Goal: Task Accomplishment & Management: Manage account settings

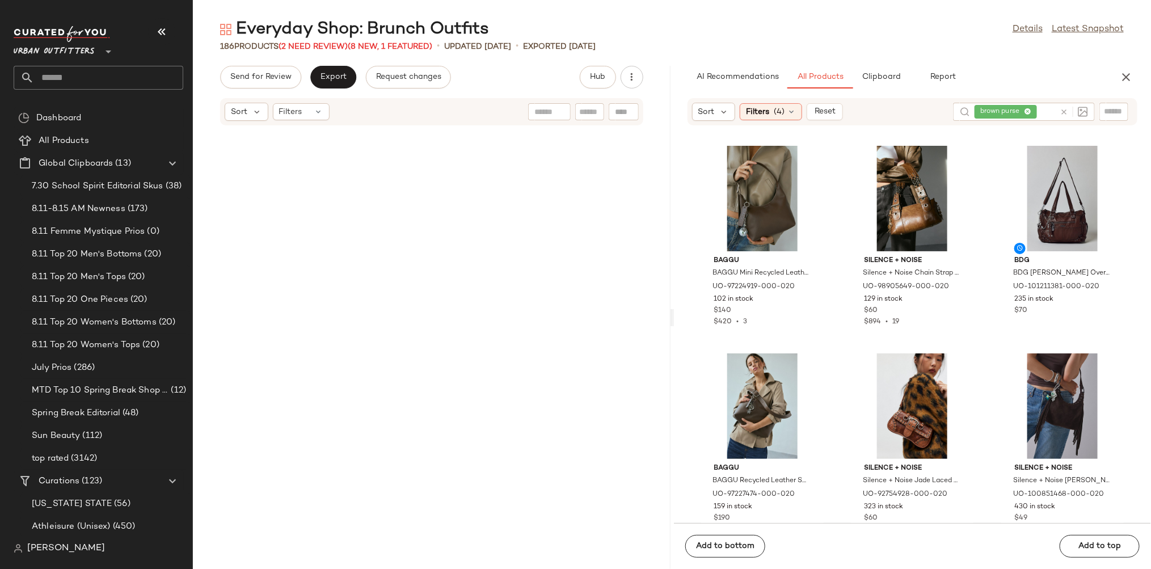
scroll to position [2315, 0]
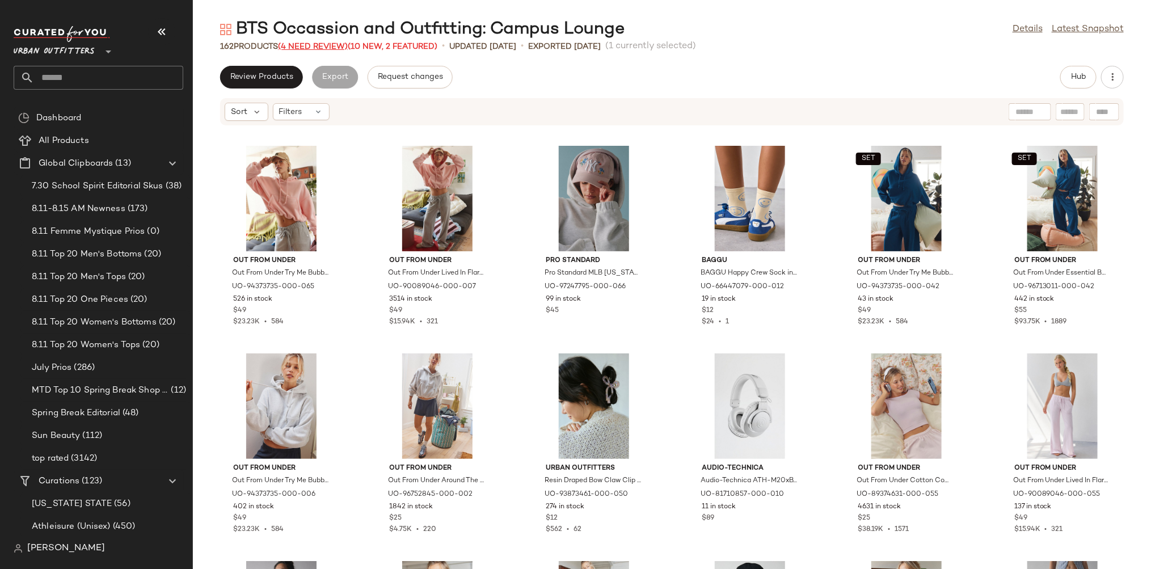
click at [315, 45] on span "(4 Need Review)" at bounding box center [313, 47] width 70 height 9
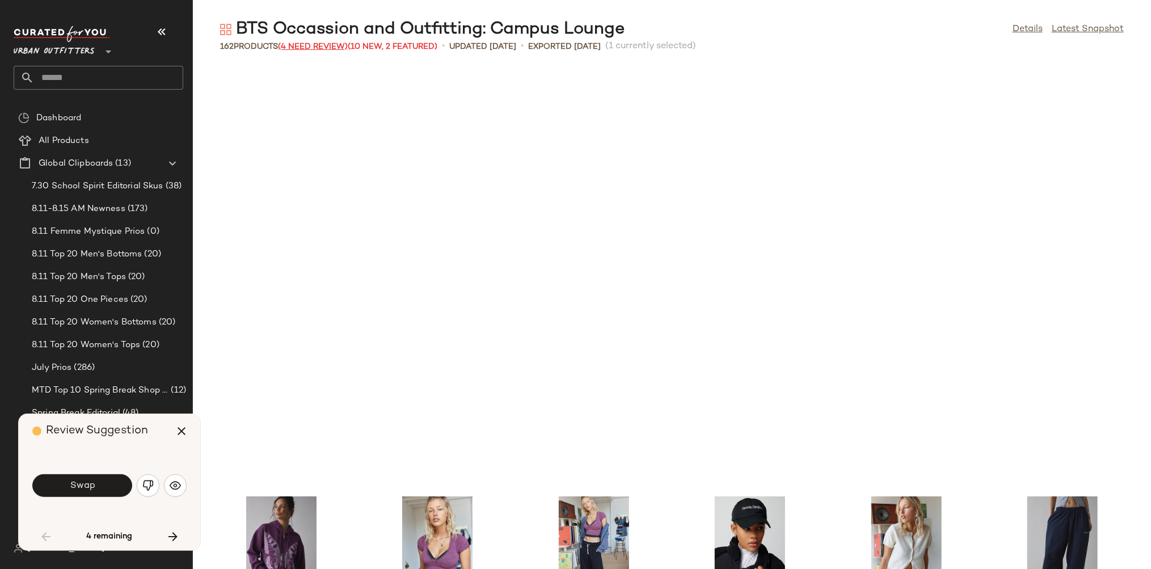
scroll to position [424, 0]
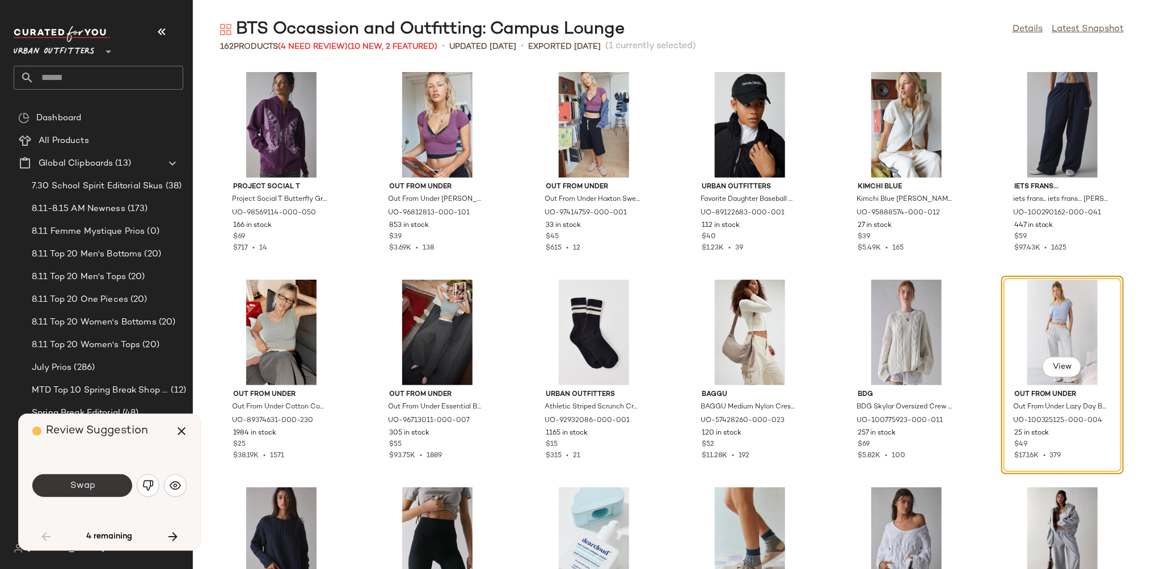
click at [99, 481] on button "Swap" at bounding box center [82, 485] width 100 height 23
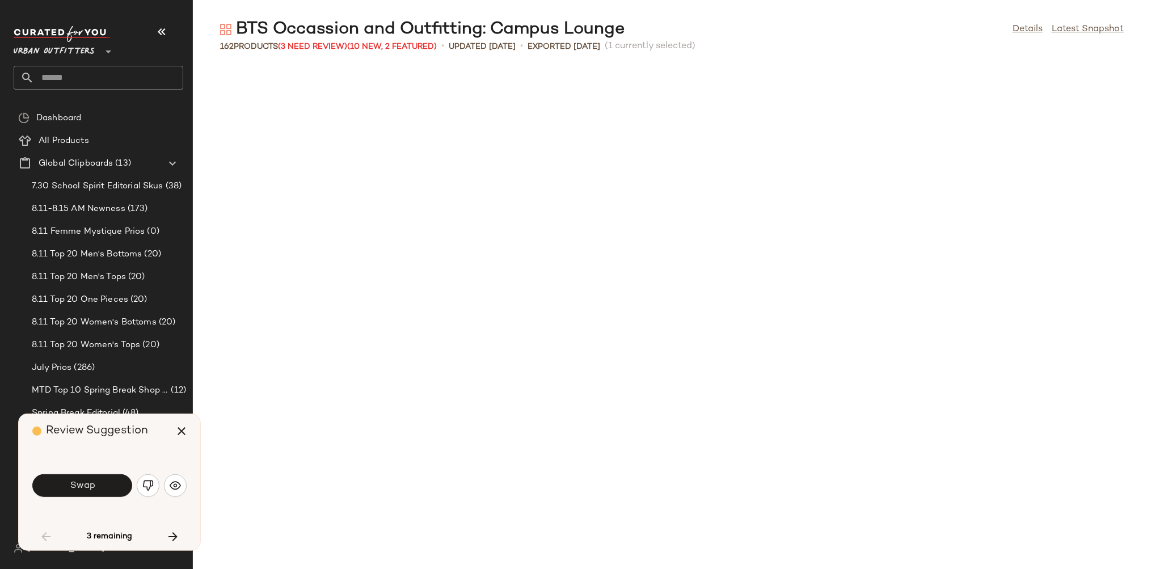
scroll to position [1038, 0]
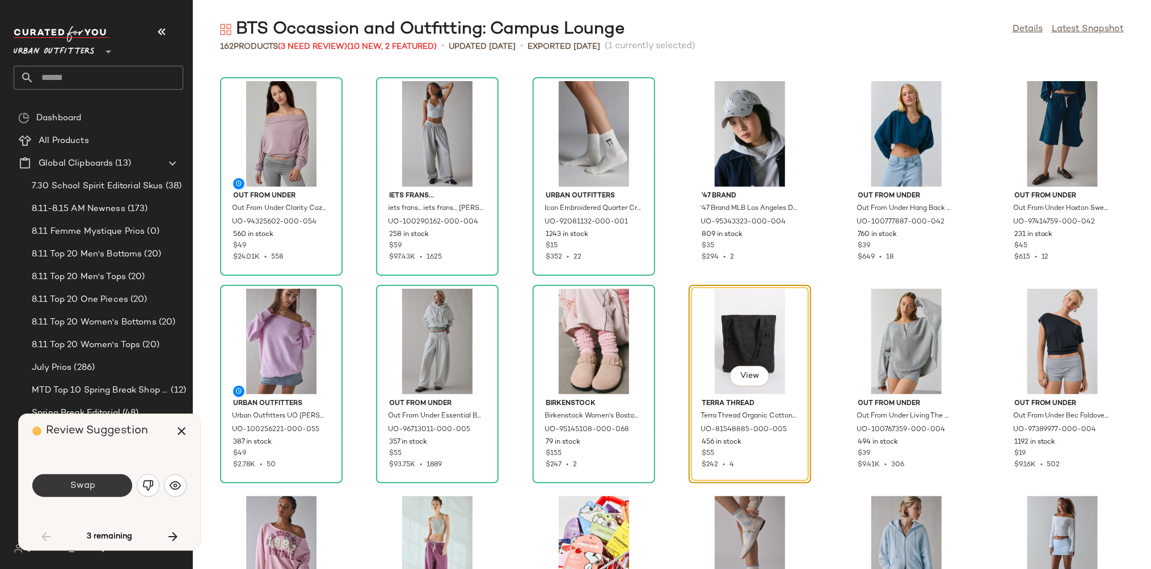
click at [106, 481] on button "Swap" at bounding box center [82, 485] width 100 height 23
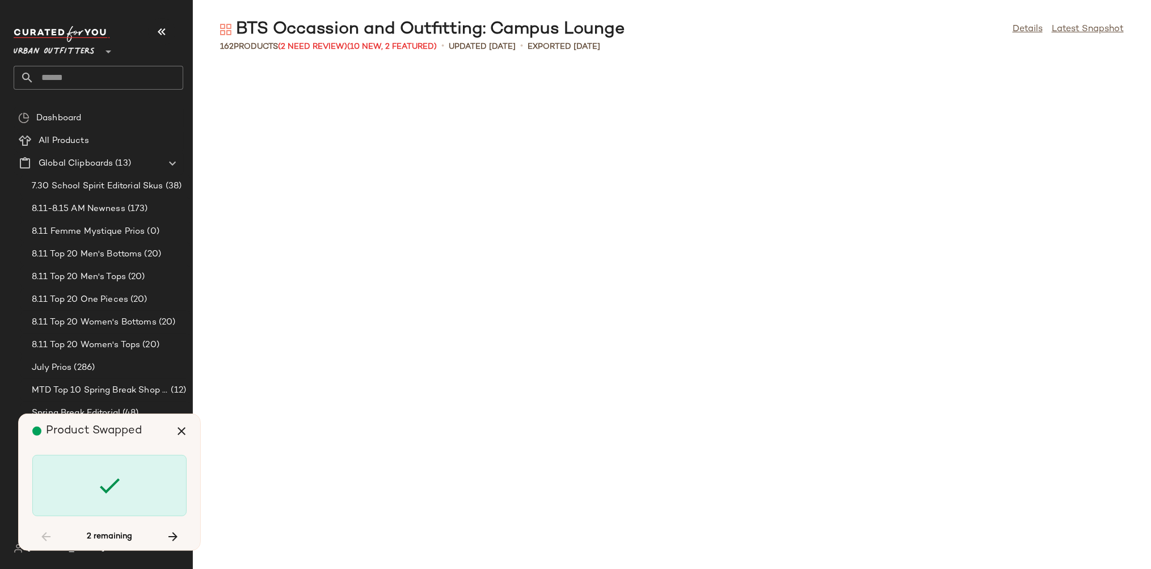
scroll to position [2699, 0]
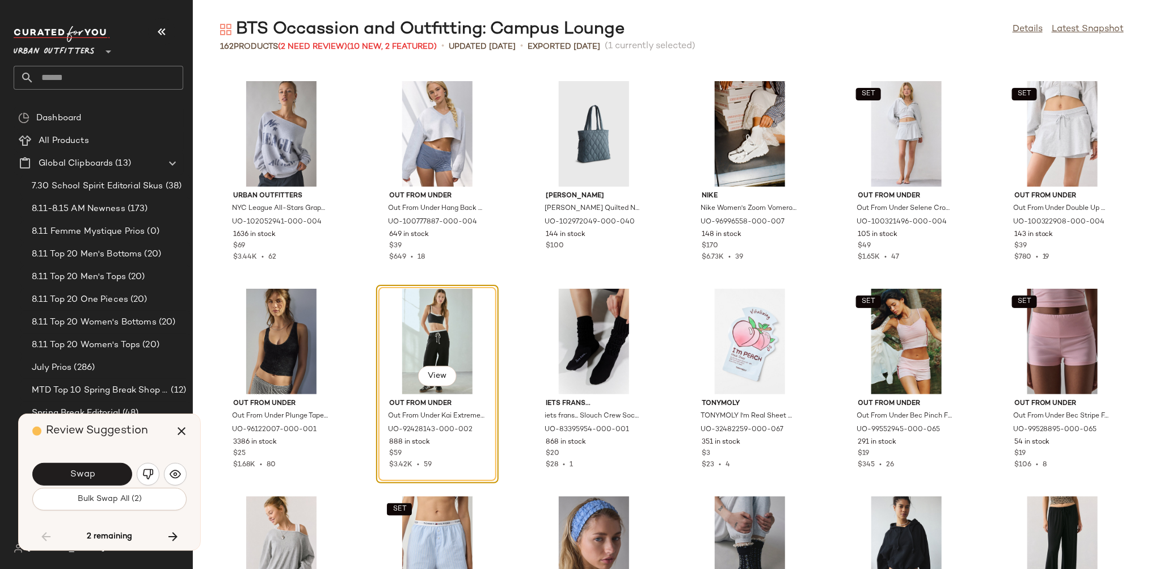
click at [106, 481] on button "Swap" at bounding box center [82, 474] width 100 height 23
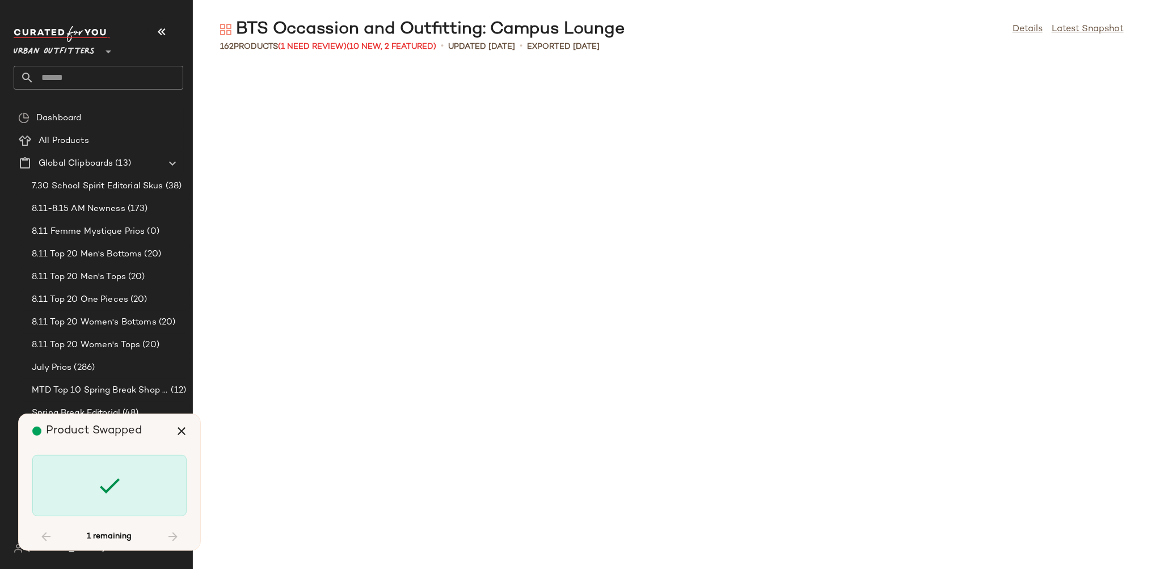
scroll to position [5105, 0]
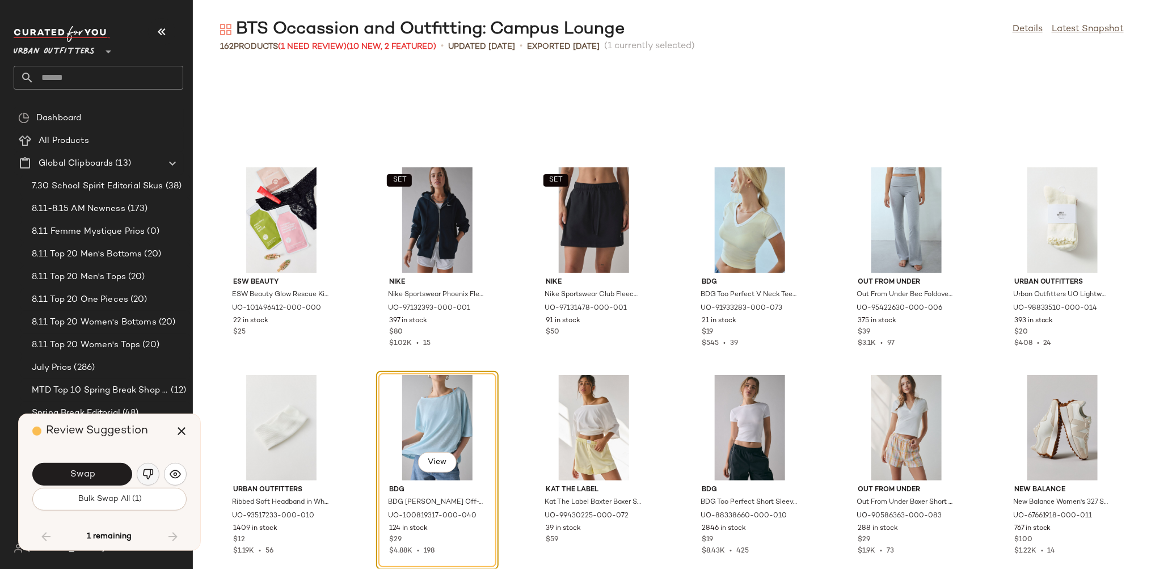
click at [142, 467] on button "button" at bounding box center [148, 474] width 23 height 23
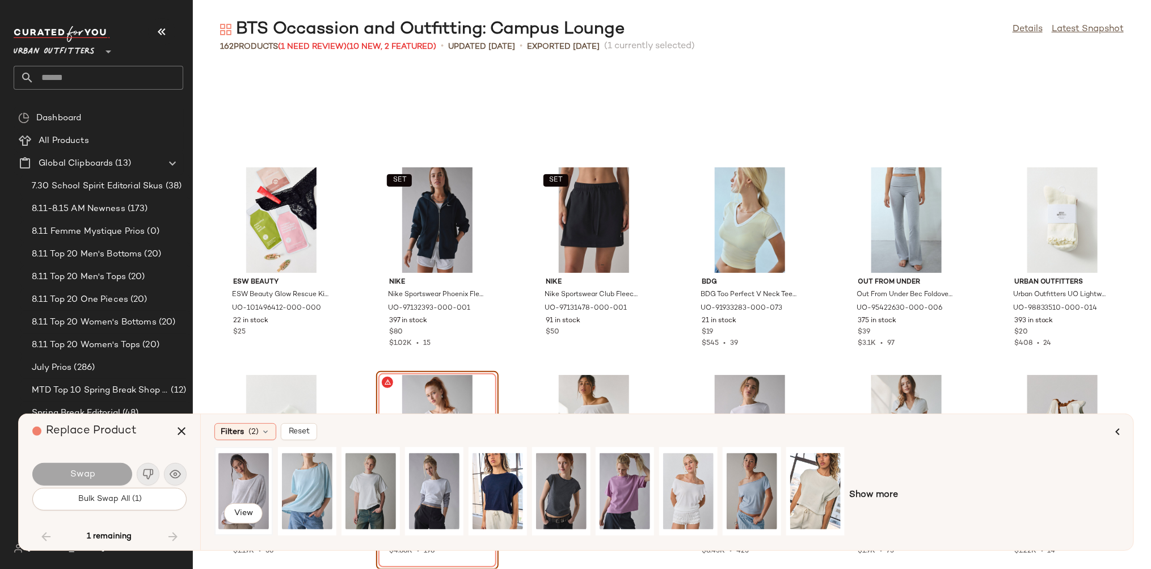
click at [243, 489] on div "View" at bounding box center [243, 491] width 50 height 81
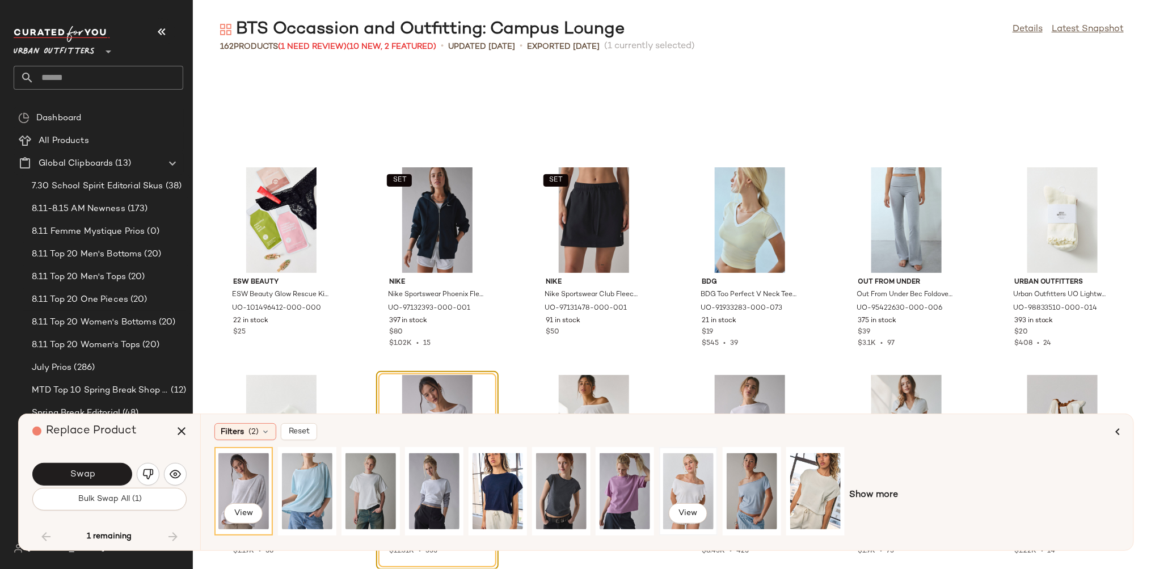
click at [675, 494] on div "View" at bounding box center [688, 491] width 50 height 81
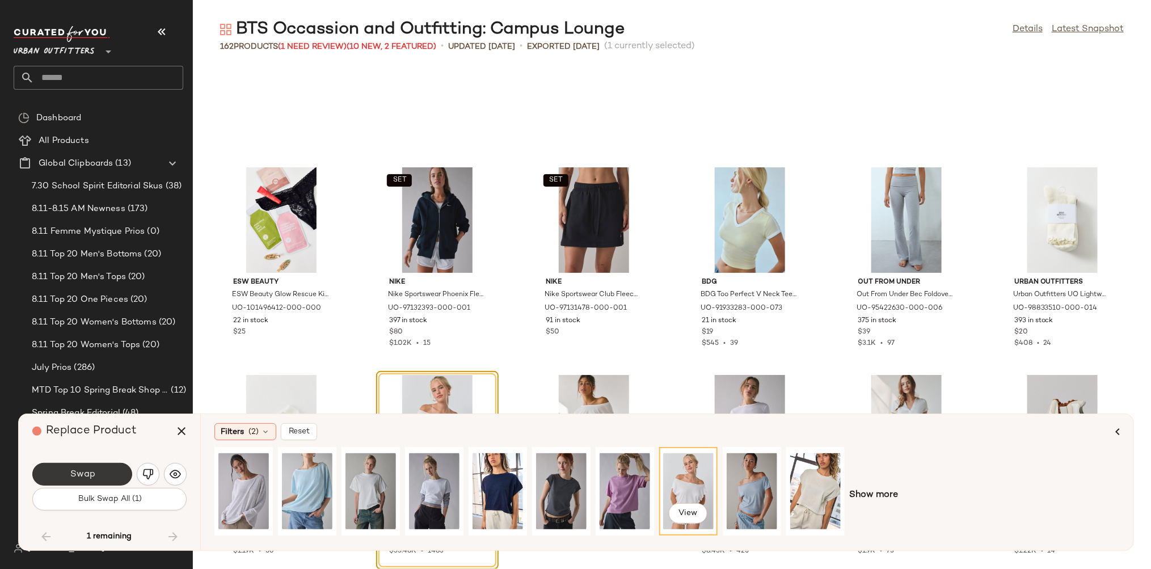
click at [90, 477] on span "Swap" at bounding box center [82, 474] width 26 height 11
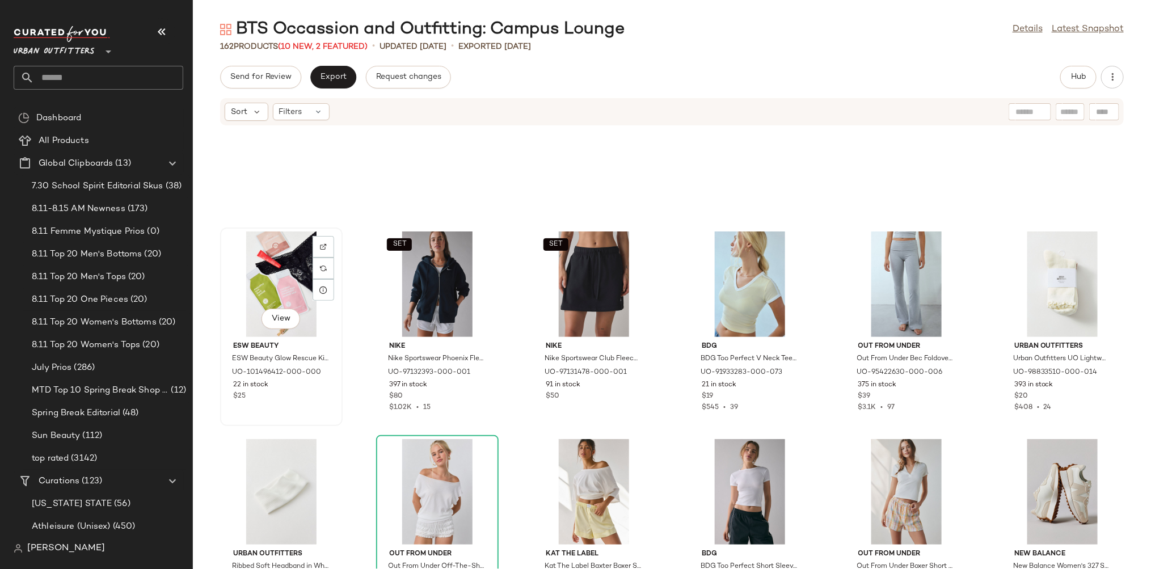
scroll to position [5179, 0]
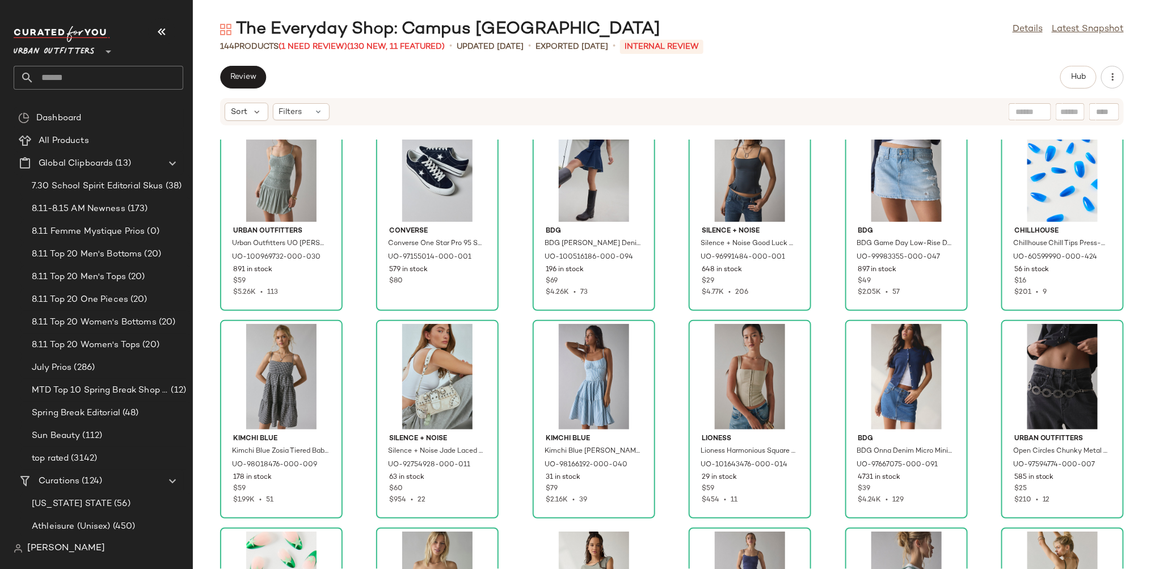
scroll to position [2950, 0]
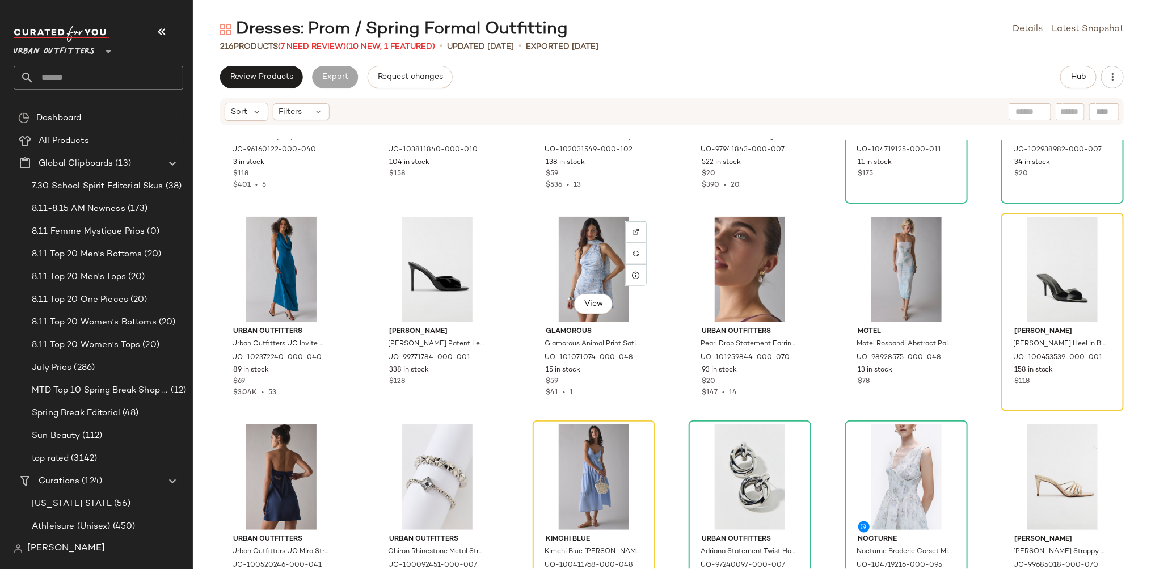
scroll to position [588, 0]
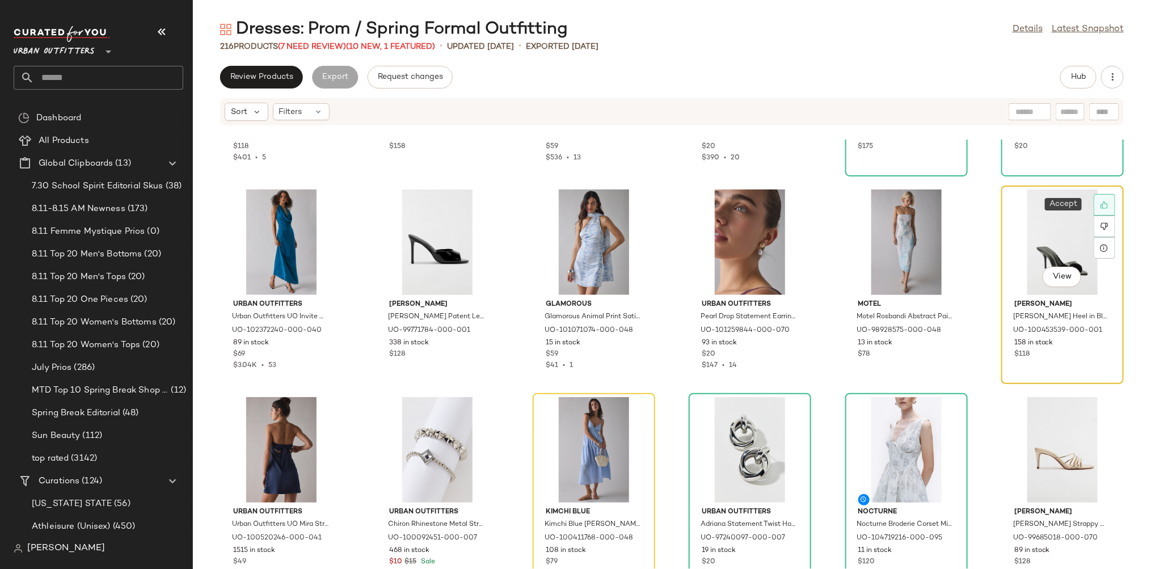
click at [1101, 207] on icon at bounding box center [1105, 205] width 8 height 8
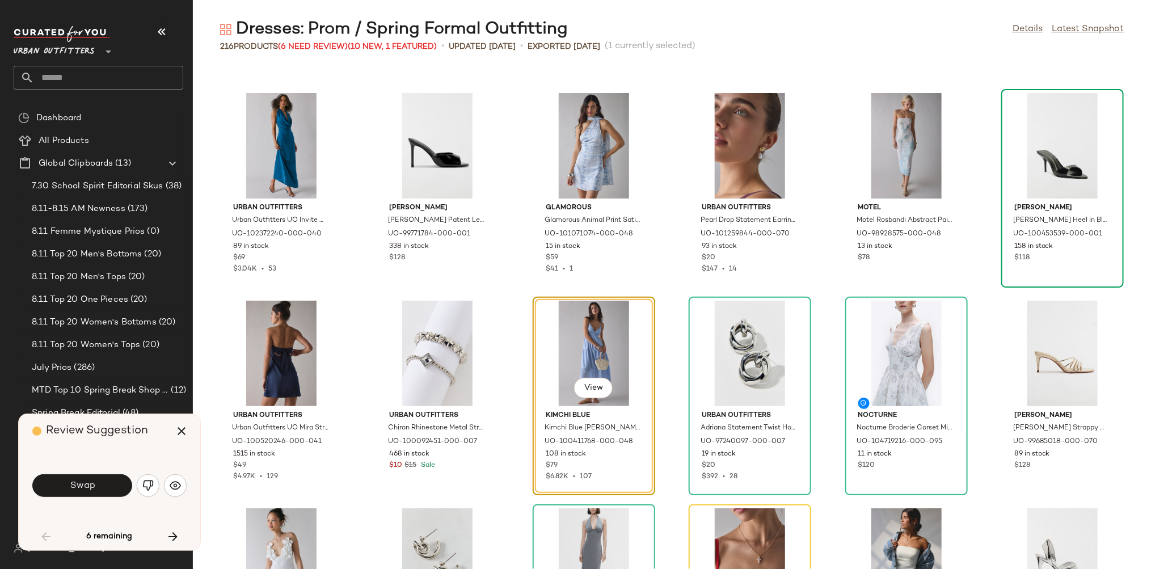
scroll to position [623, 0]
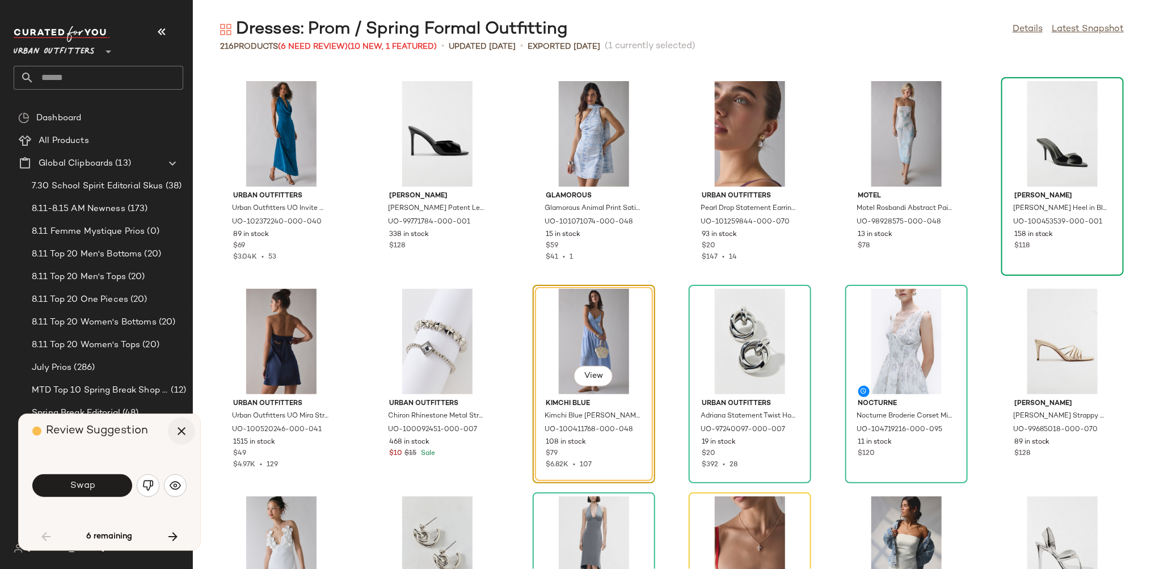
click at [176, 437] on icon "button" at bounding box center [182, 431] width 14 height 14
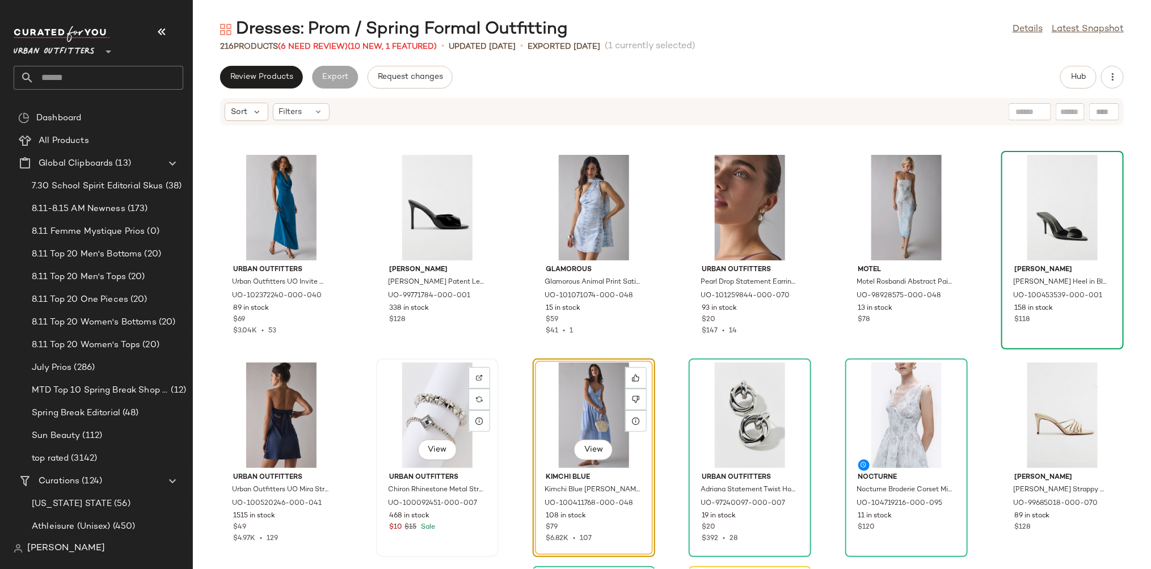
click at [442, 396] on div "View" at bounding box center [437, 416] width 115 height 106
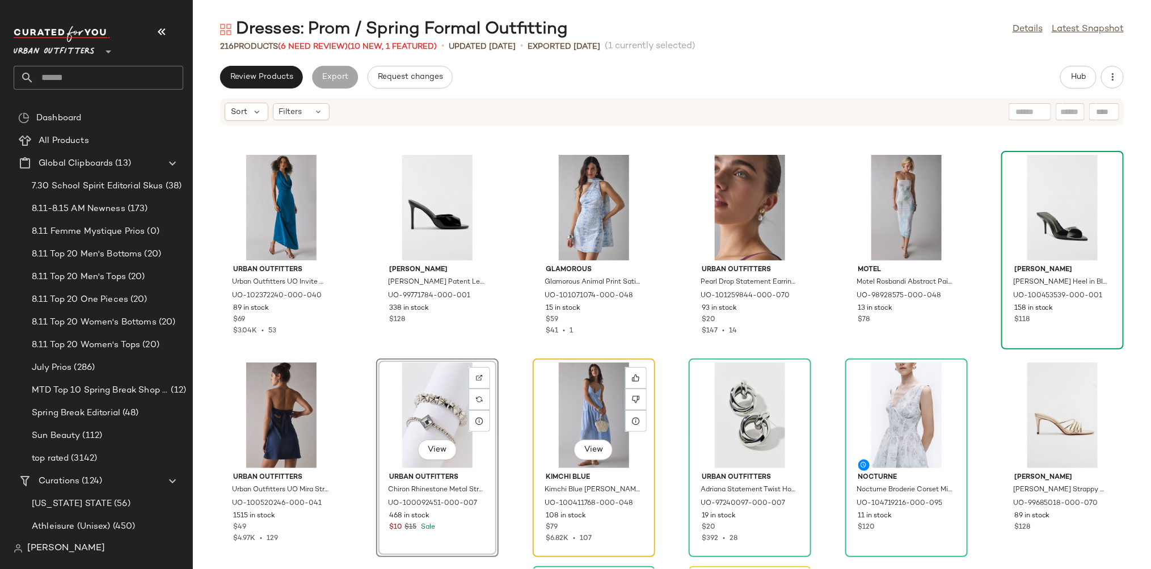
click at [534, 390] on div "View Kimchi Blue Kimchi Blue Serafina Lace Trim Tiered Babydoll Maxi Dress in L…" at bounding box center [594, 458] width 120 height 196
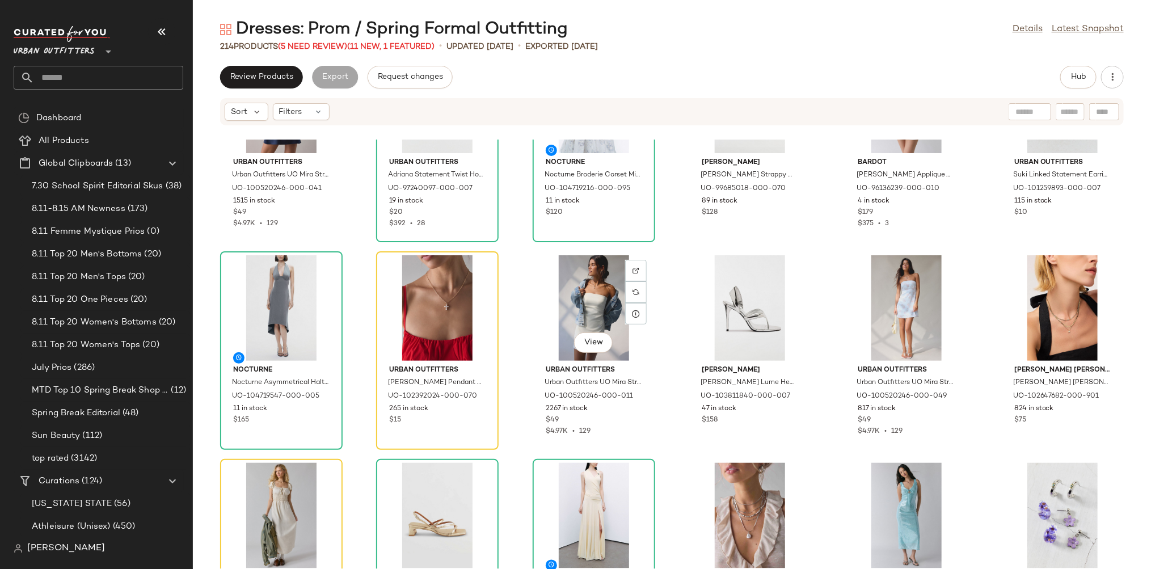
scroll to position [940, 0]
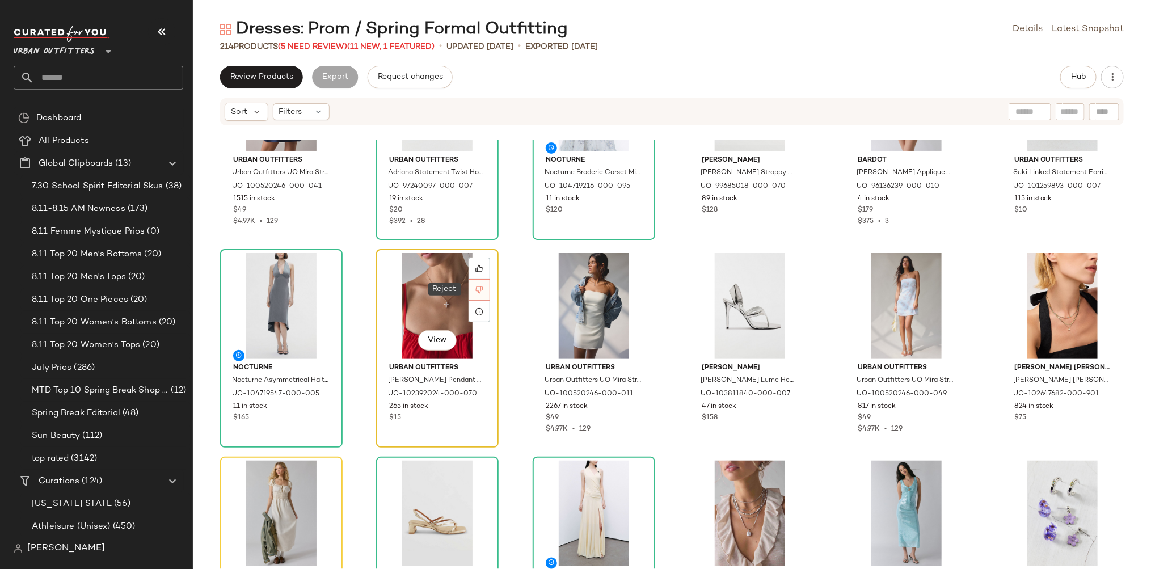
click at [483, 292] on div at bounding box center [480, 290] width 22 height 22
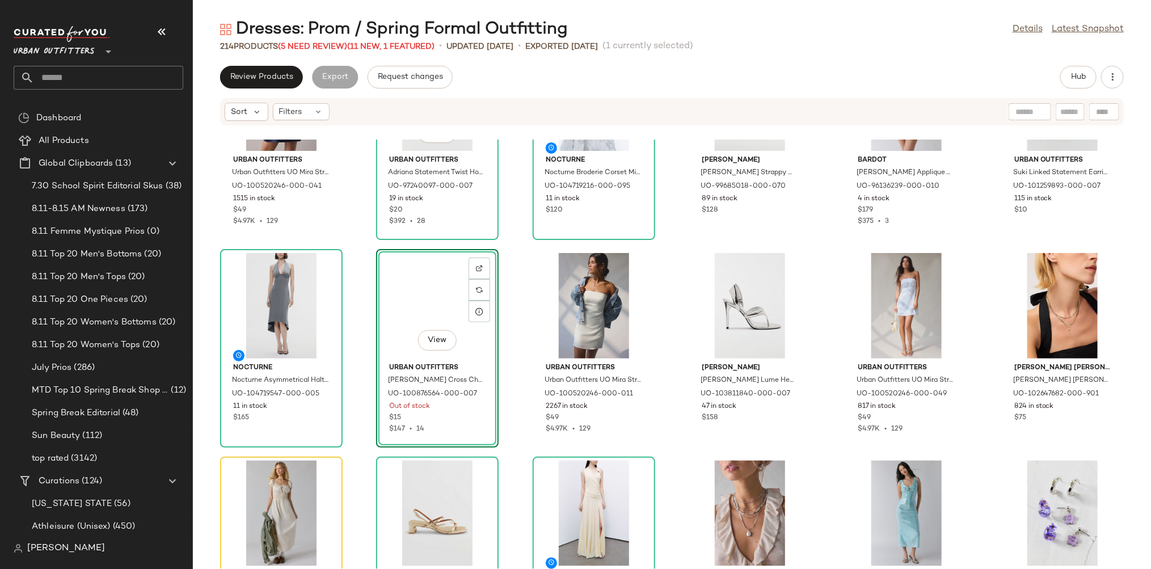
scroll to position [831, 0]
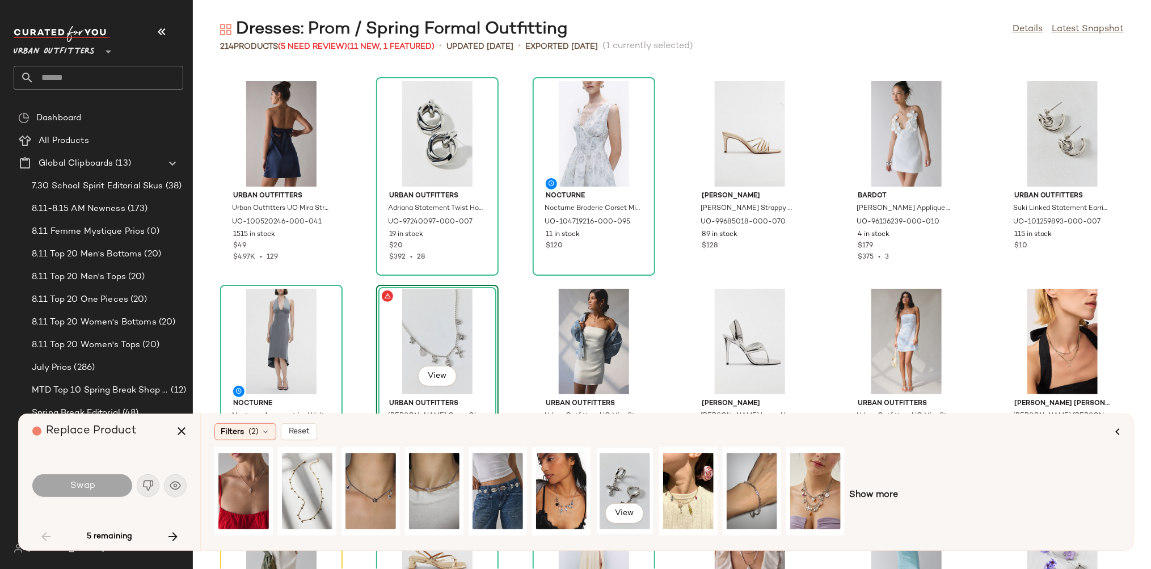
click at [614, 480] on div "View" at bounding box center [625, 491] width 50 height 81
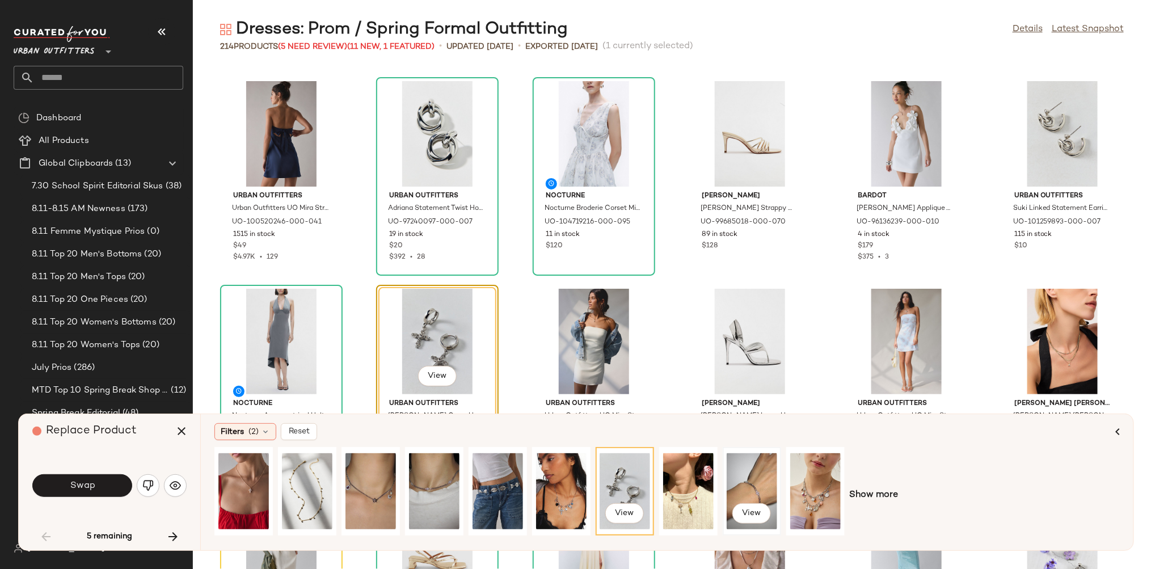
click at [760, 470] on div "View" at bounding box center [752, 491] width 50 height 81
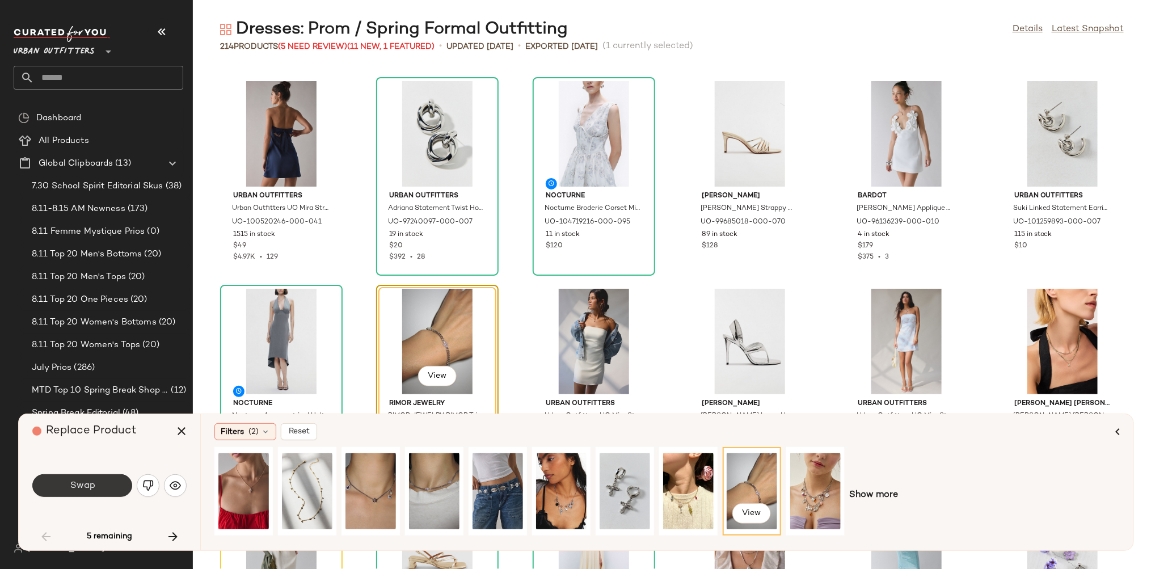
click at [95, 488] on button "Swap" at bounding box center [82, 485] width 100 height 23
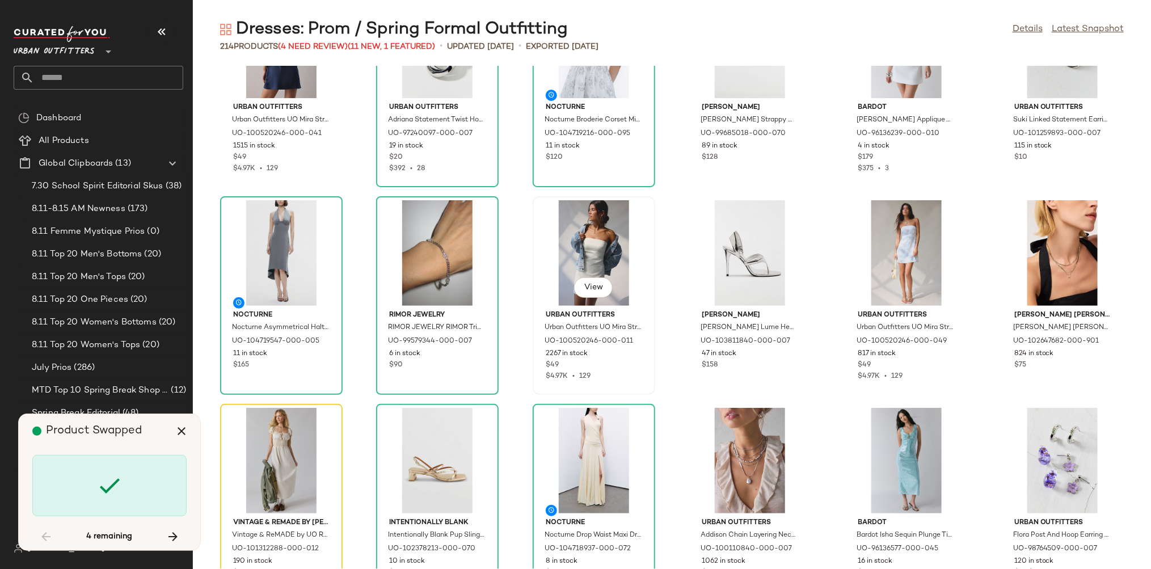
scroll to position [941, 0]
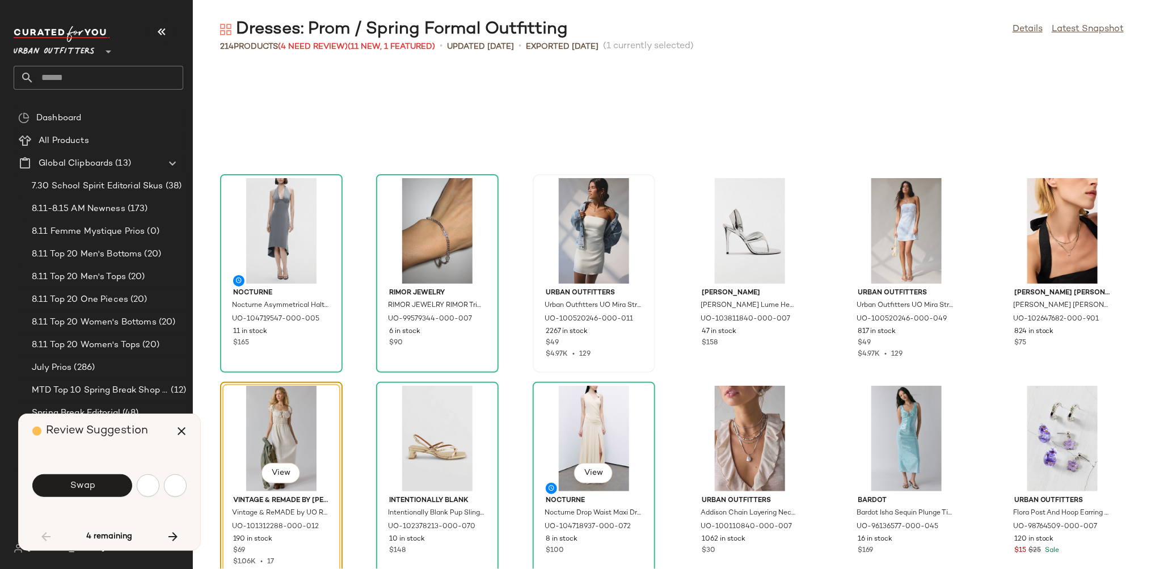
scroll to position [1038, 0]
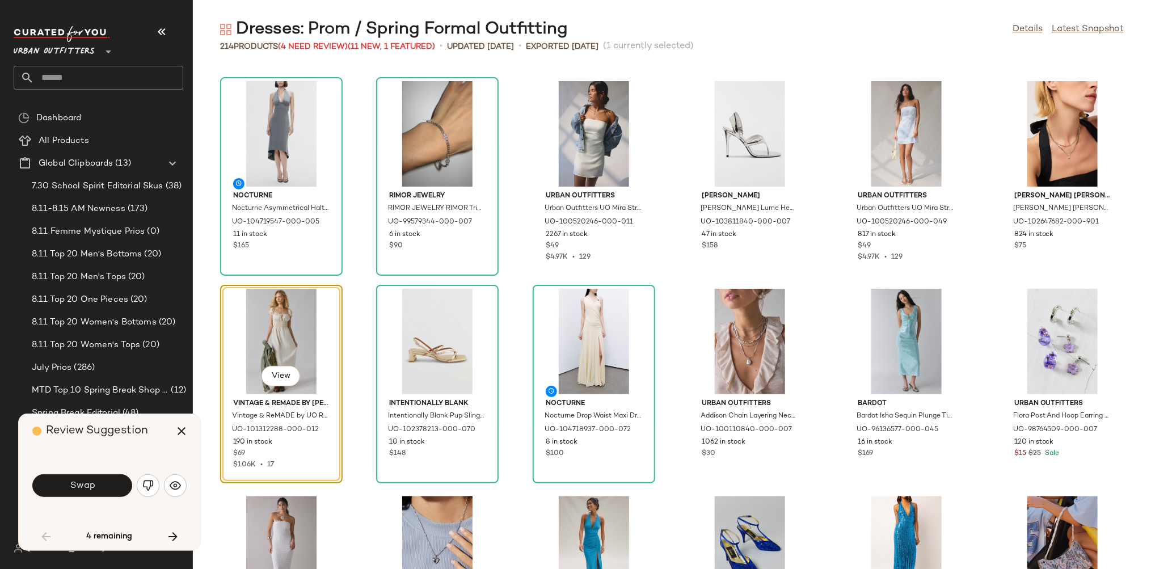
click at [280, 325] on div "View" at bounding box center [281, 342] width 115 height 106
click at [420, 323] on div "View" at bounding box center [437, 342] width 115 height 106
click at [288, 329] on div "View" at bounding box center [281, 342] width 115 height 106
click at [356, 360] on div "Nocturne Nocturne Asymmetrical Halter Midi Dress in Dark Grey, Women's at Urban…" at bounding box center [672, 317] width 958 height 503
click at [287, 317] on div "View" at bounding box center [281, 342] width 115 height 106
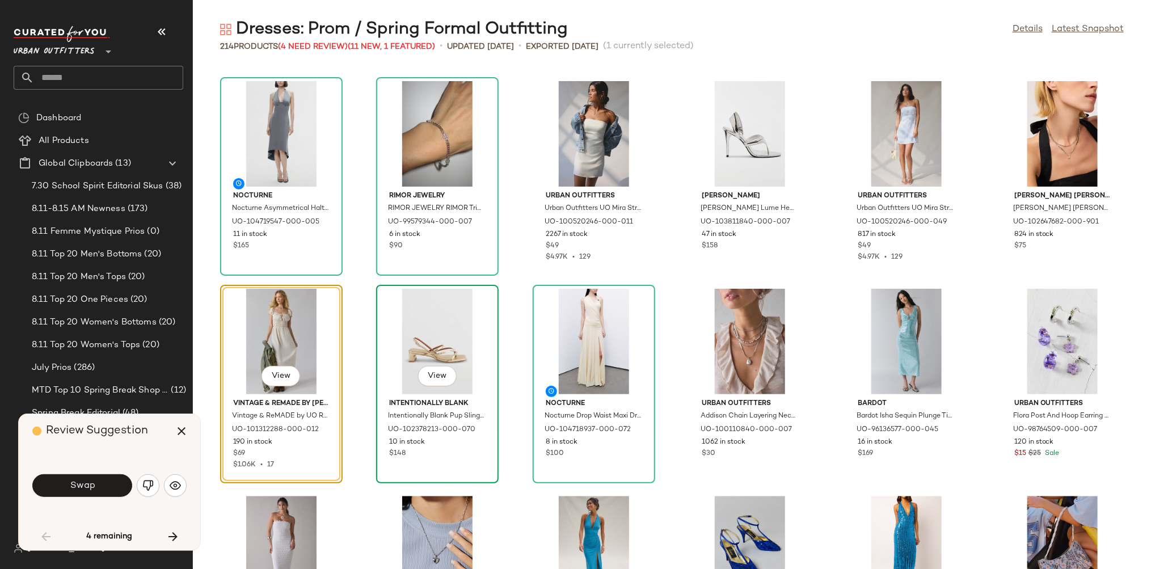
click at [422, 316] on div "View" at bounding box center [437, 342] width 115 height 106
click at [186, 431] on icon "button" at bounding box center [182, 431] width 14 height 14
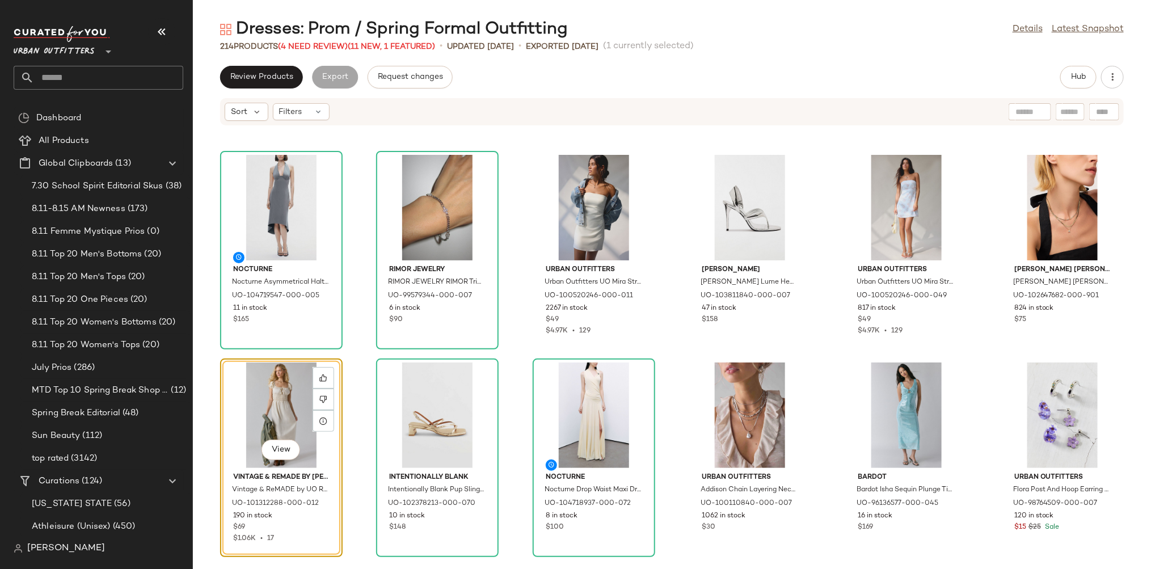
click at [274, 414] on div "View" at bounding box center [281, 416] width 115 height 106
click at [402, 407] on div "View" at bounding box center [437, 416] width 115 height 106
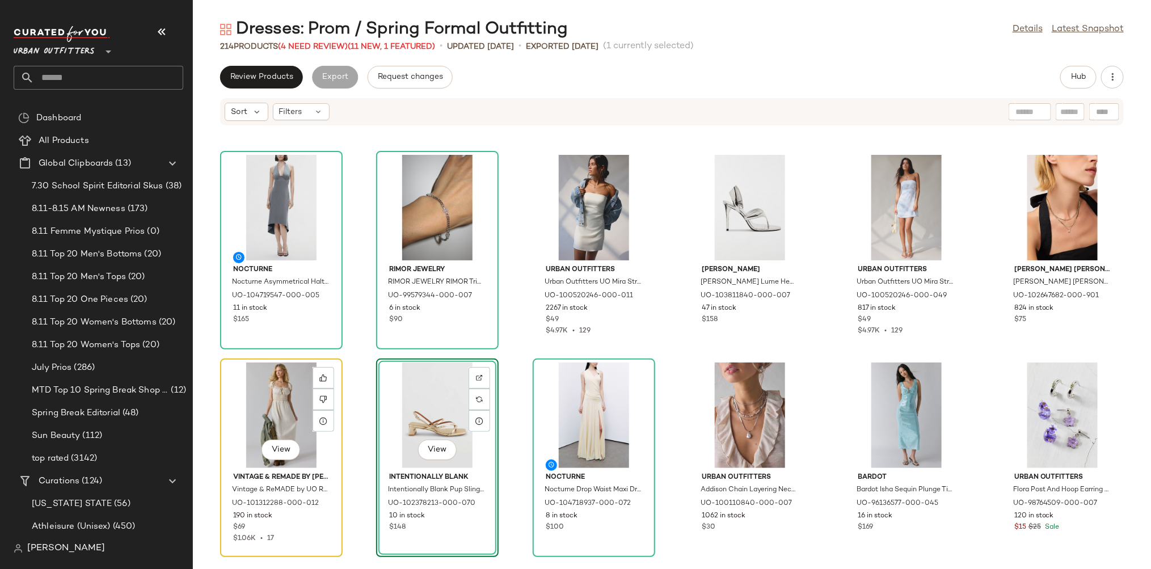
click at [290, 385] on div "View" at bounding box center [281, 416] width 115 height 106
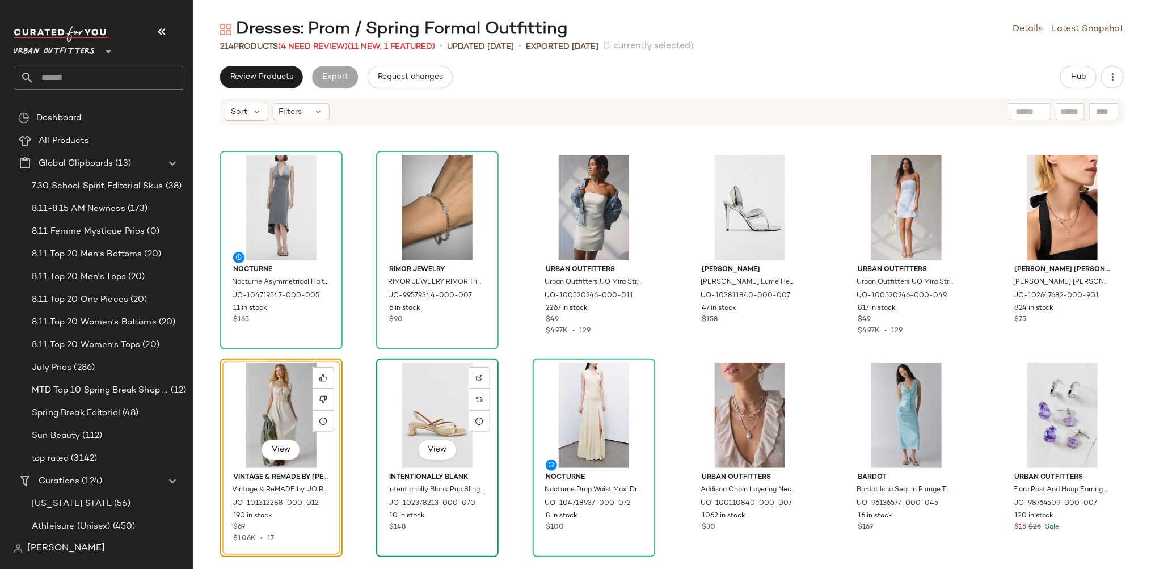
click at [406, 382] on div "View" at bounding box center [437, 416] width 115 height 106
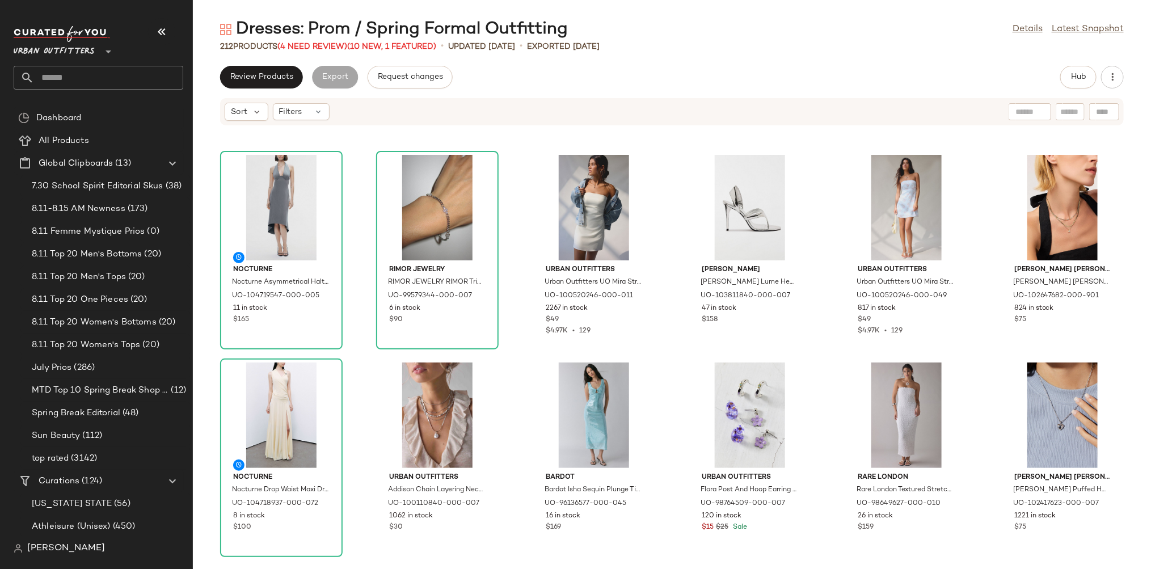
click at [979, 42] on div "212 Products (4 Need Review) (10 New, 1 Featured) • updated Aug 12th • Exported…" at bounding box center [672, 46] width 958 height 11
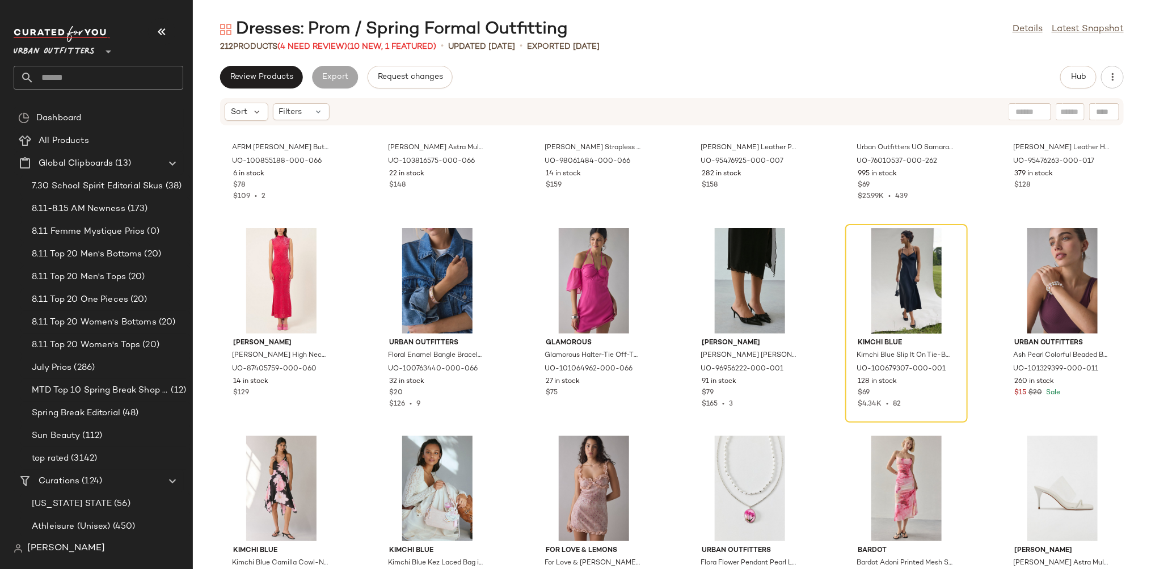
scroll to position [2005, 0]
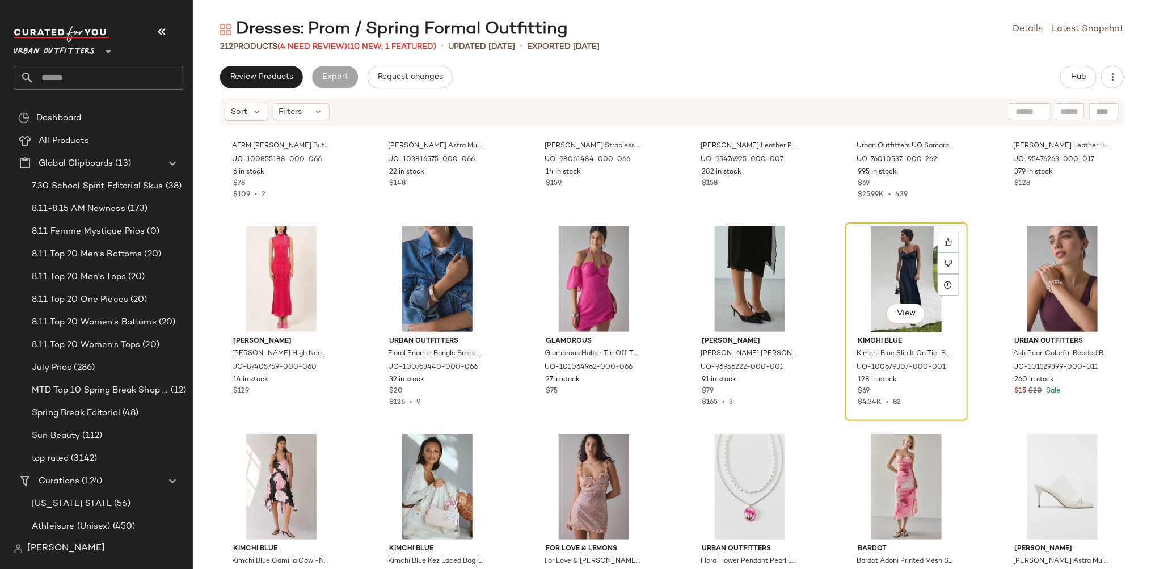
click at [891, 249] on div "View" at bounding box center [906, 279] width 115 height 106
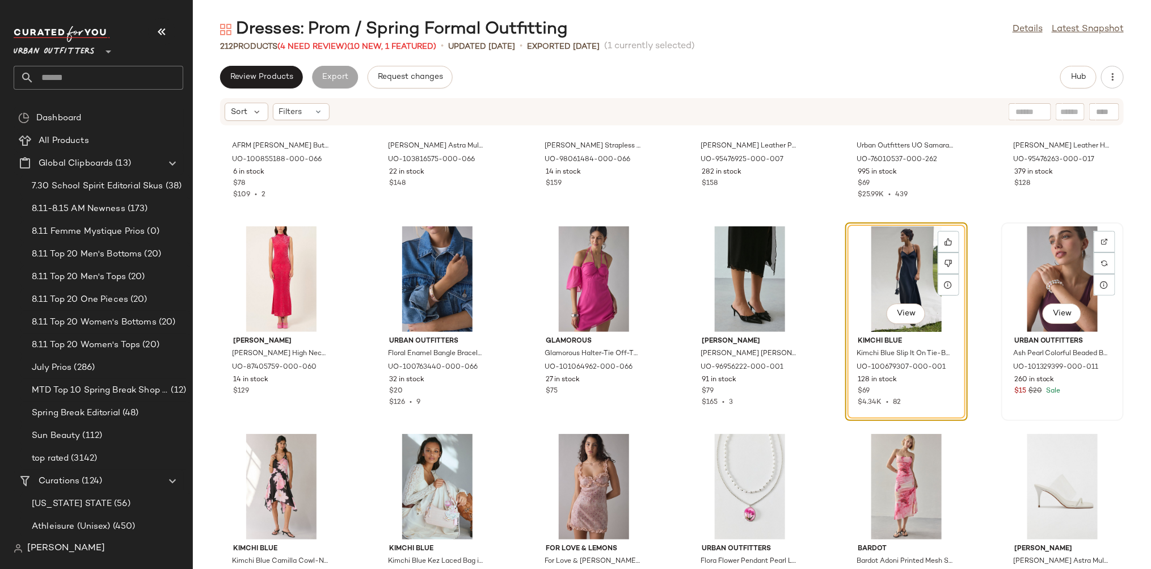
click at [1020, 250] on div "View" at bounding box center [1062, 279] width 115 height 106
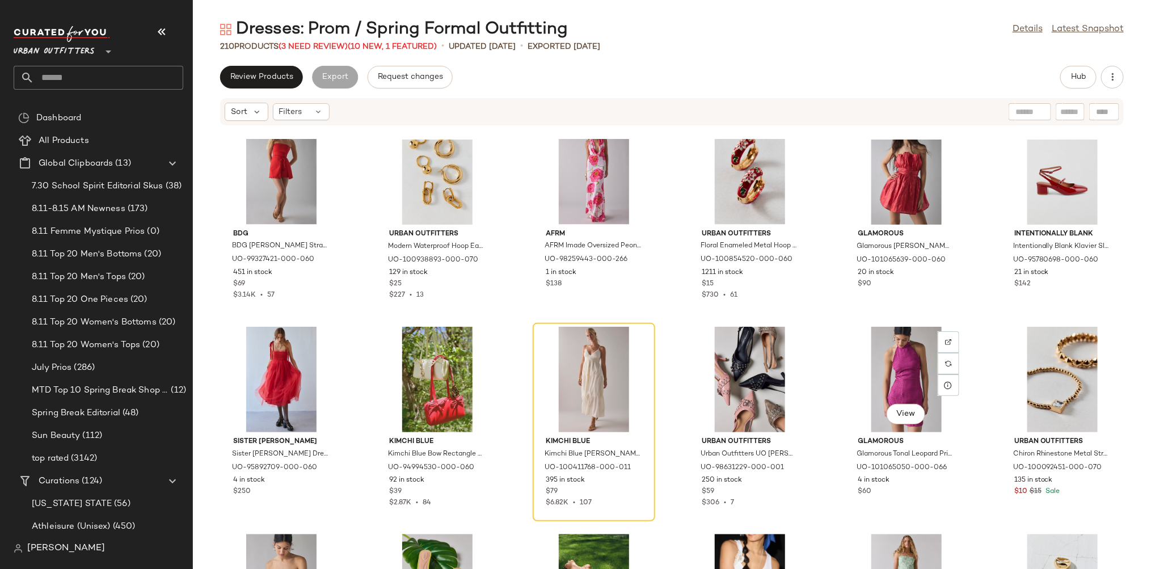
scroll to position [3423, 0]
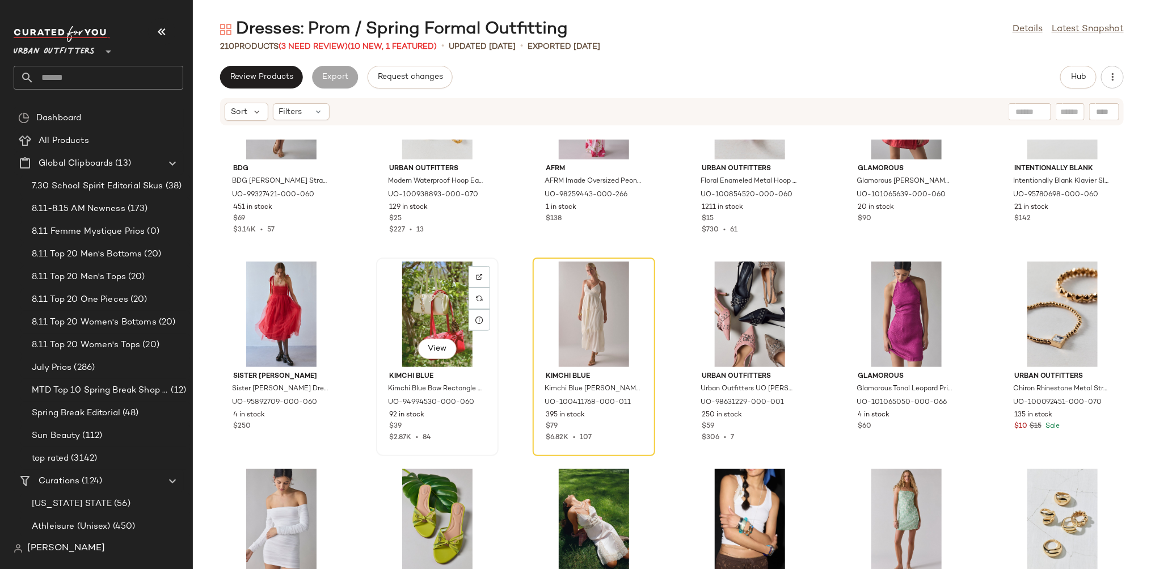
click at [440, 303] on div "View" at bounding box center [437, 315] width 115 height 106
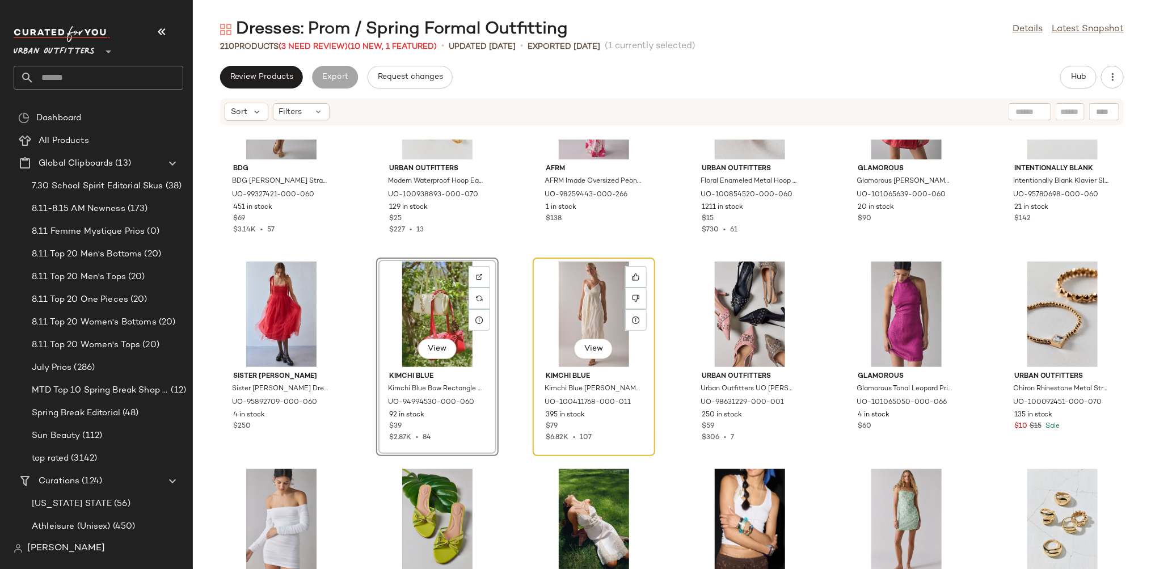
click at [575, 301] on div "View" at bounding box center [594, 315] width 115 height 106
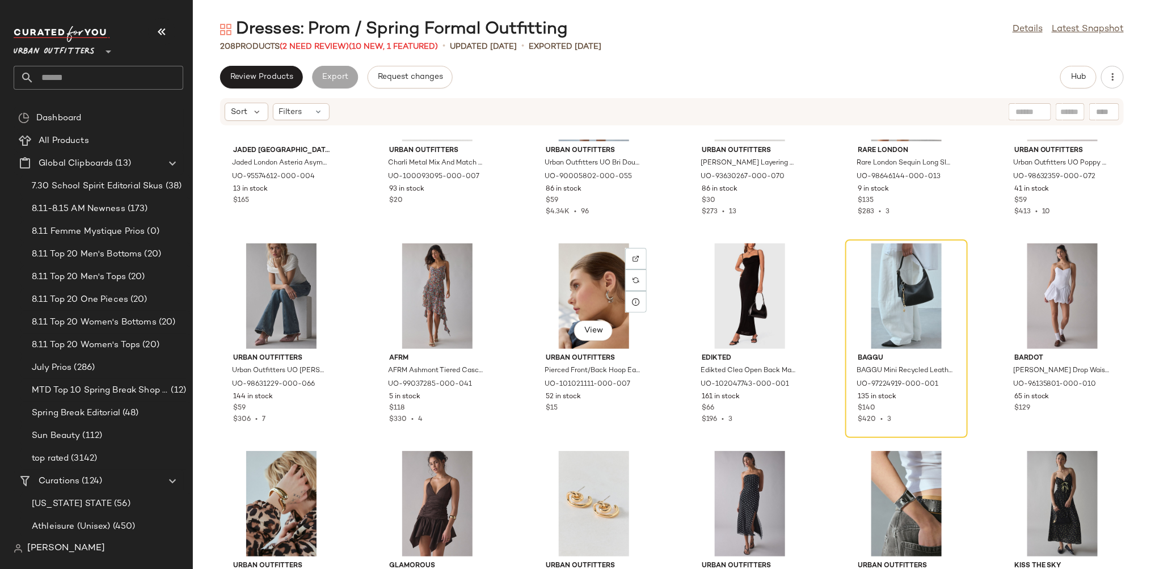
scroll to position [4496, 0]
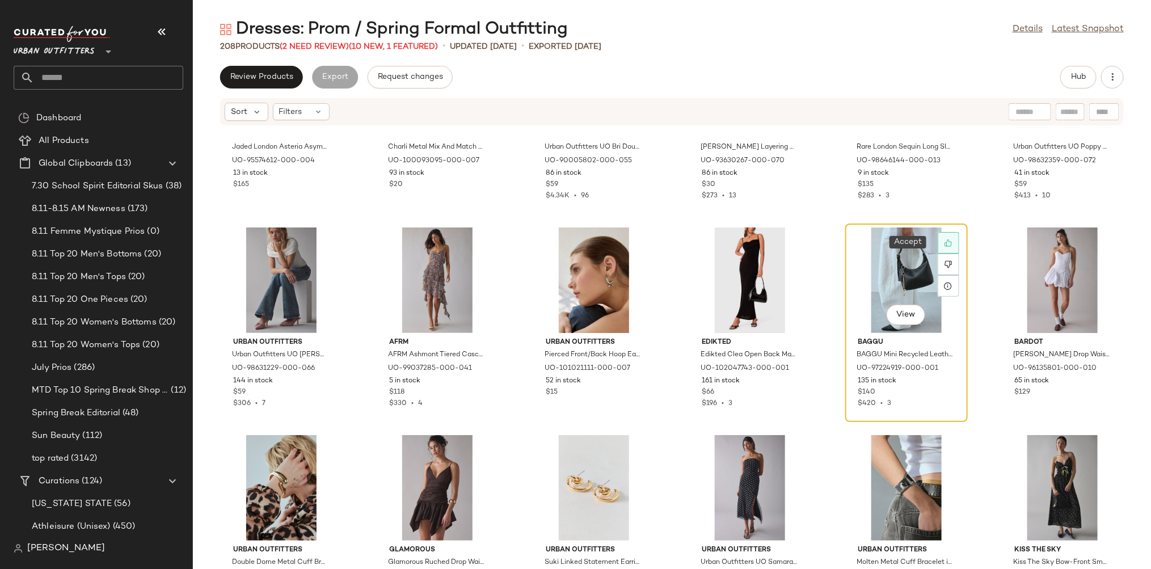
click at [945, 245] on icon at bounding box center [949, 243] width 8 height 8
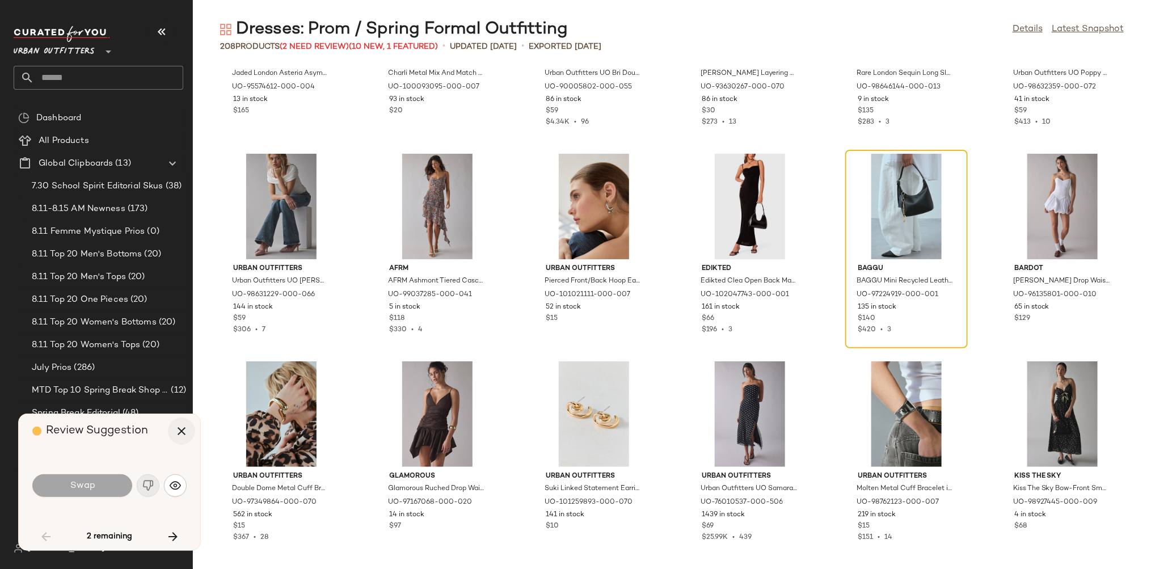
click at [177, 431] on icon "button" at bounding box center [182, 431] width 14 height 14
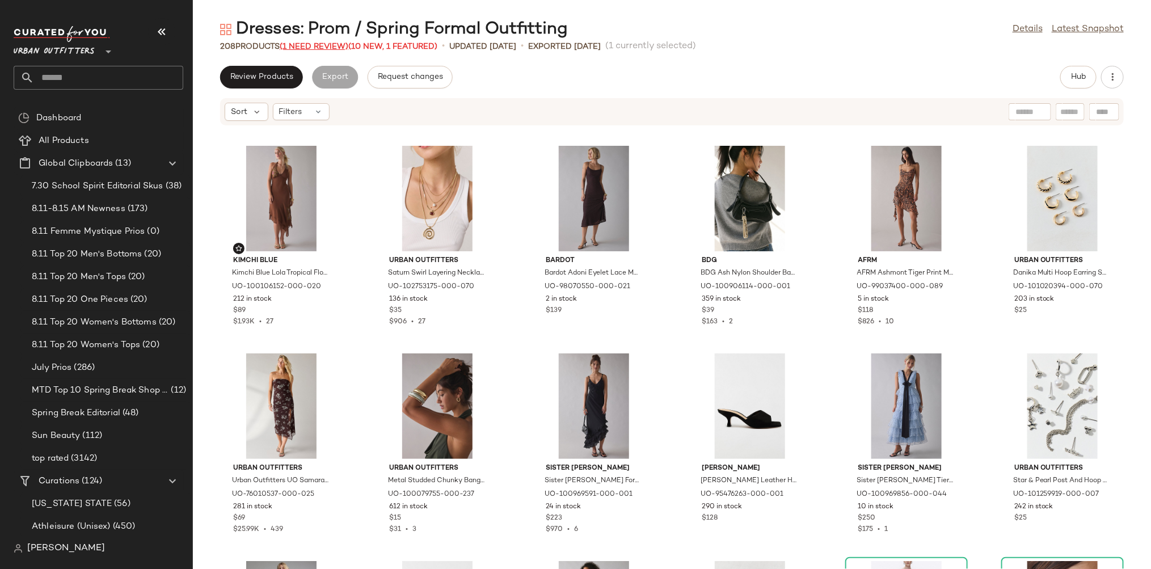
click at [303, 44] on span "(1 Need Review)" at bounding box center [314, 47] width 69 height 9
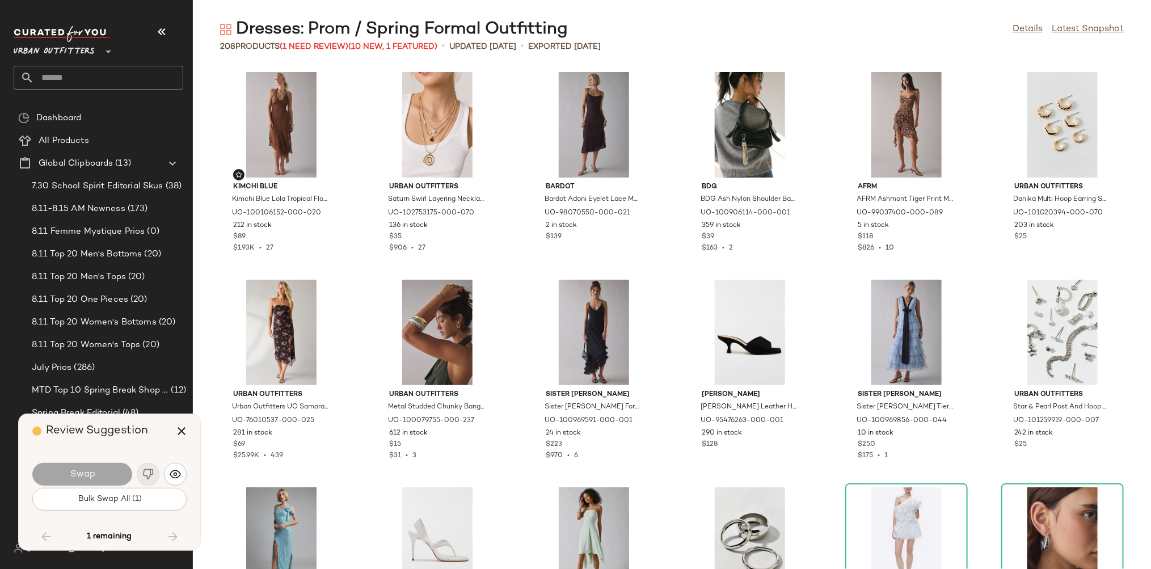
scroll to position [4361, 0]
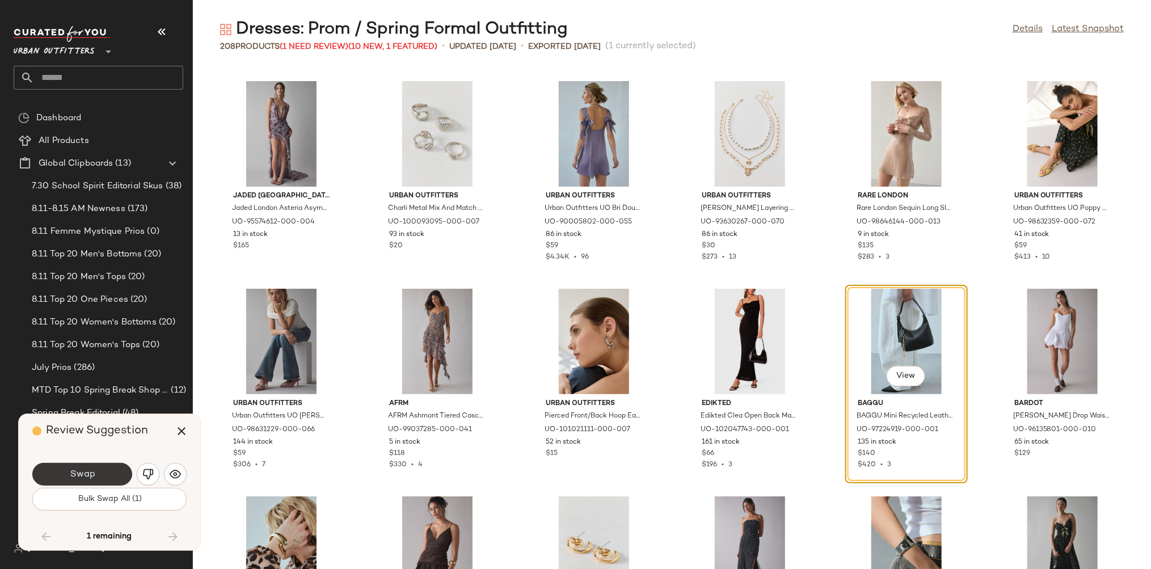
click at [116, 475] on button "Swap" at bounding box center [82, 474] width 100 height 23
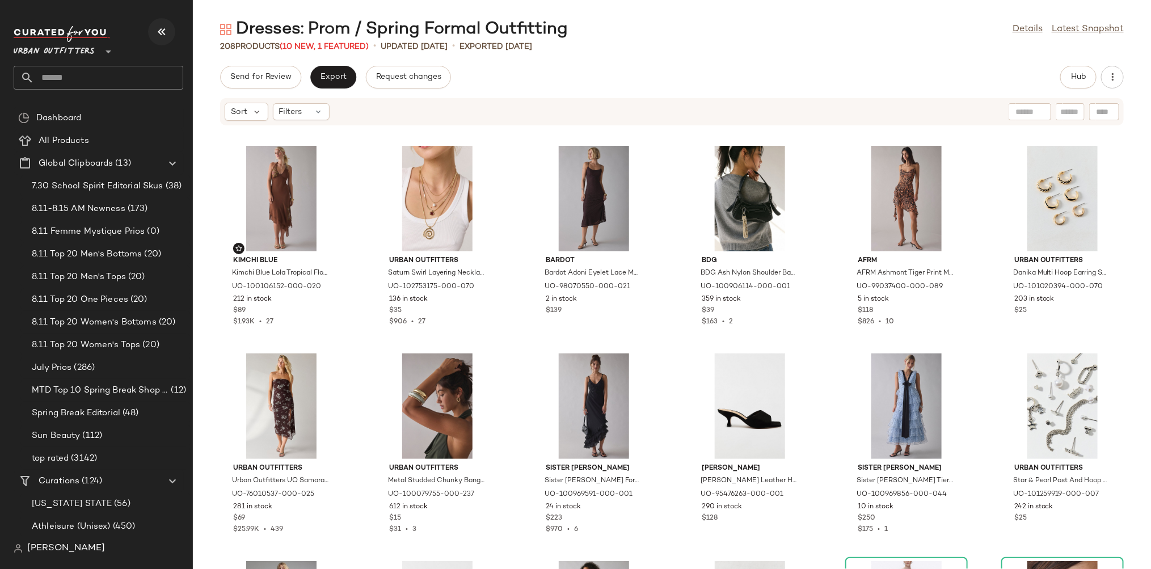
click at [156, 29] on icon "button" at bounding box center [162, 32] width 14 height 14
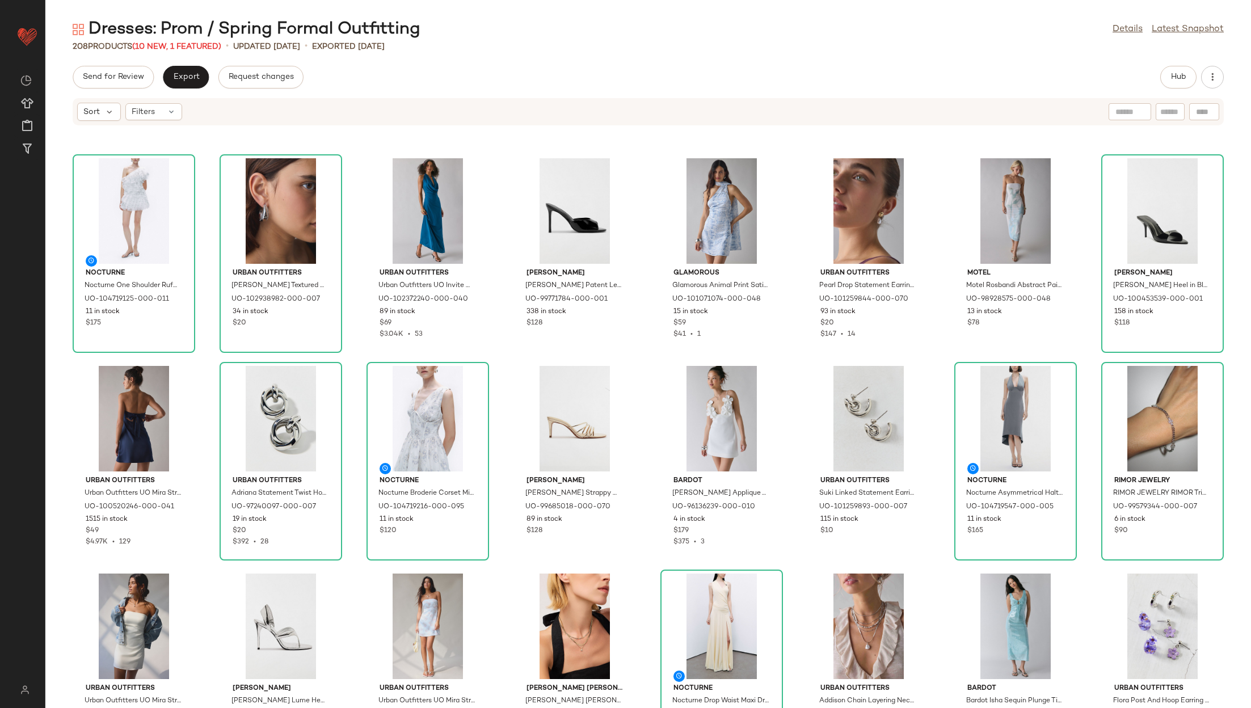
scroll to position [414, 0]
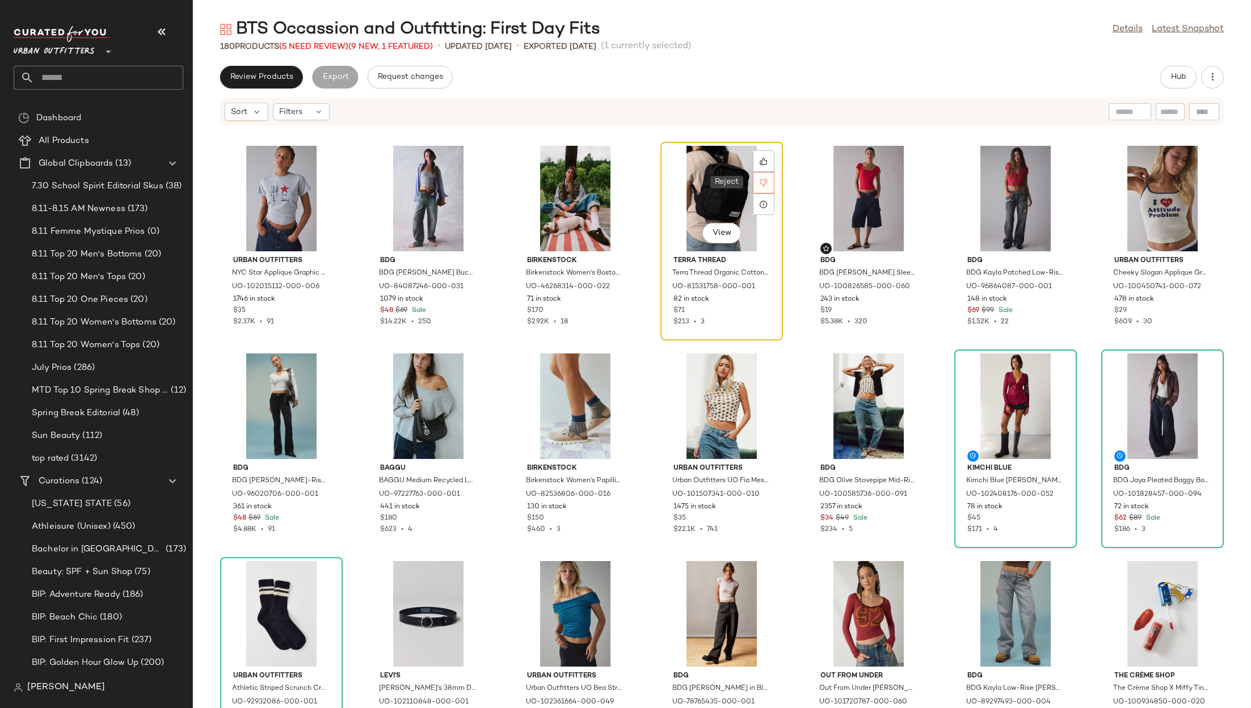
click at [761, 182] on icon at bounding box center [764, 183] width 8 height 8
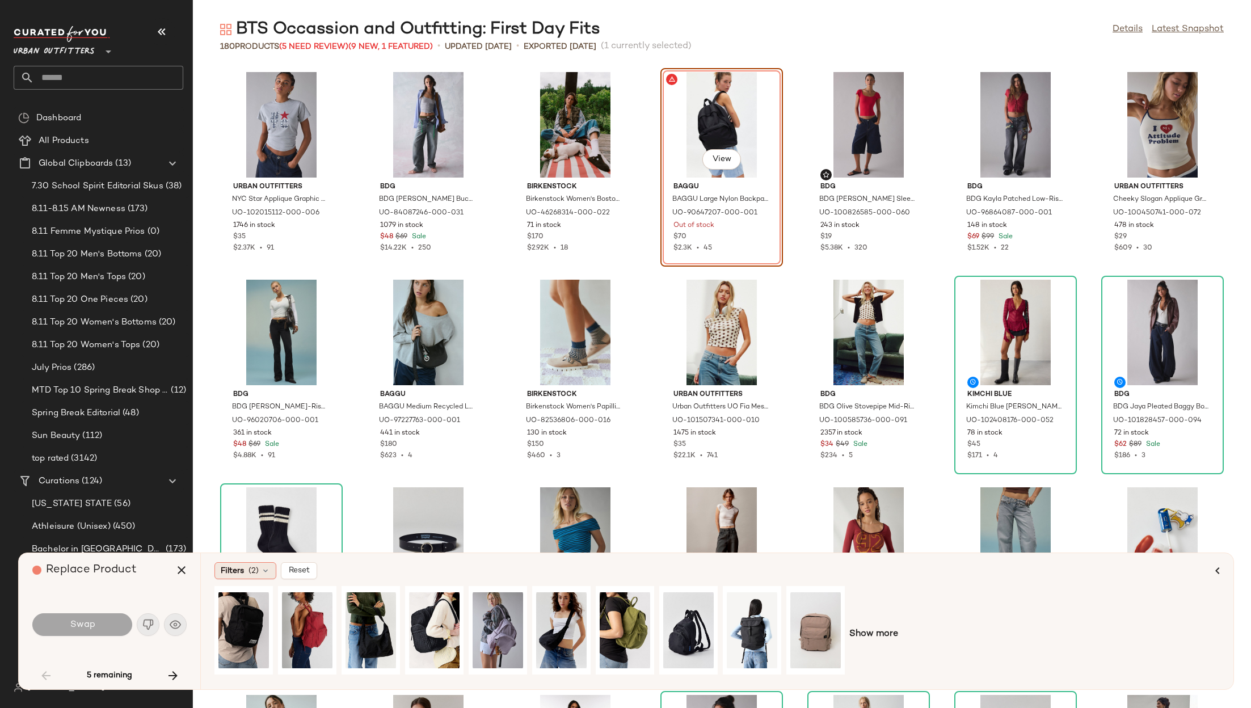
click at [244, 574] on div "Filters (2)" at bounding box center [245, 570] width 62 height 17
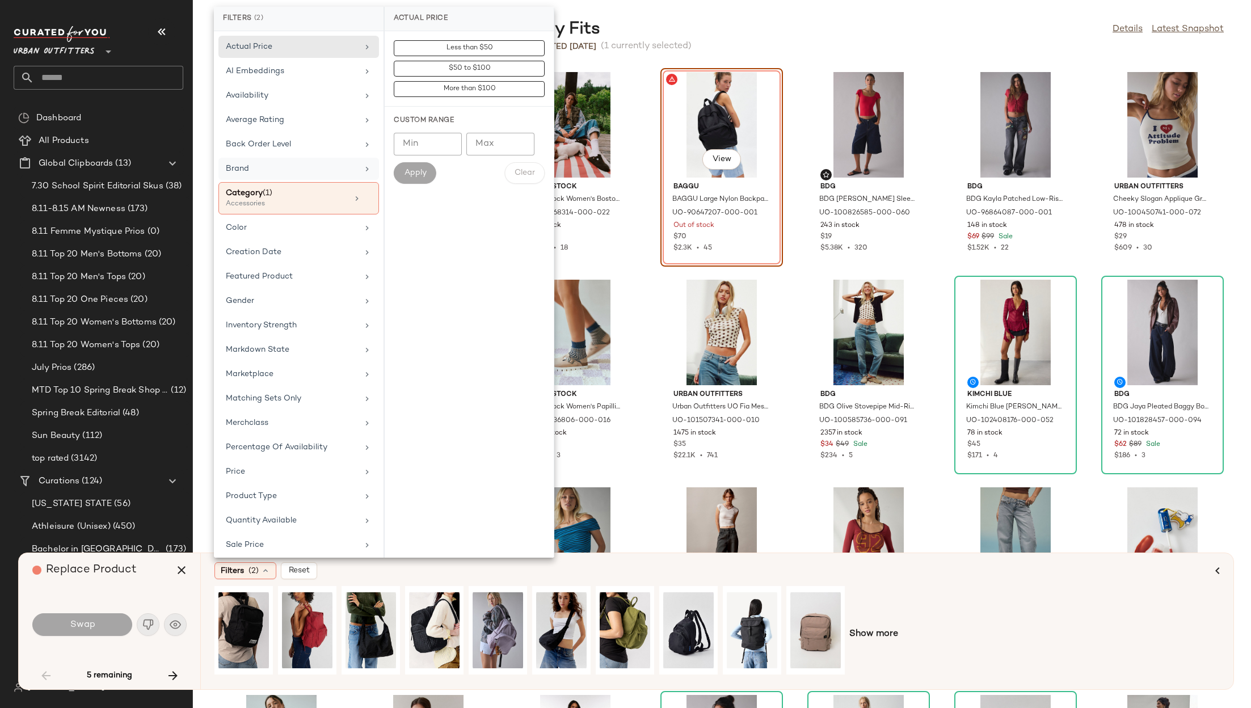
click at [294, 182] on div "Brand" at bounding box center [298, 198] width 161 height 32
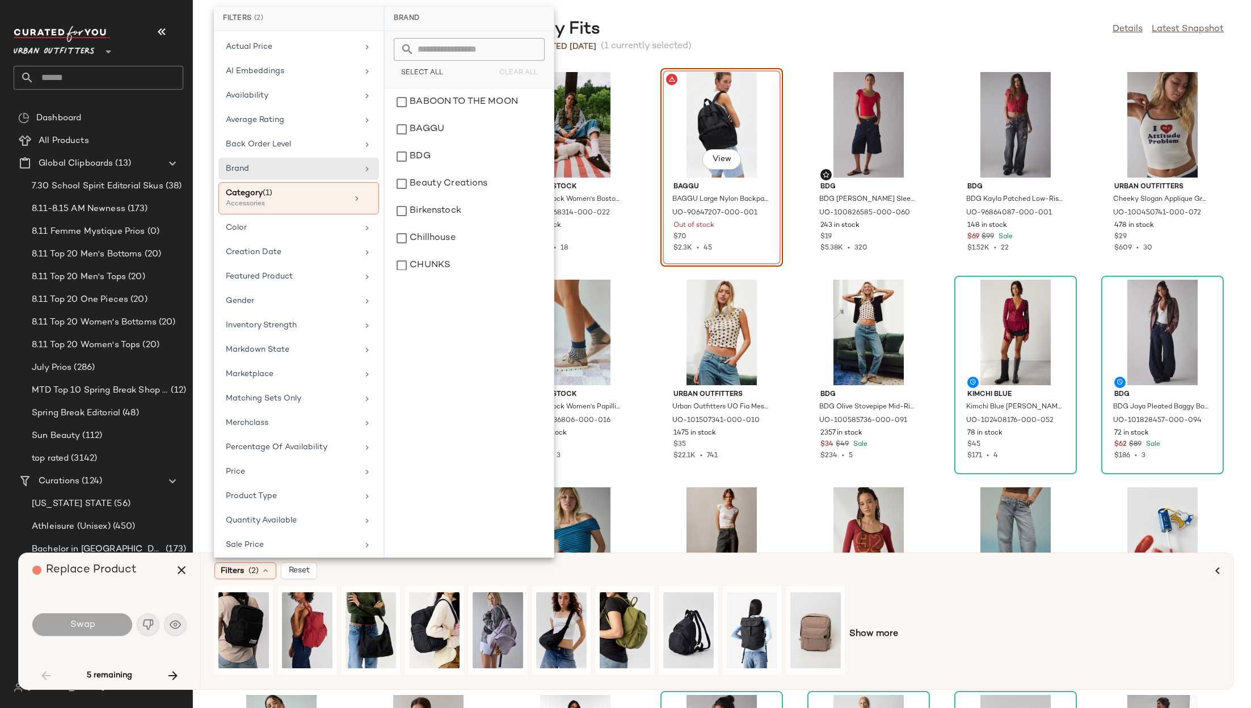
click at [426, 44] on input "text" at bounding box center [476, 49] width 124 height 23
type input "**"
click at [434, 102] on div "The North Face" at bounding box center [469, 102] width 160 height 27
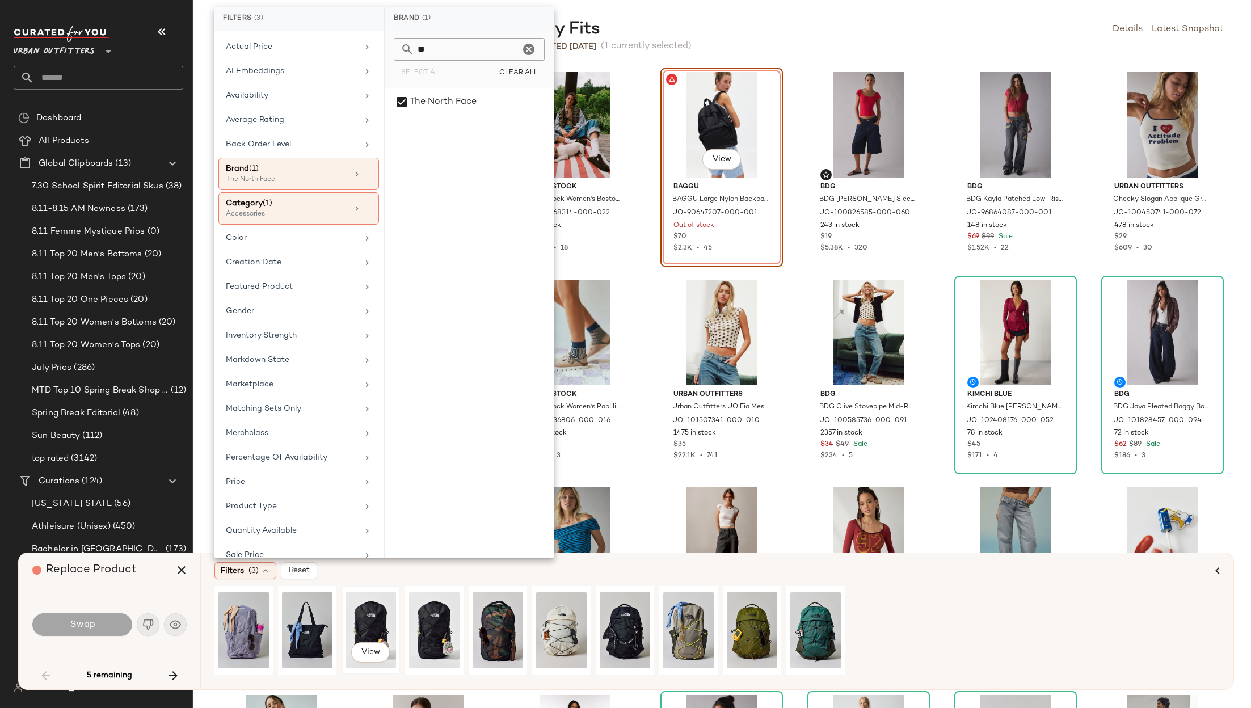
click at [372, 617] on div "View" at bounding box center [371, 630] width 50 height 81
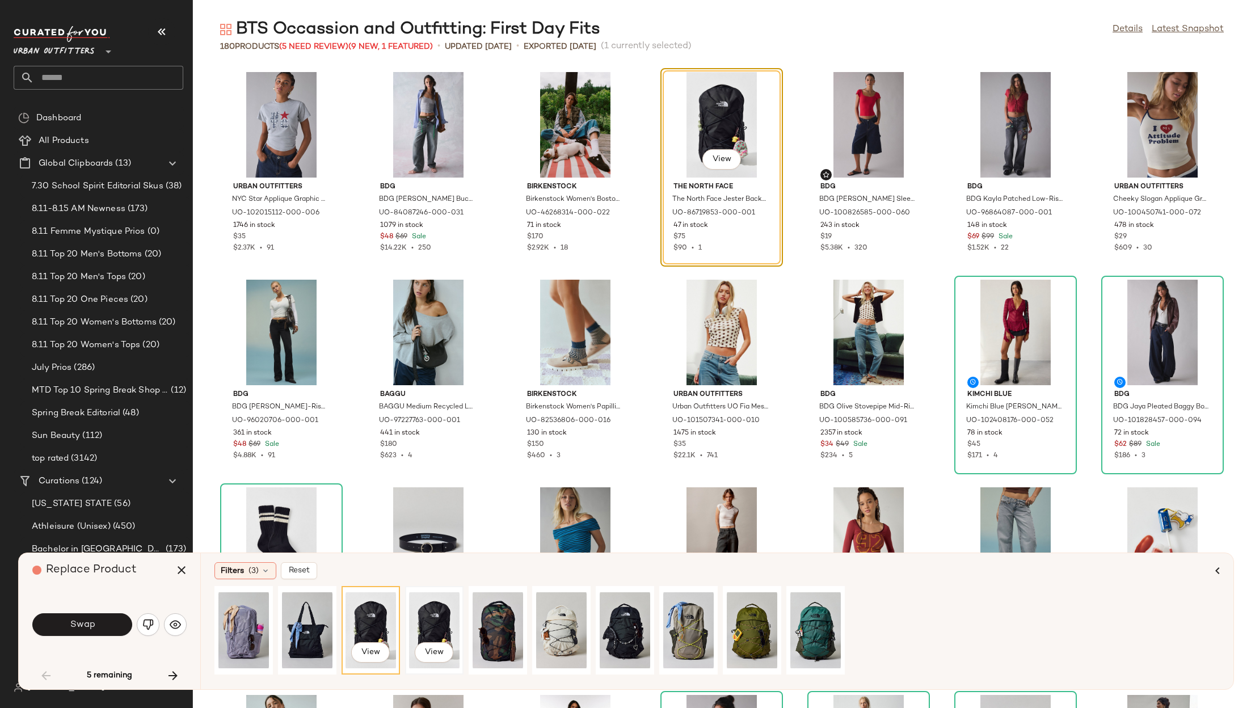
click at [435, 614] on div "View" at bounding box center [434, 630] width 50 height 81
click at [116, 621] on button "Swap" at bounding box center [82, 624] width 100 height 23
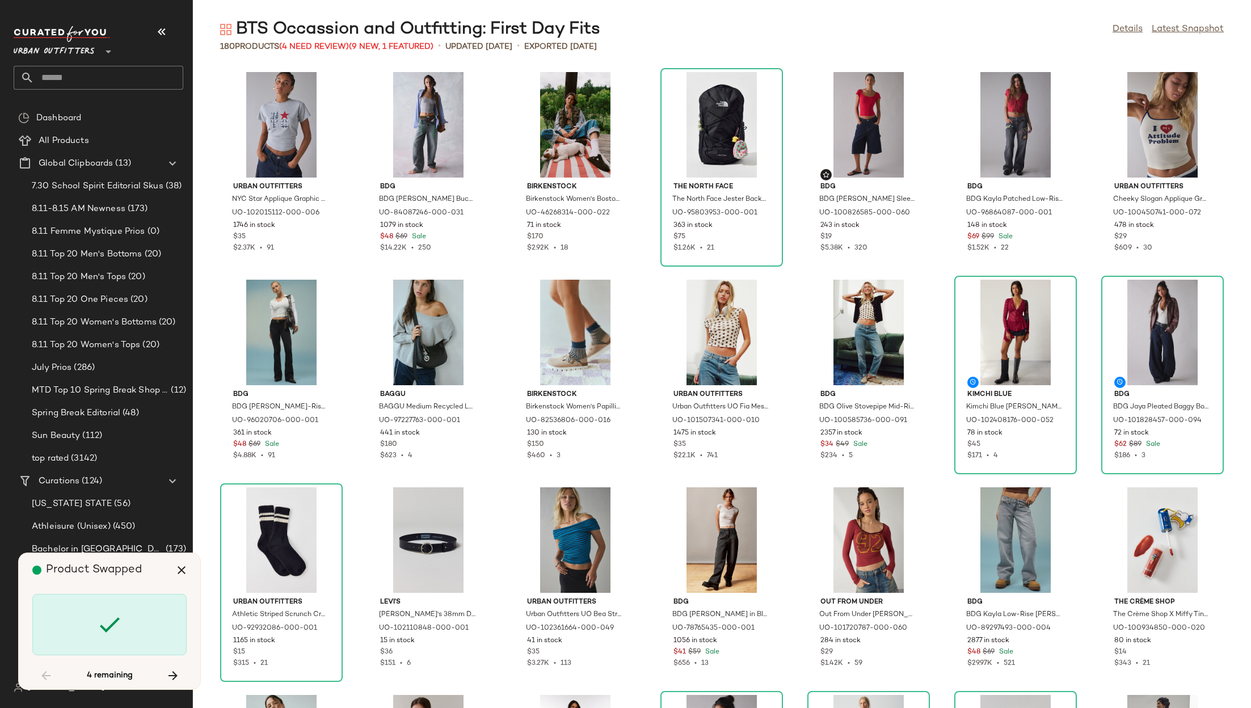
scroll to position [840, 0]
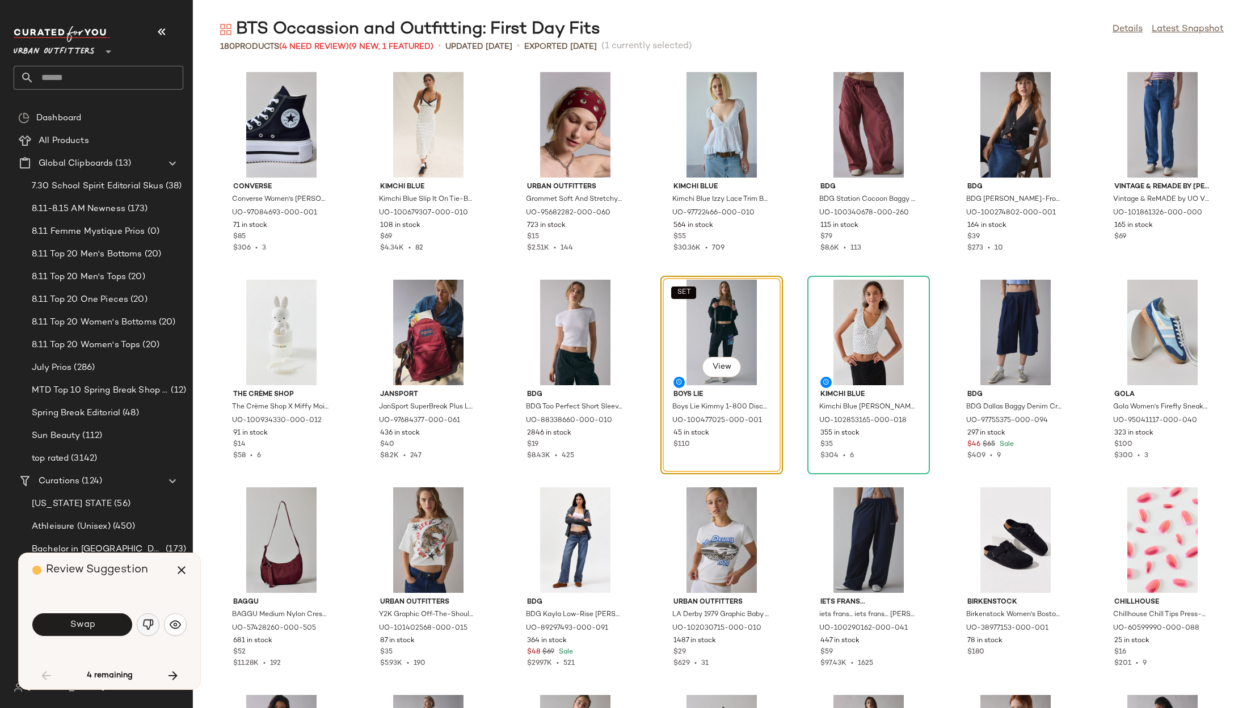
click at [149, 624] on img "button" at bounding box center [147, 624] width 11 height 11
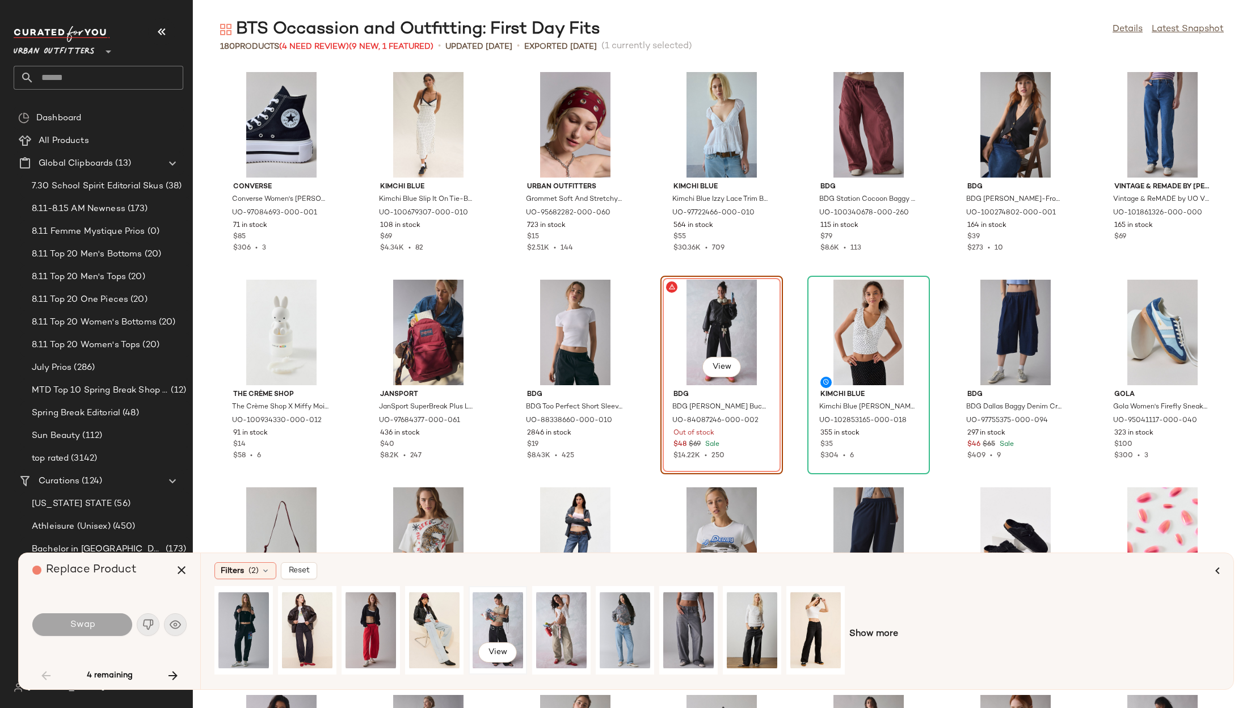
click at [495, 618] on div "View" at bounding box center [498, 630] width 50 height 81
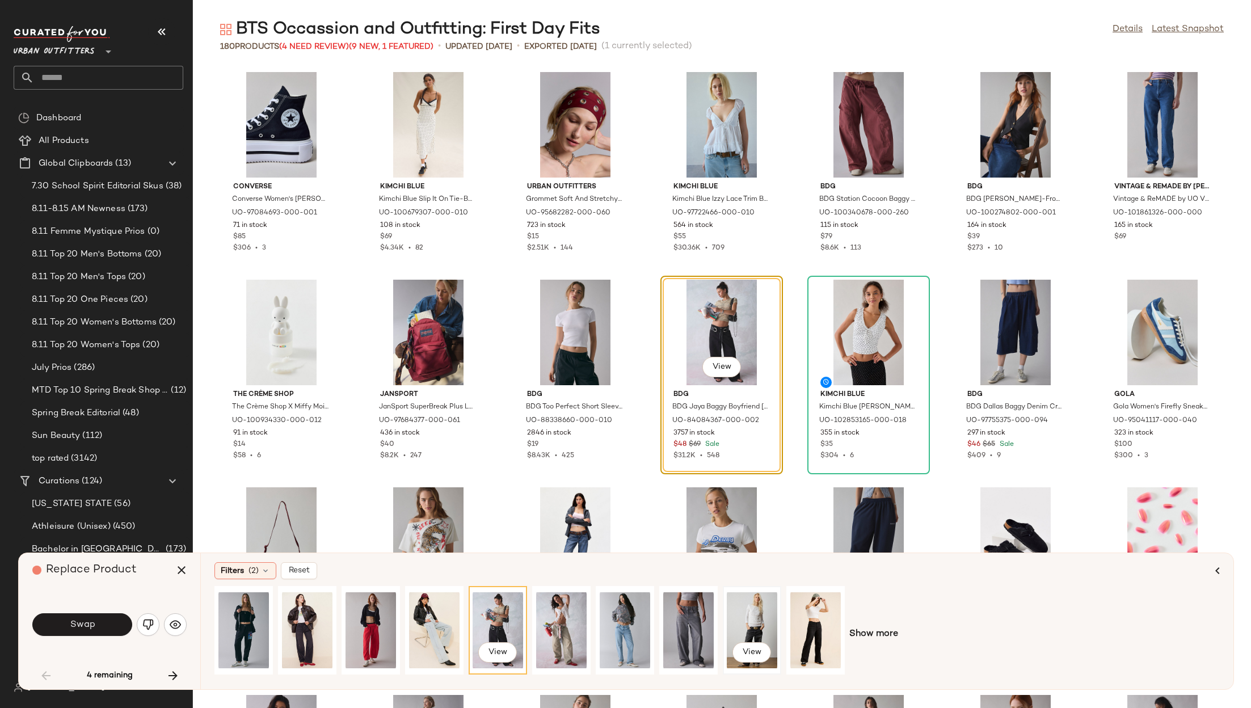
click at [733, 611] on div "View" at bounding box center [752, 630] width 50 height 81
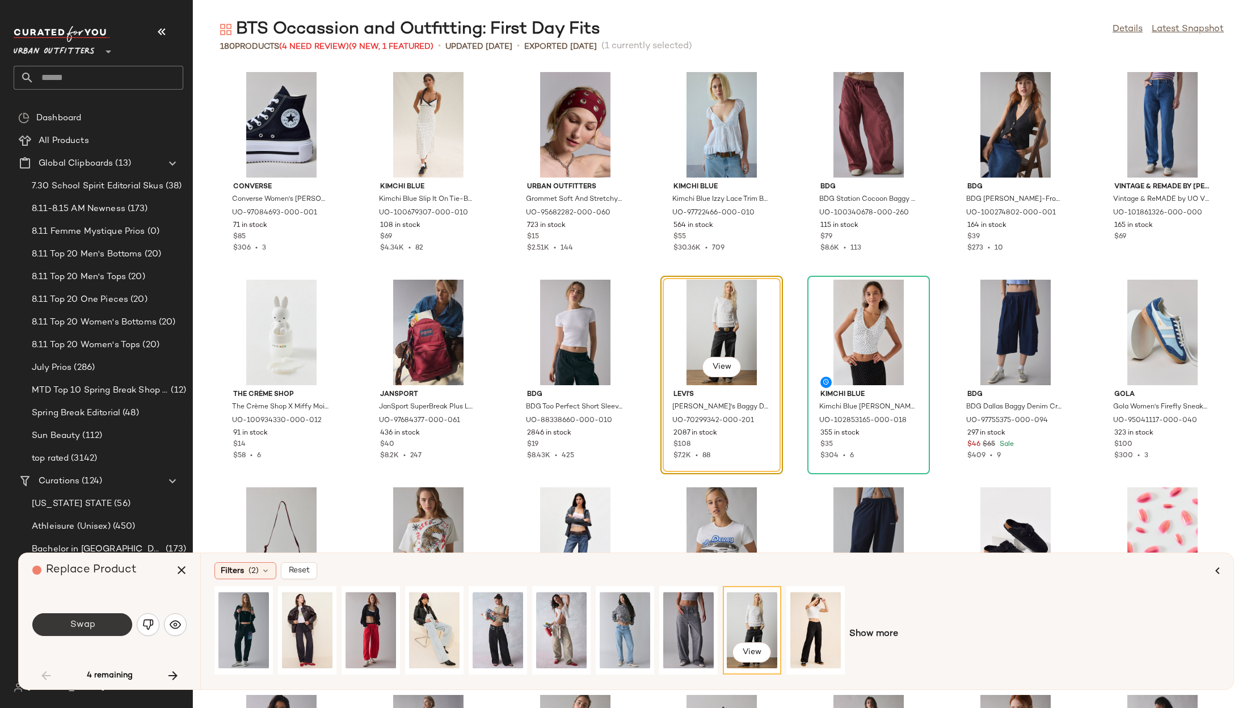
click at [113, 626] on button "Swap" at bounding box center [82, 624] width 100 height 23
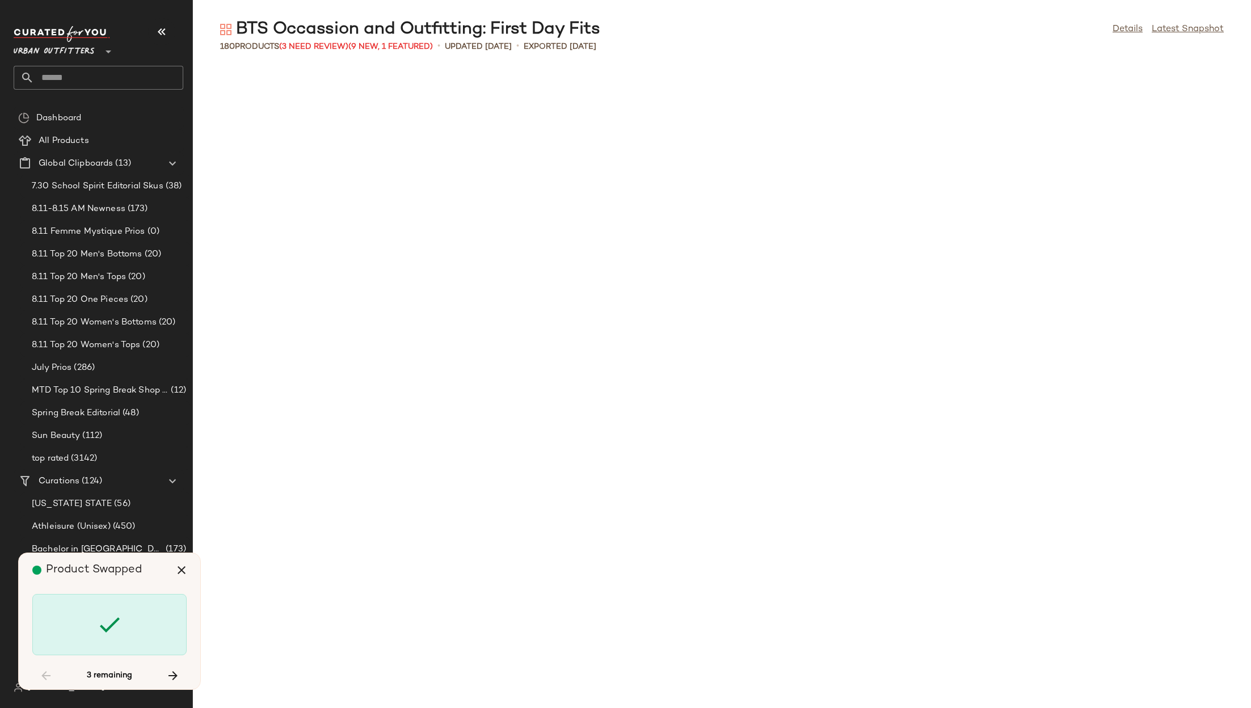
scroll to position [2907, 0]
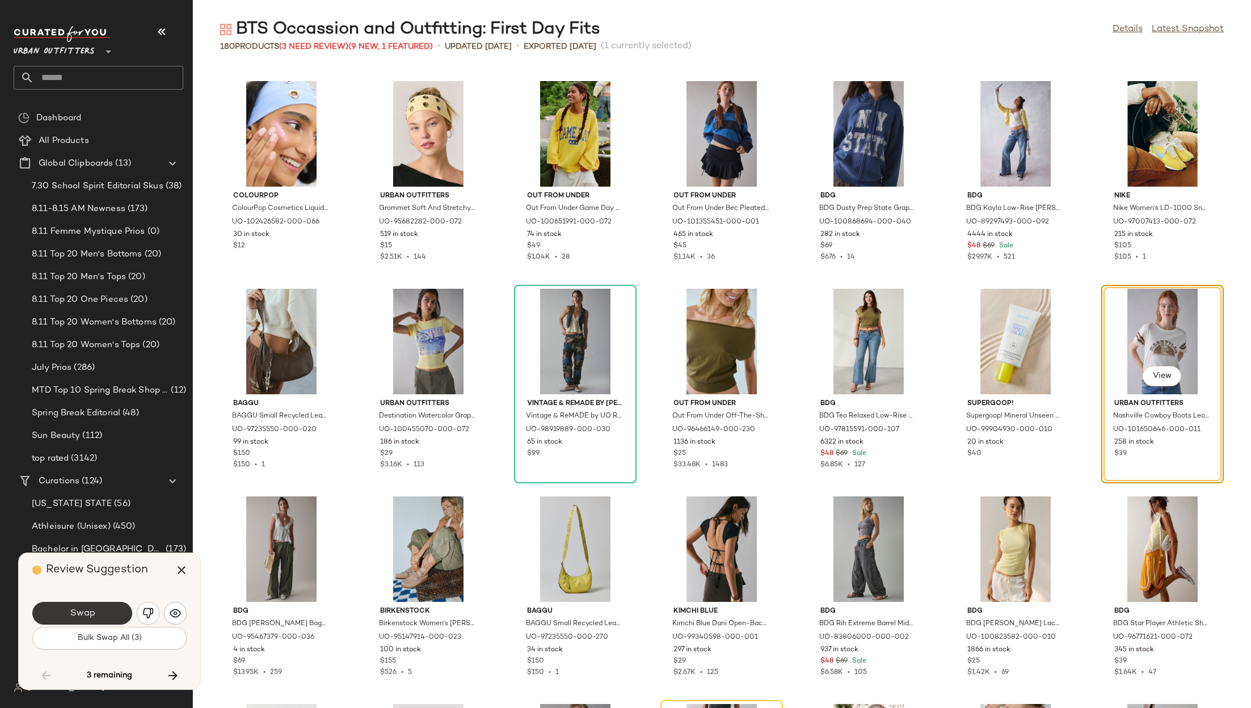
click at [108, 617] on button "Swap" at bounding box center [82, 613] width 100 height 23
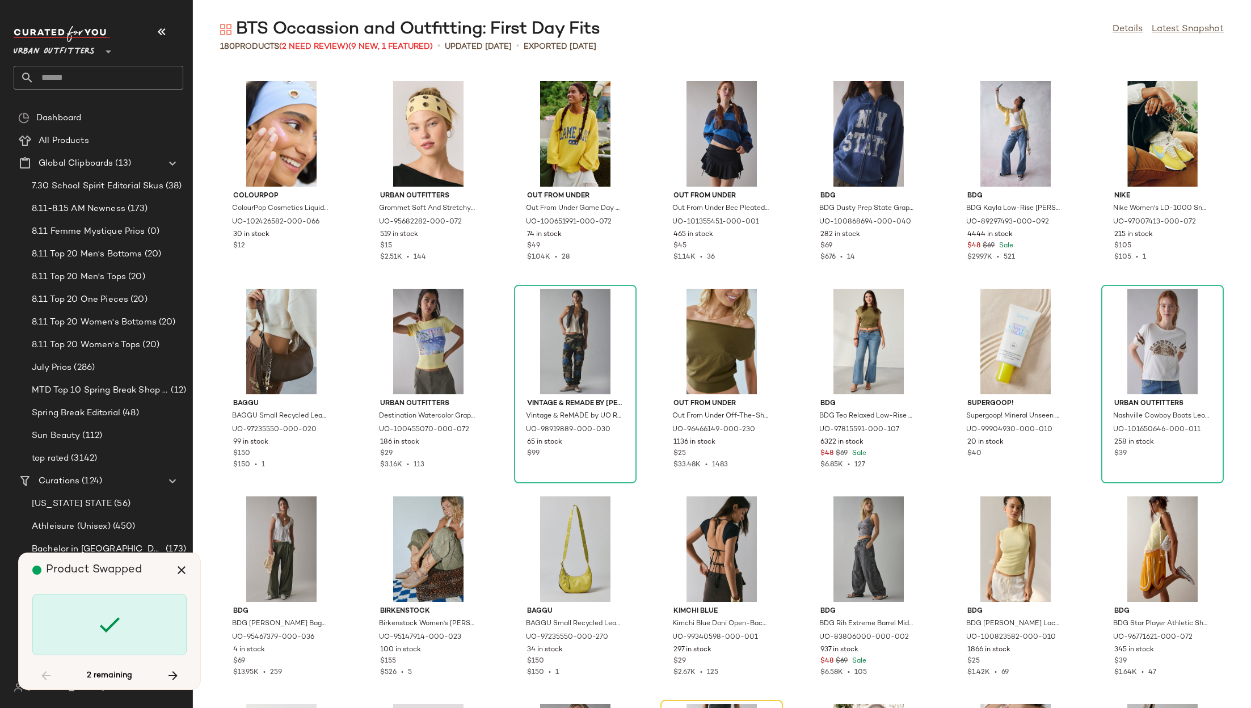
scroll to position [3322, 0]
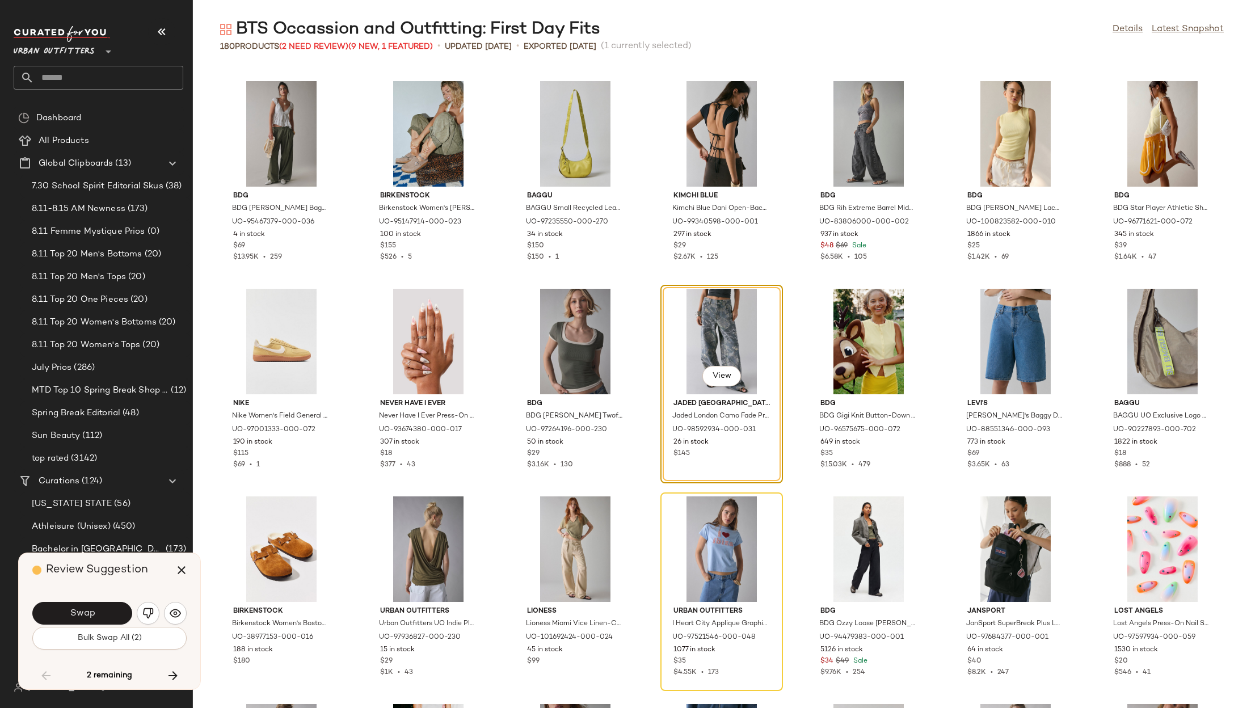
click at [108, 617] on button "Swap" at bounding box center [82, 613] width 100 height 23
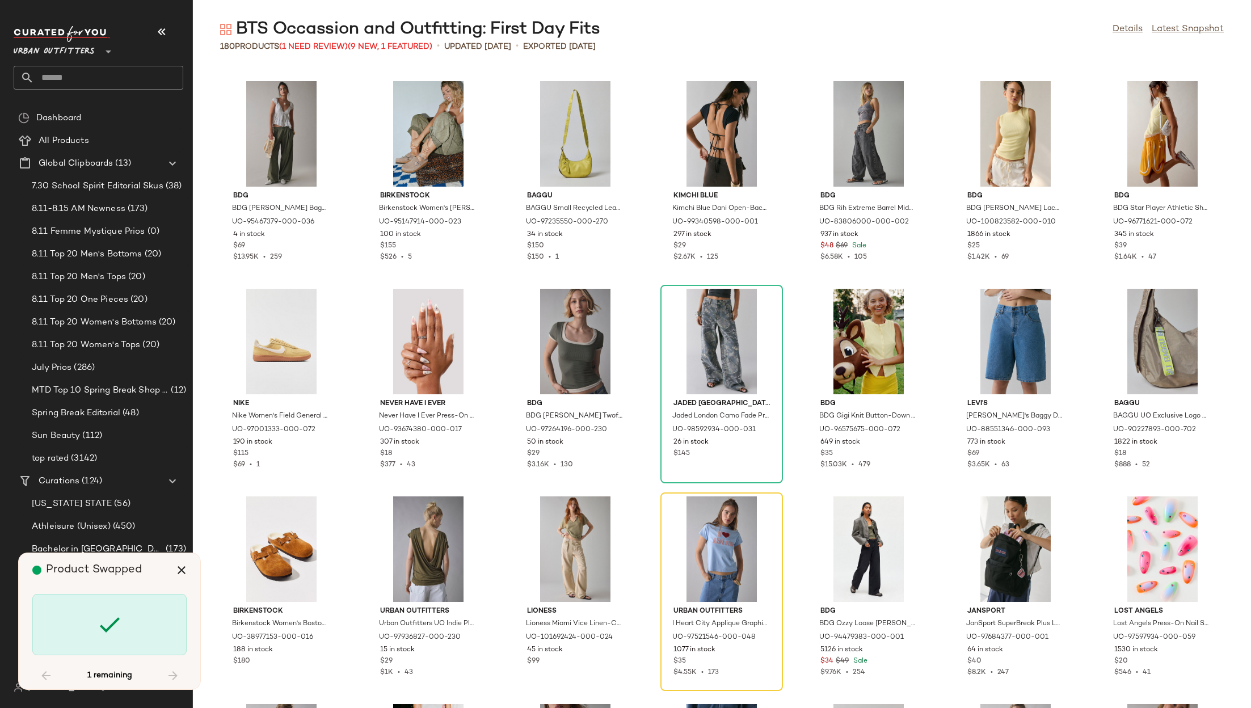
scroll to position [3530, 0]
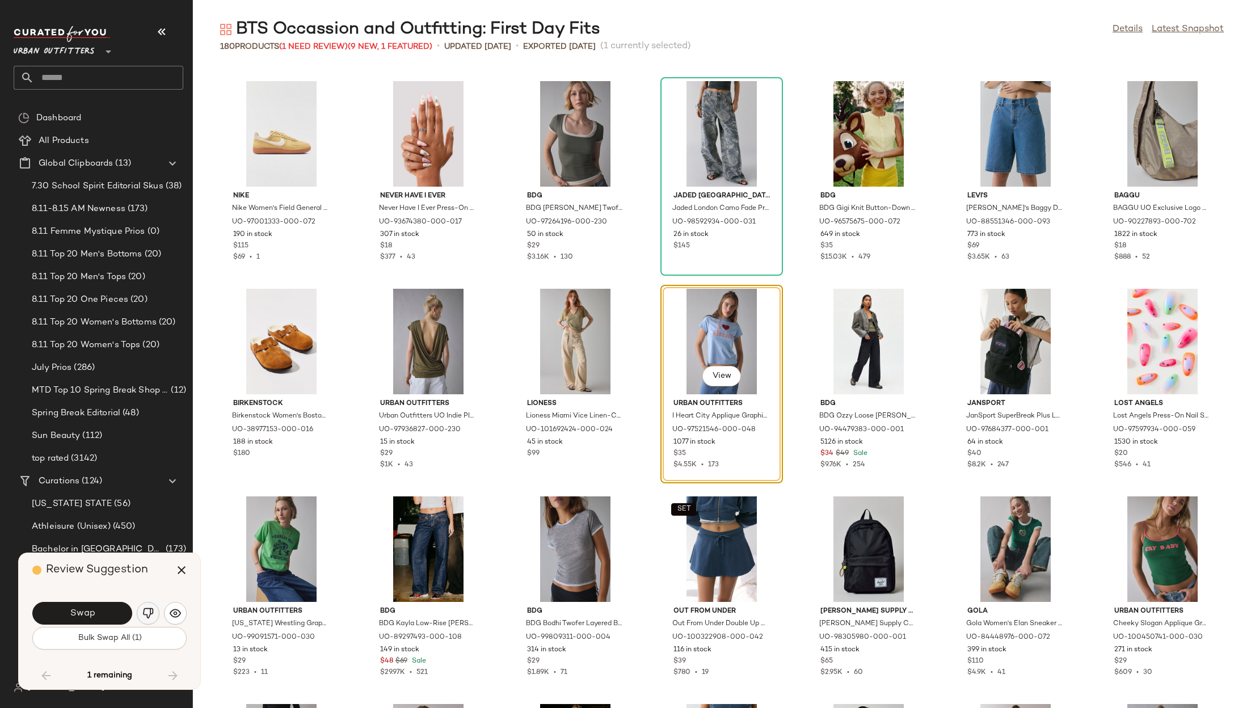
click at [142, 613] on img "button" at bounding box center [147, 613] width 11 height 11
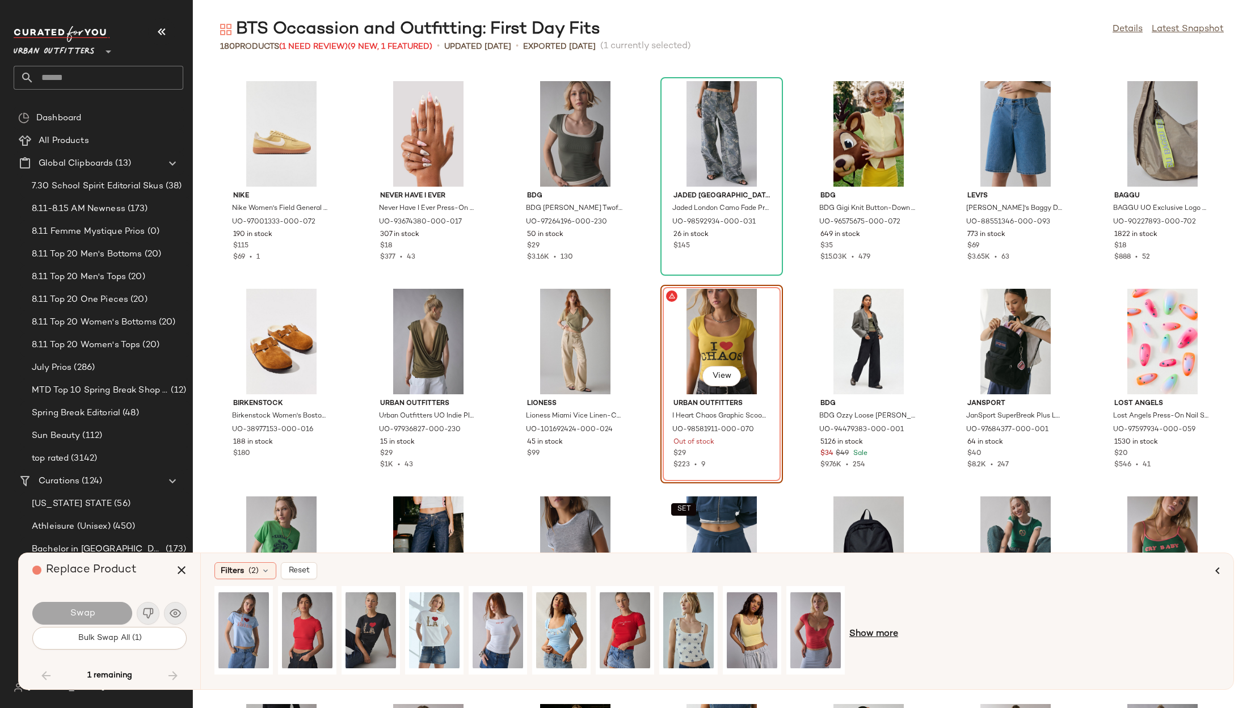
click at [883, 635] on span "Show more" at bounding box center [873, 634] width 49 height 14
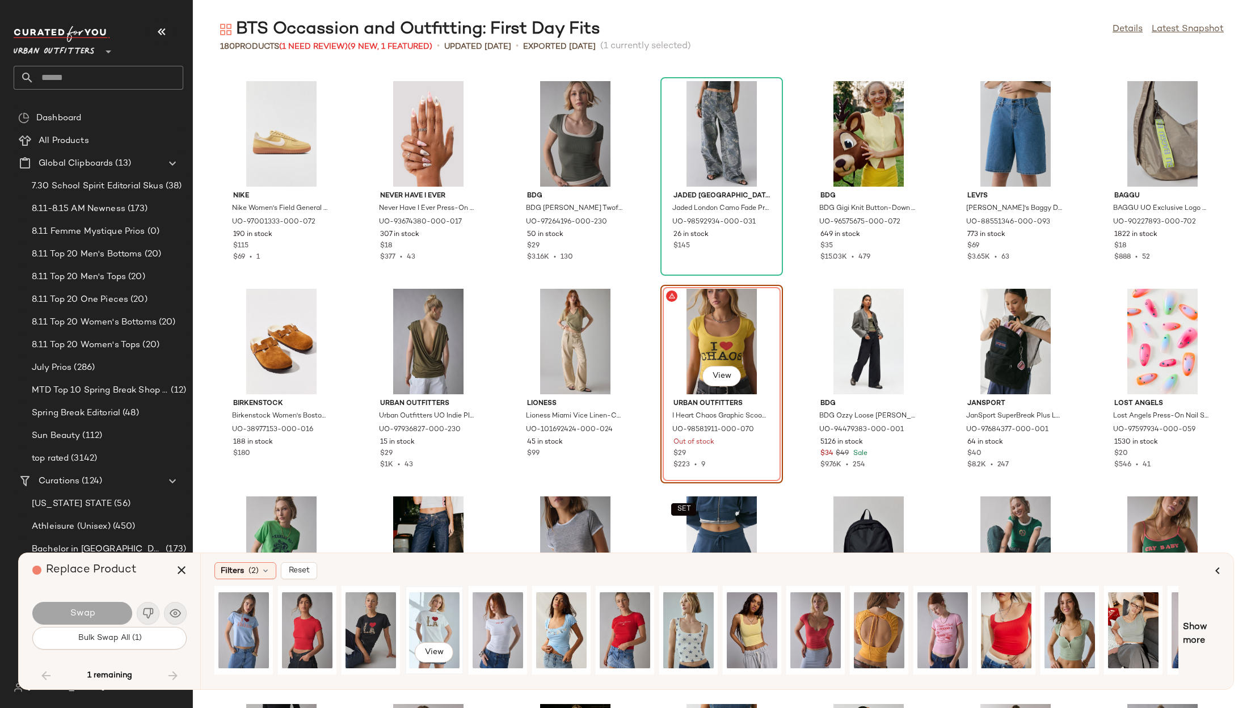
click at [421, 608] on div "View" at bounding box center [434, 630] width 50 height 81
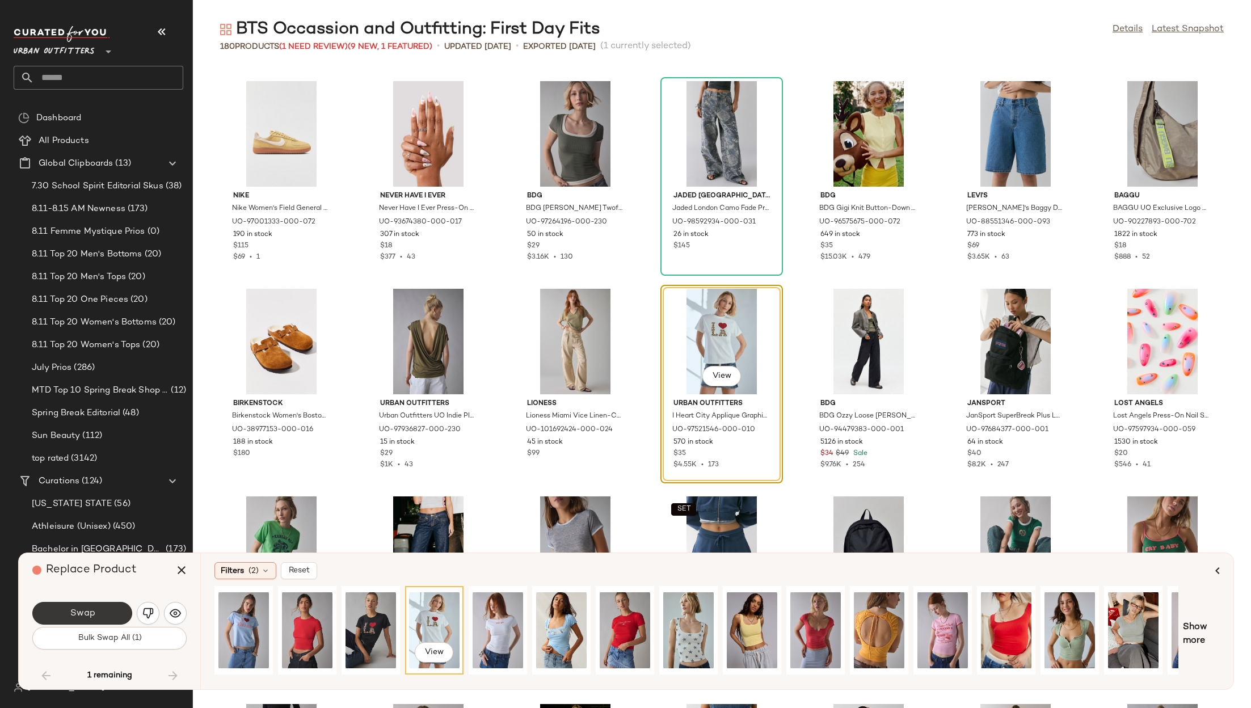
click at [99, 604] on button "Swap" at bounding box center [82, 613] width 100 height 23
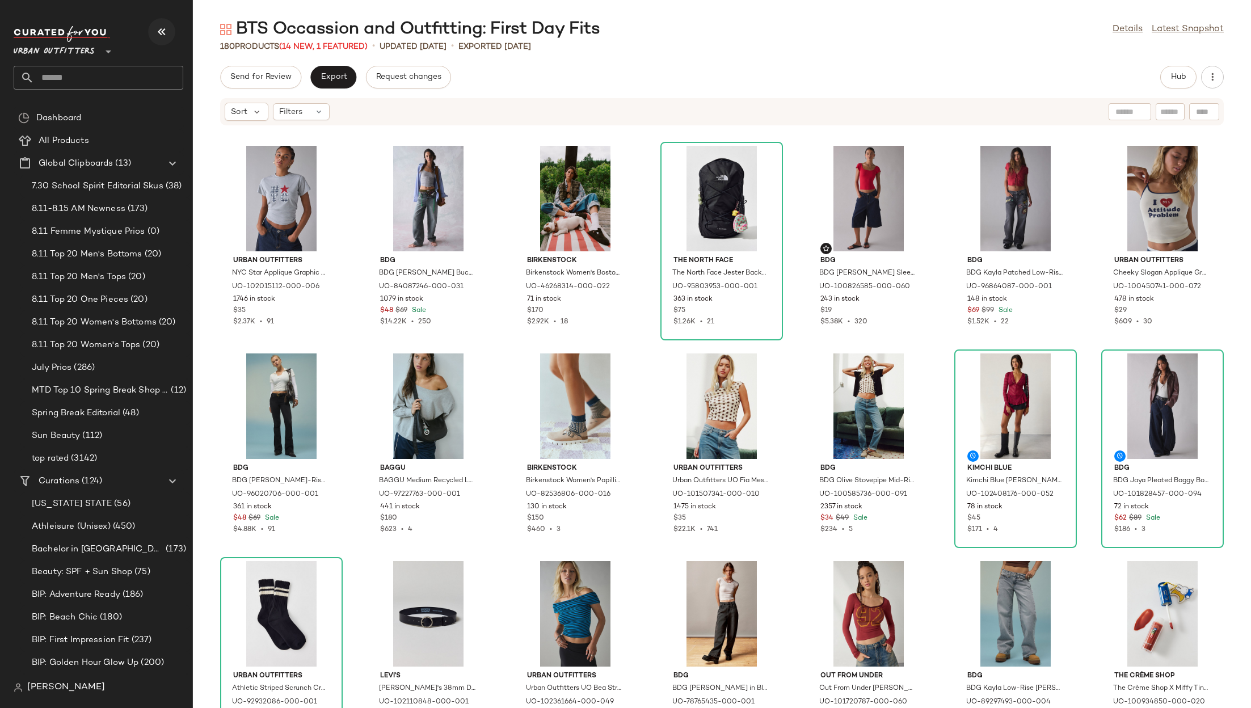
click at [153, 30] on button "button" at bounding box center [161, 31] width 27 height 27
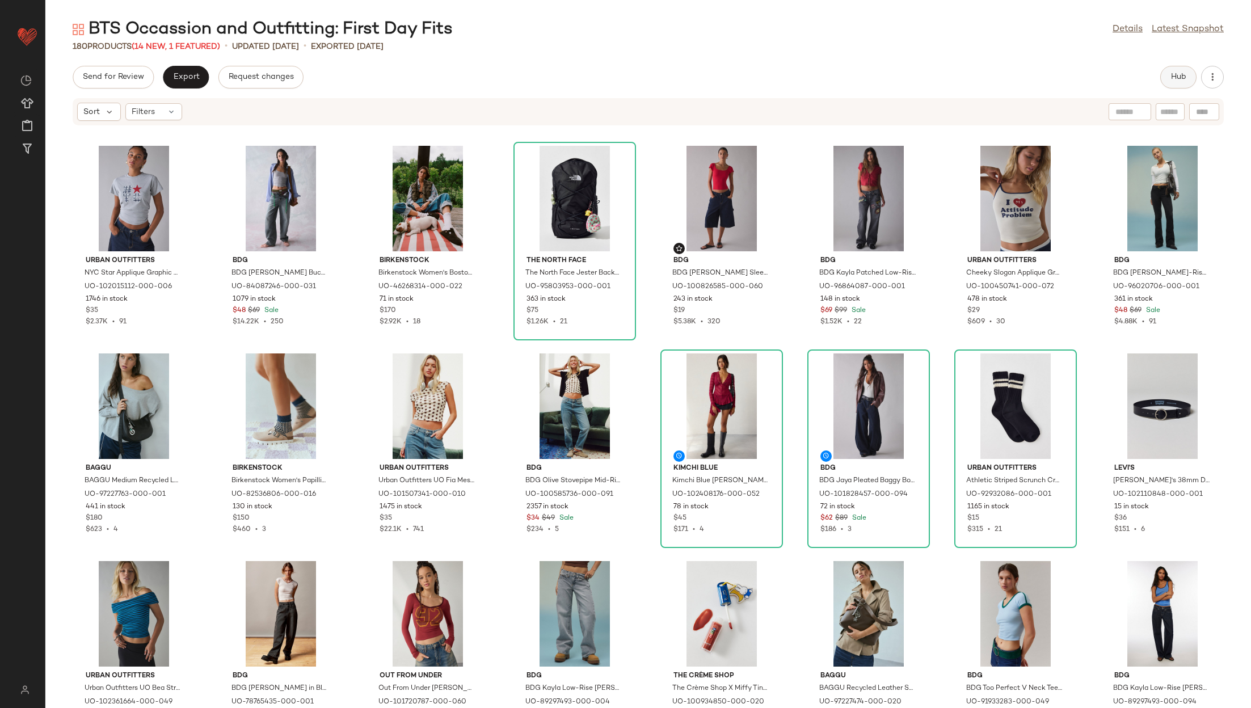
click at [1169, 78] on button "Hub" at bounding box center [1178, 77] width 36 height 23
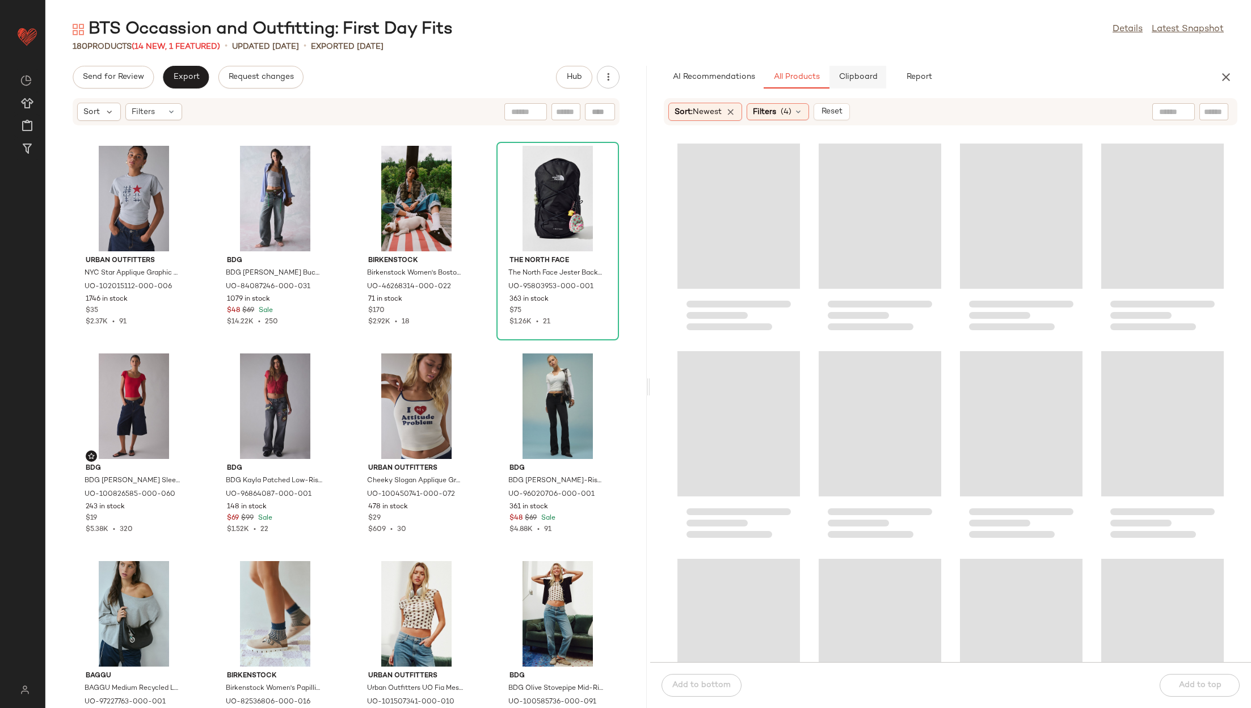
click at [842, 77] on span "Clipboard" at bounding box center [857, 77] width 39 height 9
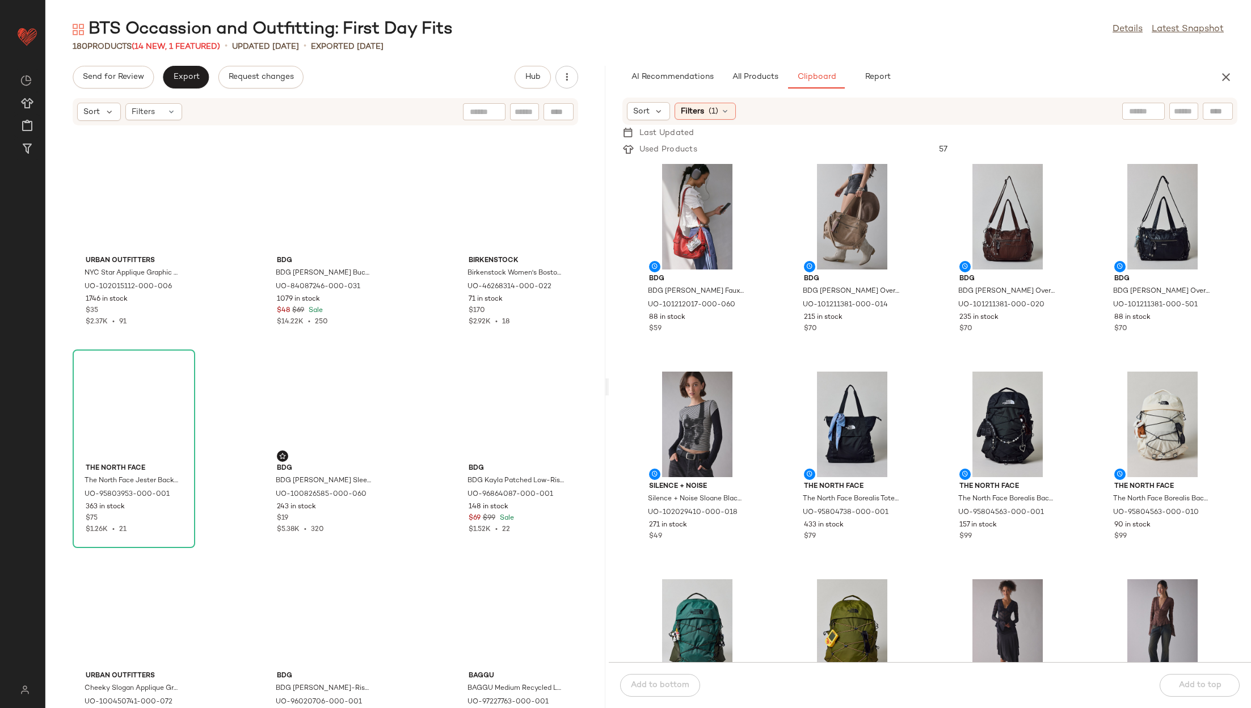
drag, startPoint x: 647, startPoint y: 384, endPoint x: 608, endPoint y: 385, distance: 39.2
click at [608, 385] on div "BTS Occassion and Outfitting: First Day Fits Details Latest Snapshot 180 Produc…" at bounding box center [648, 363] width 1206 height 690
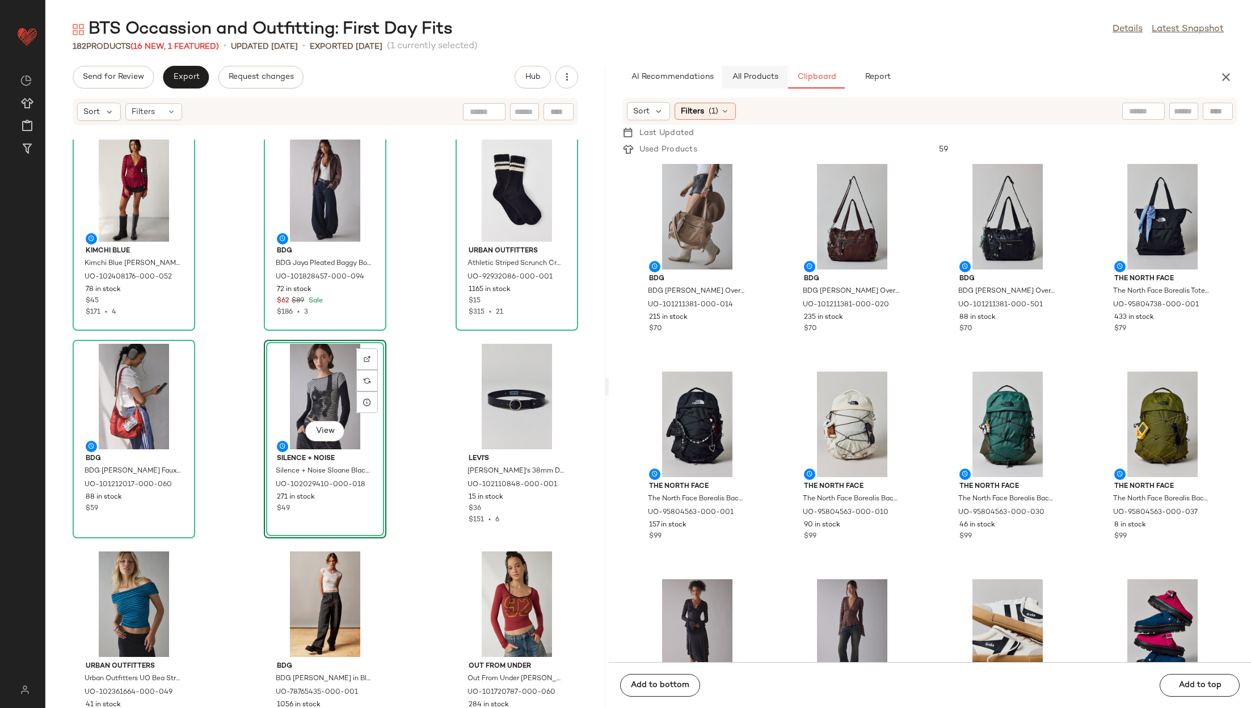
click at [761, 77] on span "All Products" at bounding box center [755, 77] width 47 height 9
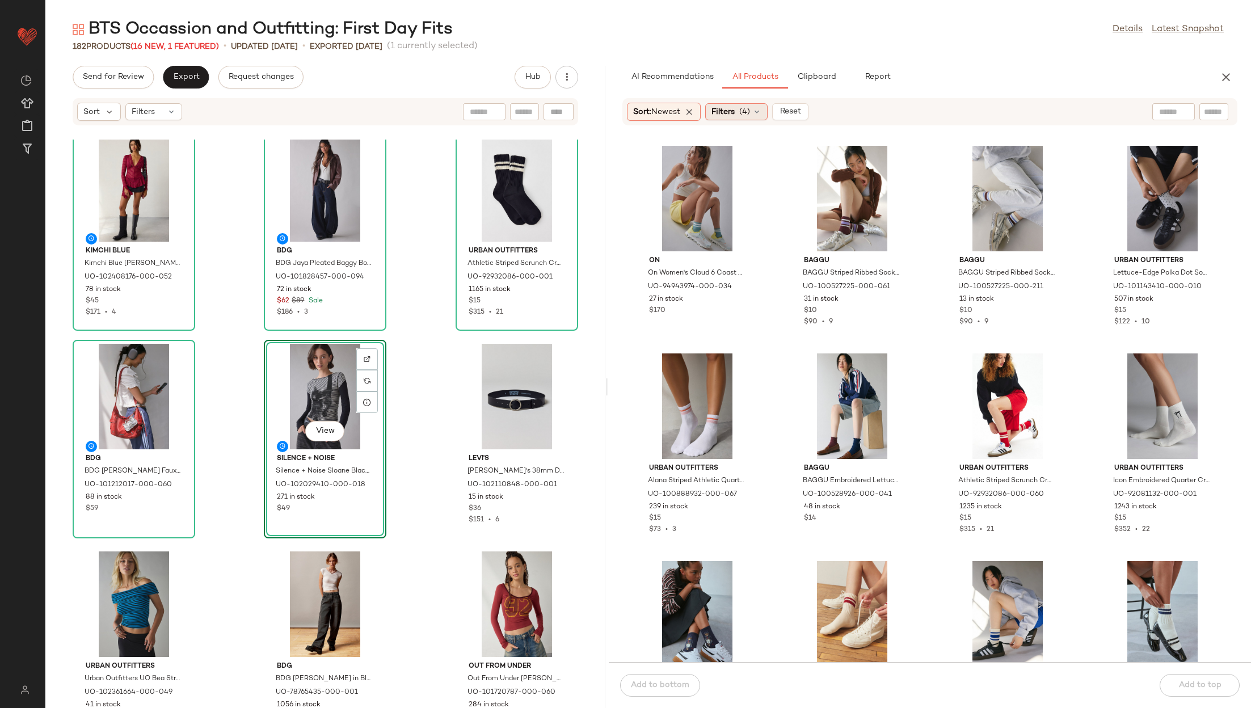
click at [726, 117] on div "Filters (4)" at bounding box center [736, 111] width 62 height 17
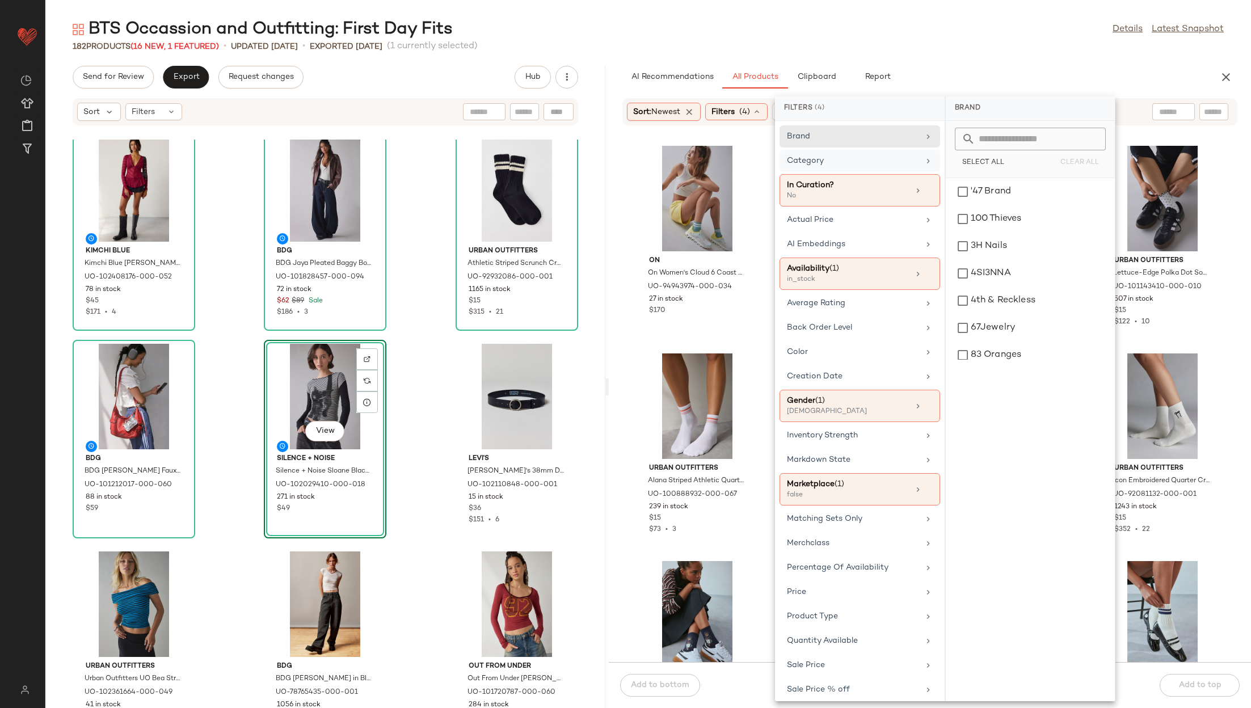
click at [852, 174] on div "Category" at bounding box center [860, 190] width 161 height 32
click at [992, 297] on div "Bottoms" at bounding box center [1030, 300] width 160 height 27
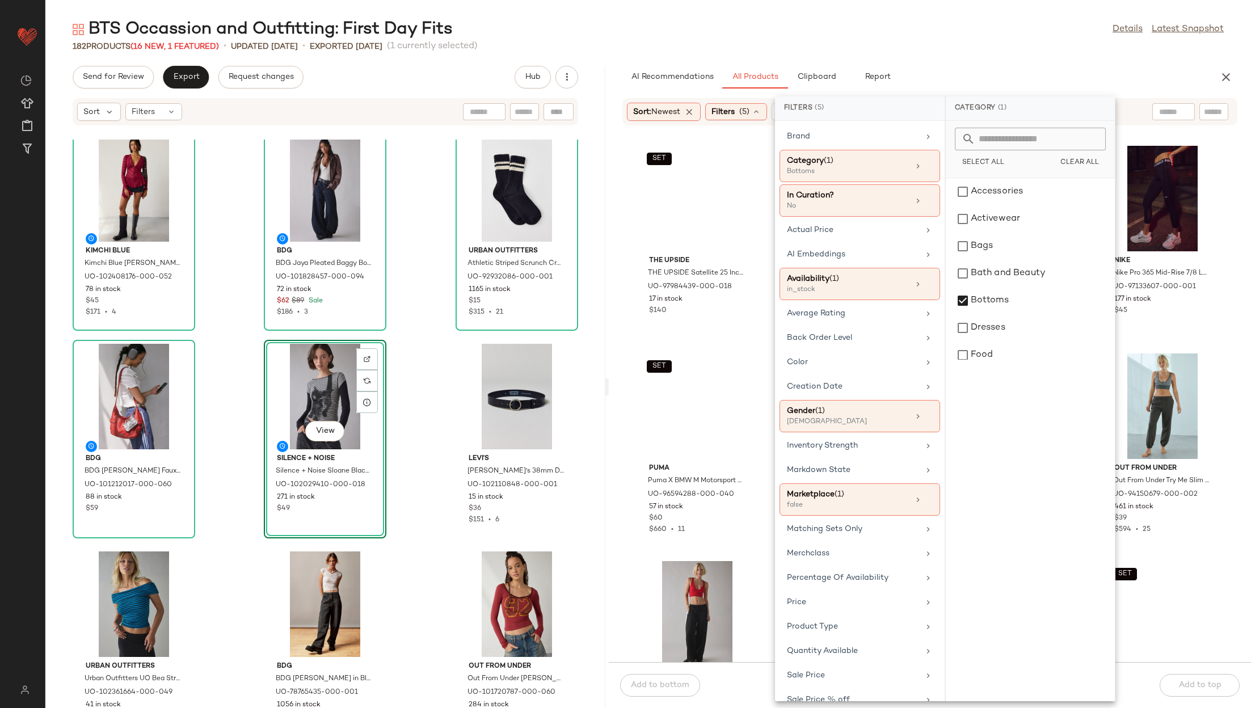
click at [981, 62] on div "BTS Occassion and Outfitting: First Day Fits Details Latest Snapshot 182 Produc…" at bounding box center [648, 363] width 1206 height 690
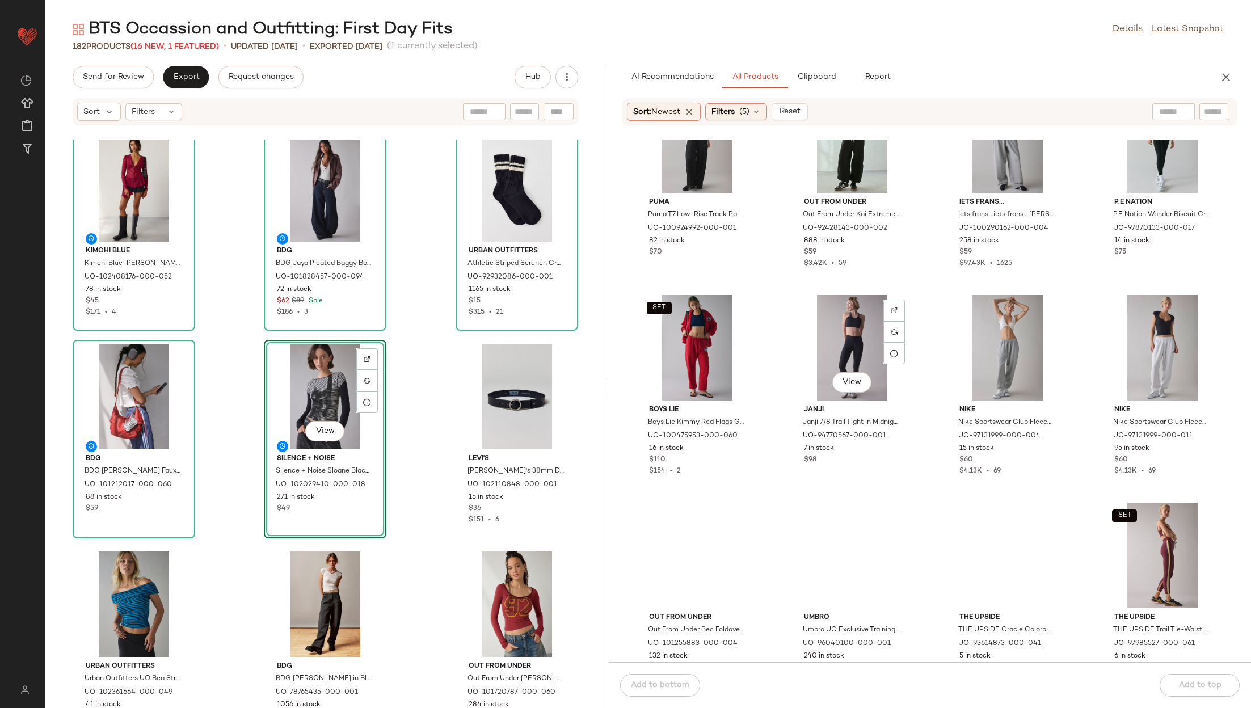
scroll to position [556, 0]
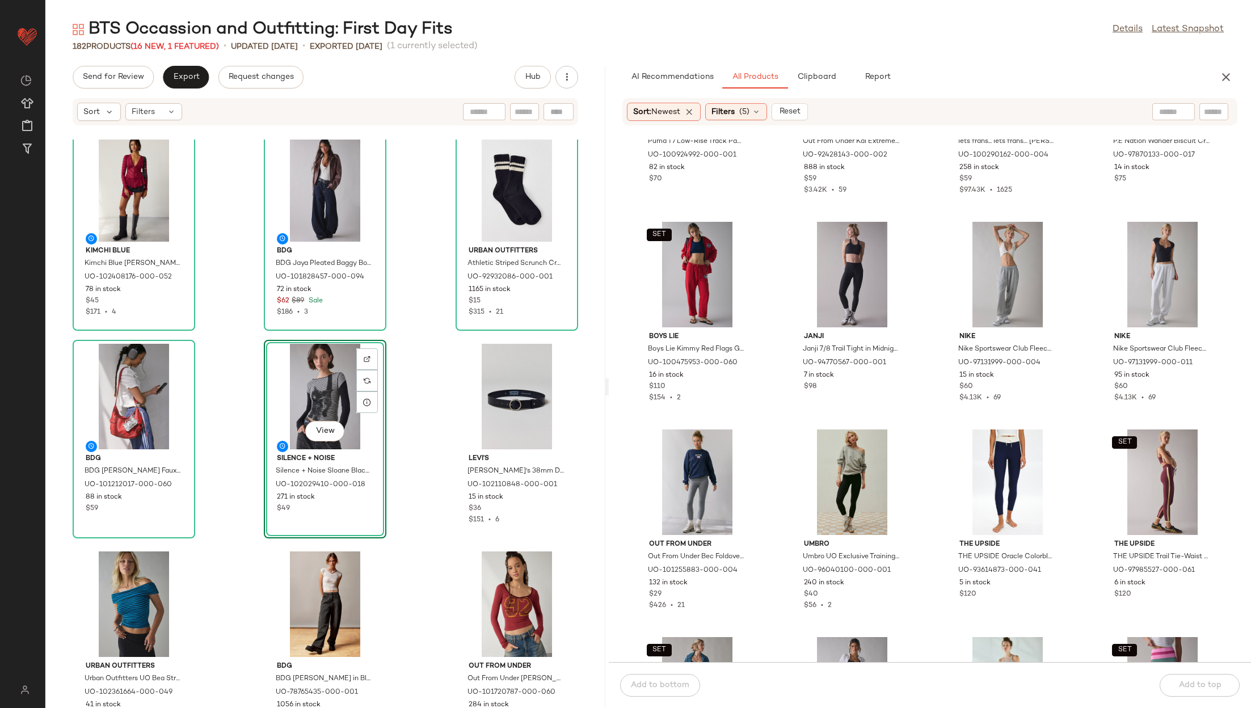
click at [1186, 107] on div at bounding box center [1173, 111] width 43 height 17
type input "*****"
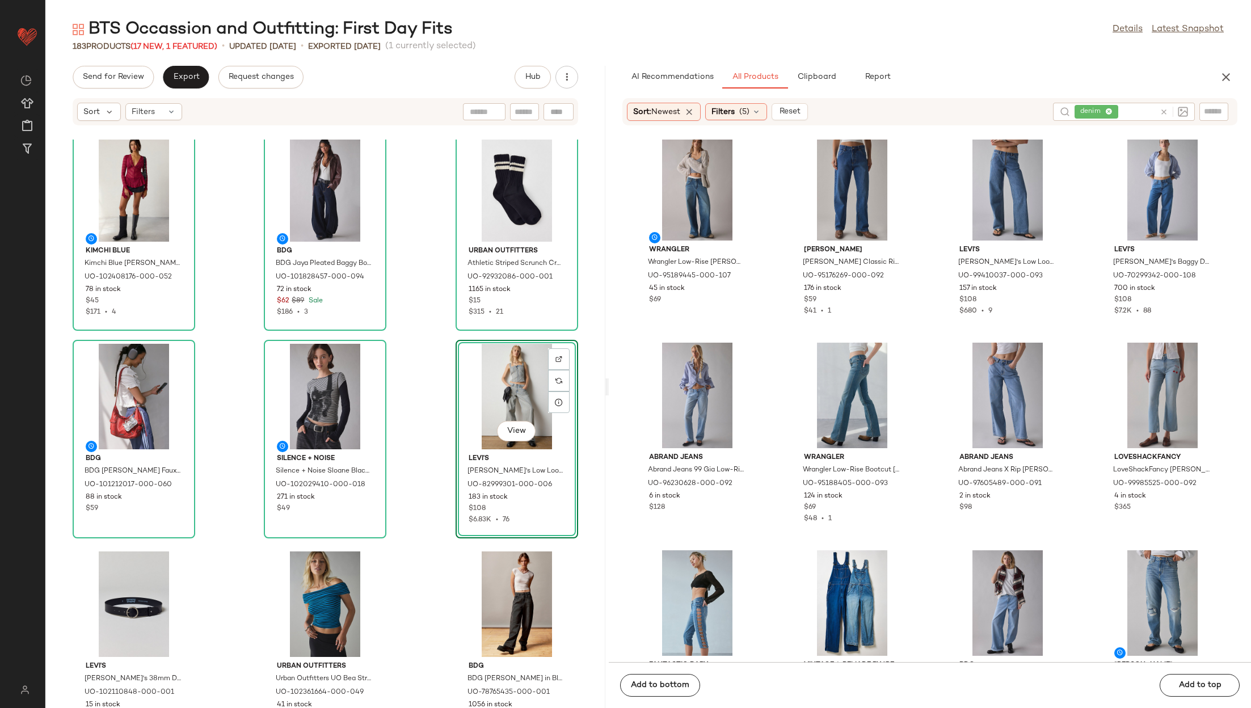
scroll to position [1017, 0]
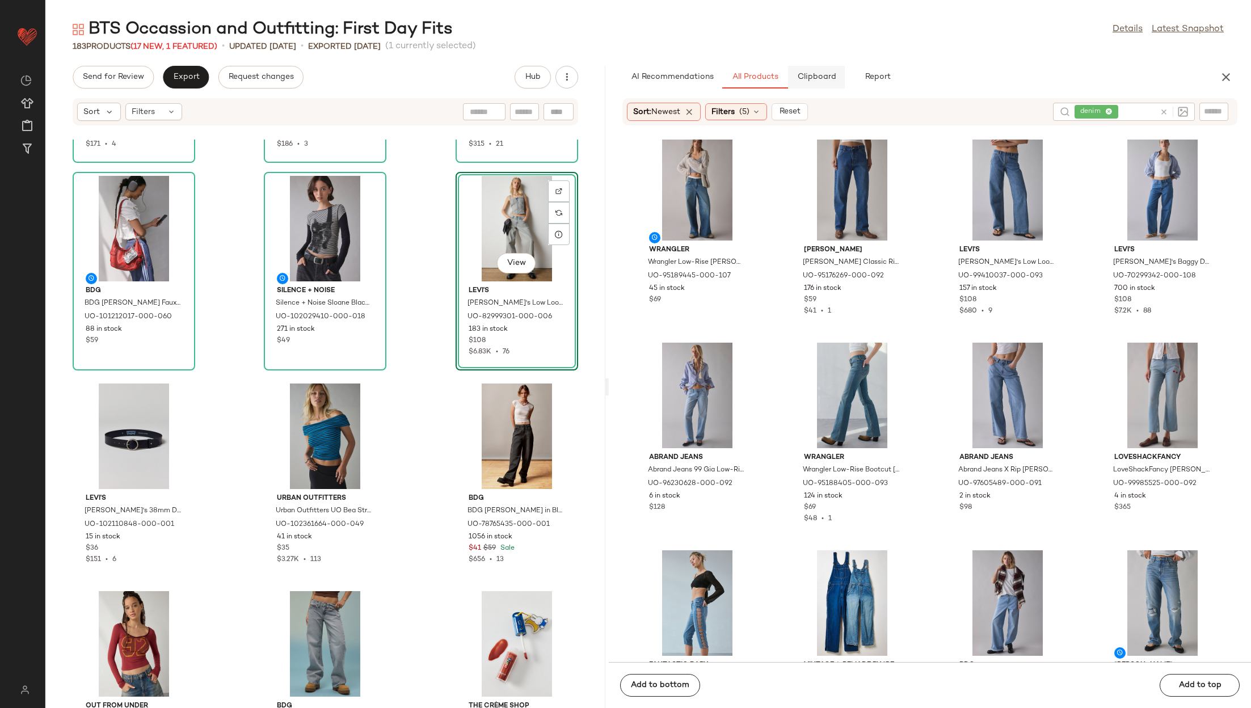
click at [815, 80] on span "Clipboard" at bounding box center [816, 77] width 39 height 9
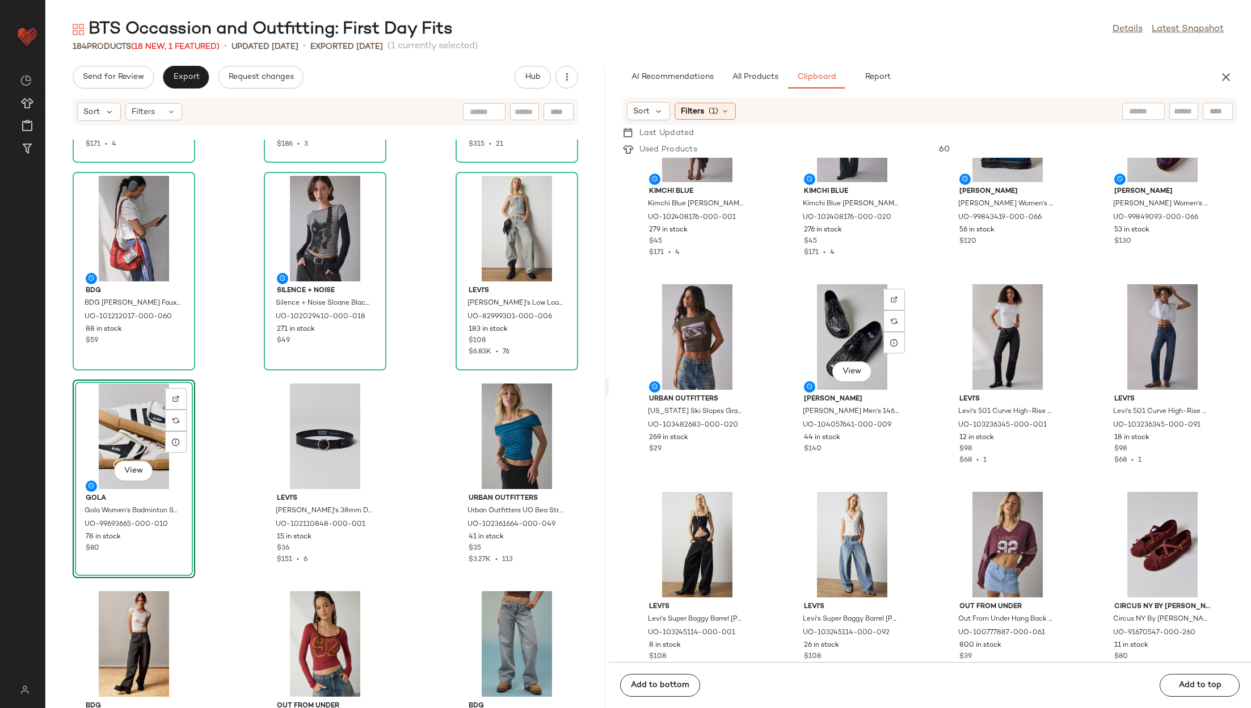
scroll to position [510, 0]
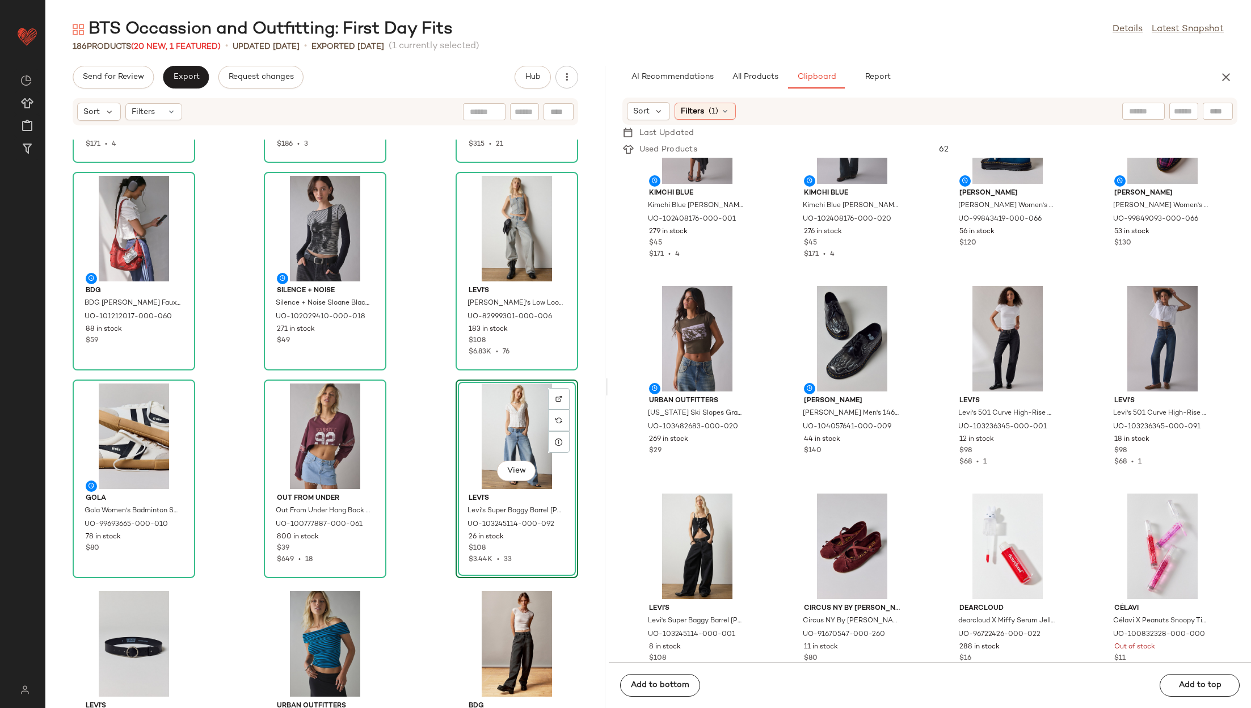
drag, startPoint x: 842, startPoint y: 548, endPoint x: 344, endPoint y: 7, distance: 734.8
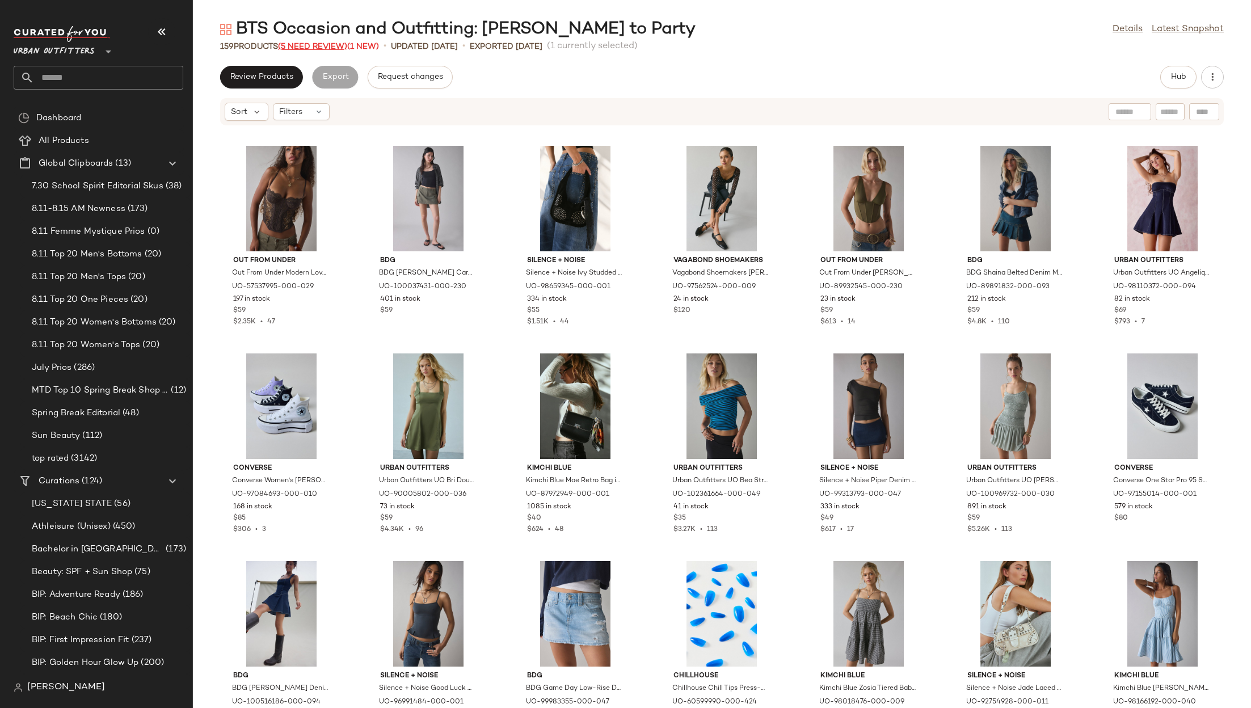
click at [321, 46] on span "(5 Need Review)" at bounding box center [312, 47] width 69 height 9
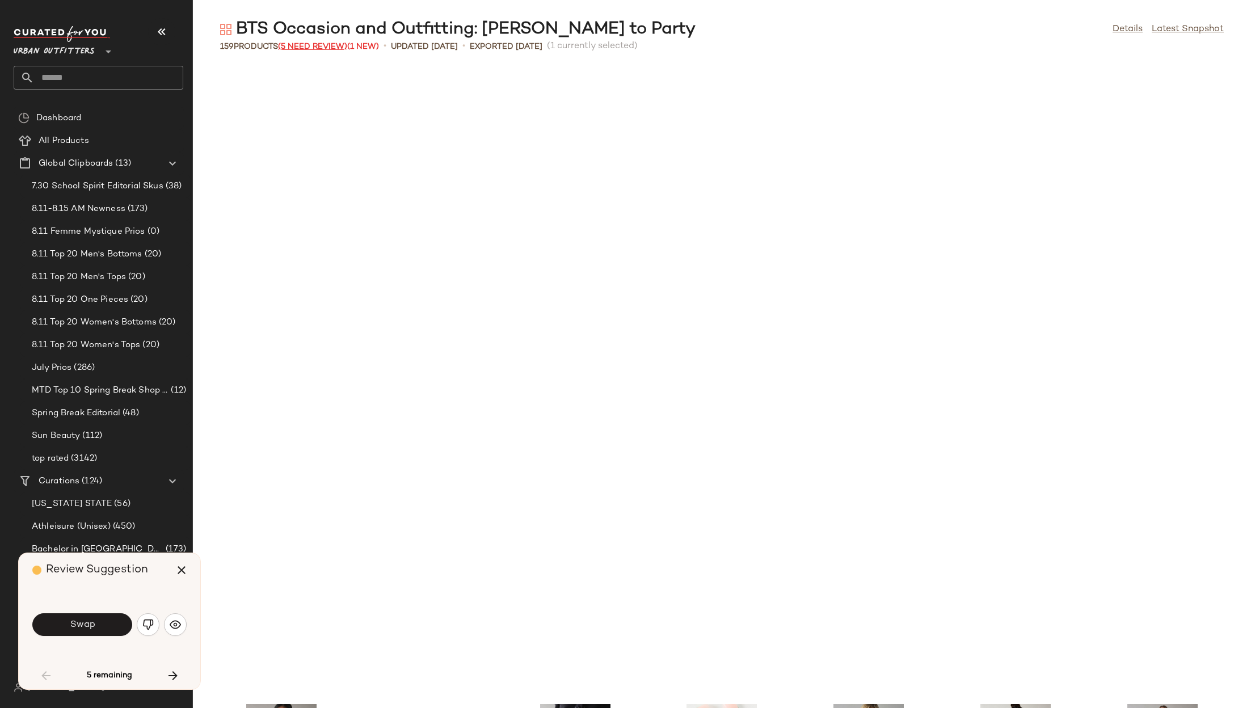
scroll to position [632, 0]
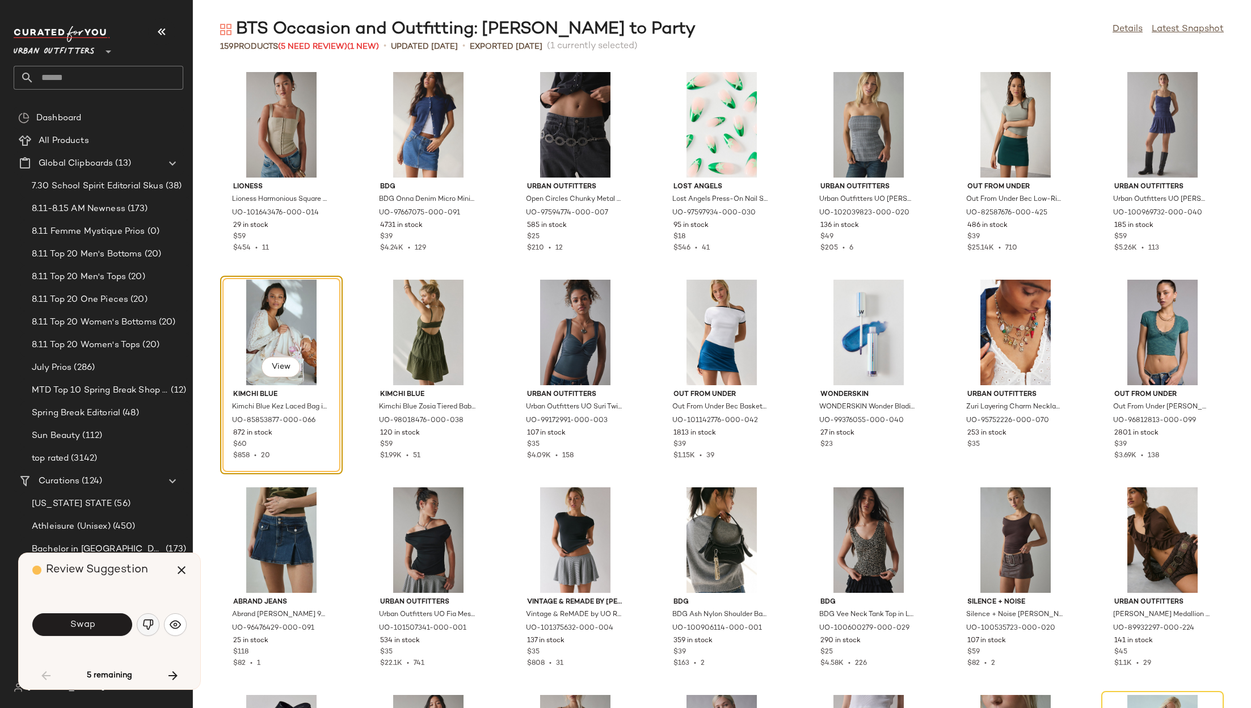
click at [145, 624] on img "button" at bounding box center [147, 624] width 11 height 11
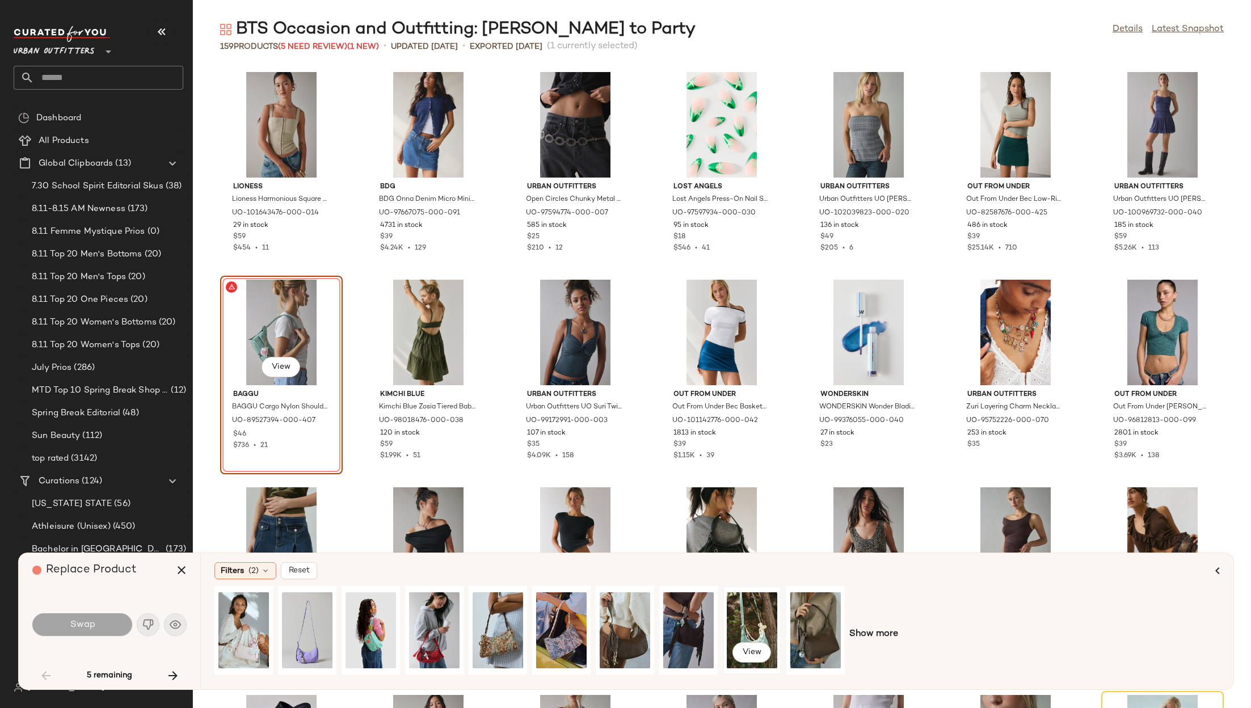
click at [760, 613] on div "View" at bounding box center [752, 630] width 50 height 81
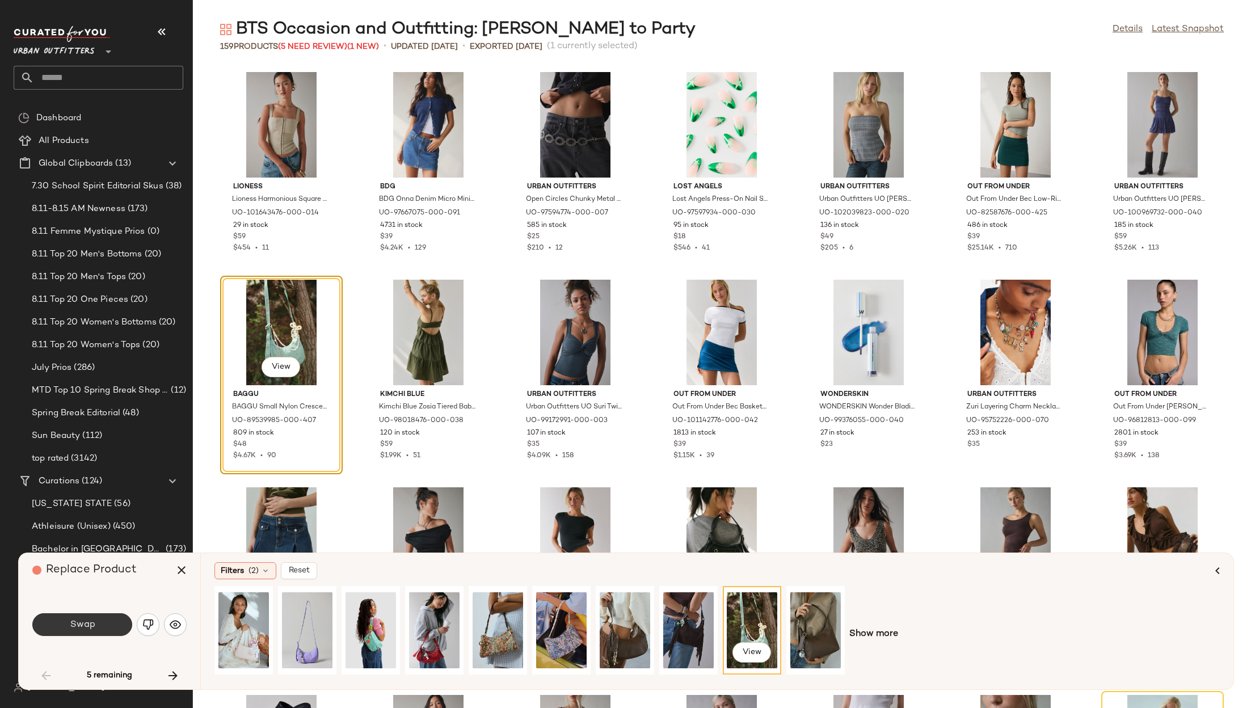
click at [71, 622] on span "Swap" at bounding box center [82, 625] width 26 height 11
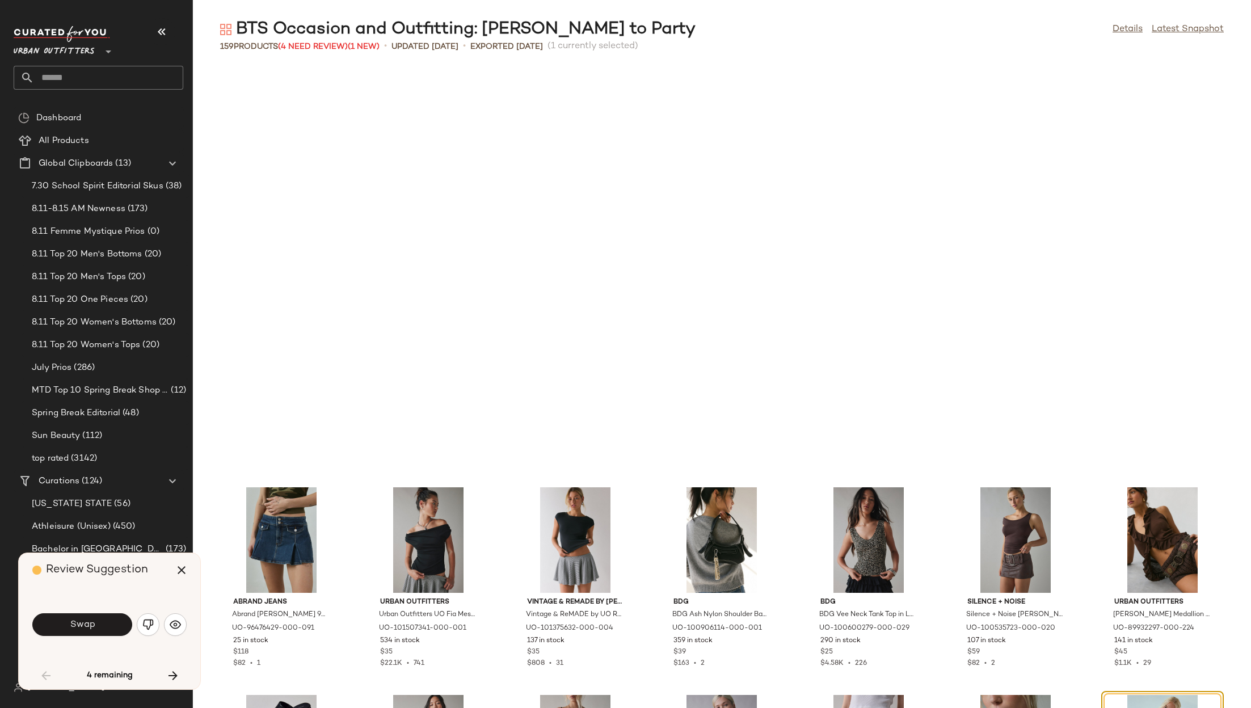
scroll to position [1038, 0]
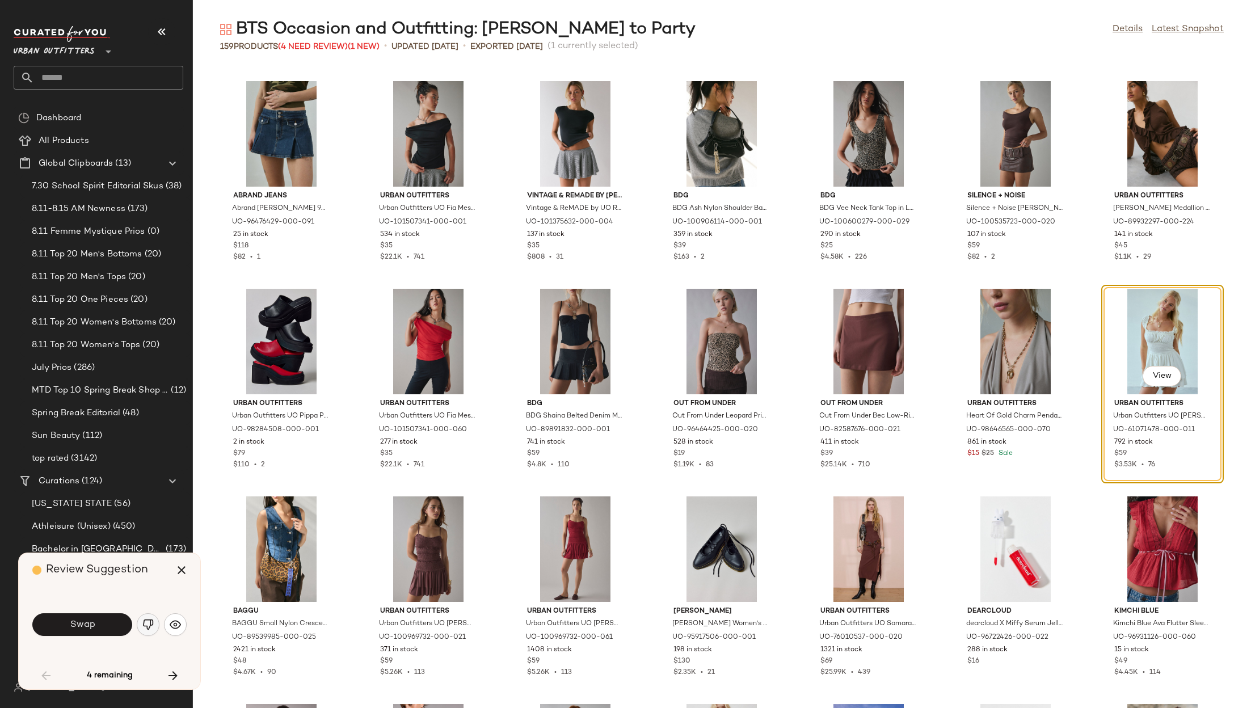
click at [143, 621] on img "button" at bounding box center [147, 624] width 11 height 11
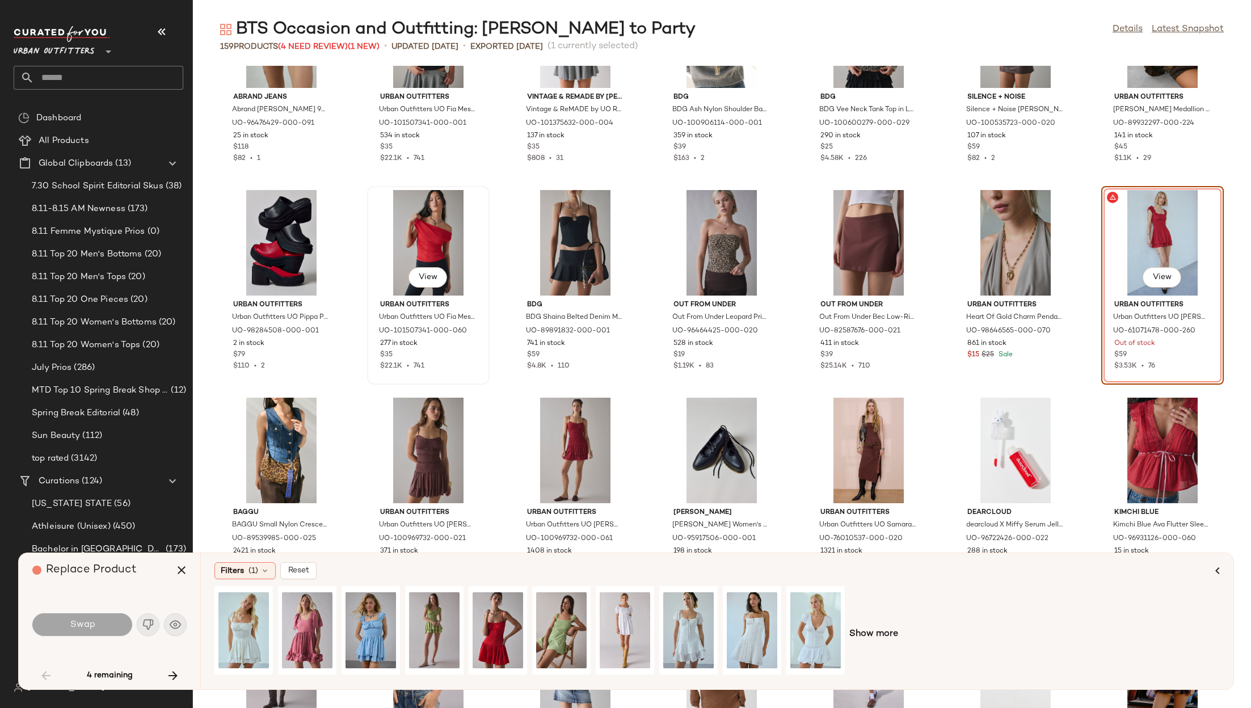
scroll to position [1139, 0]
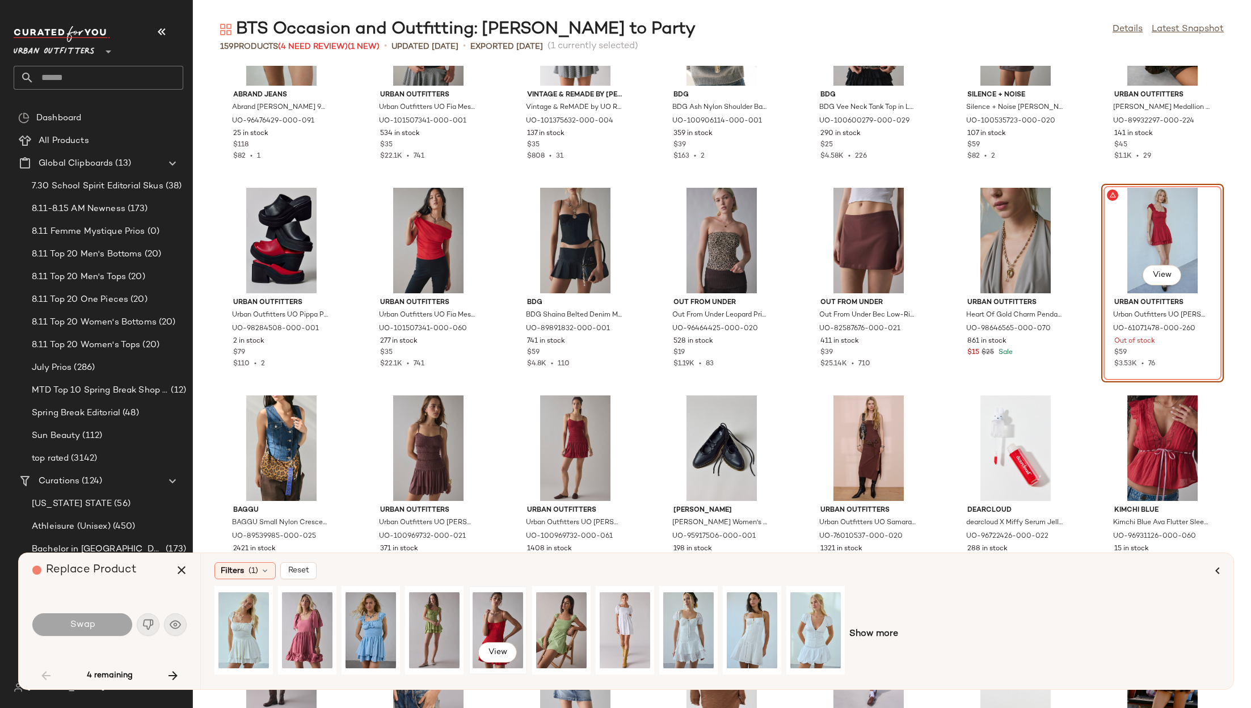
click at [474, 615] on div "View" at bounding box center [498, 630] width 50 height 81
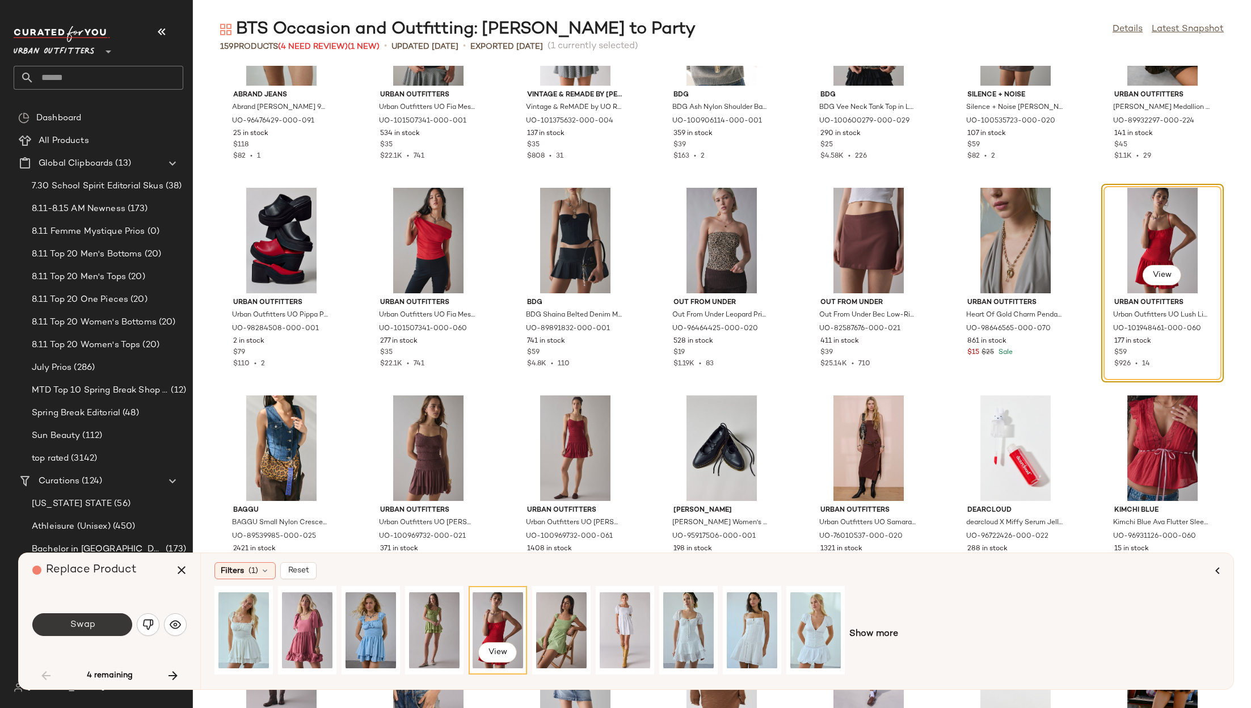
click at [115, 621] on button "Swap" at bounding box center [82, 624] width 100 height 23
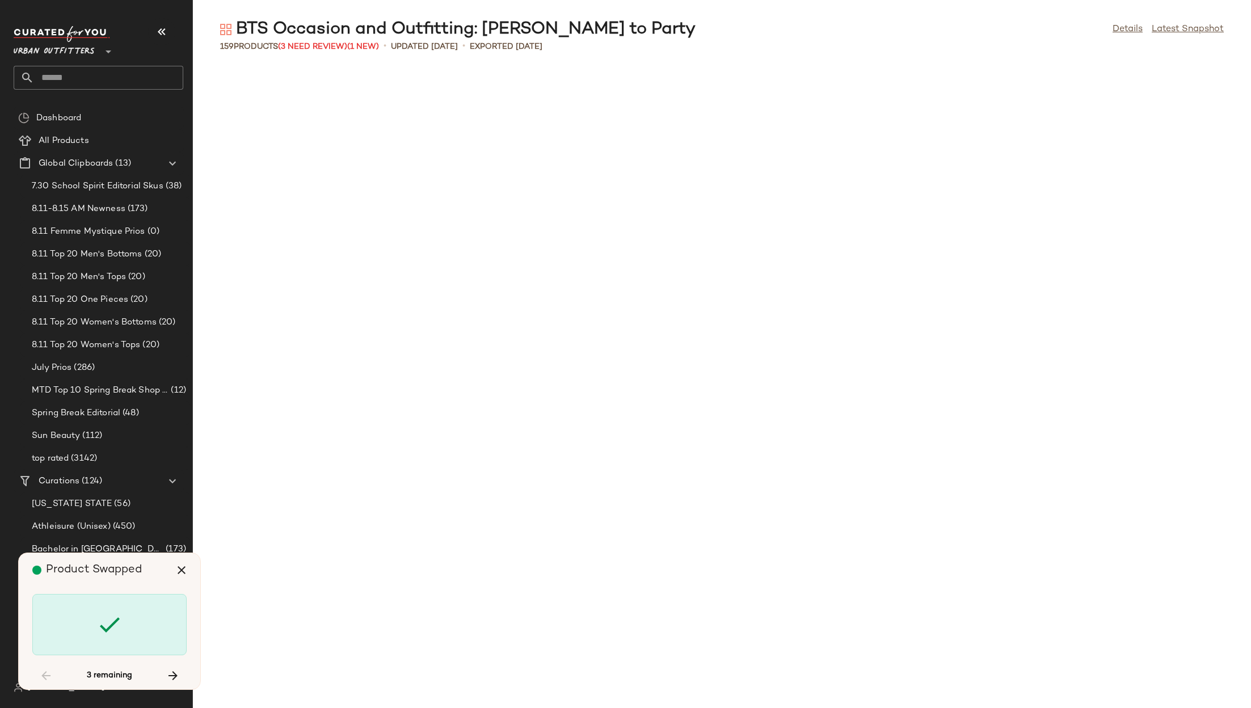
scroll to position [2284, 0]
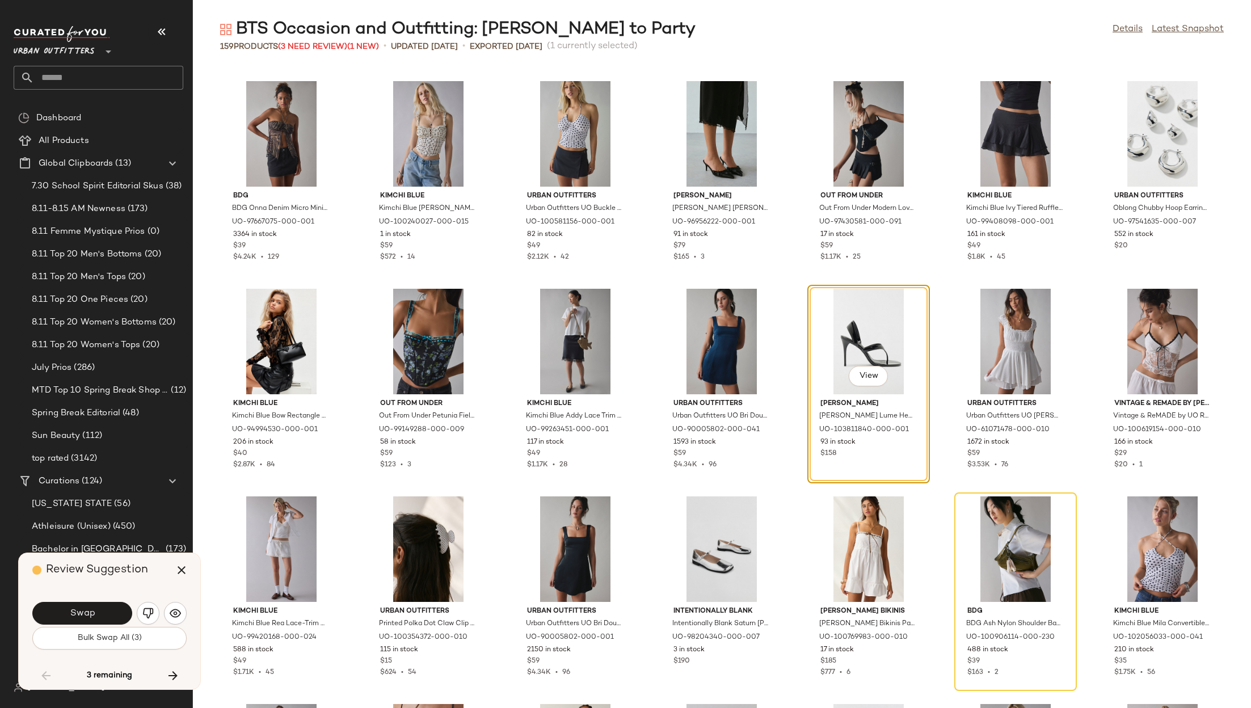
click at [115, 621] on button "Swap" at bounding box center [82, 613] width 100 height 23
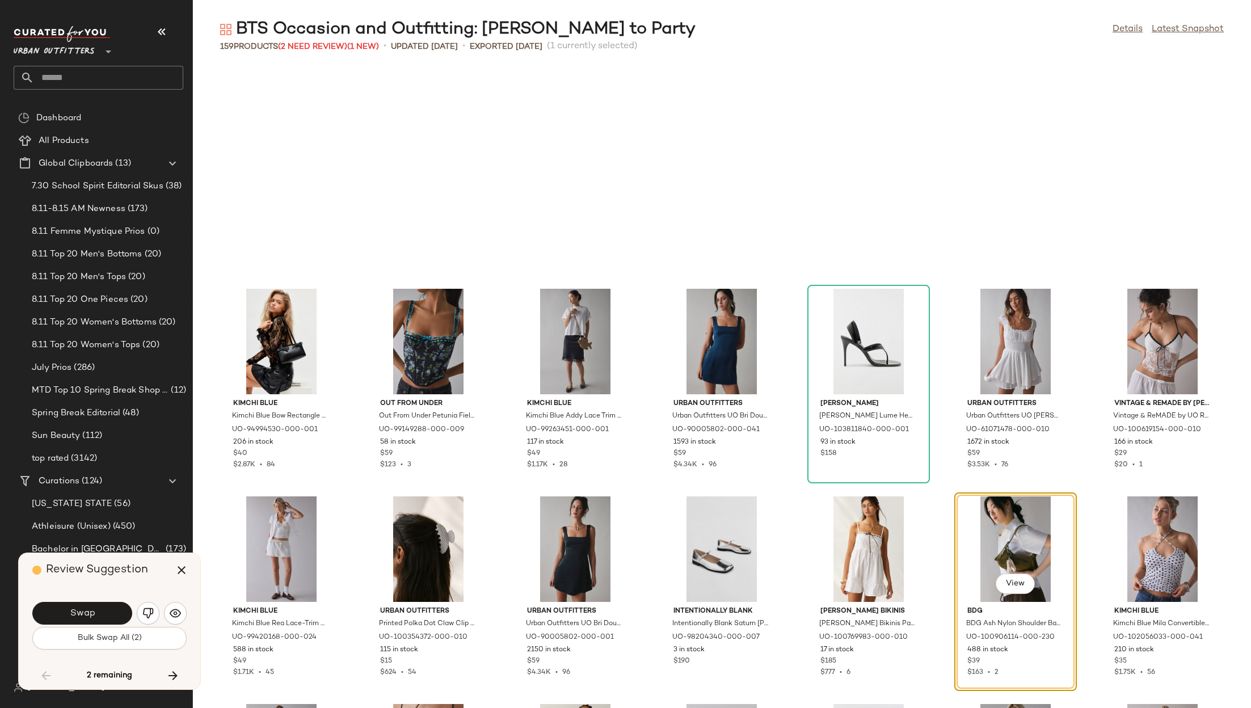
scroll to position [2492, 0]
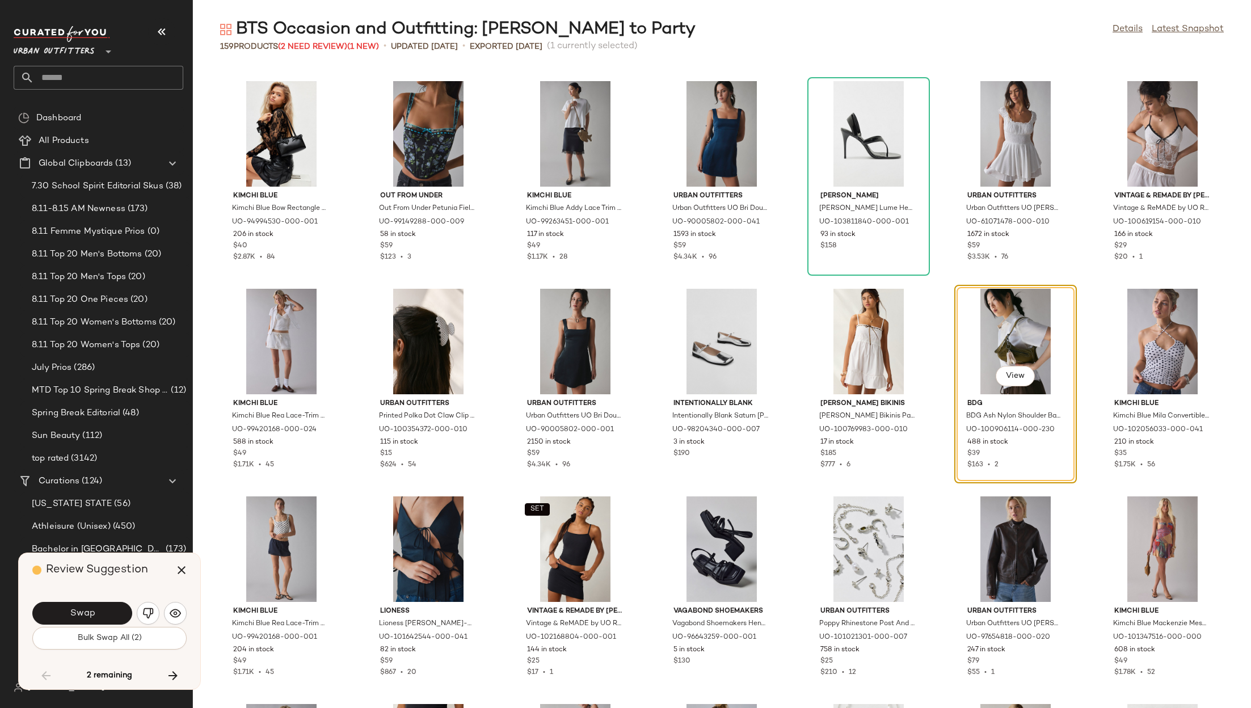
click at [115, 621] on button "Swap" at bounding box center [82, 613] width 100 height 23
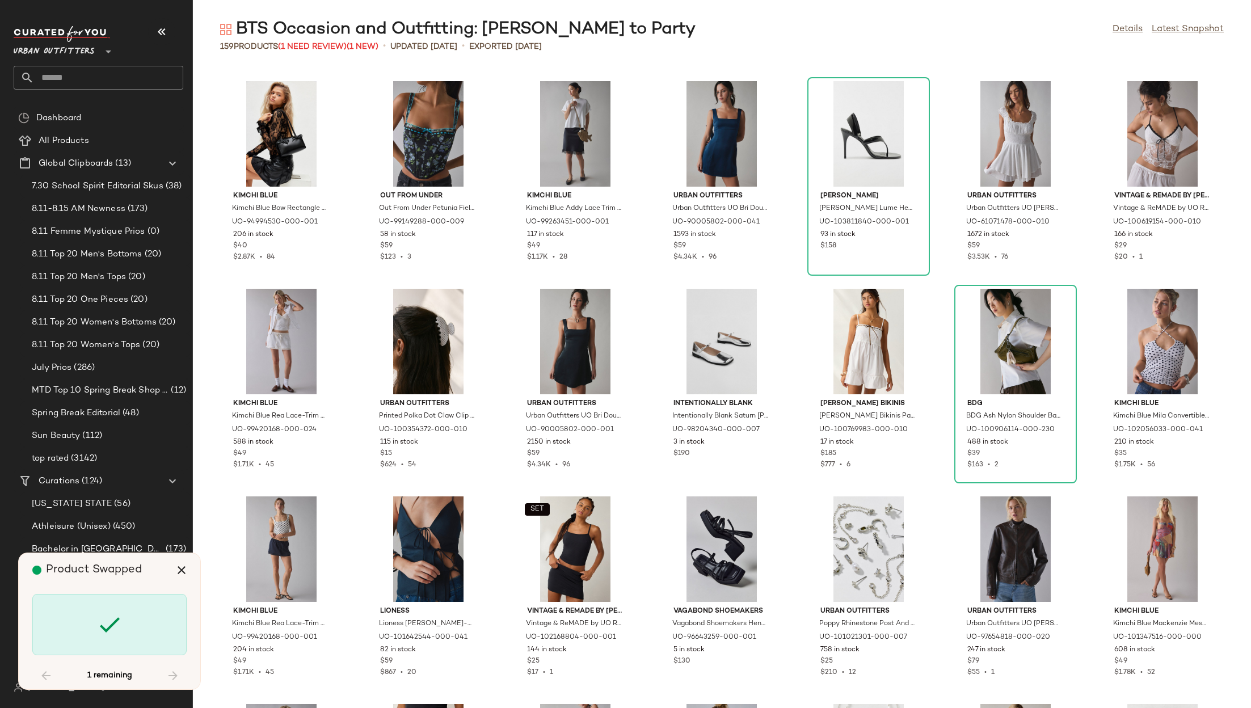
scroll to position [3945, 0]
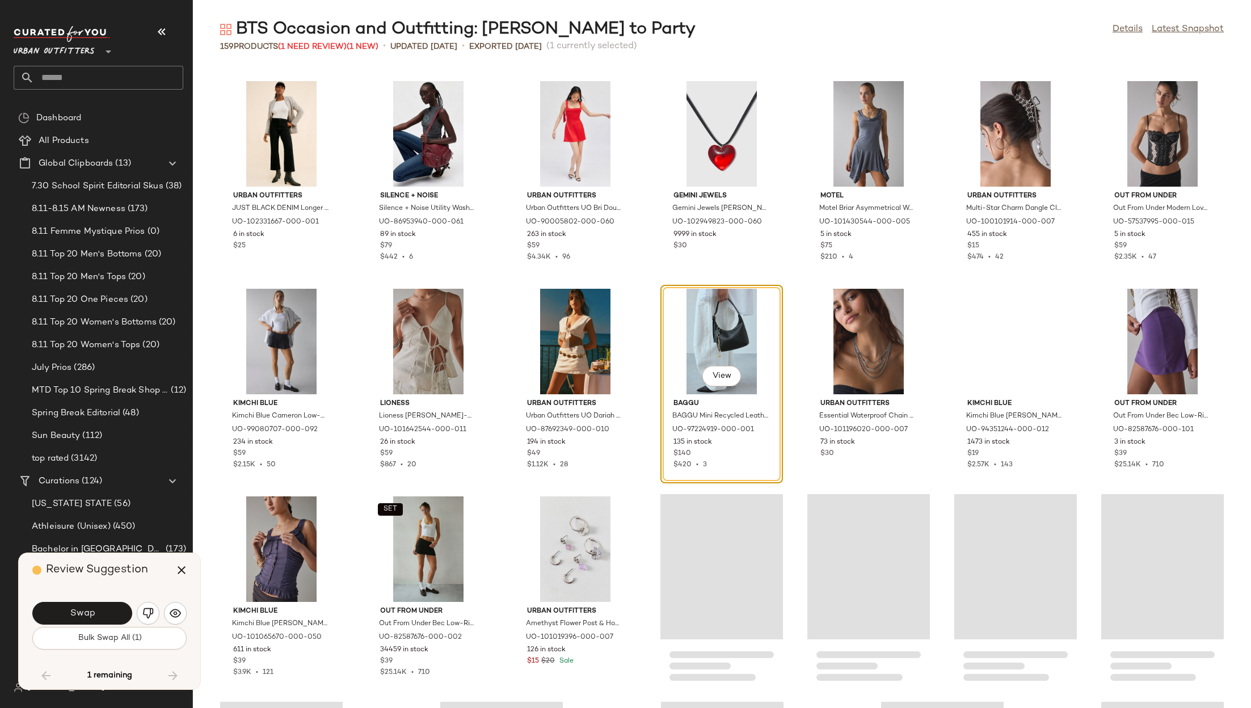
click at [115, 621] on button "Swap" at bounding box center [82, 613] width 100 height 23
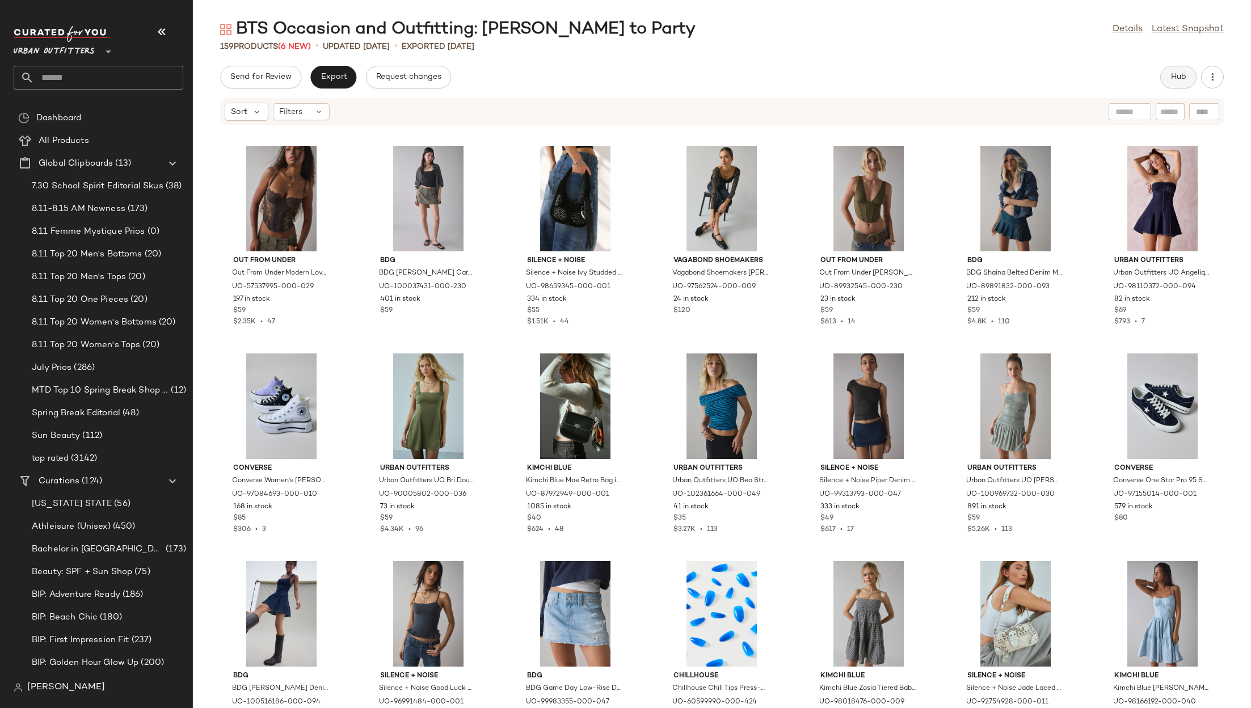
click at [1170, 73] on span "Hub" at bounding box center [1178, 77] width 16 height 9
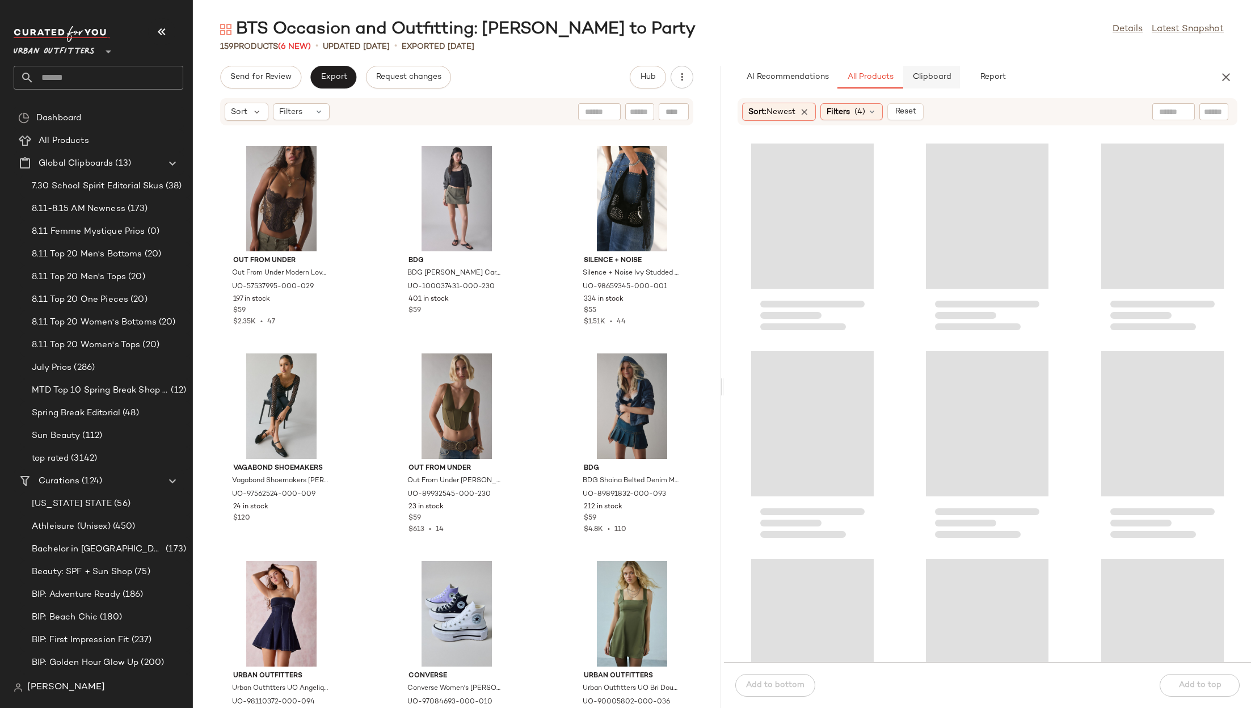
click at [927, 77] on span "Clipboard" at bounding box center [931, 77] width 39 height 9
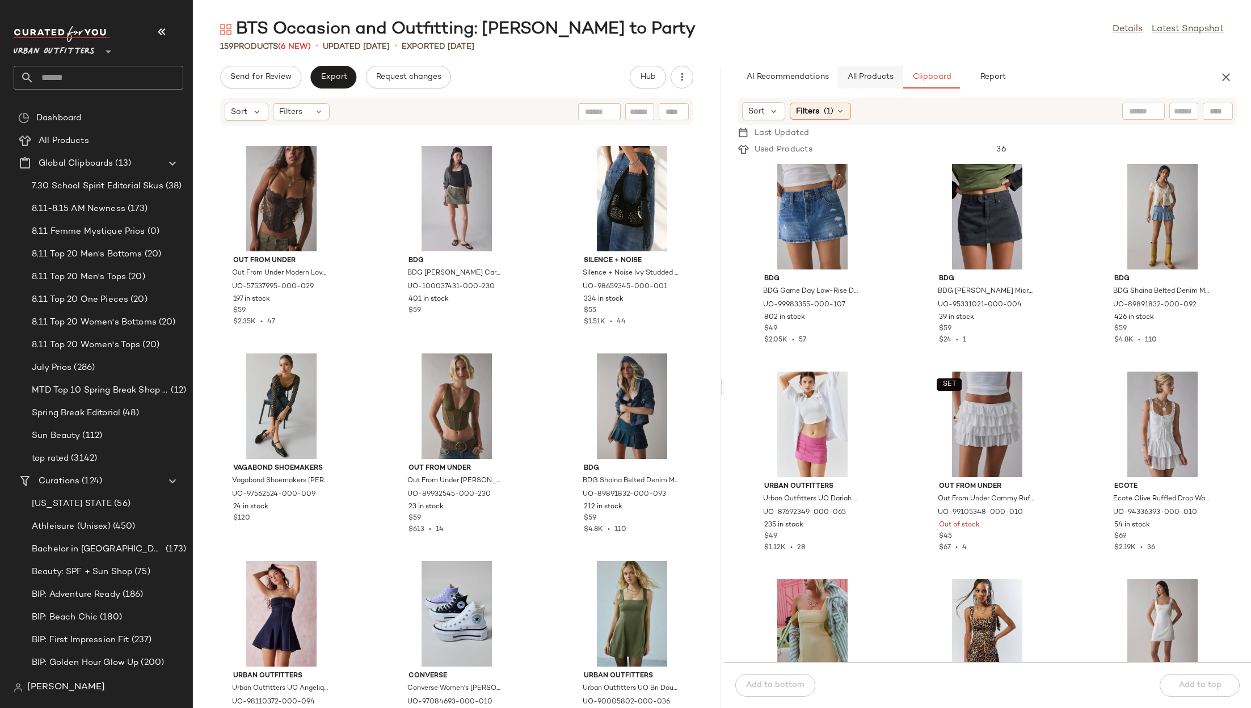
click at [863, 78] on span "All Products" at bounding box center [869, 77] width 47 height 9
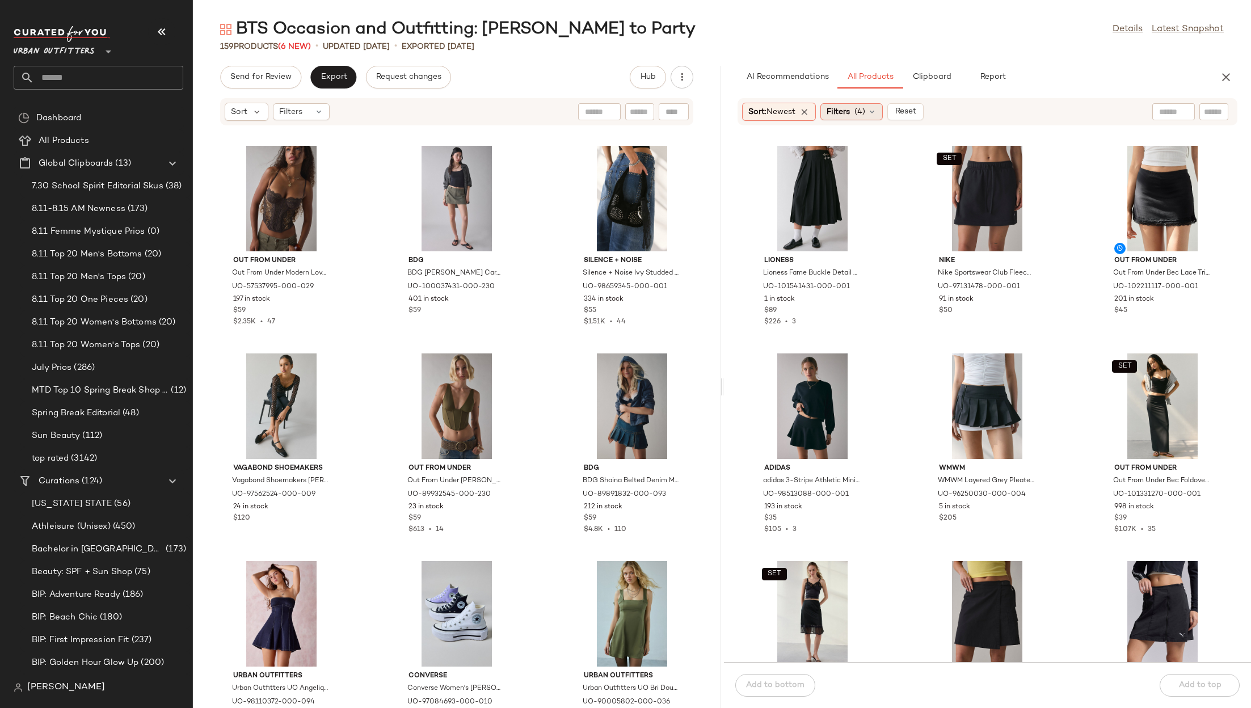
click at [863, 112] on span "(4)" at bounding box center [859, 112] width 11 height 12
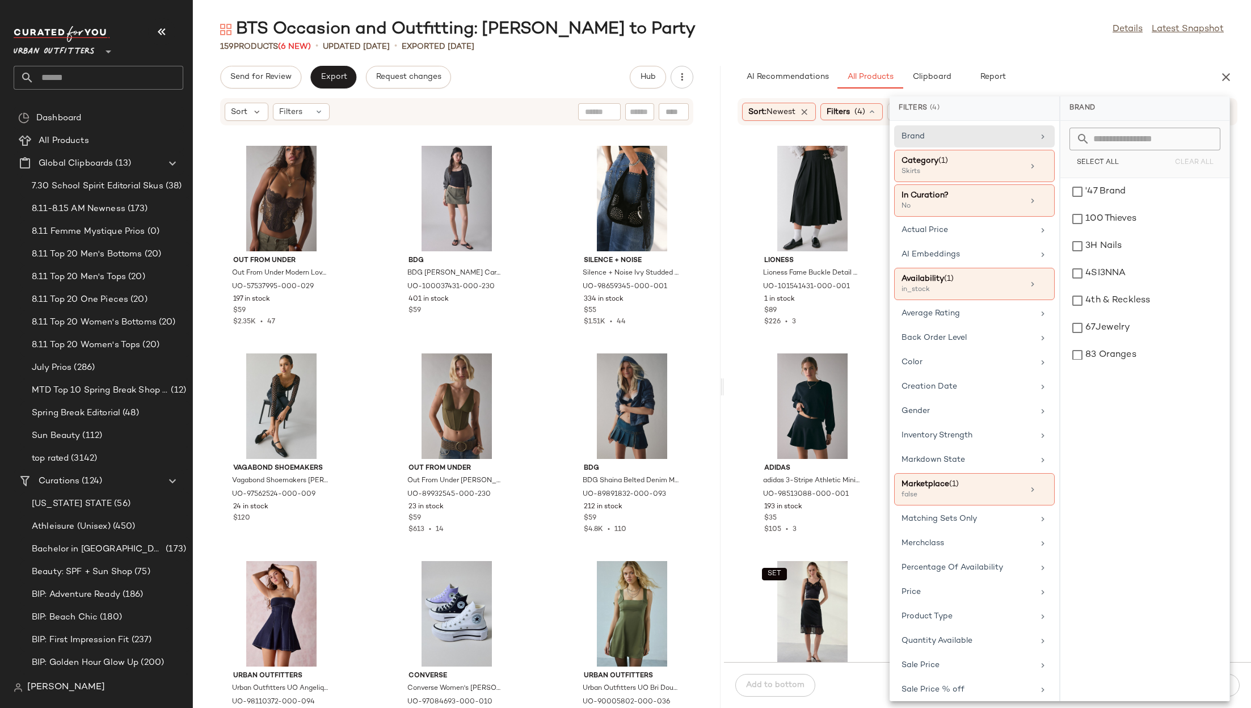
click at [1039, 75] on div "AI Recommendations All Products Clipboard Report" at bounding box center [970, 77] width 464 height 23
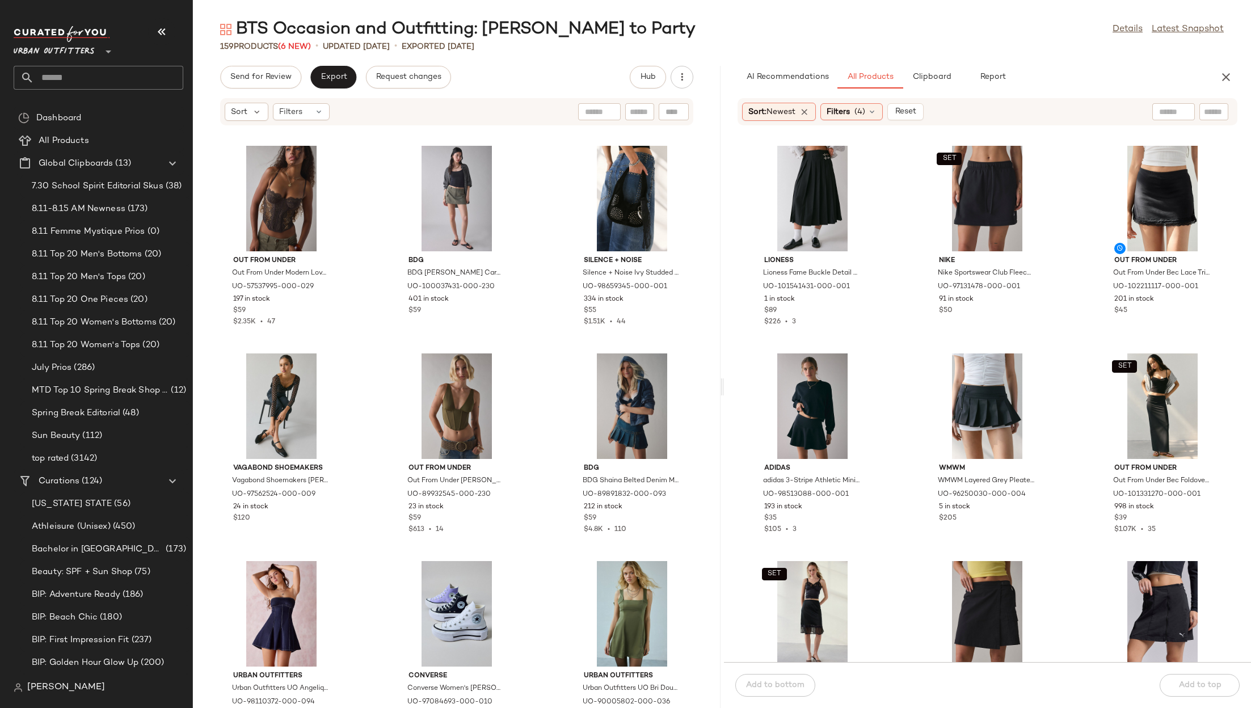
click at [1169, 112] on input "text" at bounding box center [1173, 112] width 29 height 12
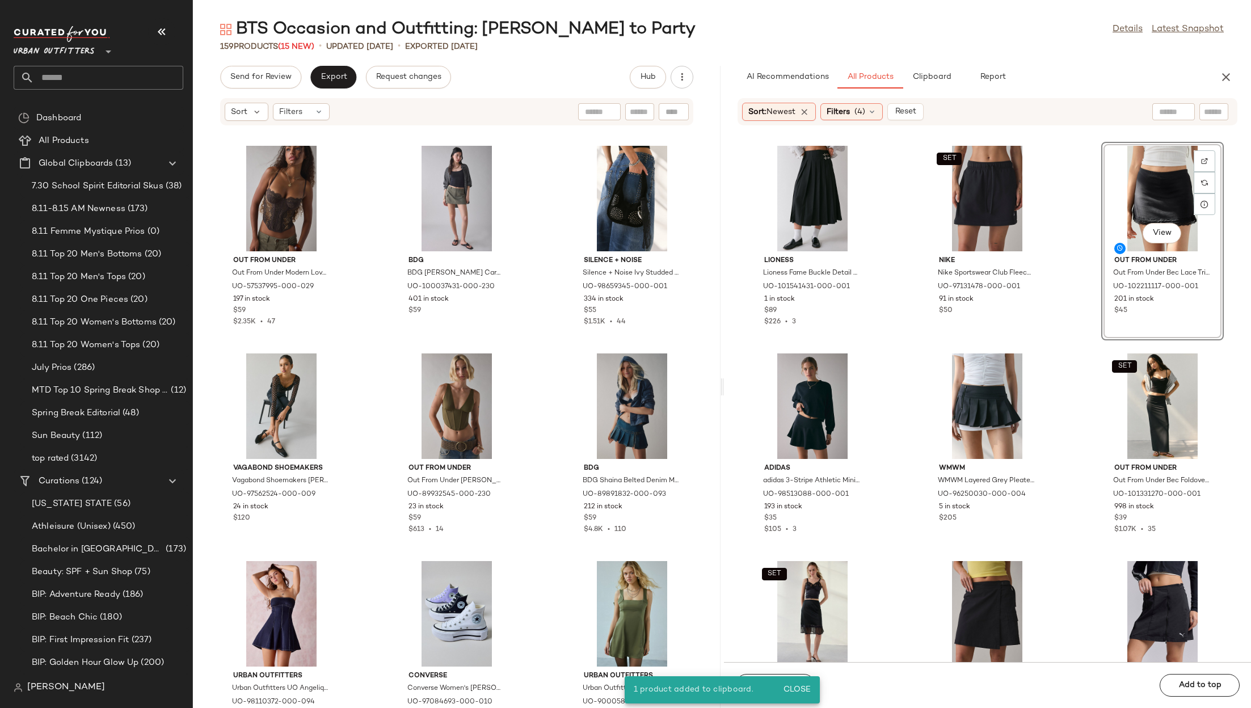
click at [1172, 110] on input "text" at bounding box center [1173, 112] width 29 height 12
type input "*"
type input "*****"
click at [910, 110] on span "Reset" at bounding box center [906, 111] width 22 height 9
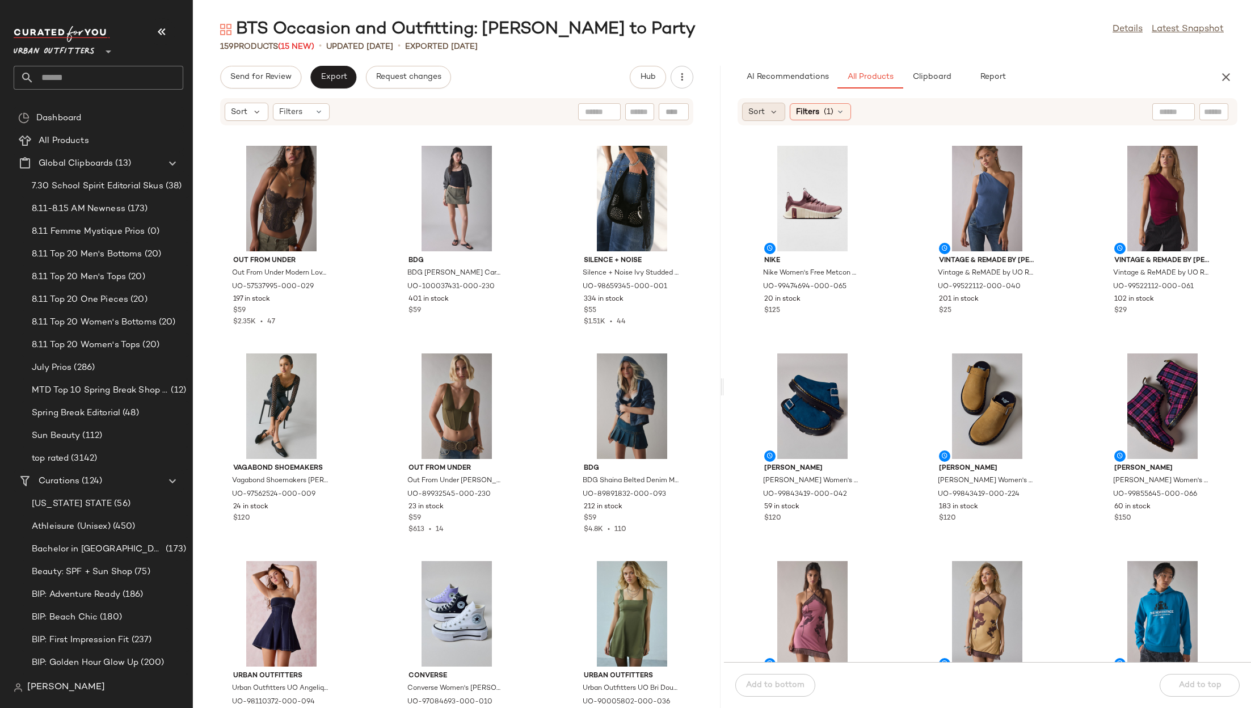
click at [758, 115] on span "Sort" at bounding box center [756, 112] width 16 height 12
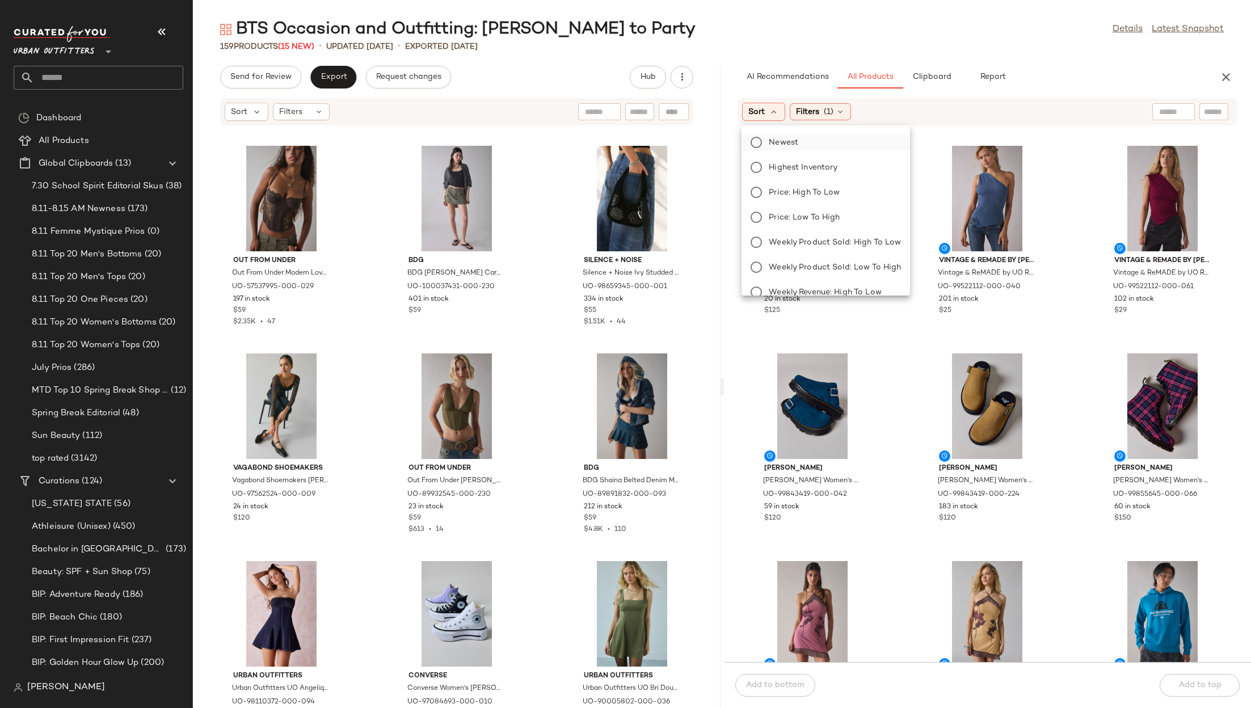
click at [806, 140] on label "Newest" at bounding box center [832, 142] width 137 height 16
click at [1047, 89] on div "AI Recommendations All Products Clipboard Report Sort: Newest Filters (1) Reset…" at bounding box center [988, 387] width 528 height 642
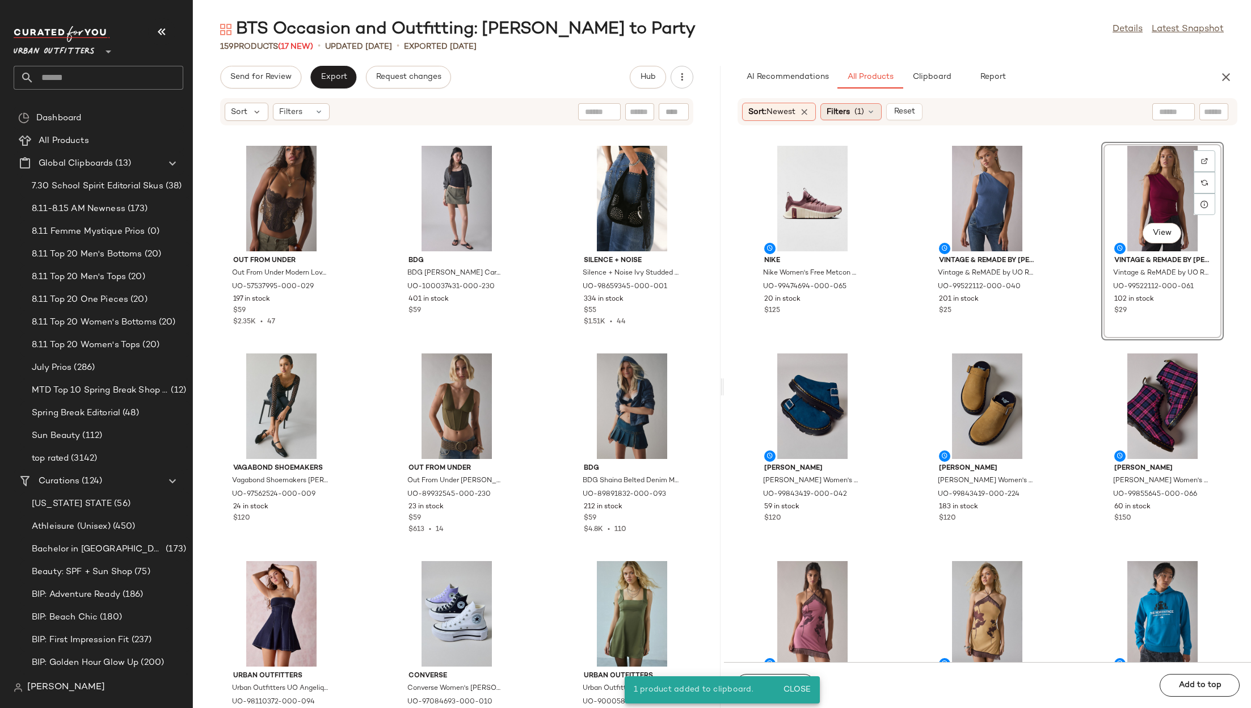
click at [864, 106] on span "(1)" at bounding box center [859, 112] width 10 height 12
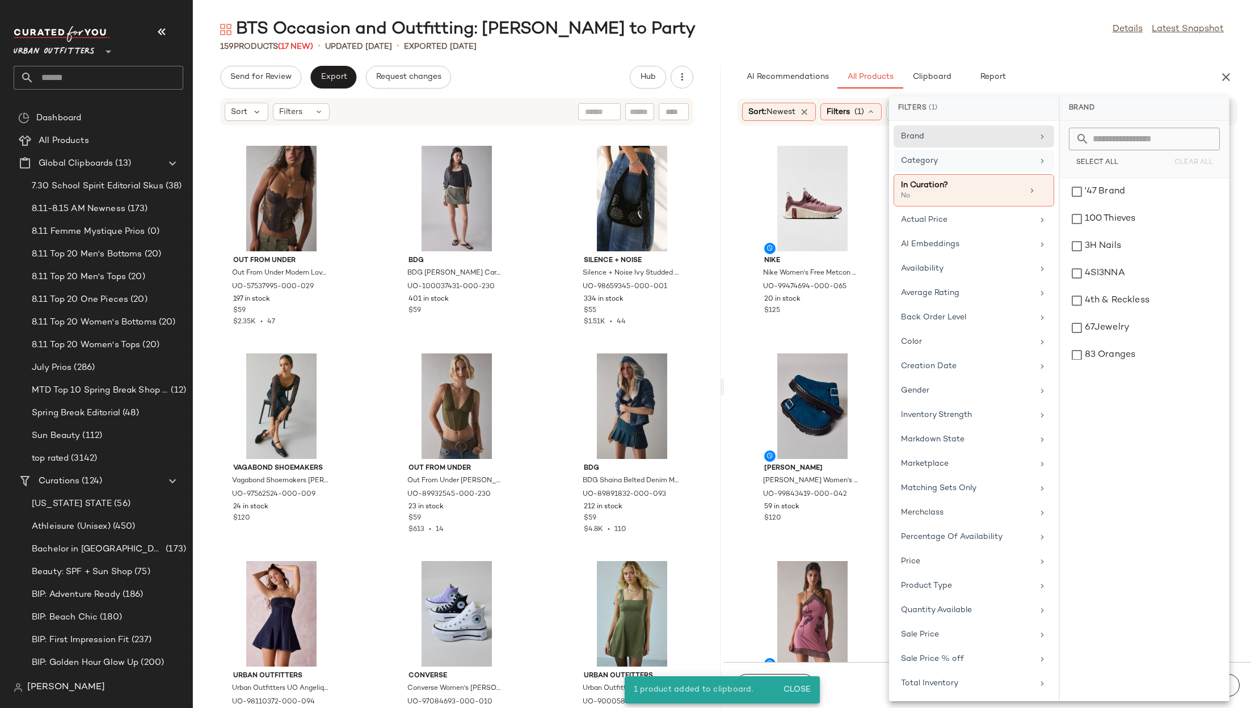
click at [966, 161] on div "Category" at bounding box center [967, 161] width 132 height 12
click at [1117, 132] on input "text" at bounding box center [1151, 139] width 124 height 23
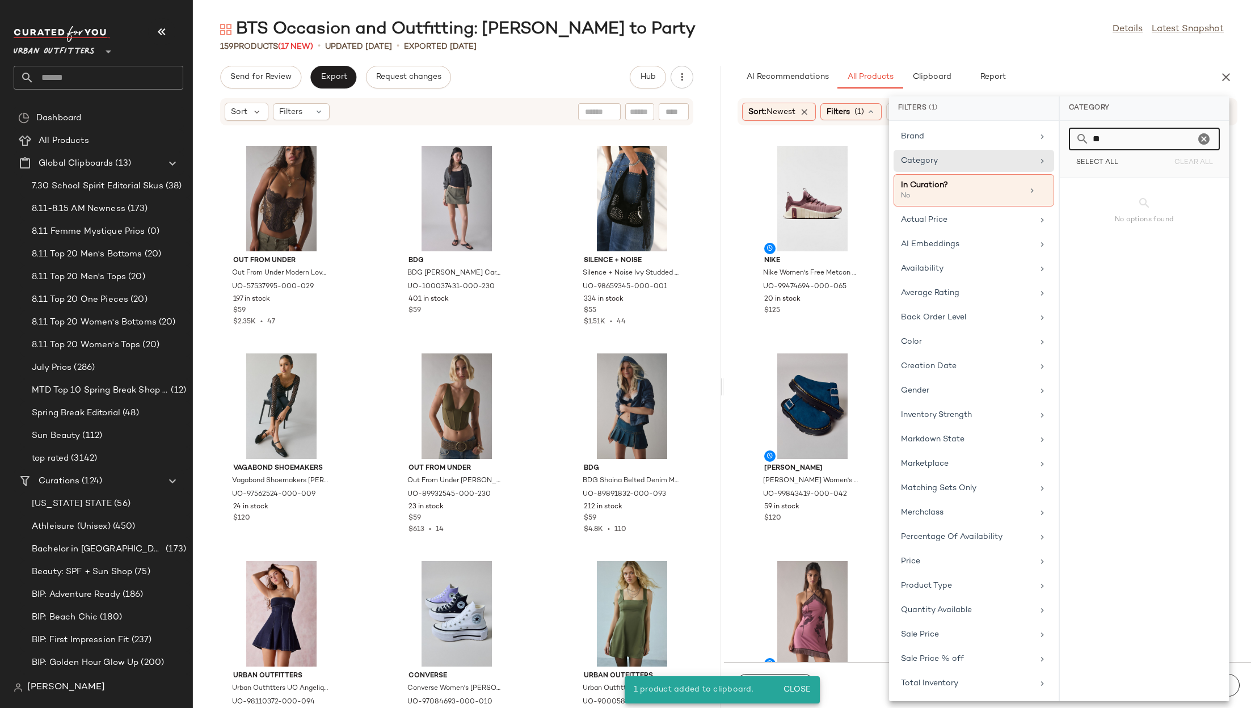
type input "*"
type input "**"
click at [1096, 184] on div "Skirts" at bounding box center [1144, 191] width 160 height 27
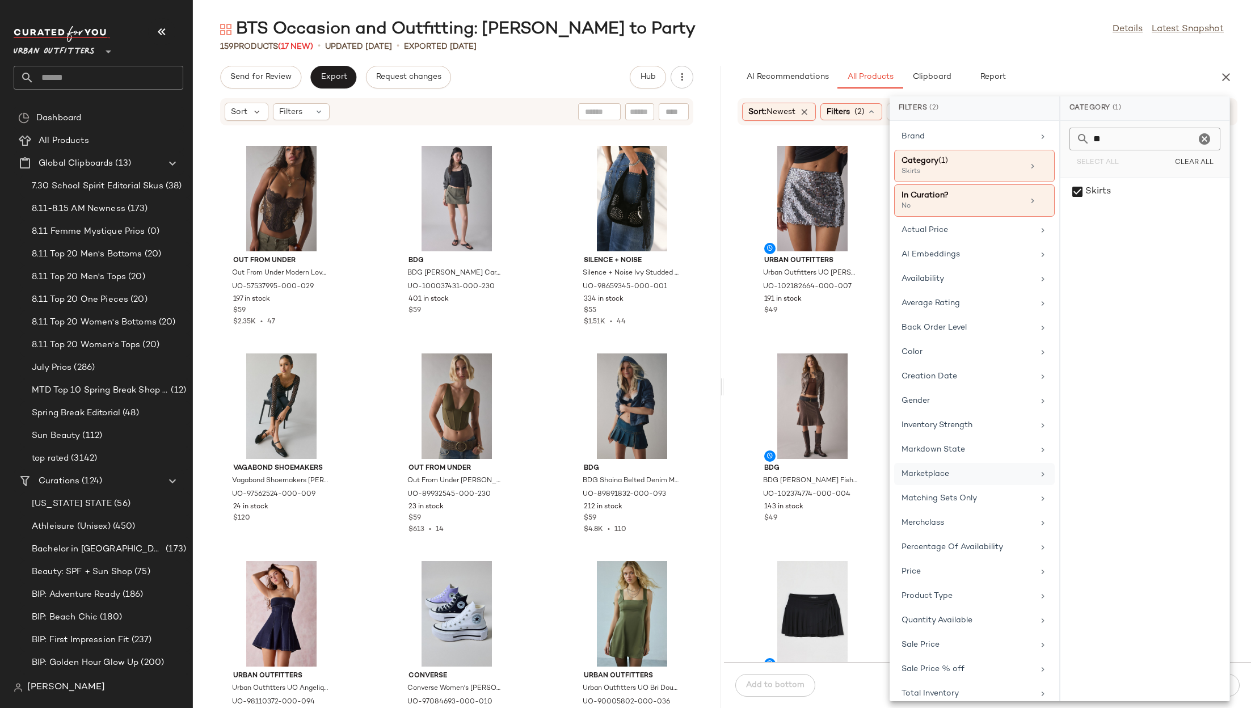
click at [953, 470] on div "Marketplace" at bounding box center [967, 474] width 132 height 12
click at [1097, 205] on div "false" at bounding box center [1145, 218] width 160 height 27
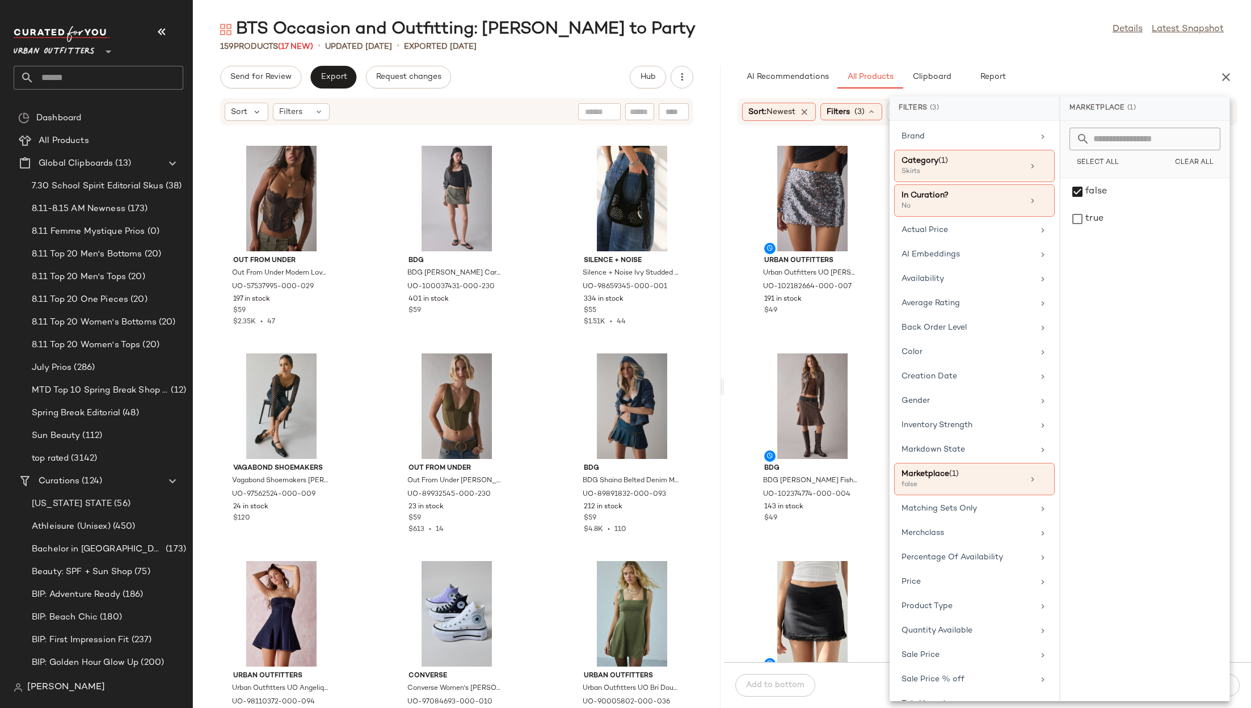
click at [1037, 73] on div "AI Recommendations All Products Clipboard Report" at bounding box center [970, 77] width 464 height 23
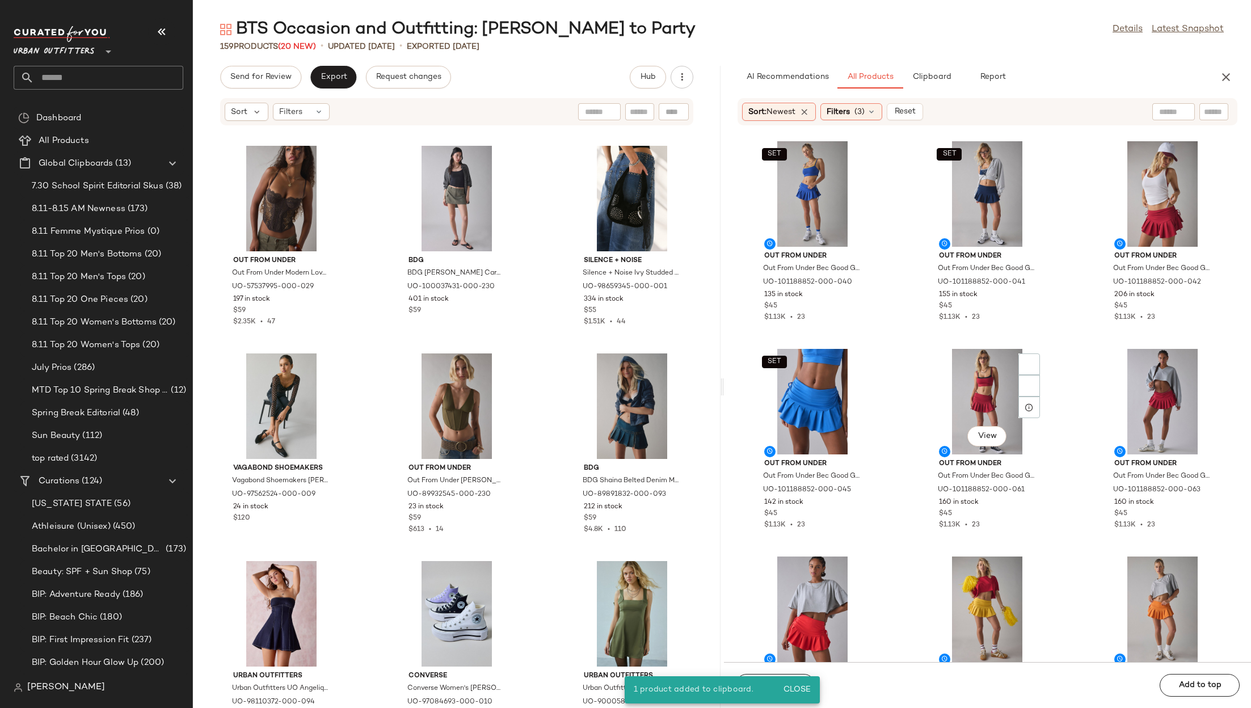
scroll to position [999, 0]
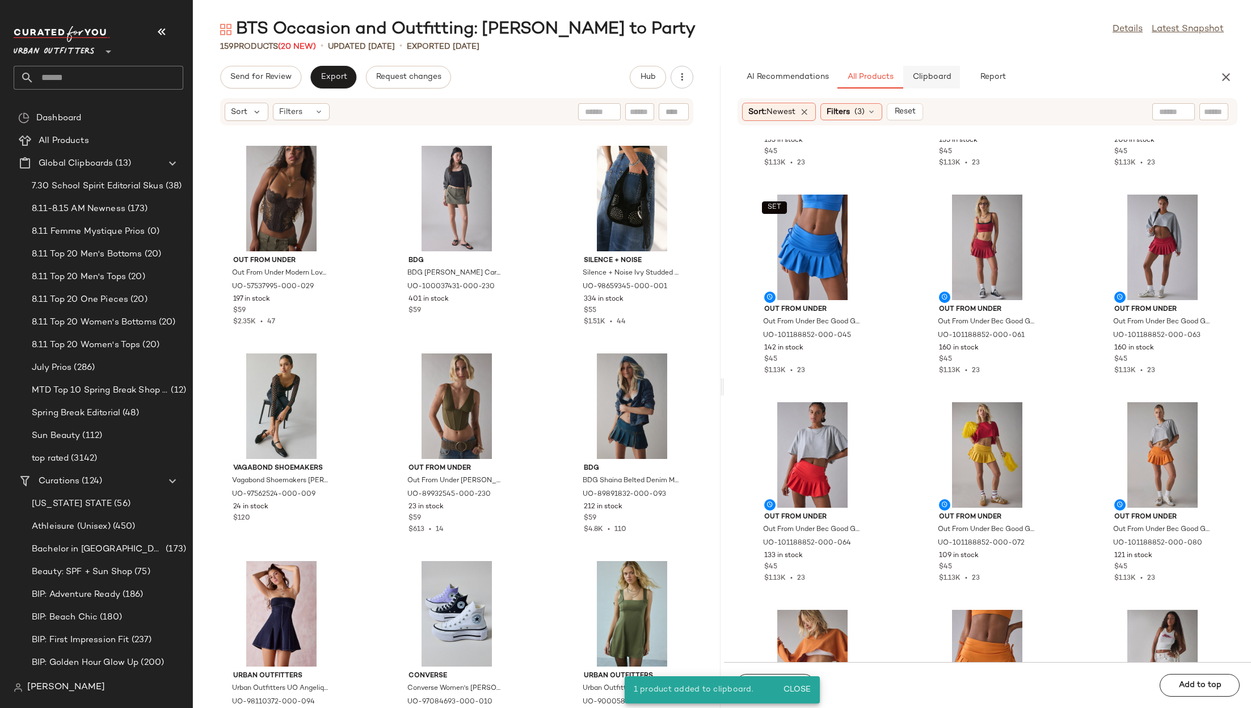
click at [928, 74] on span "Clipboard" at bounding box center [931, 77] width 39 height 9
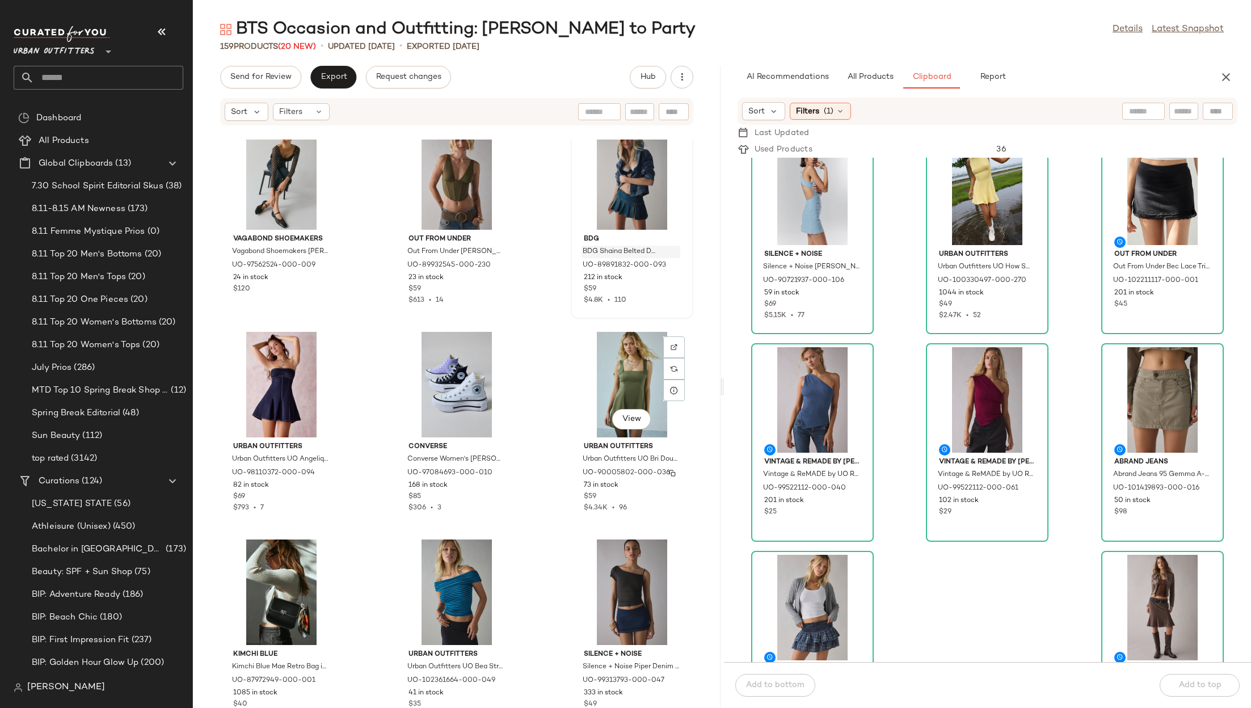
scroll to position [154, 0]
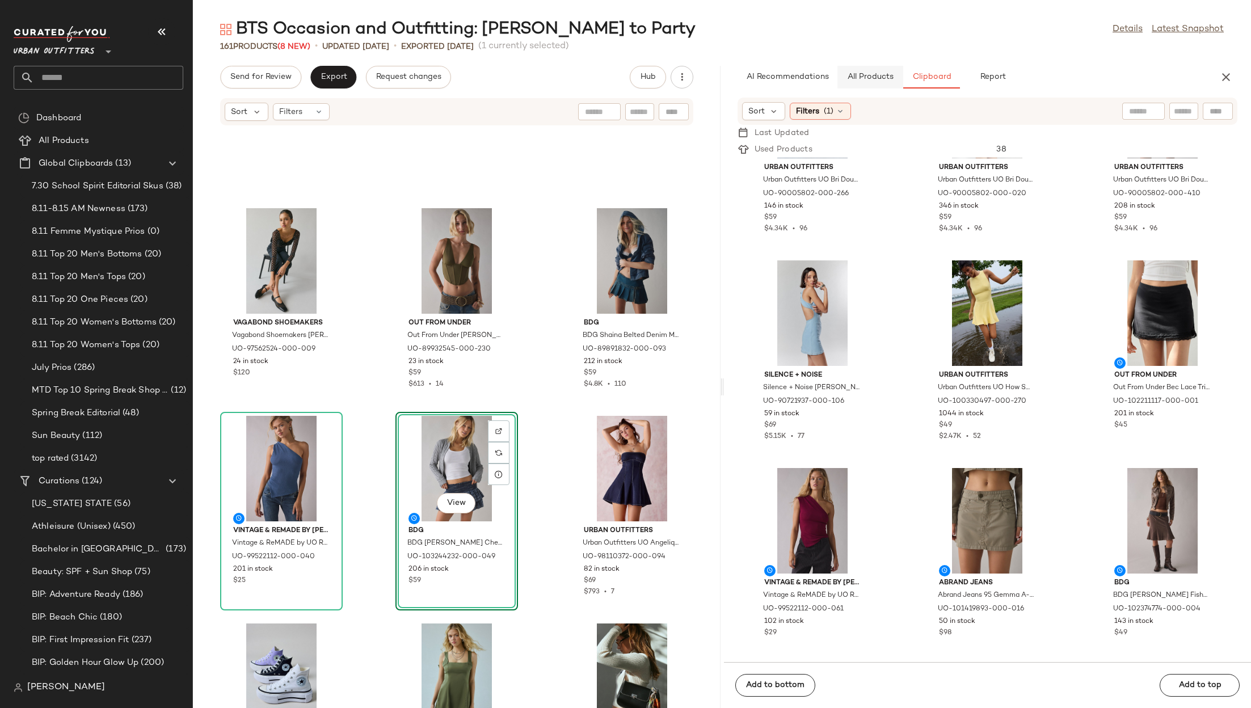
click at [890, 71] on button "All Products" at bounding box center [870, 77] width 66 height 23
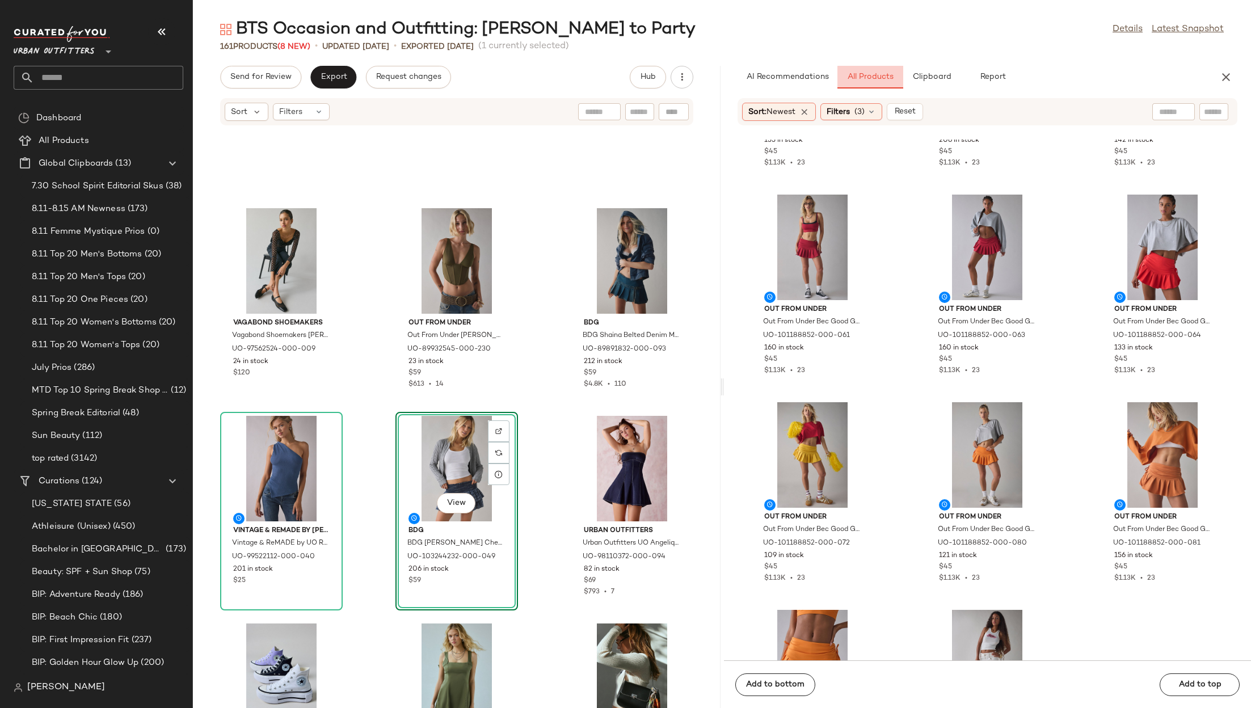
scroll to position [744, 0]
click at [1164, 111] on input "text" at bounding box center [1173, 112] width 29 height 12
click at [850, 110] on span "Filters" at bounding box center [838, 112] width 23 height 12
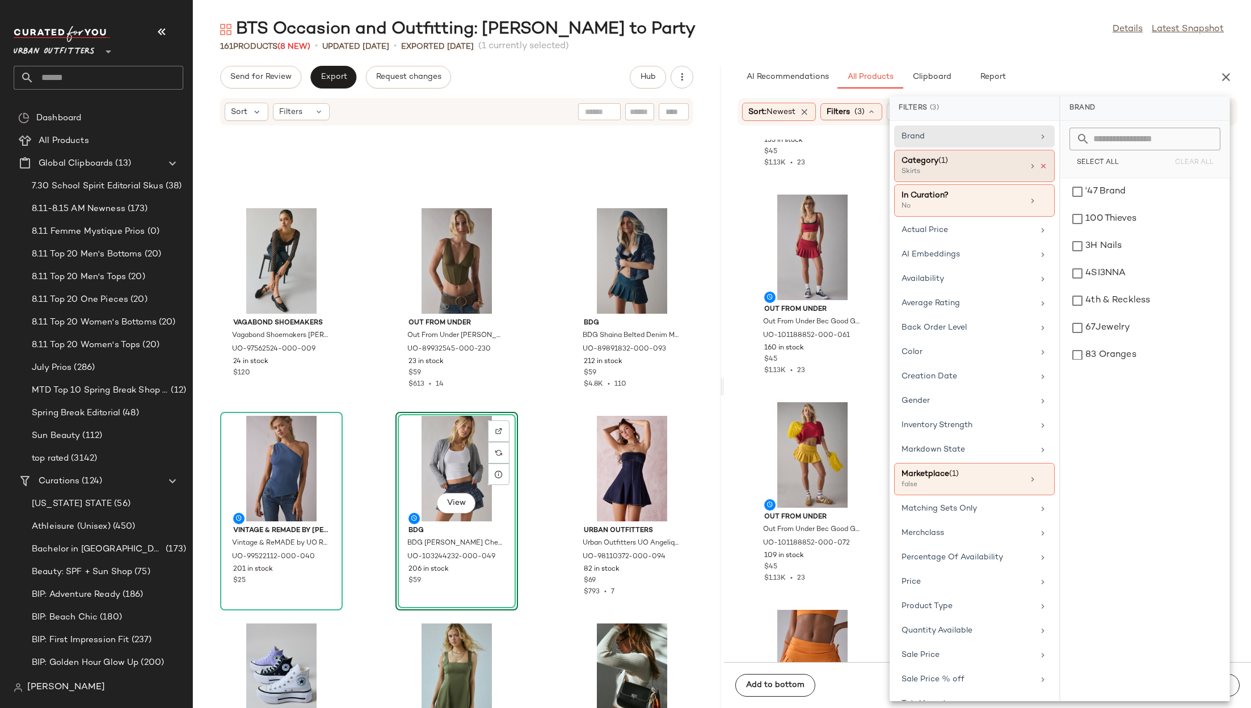
click at [1041, 166] on icon at bounding box center [1043, 166] width 8 height 8
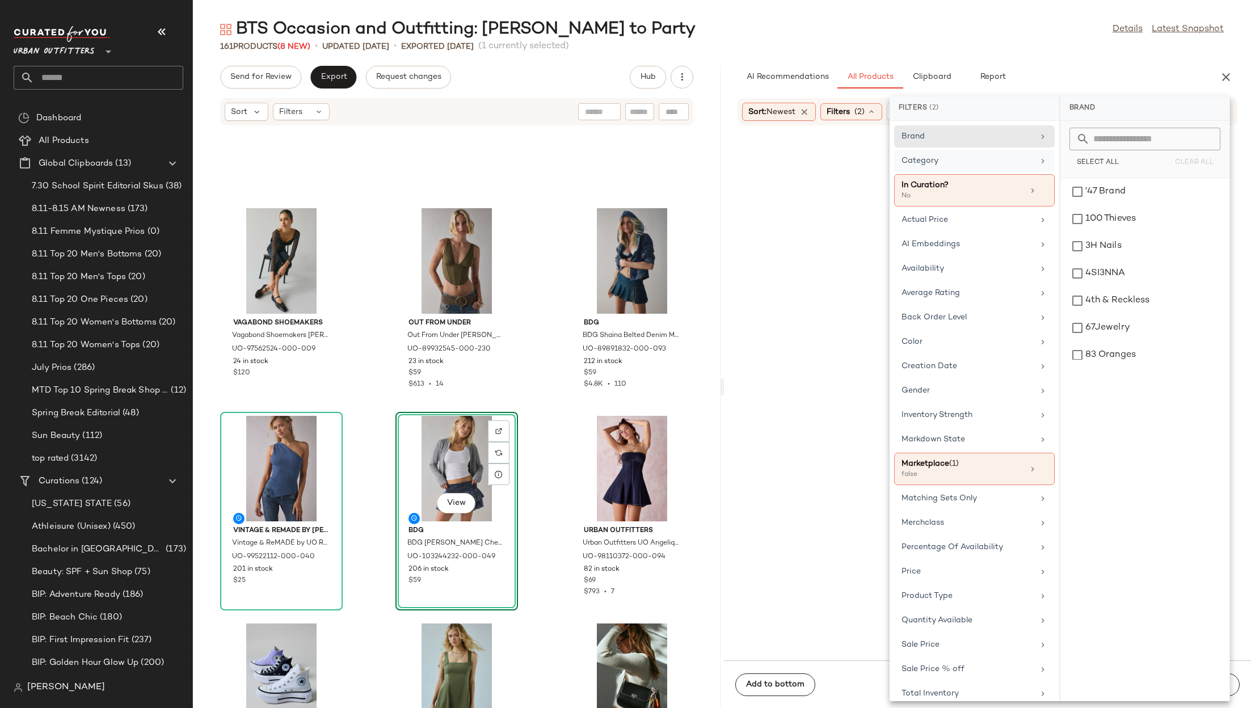
click at [1068, 82] on div "AI Recommendations All Products Clipboard Report" at bounding box center [970, 77] width 464 height 23
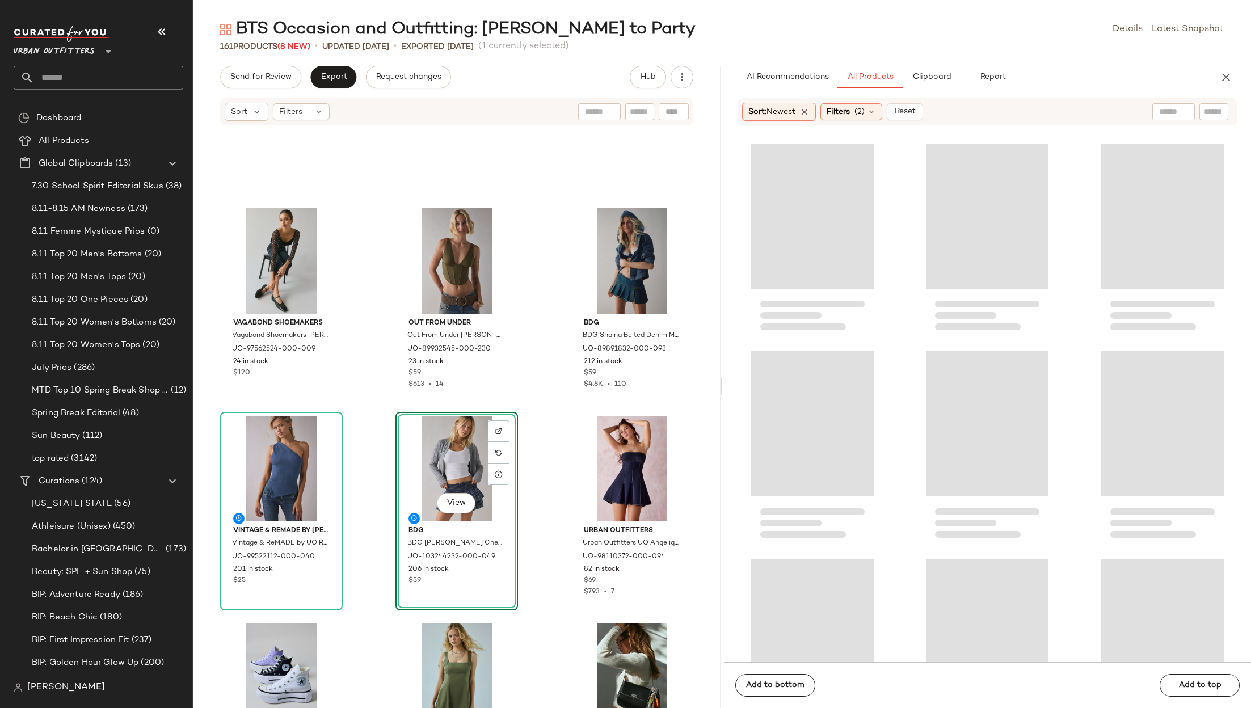
scroll to position [9759, 0]
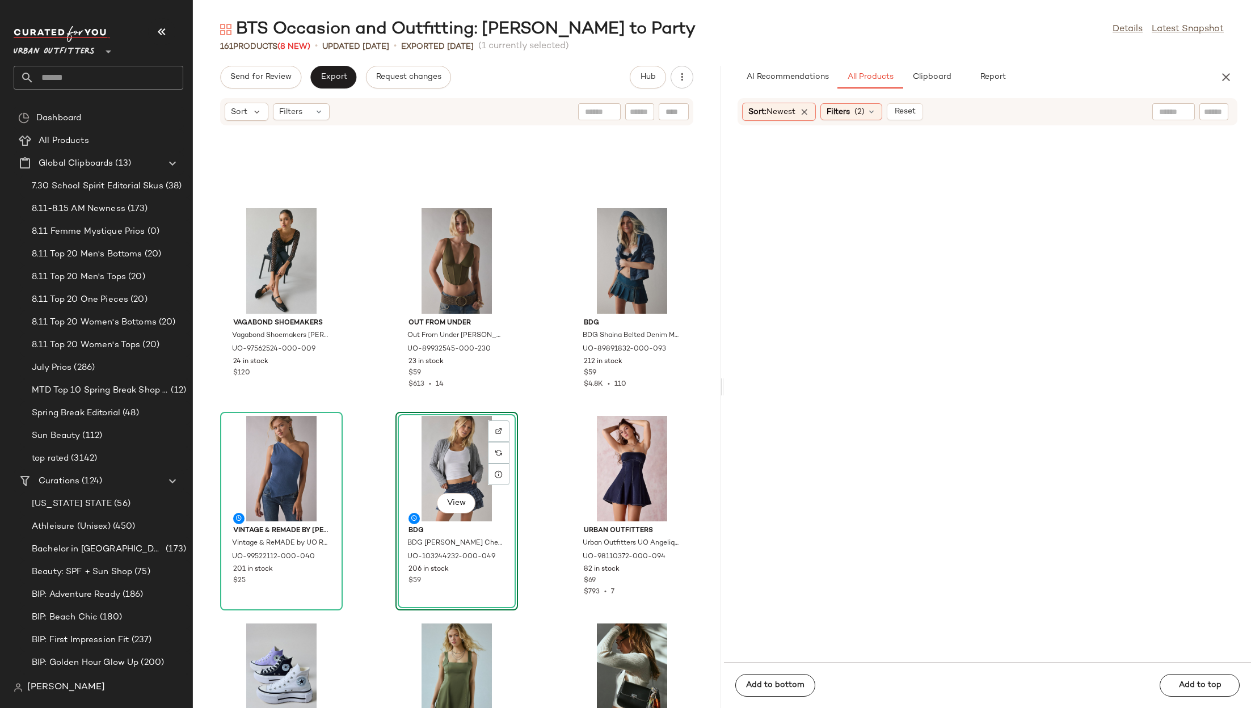
click at [1168, 111] on input "text" at bounding box center [1173, 112] width 29 height 12
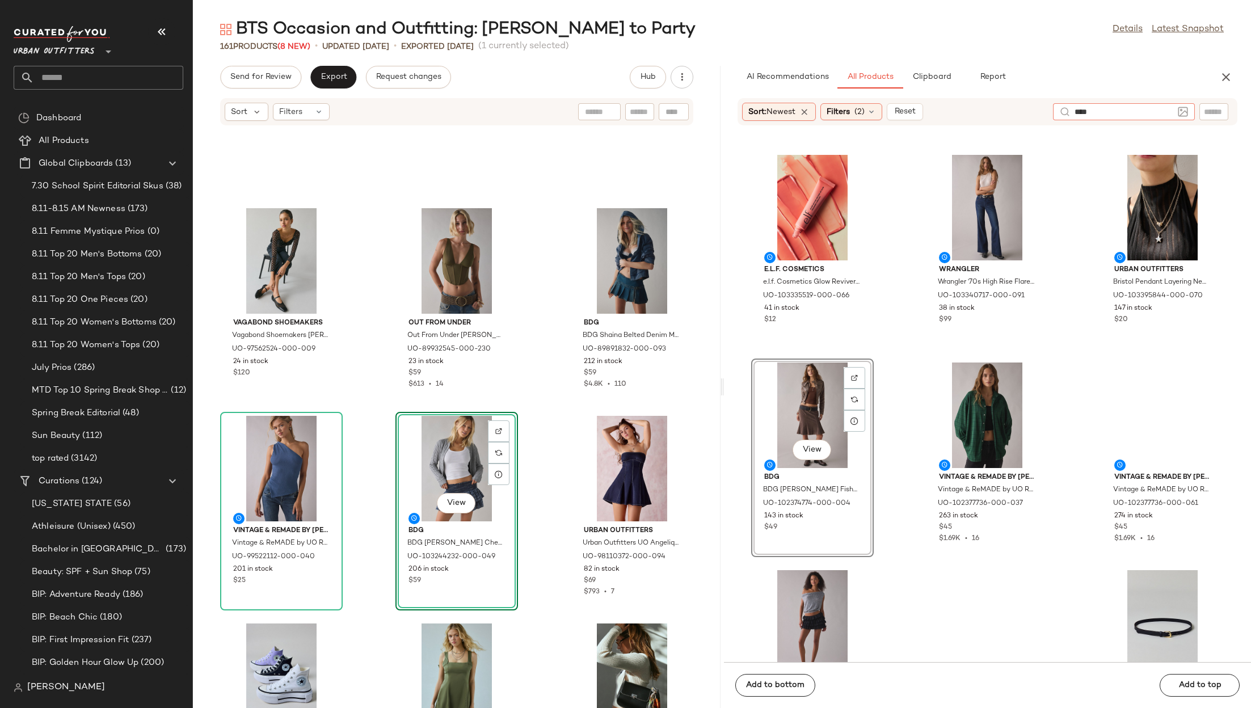
type input "*****"
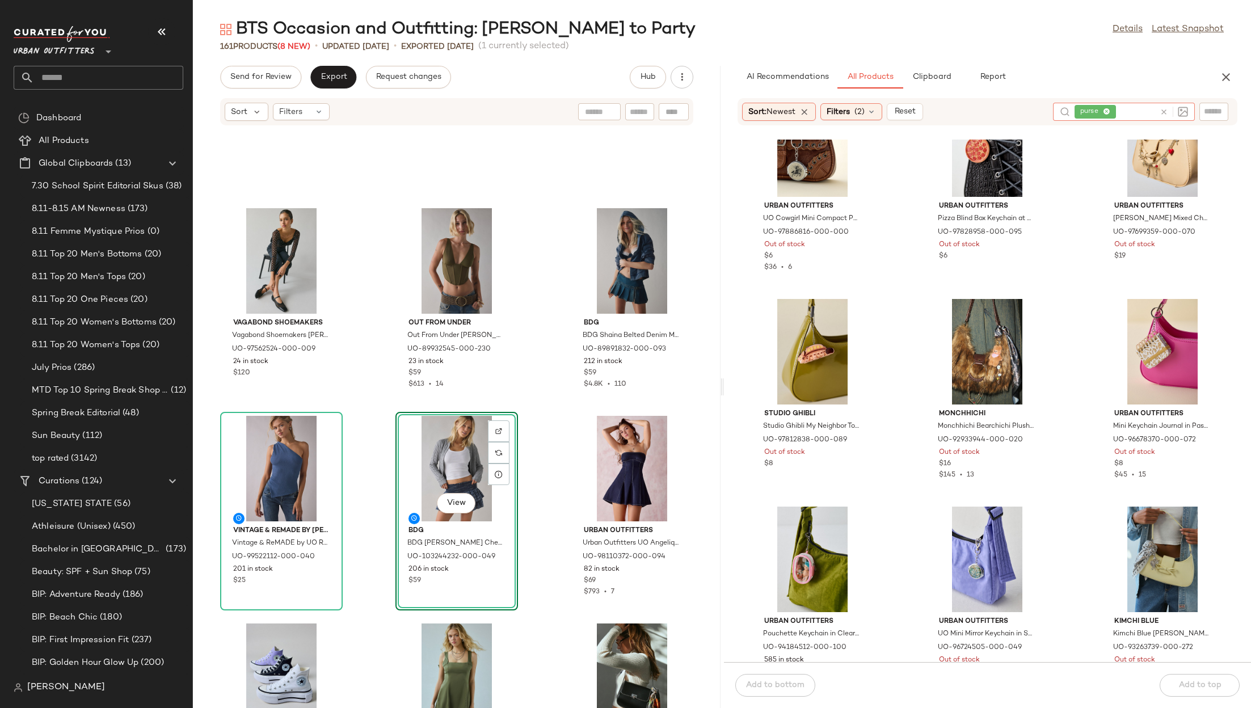
scroll to position [74, 0]
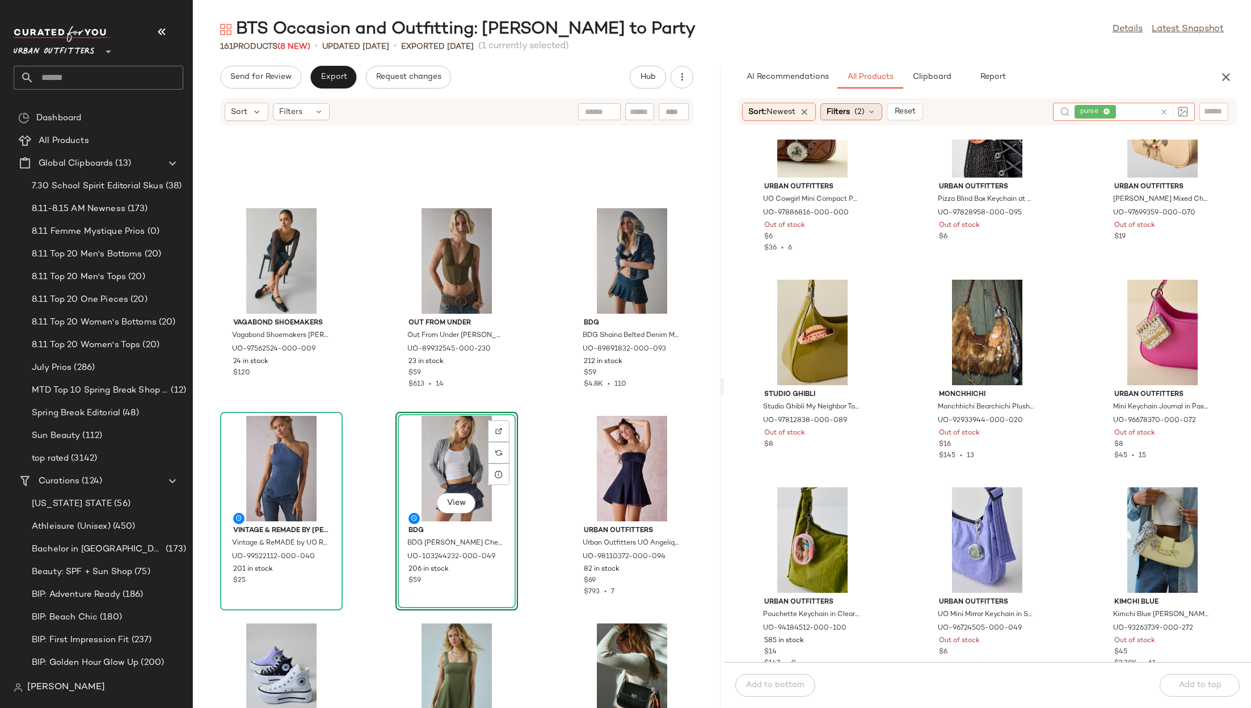
click at [843, 113] on span "Filters" at bounding box center [838, 112] width 23 height 12
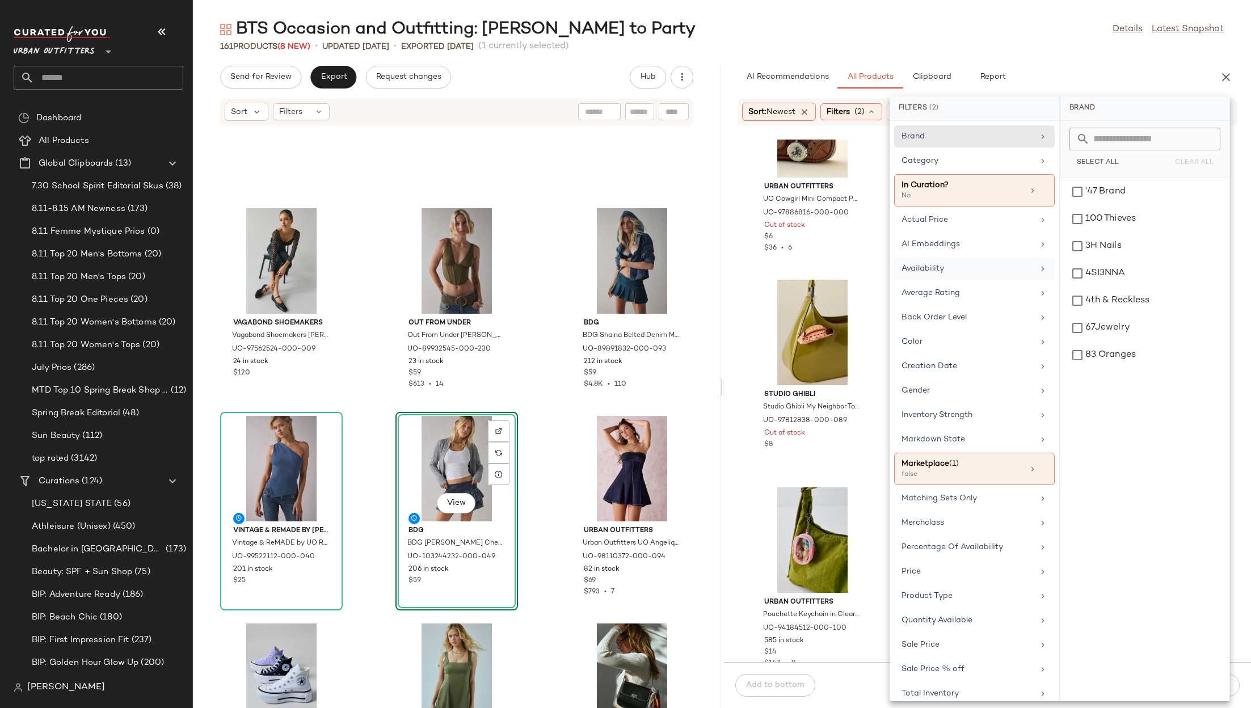
click at [952, 282] on div "Availability" at bounding box center [974, 293] width 161 height 22
click at [1089, 205] on div "in_stock" at bounding box center [1145, 218] width 160 height 27
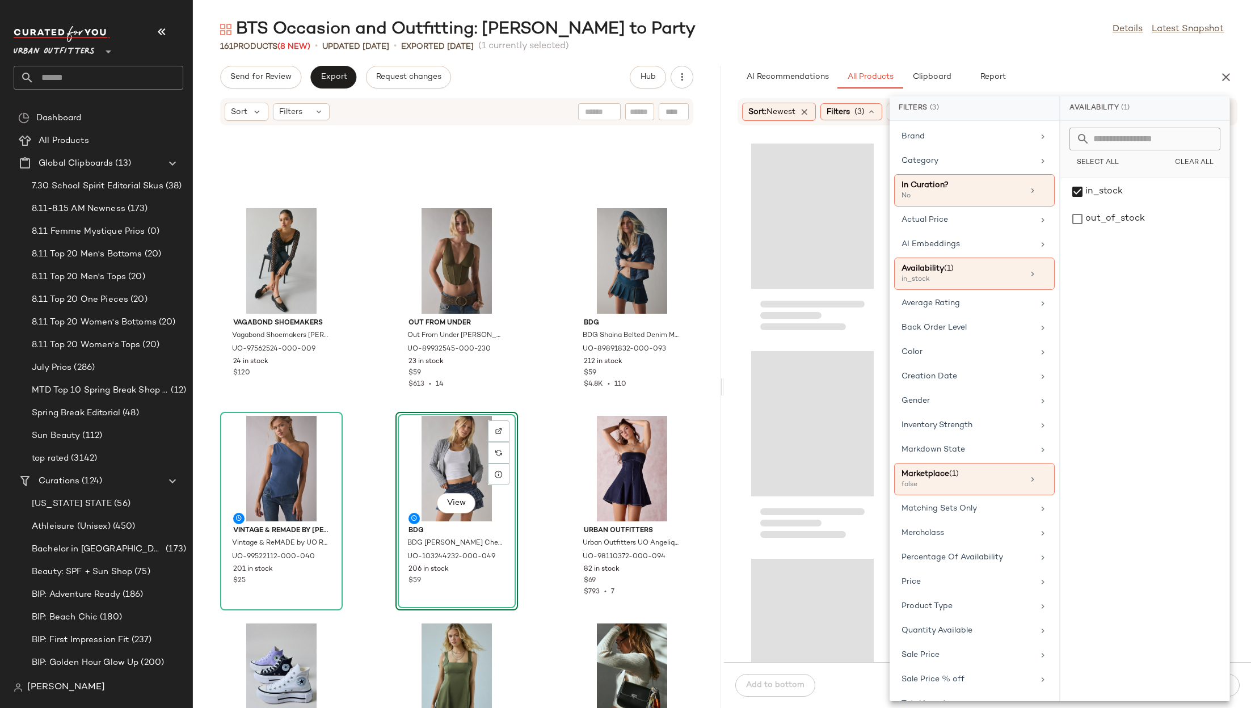
click at [1038, 73] on div "AI Recommendations All Products Clipboard Report" at bounding box center [970, 77] width 464 height 23
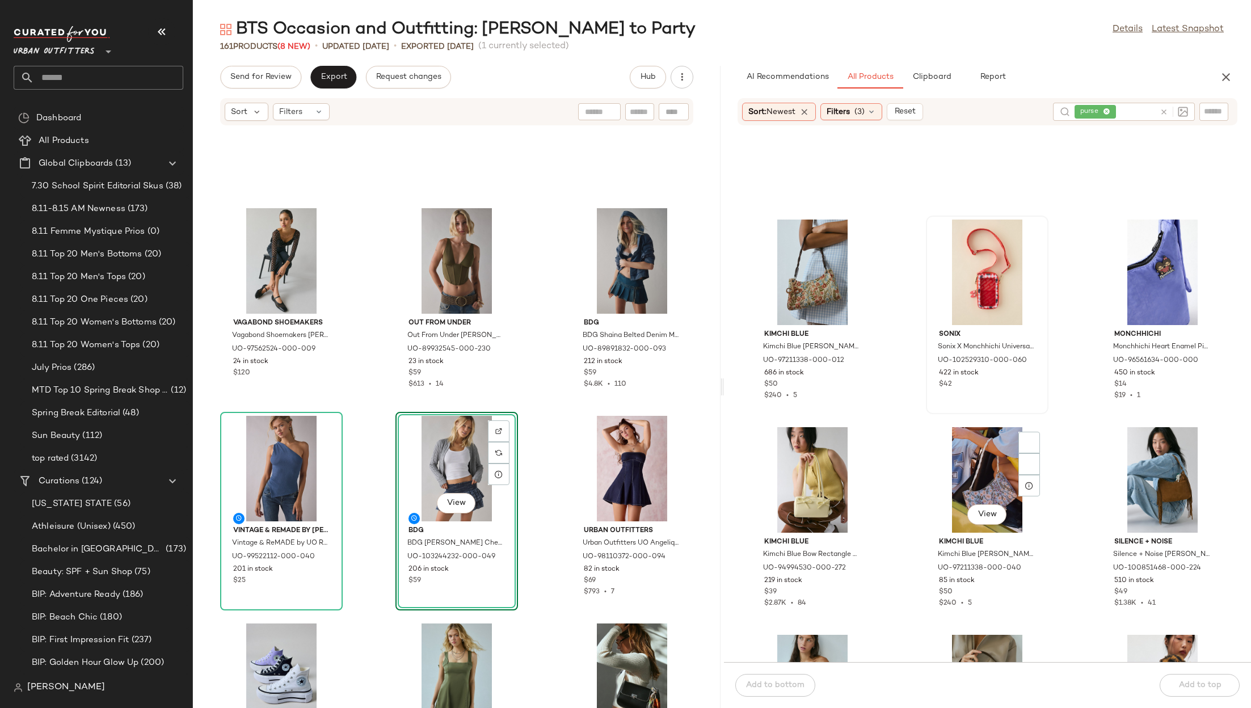
scroll to position [2122, 0]
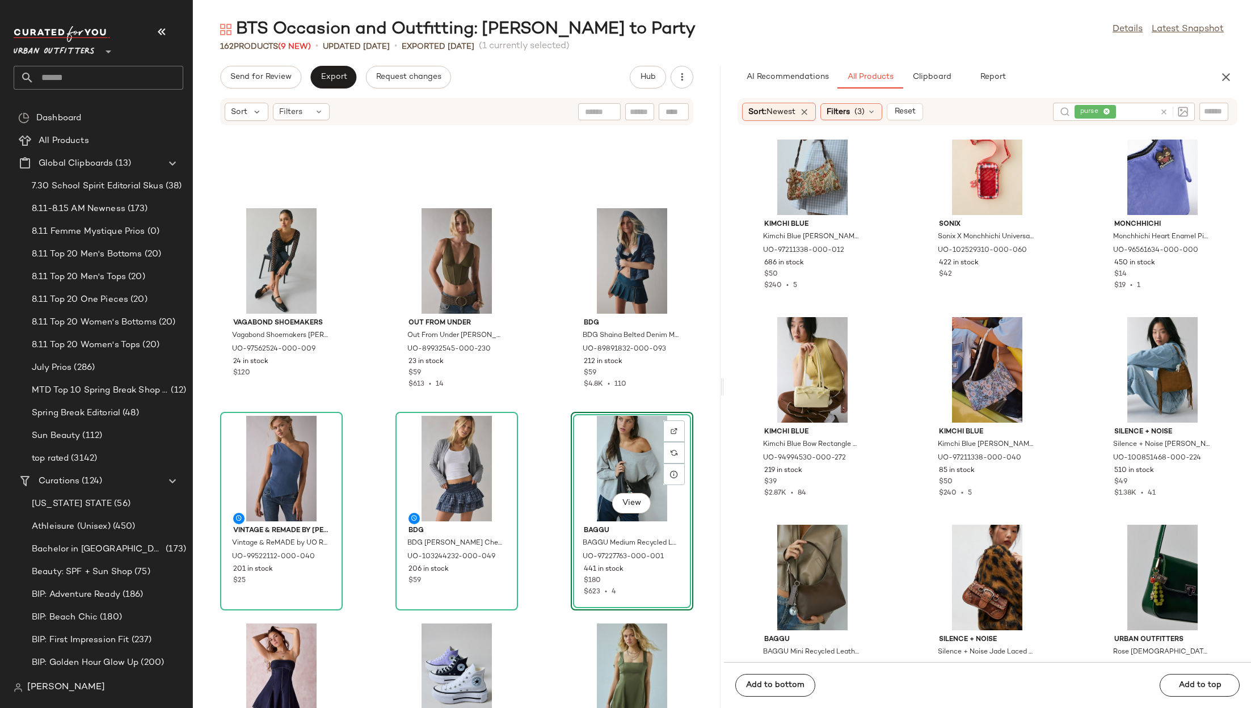
drag, startPoint x: 792, startPoint y: 578, endPoint x: 506, endPoint y: 38, distance: 611.1
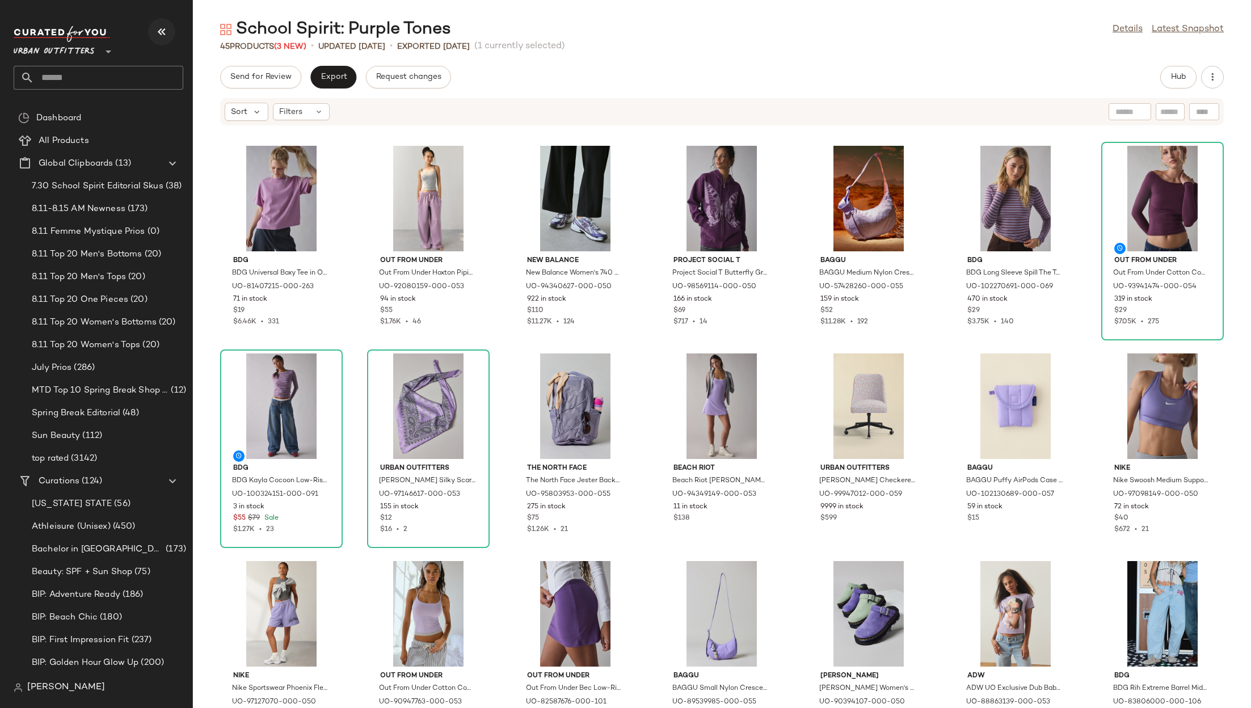
click at [161, 33] on icon "button" at bounding box center [162, 32] width 14 height 14
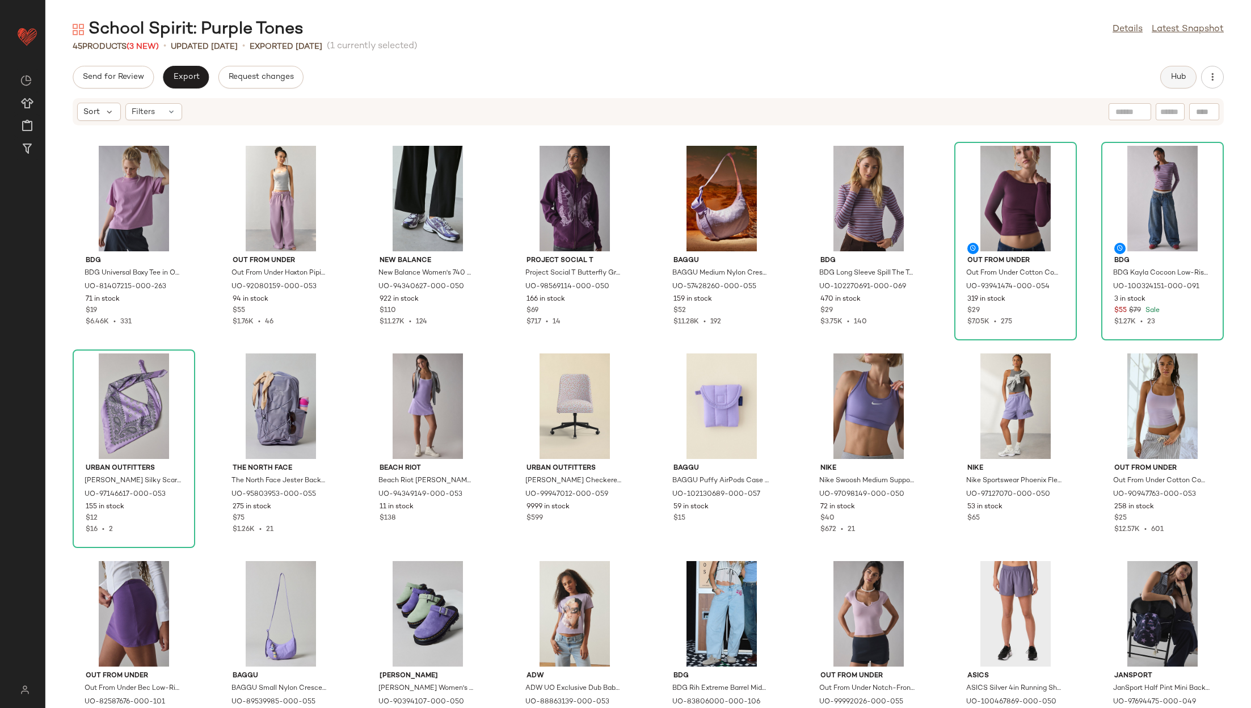
click at [1177, 82] on button "Hub" at bounding box center [1178, 77] width 36 height 23
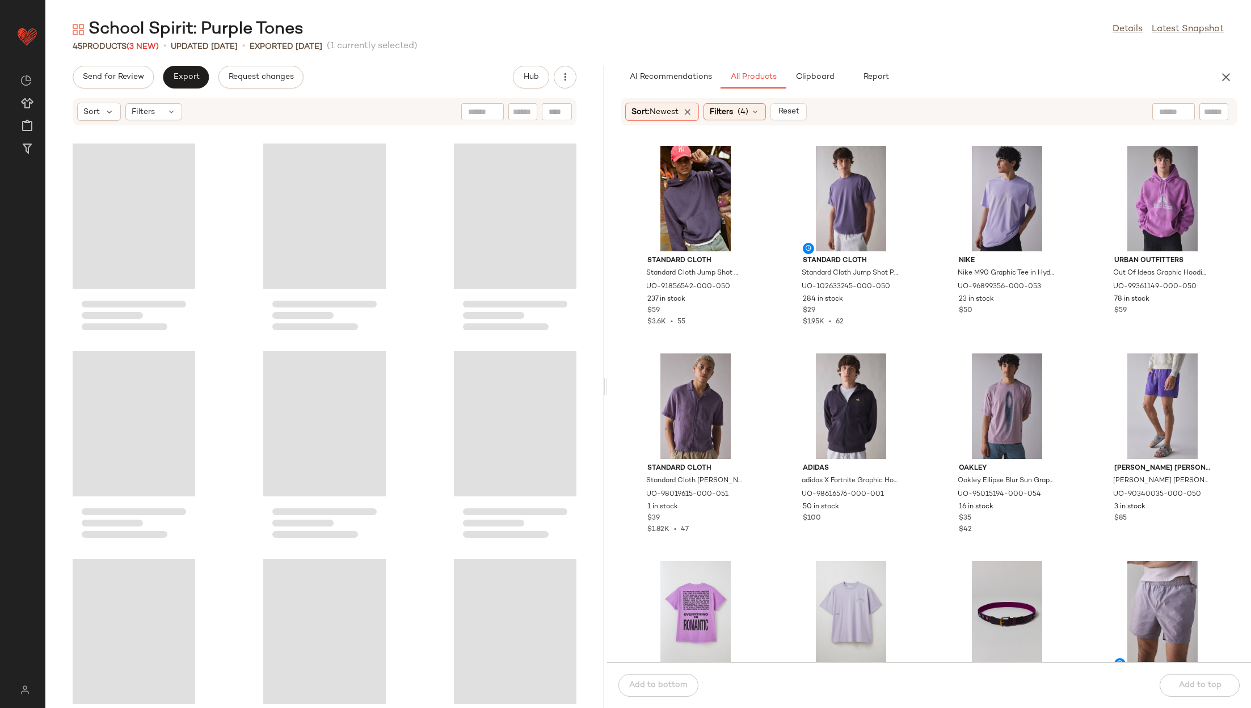
drag, startPoint x: 647, startPoint y: 385, endPoint x: 606, endPoint y: 386, distance: 40.9
click at [606, 386] on div "School Spirit: Purple Tones Details Latest Snapshot 45 Products (3 New) • updat…" at bounding box center [648, 363] width 1206 height 690
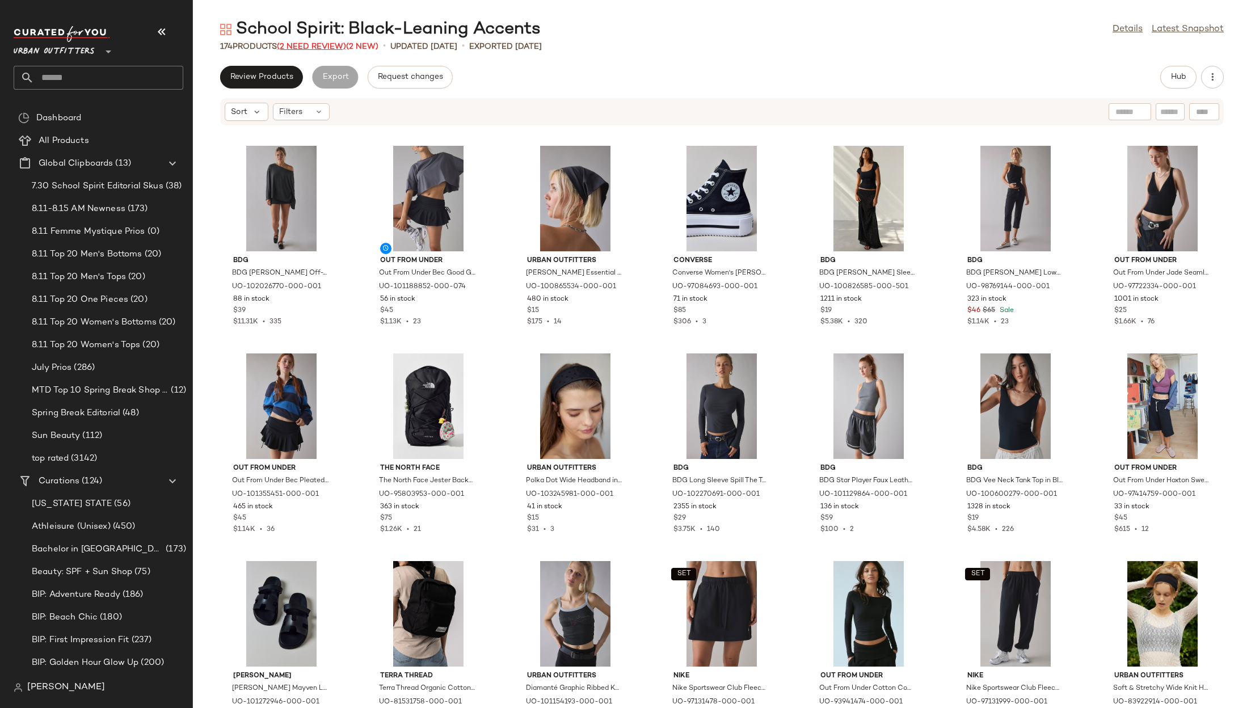
click at [327, 47] on span "(2 Need Review)" at bounding box center [311, 47] width 69 height 9
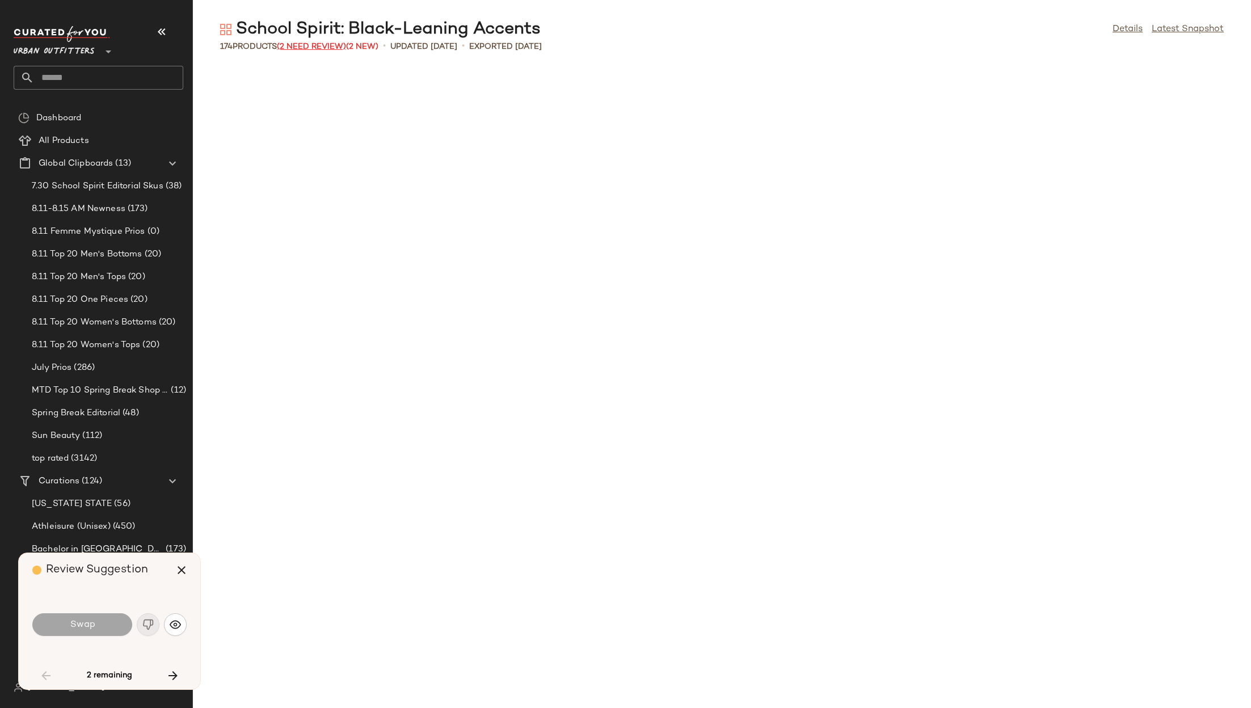
scroll to position [840, 0]
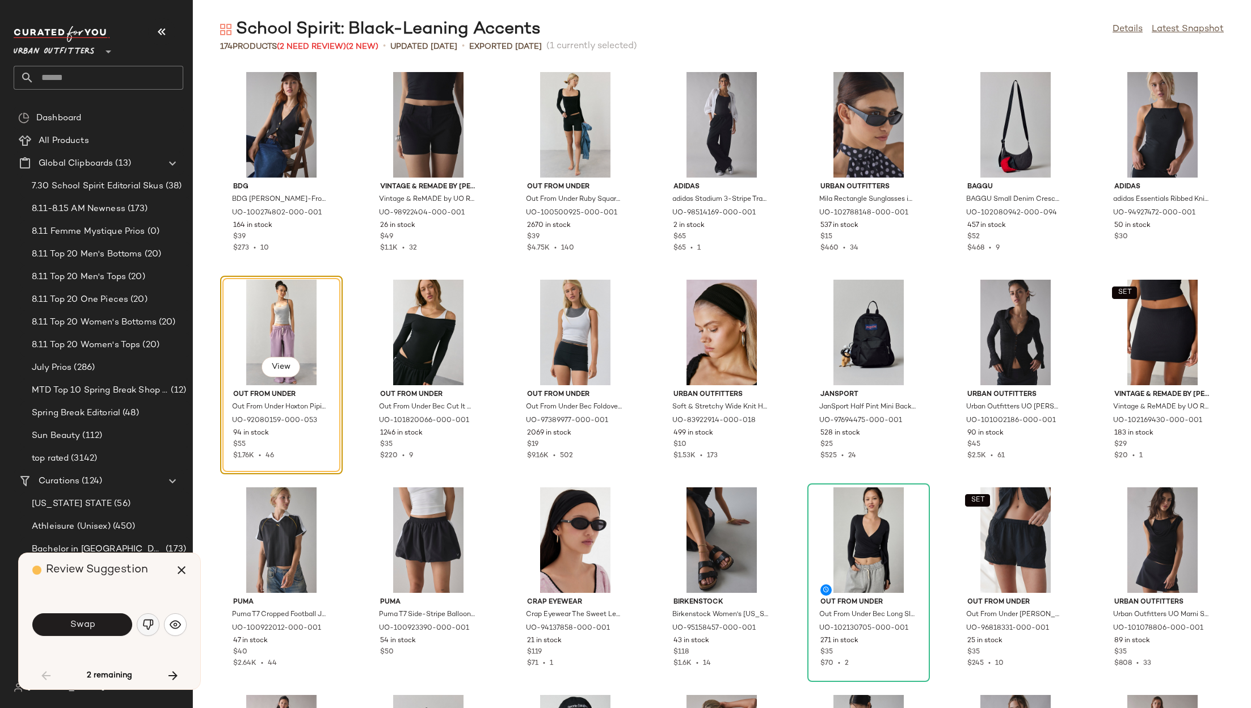
click at [150, 623] on img "button" at bounding box center [147, 624] width 11 height 11
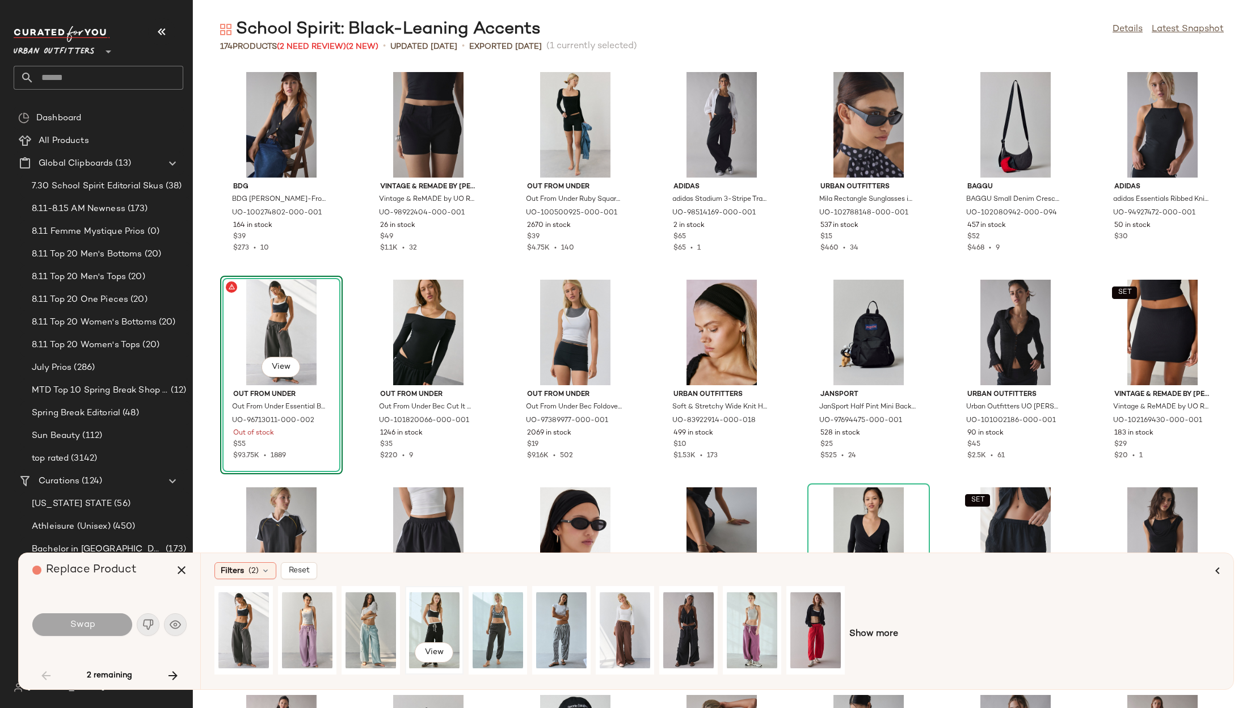
click at [435, 600] on div "View" at bounding box center [434, 630] width 50 height 81
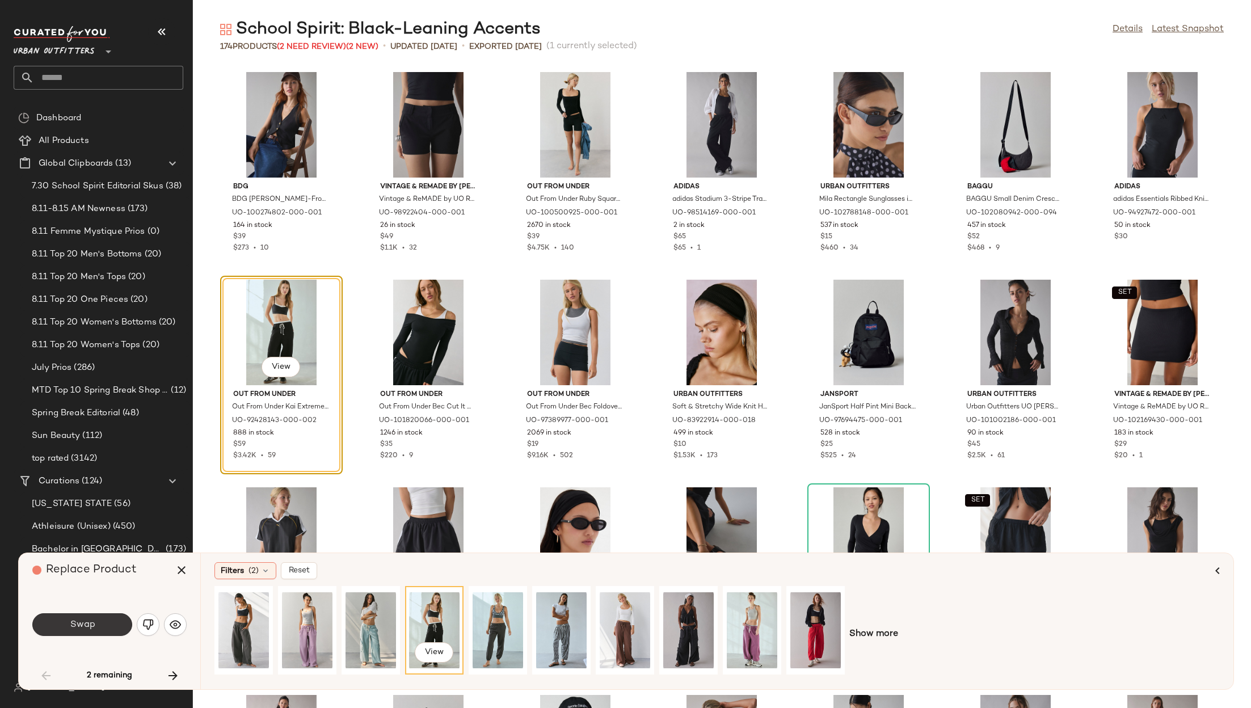
click at [110, 617] on button "Swap" at bounding box center [82, 624] width 100 height 23
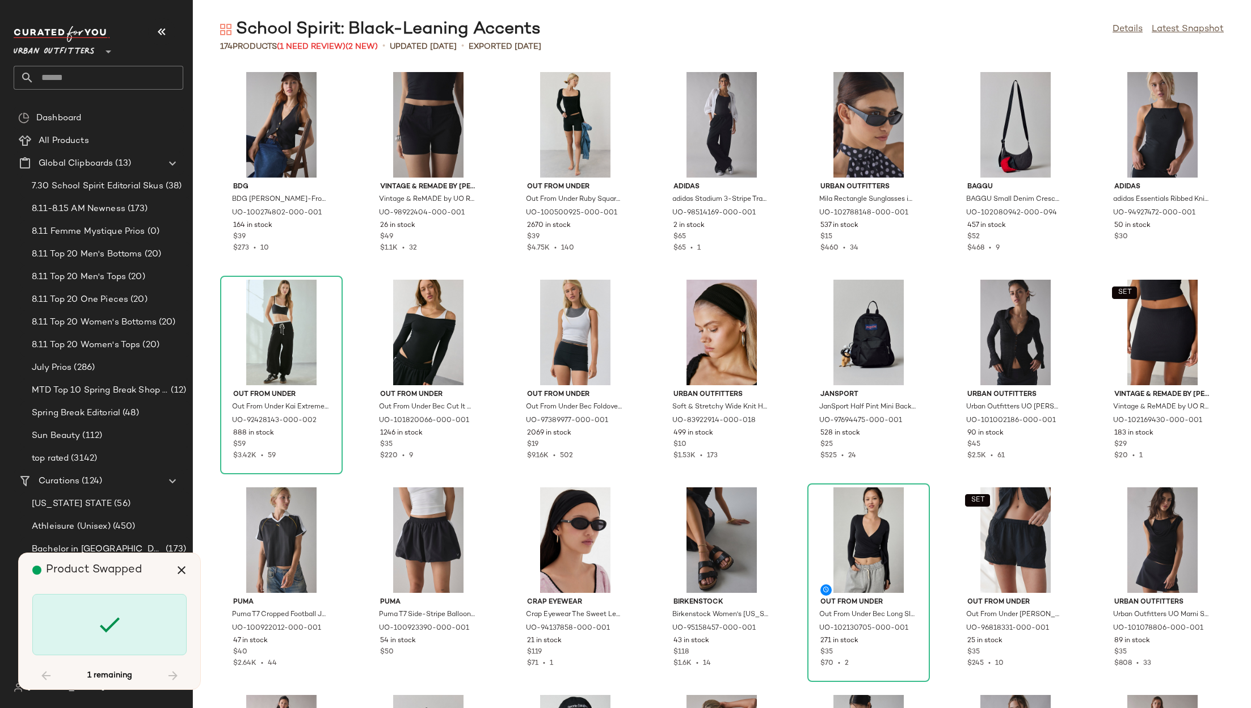
scroll to position [3738, 0]
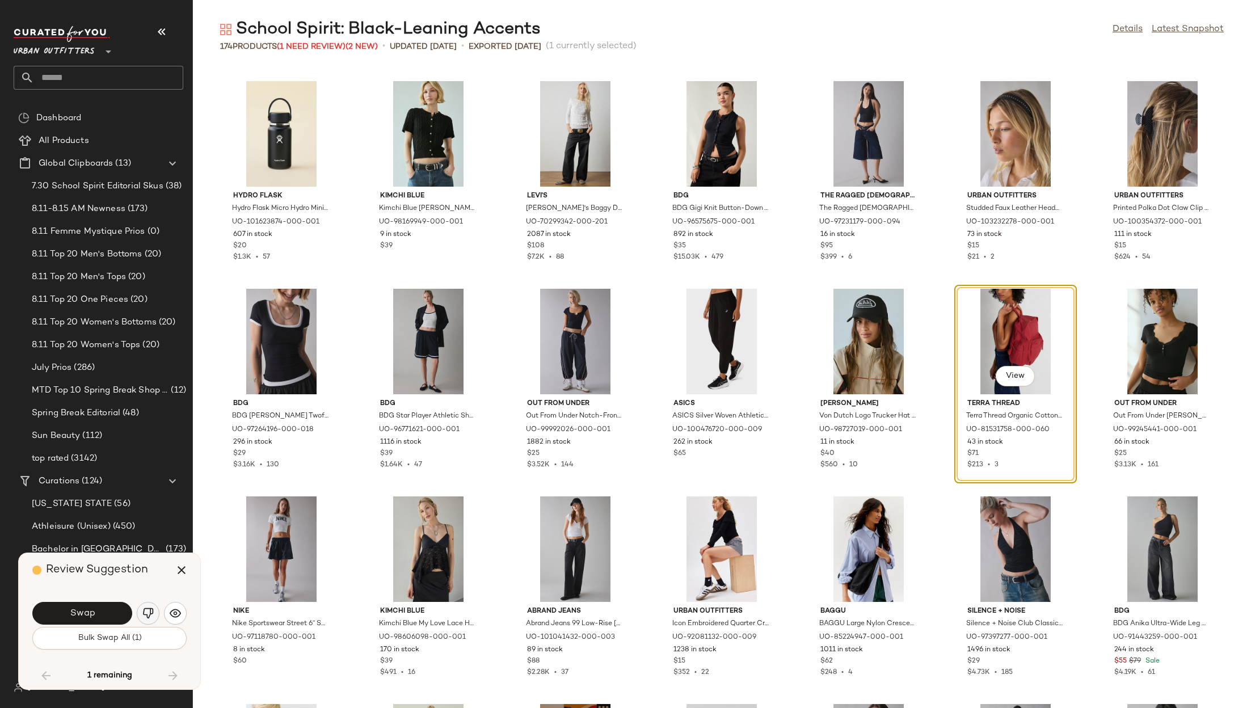
click at [141, 619] on button "button" at bounding box center [148, 613] width 23 height 23
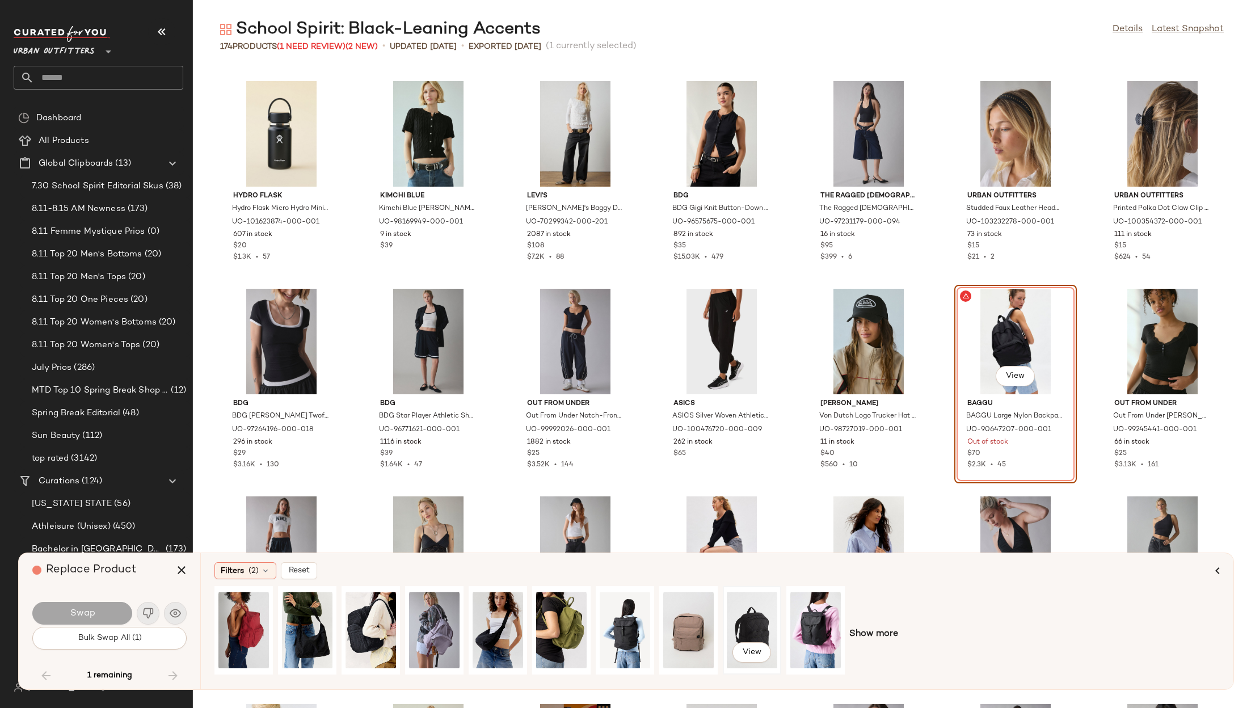
click at [753, 613] on div "View" at bounding box center [752, 630] width 50 height 81
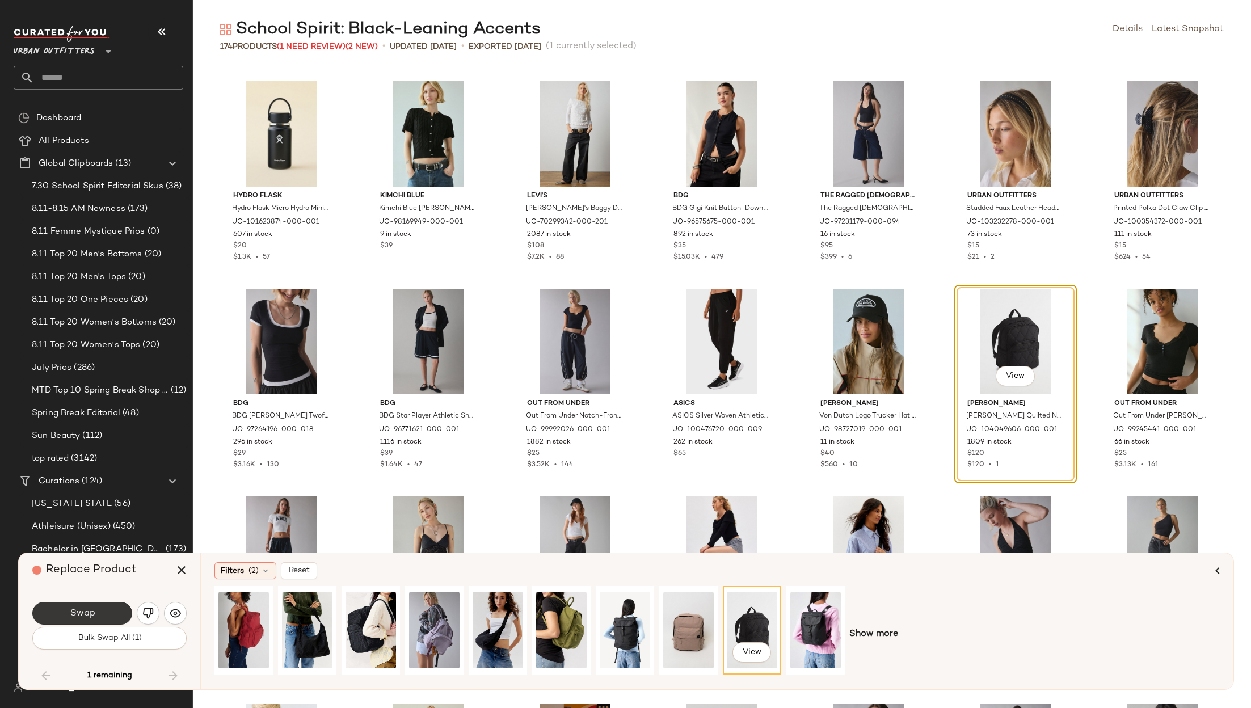
click at [102, 612] on button "Swap" at bounding box center [82, 613] width 100 height 23
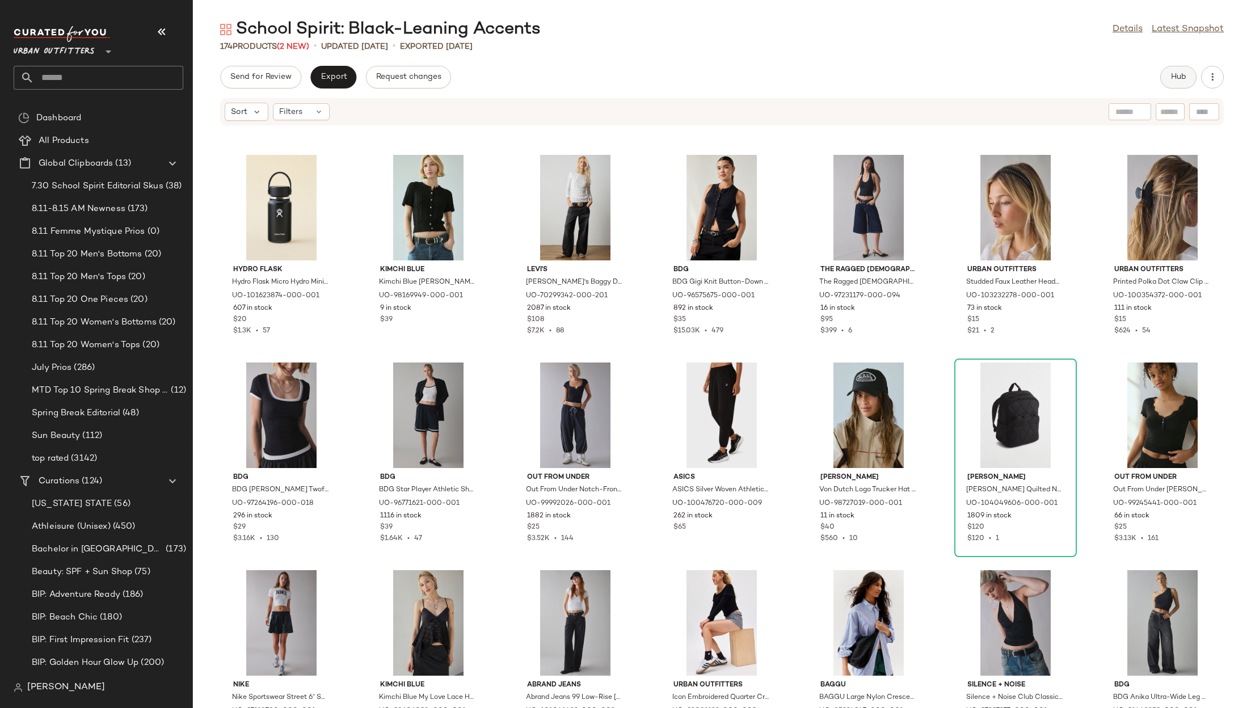
click at [1185, 72] on button "Hub" at bounding box center [1178, 77] width 36 height 23
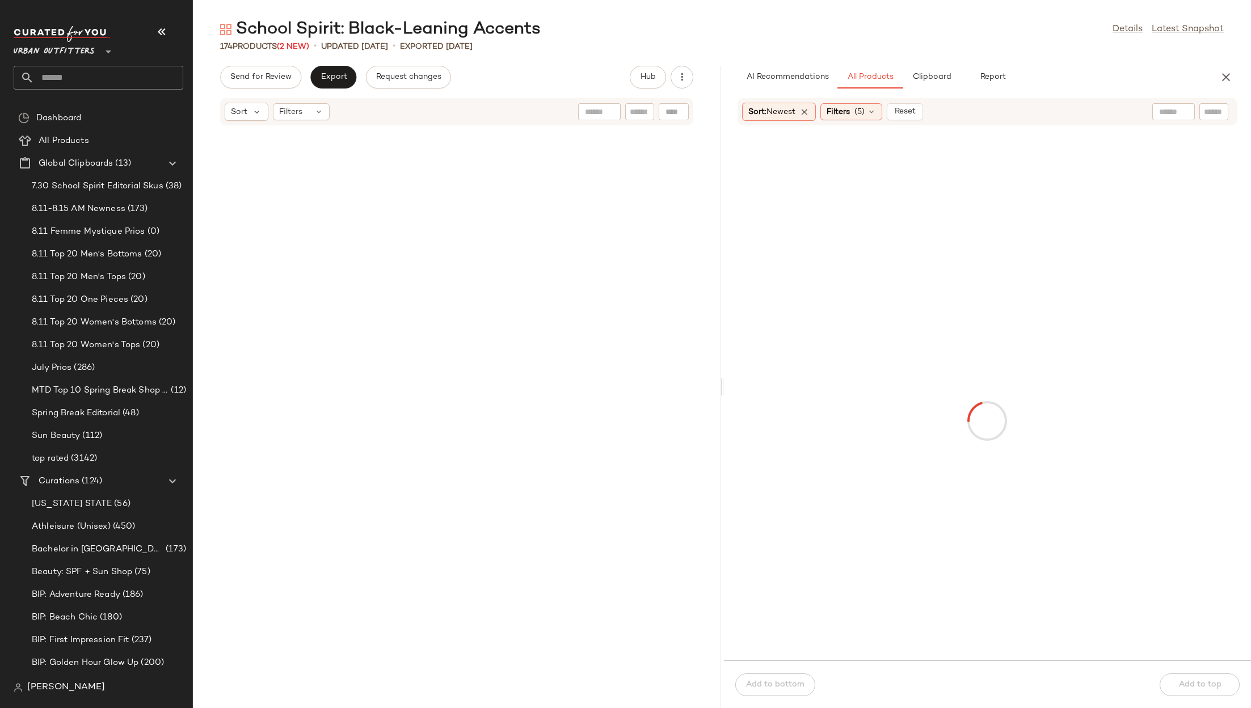
scroll to position [8513, 0]
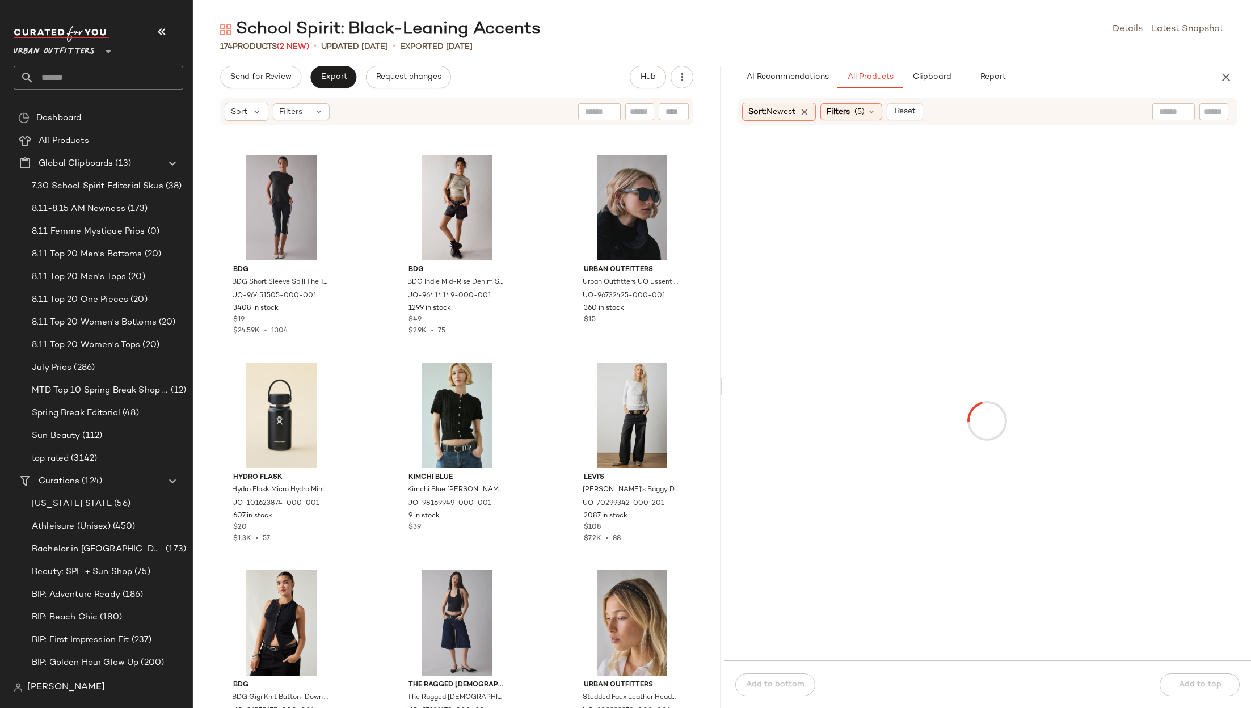
click at [910, 65] on div "School Spirit: Black-Leaning Accents Details Latest Snapshot 174 Products (2 Ne…" at bounding box center [722, 363] width 1058 height 690
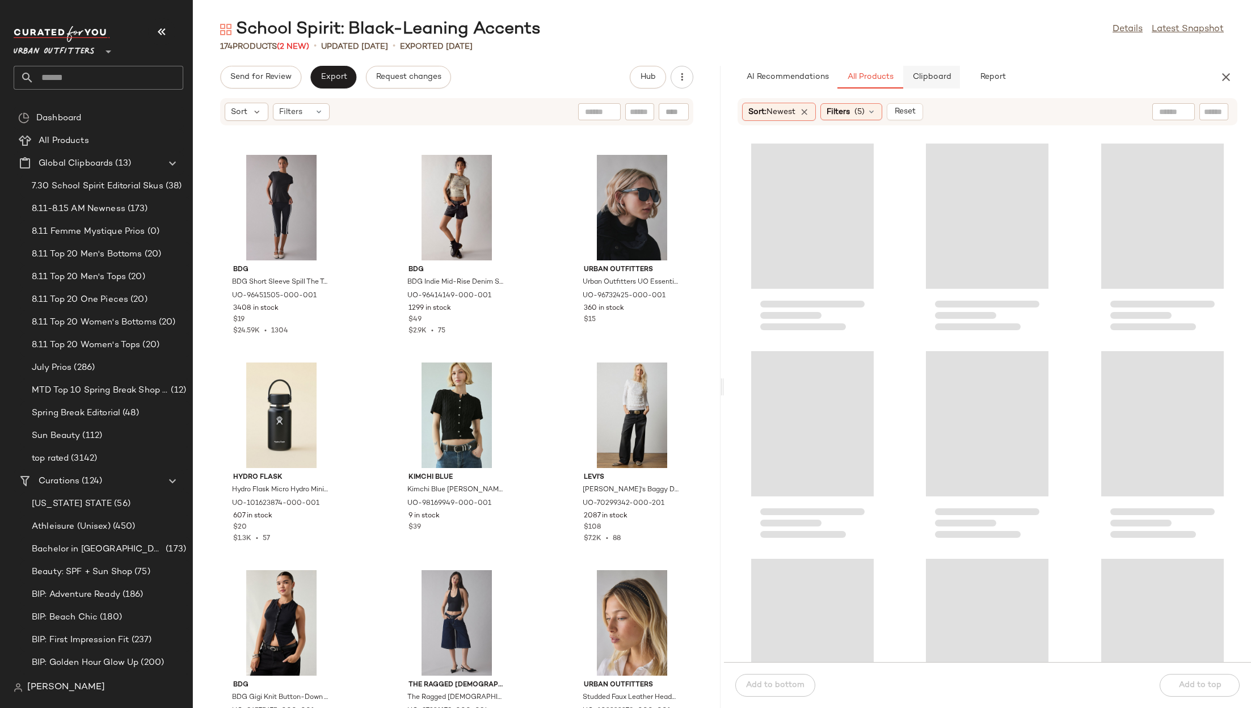
click at [915, 72] on button "Clipboard" at bounding box center [931, 77] width 57 height 23
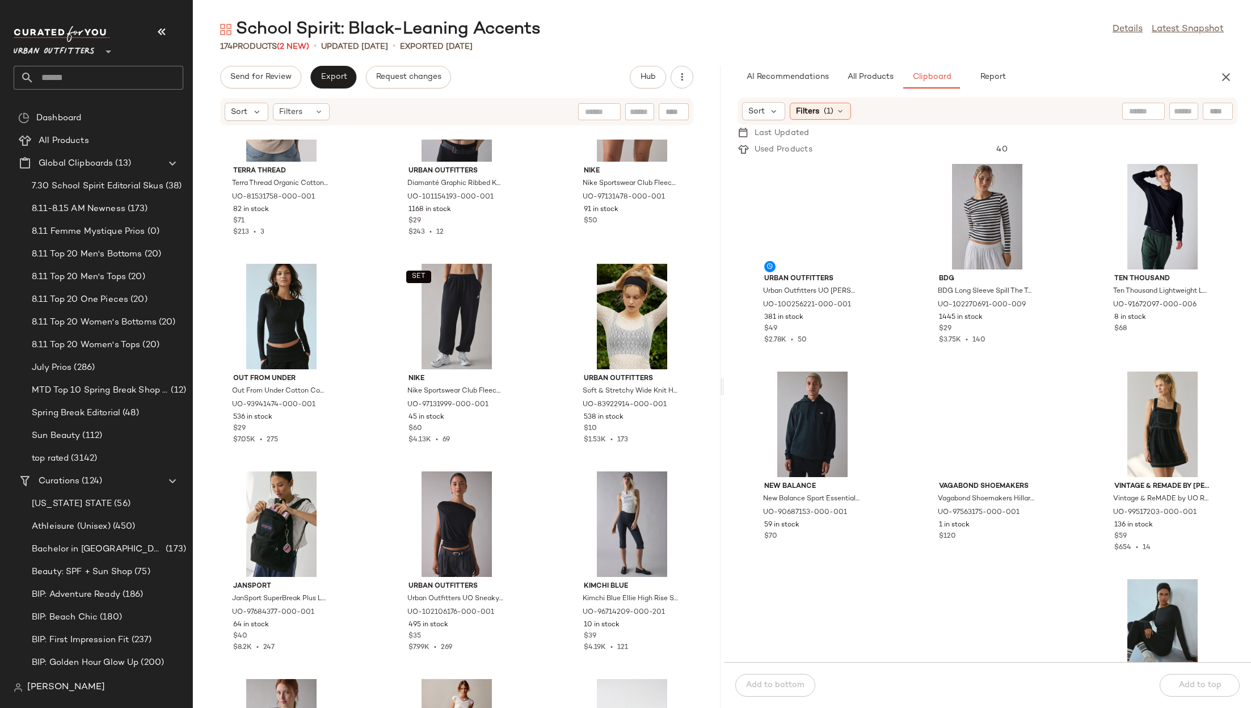
scroll to position [0, 0]
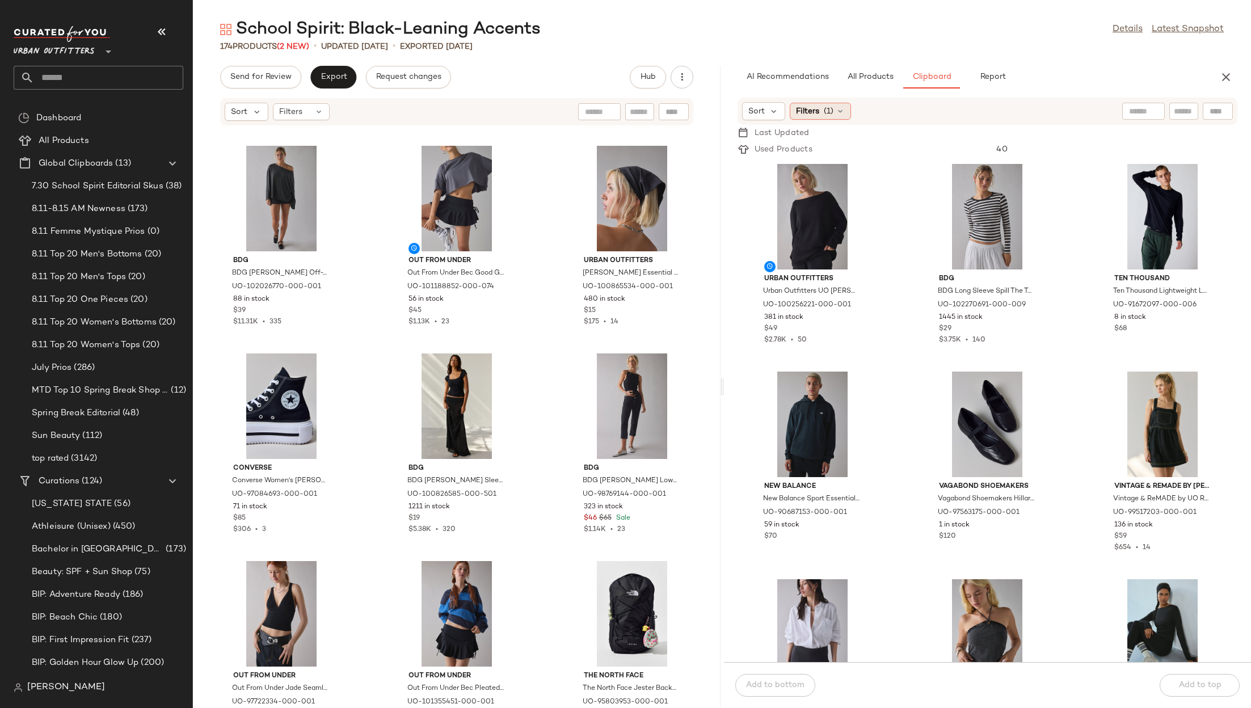
click at [824, 110] on span "(1)" at bounding box center [829, 112] width 10 height 12
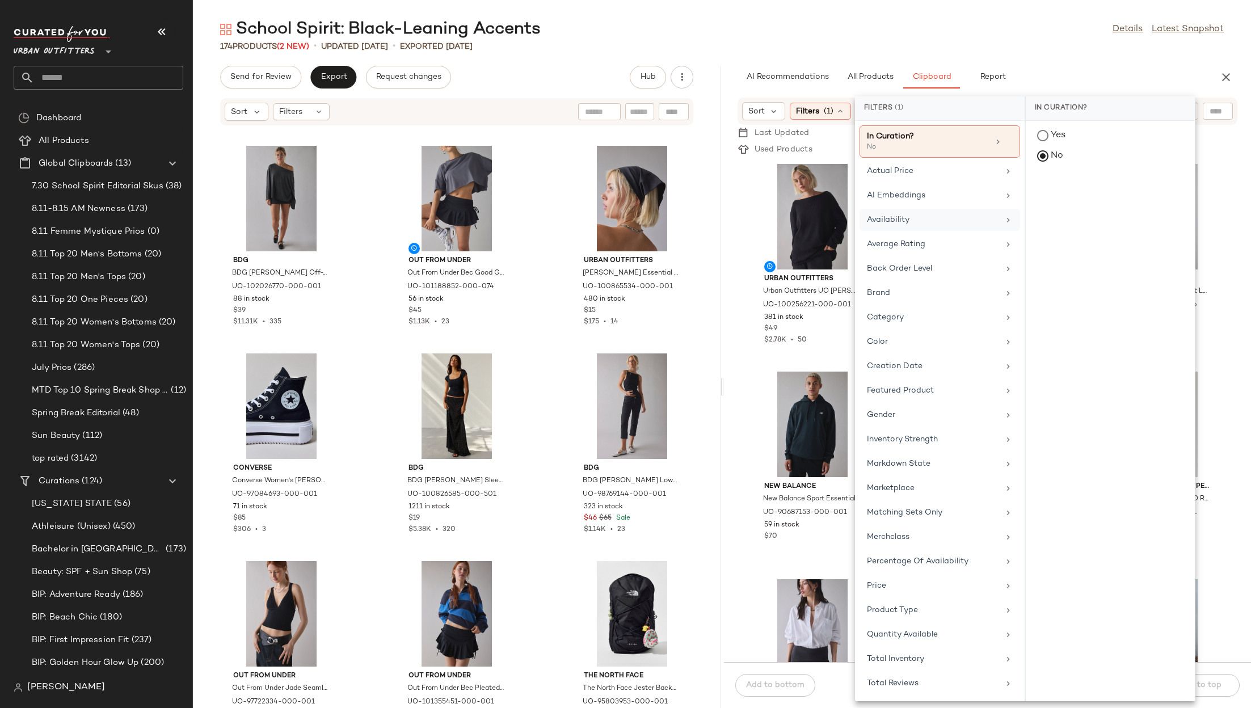
click at [914, 217] on div "Availability" at bounding box center [933, 220] width 132 height 12
click at [1048, 225] on div "out_of_stock" at bounding box center [1110, 218] width 160 height 27
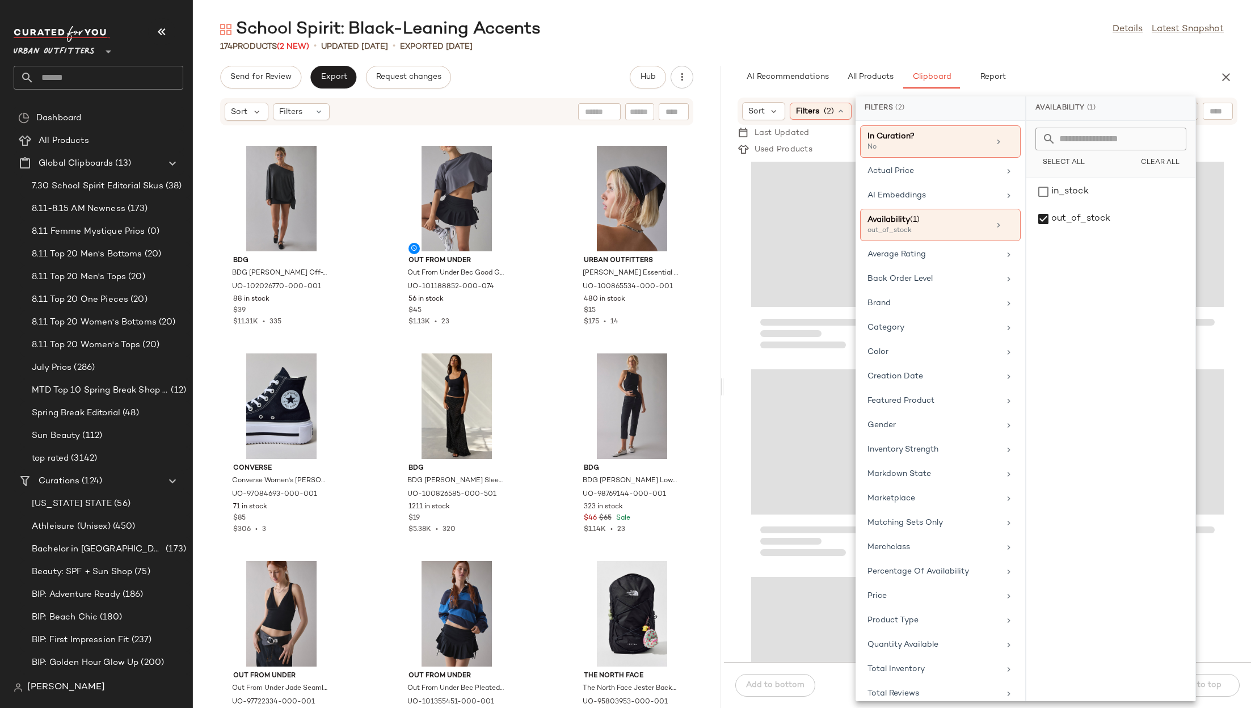
click at [1046, 39] on div "School Spirit: Black-Leaning Accents Details Latest Snapshot" at bounding box center [722, 29] width 1058 height 23
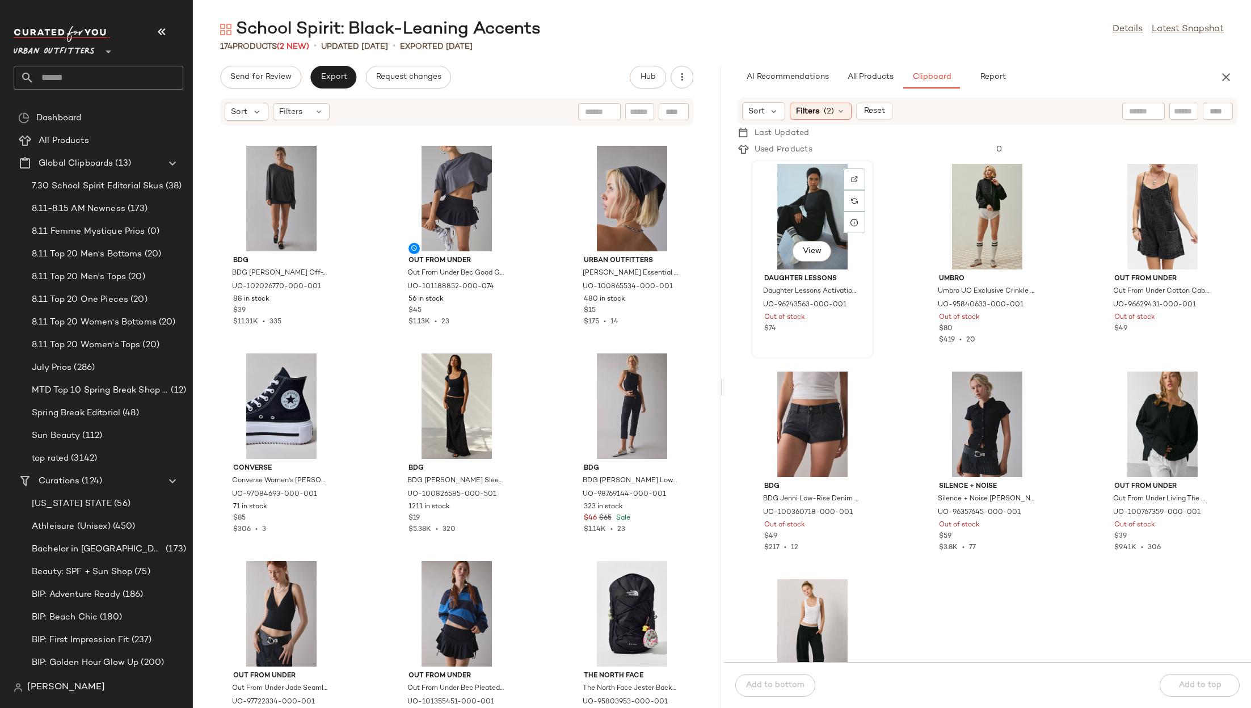
click at [808, 187] on div "View" at bounding box center [812, 217] width 115 height 106
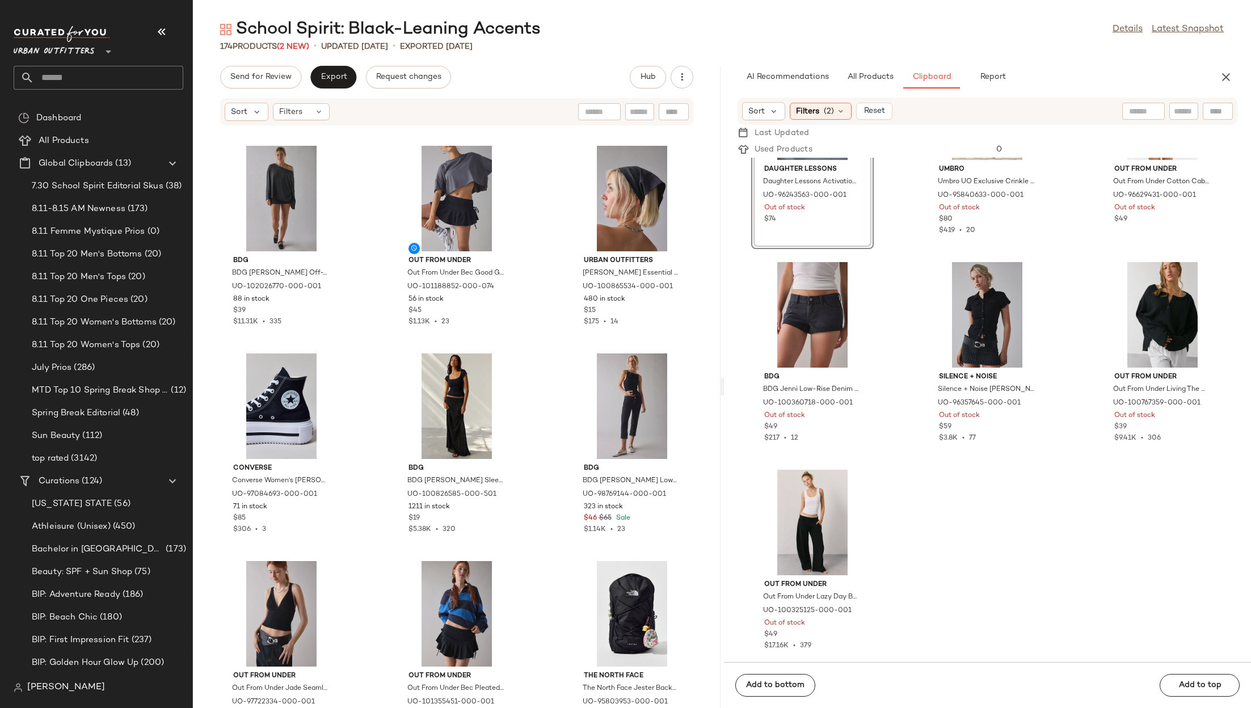
scroll to position [111, 0]
click at [796, 506] on div "View" at bounding box center [812, 521] width 115 height 106
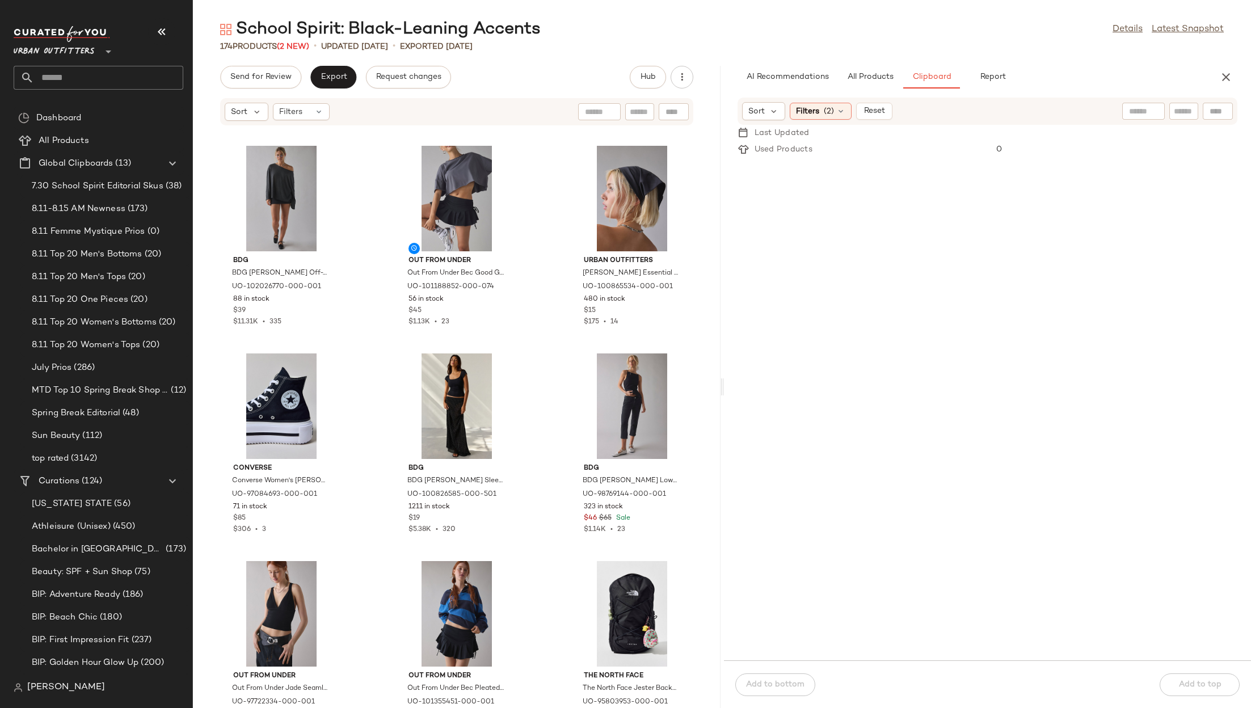
scroll to position [0, 0]
click at [861, 109] on button "Reset" at bounding box center [874, 111] width 36 height 17
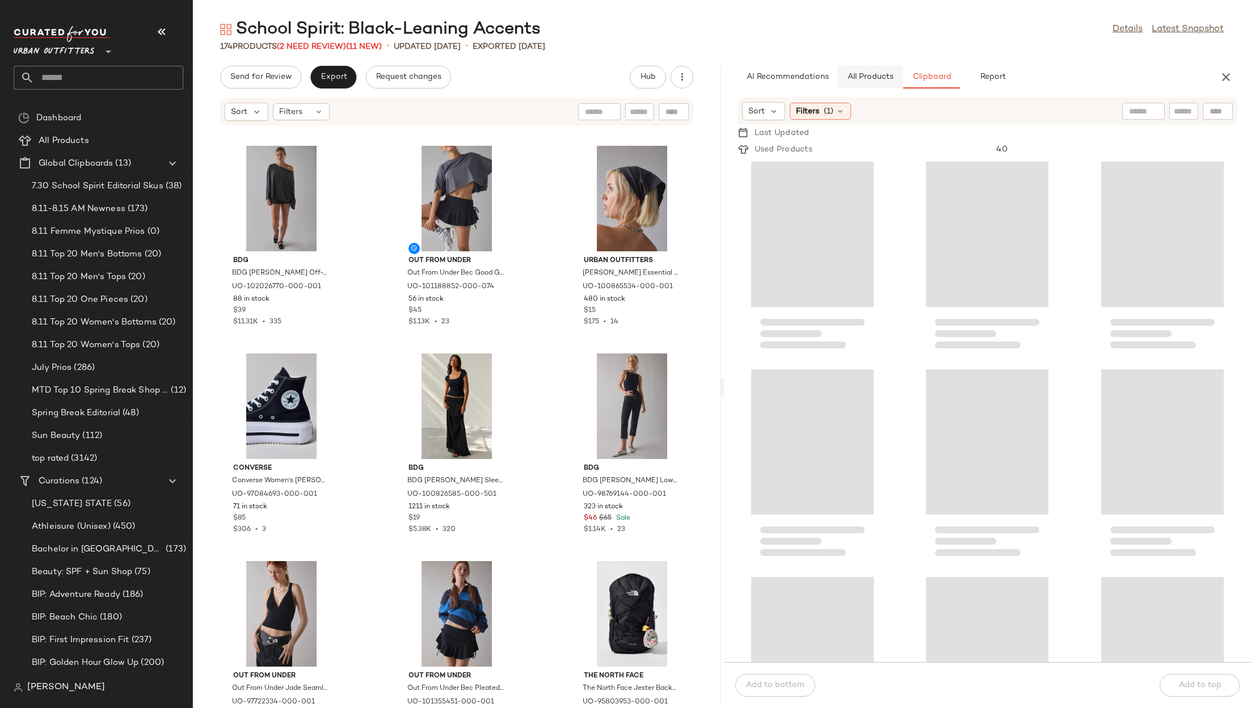
click at [875, 85] on button "All Products" at bounding box center [870, 77] width 66 height 23
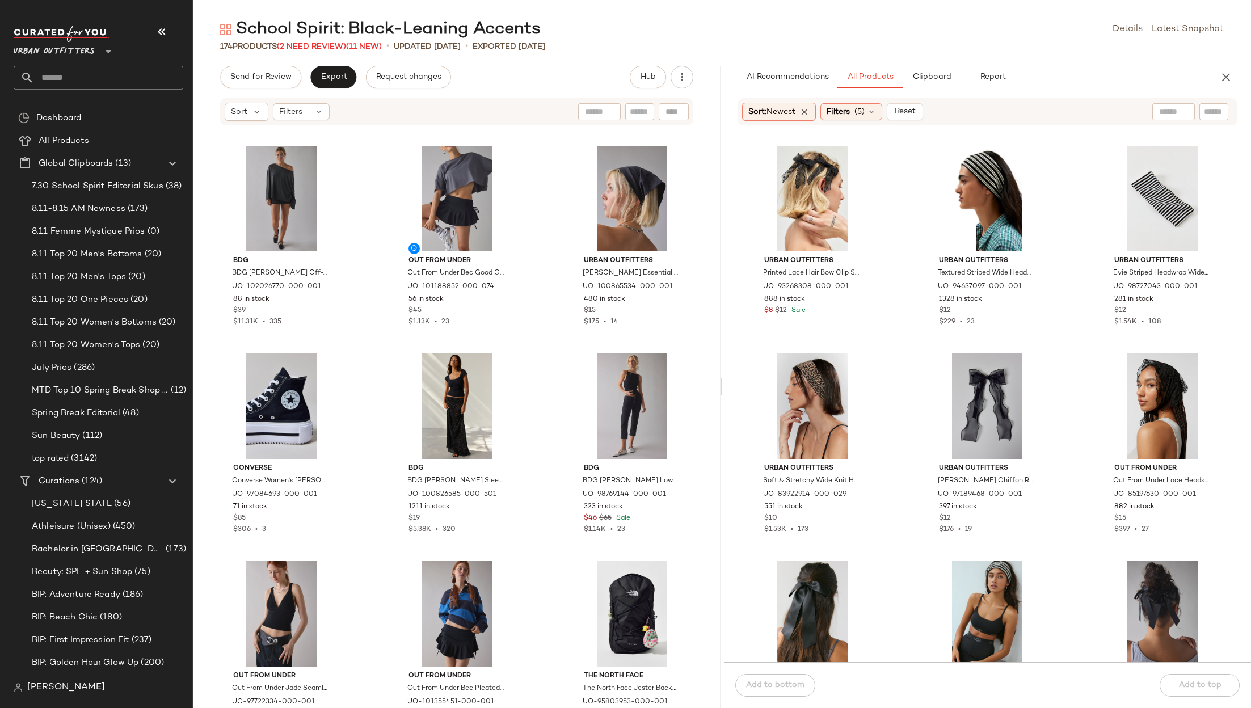
click at [1174, 116] on div at bounding box center [1173, 111] width 43 height 17
click at [1174, 116] on div at bounding box center [1180, 111] width 15 height 17
type input "**********"
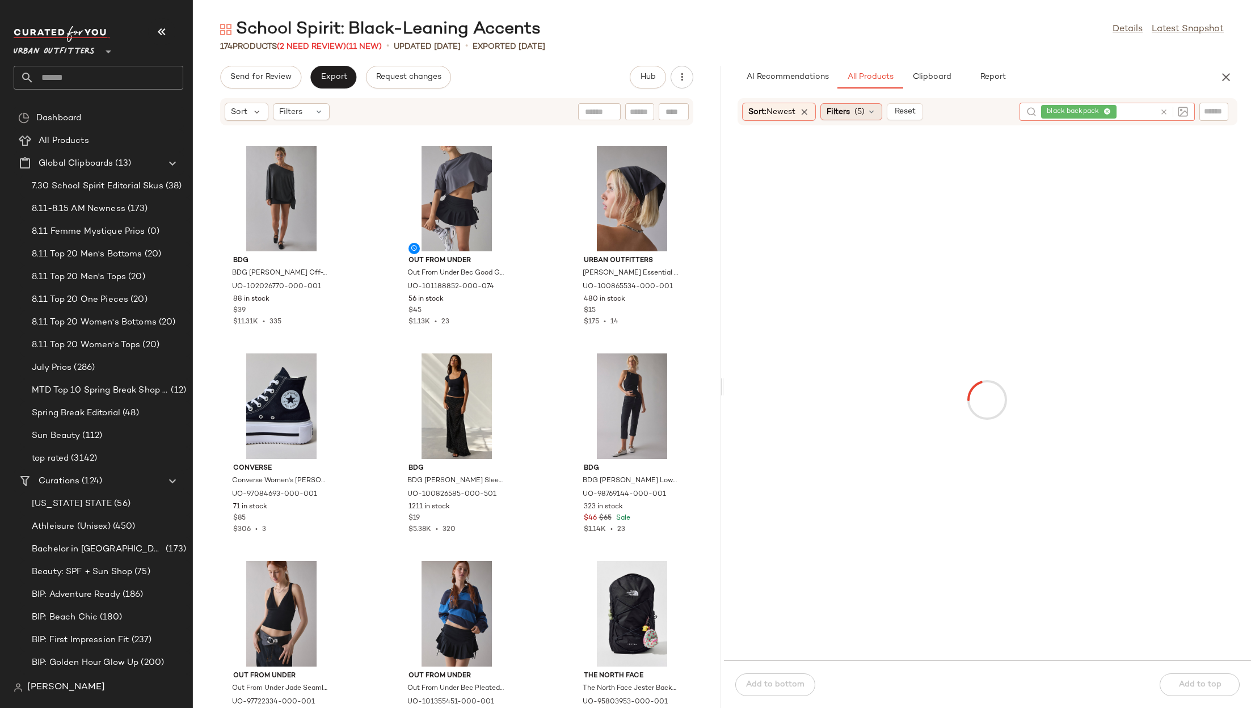
click at [848, 113] on span "Filters" at bounding box center [838, 112] width 23 height 12
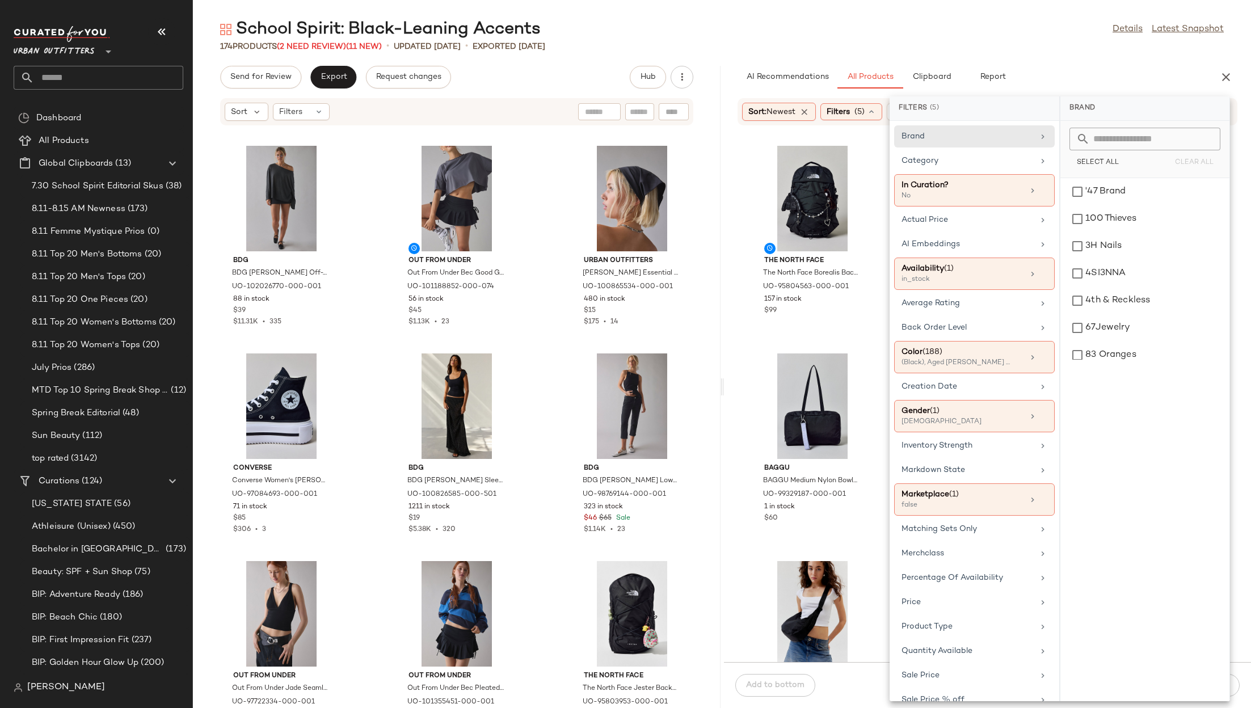
click at [1091, 46] on div "174 Products (2 Need Review) (11 New) • updated Aug 12th • Exported Aug 7th" at bounding box center [722, 46] width 1058 height 11
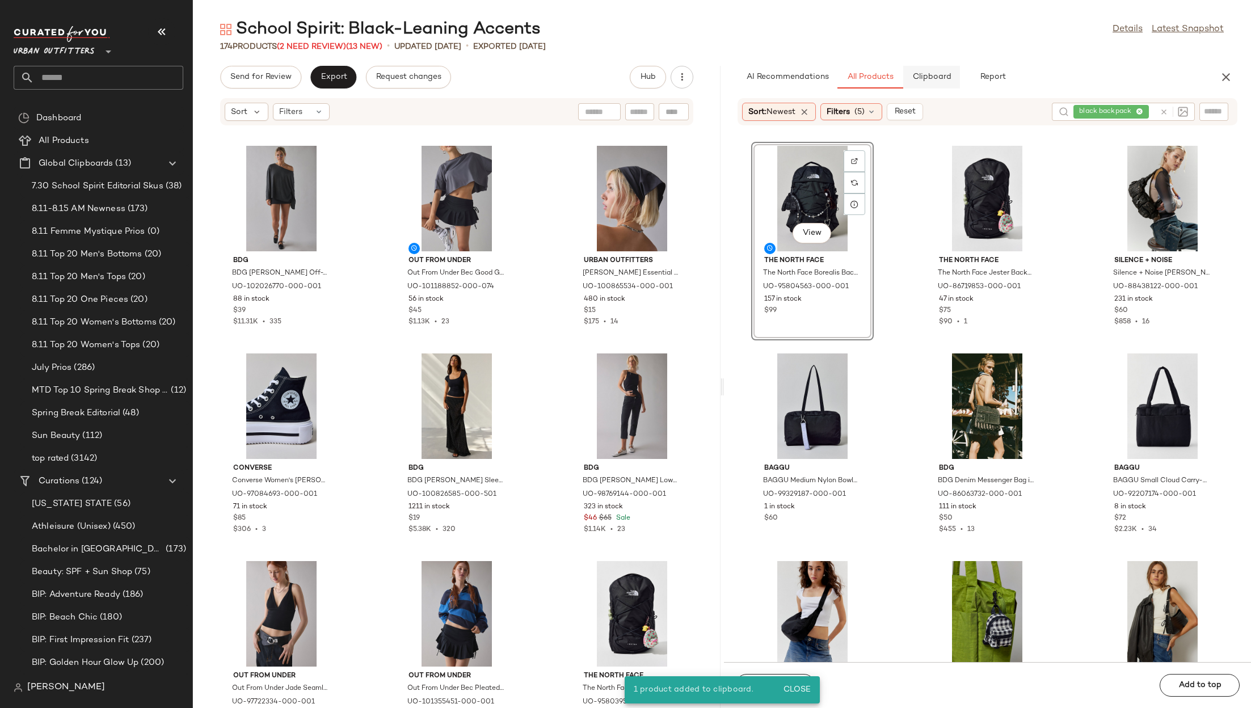
click at [934, 79] on span "Clipboard" at bounding box center [931, 77] width 39 height 9
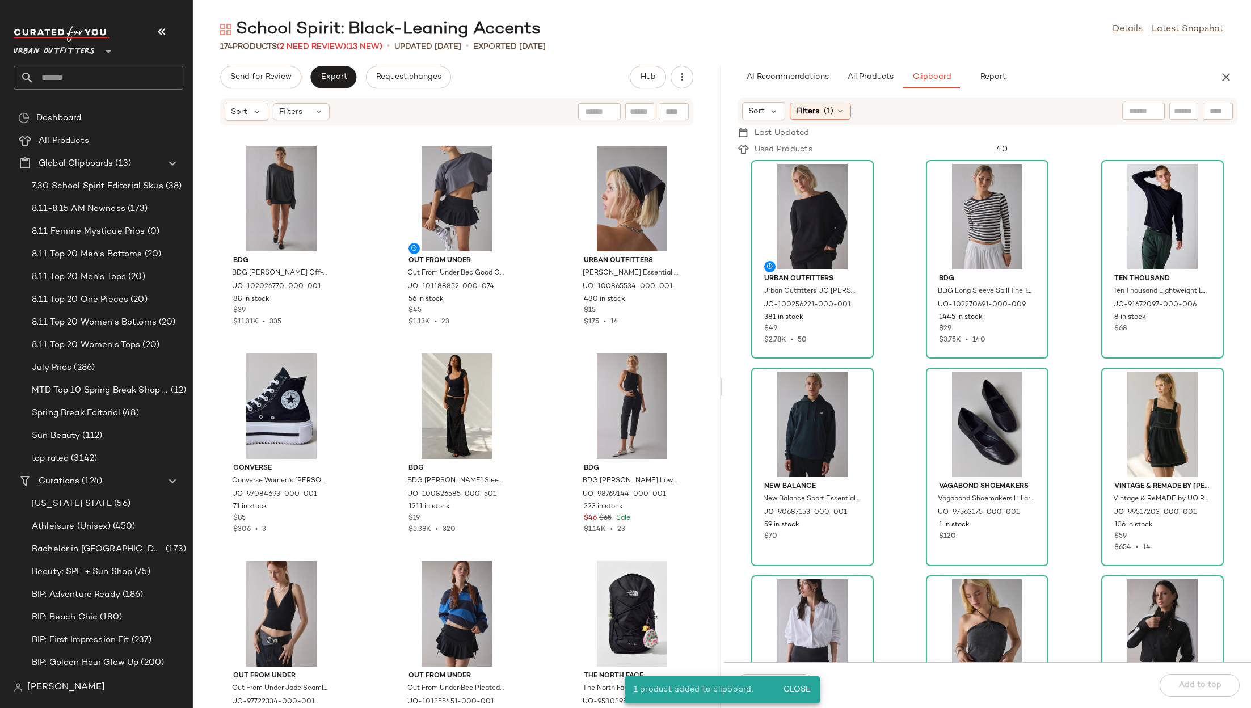
click at [879, 340] on div "Urban Outfitters Urban Outfitters UO Nola Oversized Off-The-Shoulder Sweater in…" at bounding box center [988, 410] width 528 height 504
click at [856, 83] on button "All Products" at bounding box center [870, 77] width 66 height 23
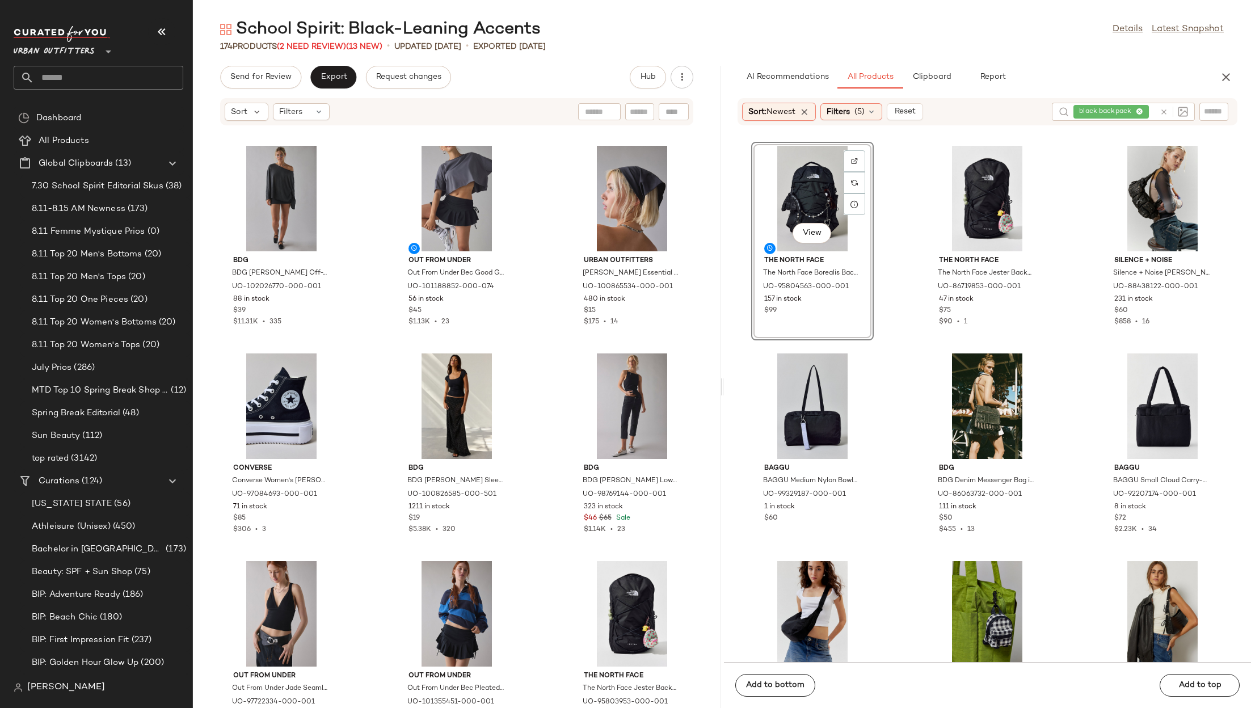
click at [1164, 113] on icon at bounding box center [1164, 112] width 9 height 9
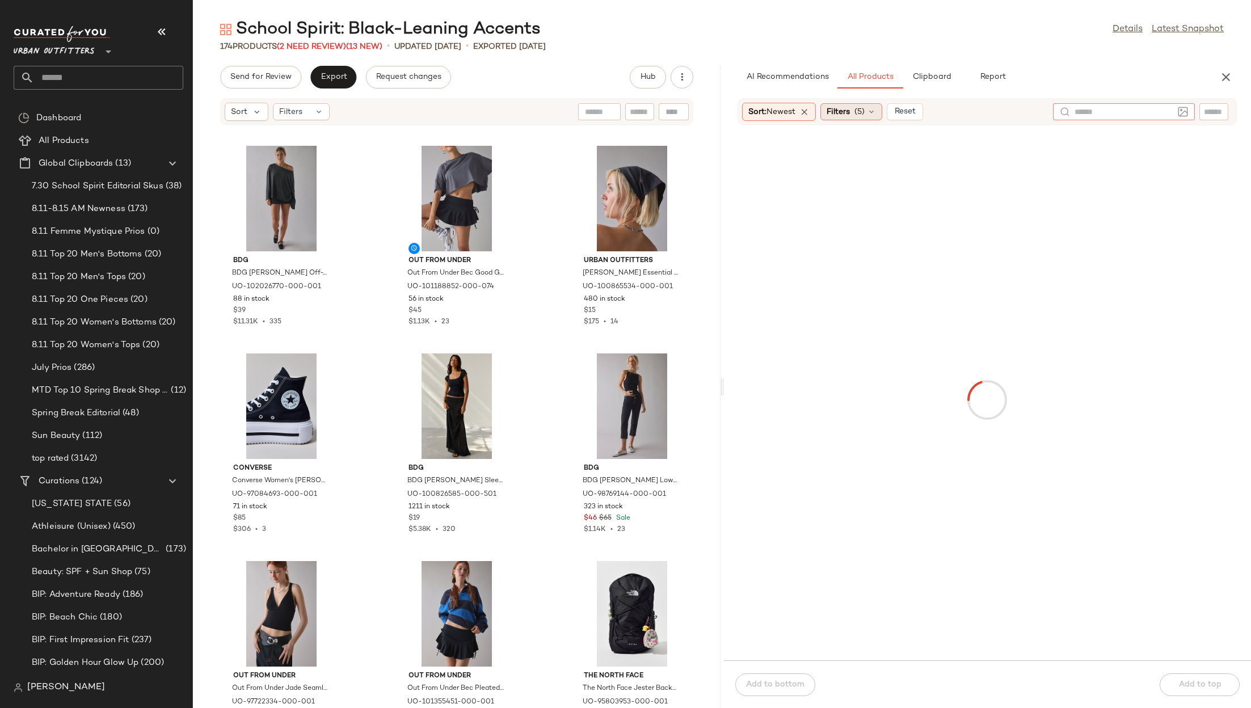
click at [850, 106] on span "Filters" at bounding box center [838, 112] width 23 height 12
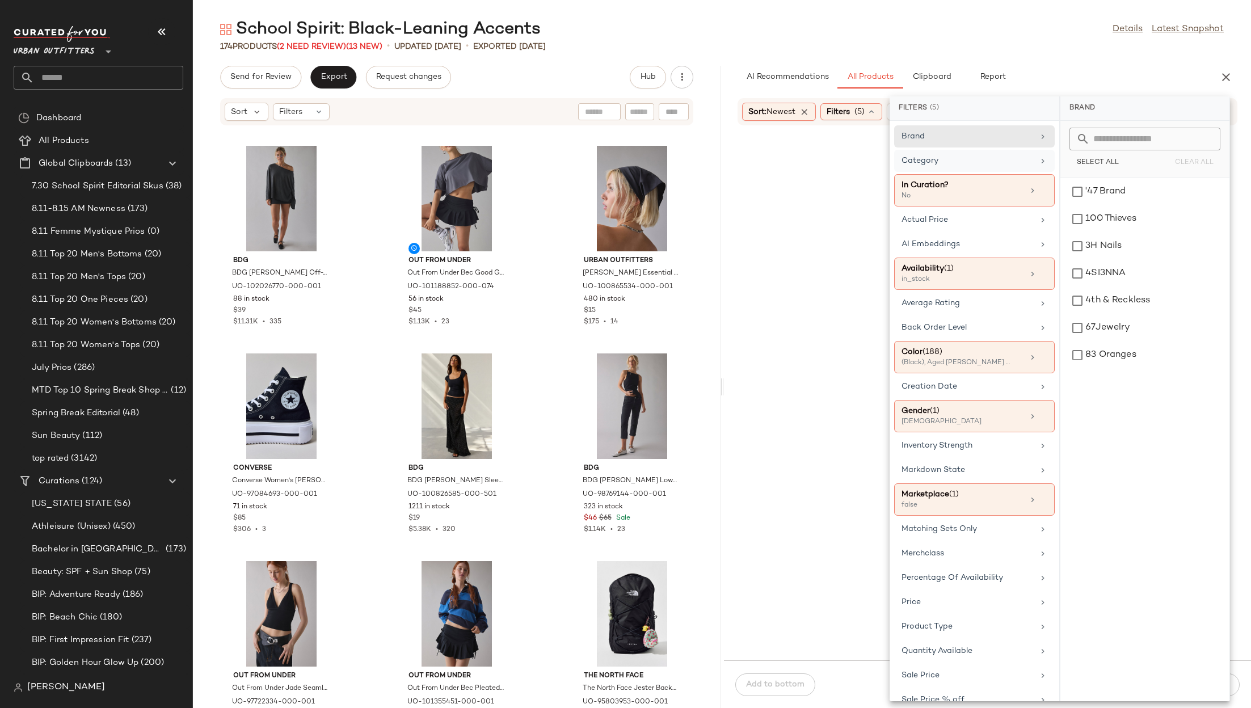
click at [944, 160] on div "Category" at bounding box center [967, 161] width 132 height 12
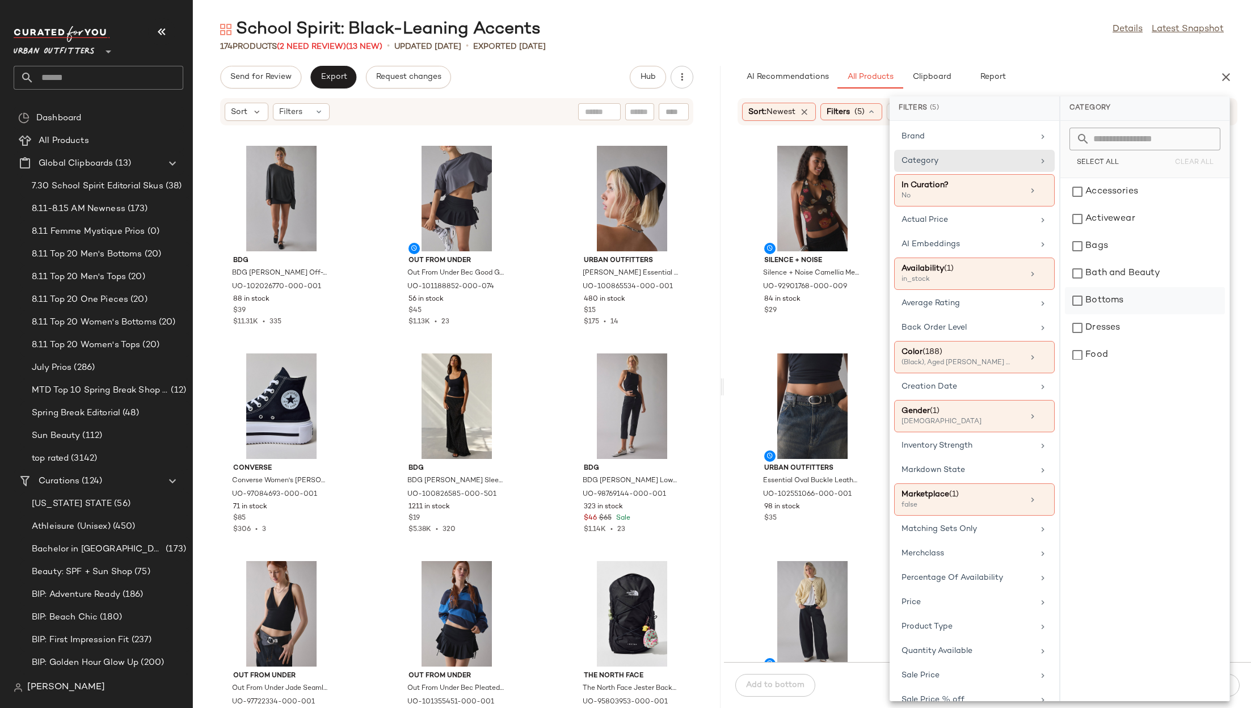
click at [1122, 306] on div "Bottoms" at bounding box center [1145, 300] width 160 height 27
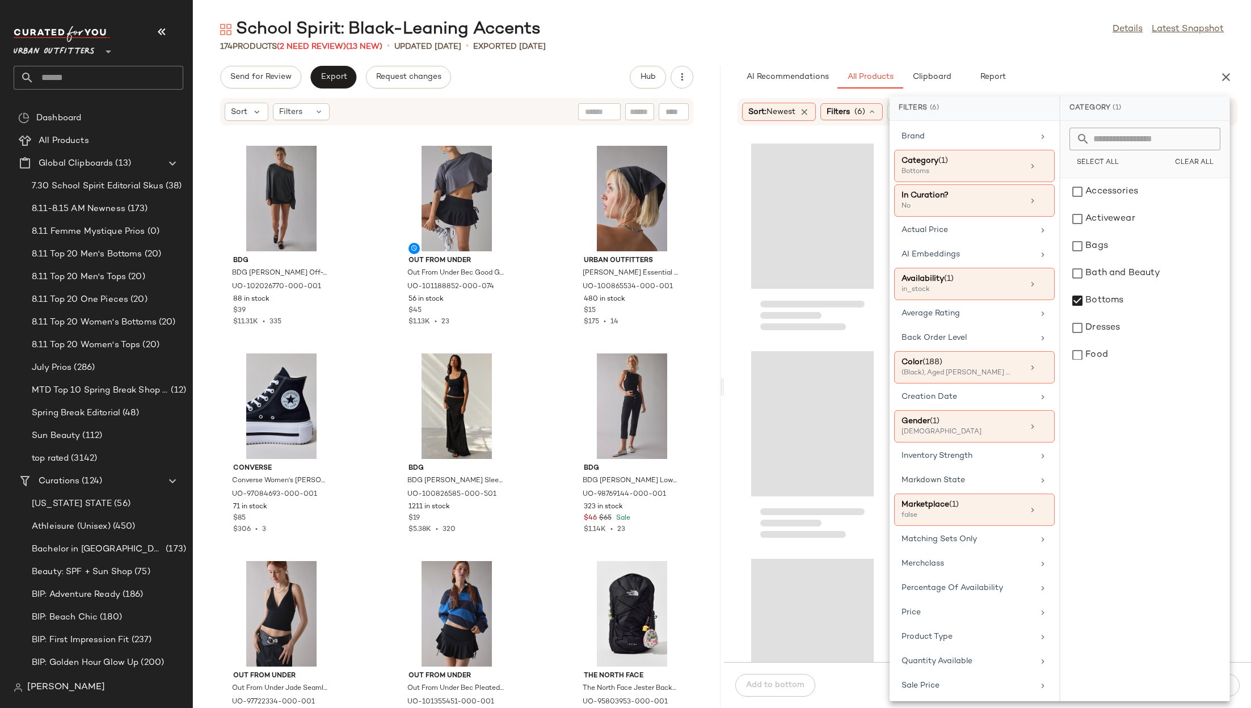
click at [1047, 69] on div "AI Recommendations All Products Clipboard Report" at bounding box center [970, 77] width 464 height 23
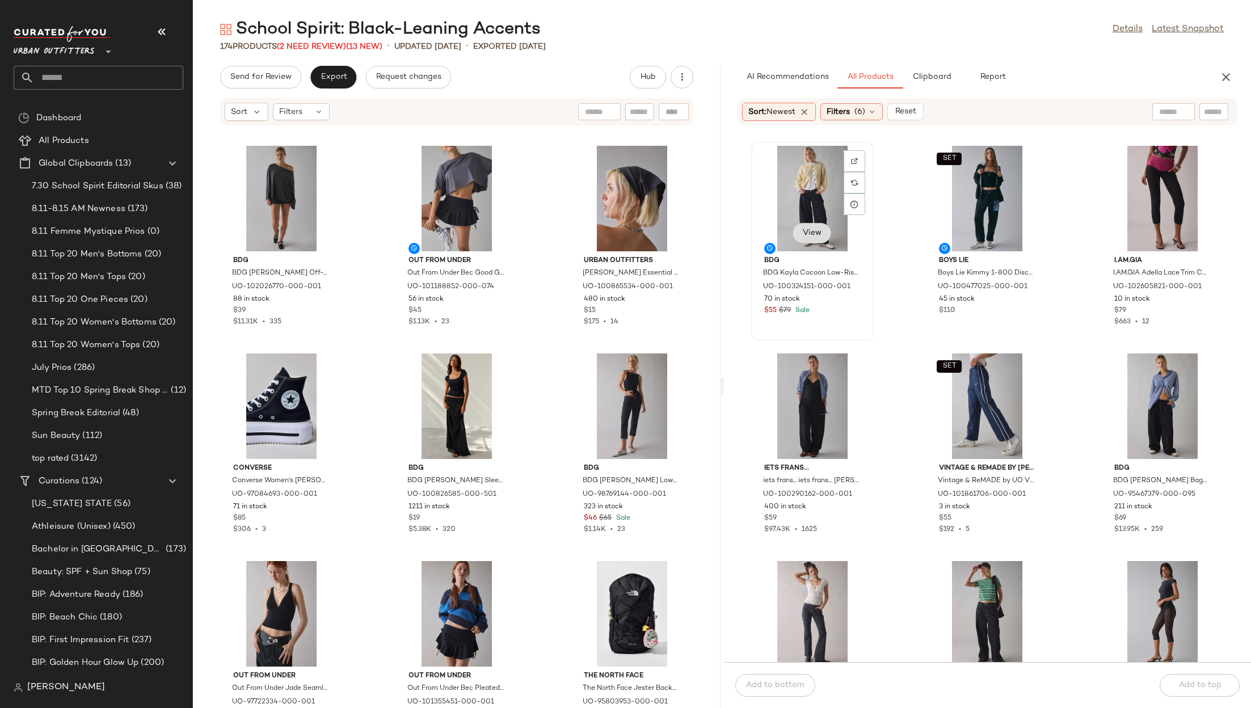
click at [804, 236] on span "View" at bounding box center [811, 233] width 19 height 9
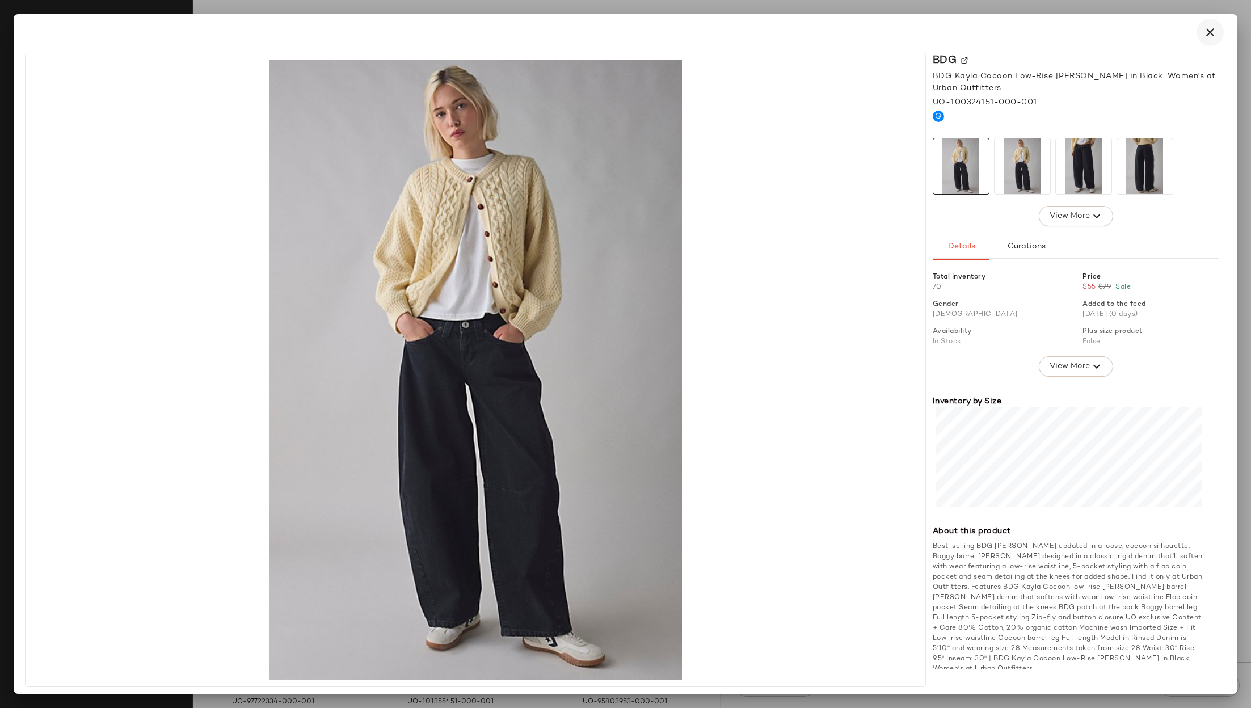
click at [1208, 32] on icon "button" at bounding box center [1210, 33] width 14 height 14
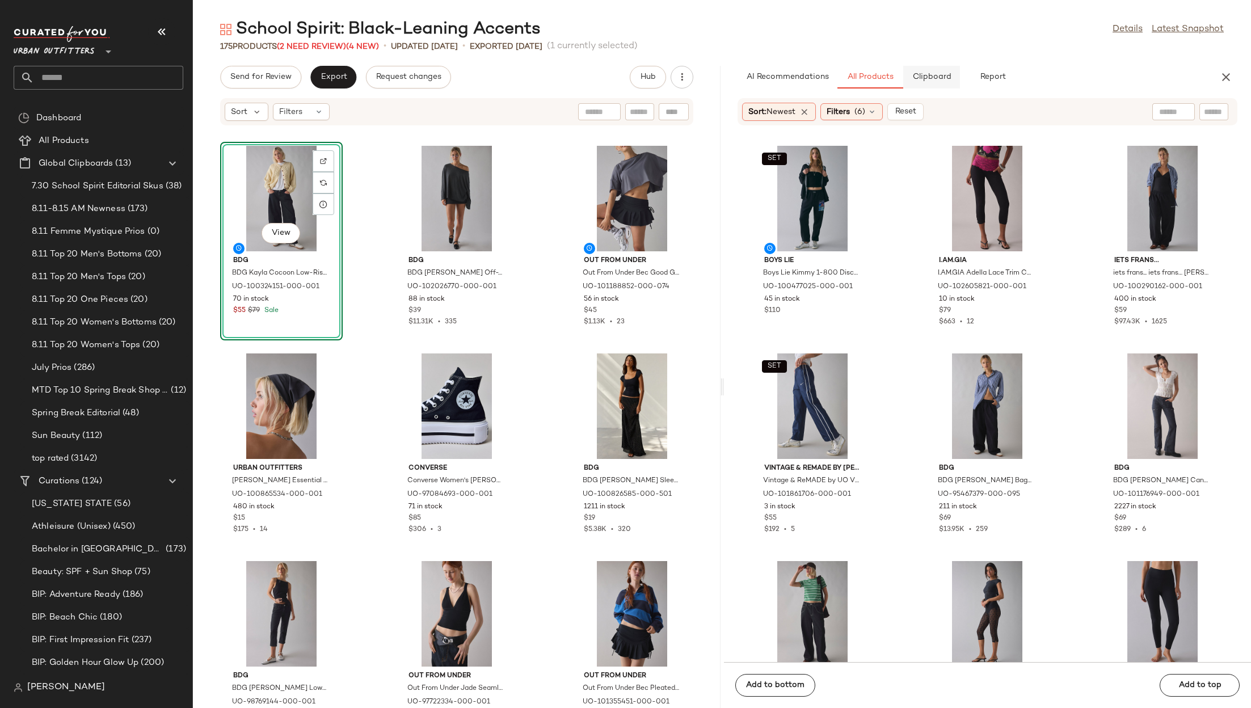
click at [937, 72] on button "Clipboard" at bounding box center [931, 77] width 57 height 23
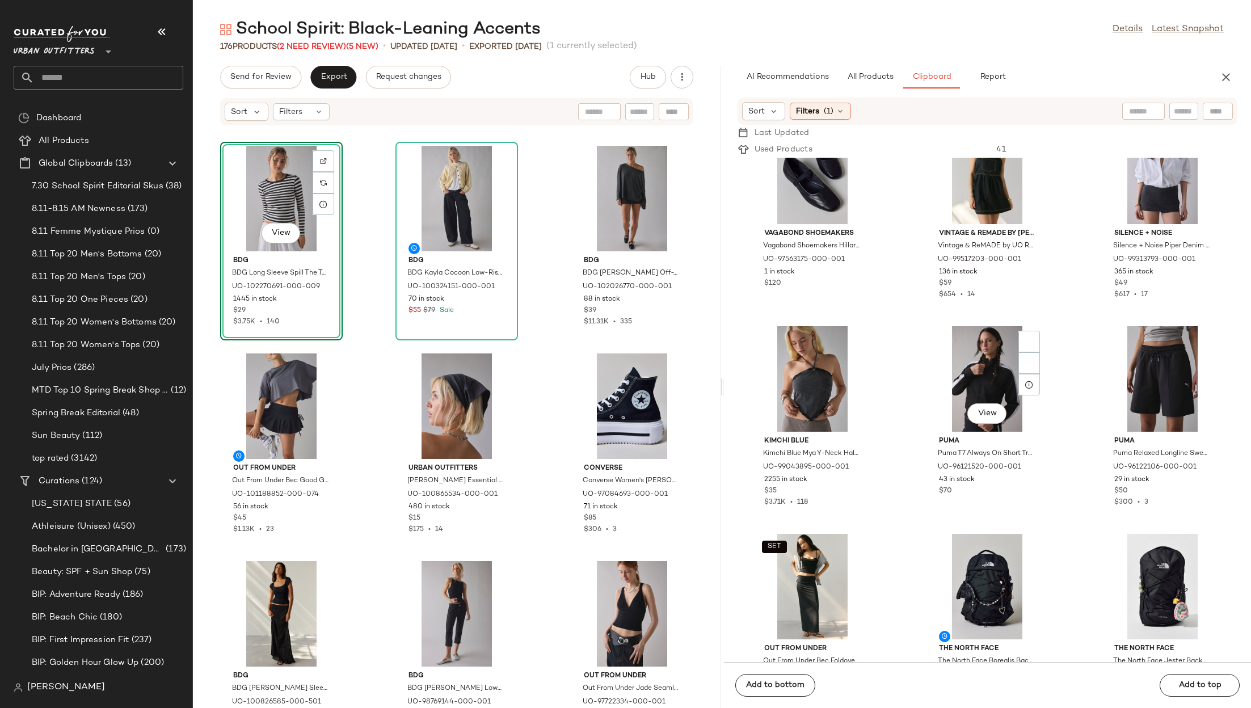
scroll to position [328, 0]
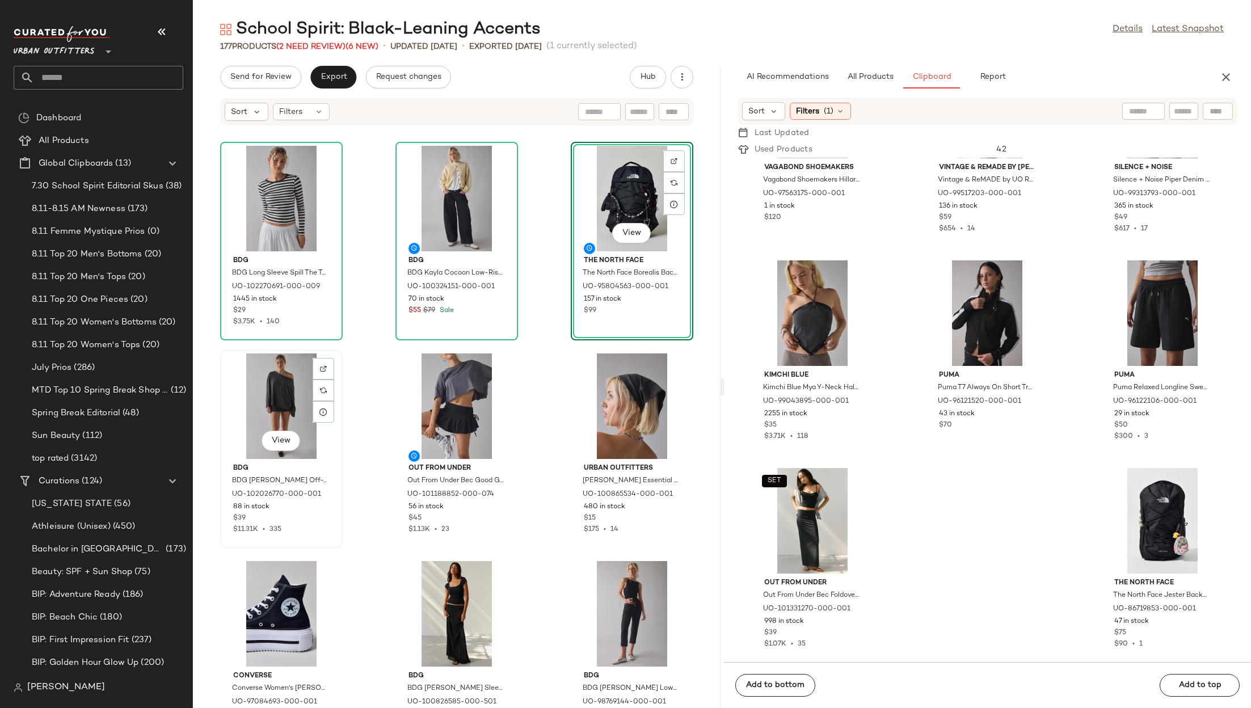
click at [276, 401] on div "View" at bounding box center [281, 406] width 115 height 106
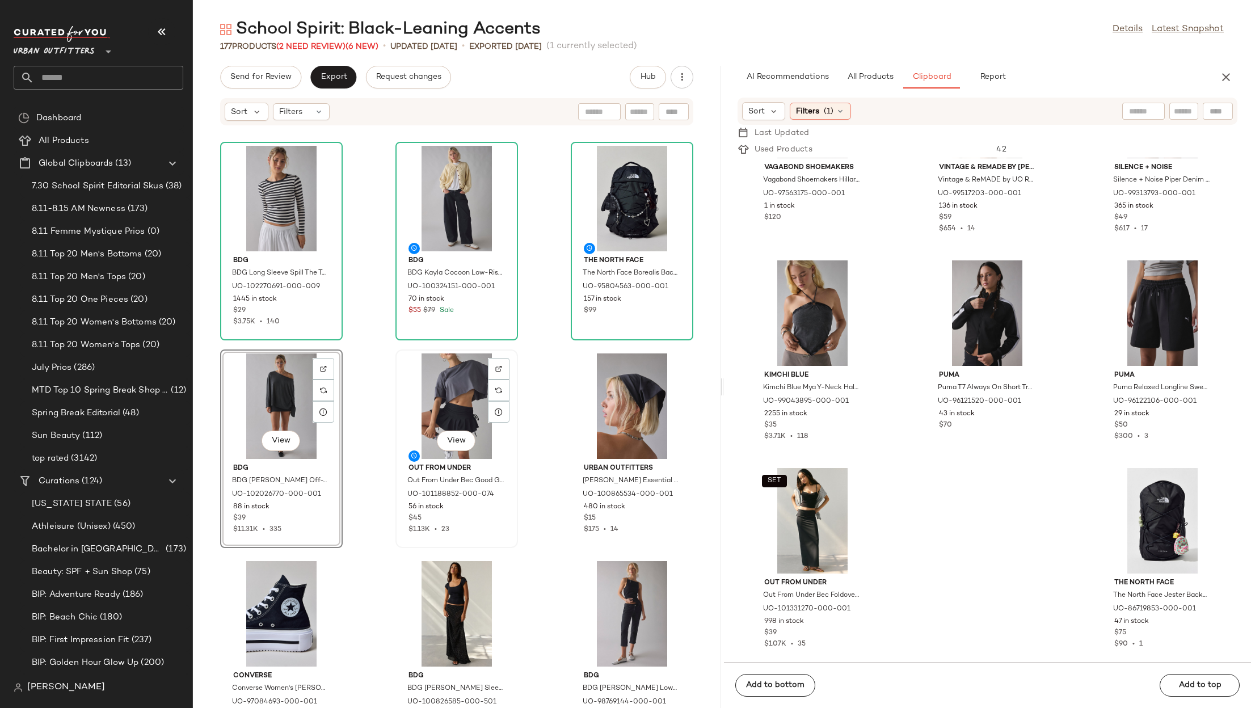
click at [406, 380] on div "View" at bounding box center [456, 406] width 115 height 106
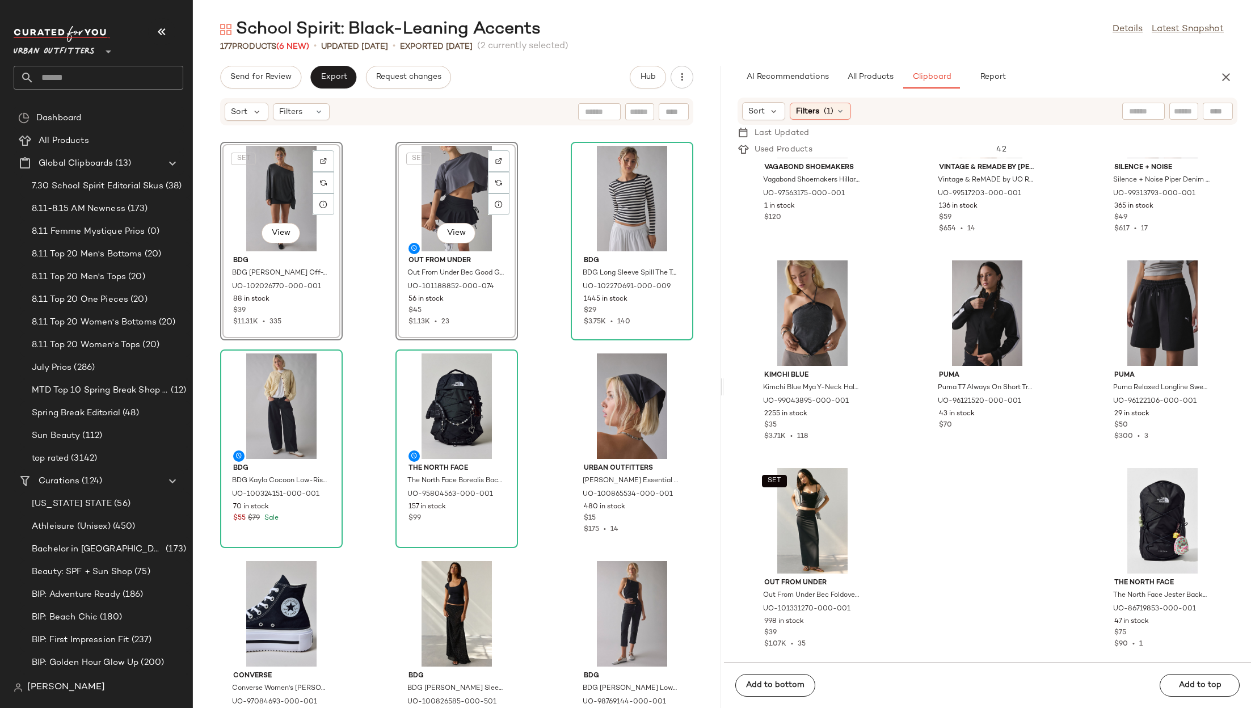
click at [354, 329] on div "SET View BDG BDG Kurt Off-The-Shoulder Long Sleeve Tee in Black, Women's at Urb…" at bounding box center [457, 424] width 528 height 568
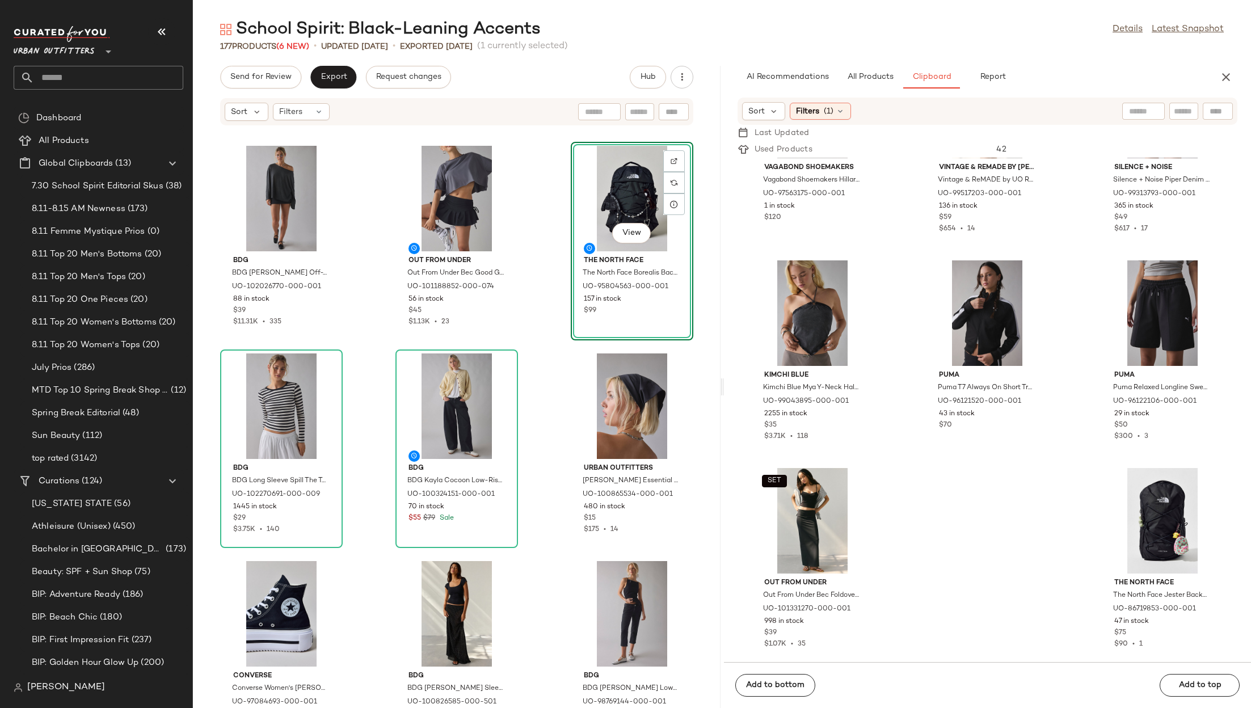
click at [540, 387] on div "BDG BDG Kurt Off-The-Shoulder Long Sleeve Tee in Black, Women's at Urban Outfit…" at bounding box center [457, 424] width 528 height 568
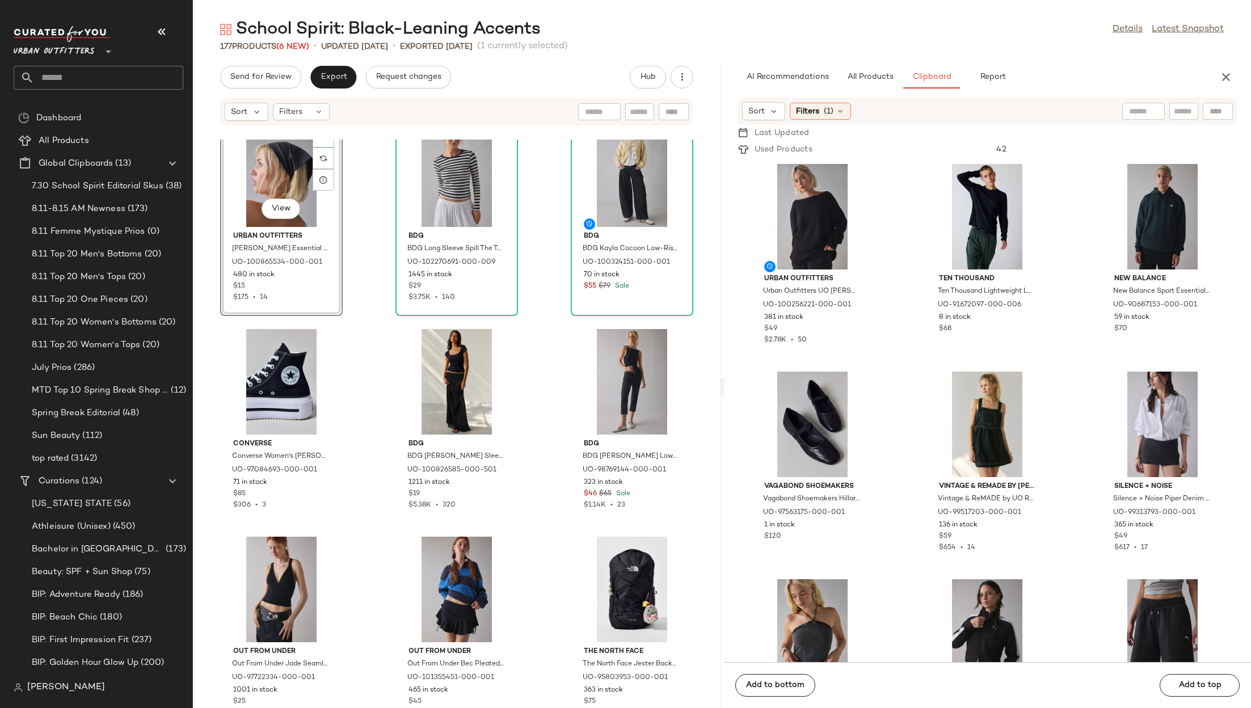
scroll to position [237, 0]
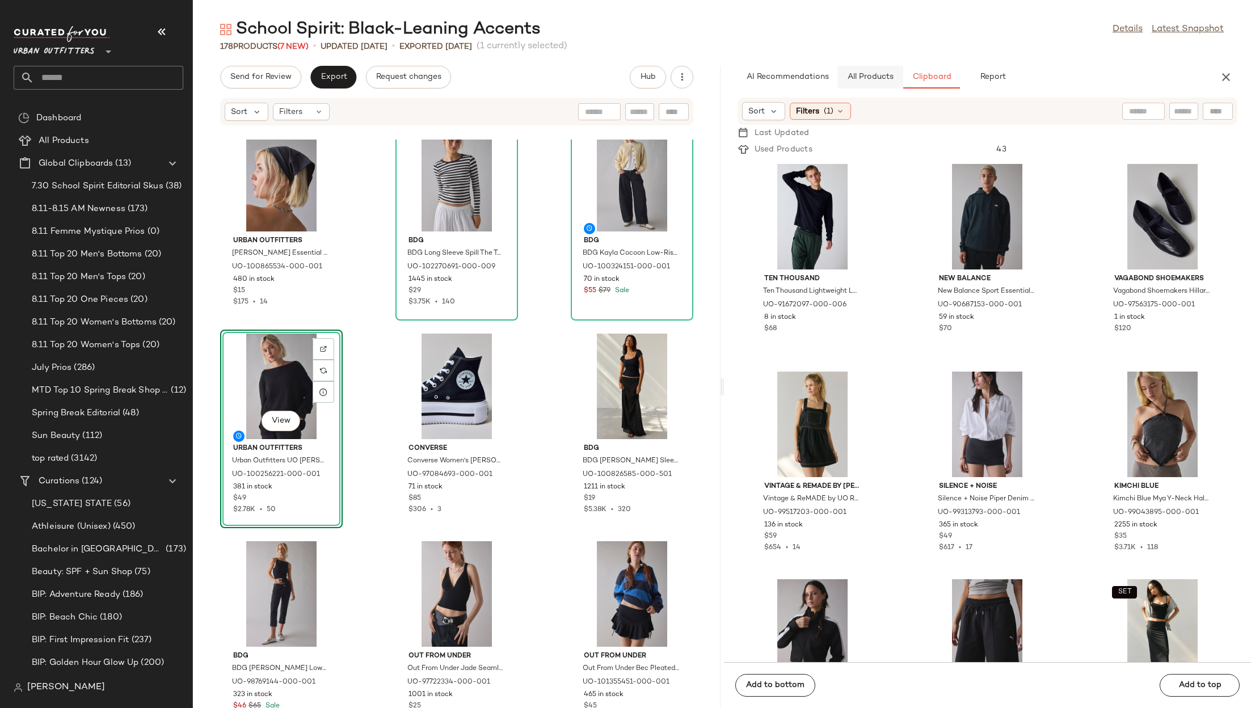
click at [880, 79] on span "All Products" at bounding box center [869, 77] width 47 height 9
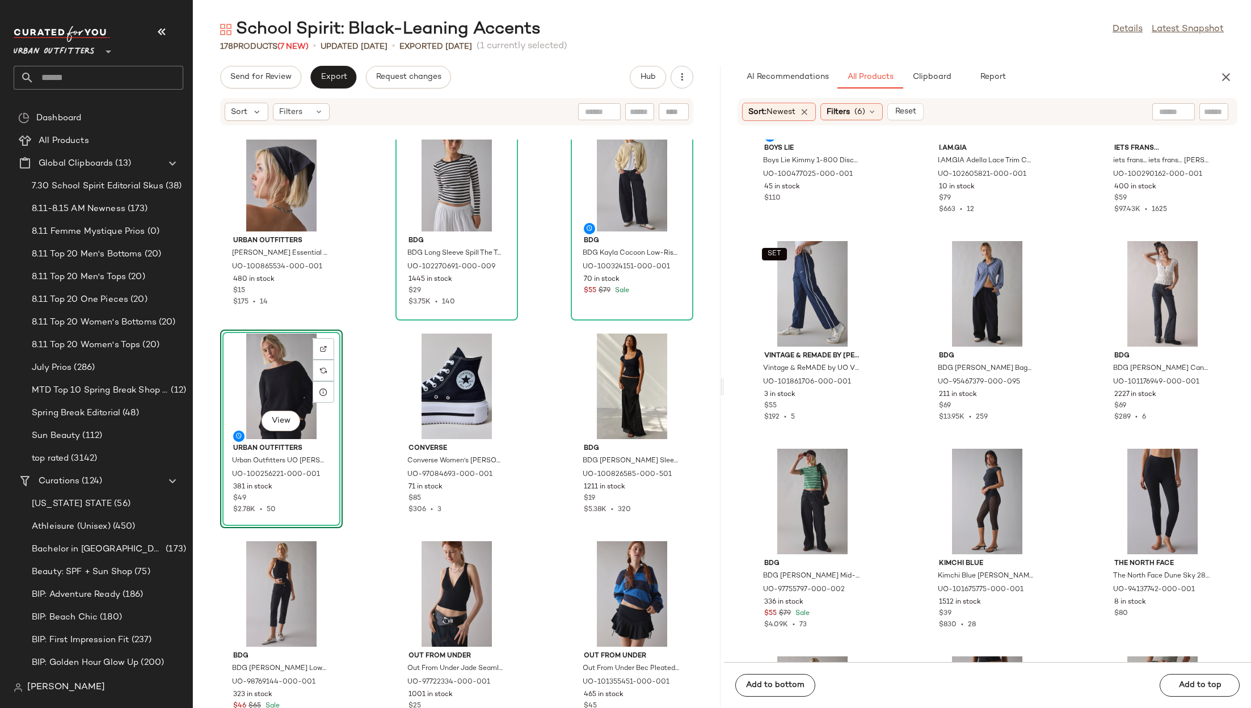
click at [904, 184] on div "SET Boys Lie Boys Lie Kimmy 1-800 Disconnected Graphic Sweatpants in Black, Wom…" at bounding box center [988, 401] width 528 height 523
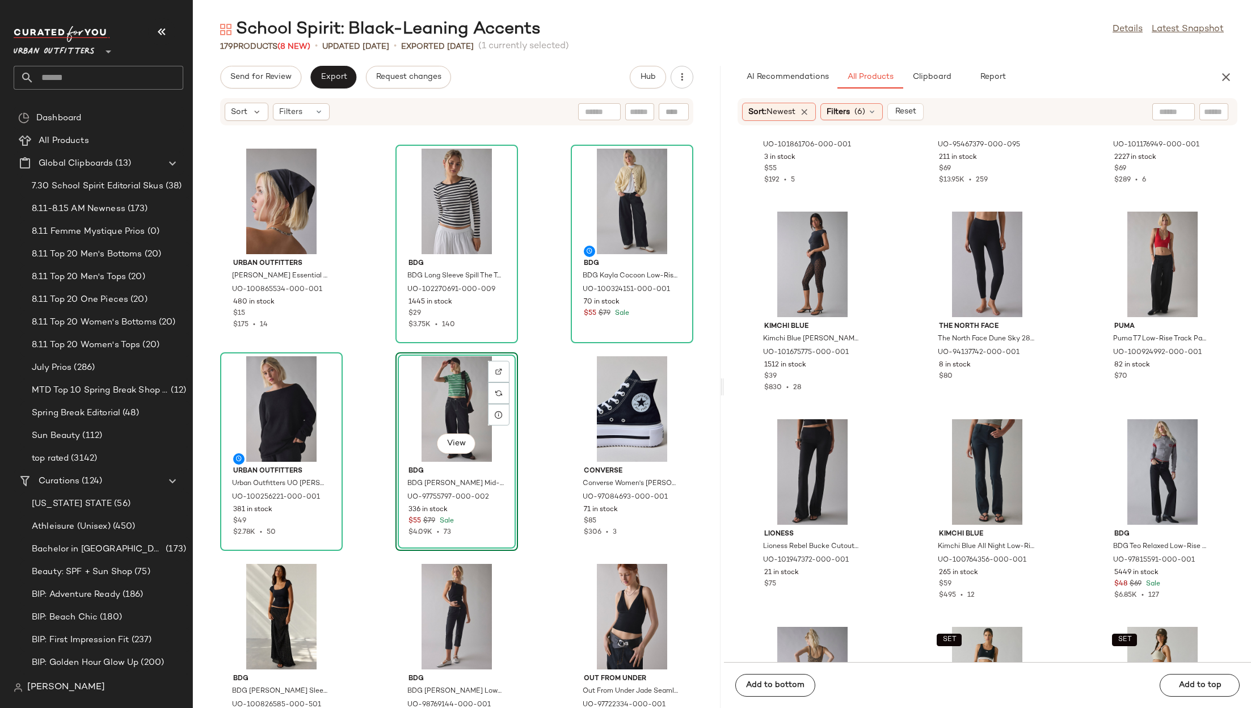
scroll to position [207, 0]
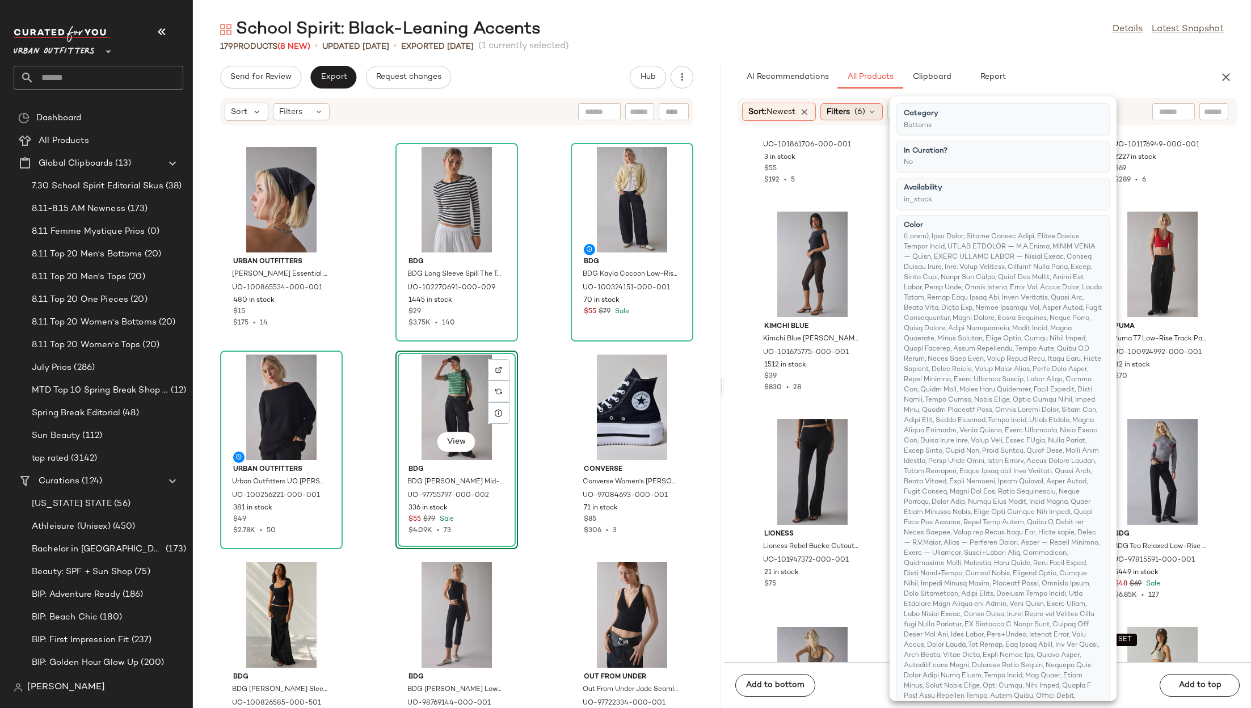
click at [877, 108] on icon at bounding box center [871, 111] width 9 height 9
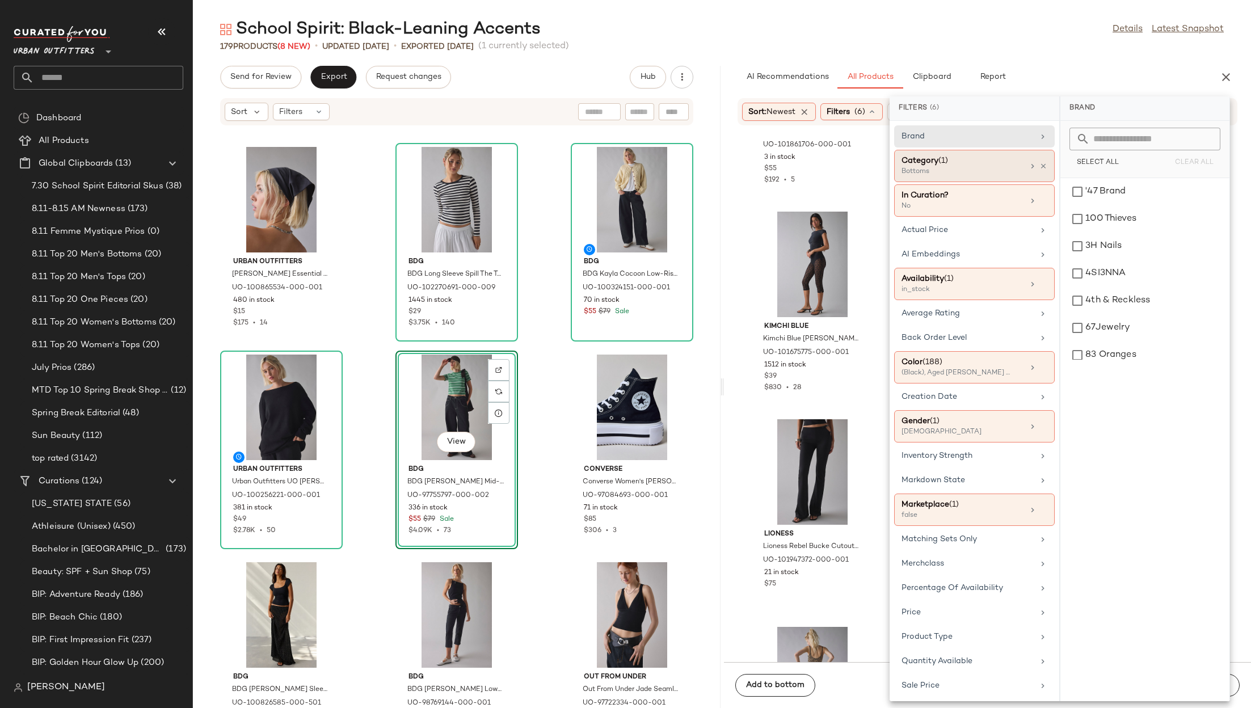
click at [941, 168] on div "Bottoms" at bounding box center [957, 172] width 113 height 10
click at [1119, 187] on div "Accessories" at bounding box center [1145, 191] width 160 height 27
click at [1085, 298] on div "Bottoms" at bounding box center [1145, 300] width 160 height 27
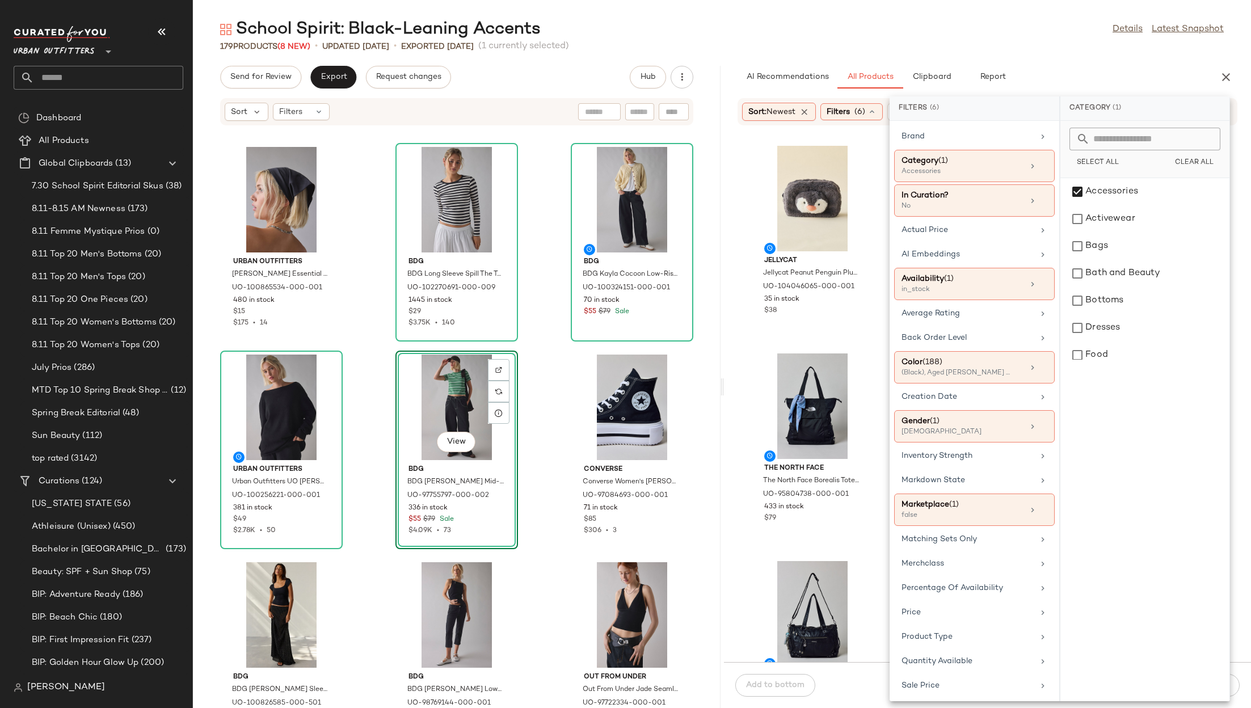
click at [1037, 41] on div "179 Products (8 New) • updated Aug 12th • Exported Aug 7th (1 currently selecte…" at bounding box center [722, 46] width 1058 height 11
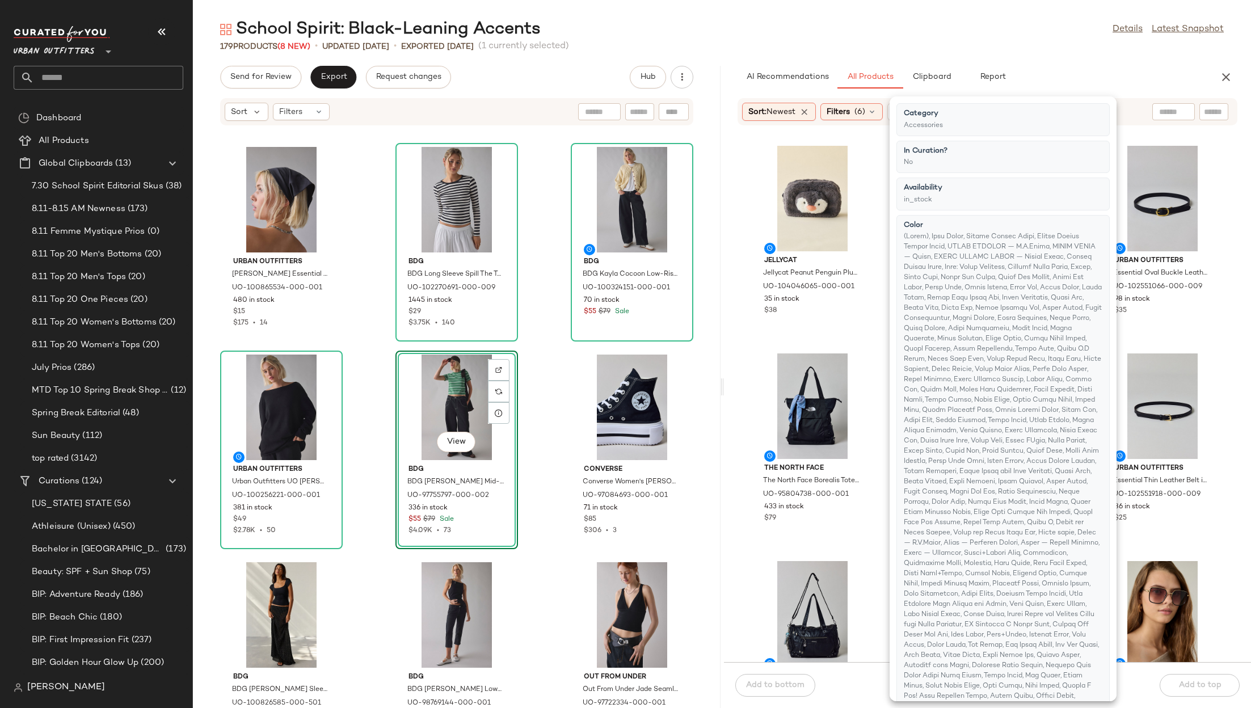
click at [1037, 41] on div "179 Products (8 New) • updated Aug 12th • Exported Aug 7th (1 currently selecte…" at bounding box center [722, 46] width 1058 height 11
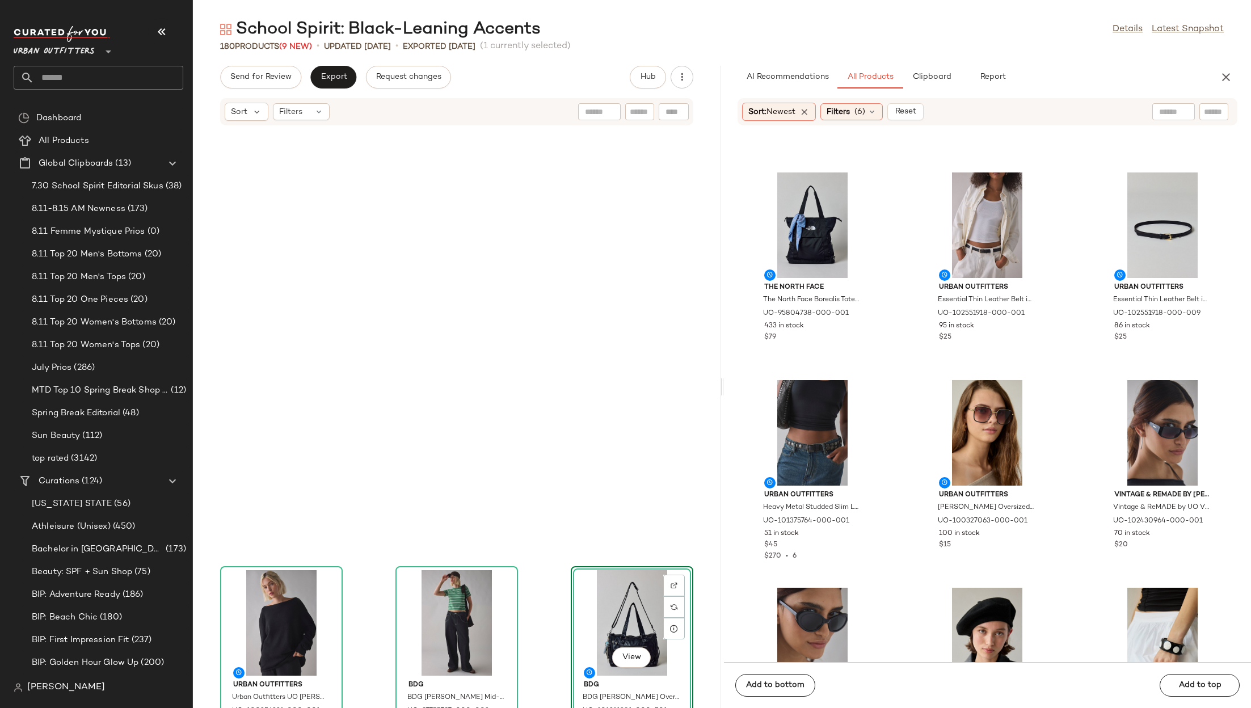
scroll to position [0, 0]
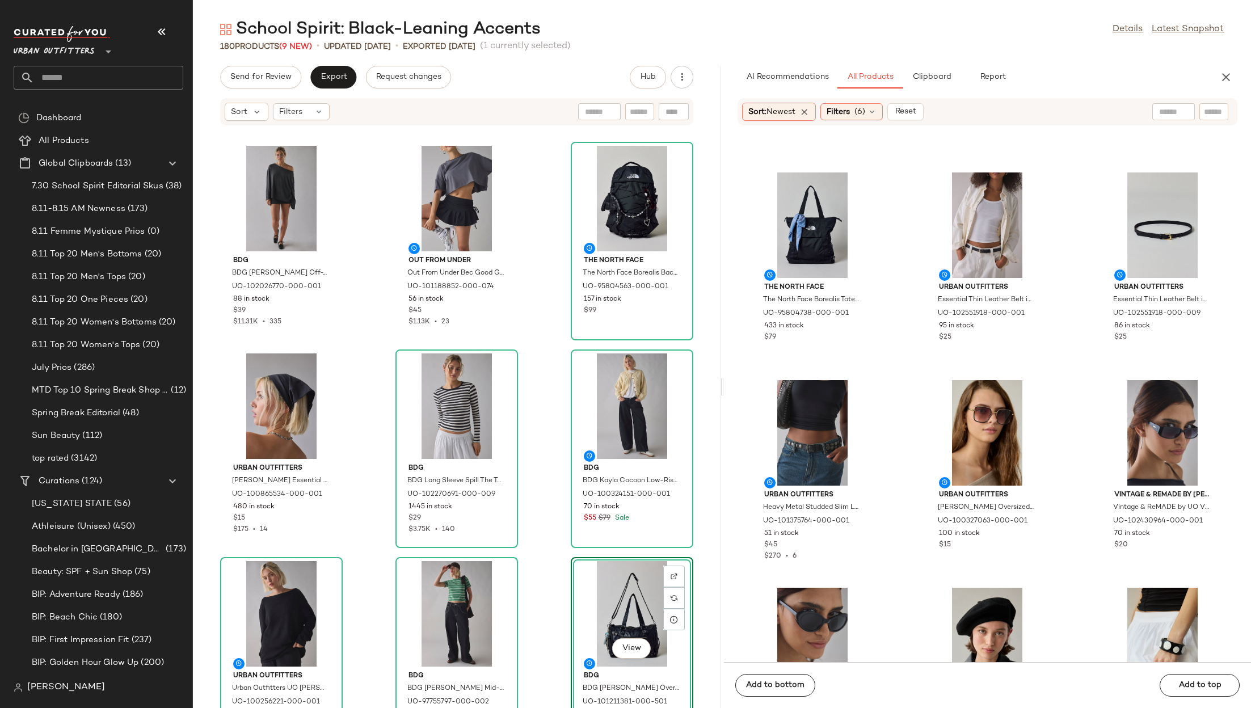
drag, startPoint x: 812, startPoint y: 426, endPoint x: 596, endPoint y: 5, distance: 472.7
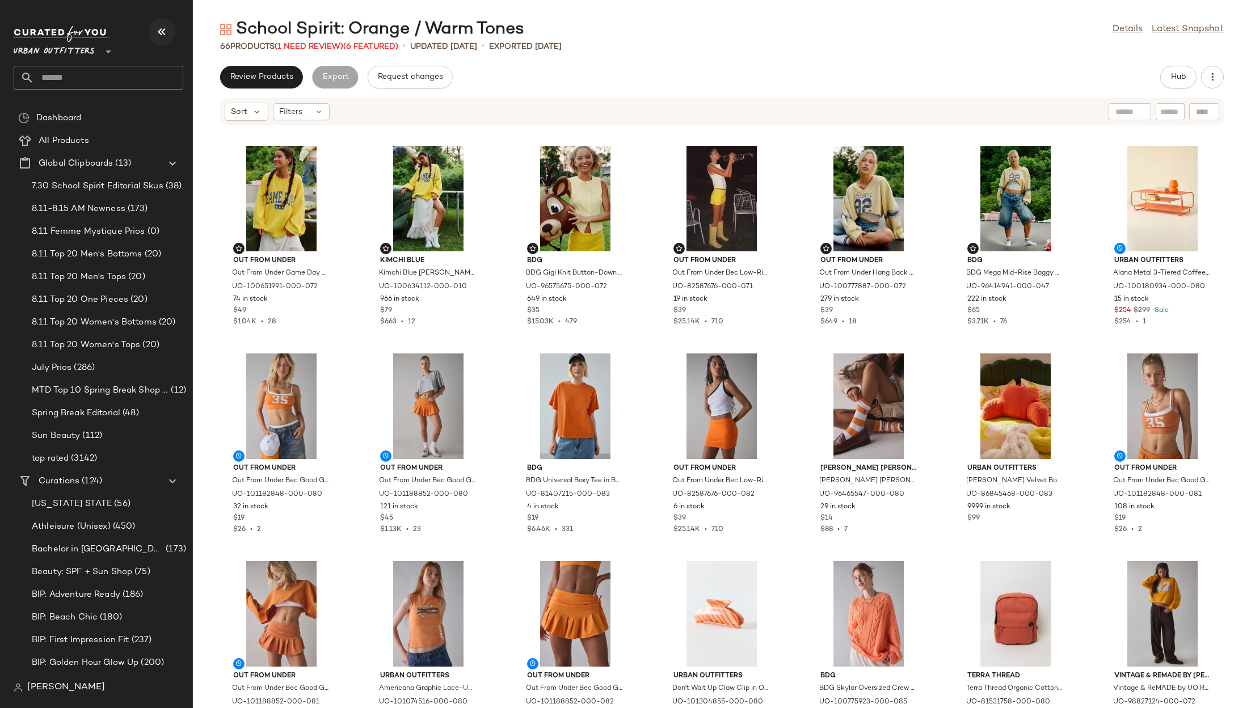
click at [160, 30] on icon "button" at bounding box center [162, 32] width 14 height 14
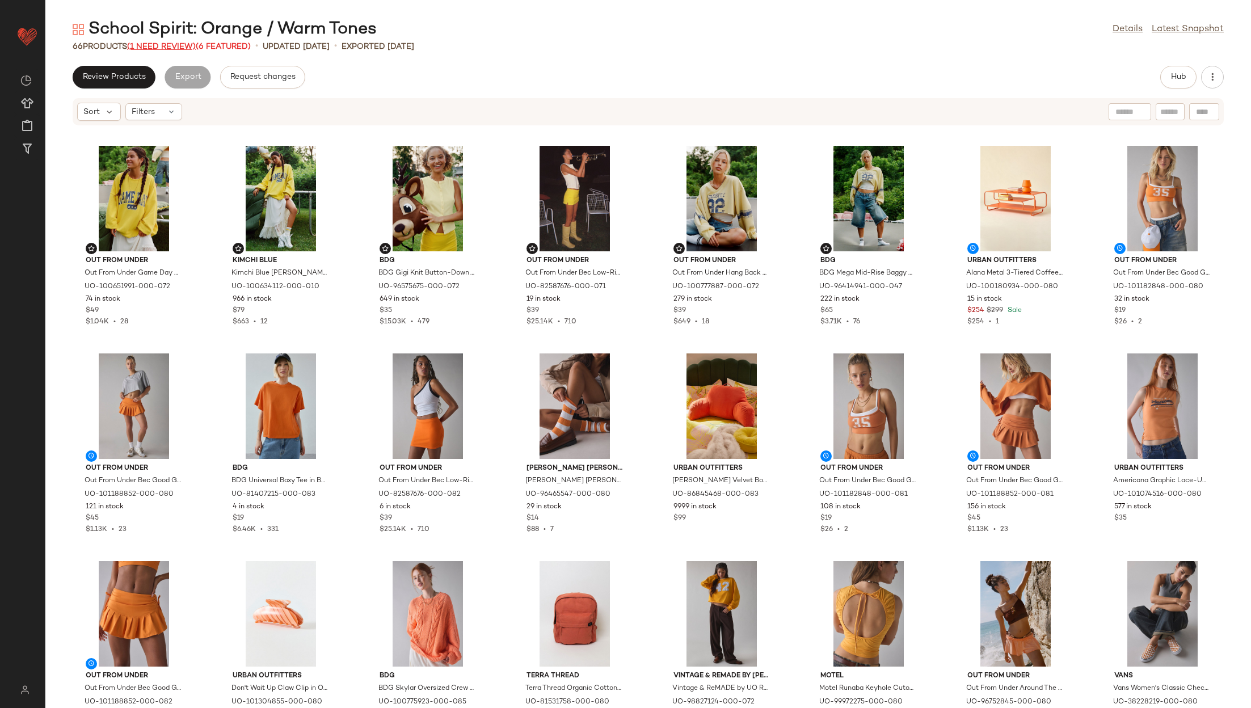
click at [172, 48] on span "(1 Need Review)" at bounding box center [161, 47] width 69 height 9
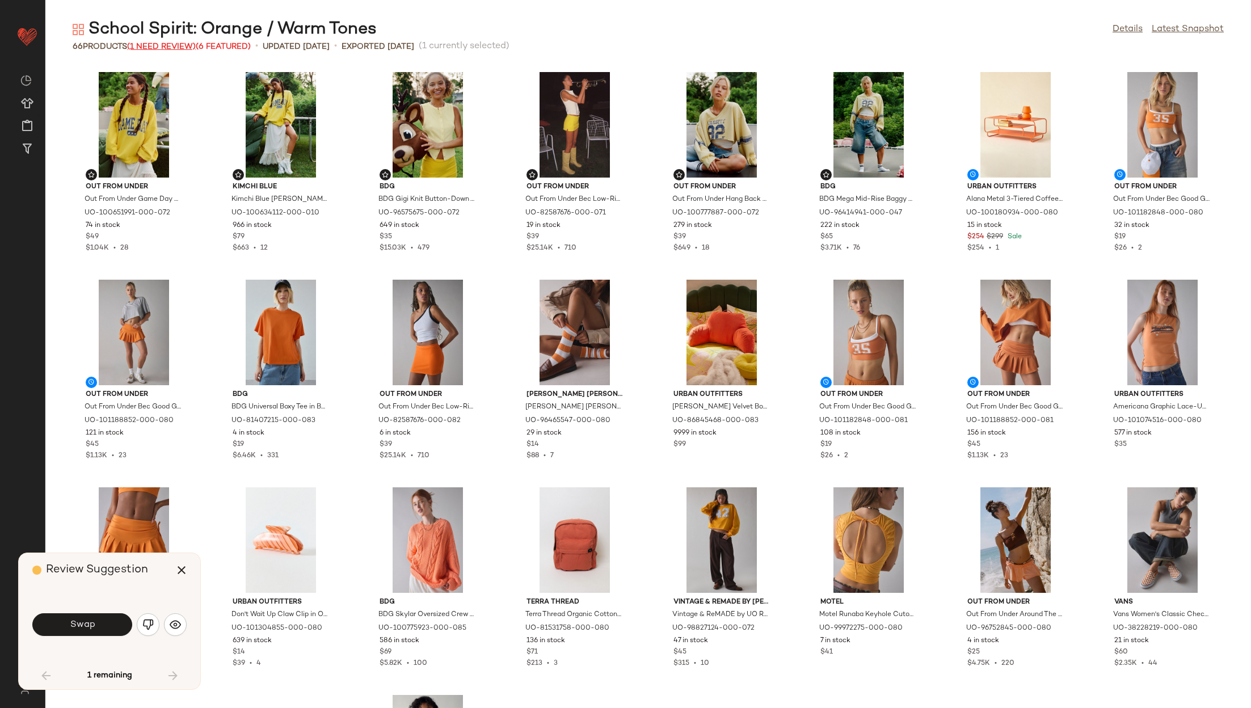
scroll to position [632, 0]
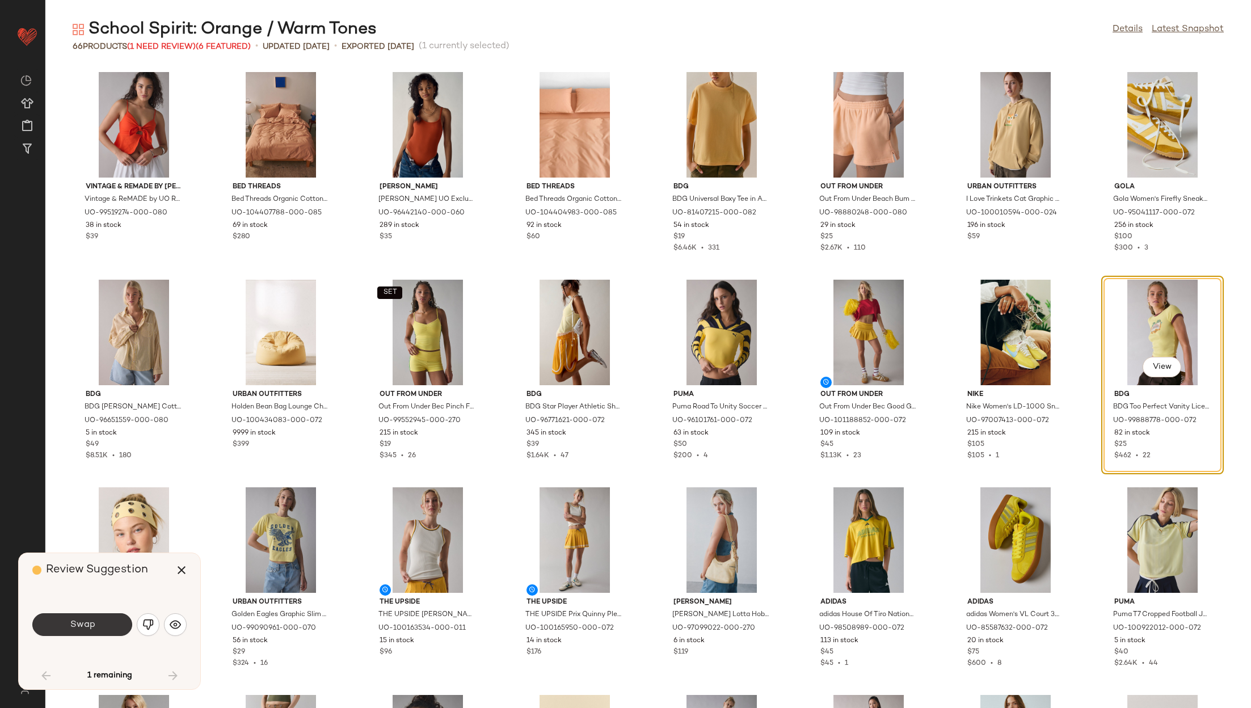
click at [112, 619] on button "Swap" at bounding box center [82, 624] width 100 height 23
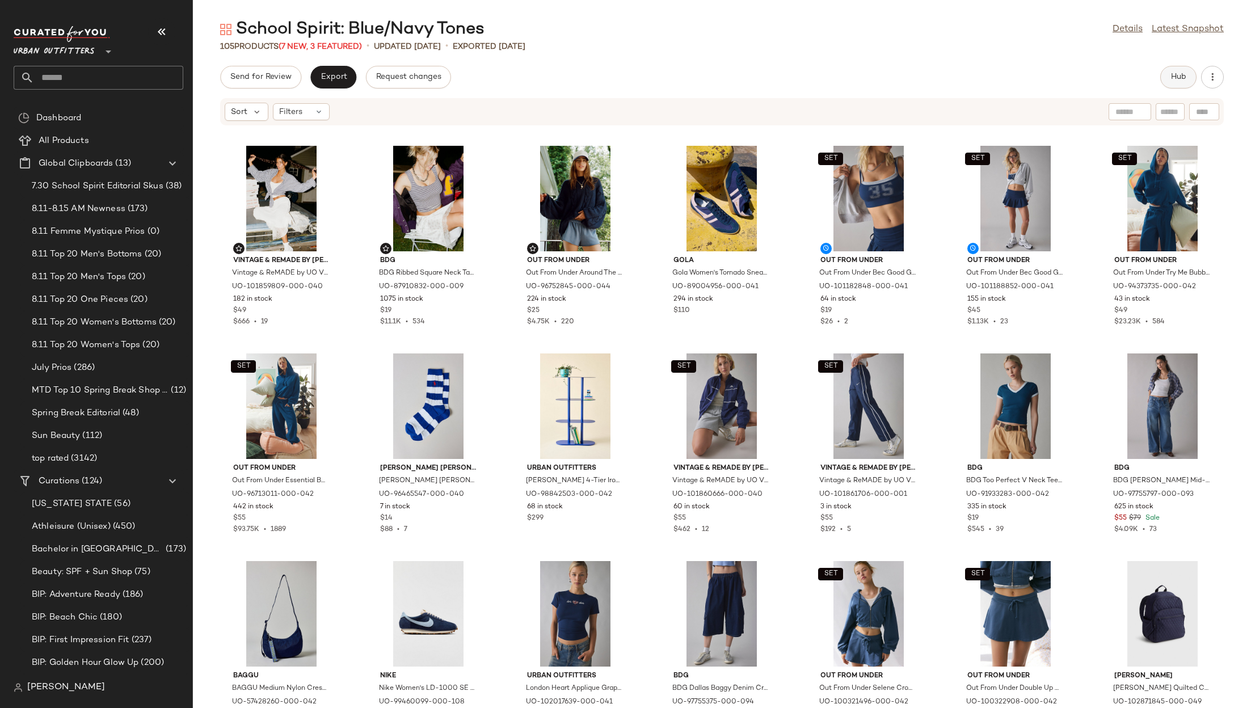
click at [1171, 72] on button "Hub" at bounding box center [1178, 77] width 36 height 23
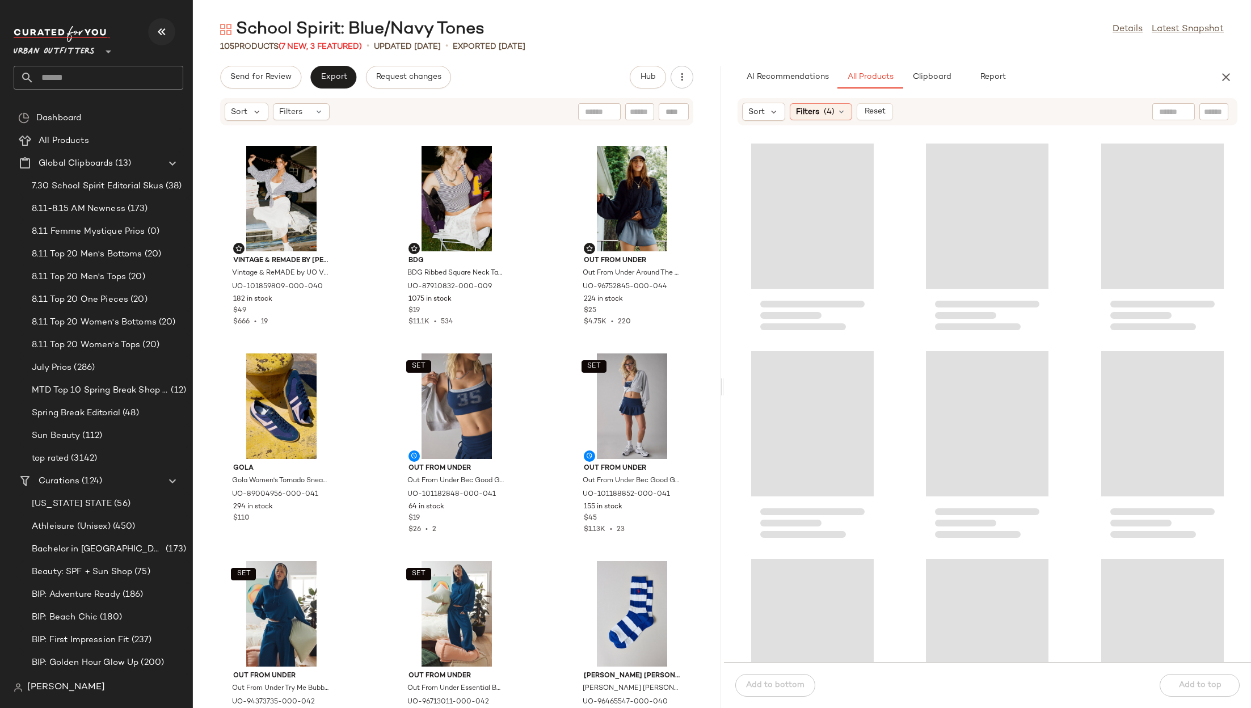
click at [163, 27] on icon "button" at bounding box center [162, 32] width 14 height 14
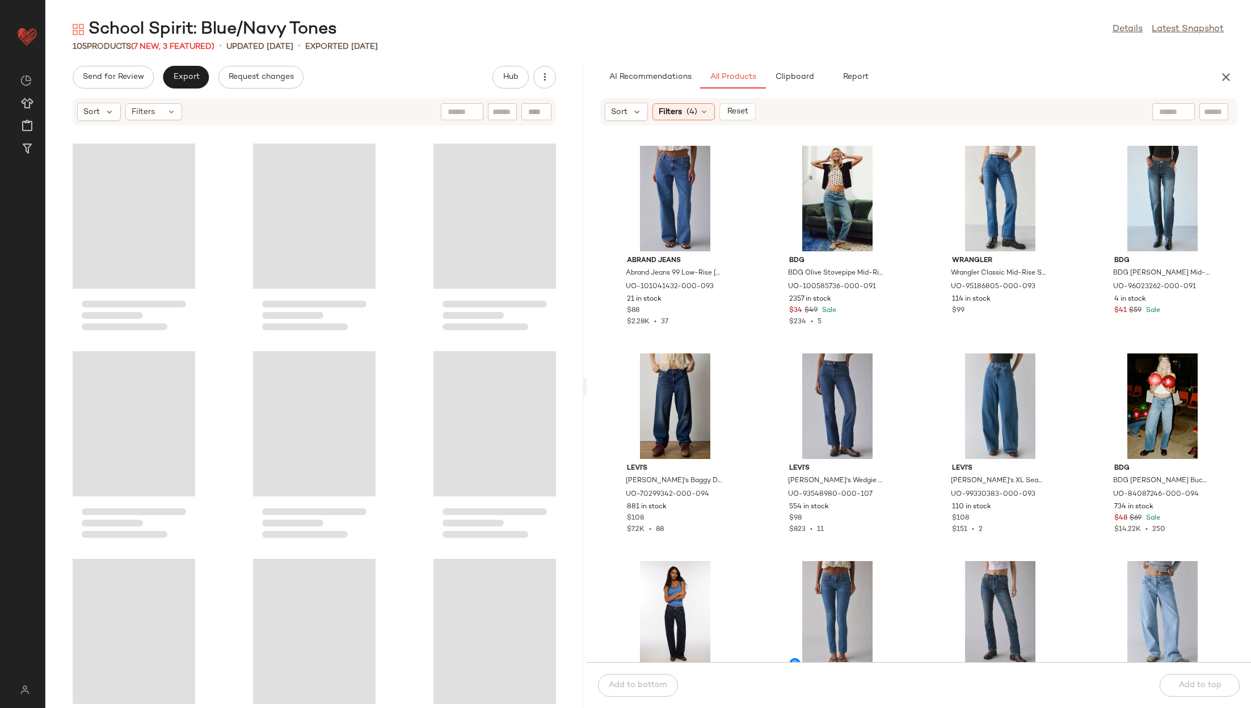
drag, startPoint x: 646, startPoint y: 389, endPoint x: 583, endPoint y: 384, distance: 63.1
click at [583, 384] on div "School Spirit: Blue/Navy Tones Details Latest Snapshot 105 Products (7 New, 3 F…" at bounding box center [648, 363] width 1206 height 690
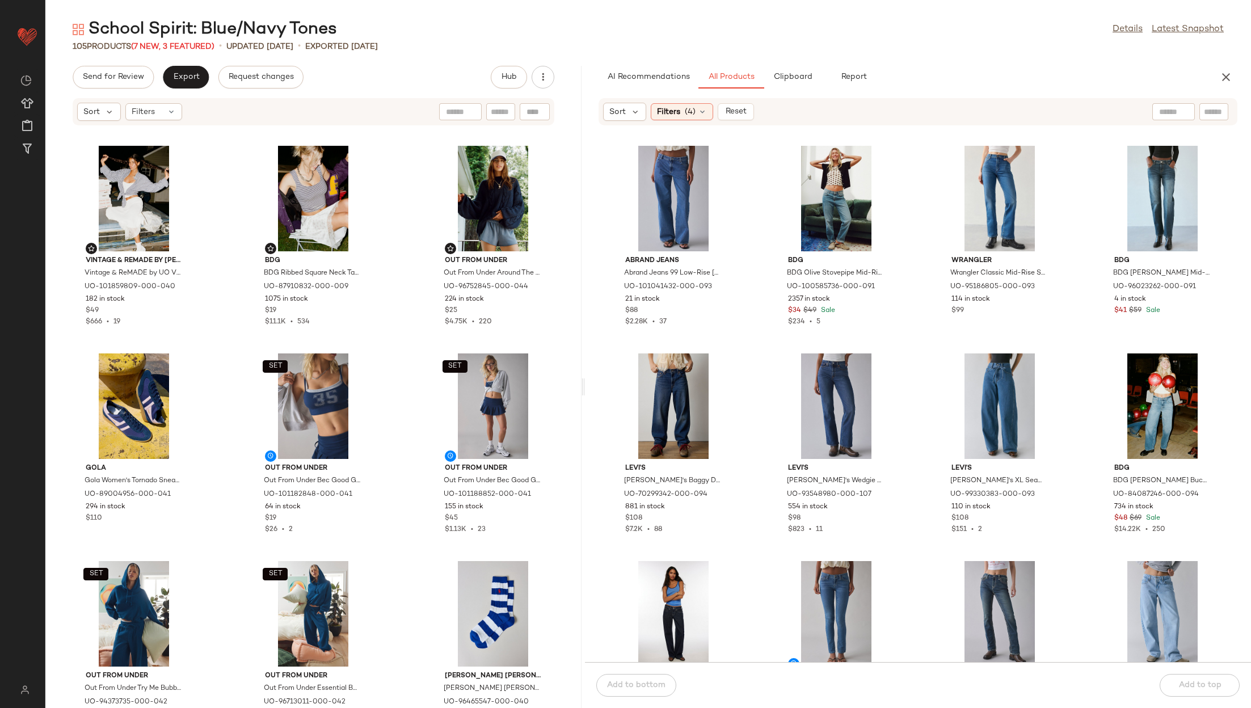
click at [788, 65] on div "School Spirit: Blue/Navy Tones Details Latest Snapshot 105 Products (7 New, 3 F…" at bounding box center [648, 363] width 1206 height 690
click at [789, 71] on button "Clipboard" at bounding box center [792, 77] width 57 height 23
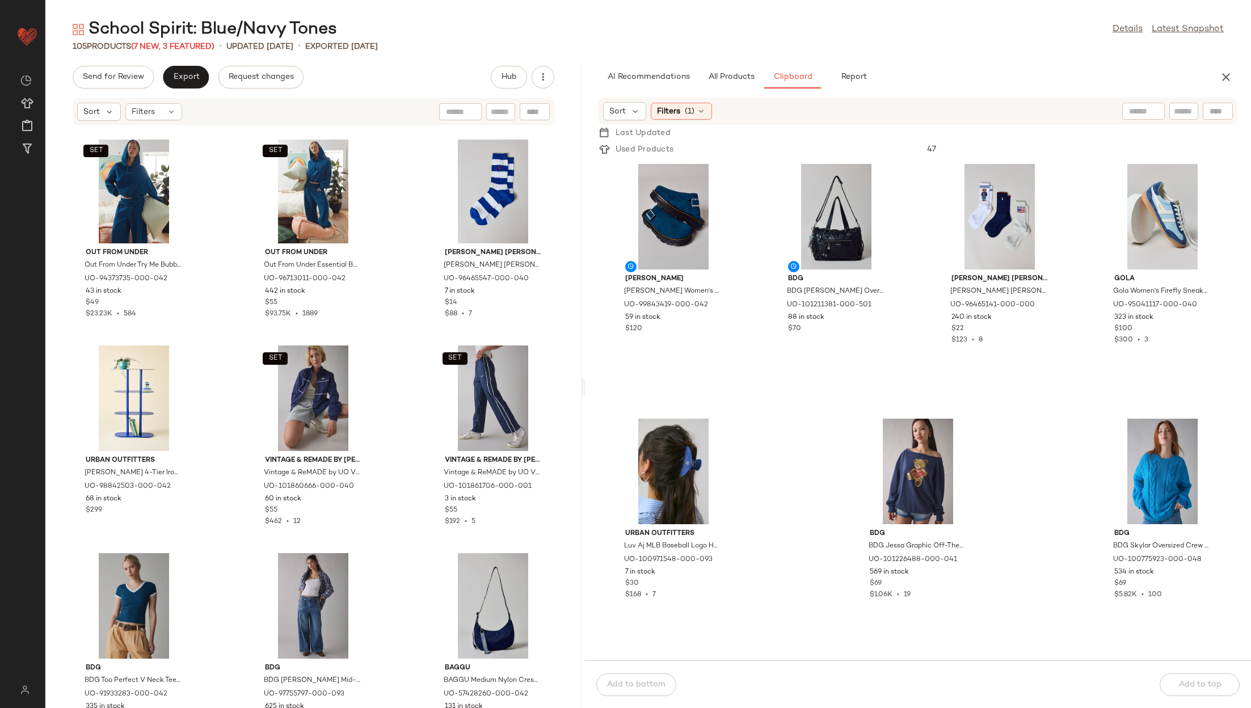
scroll to position [432, 0]
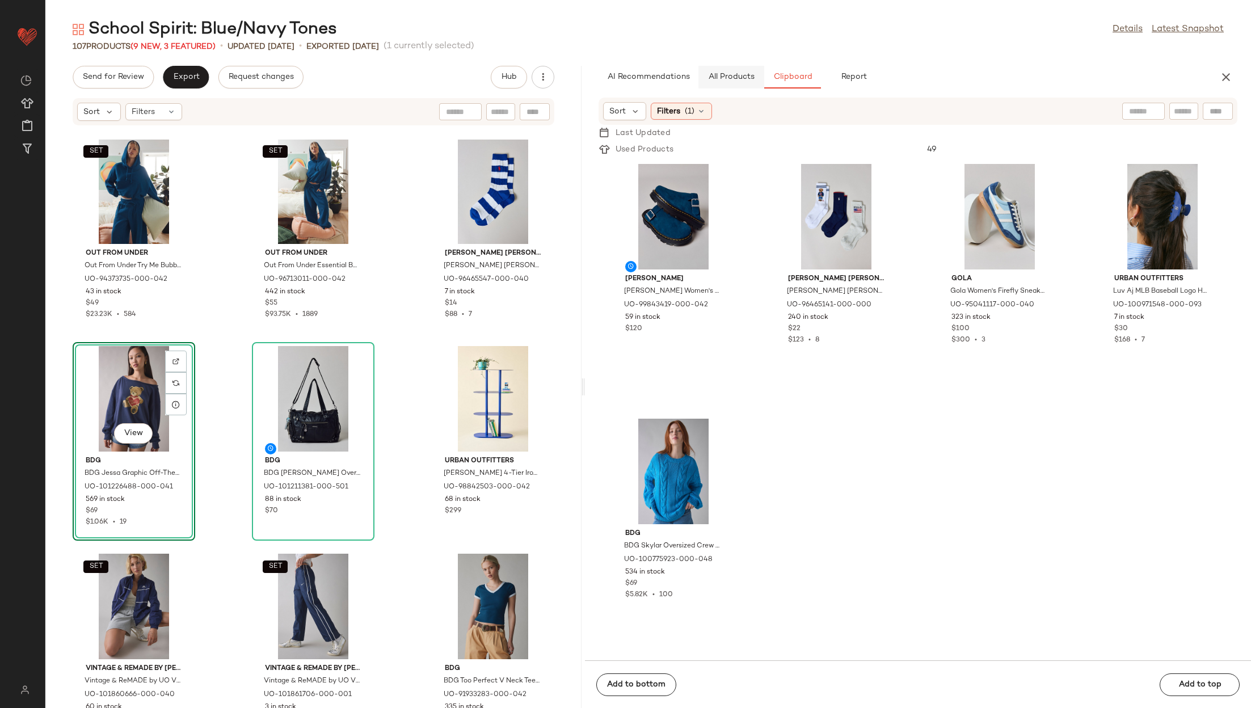
click at [732, 79] on span "All Products" at bounding box center [731, 77] width 47 height 9
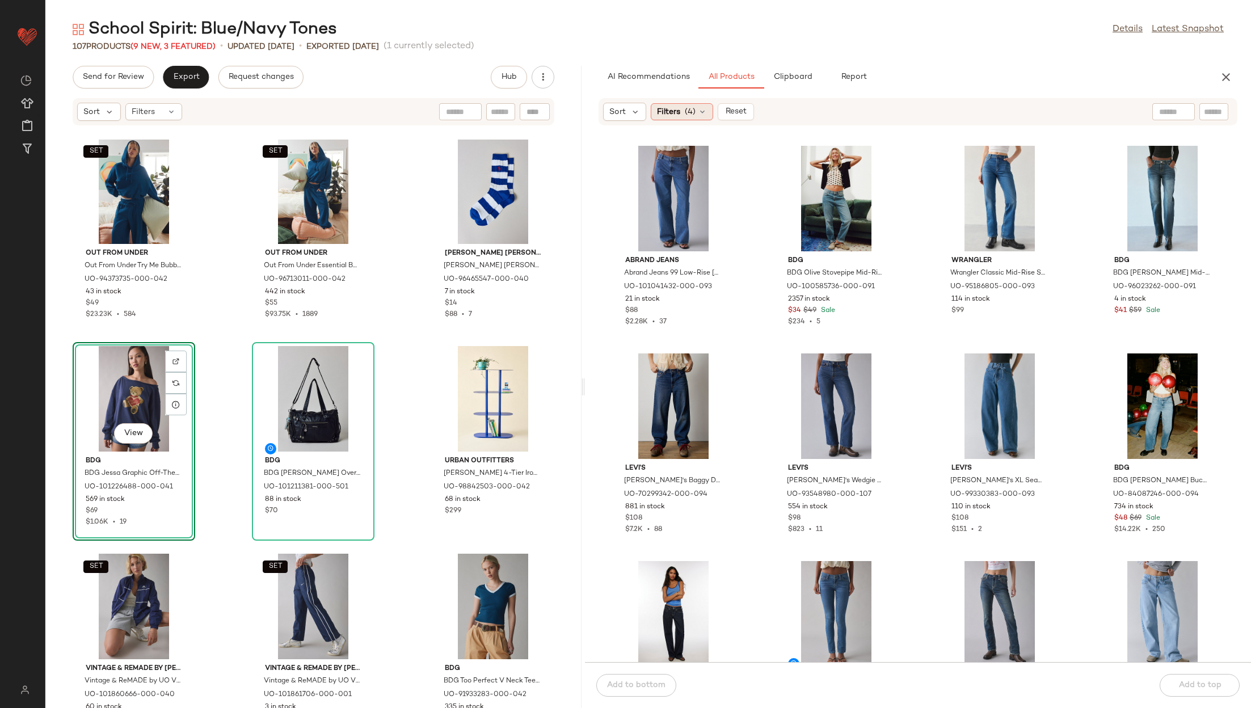
click at [698, 113] on icon at bounding box center [702, 111] width 9 height 9
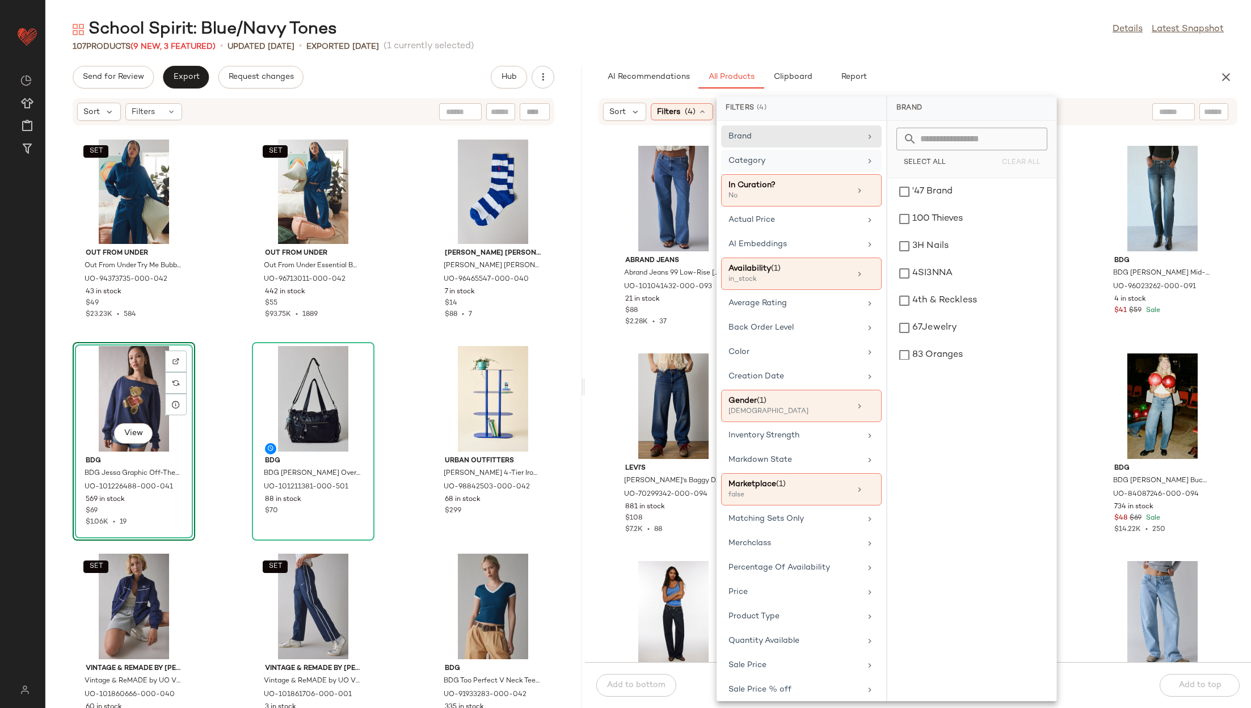
click at [819, 165] on div "Category" at bounding box center [794, 161] width 132 height 12
click at [954, 299] on div "Bottoms" at bounding box center [972, 300] width 160 height 27
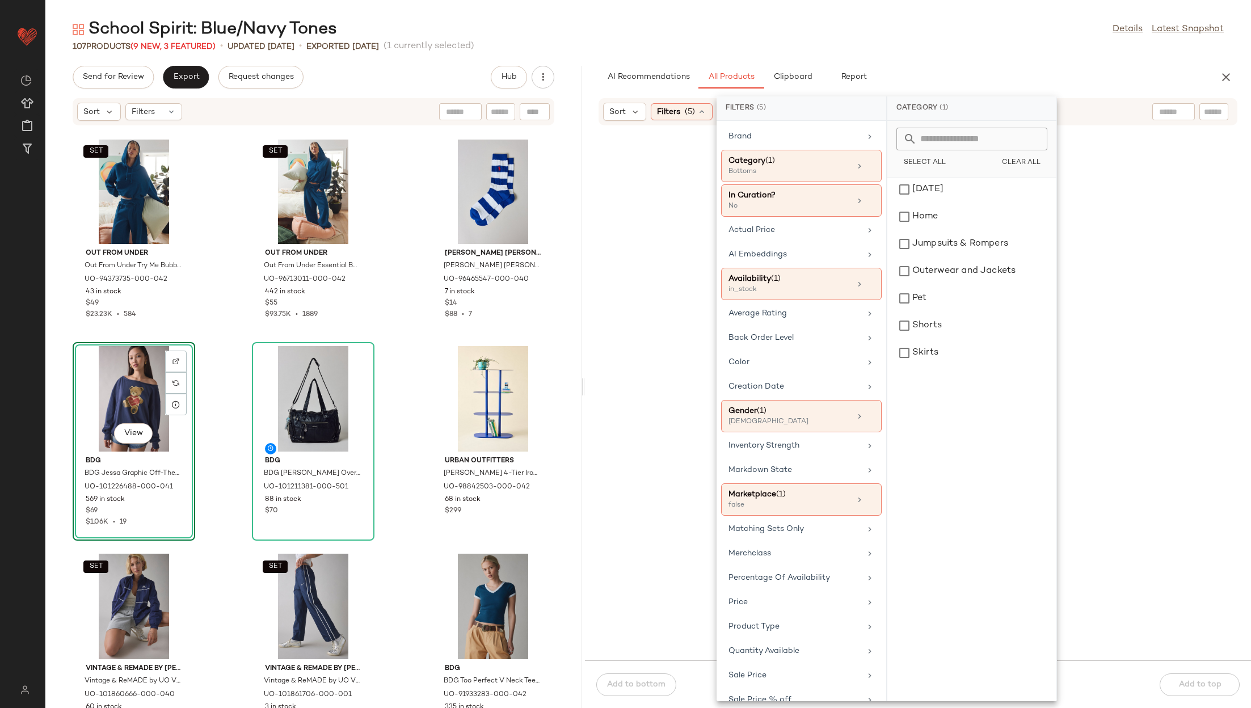
scroll to position [209, 0]
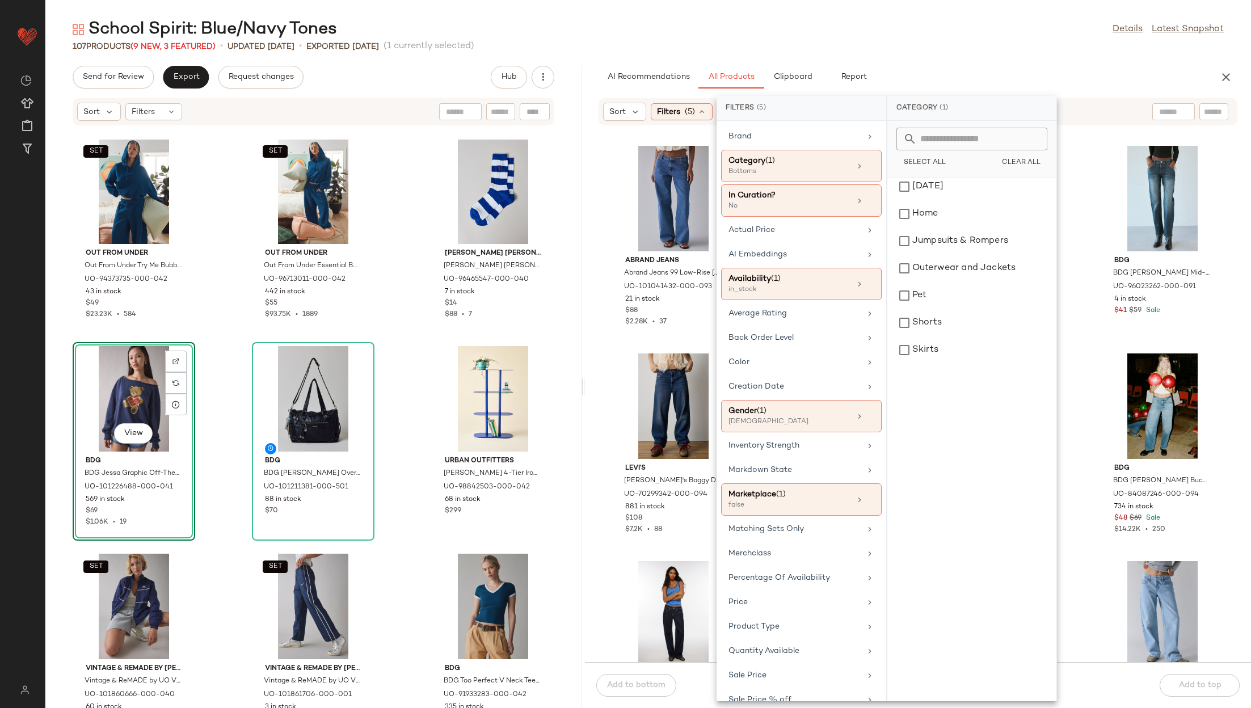
click at [1033, 26] on div "School Spirit: Blue/Navy Tones Details Latest Snapshot" at bounding box center [648, 29] width 1206 height 23
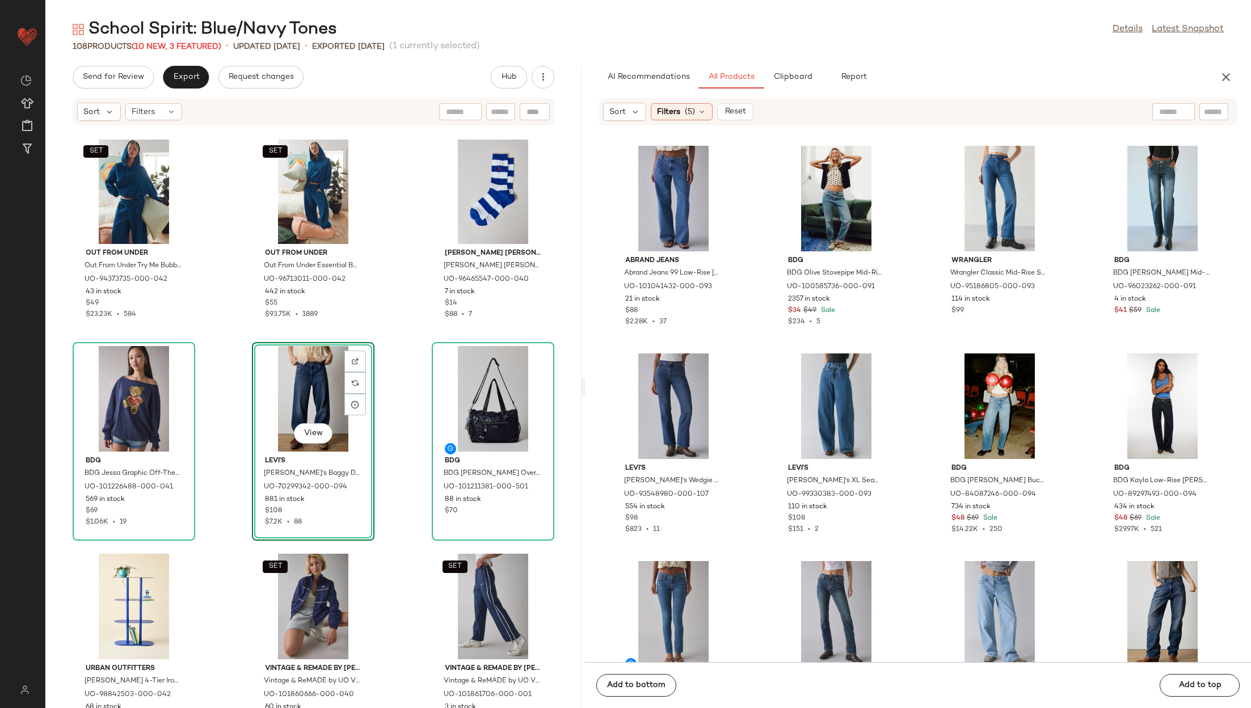
click at [420, 451] on div "SET Out From Under Out From Under Try Me Bubble Hoodie Sweatshirt in Blue Opal,…" at bounding box center [313, 424] width 536 height 568
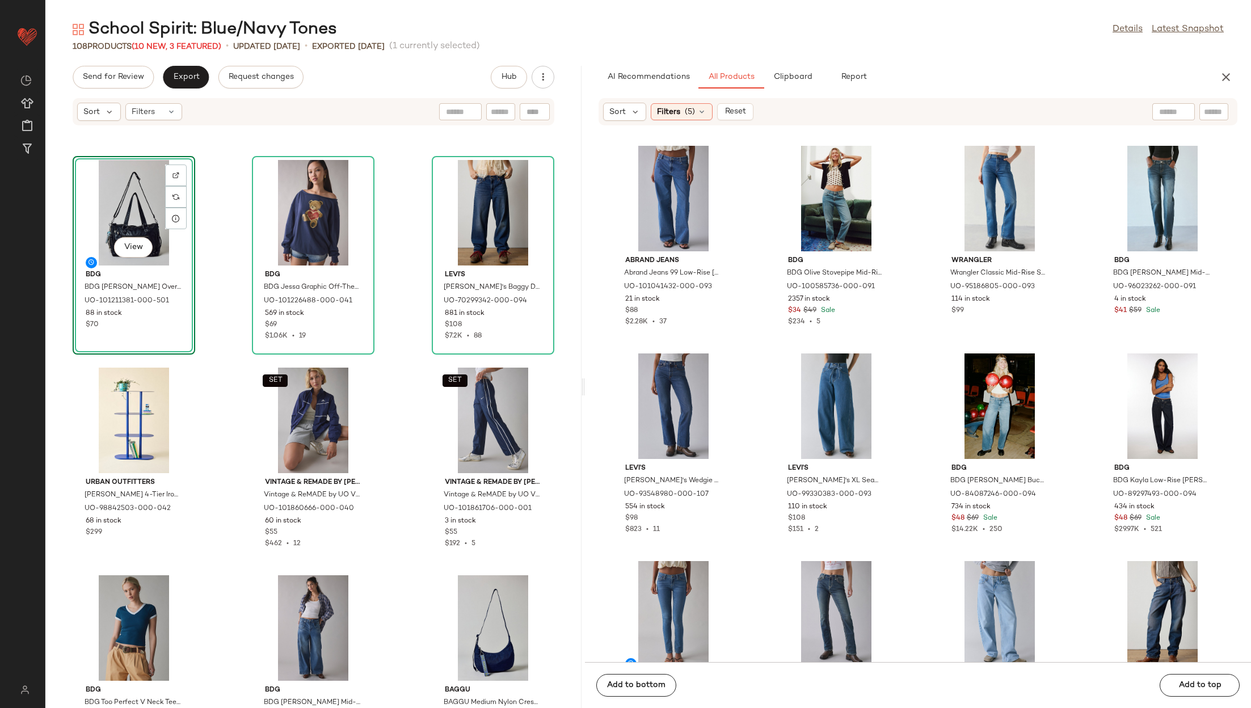
scroll to position [634, 0]
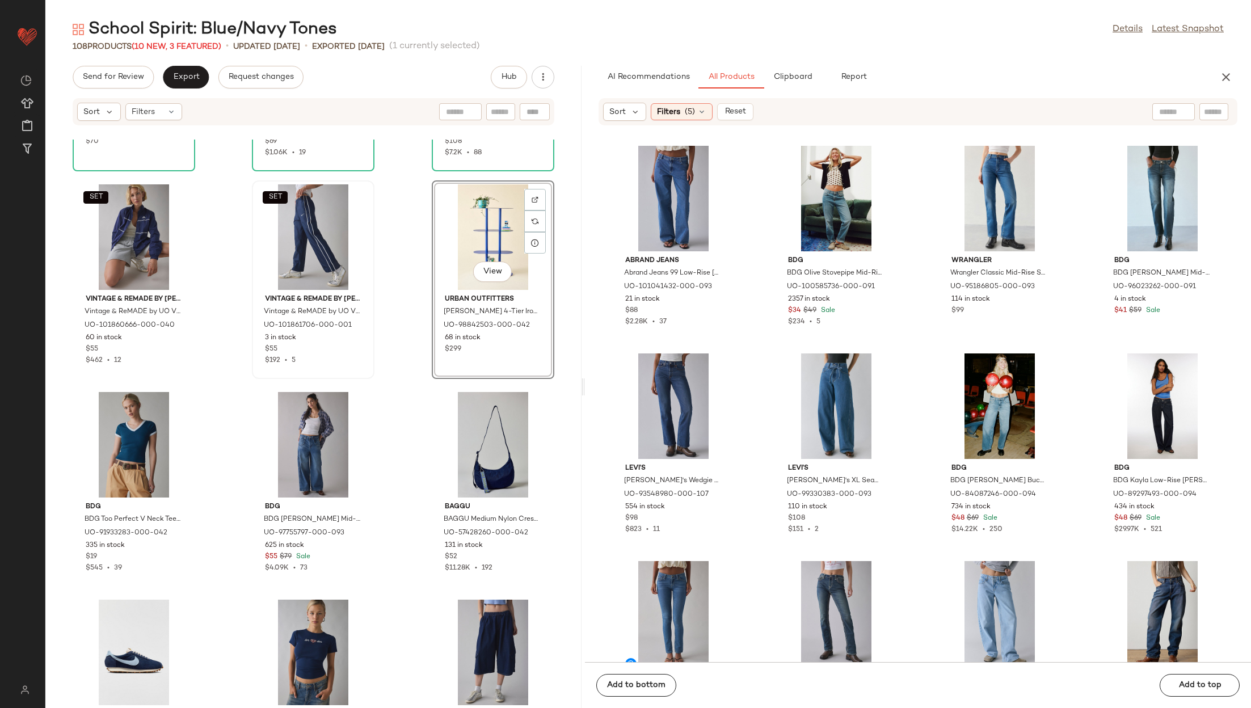
scroll to position [808, 0]
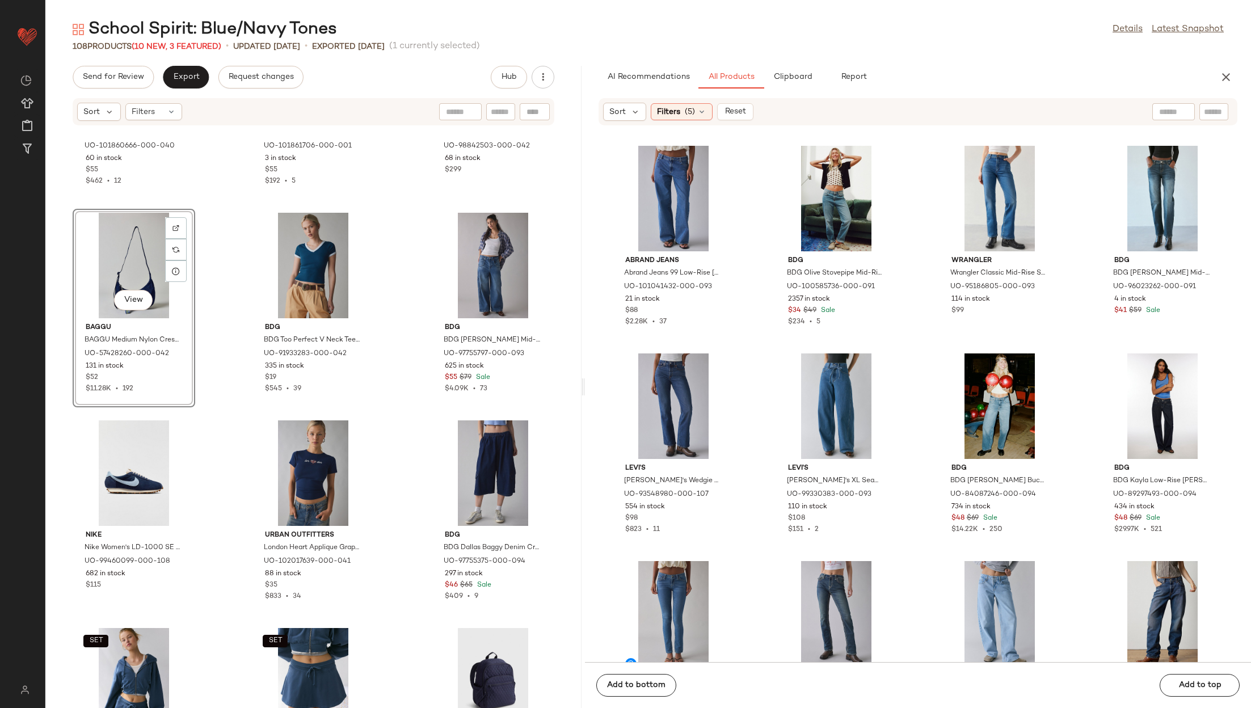
scroll to position [989, 0]
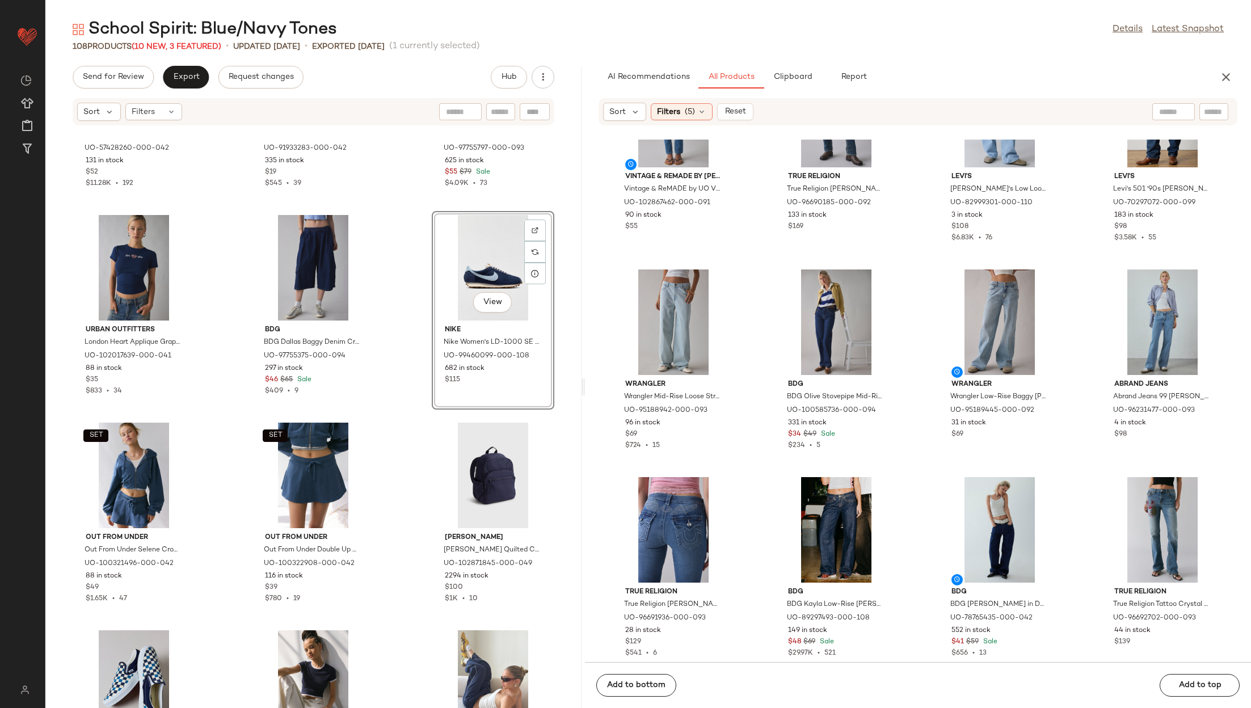
scroll to position [547, 0]
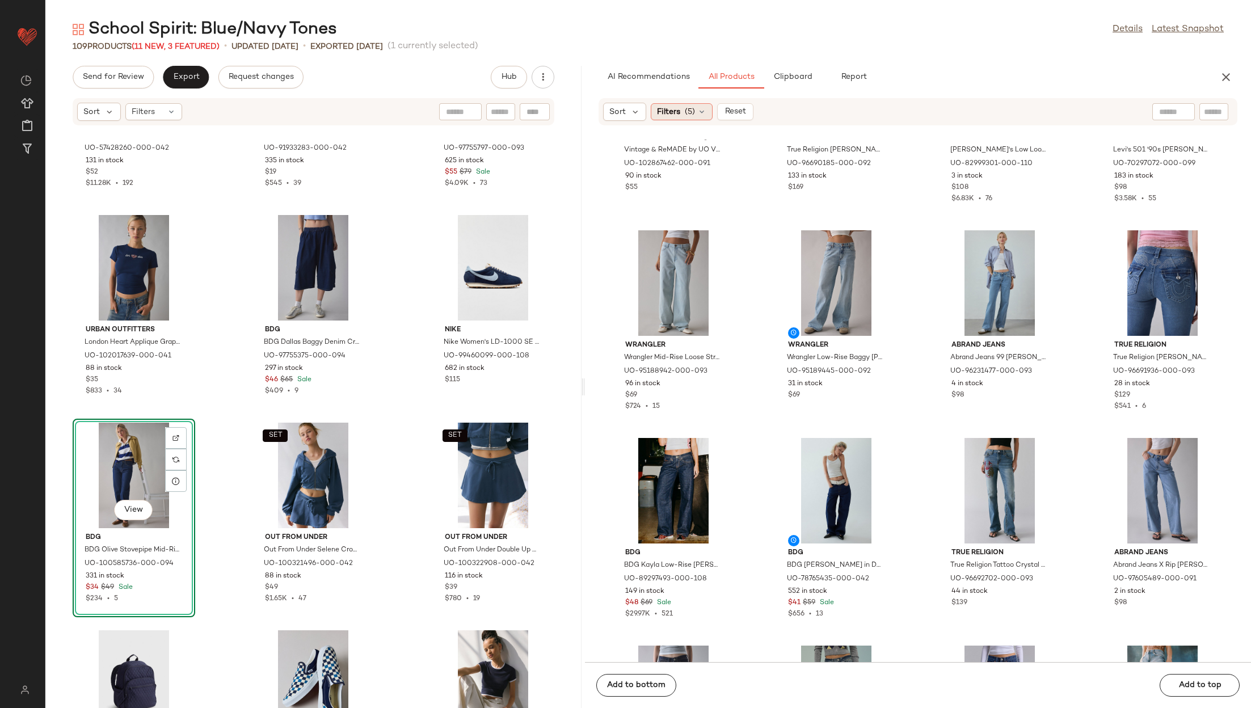
click at [665, 109] on span "Filters" at bounding box center [668, 112] width 23 height 12
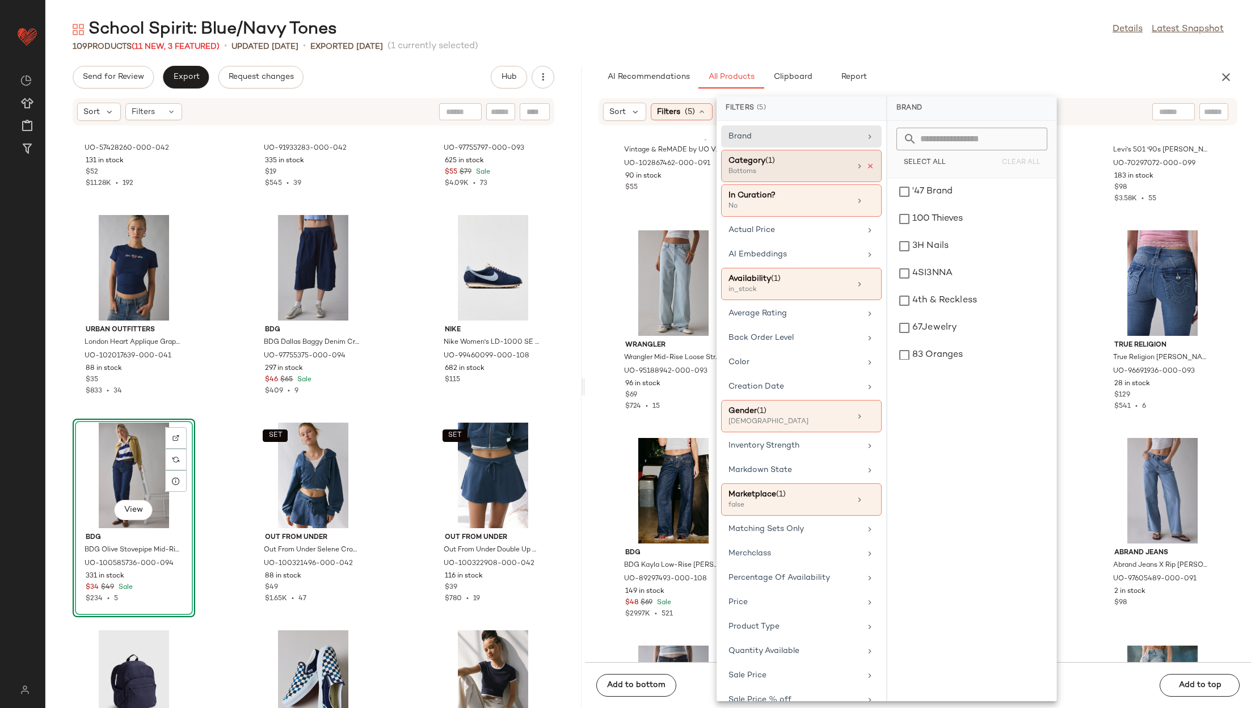
click at [866, 166] on icon at bounding box center [870, 166] width 8 height 8
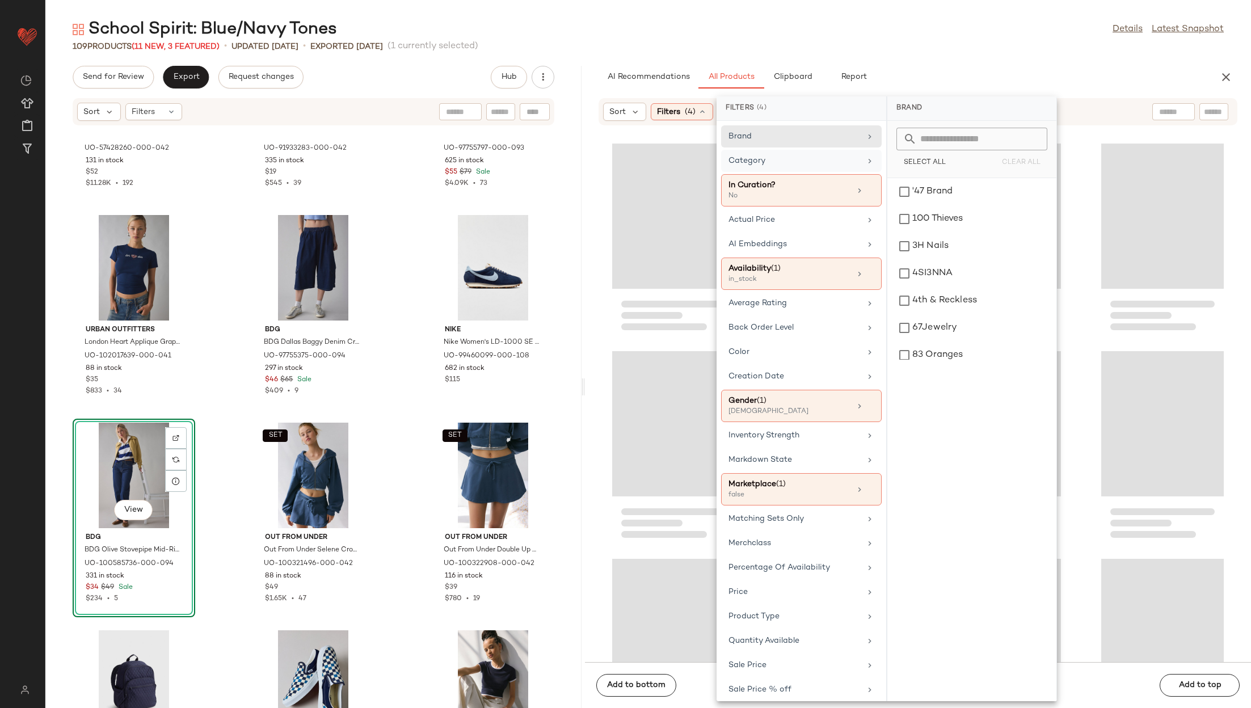
click at [1173, 113] on input "text" at bounding box center [1173, 112] width 29 height 12
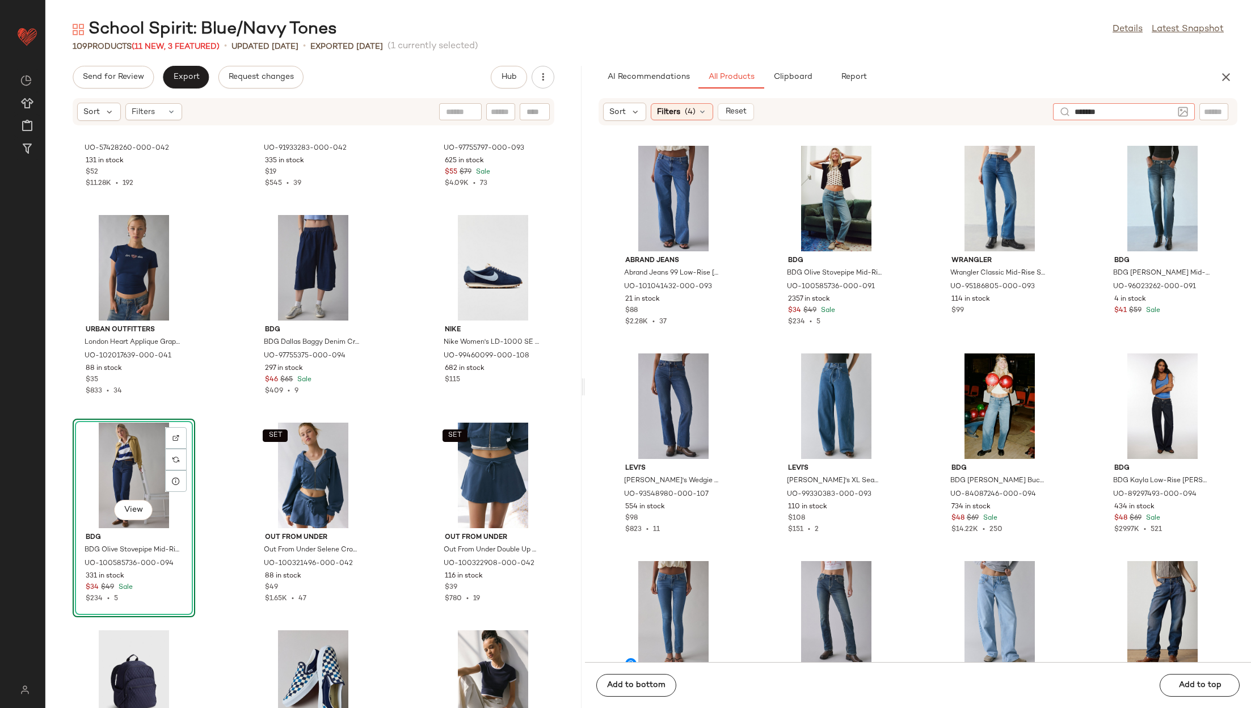
type input "********"
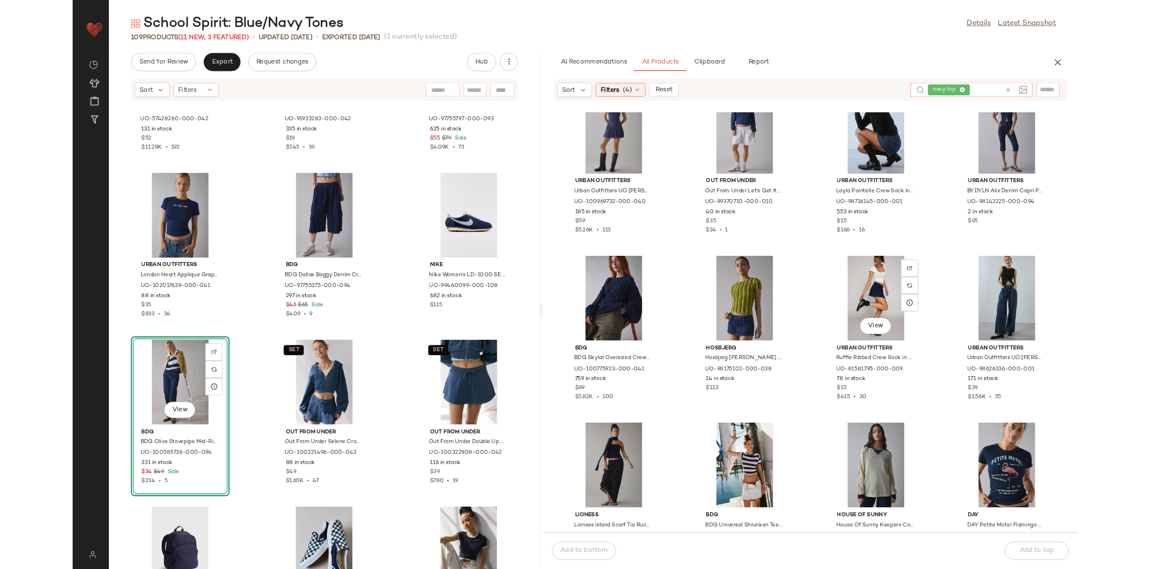
scroll to position [3364, 0]
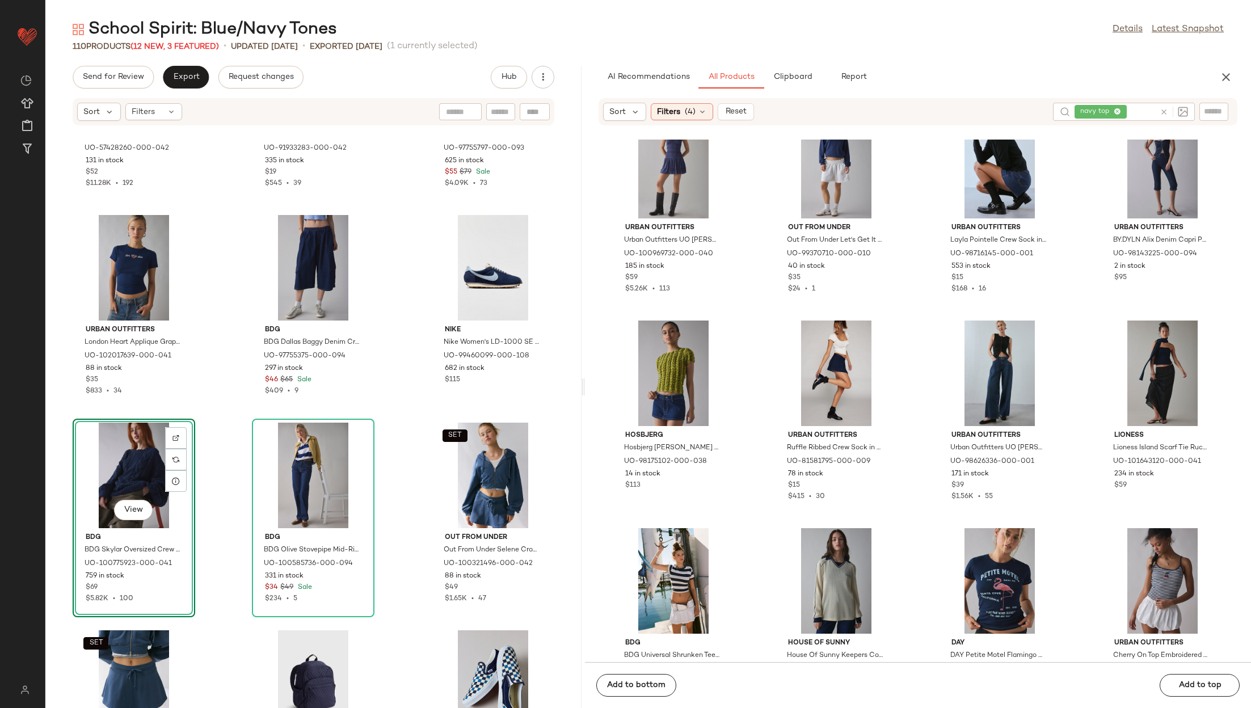
click at [1163, 109] on icon at bounding box center [1164, 112] width 9 height 9
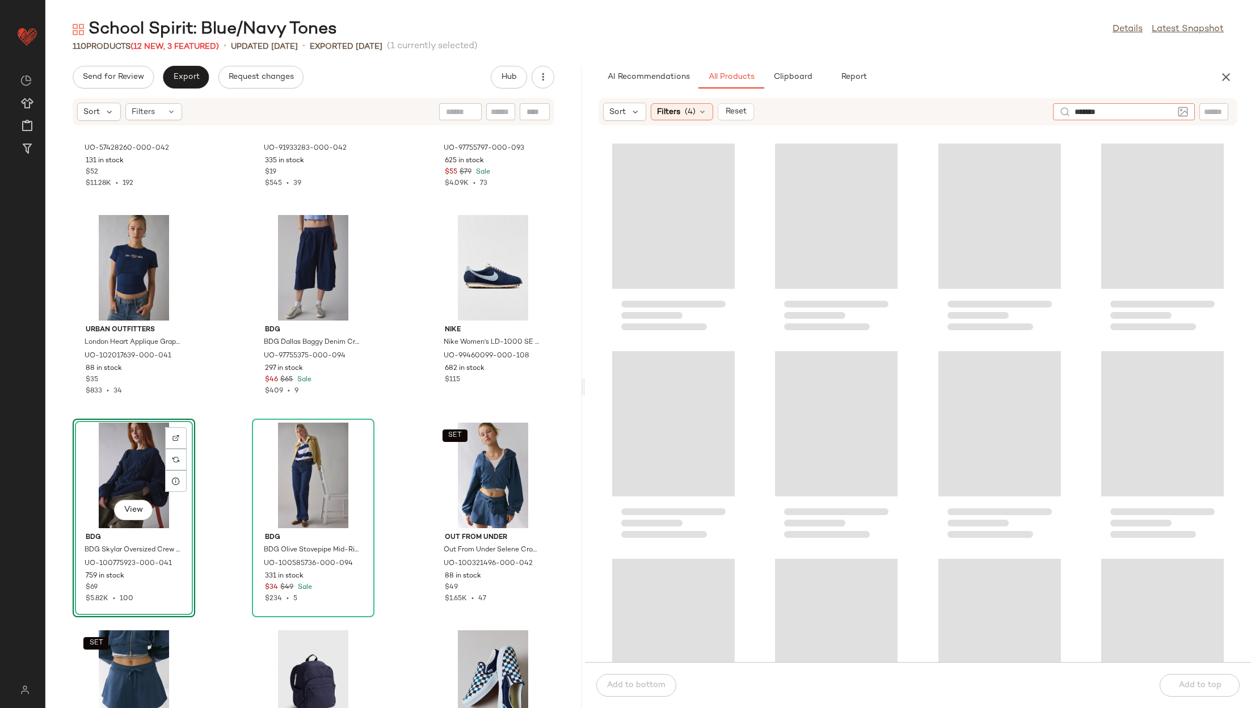
type input "********"
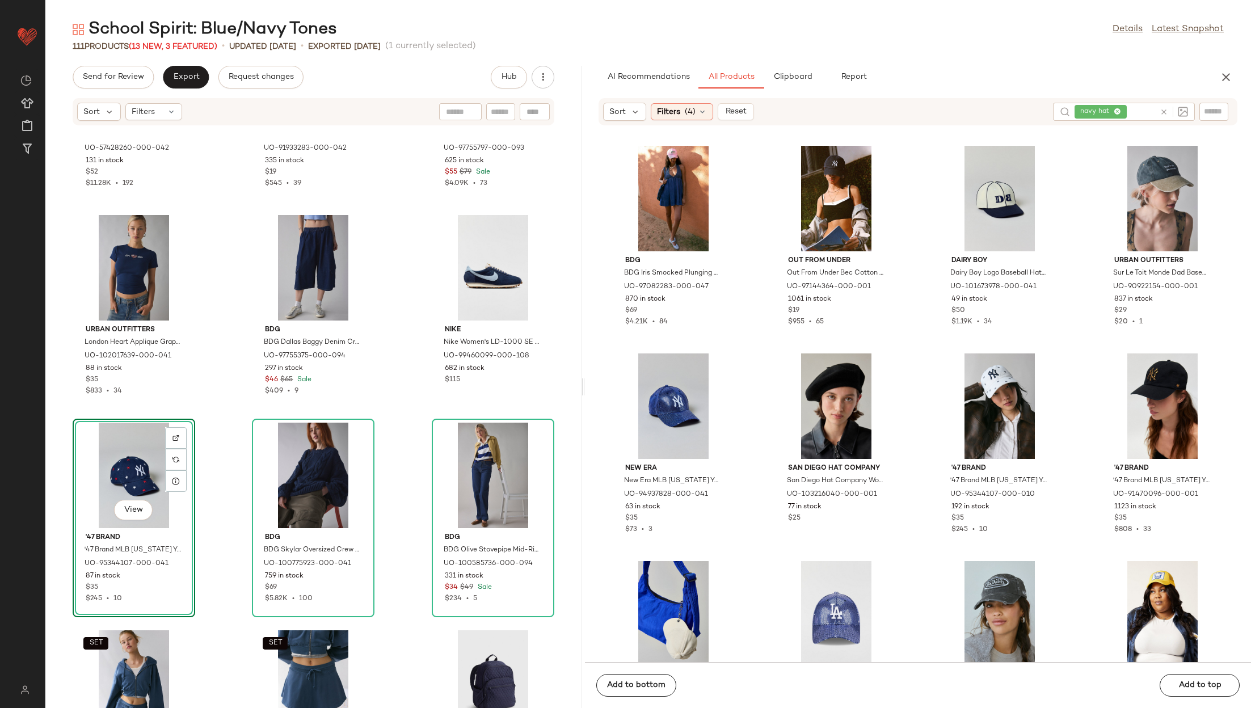
drag, startPoint x: 639, startPoint y: 386, endPoint x: 447, endPoint y: 2, distance: 430.1
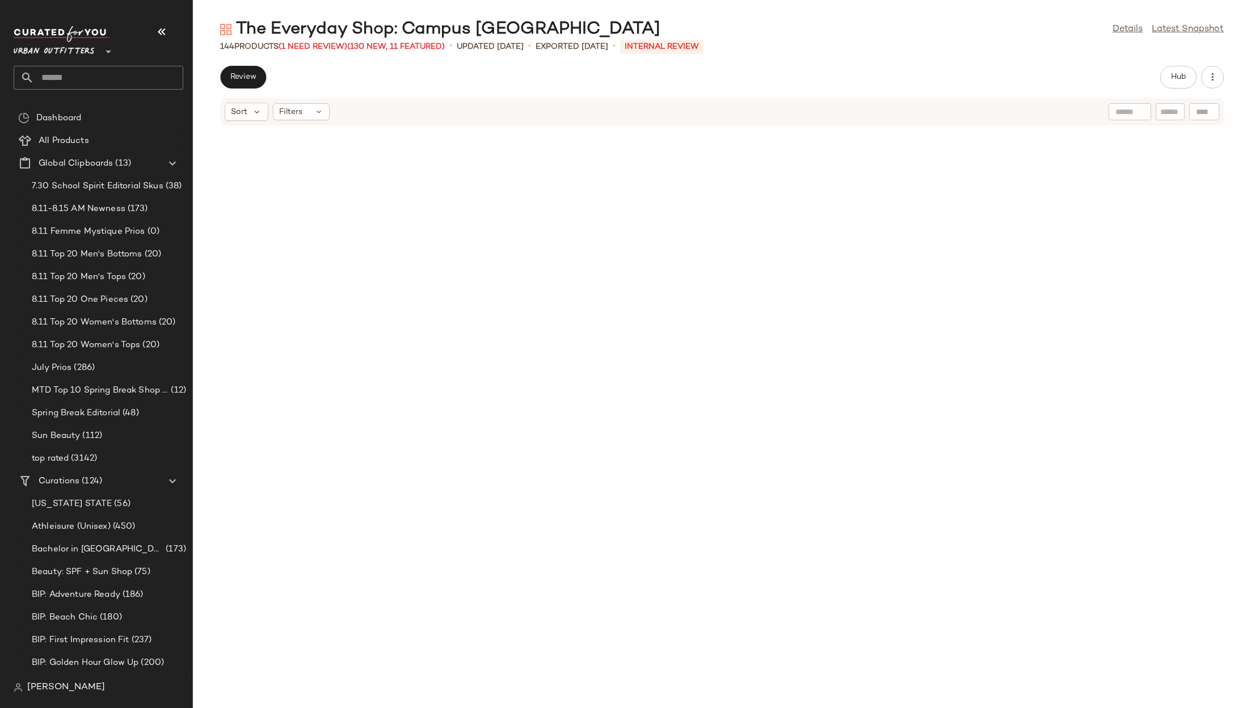
scroll to position [2284, 0]
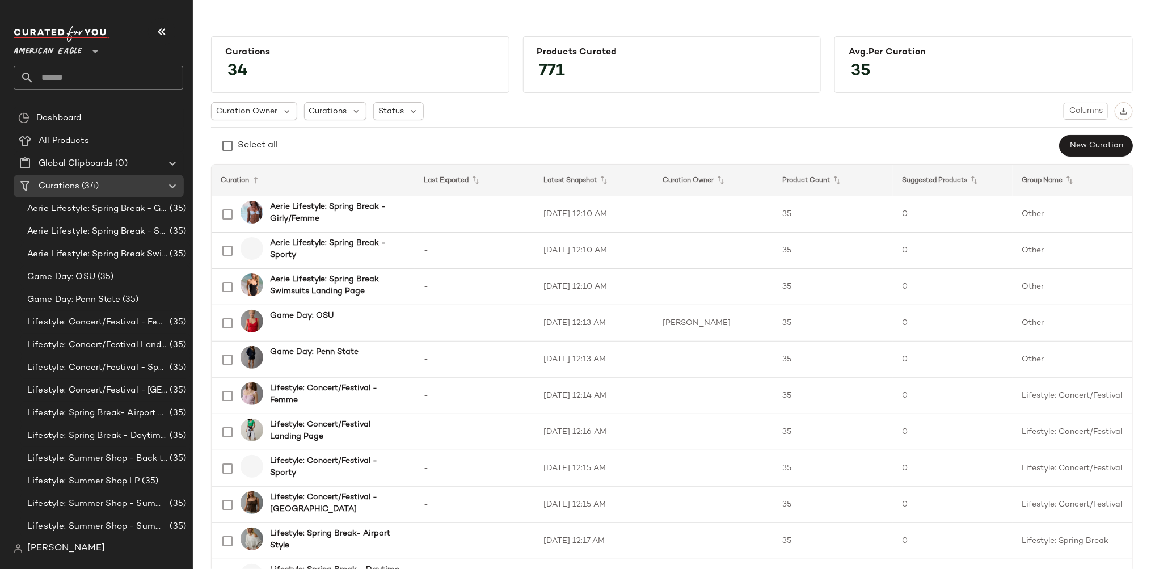
click at [63, 50] on span "American Eagle" at bounding box center [48, 49] width 68 height 20
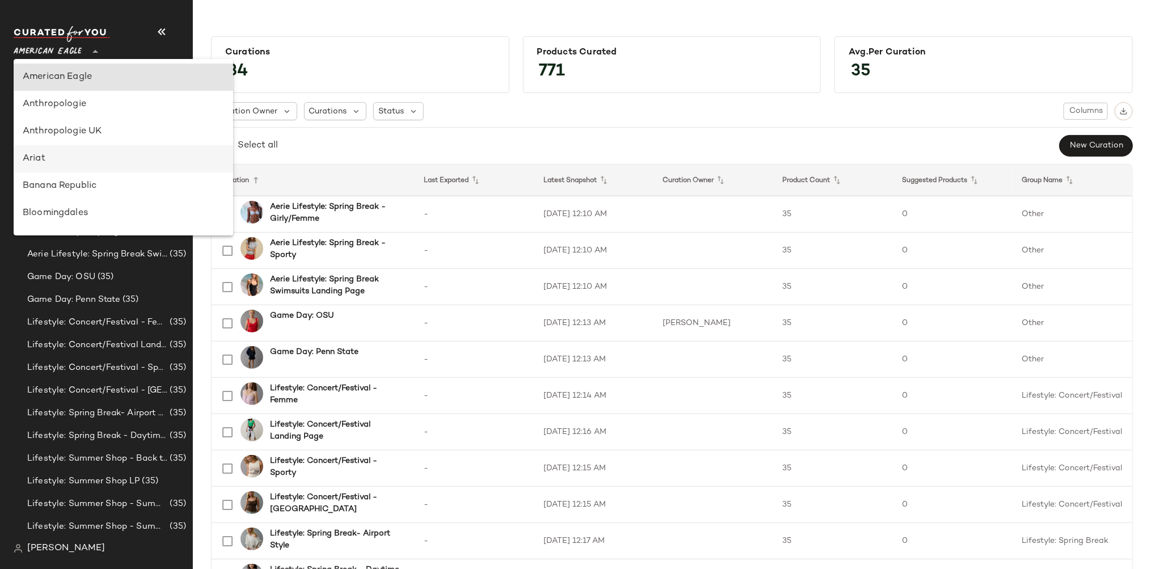
scroll to position [704, 0]
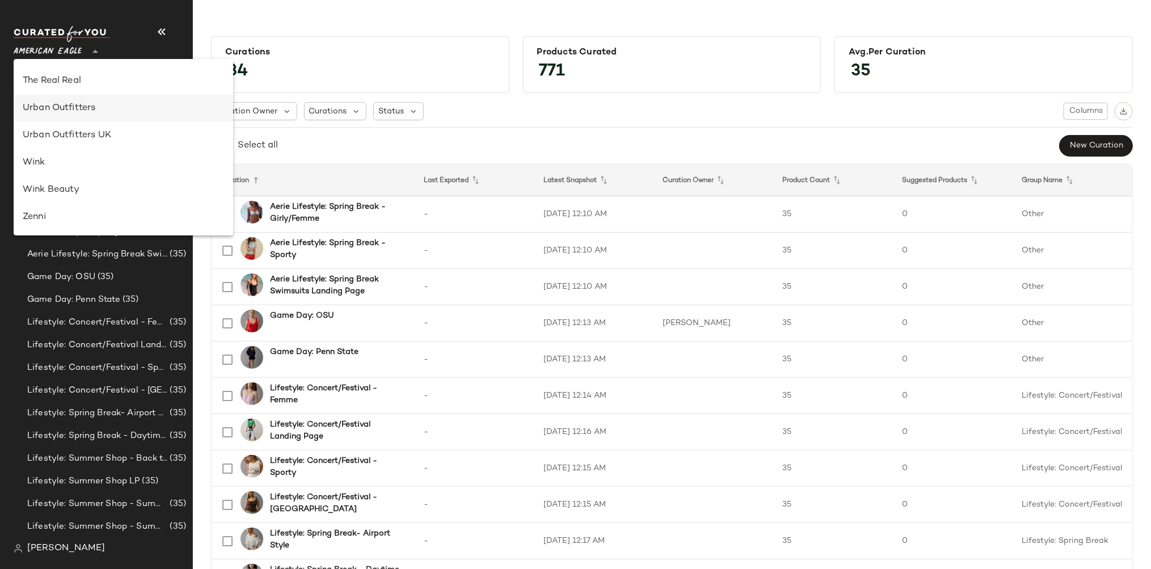
click at [86, 109] on div "Urban Outfitters" at bounding box center [123, 109] width 201 height 14
type input "**"
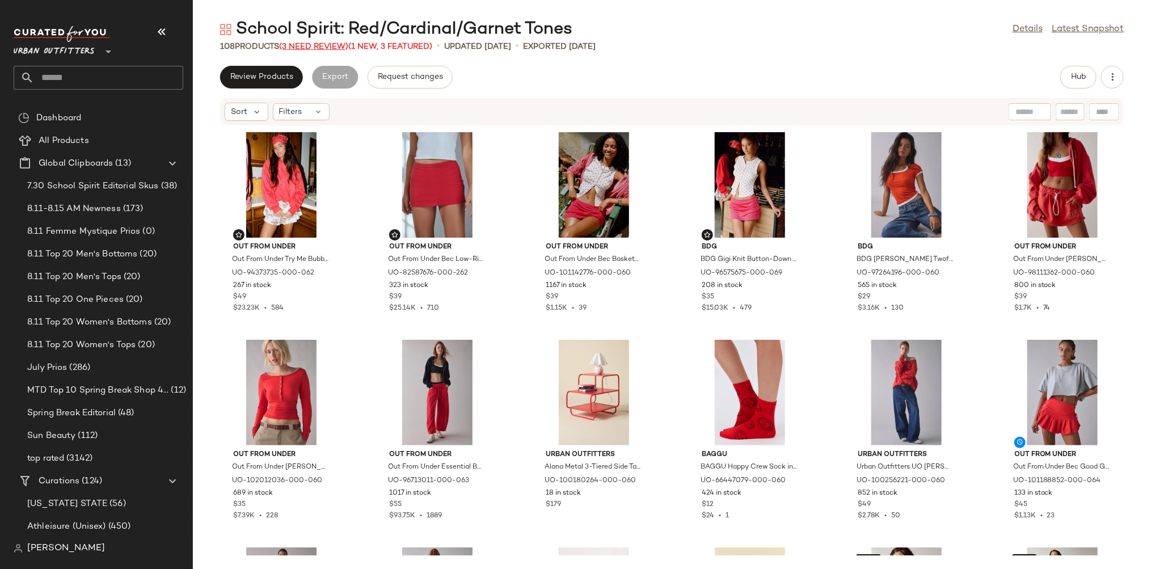
click at [317, 45] on span "(3 Need Review)" at bounding box center [313, 47] width 69 height 9
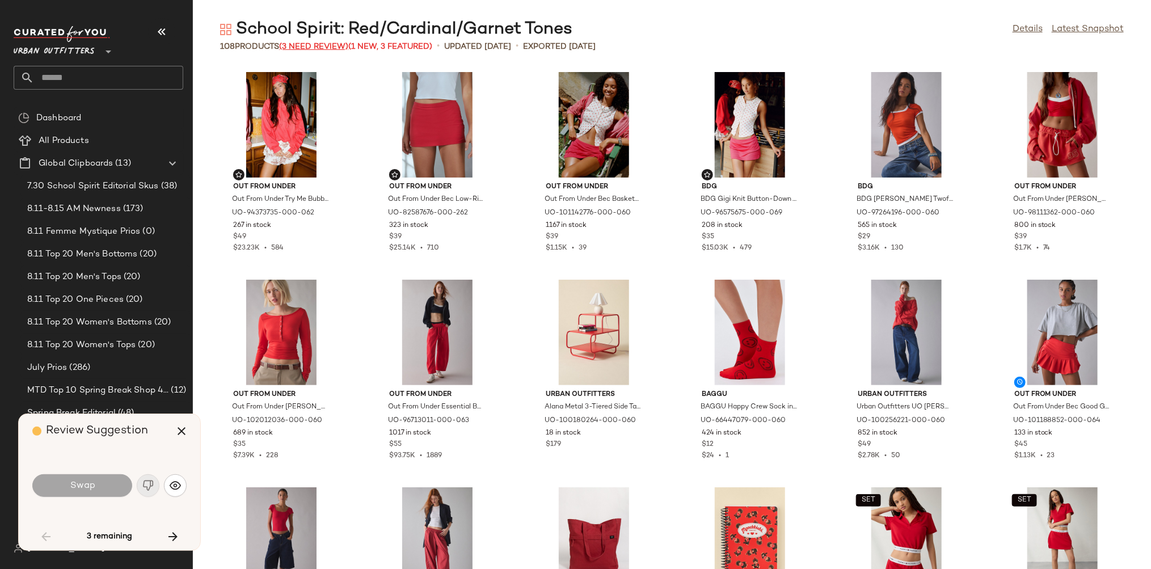
scroll to position [840, 0]
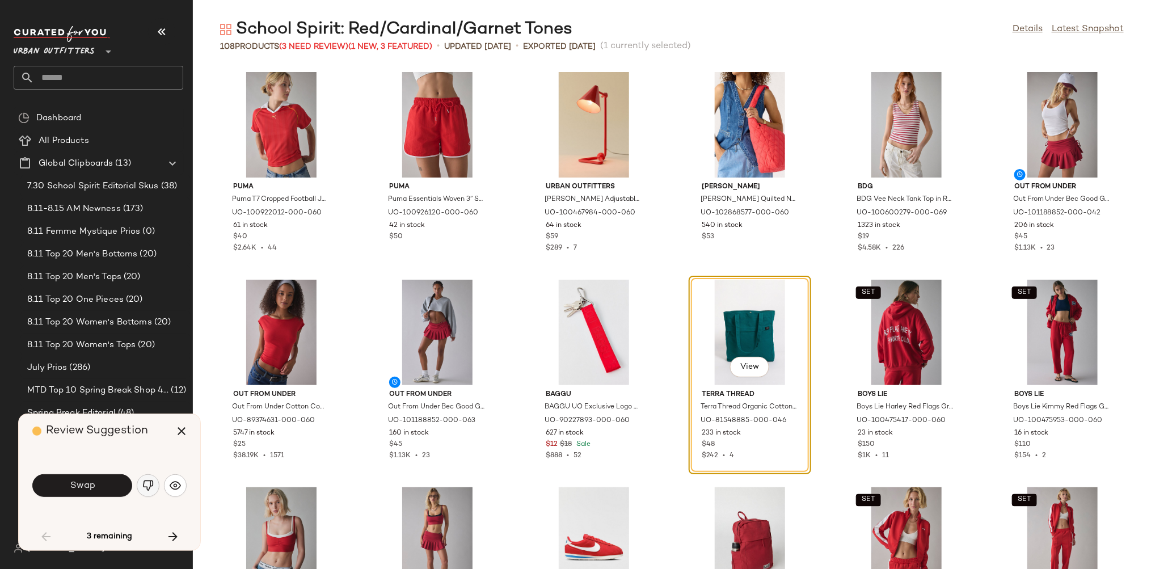
click at [143, 482] on img "button" at bounding box center [147, 485] width 11 height 11
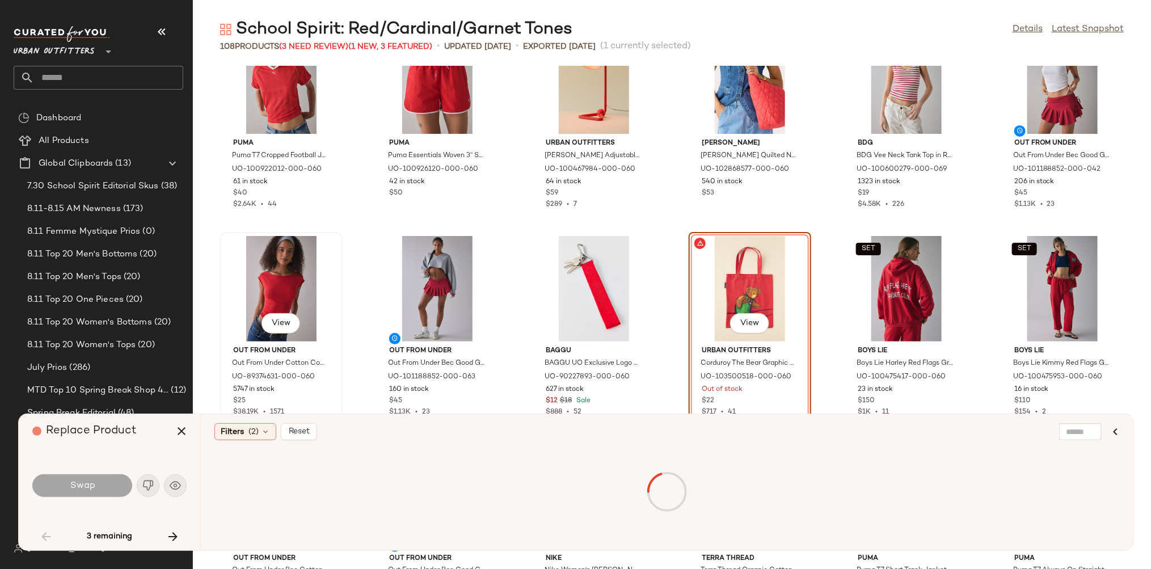
scroll to position [890, 0]
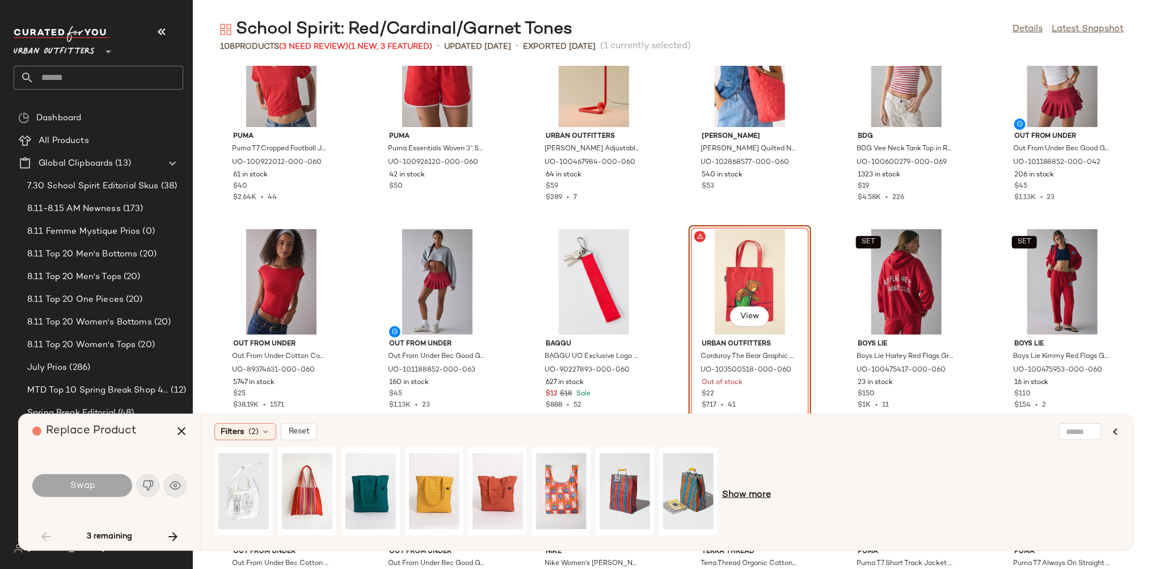
click at [766, 496] on span "Show more" at bounding box center [746, 495] width 49 height 14
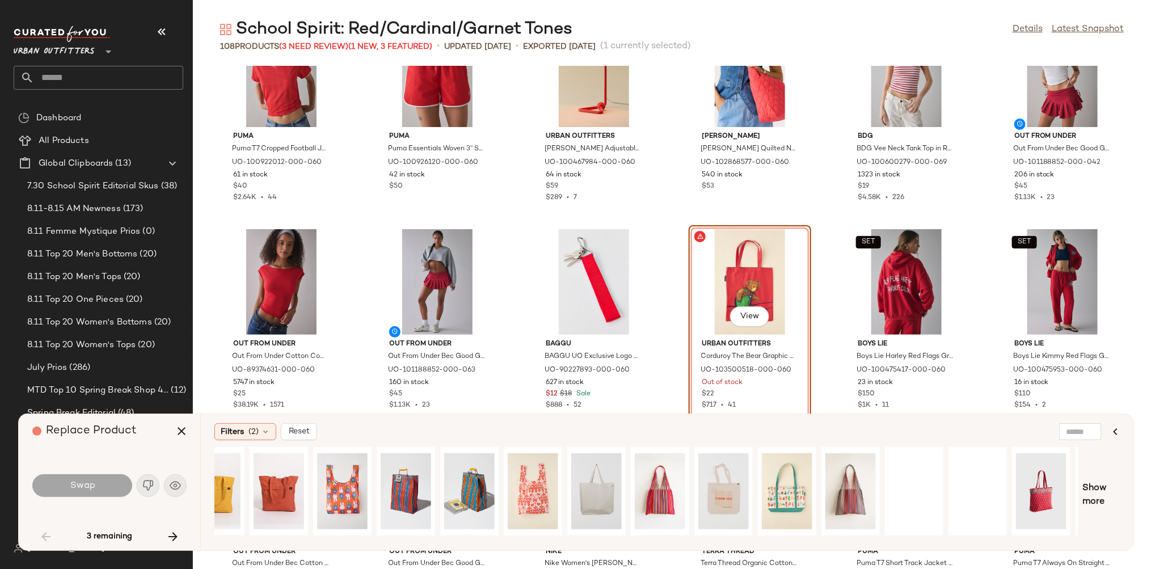
scroll to position [0, 273]
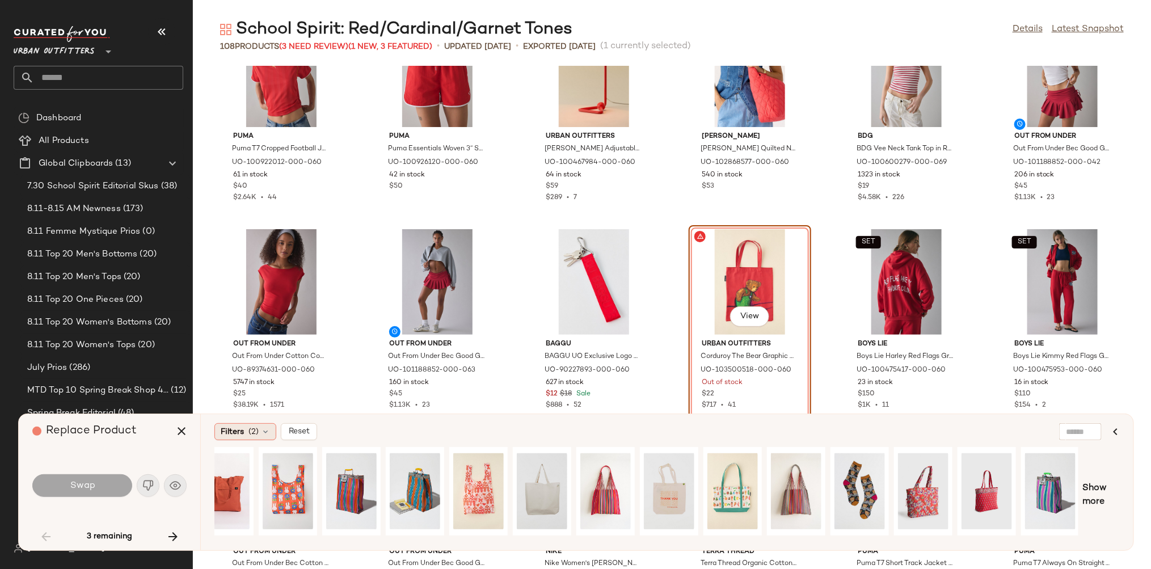
click at [248, 430] on span "(2)" at bounding box center [253, 432] width 10 height 12
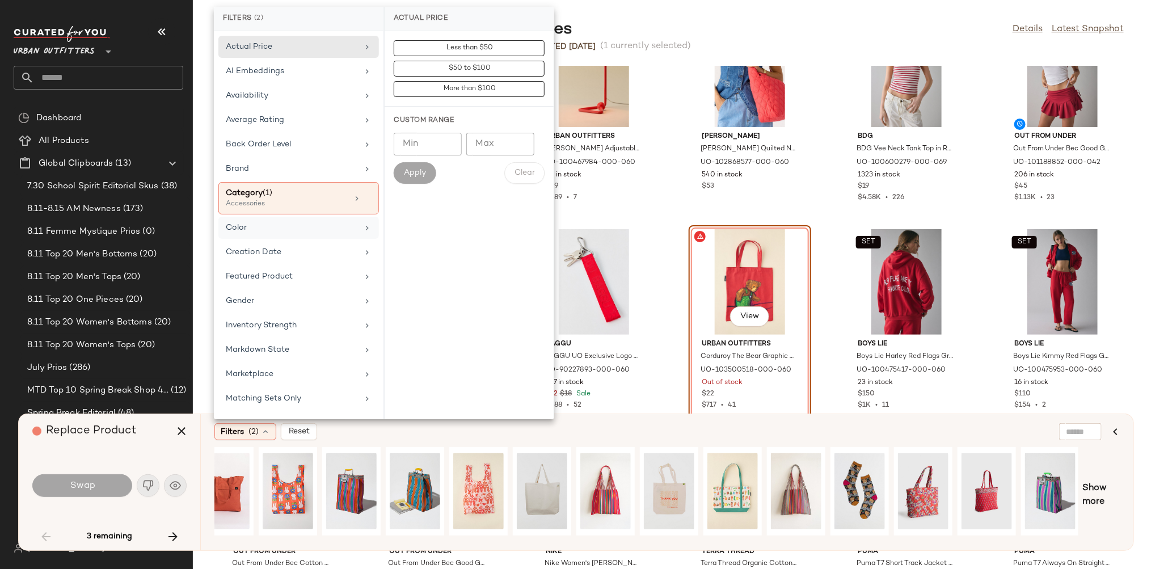
click at [319, 229] on div "Color" at bounding box center [292, 228] width 132 height 12
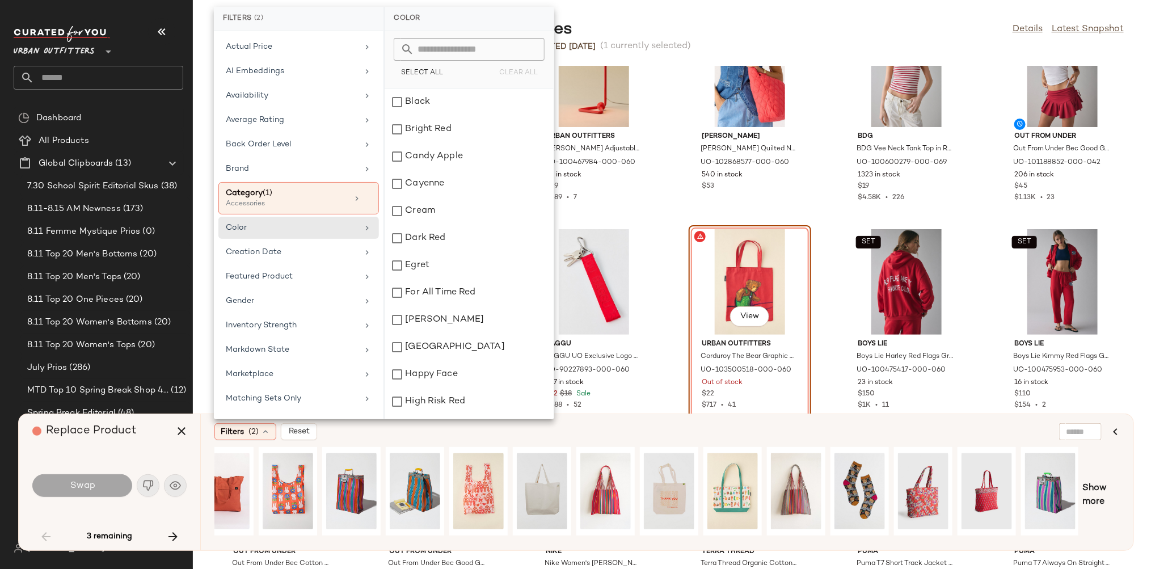
click at [494, 46] on input "text" at bounding box center [476, 49] width 124 height 23
type input "***"
click at [428, 78] on button "Select All" at bounding box center [422, 73] width 56 height 16
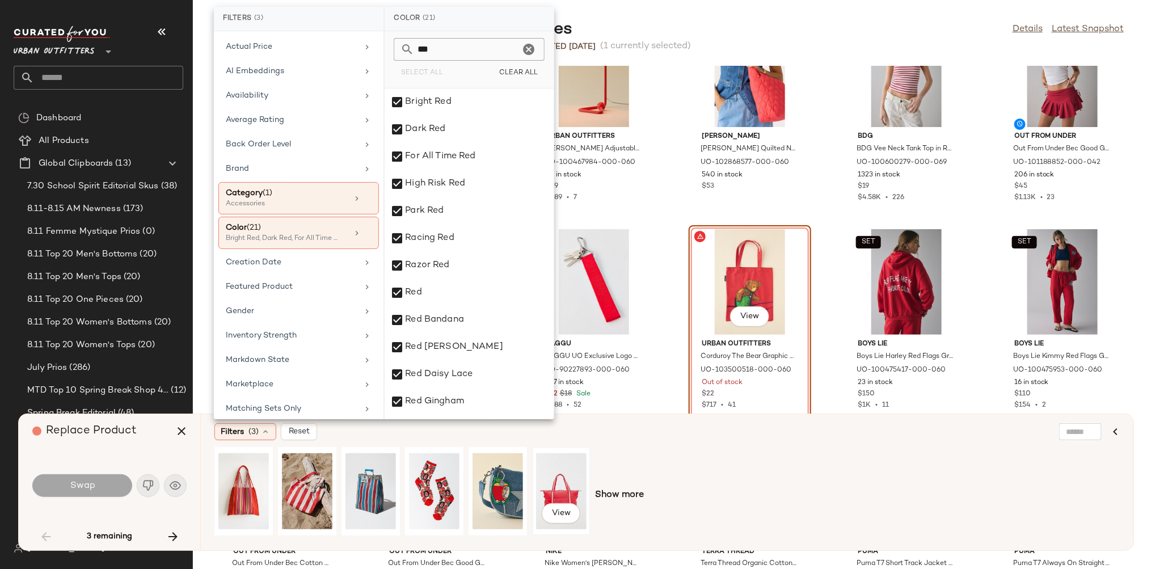
click at [554, 481] on div "View" at bounding box center [561, 491] width 50 height 81
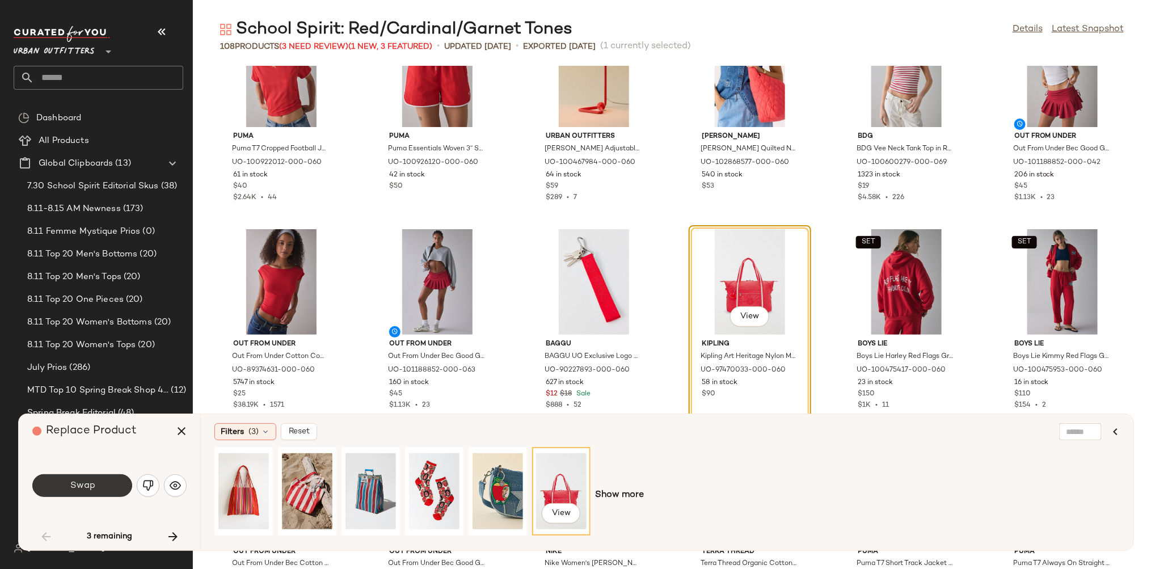
click at [61, 484] on button "Swap" at bounding box center [82, 485] width 100 height 23
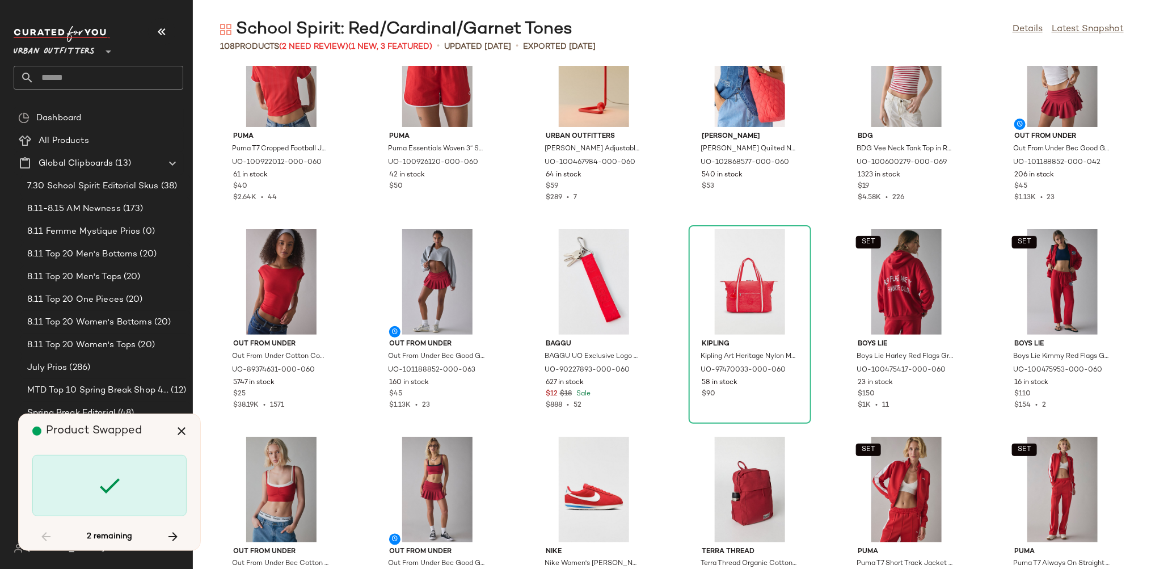
scroll to position [2284, 0]
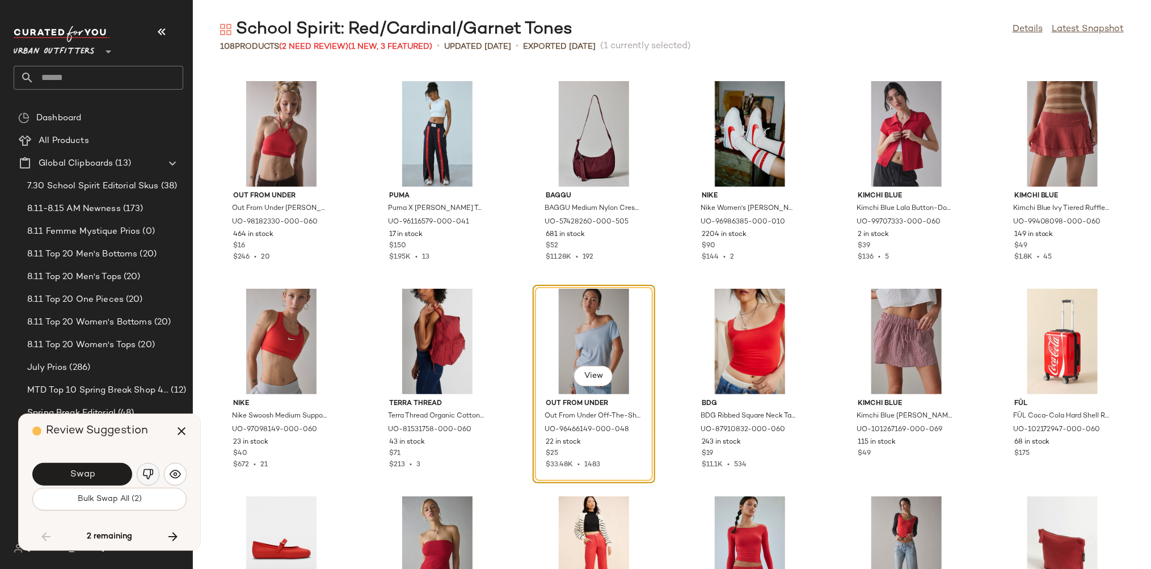
click at [143, 485] on button "button" at bounding box center [148, 474] width 23 height 23
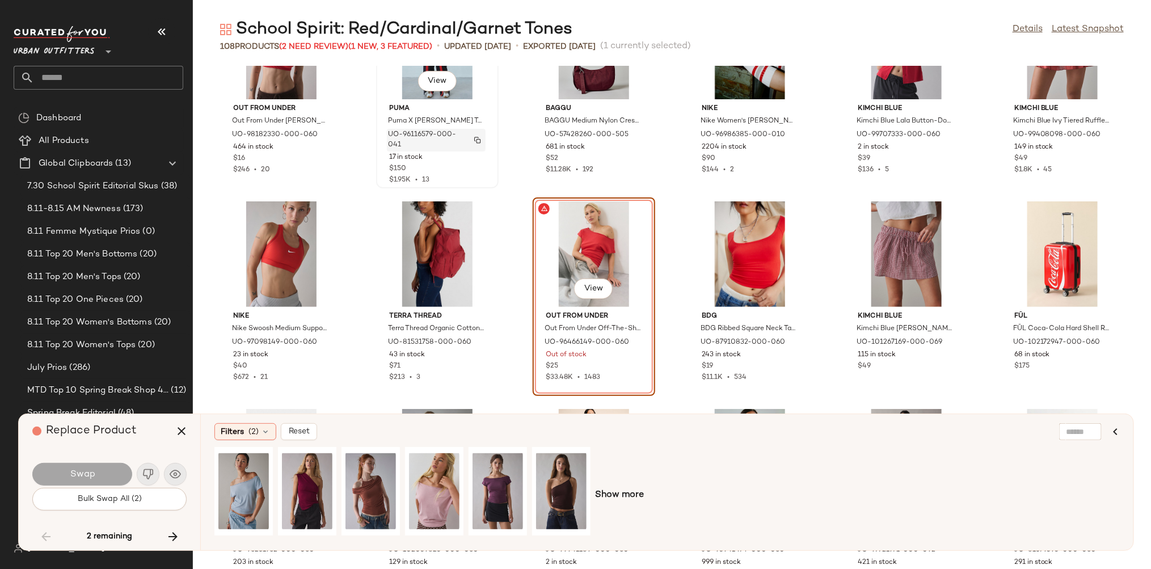
scroll to position [2373, 0]
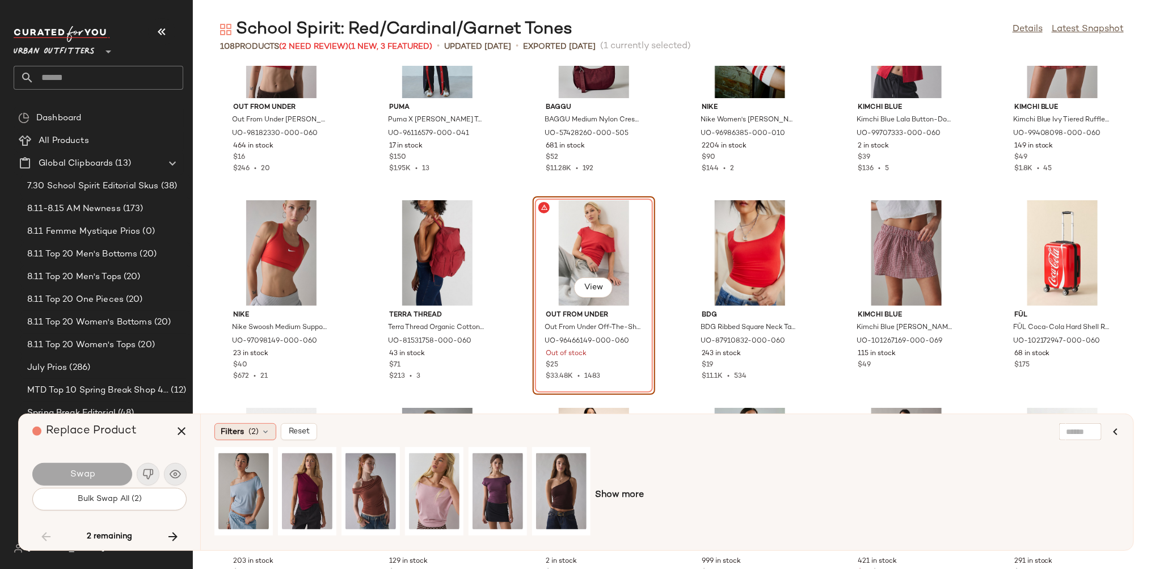
click at [259, 434] on div "Filters (2)" at bounding box center [245, 431] width 62 height 17
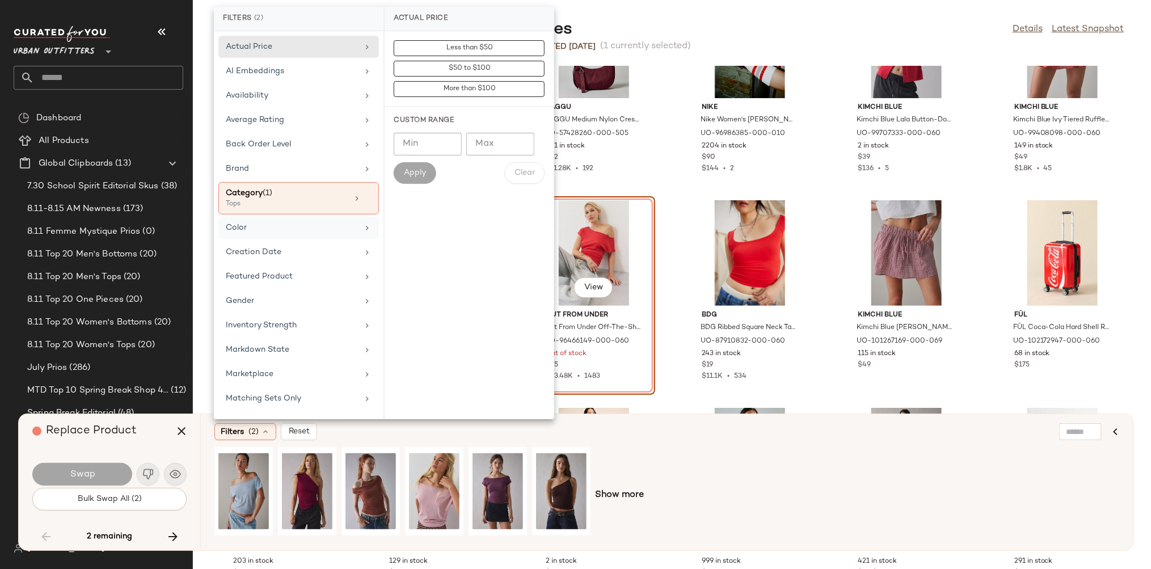
click at [325, 225] on div "Color" at bounding box center [292, 228] width 132 height 12
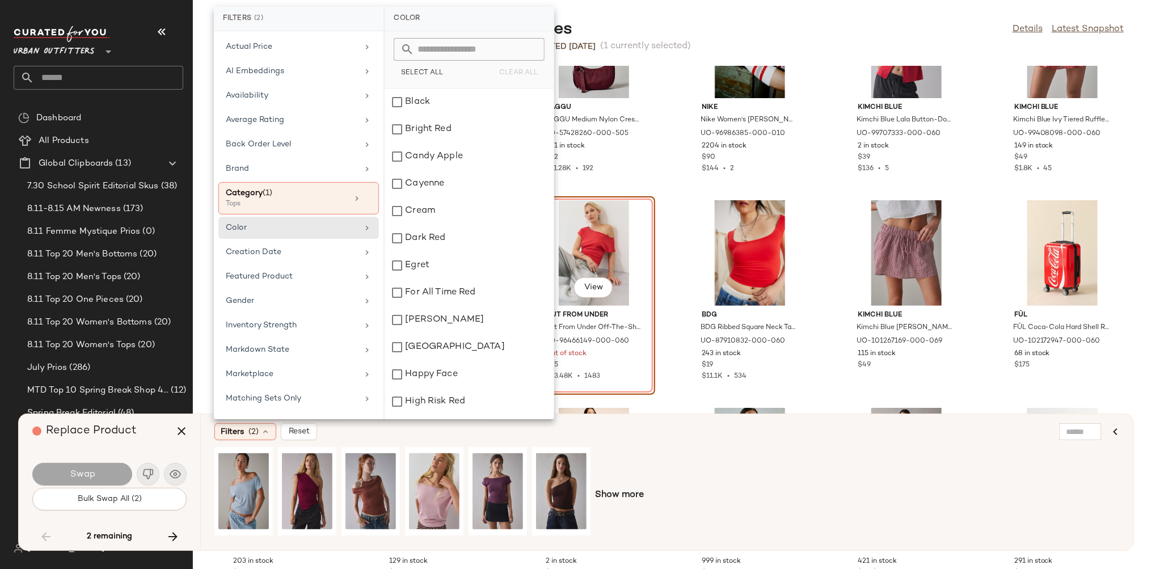
click at [470, 49] on input "text" at bounding box center [476, 49] width 124 height 23
type input "***"
click at [426, 74] on span "Select All" at bounding box center [422, 73] width 43 height 8
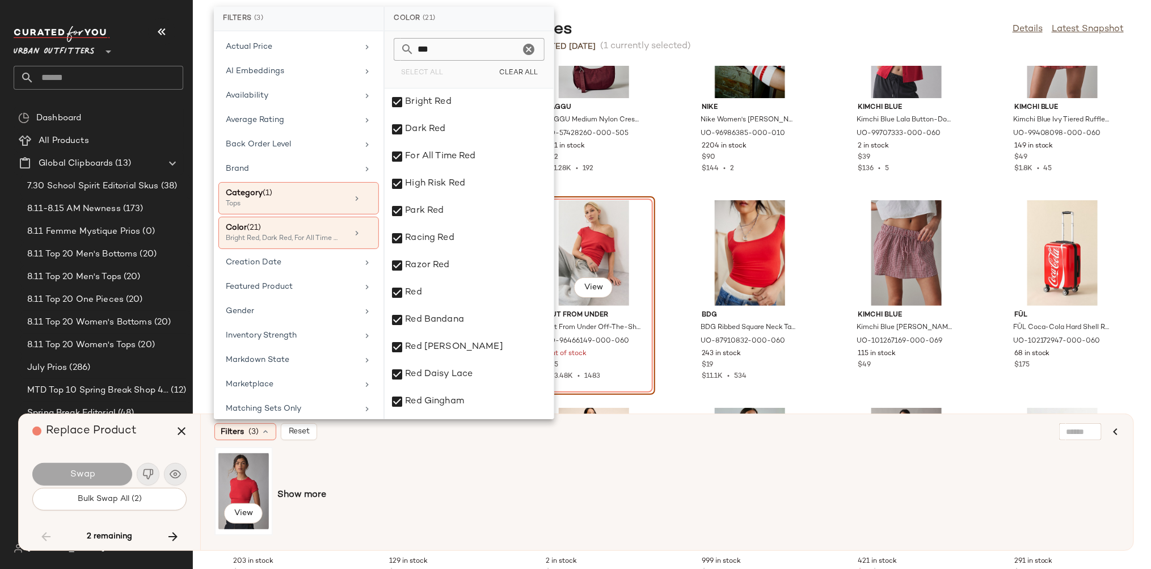
click at [250, 485] on div "View" at bounding box center [243, 491] width 50 height 81
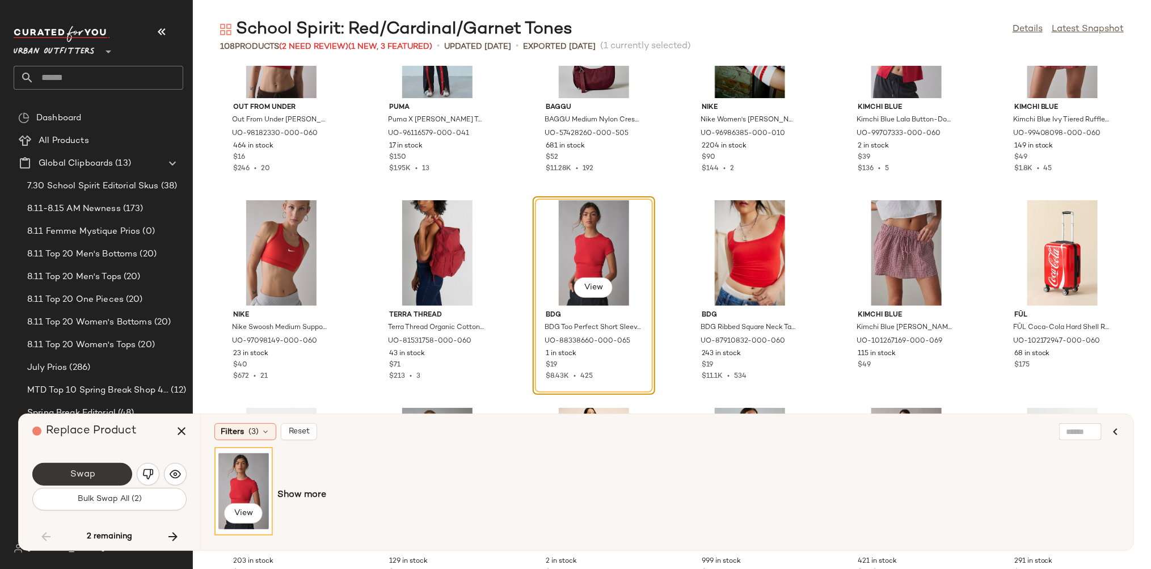
click at [83, 481] on button "Swap" at bounding box center [82, 474] width 100 height 23
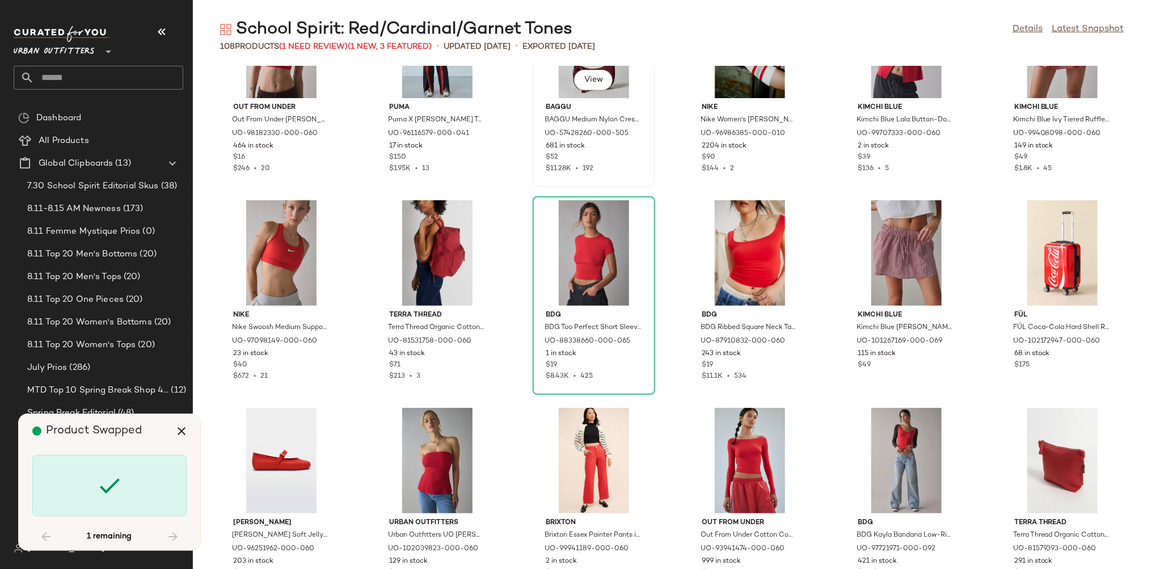
scroll to position [3115, 0]
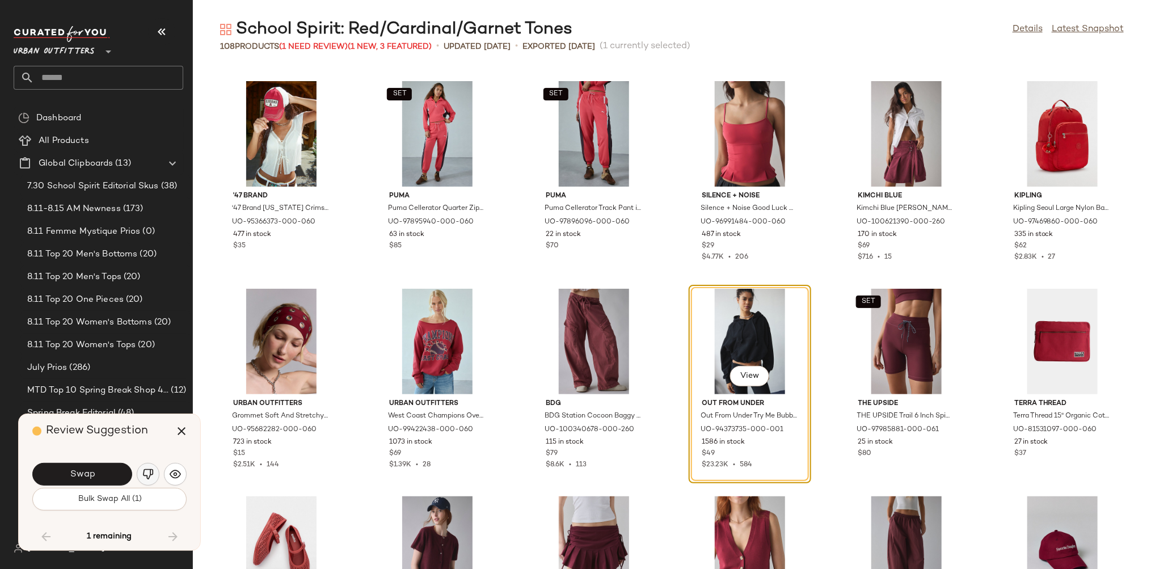
click at [146, 467] on button "button" at bounding box center [148, 474] width 23 height 23
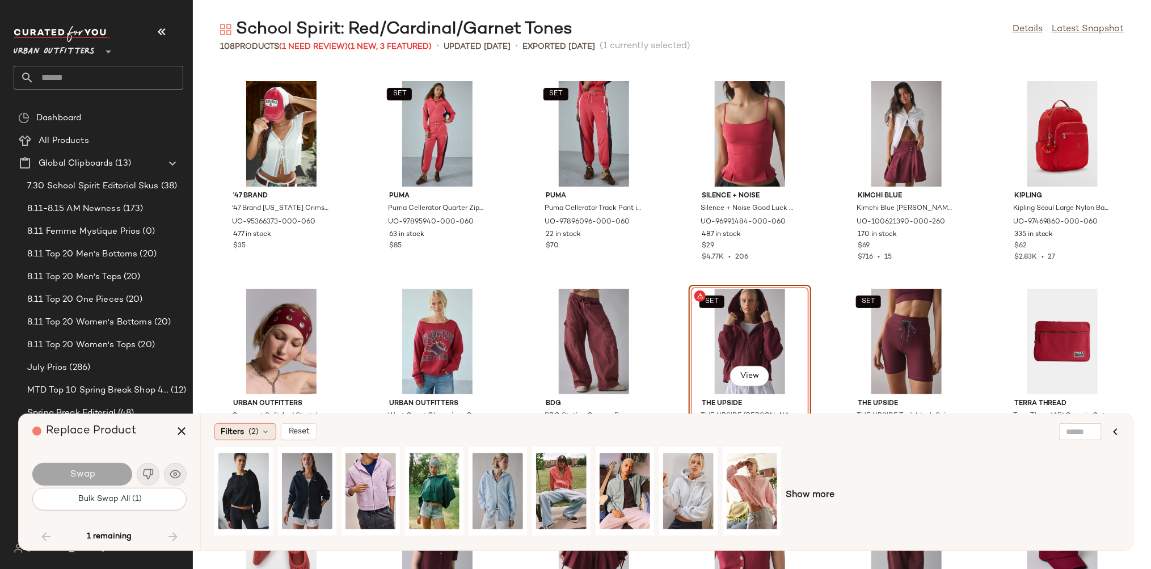
click at [259, 431] on div "Filters (2)" at bounding box center [245, 431] width 62 height 17
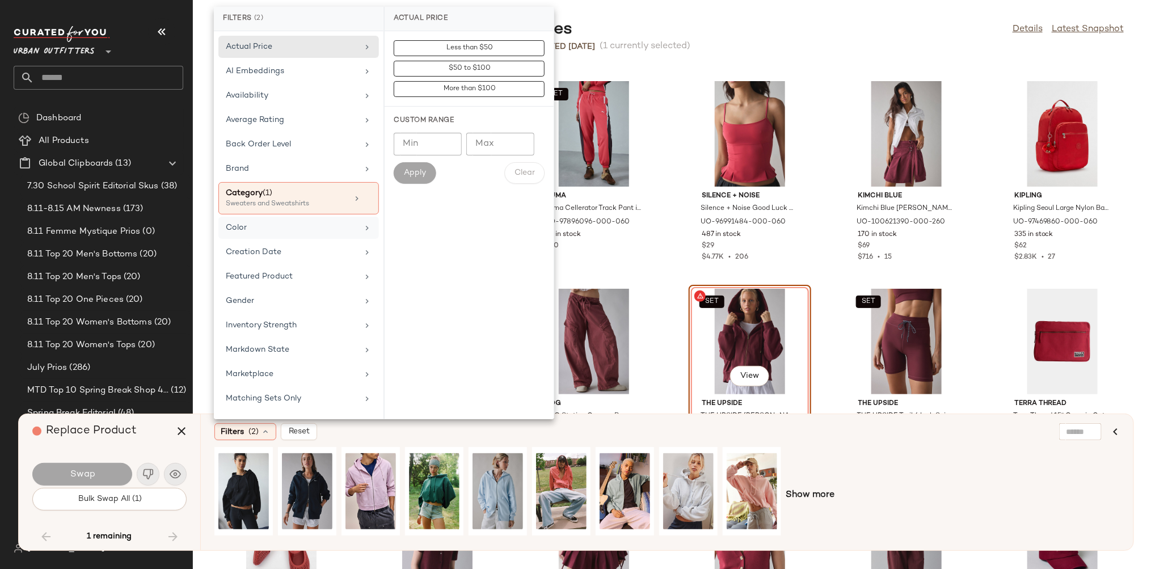
click at [287, 231] on div "Color" at bounding box center [292, 228] width 132 height 12
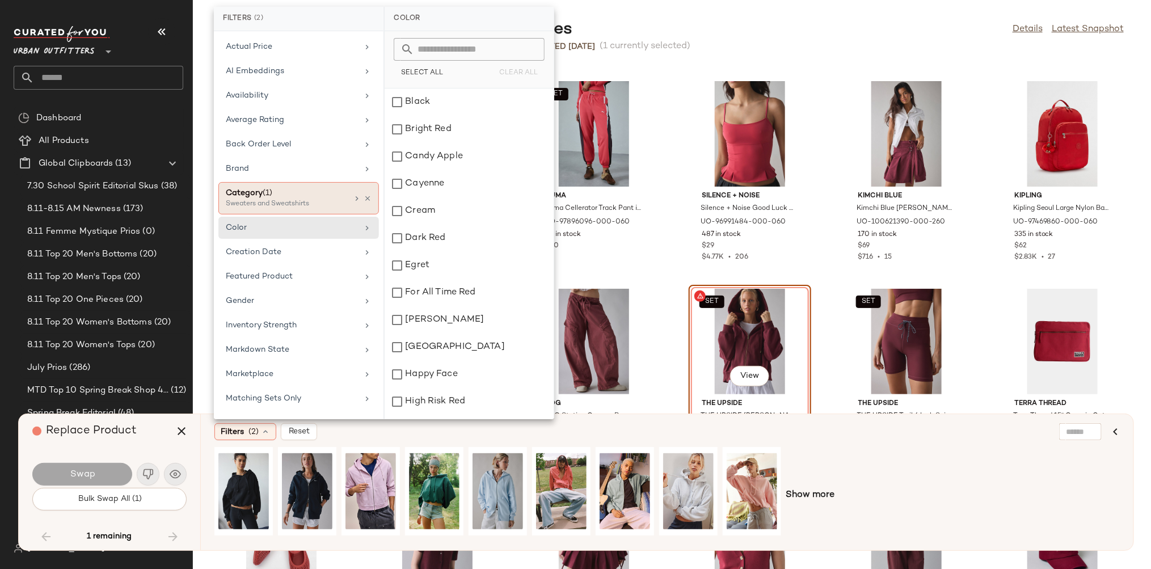
click at [279, 199] on div "Sweaters and Sweatshirts" at bounding box center [282, 204] width 113 height 10
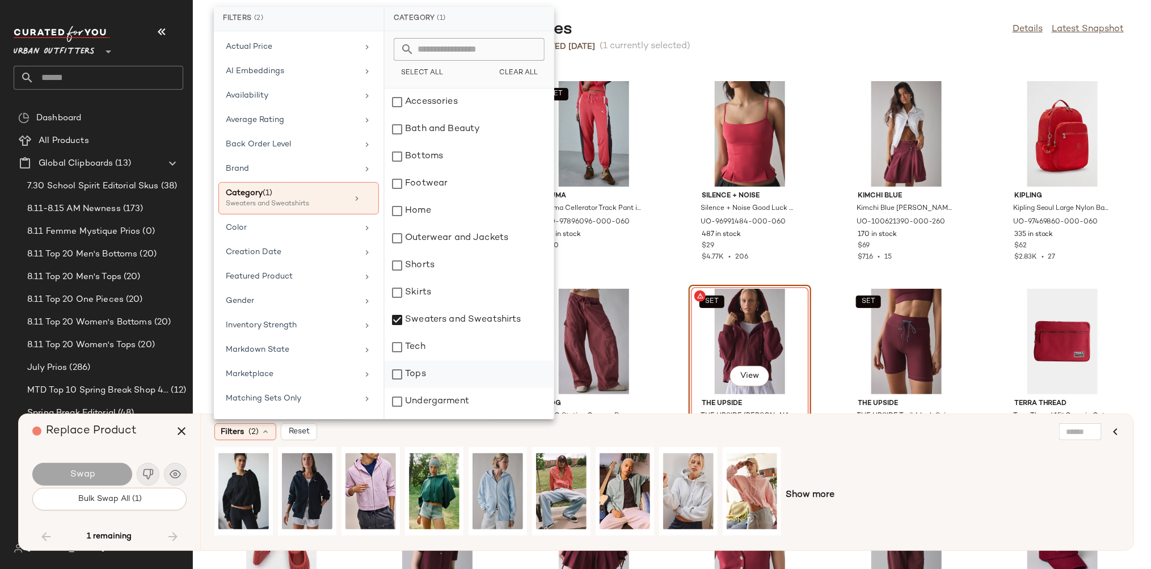
click at [426, 388] on div "Tops" at bounding box center [469, 401] width 169 height 27
click at [294, 229] on div "Color" at bounding box center [292, 228] width 132 height 12
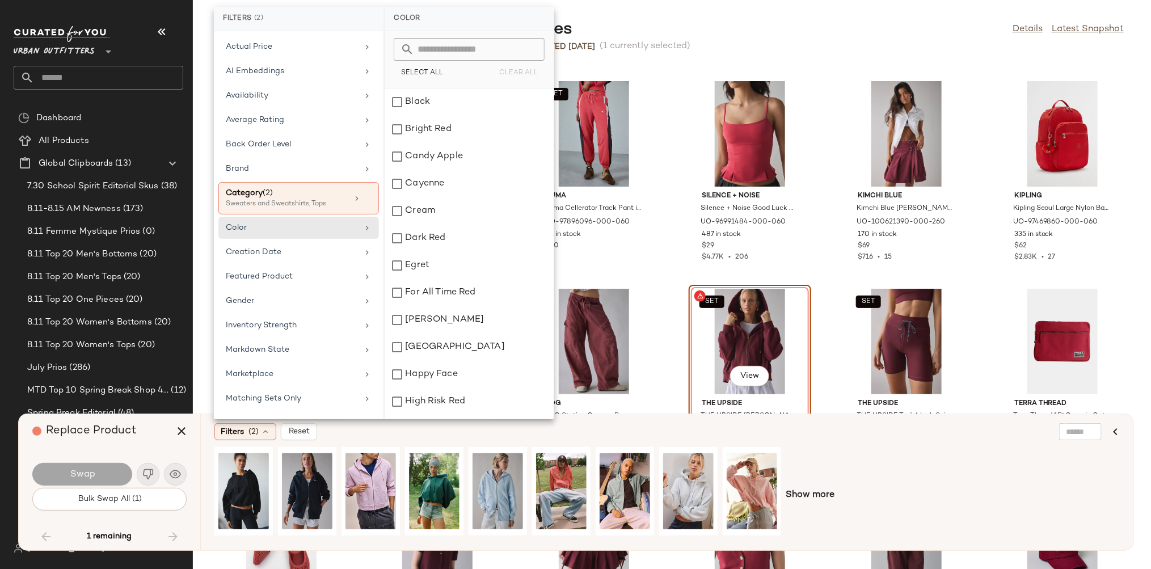
click at [493, 46] on input "text" at bounding box center [476, 49] width 124 height 23
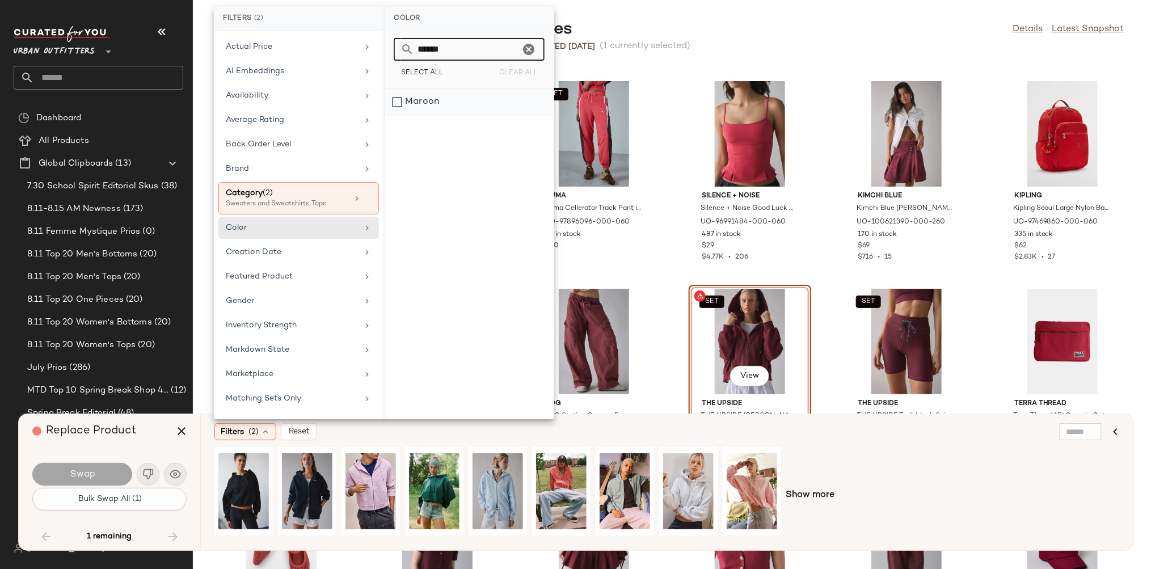
type input "******"
click at [423, 101] on div "Maroon" at bounding box center [469, 102] width 169 height 27
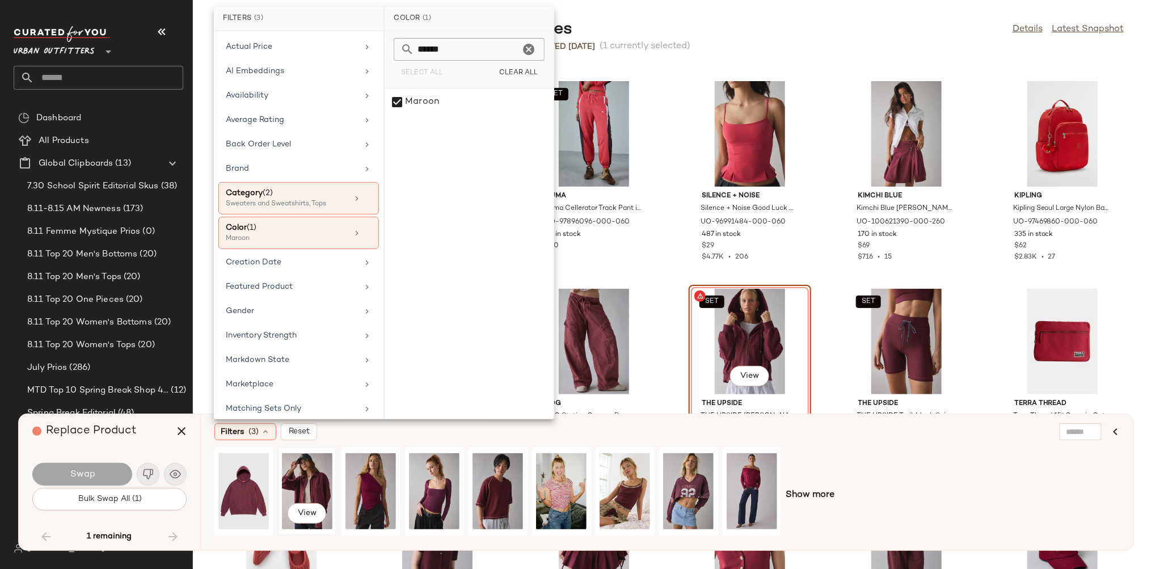
click at [321, 466] on div "View" at bounding box center [307, 491] width 50 height 81
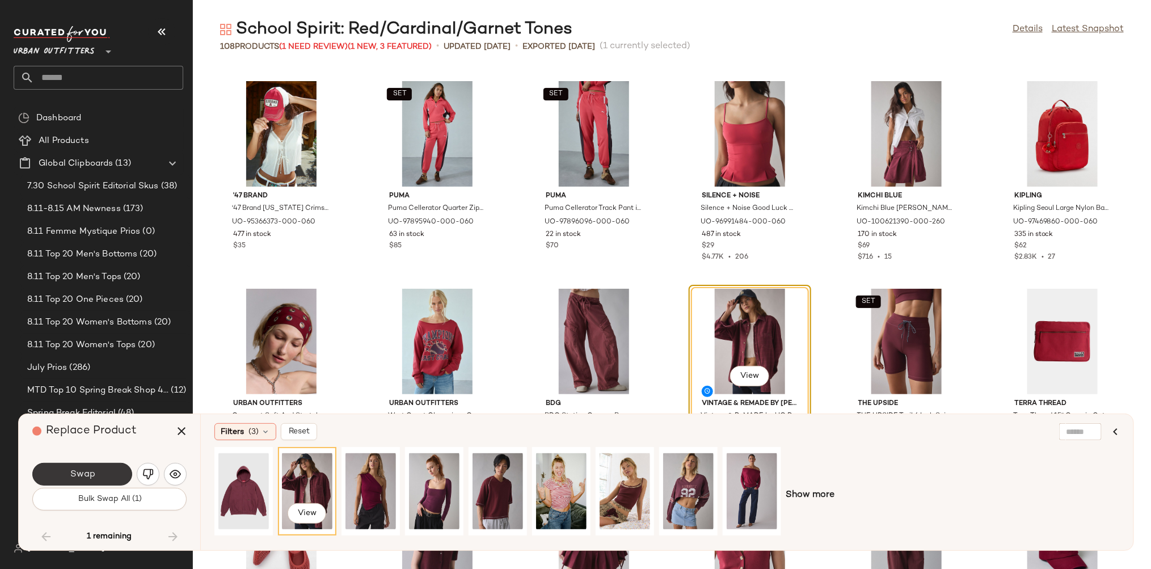
click at [81, 475] on span "Swap" at bounding box center [82, 474] width 26 height 11
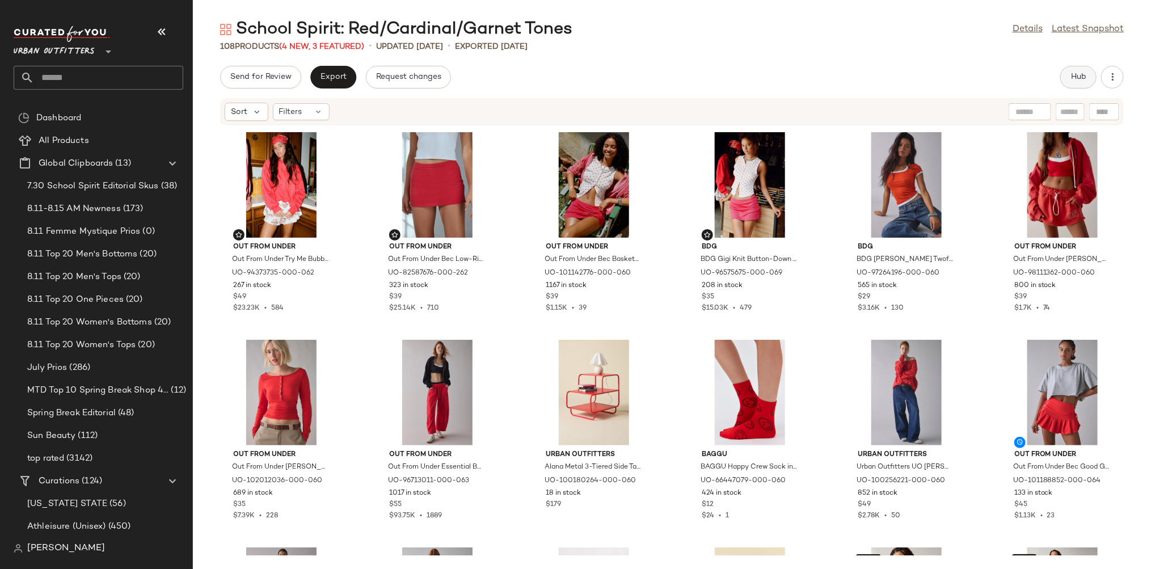
click at [1083, 81] on span "Hub" at bounding box center [1079, 77] width 16 height 9
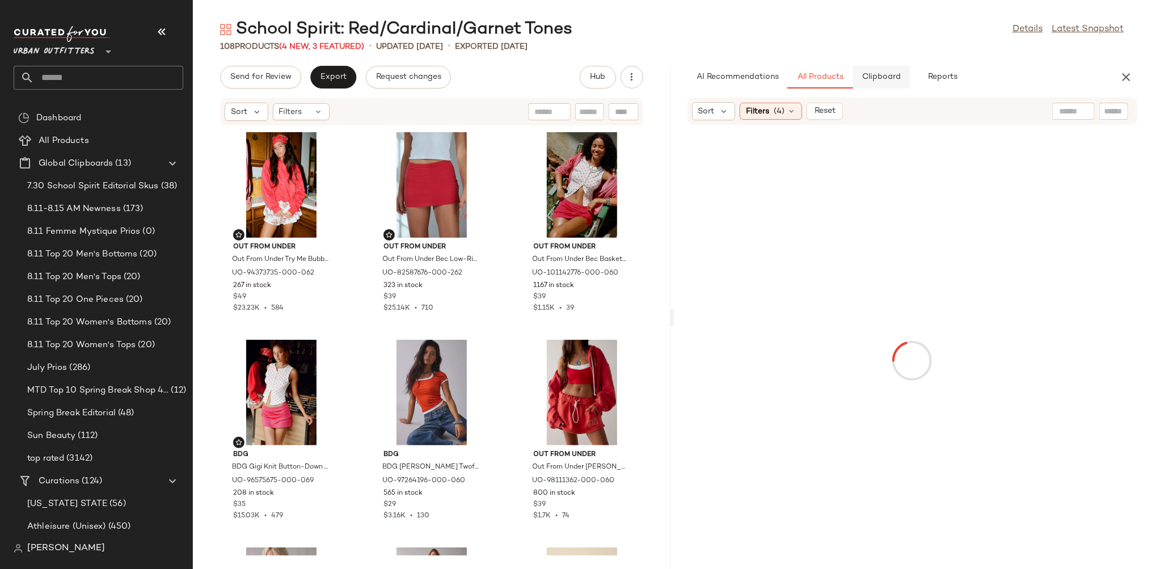
click at [878, 85] on button "Clipboard" at bounding box center [881, 77] width 57 height 23
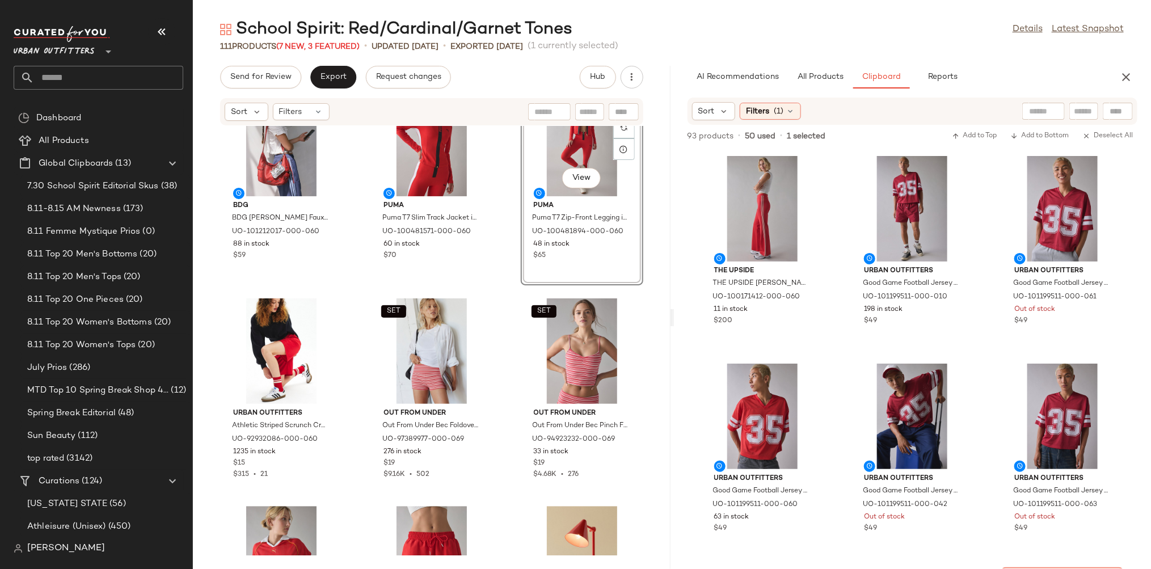
scroll to position [1518, 0]
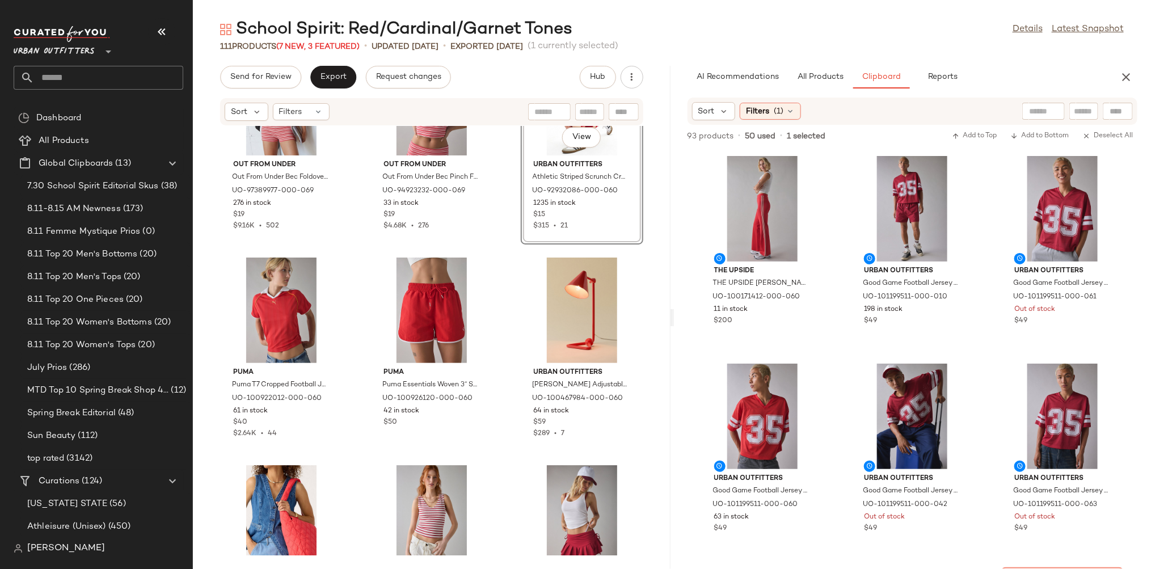
scroll to position [1763, 0]
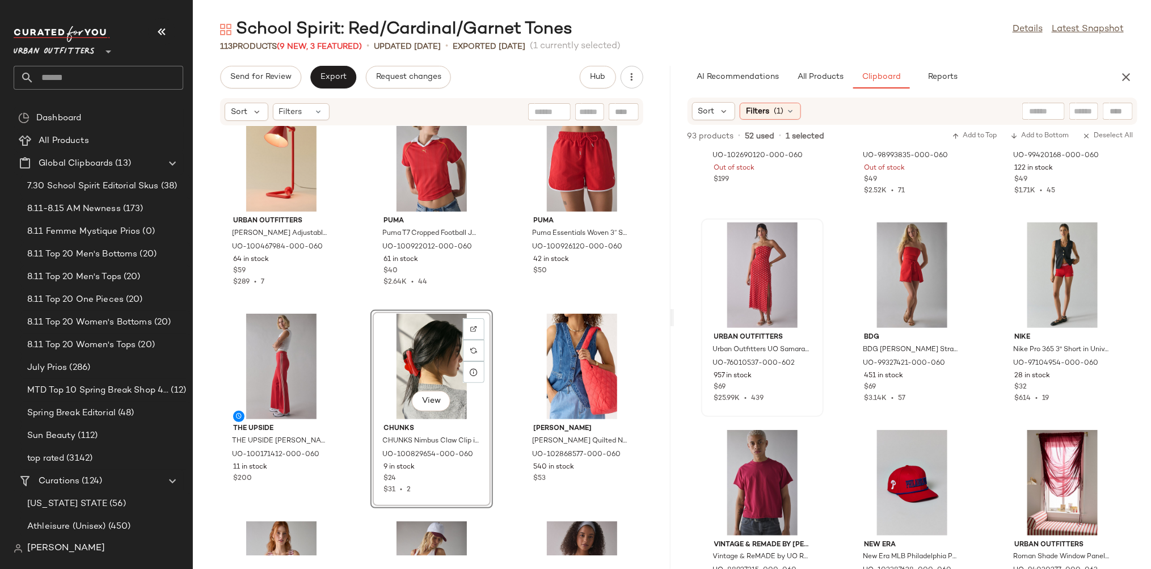
scroll to position [772, 0]
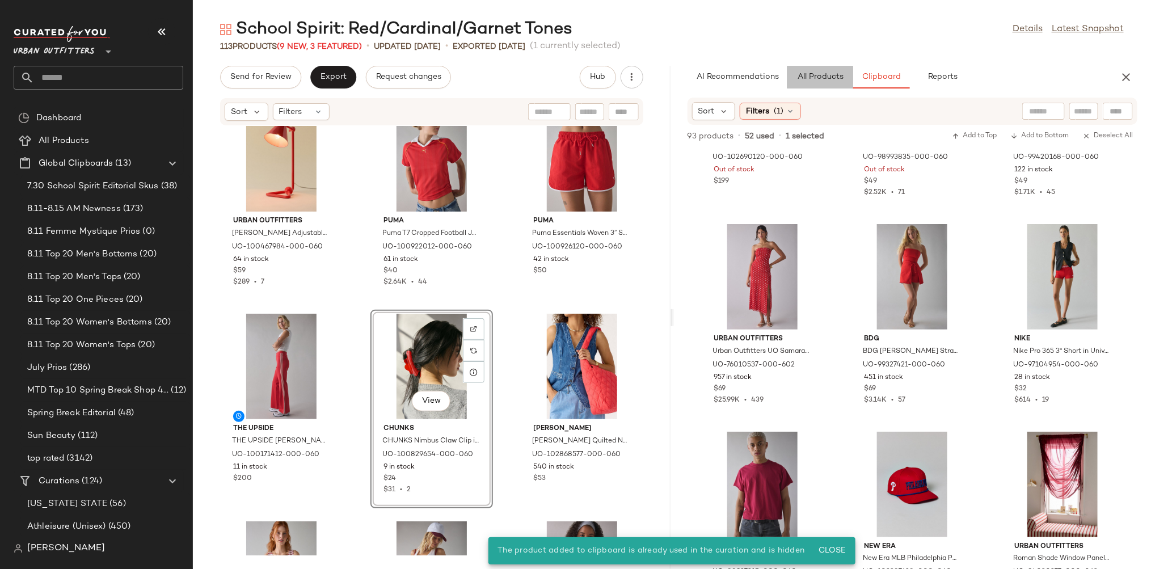
click at [811, 71] on button "All Products" at bounding box center [820, 77] width 66 height 23
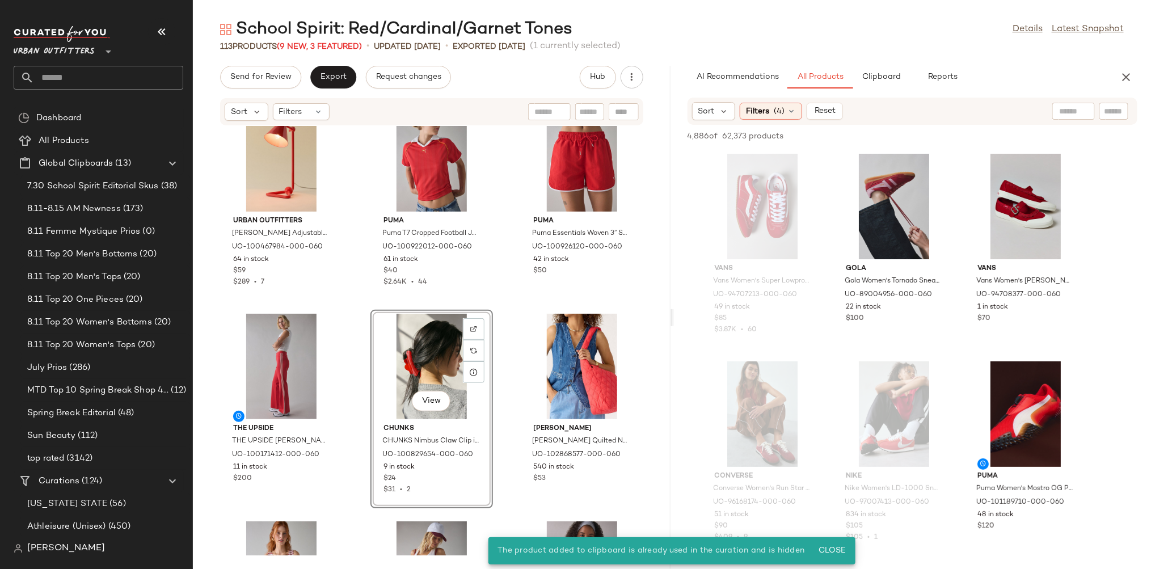
click at [1067, 107] on input "text" at bounding box center [1073, 112] width 29 height 12
type input "*******"
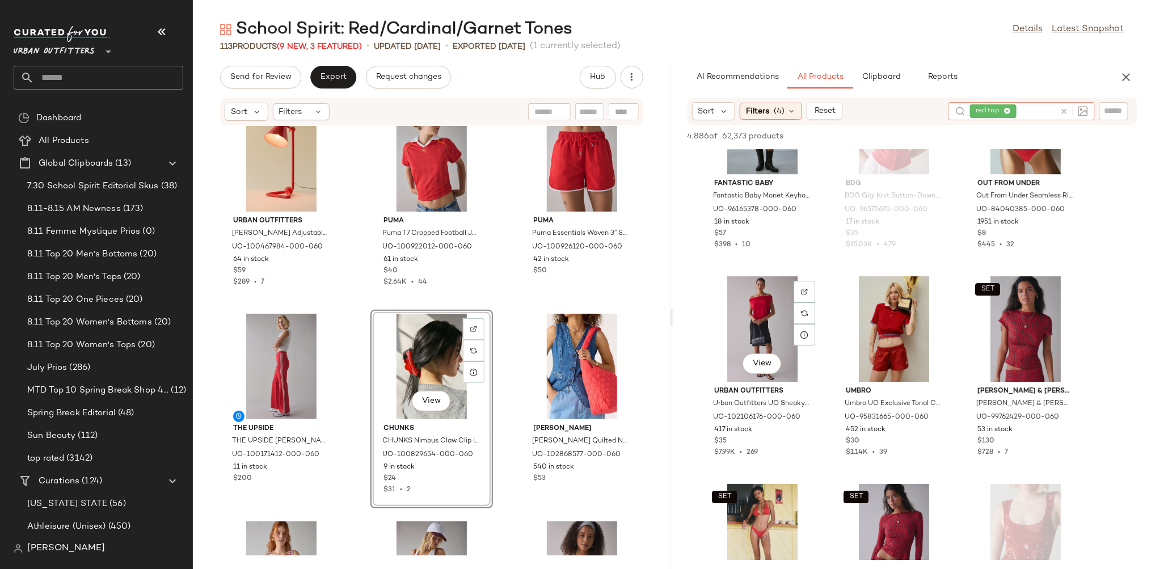
scroll to position [1987, 0]
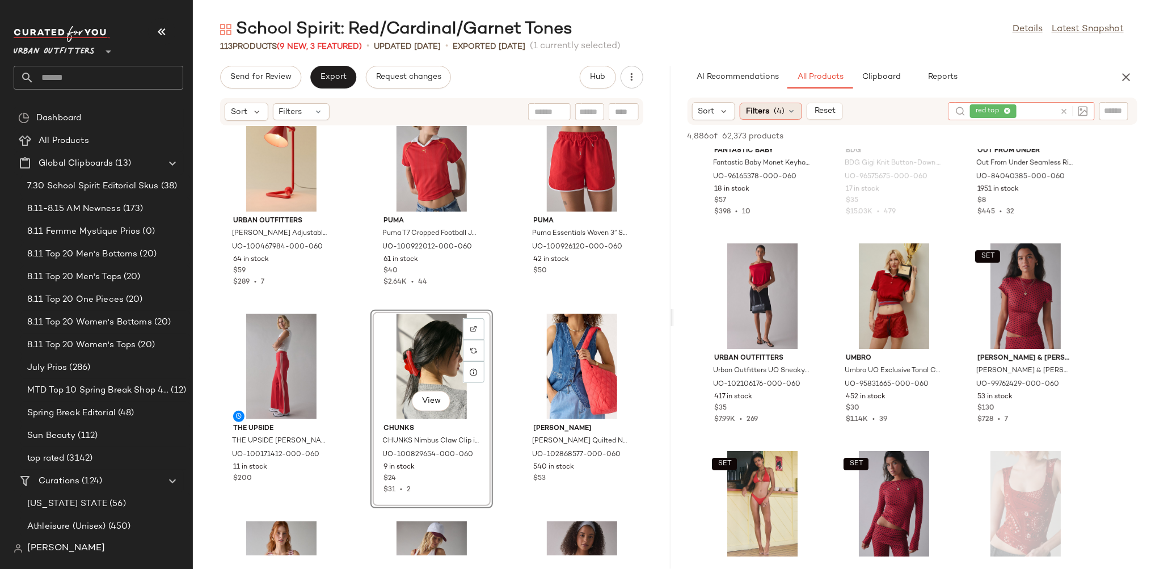
click at [778, 107] on span "(4)" at bounding box center [779, 112] width 11 height 12
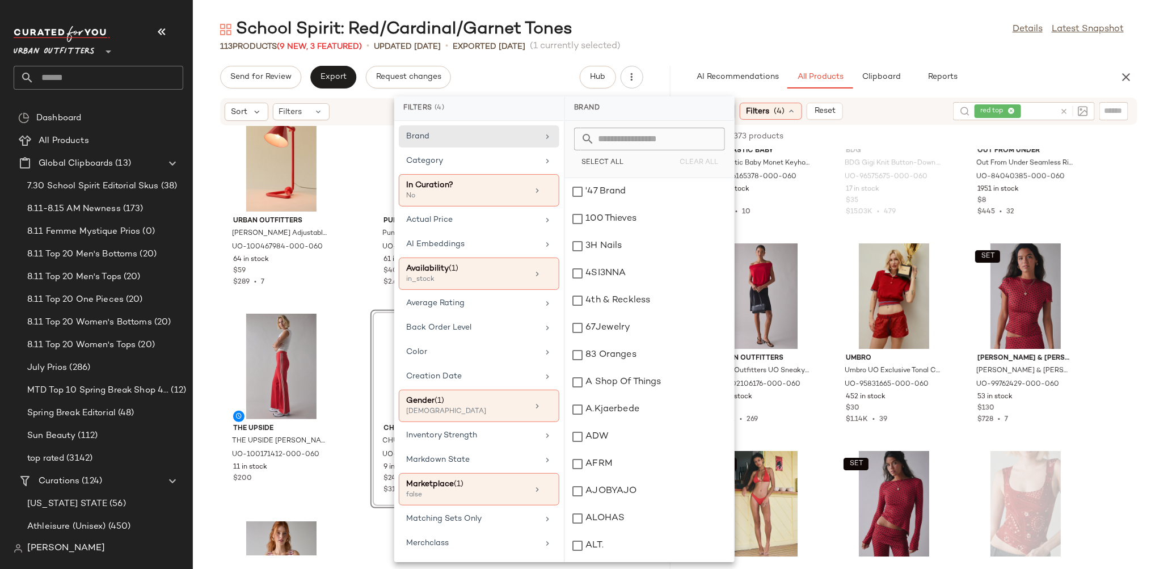
click at [1019, 69] on div "AI Recommendations All Products Clipboard Reports" at bounding box center [895, 77] width 414 height 23
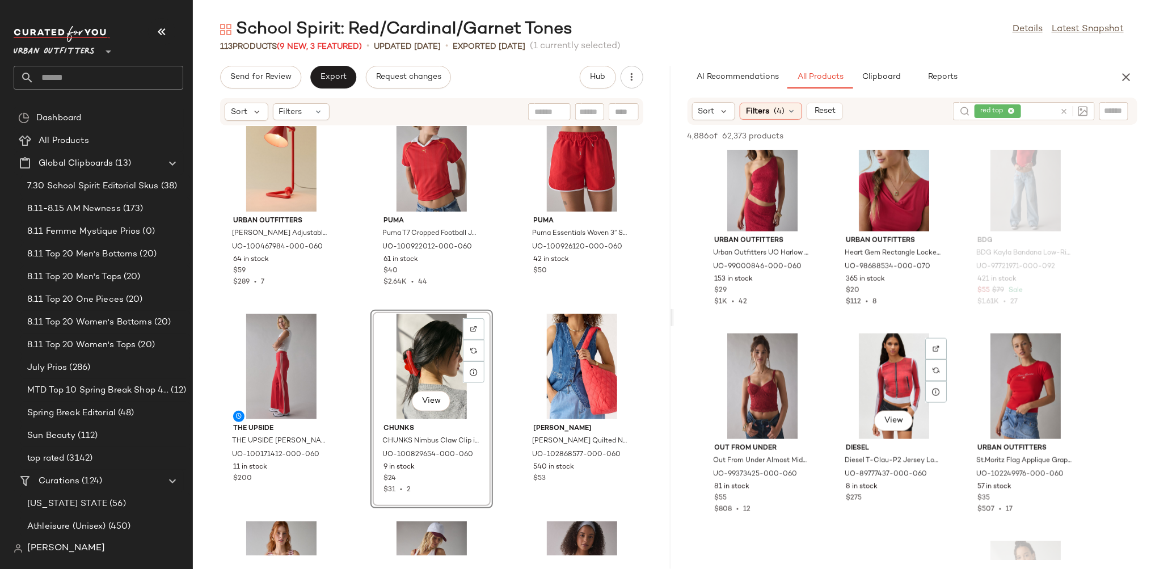
scroll to position [3145, 0]
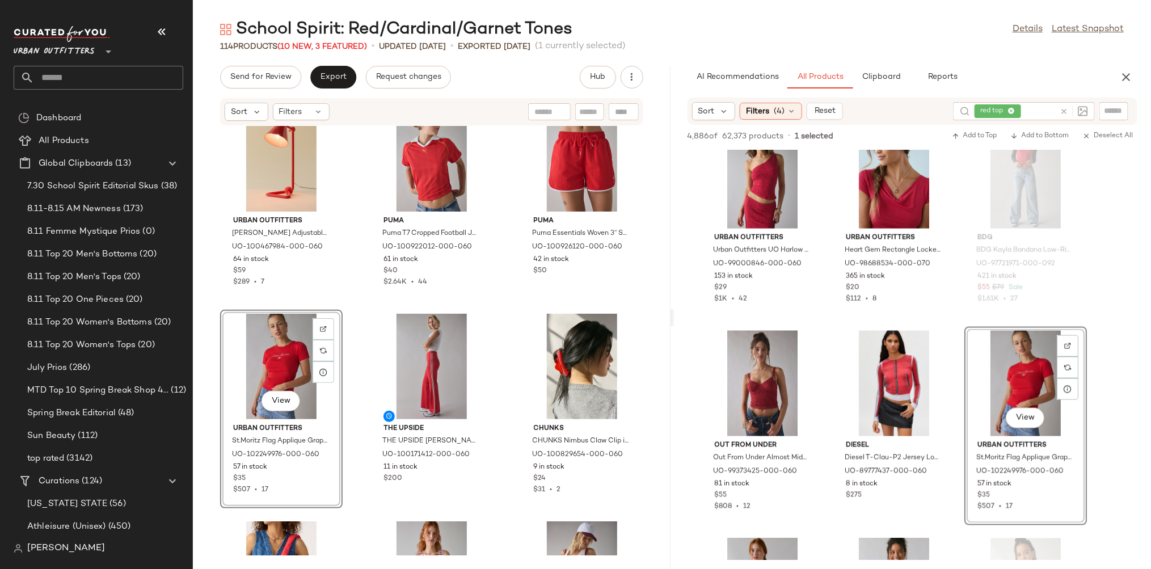
drag, startPoint x: 1001, startPoint y: 387, endPoint x: 167, endPoint y: 5, distance: 917.2
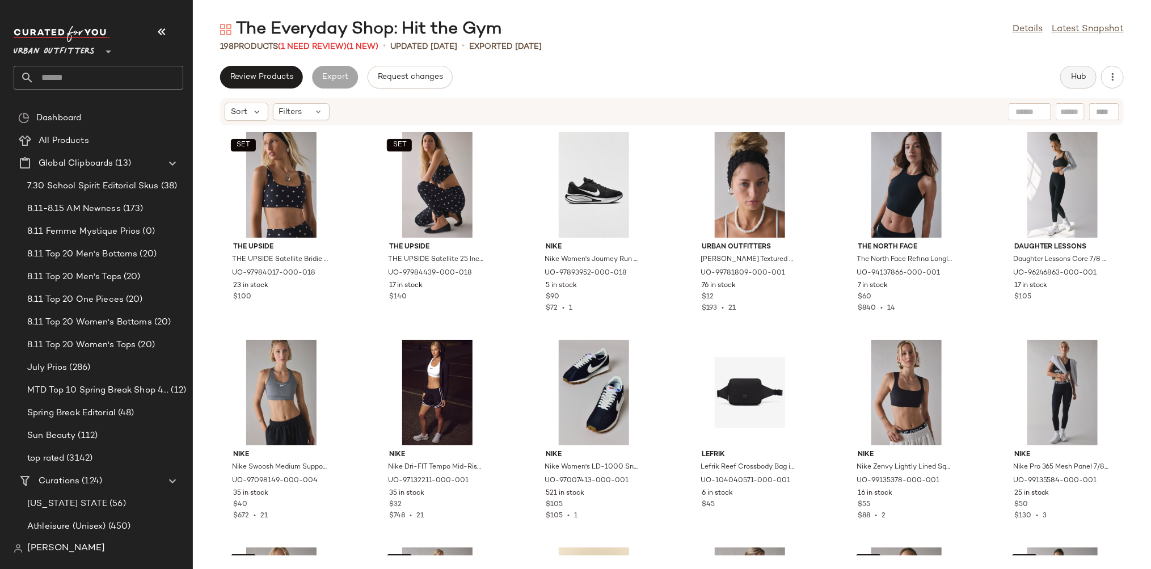
click at [1073, 77] on span "Hub" at bounding box center [1079, 77] width 16 height 9
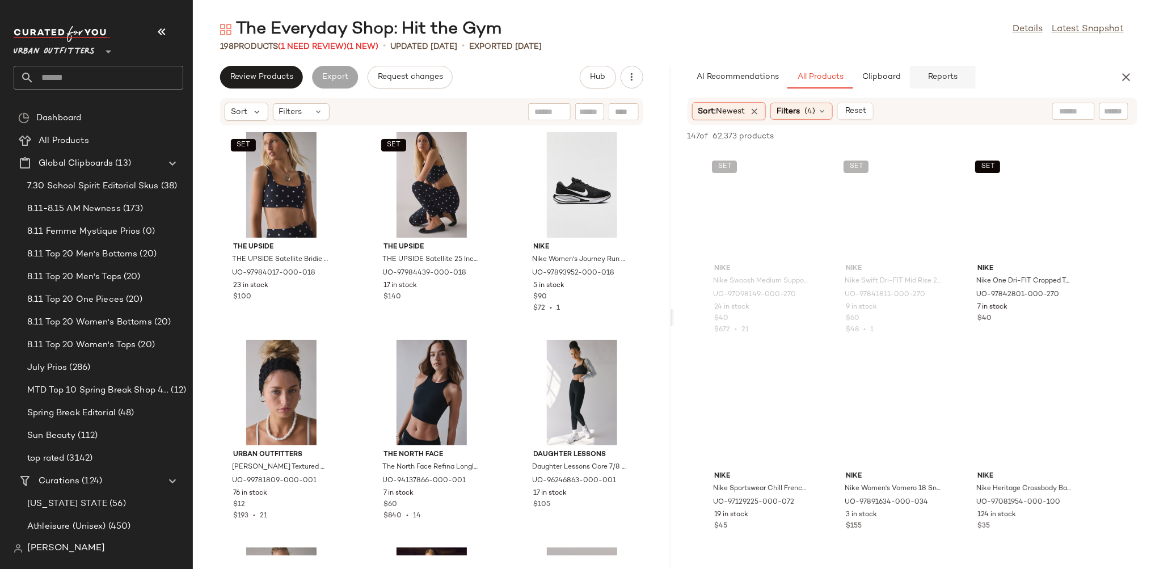
click at [945, 70] on button "Reports" at bounding box center [943, 77] width 66 height 23
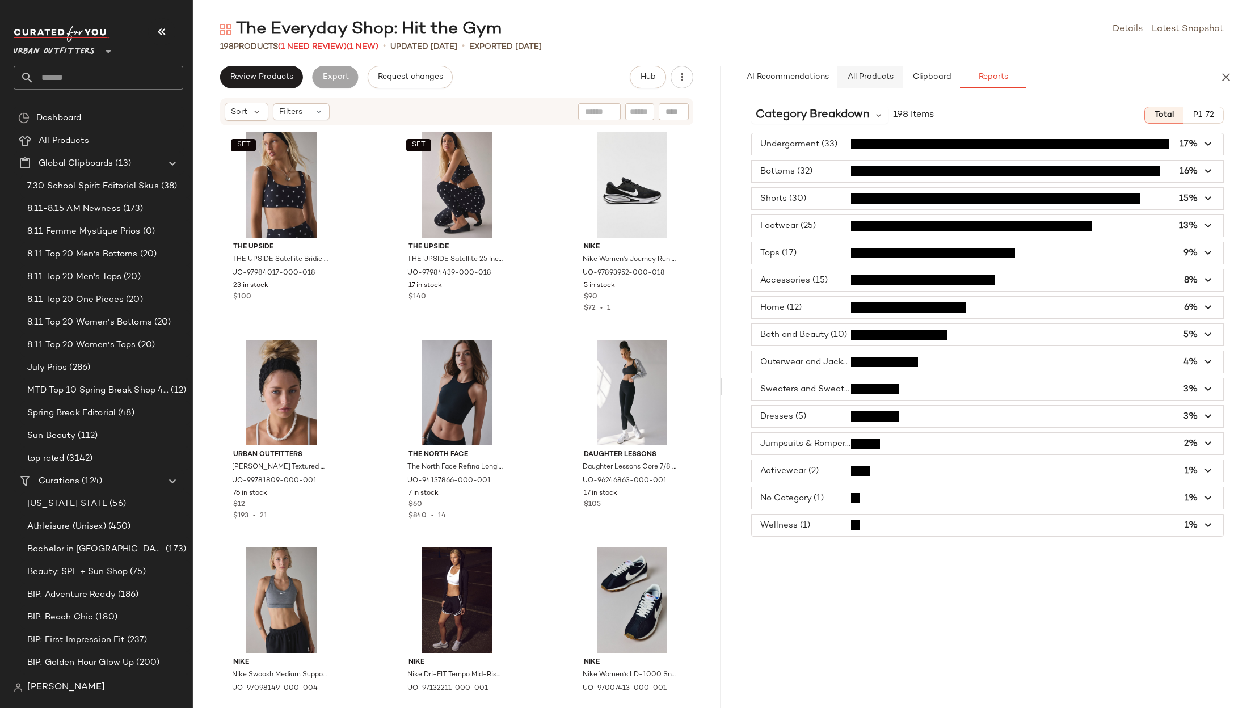
click at [870, 78] on span "All Products" at bounding box center [869, 77] width 47 height 9
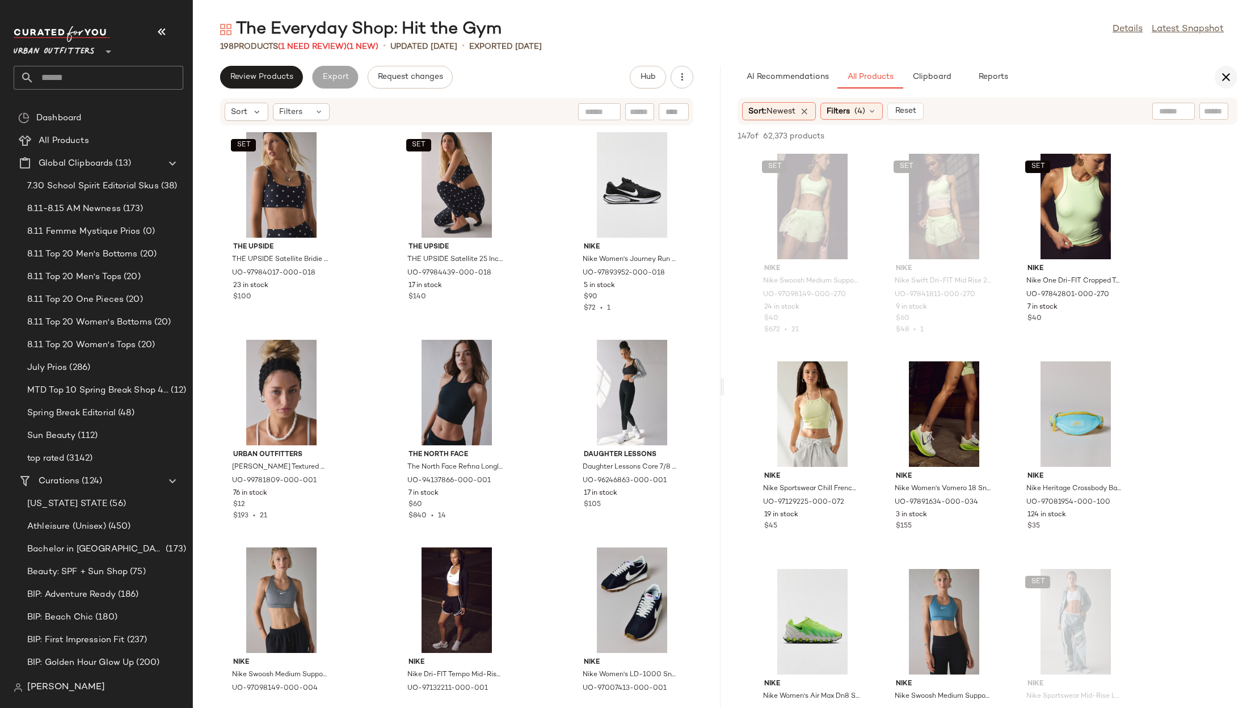
click at [1151, 78] on icon "button" at bounding box center [1226, 77] width 14 height 14
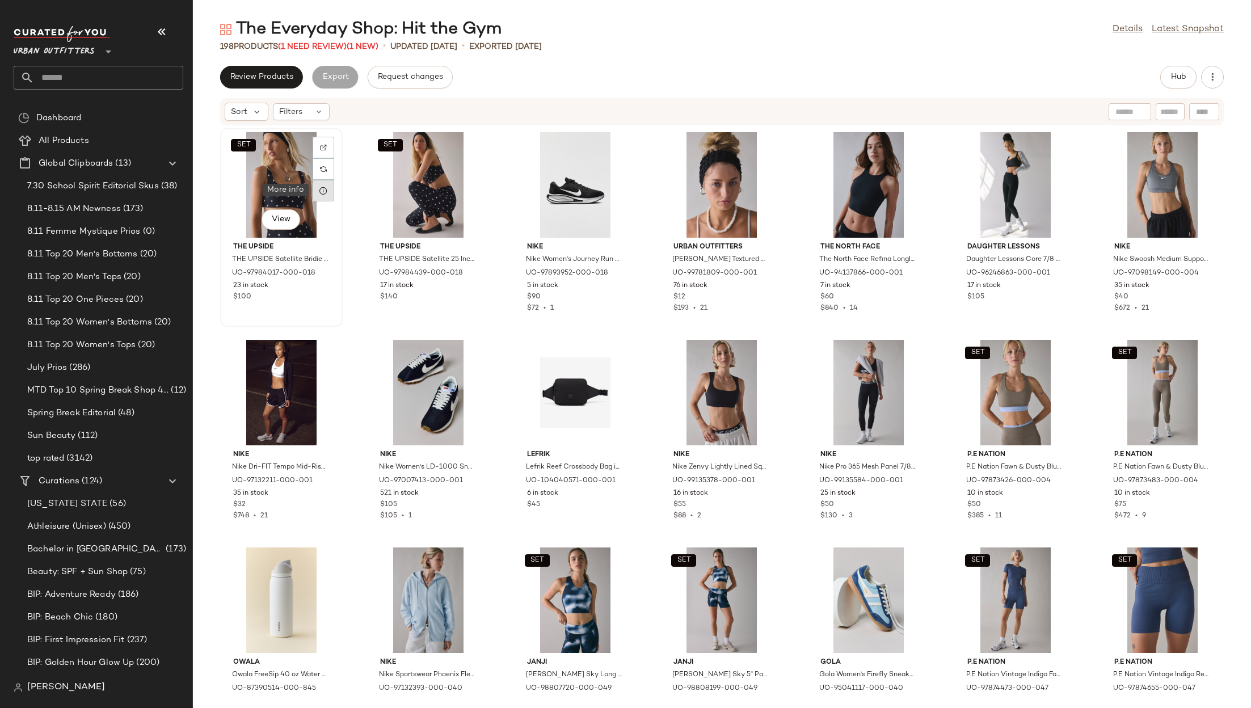
click at [322, 183] on div at bounding box center [324, 191] width 22 height 22
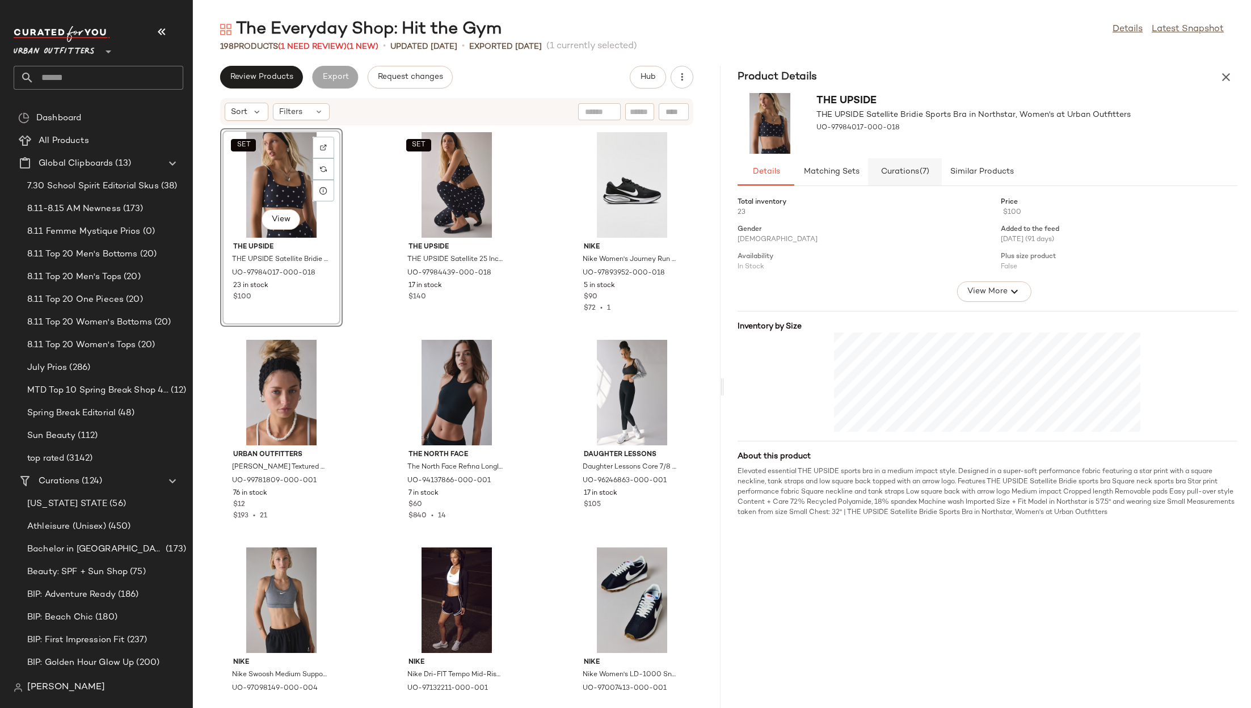
click at [929, 173] on button "Curations (7)" at bounding box center [905, 171] width 74 height 27
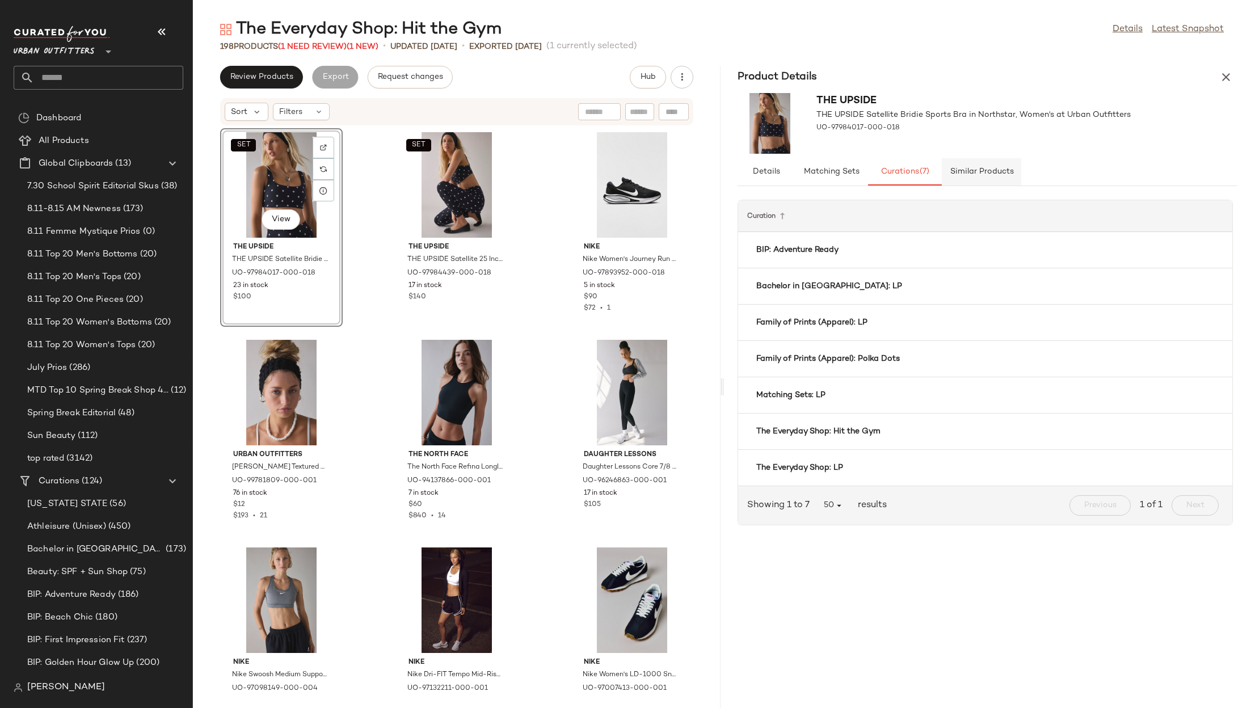
click at [971, 173] on span "Similar Products" at bounding box center [981, 171] width 64 height 9
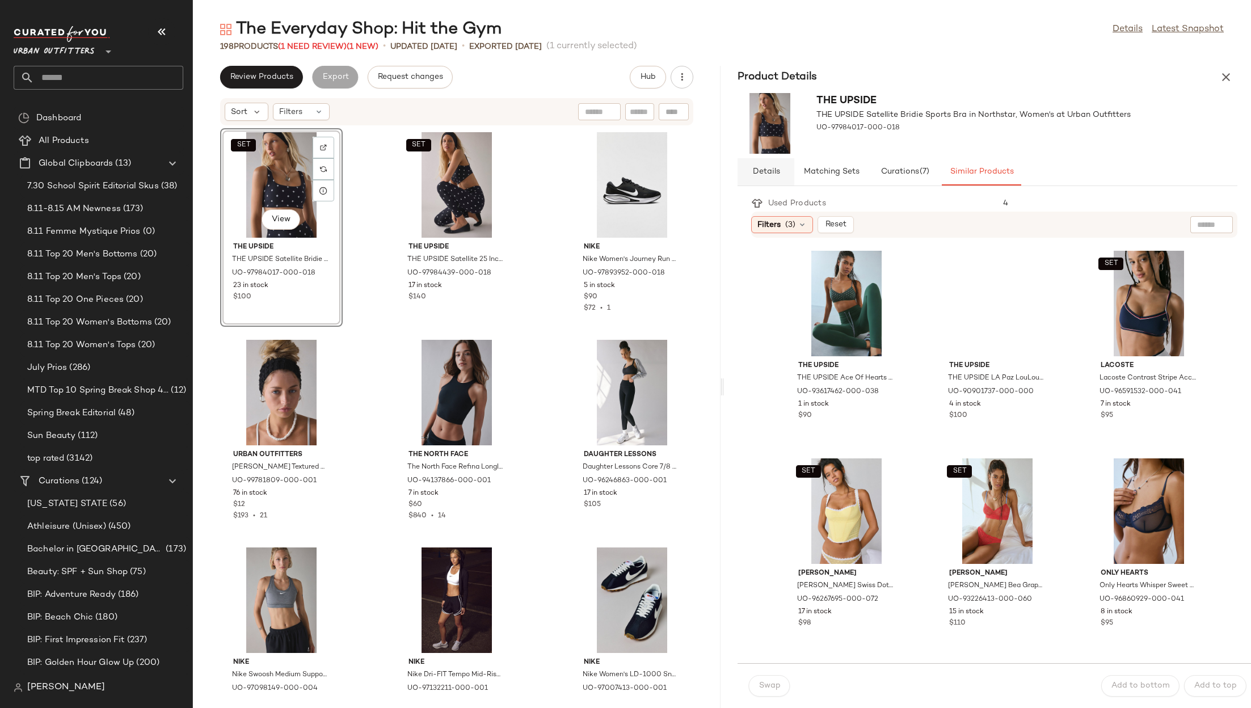
click at [764, 170] on span "Details" at bounding box center [766, 171] width 28 height 9
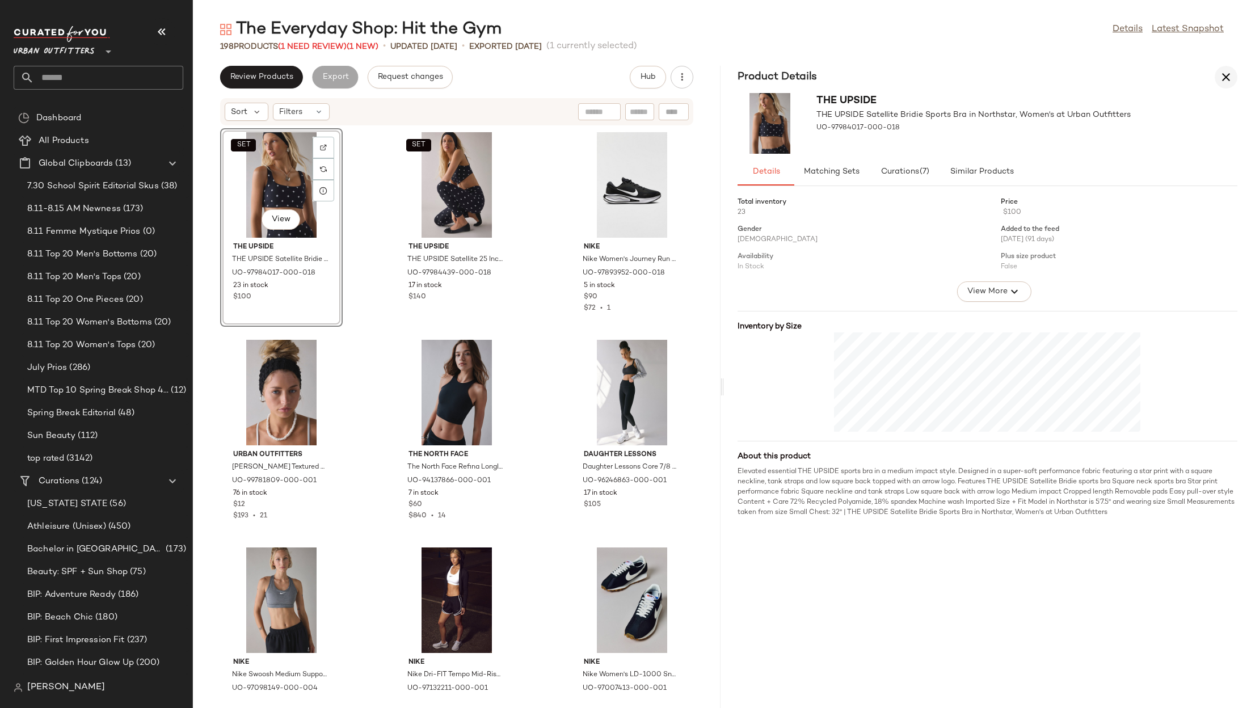
click at [1151, 80] on button "button" at bounding box center [1226, 77] width 23 height 23
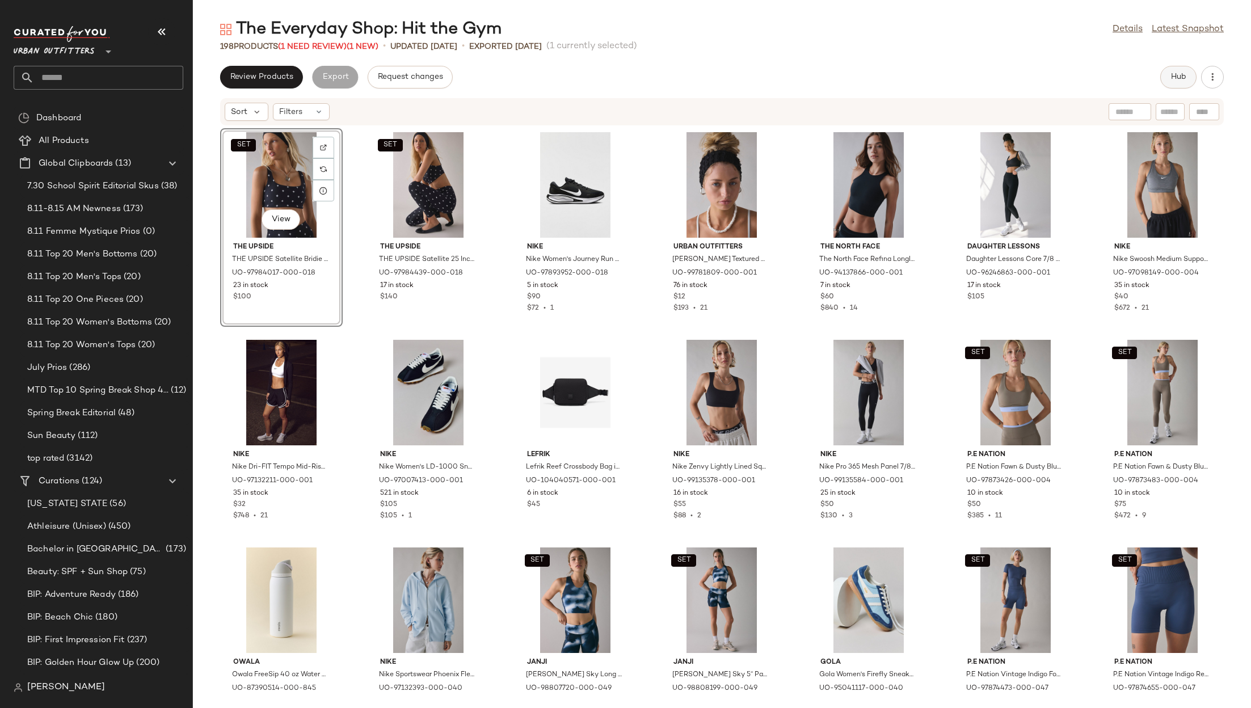
click at [1151, 82] on button "Hub" at bounding box center [1178, 77] width 36 height 23
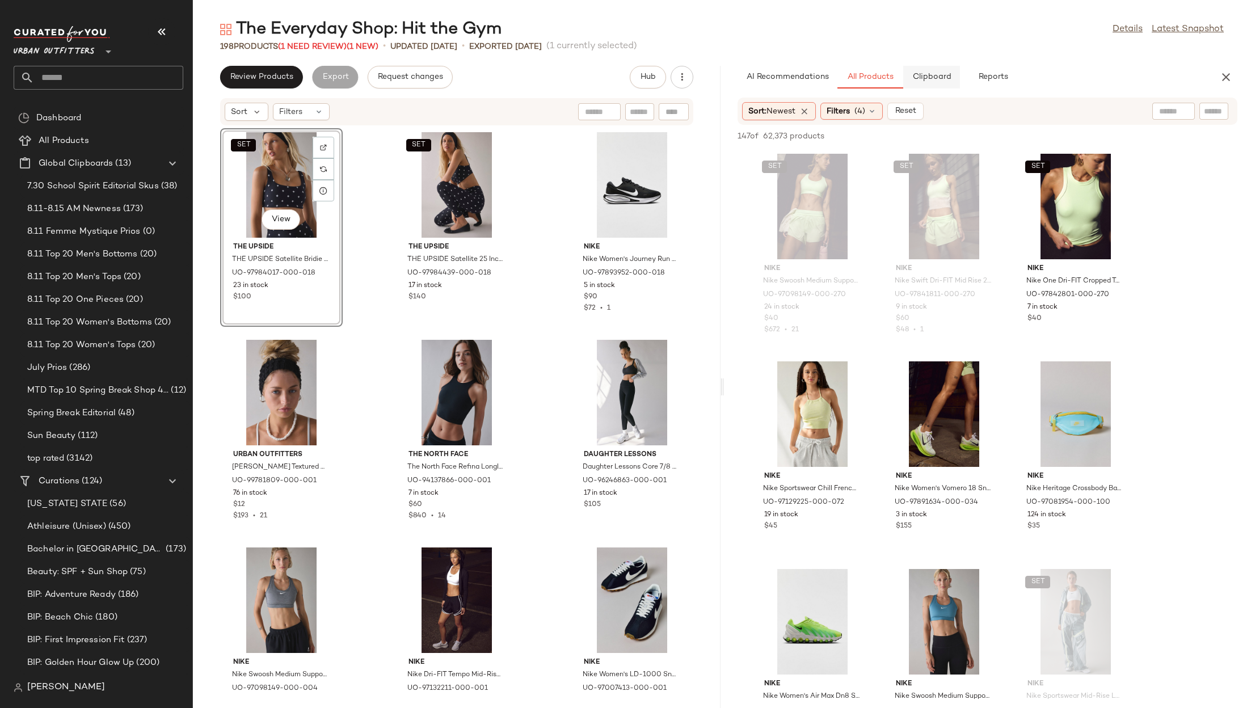
click at [922, 75] on span "Clipboard" at bounding box center [931, 77] width 39 height 9
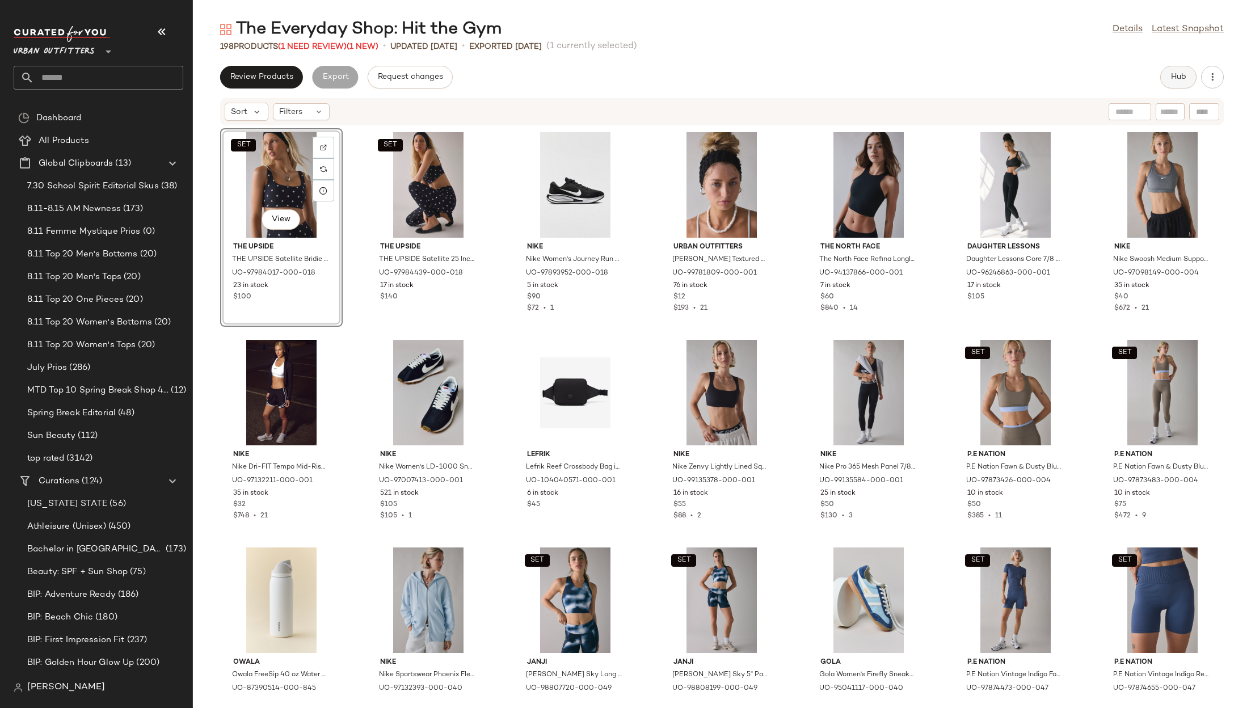
click at [1174, 80] on span "Hub" at bounding box center [1178, 77] width 16 height 9
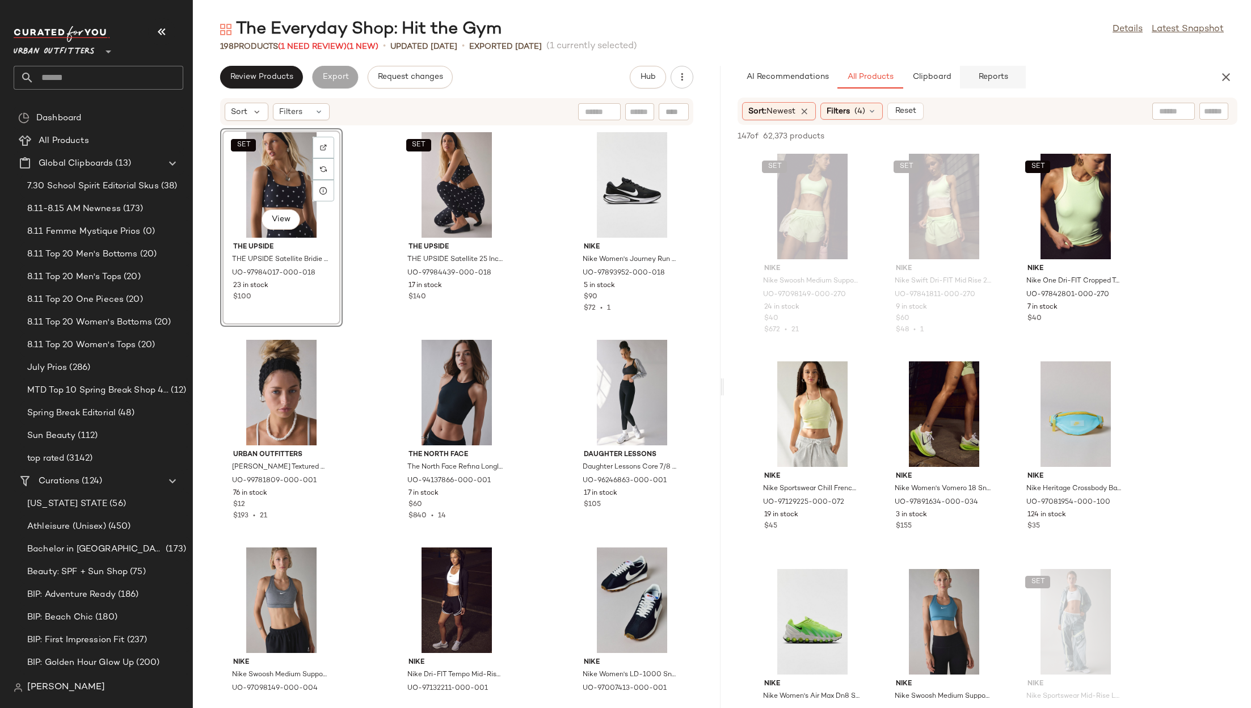
click at [976, 75] on button "Reports" at bounding box center [993, 77] width 66 height 23
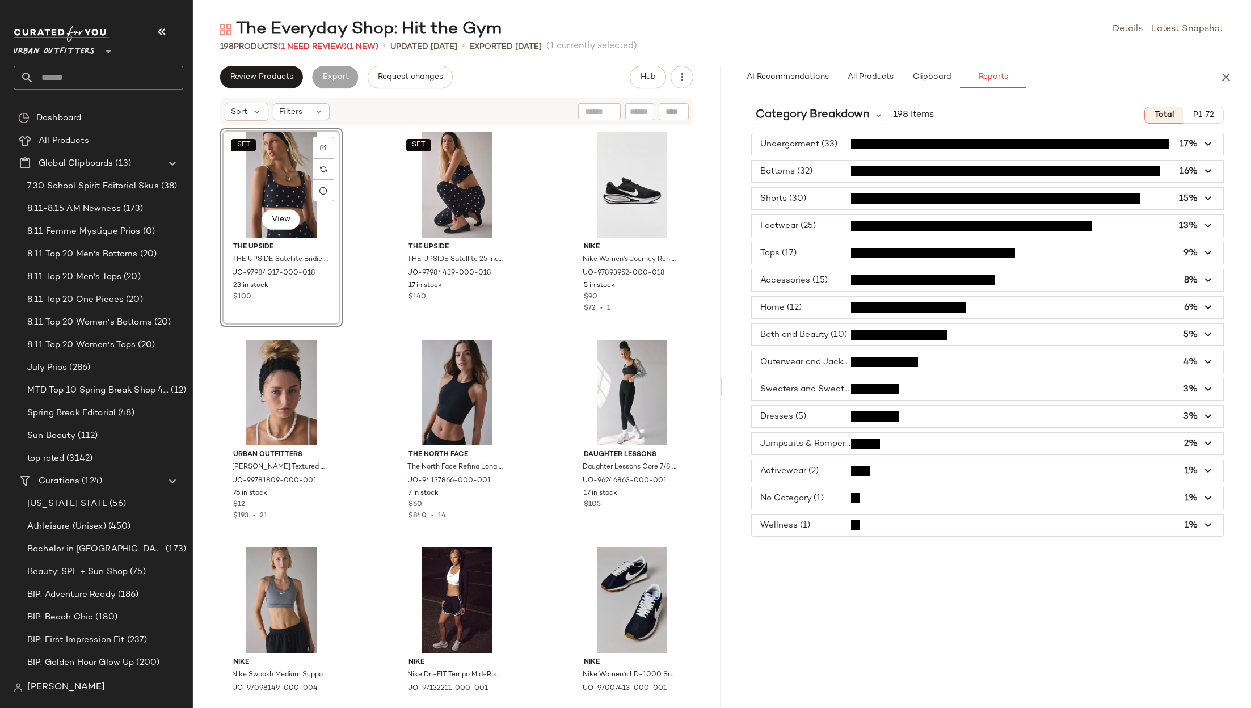
click at [1206, 115] on span "P1-72" at bounding box center [1204, 115] width 22 height 9
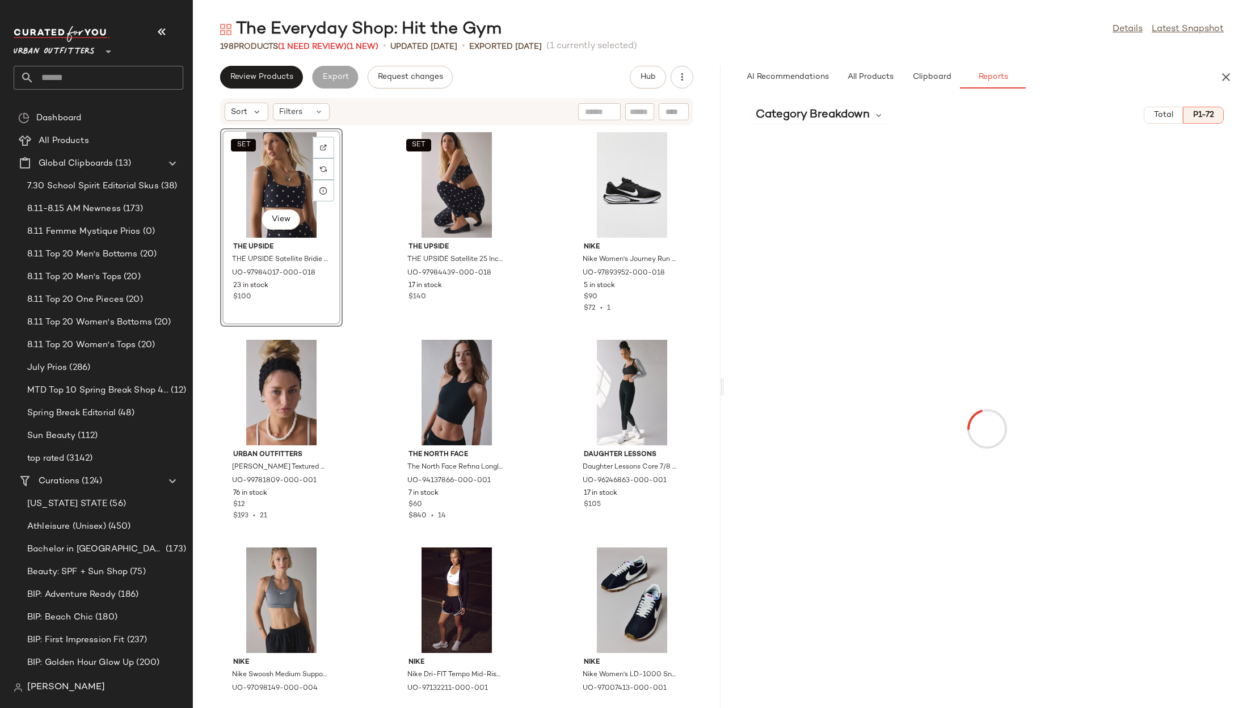
click at [1165, 113] on span "Total" at bounding box center [1163, 115] width 20 height 9
click at [1218, 82] on button "button" at bounding box center [1226, 77] width 23 height 23
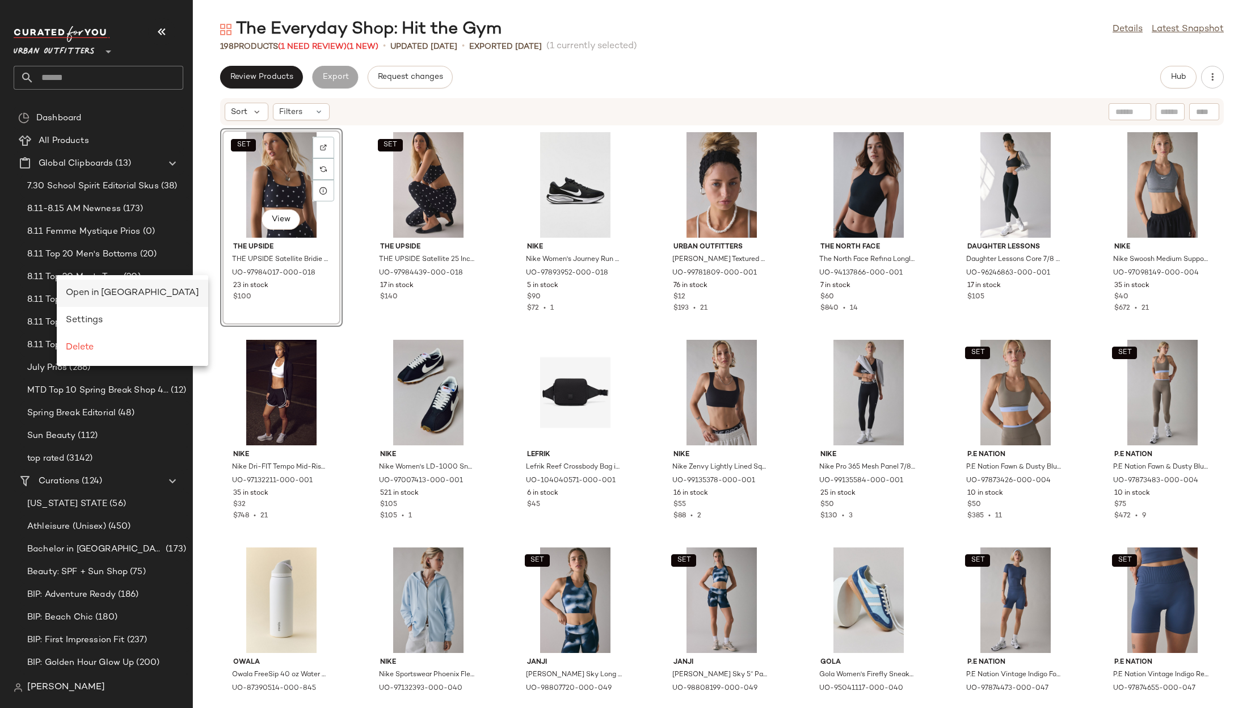
click at [100, 292] on span "Open in [GEOGRAPHIC_DATA]" at bounding box center [132, 293] width 133 height 10
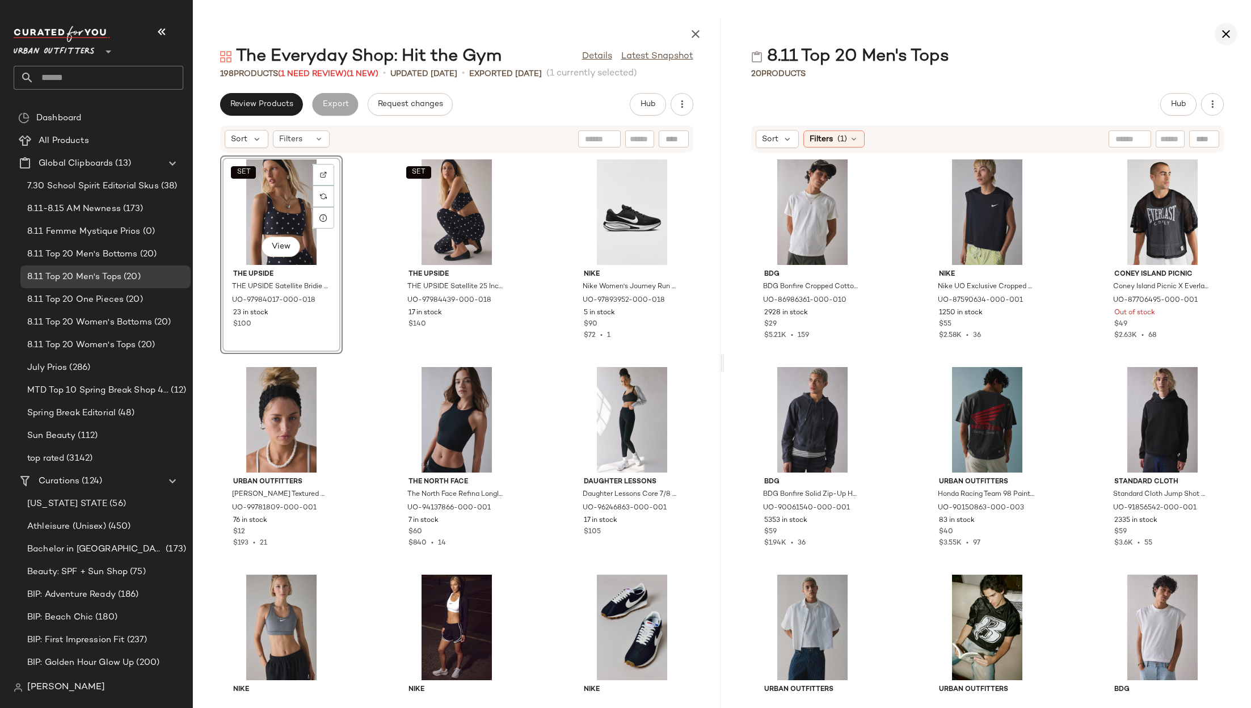
click at [1218, 33] on button "button" at bounding box center [1226, 34] width 23 height 23
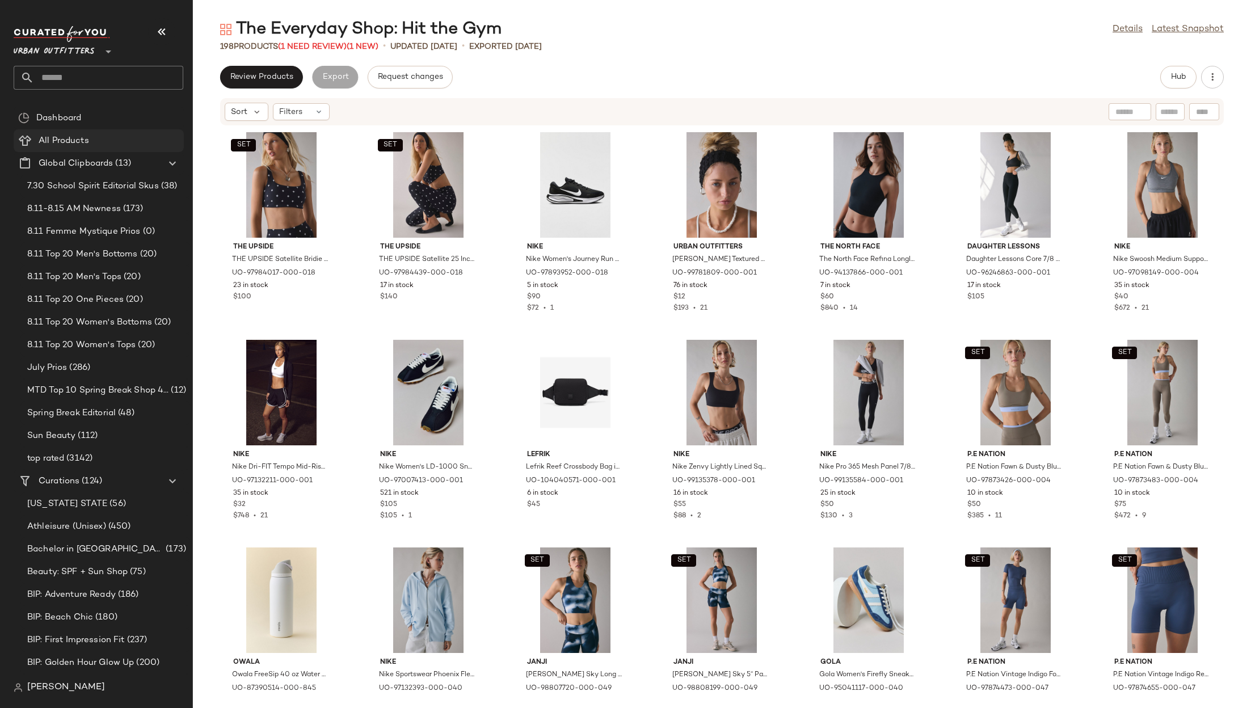
click at [65, 134] on span "All Products" at bounding box center [64, 140] width 50 height 13
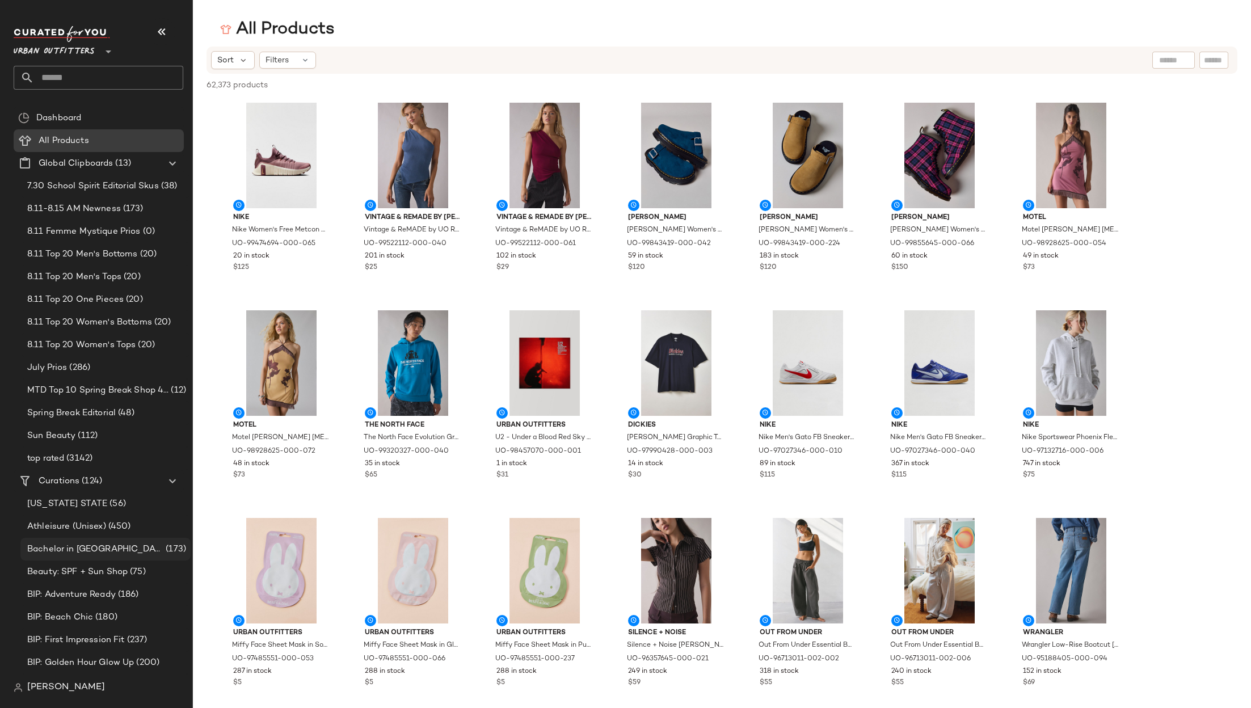
click at [85, 546] on span "Bachelor in [GEOGRAPHIC_DATA]: LP" at bounding box center [95, 549] width 136 height 13
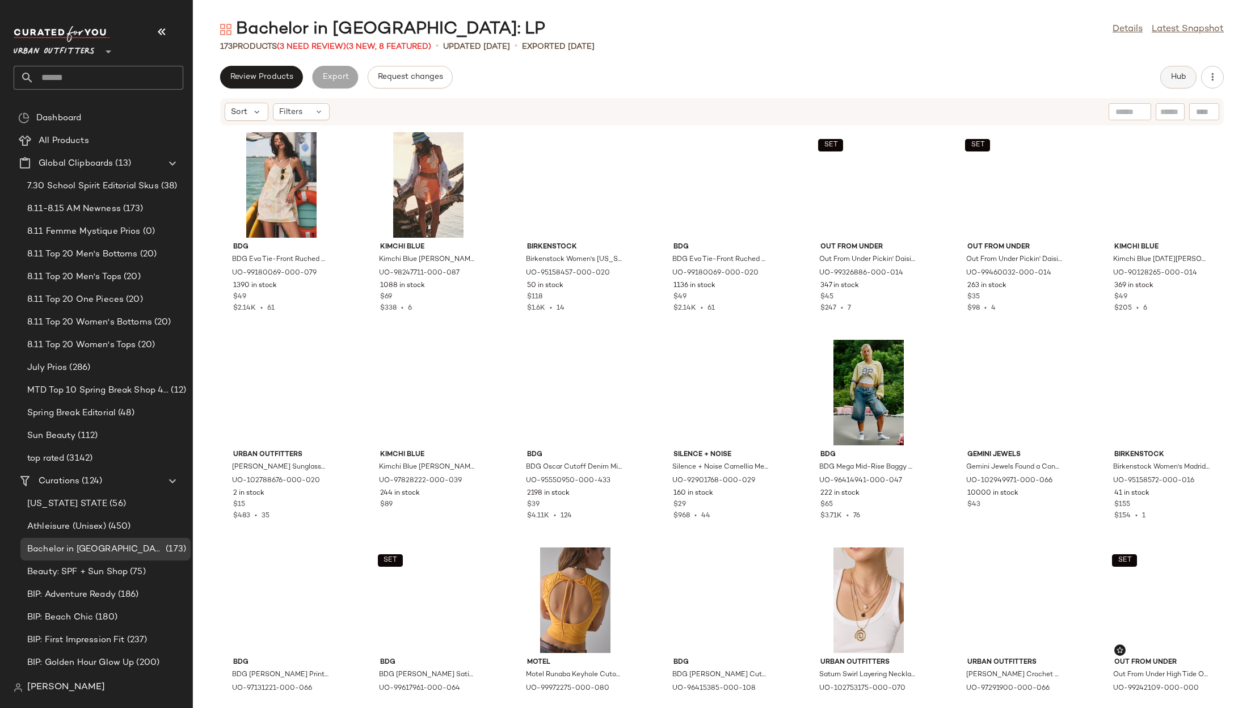
click at [1172, 80] on span "Hub" at bounding box center [1178, 77] width 16 height 9
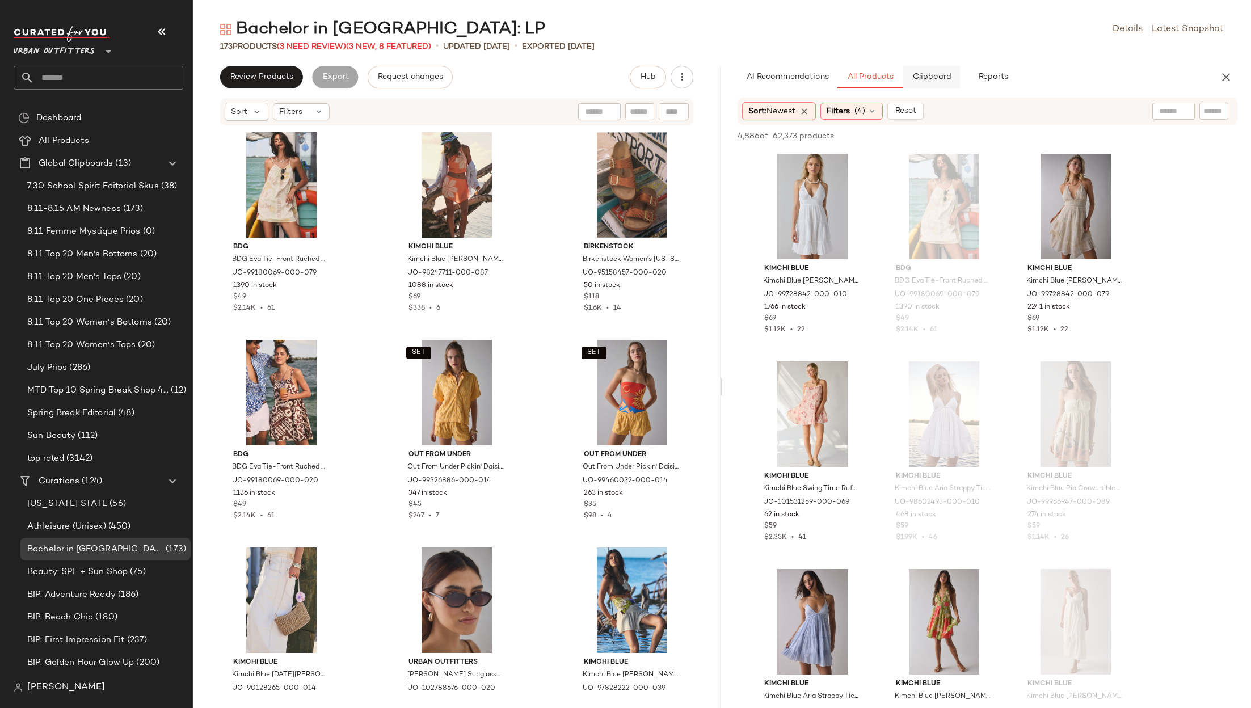
click at [943, 81] on span "Clipboard" at bounding box center [931, 77] width 39 height 9
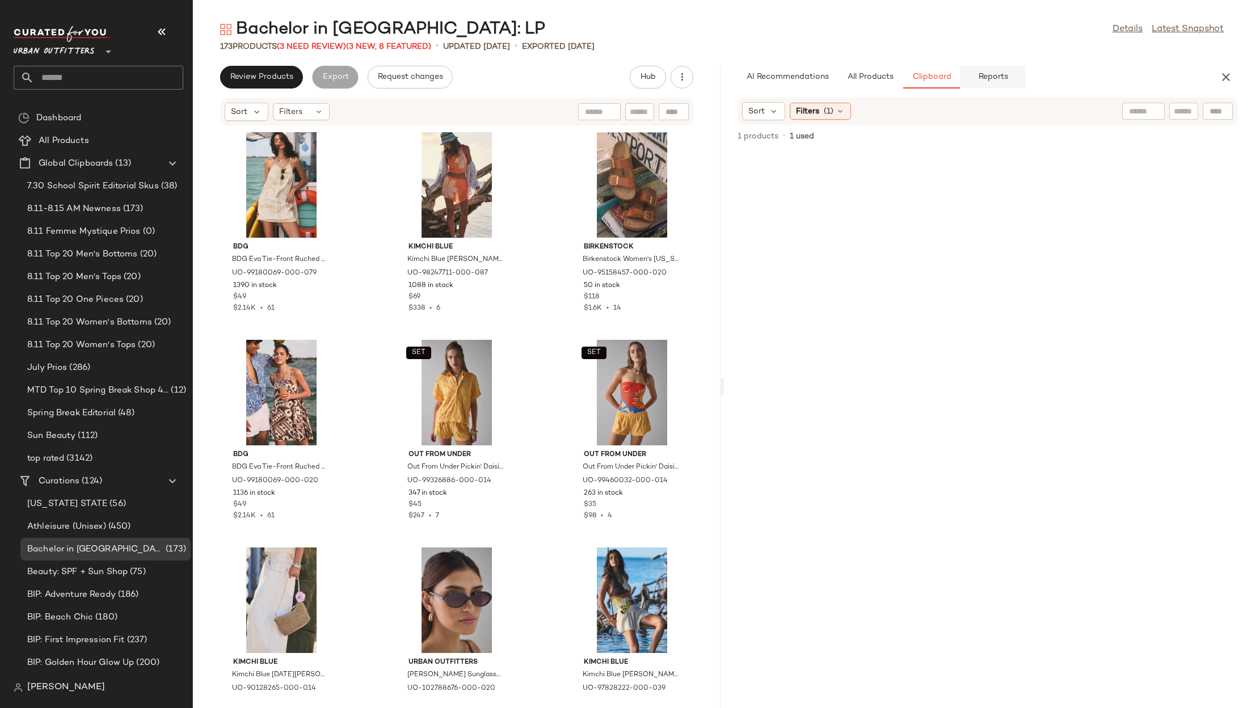
click at [1004, 76] on span "Reports" at bounding box center [993, 77] width 30 height 9
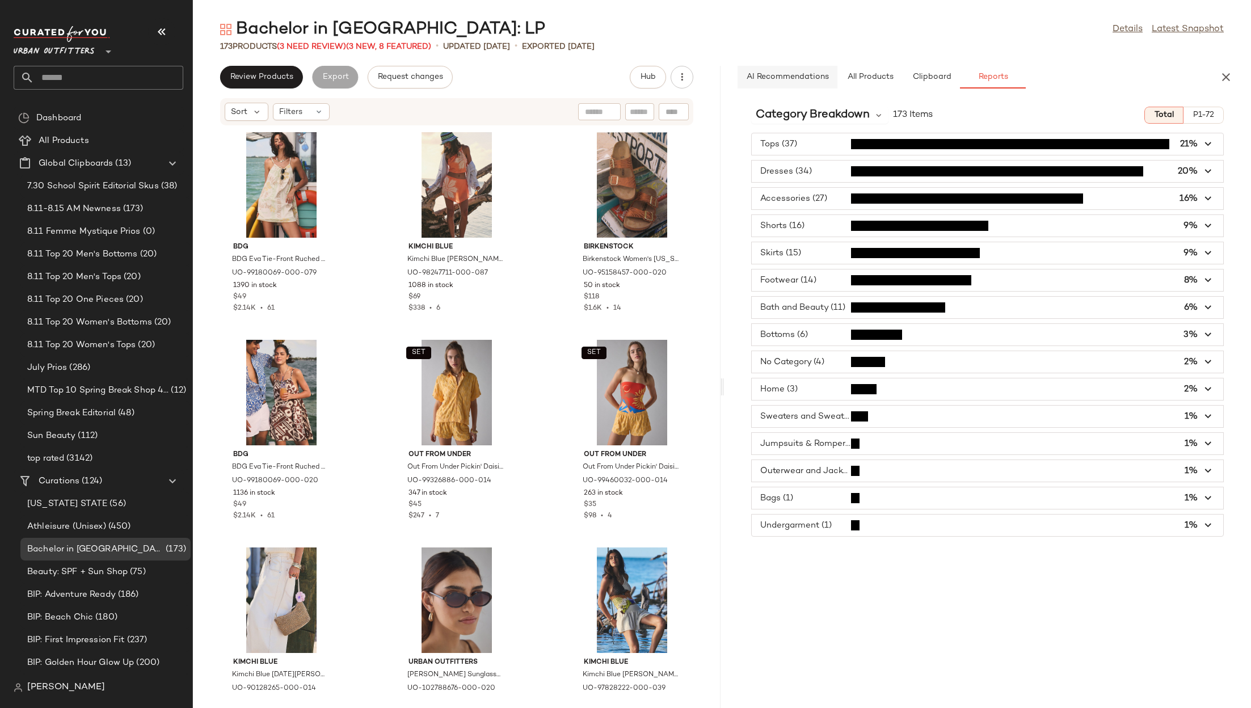
click at [794, 76] on span "AI Recommendations" at bounding box center [786, 77] width 83 height 9
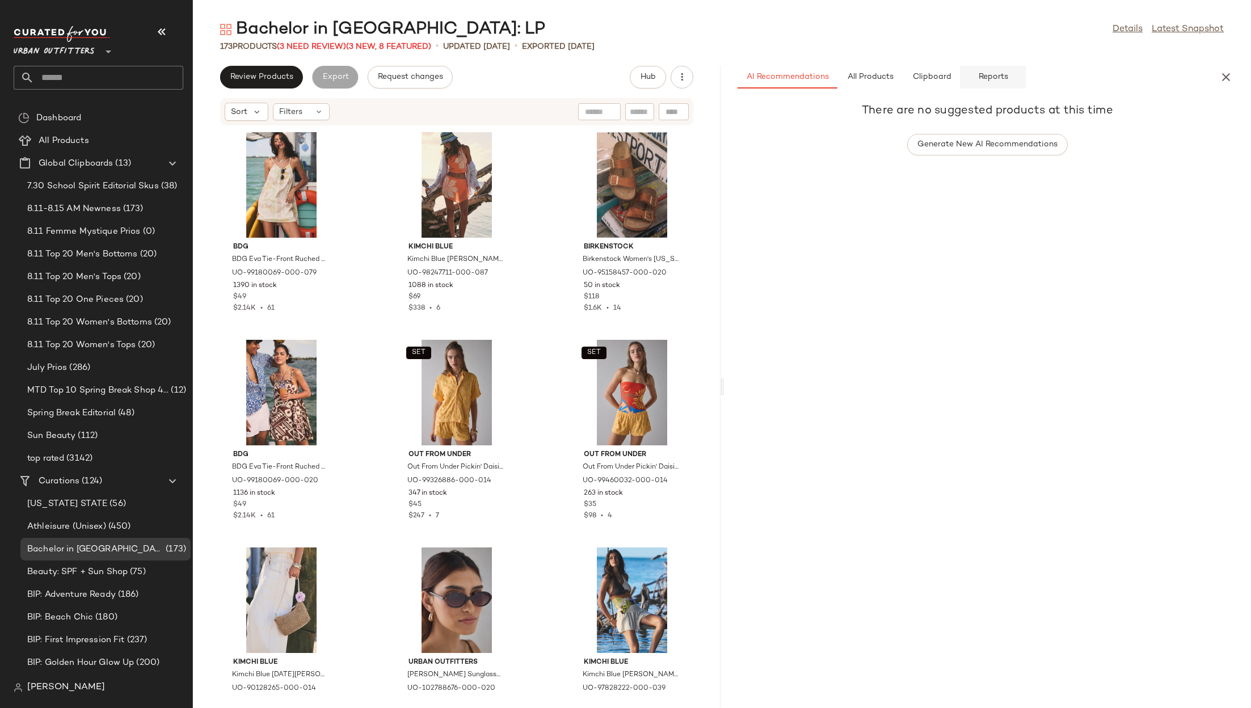
click at [985, 74] on span "Reports" at bounding box center [993, 77] width 30 height 9
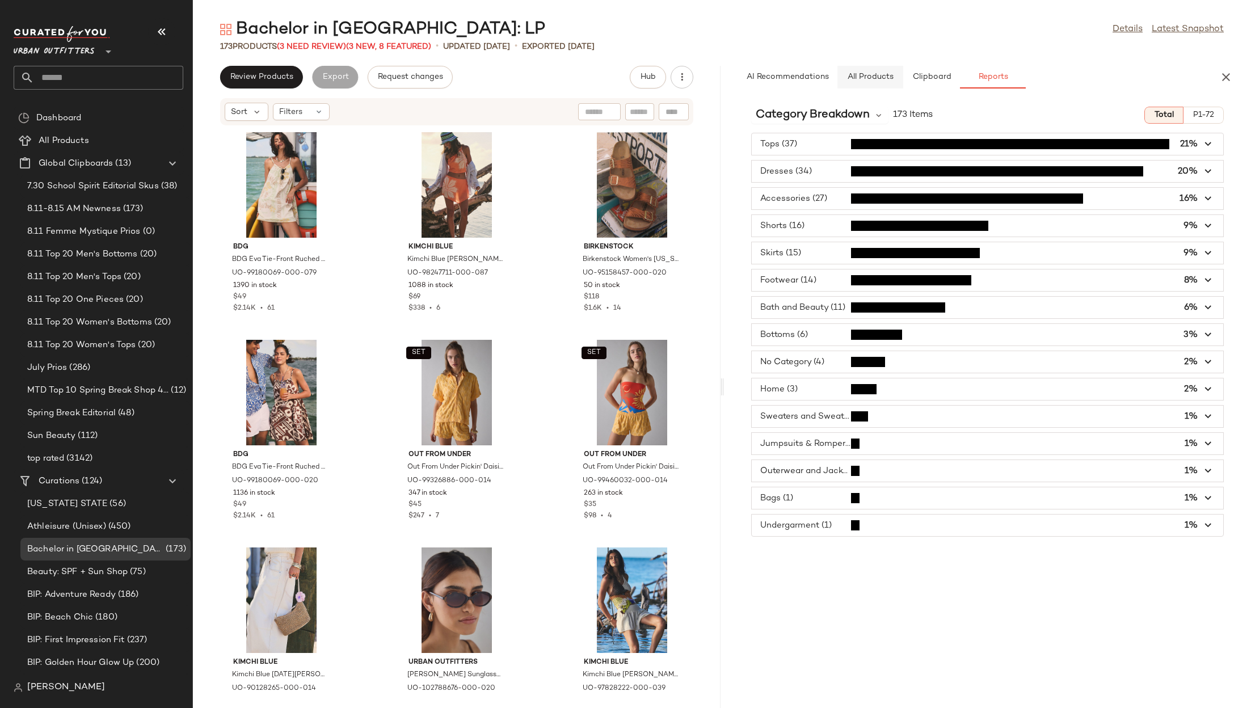
click at [886, 77] on span "All Products" at bounding box center [869, 77] width 47 height 9
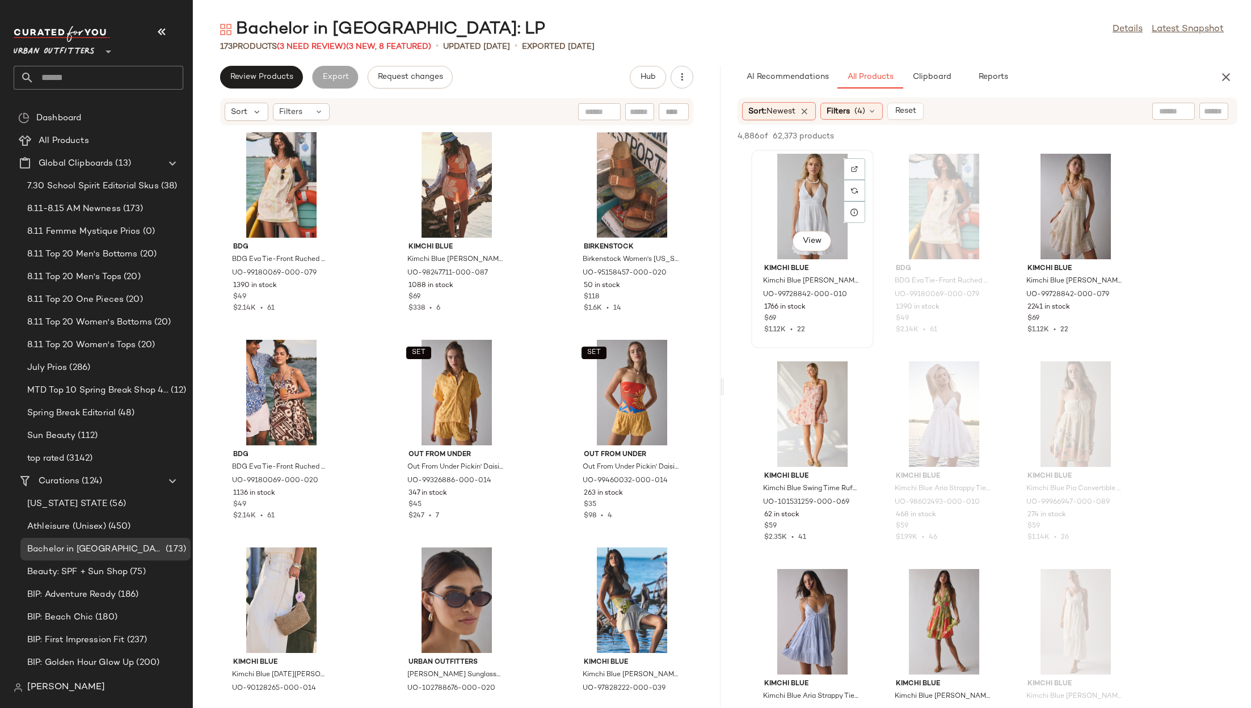
click at [818, 201] on div "View" at bounding box center [812, 207] width 115 height 106
click at [948, 216] on div "View" at bounding box center [944, 207] width 115 height 106
click at [790, 186] on div "View" at bounding box center [812, 207] width 115 height 106
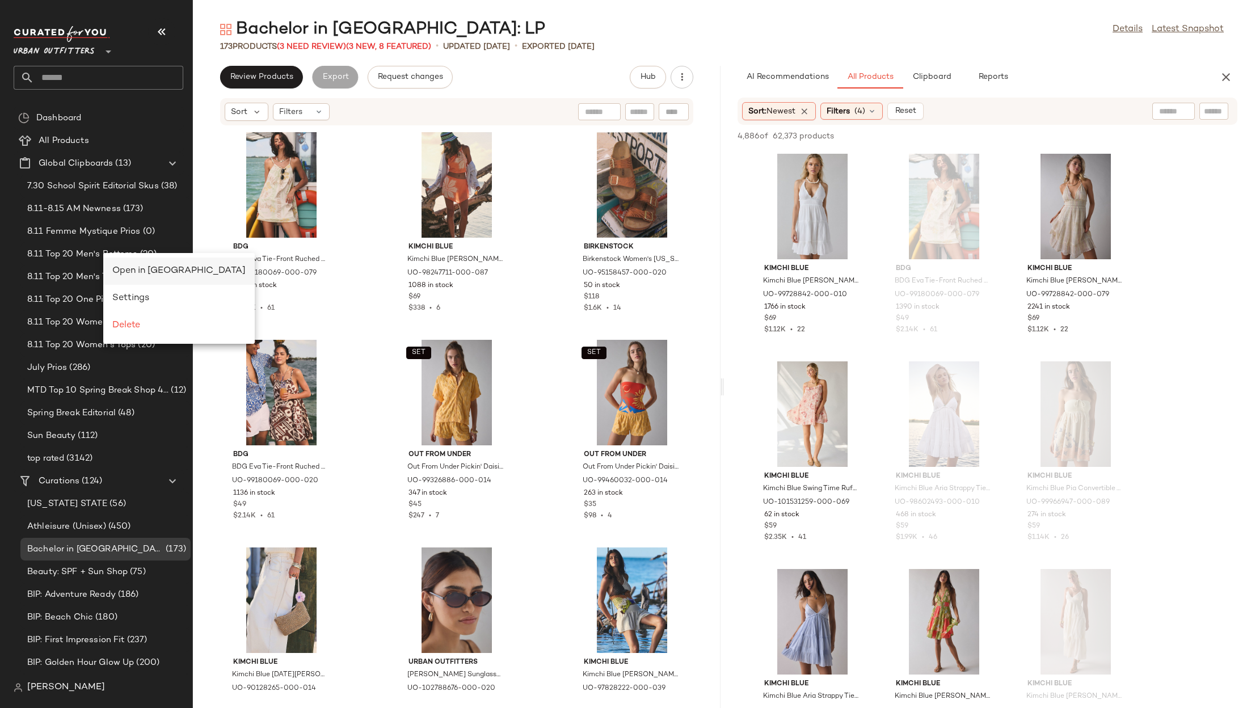
click at [128, 269] on span "Open in Split View" at bounding box center [178, 271] width 133 height 10
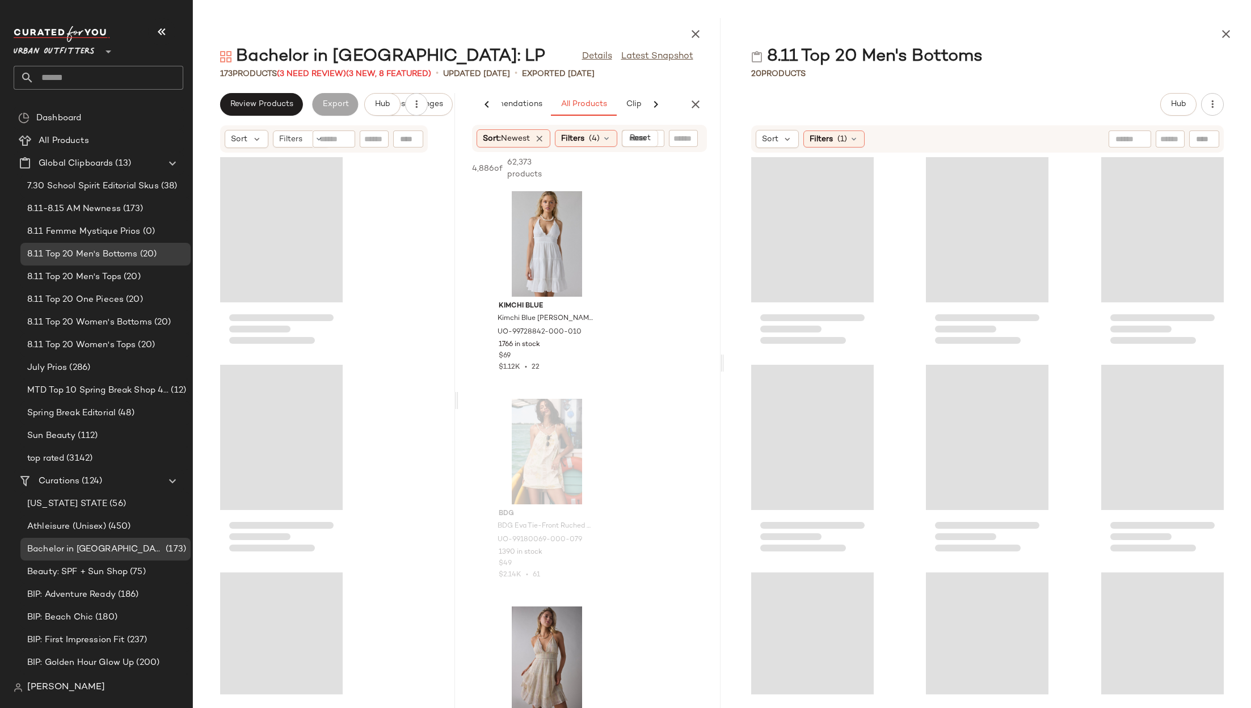
scroll to position [0, 50]
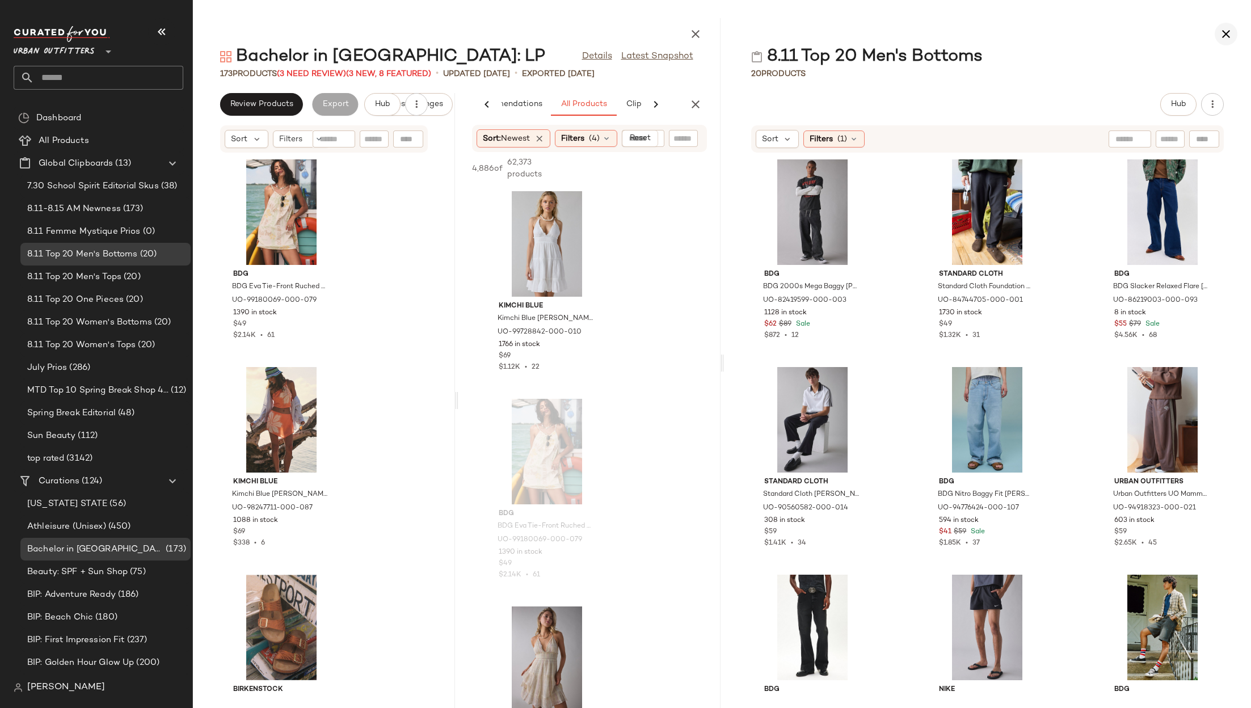
click at [1224, 34] on icon "button" at bounding box center [1226, 34] width 14 height 14
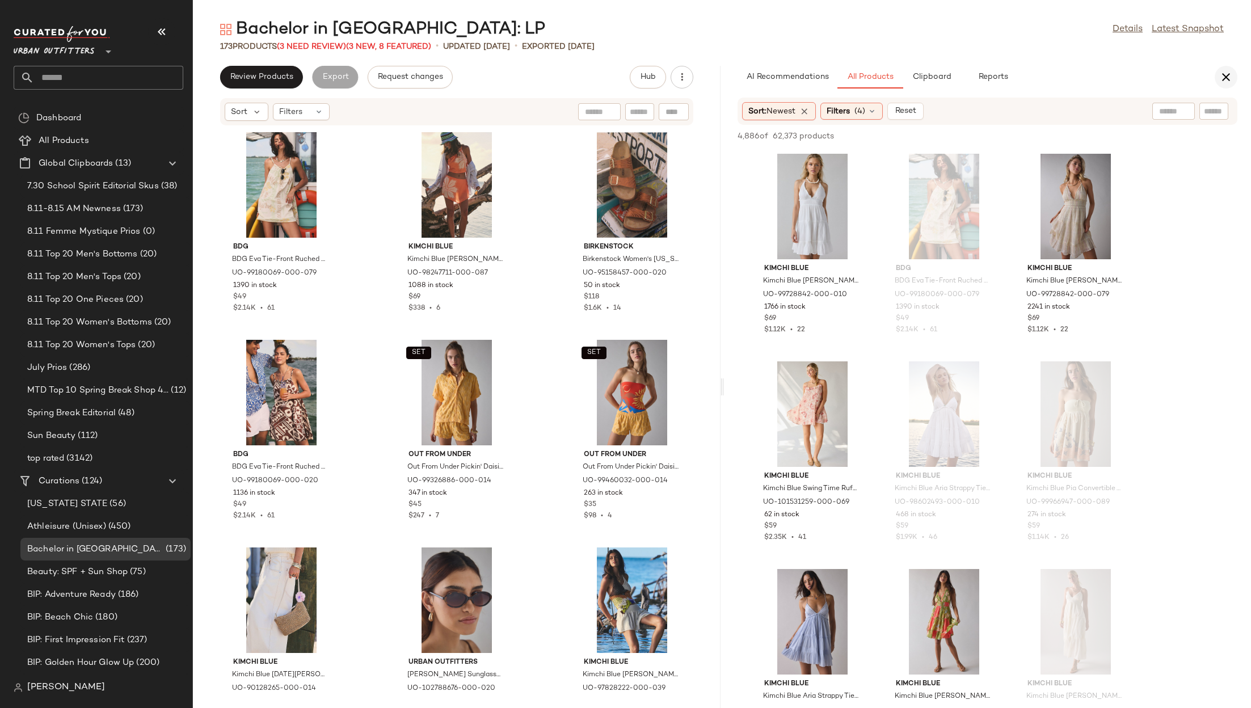
click at [1223, 68] on button "button" at bounding box center [1226, 77] width 23 height 23
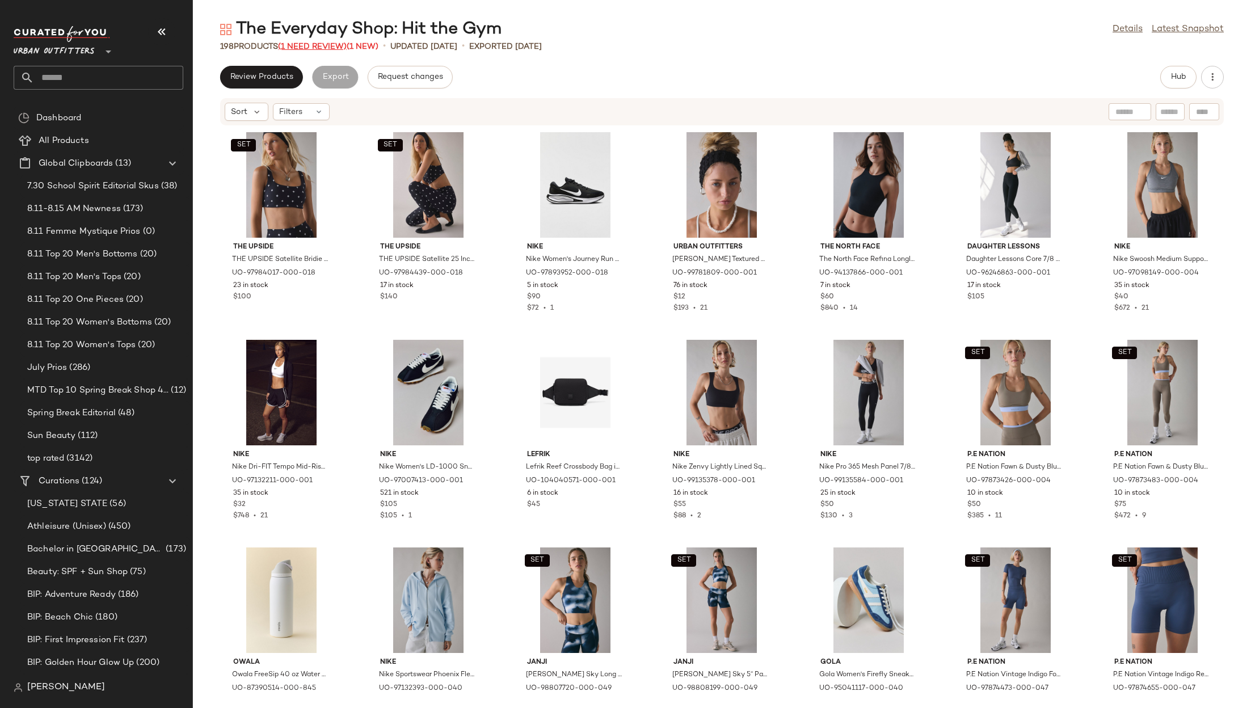
click at [334, 48] on span "(1 Need Review)" at bounding box center [312, 47] width 69 height 9
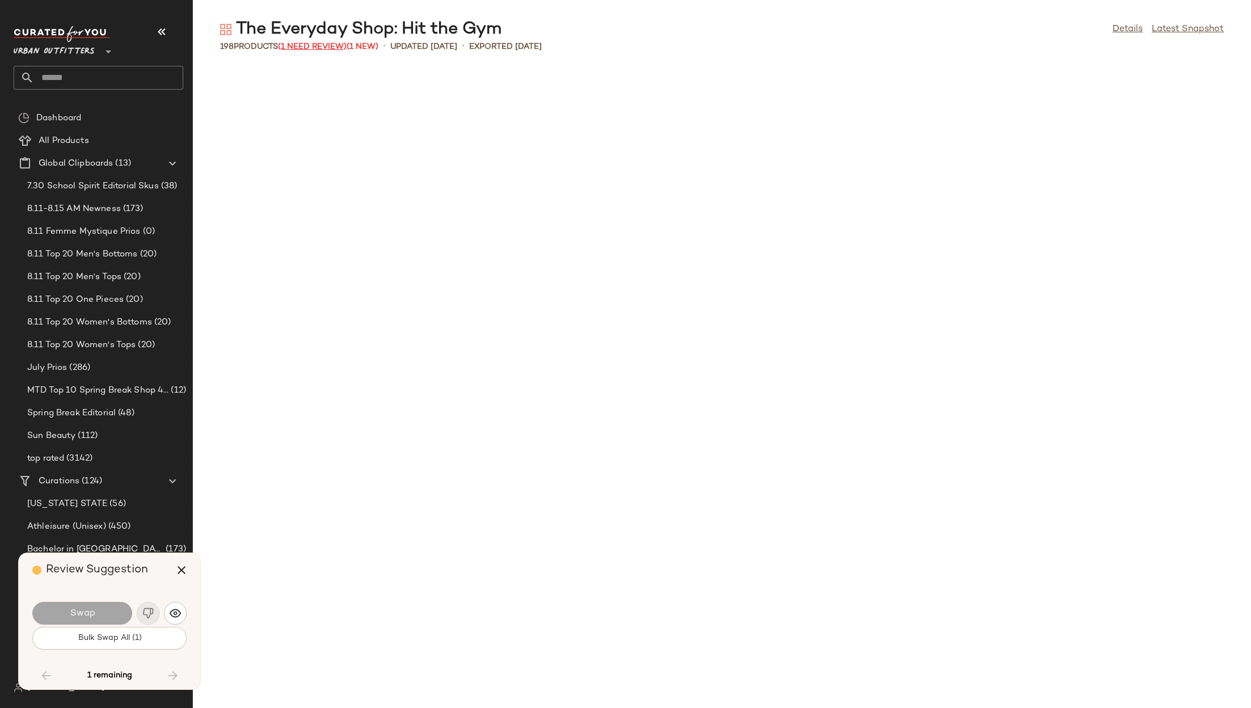
scroll to position [3738, 0]
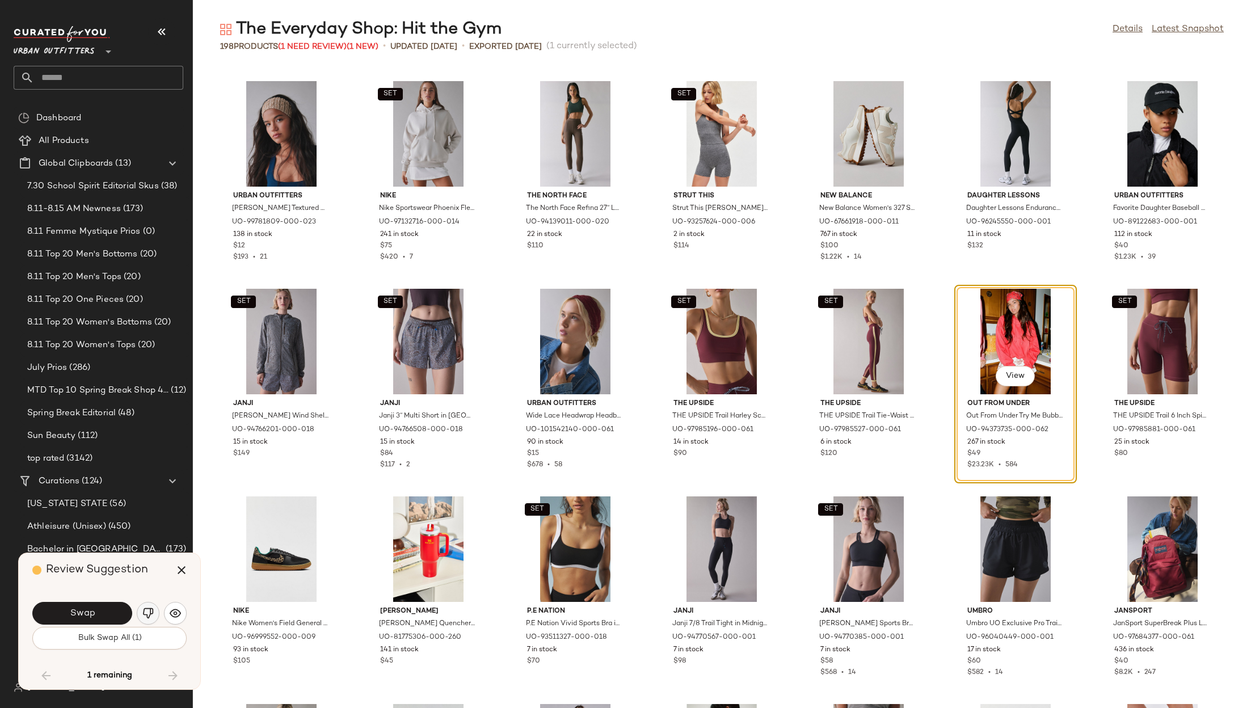
click at [140, 618] on button "button" at bounding box center [148, 613] width 23 height 23
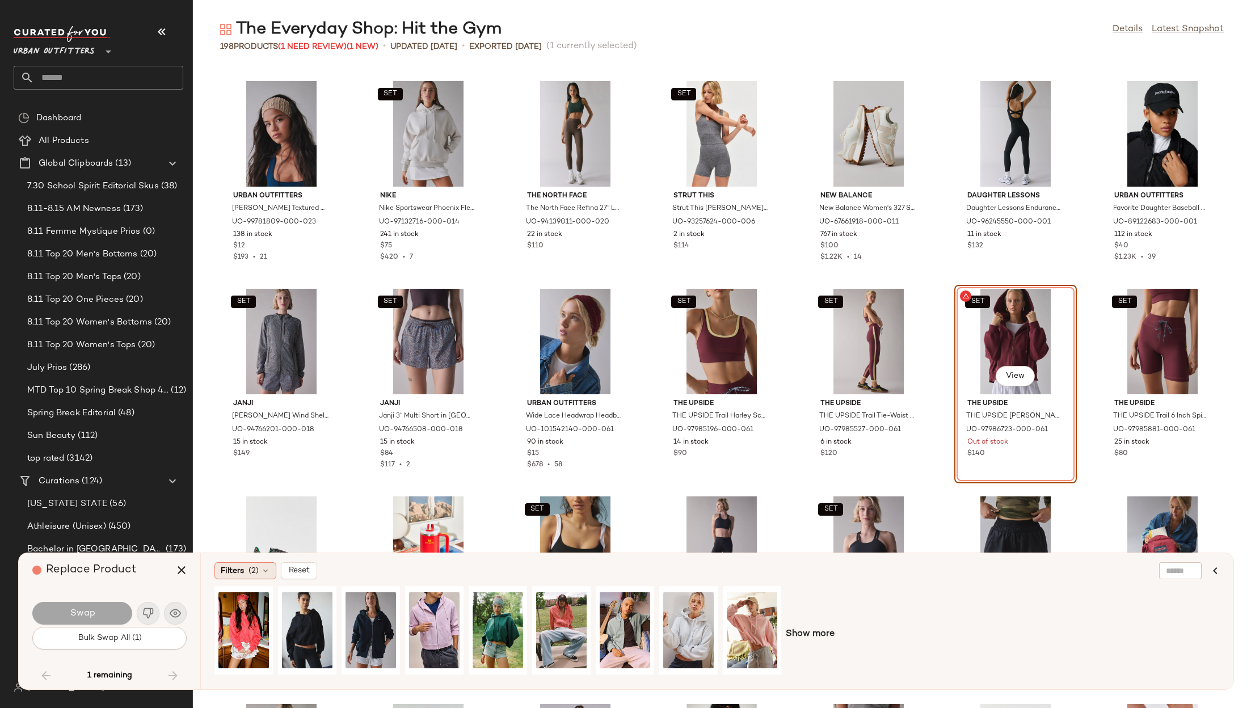
click at [229, 568] on span "Filters" at bounding box center [232, 571] width 23 height 12
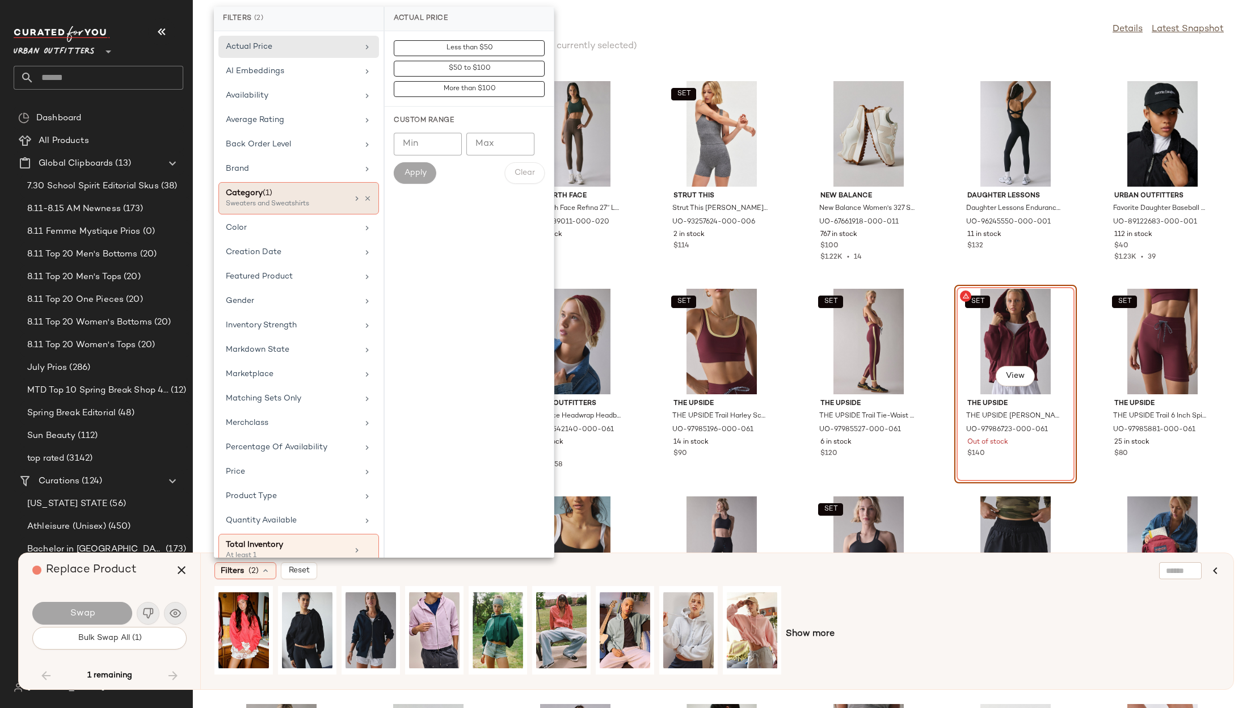
click at [319, 205] on div "Sweaters and Sweatshirts" at bounding box center [282, 204] width 113 height 10
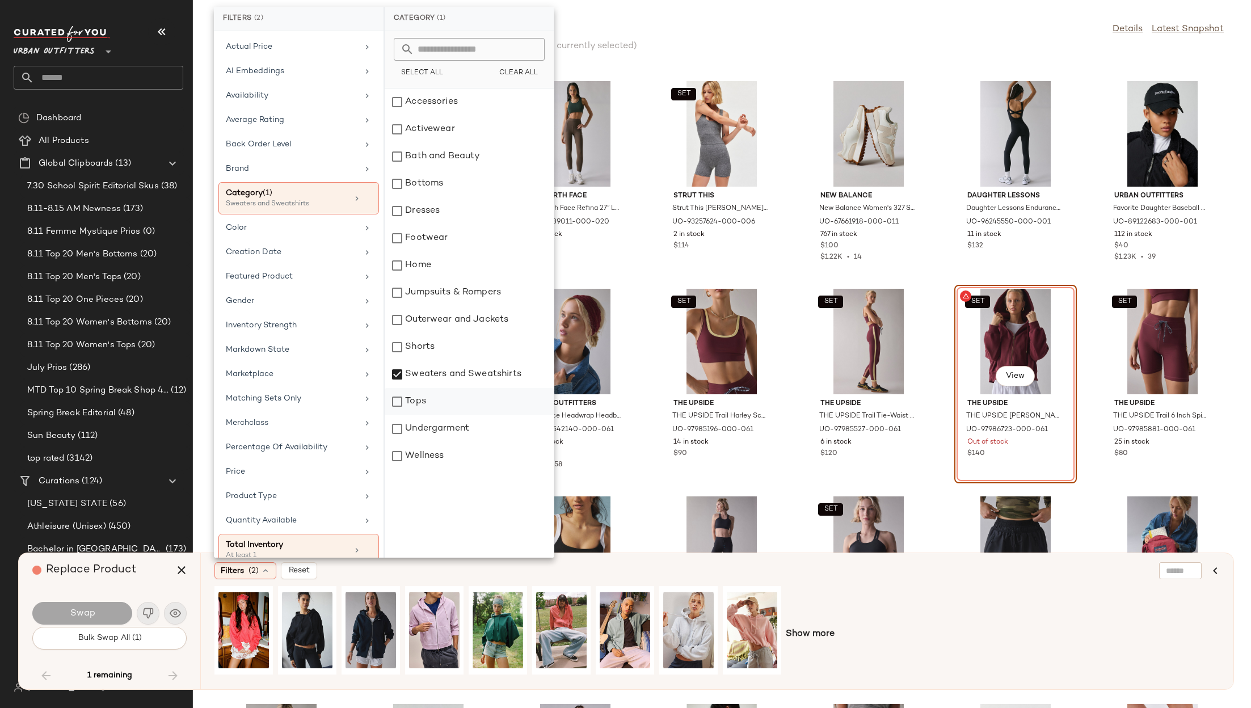
click at [439, 415] on div "Tops" at bounding box center [469, 428] width 169 height 27
click at [264, 230] on div "Color" at bounding box center [292, 228] width 132 height 12
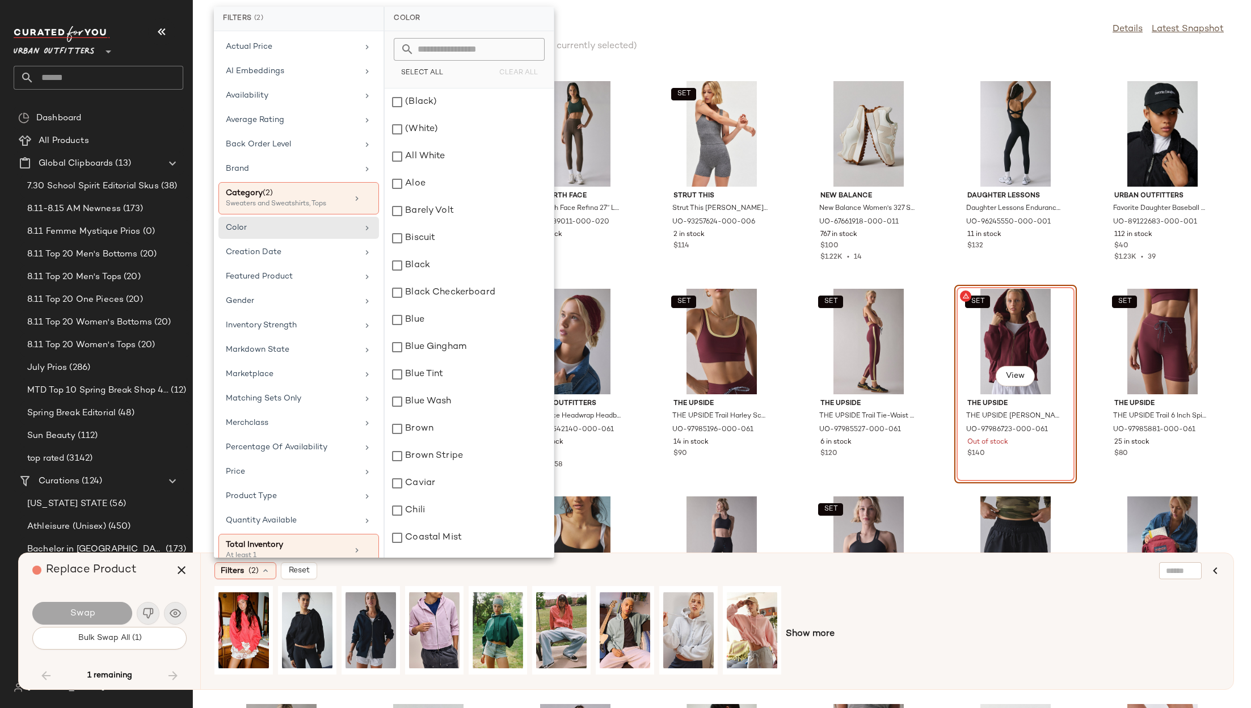
click at [439, 49] on input "text" at bounding box center [476, 49] width 124 height 23
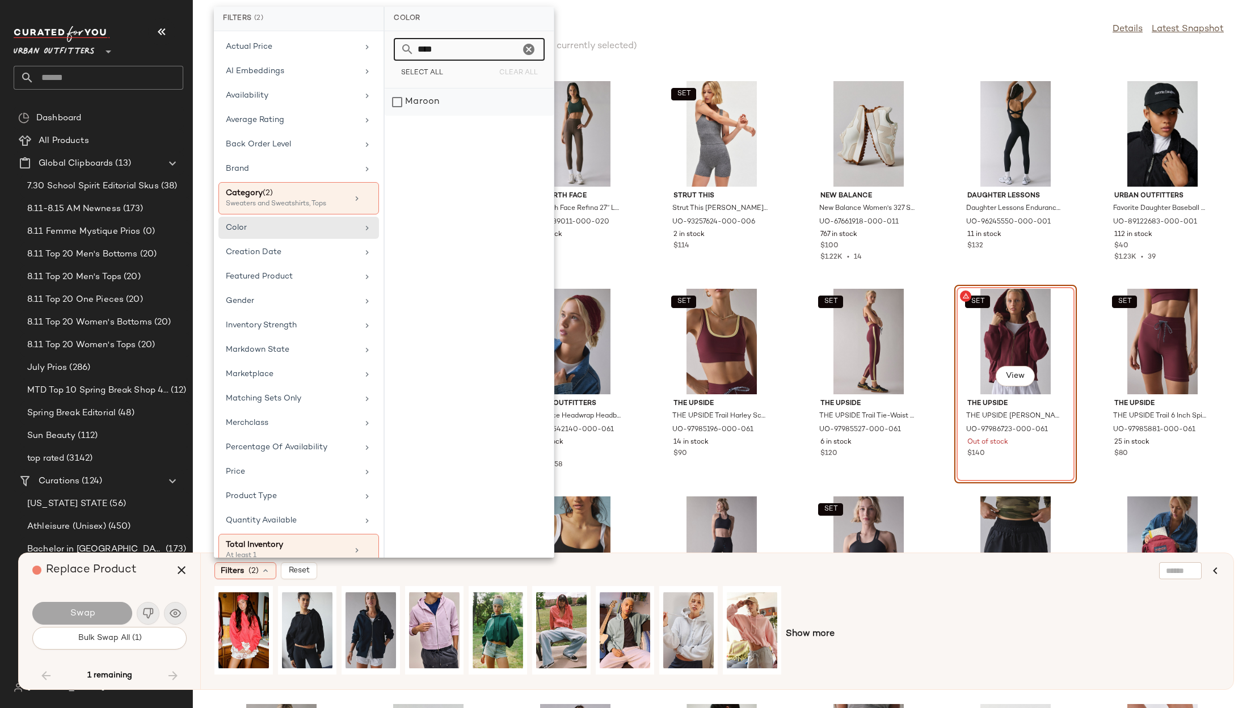
type input "****"
click at [411, 103] on div "Maroon" at bounding box center [469, 102] width 169 height 27
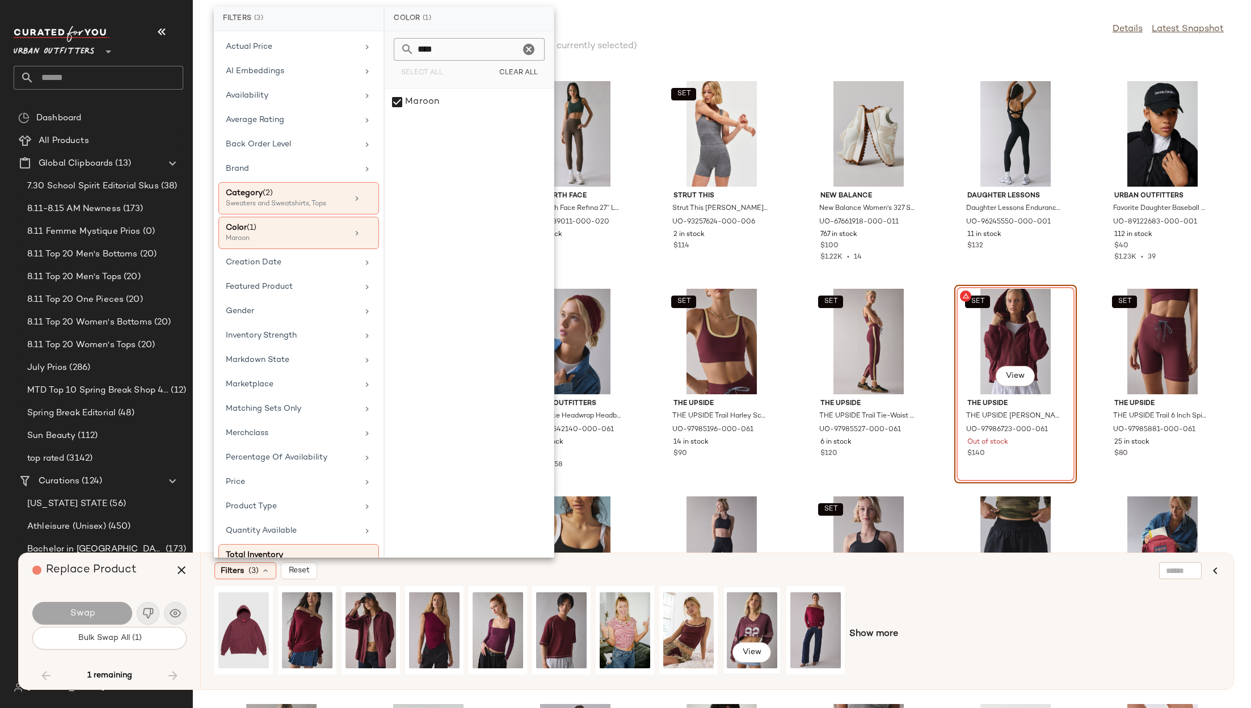
click at [753, 617] on div "View" at bounding box center [752, 630] width 50 height 81
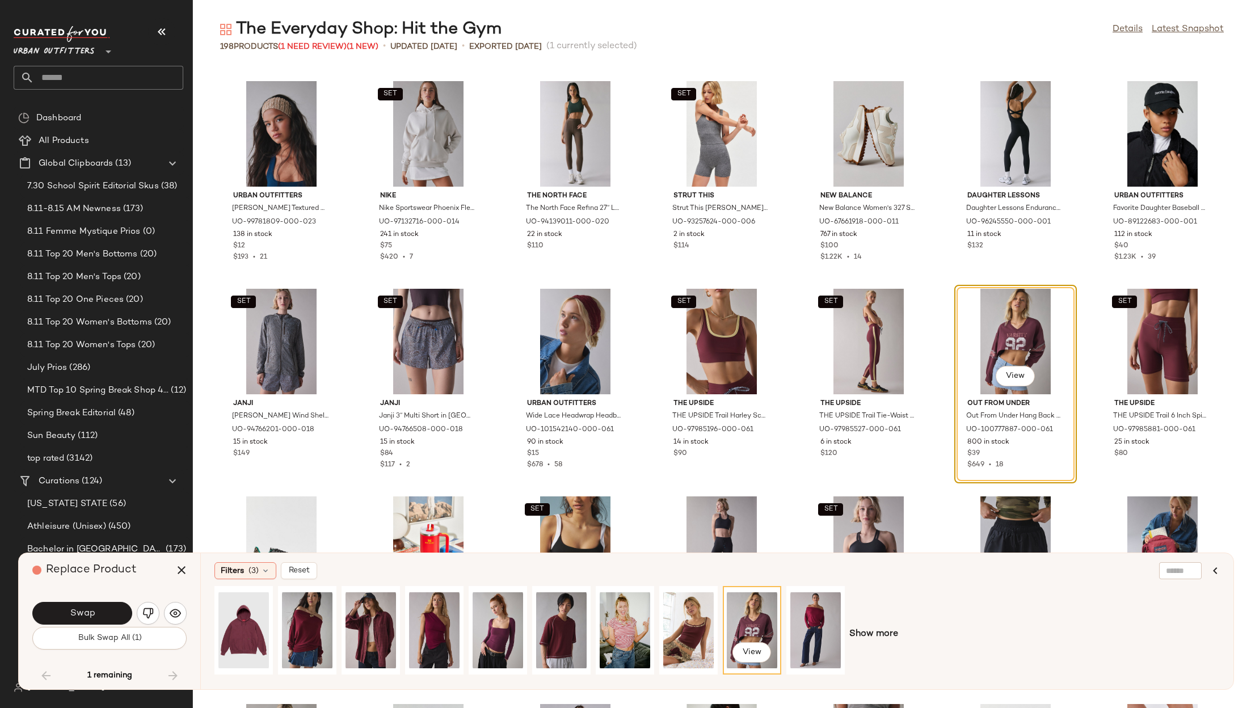
click at [753, 617] on div "View" at bounding box center [752, 630] width 50 height 81
click at [863, 633] on span "Show more" at bounding box center [873, 634] width 49 height 14
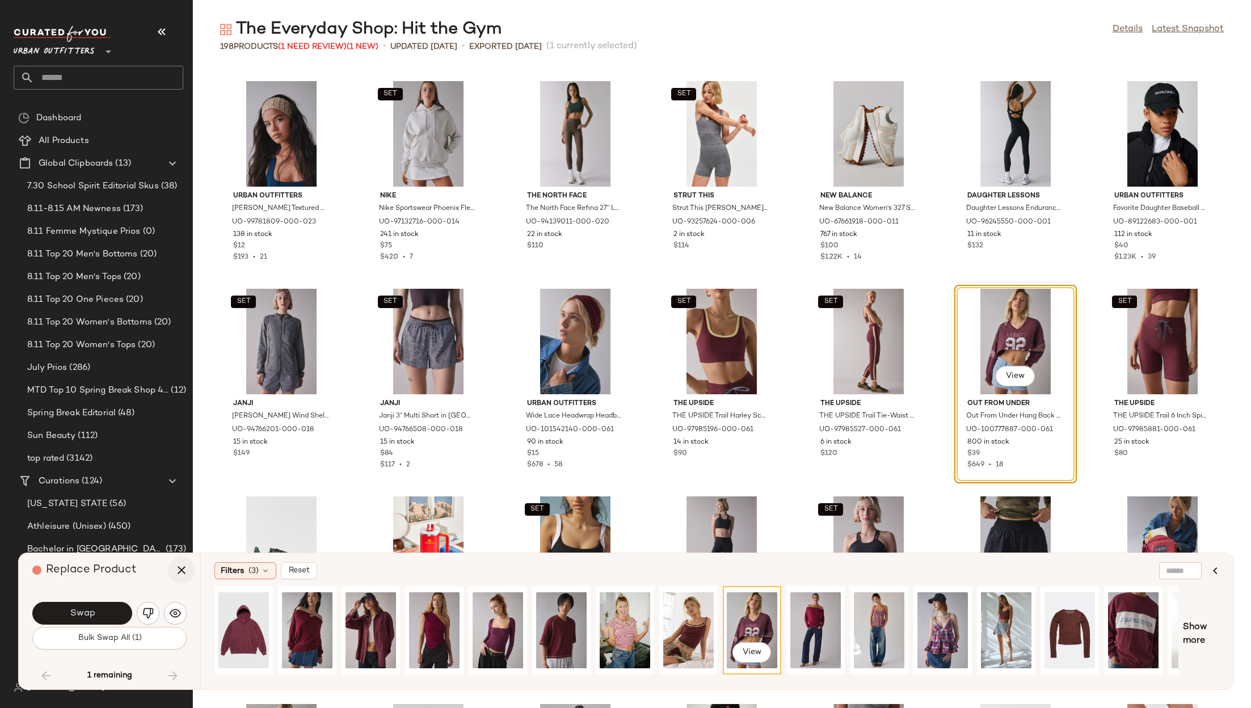
click at [175, 570] on icon "button" at bounding box center [182, 570] width 14 height 14
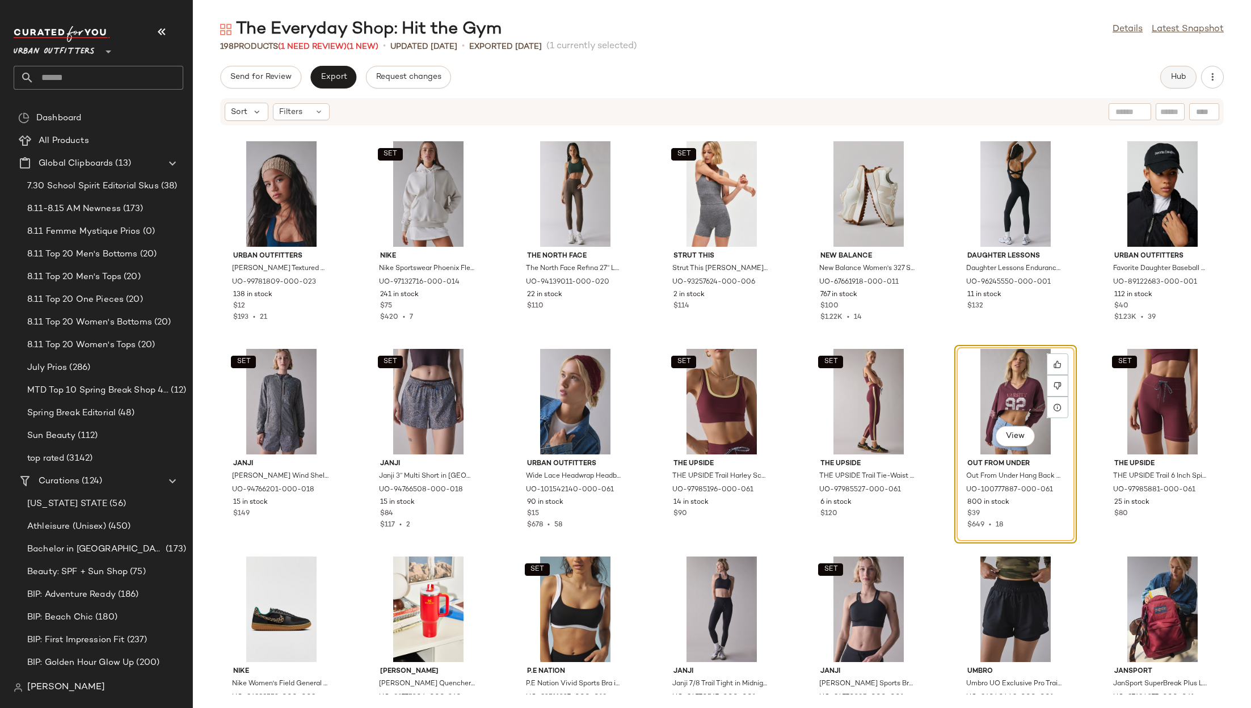
click at [1169, 79] on button "Hub" at bounding box center [1178, 77] width 36 height 23
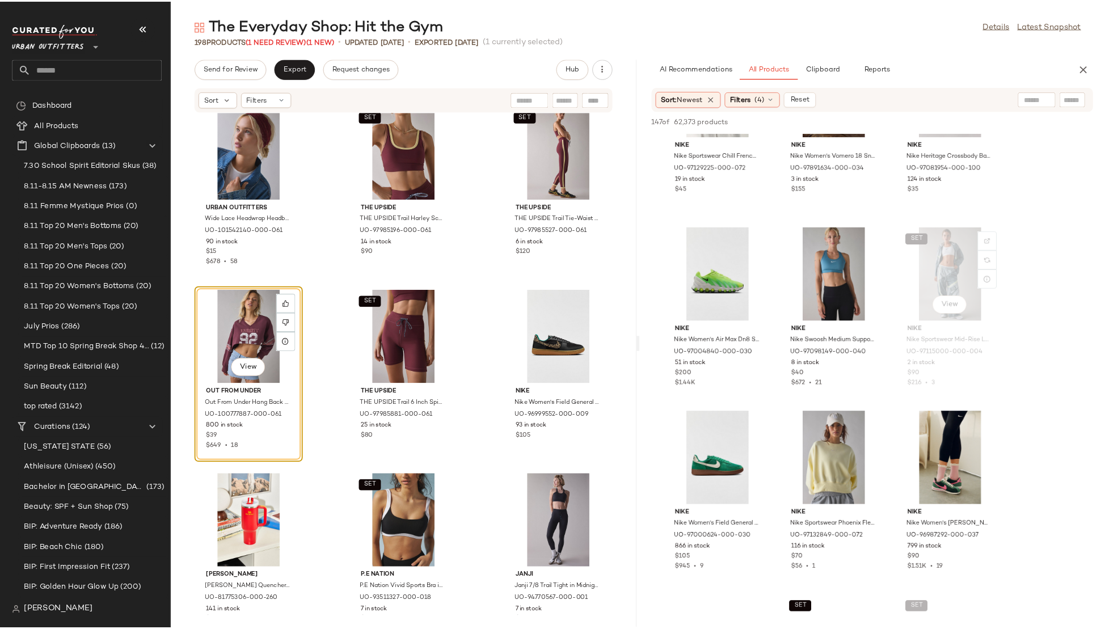
scroll to position [326, 0]
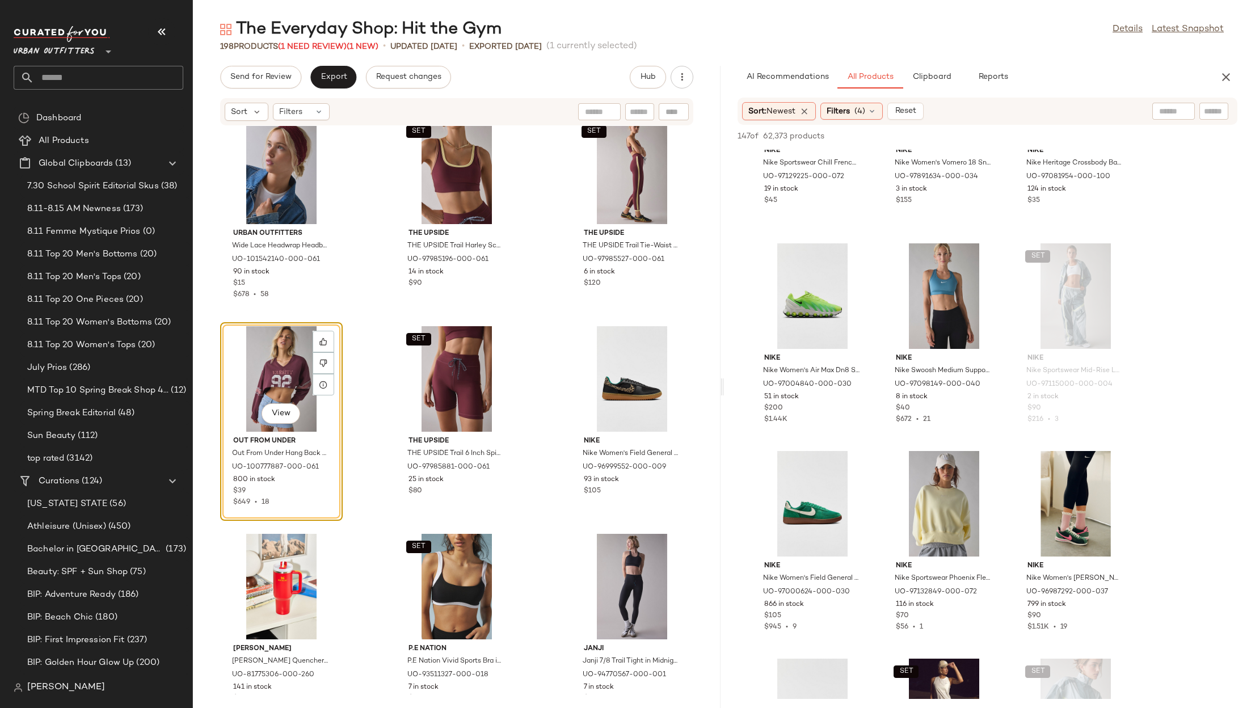
click at [1163, 106] on input "text" at bounding box center [1173, 112] width 29 height 12
type input "**********"
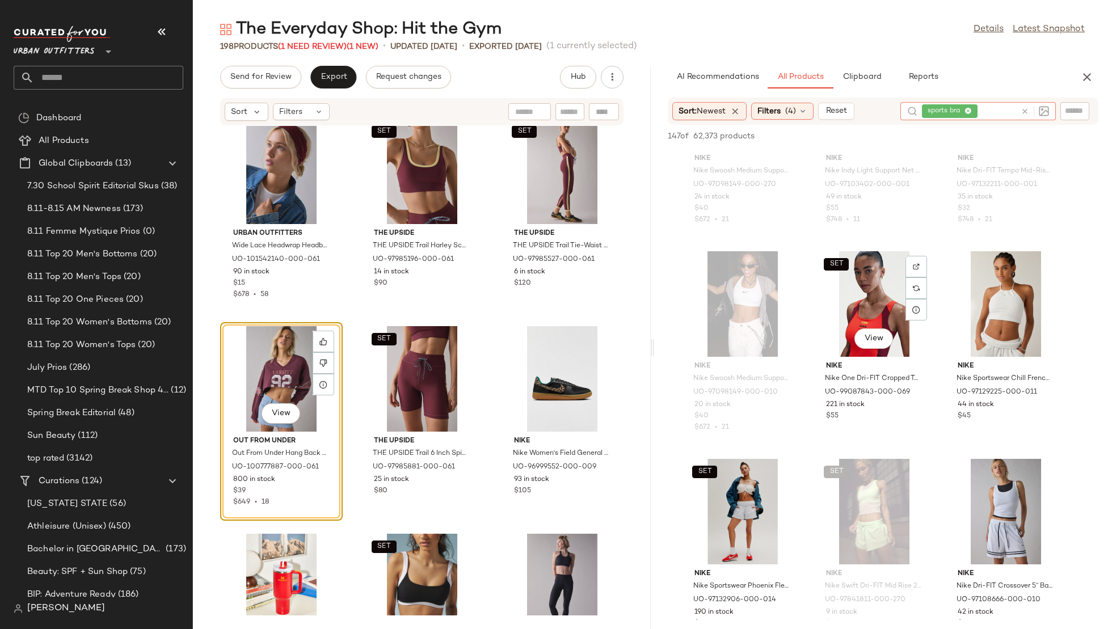
scroll to position [525, 0]
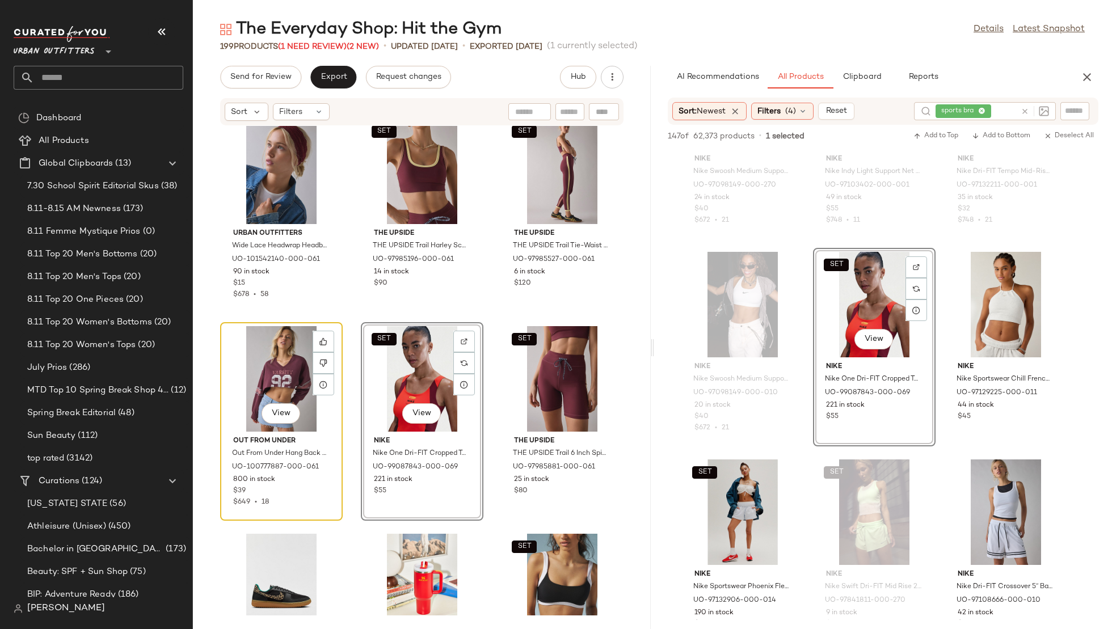
click at [284, 384] on div "View" at bounding box center [281, 379] width 115 height 106
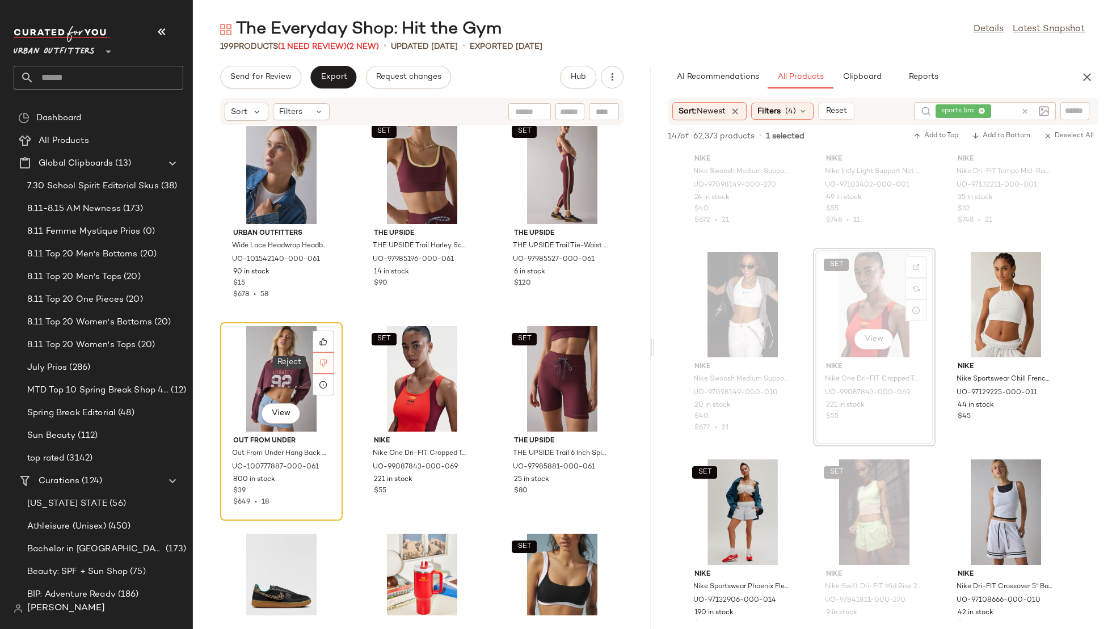
click at [321, 362] on icon at bounding box center [323, 363] width 8 height 8
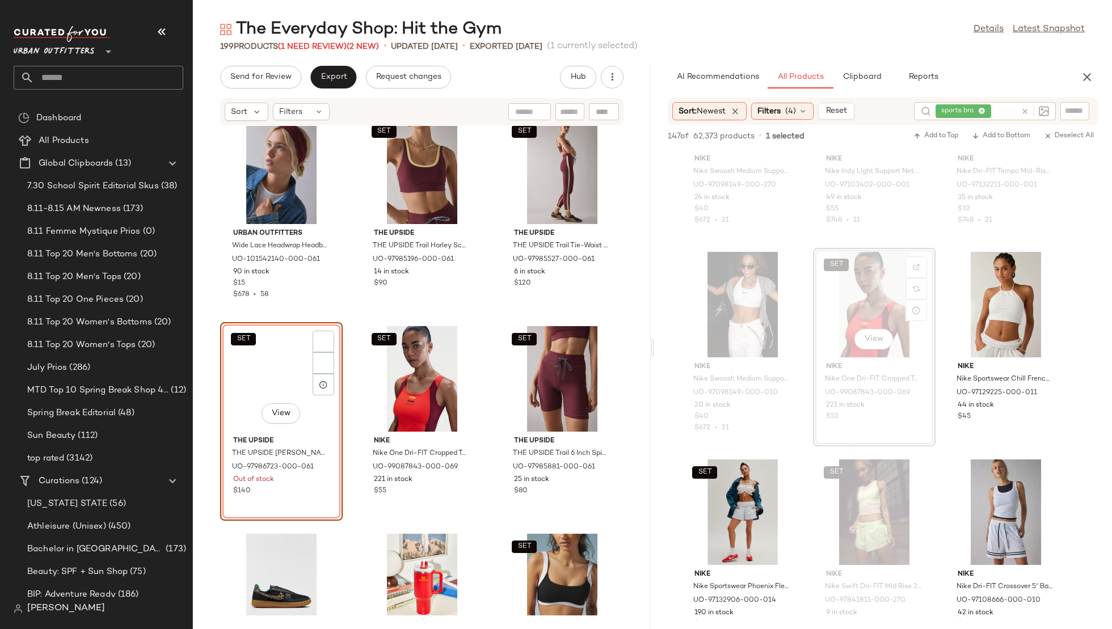
scroll to position [9344, 0]
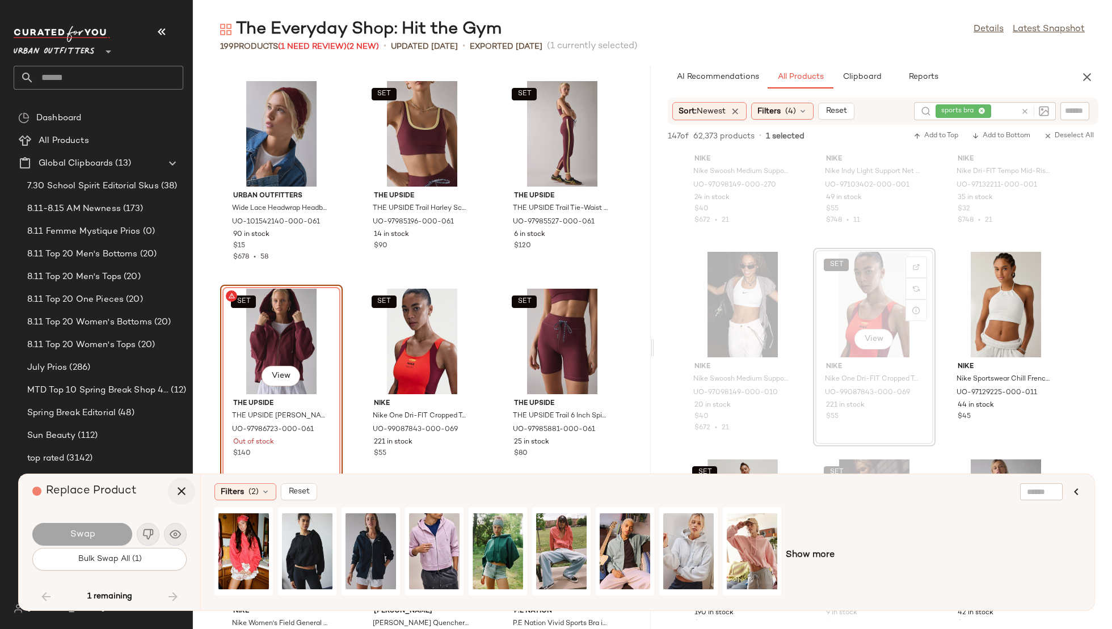
click at [178, 491] on icon "button" at bounding box center [182, 492] width 14 height 14
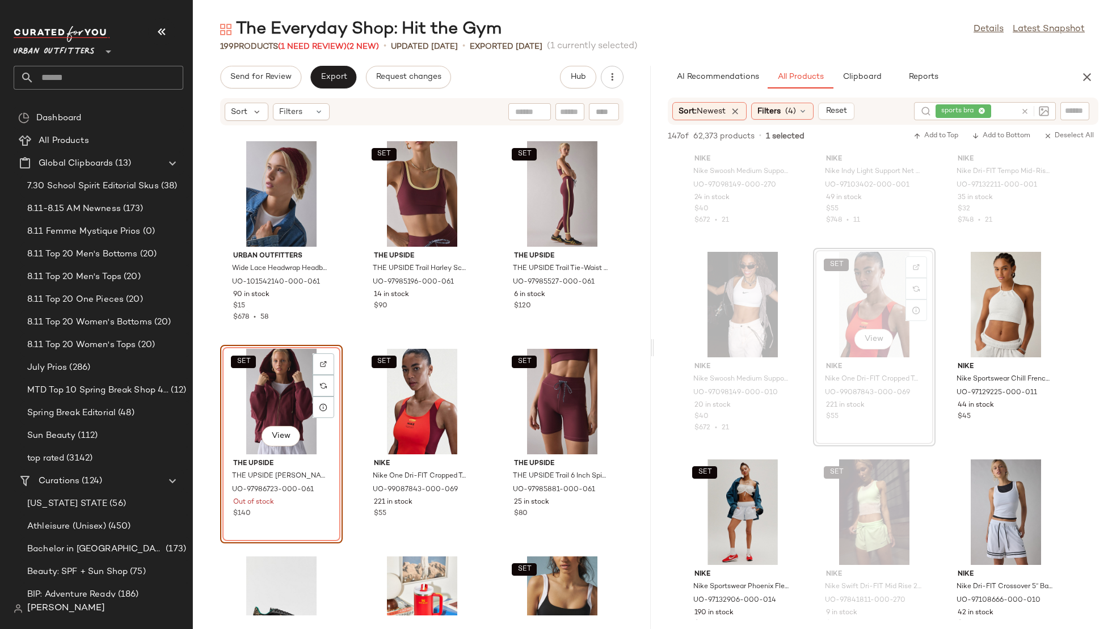
click at [288, 386] on div "SET View" at bounding box center [281, 402] width 115 height 106
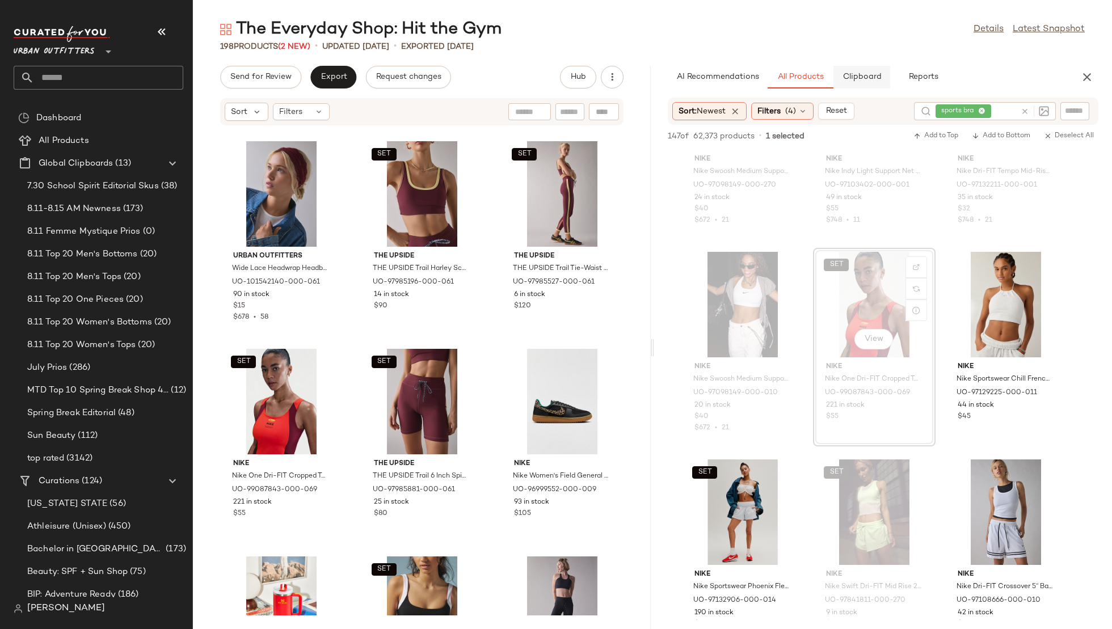
click at [873, 73] on span "Clipboard" at bounding box center [861, 77] width 39 height 9
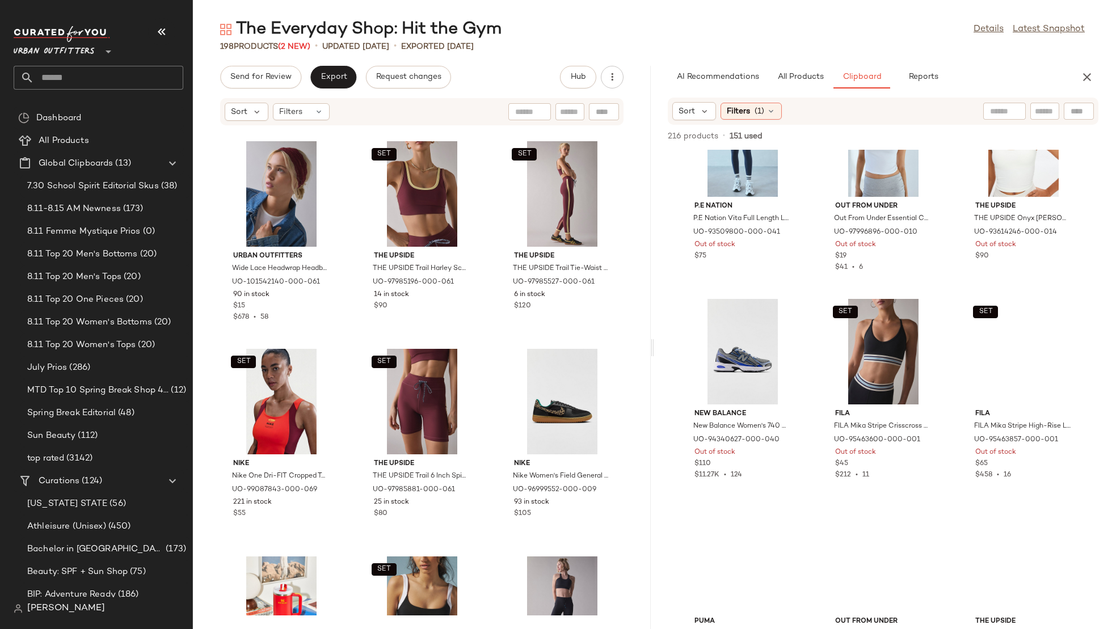
scroll to position [1347, 0]
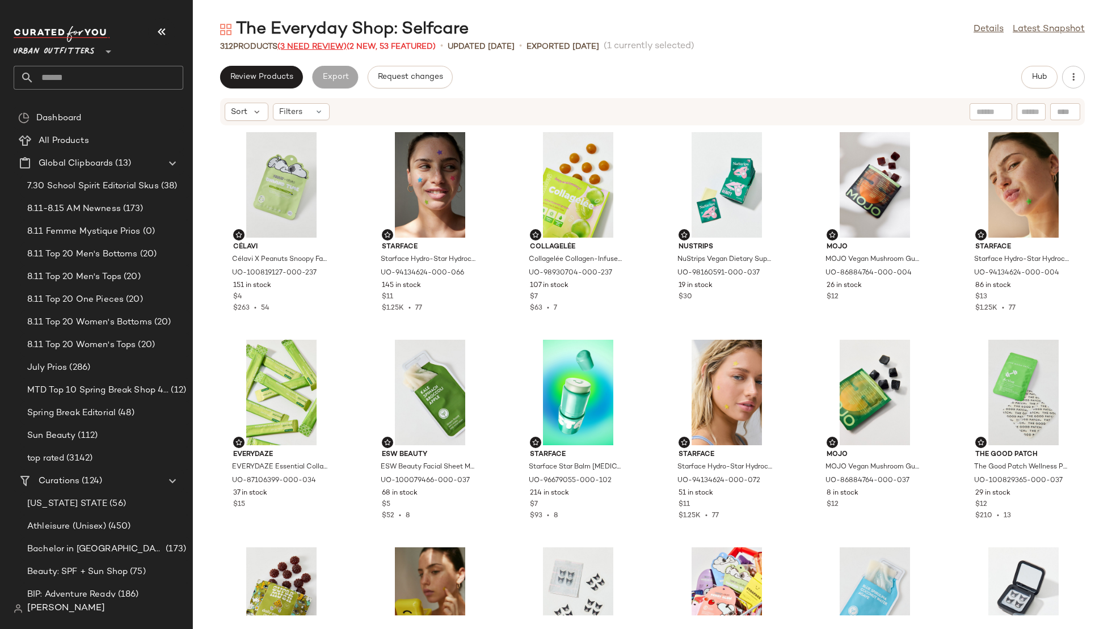
click at [315, 45] on span "(3 Need Review)" at bounding box center [311, 47] width 69 height 9
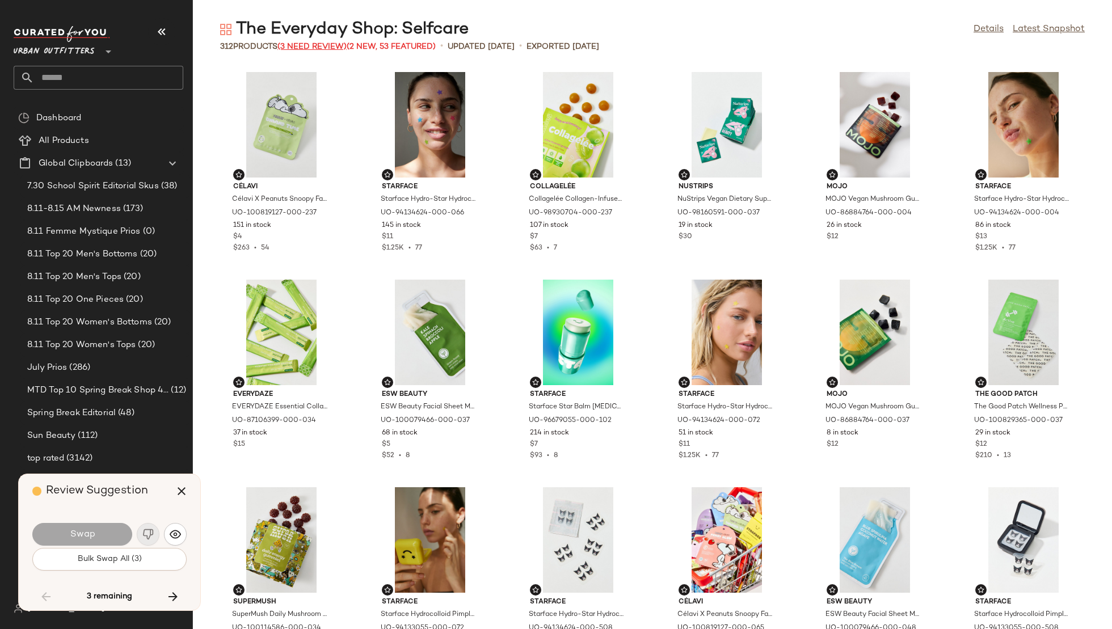
scroll to position [2492, 0]
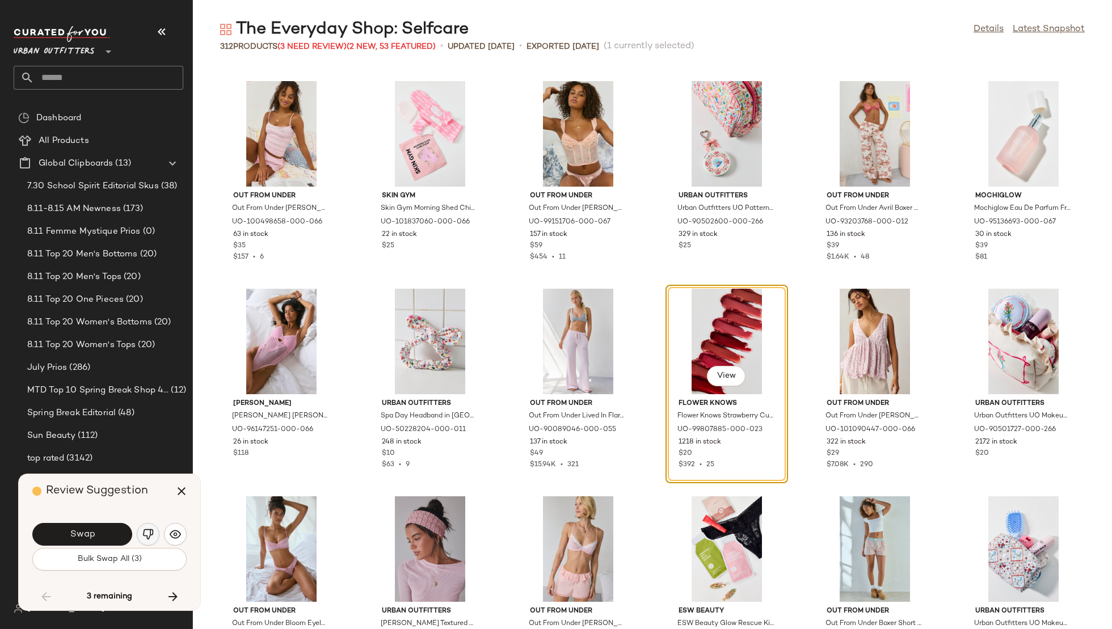
click at [154, 533] on button "button" at bounding box center [148, 534] width 23 height 23
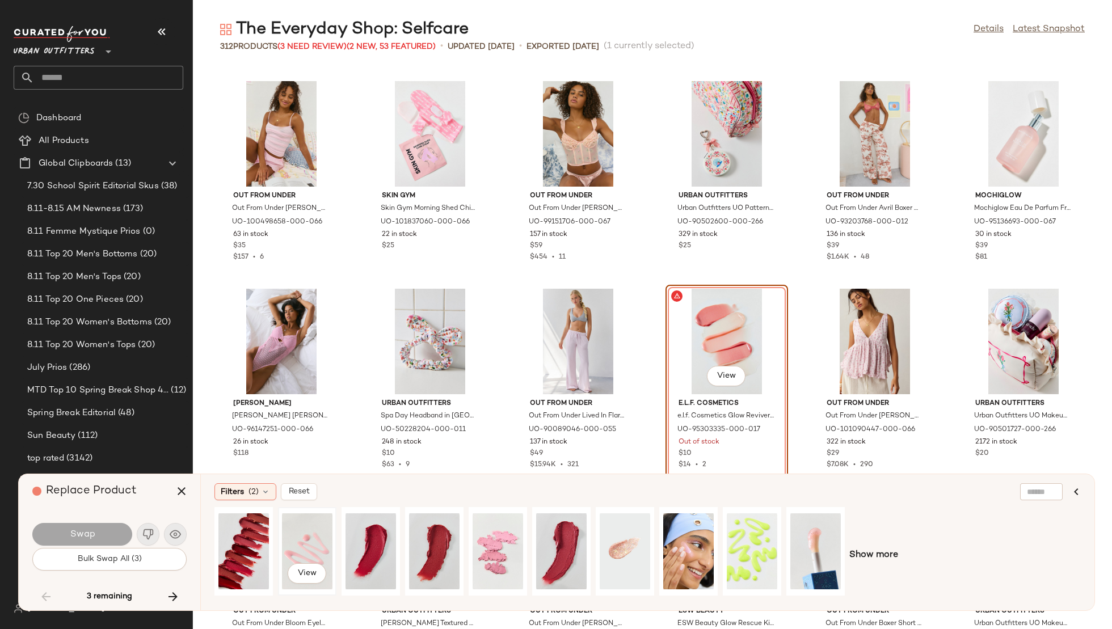
click at [302, 538] on div "View" at bounding box center [307, 551] width 50 height 81
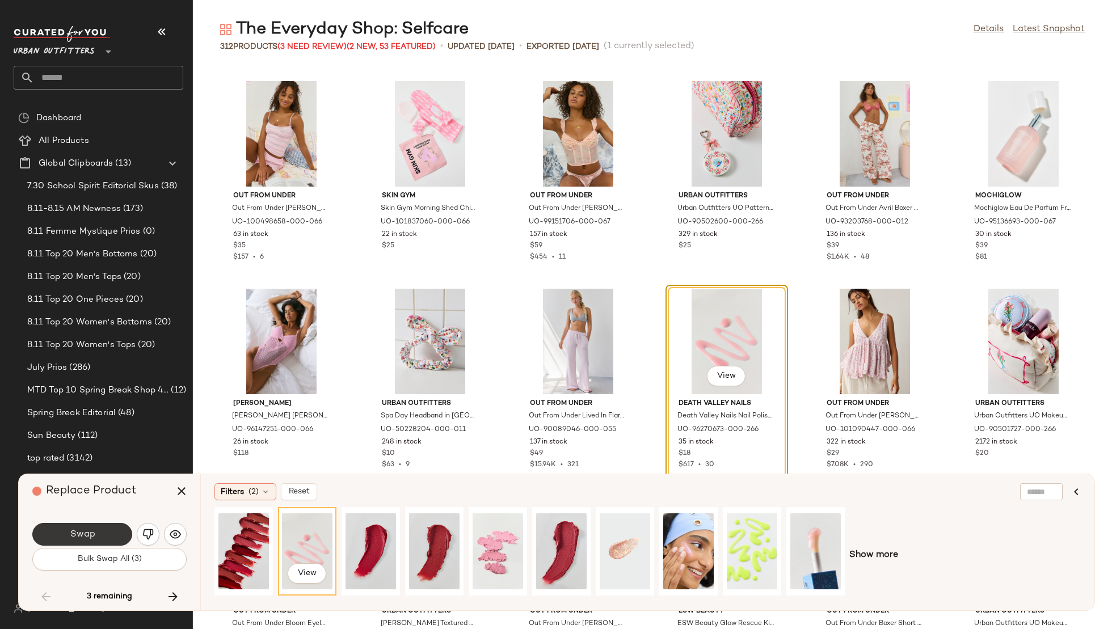
click at [107, 531] on button "Swap" at bounding box center [82, 534] width 100 height 23
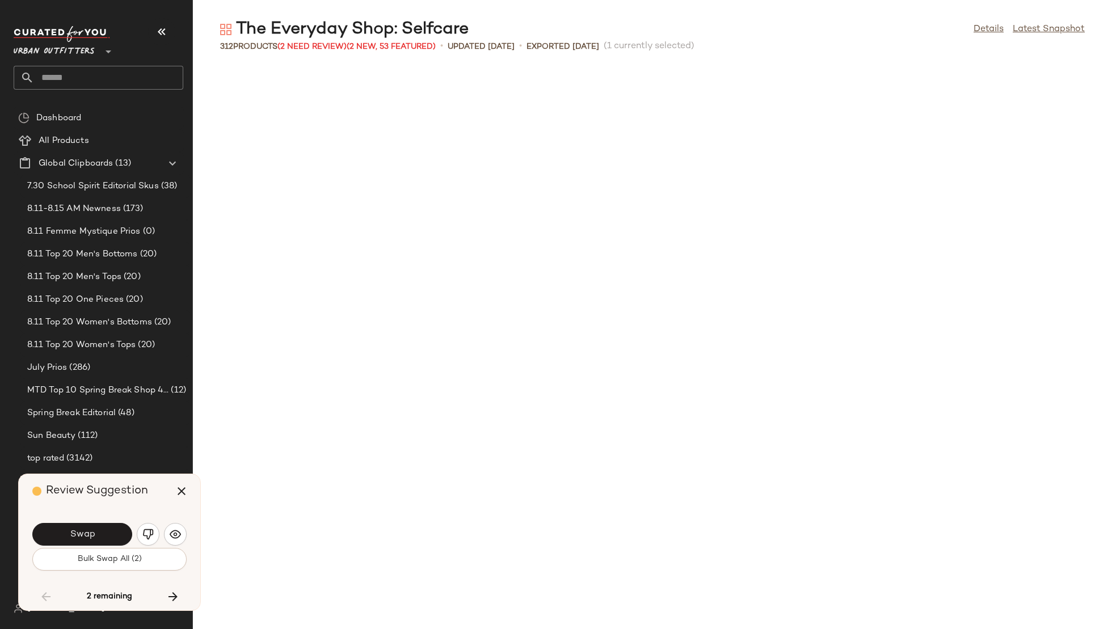
scroll to position [6437, 0]
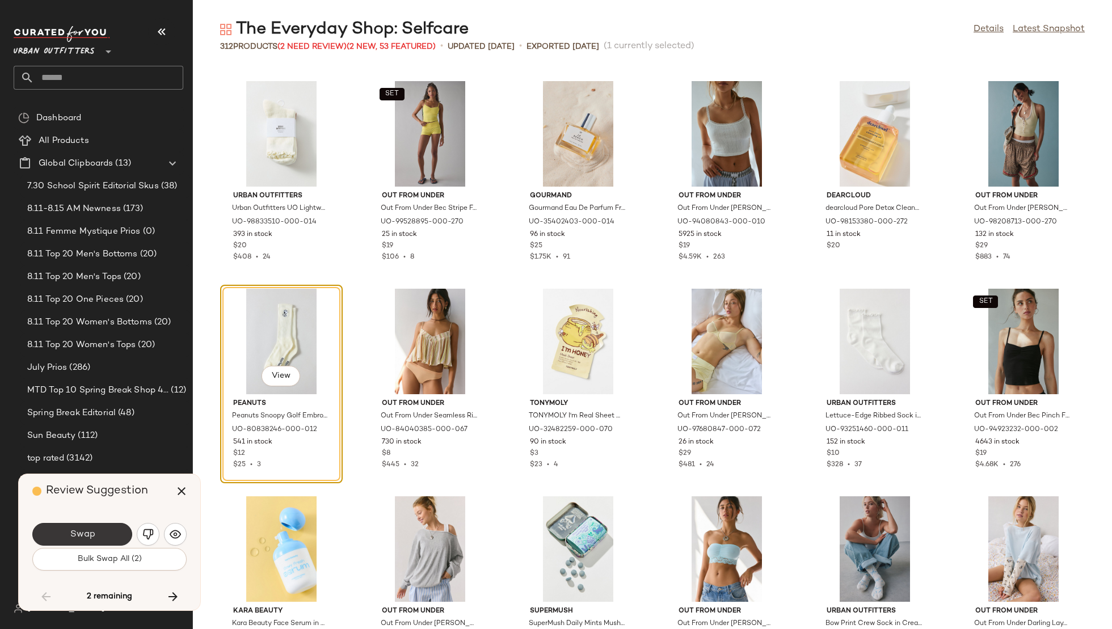
click at [95, 534] on button "Swap" at bounding box center [82, 534] width 100 height 23
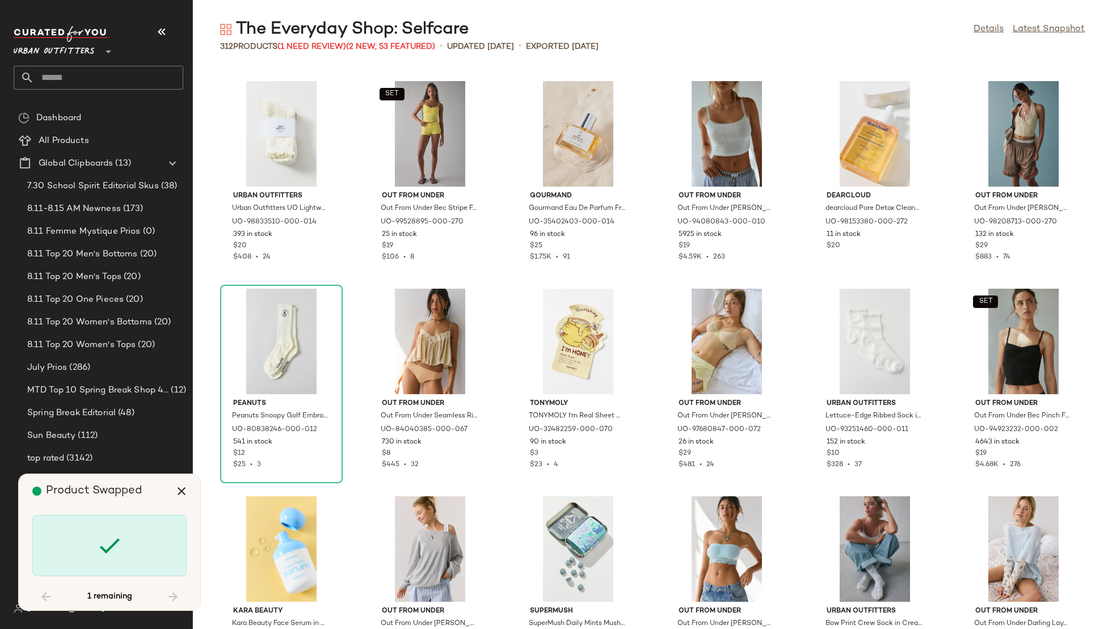
scroll to position [10175, 0]
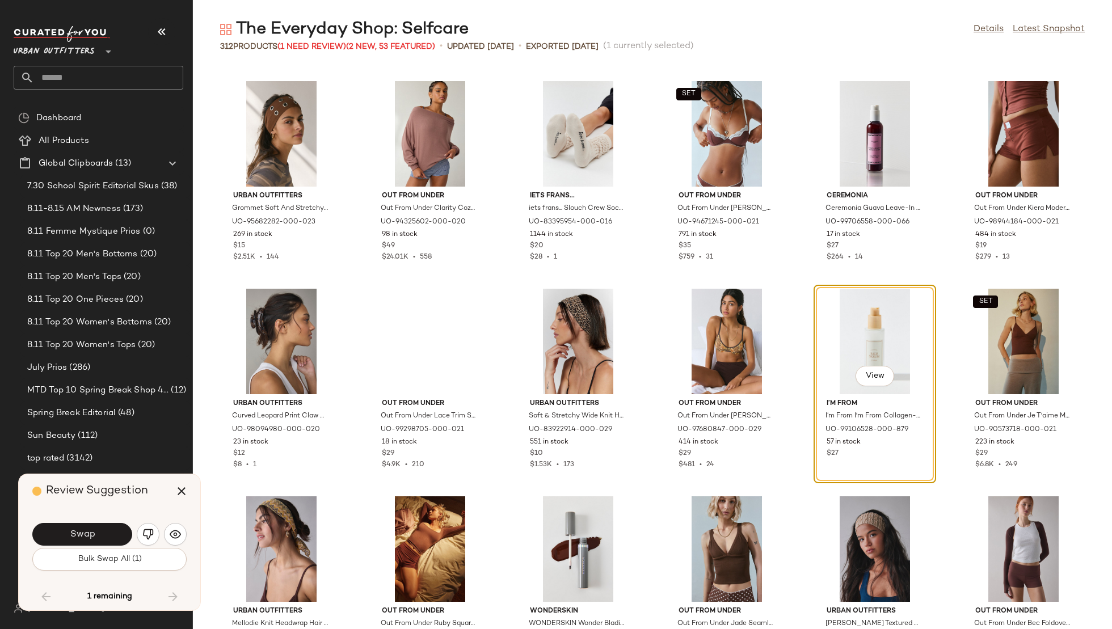
click at [95, 534] on button "Swap" at bounding box center [82, 534] width 100 height 23
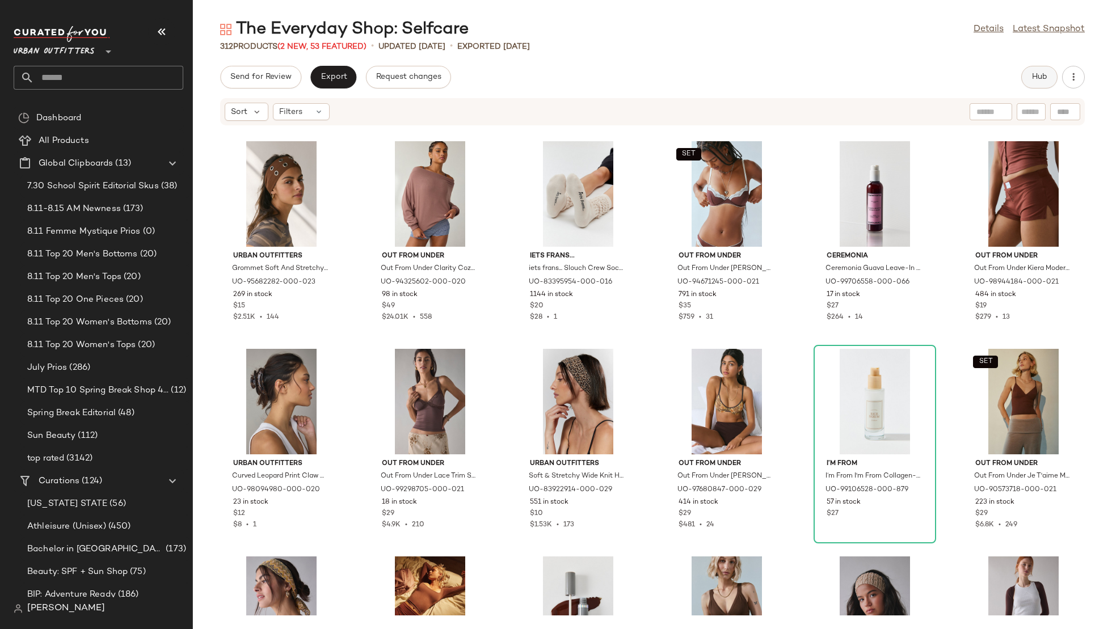
click at [1030, 66] on button "Hub" at bounding box center [1039, 77] width 36 height 23
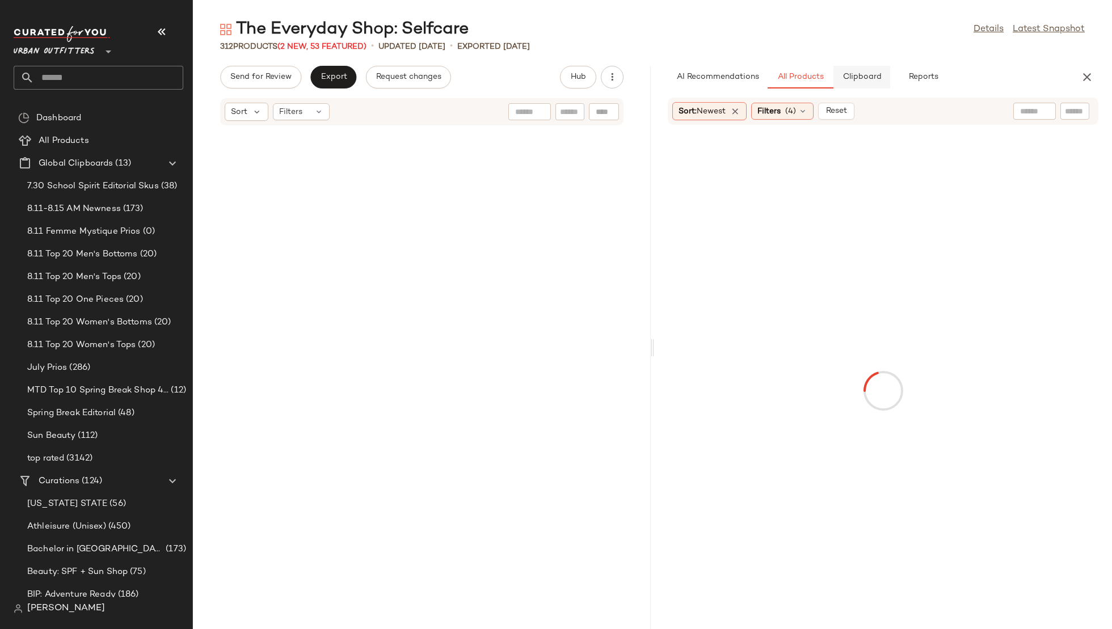
scroll to position [20142, 0]
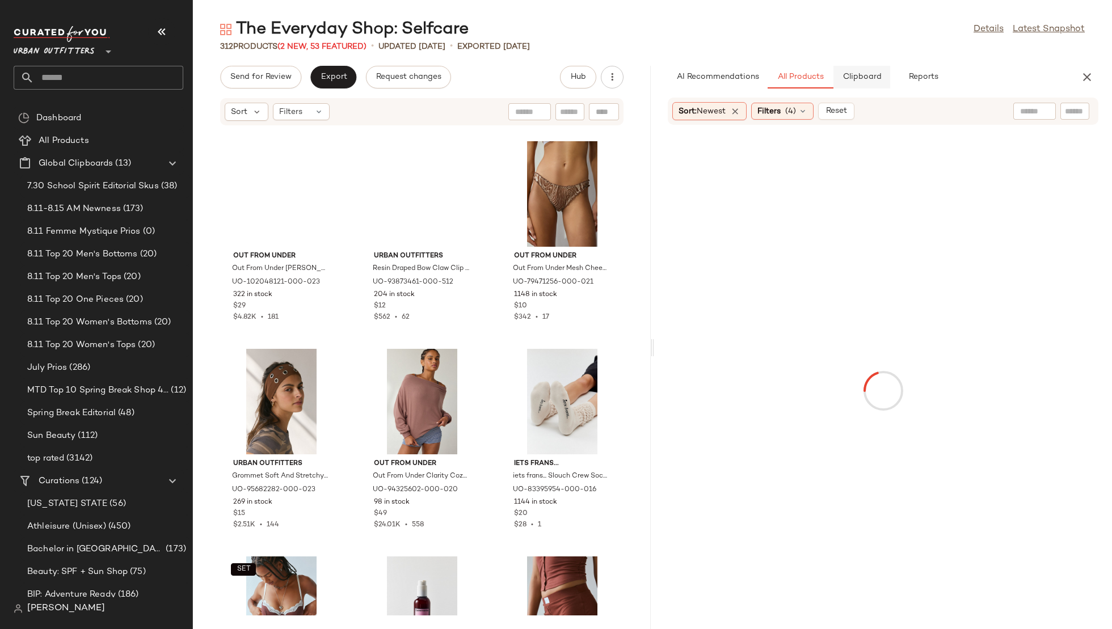
click at [857, 72] on button "Clipboard" at bounding box center [861, 77] width 57 height 23
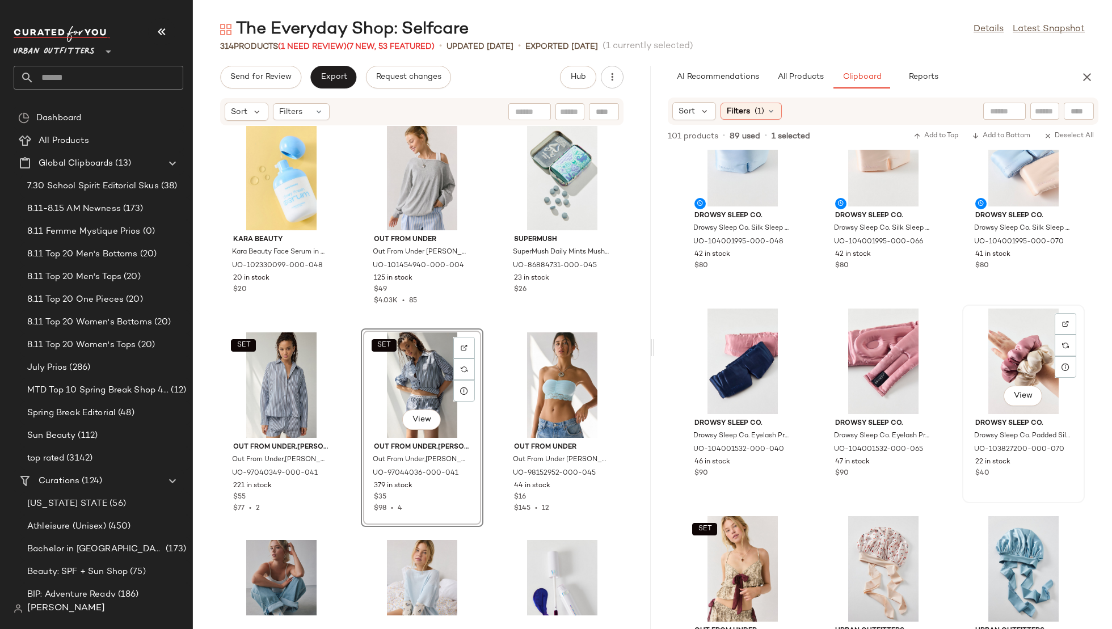
scroll to position [0, 0]
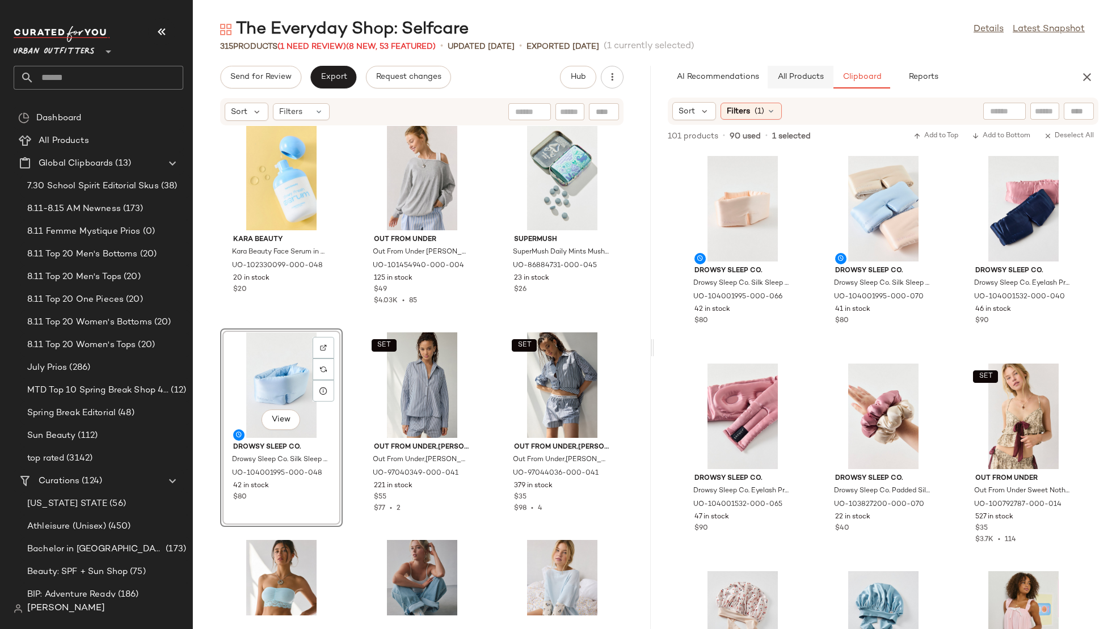
click at [793, 78] on span "All Products" at bounding box center [800, 77] width 47 height 9
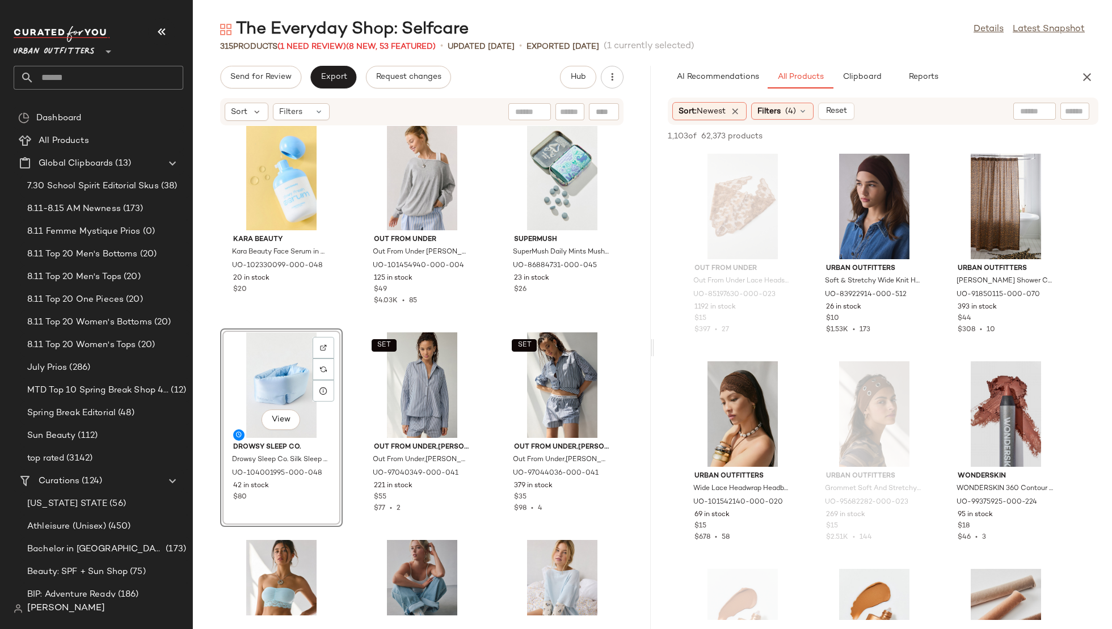
click at [1042, 114] on div at bounding box center [1034, 111] width 43 height 17
type input "**********"
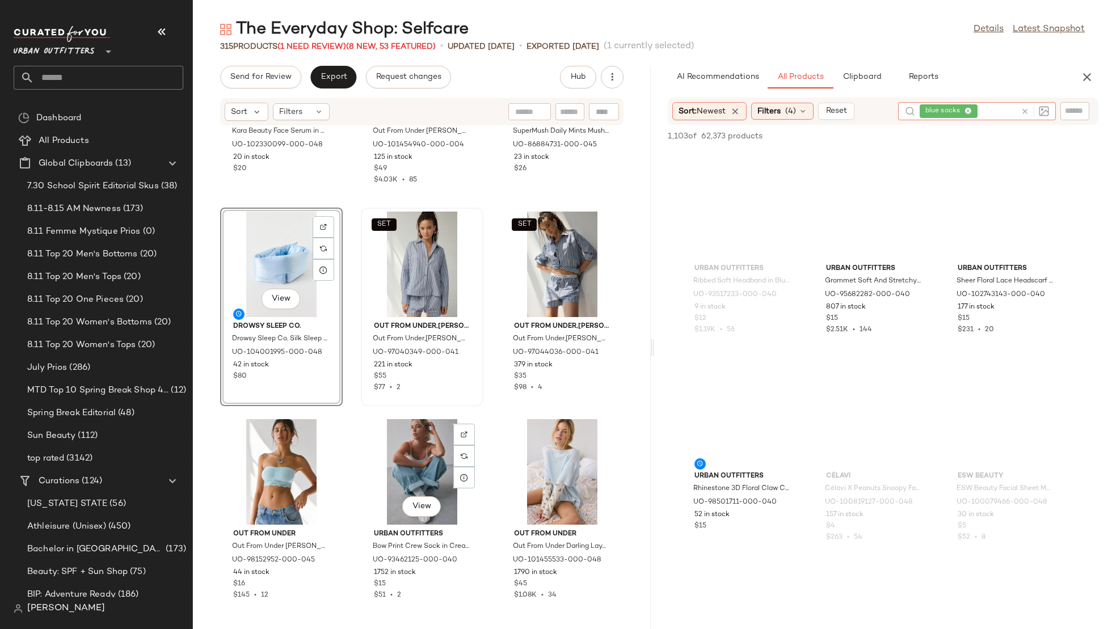
scroll to position [13912, 0]
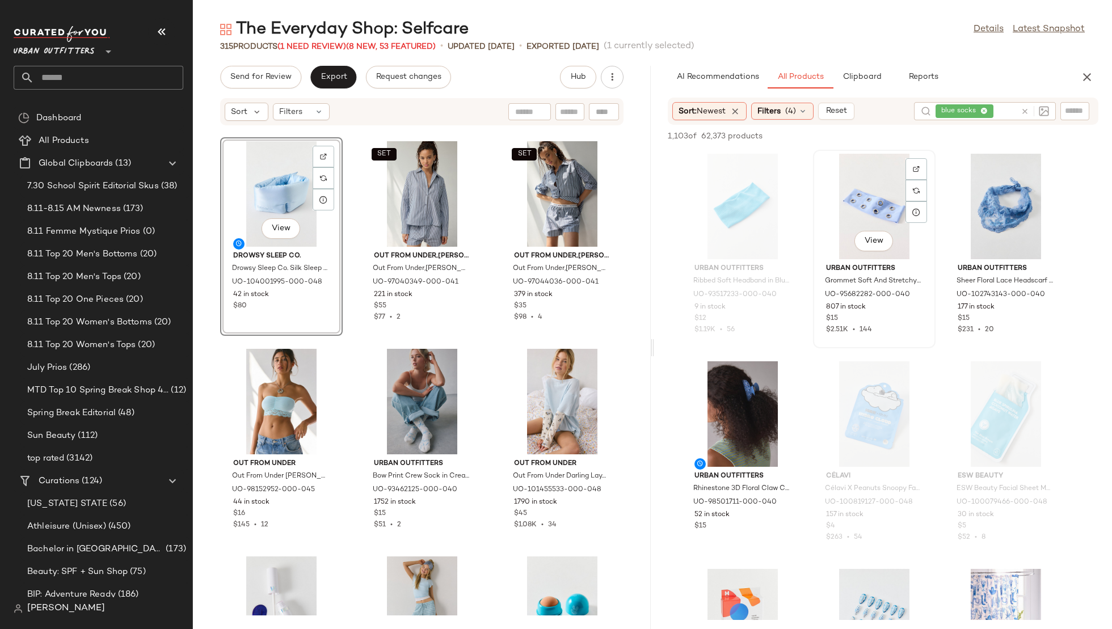
click at [841, 207] on div "View" at bounding box center [874, 207] width 115 height 106
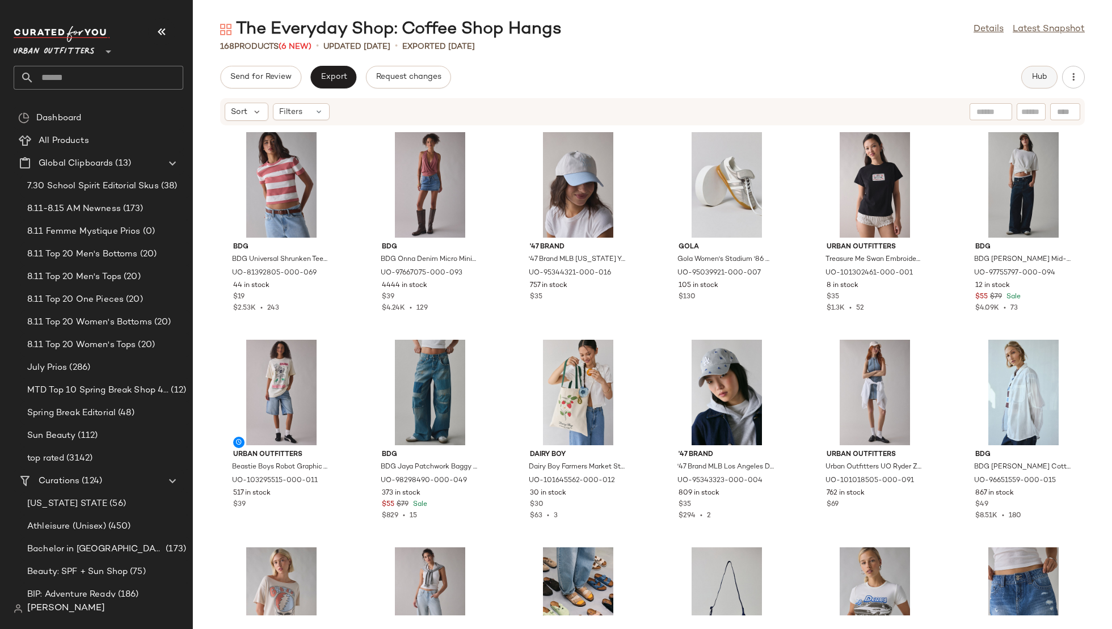
click at [1026, 79] on button "Hub" at bounding box center [1039, 77] width 36 height 23
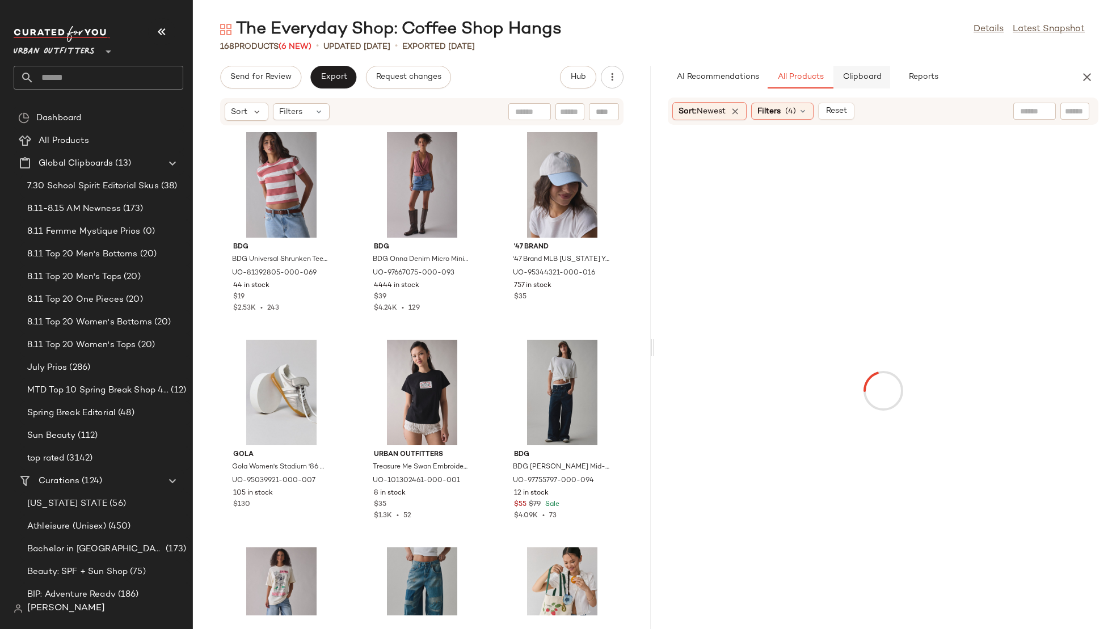
click at [854, 73] on span "Clipboard" at bounding box center [861, 77] width 39 height 9
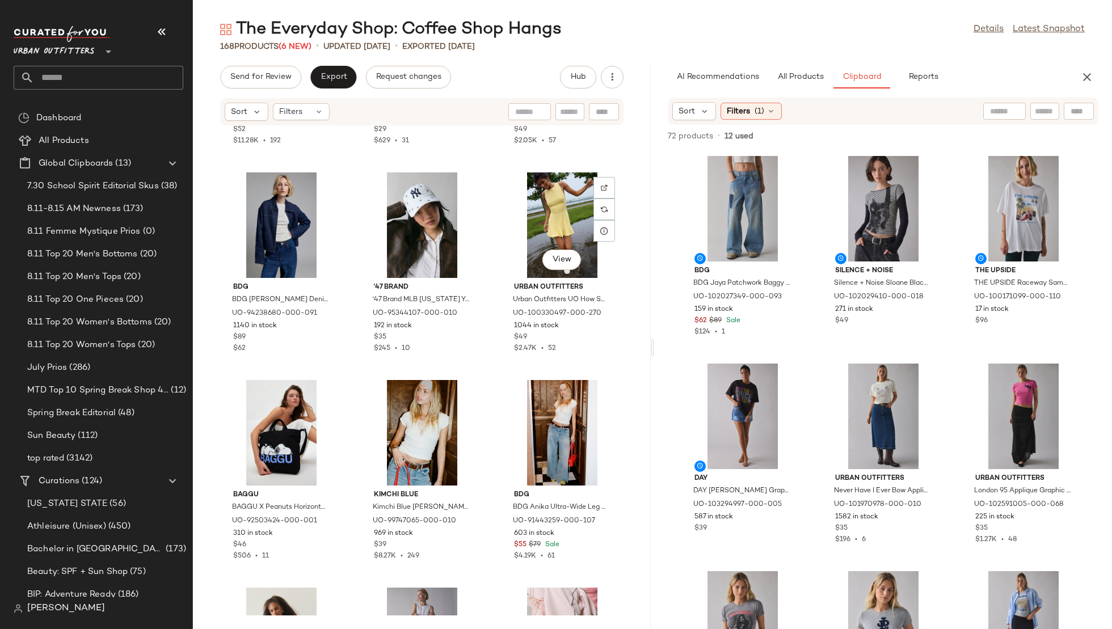
scroll to position [1231, 0]
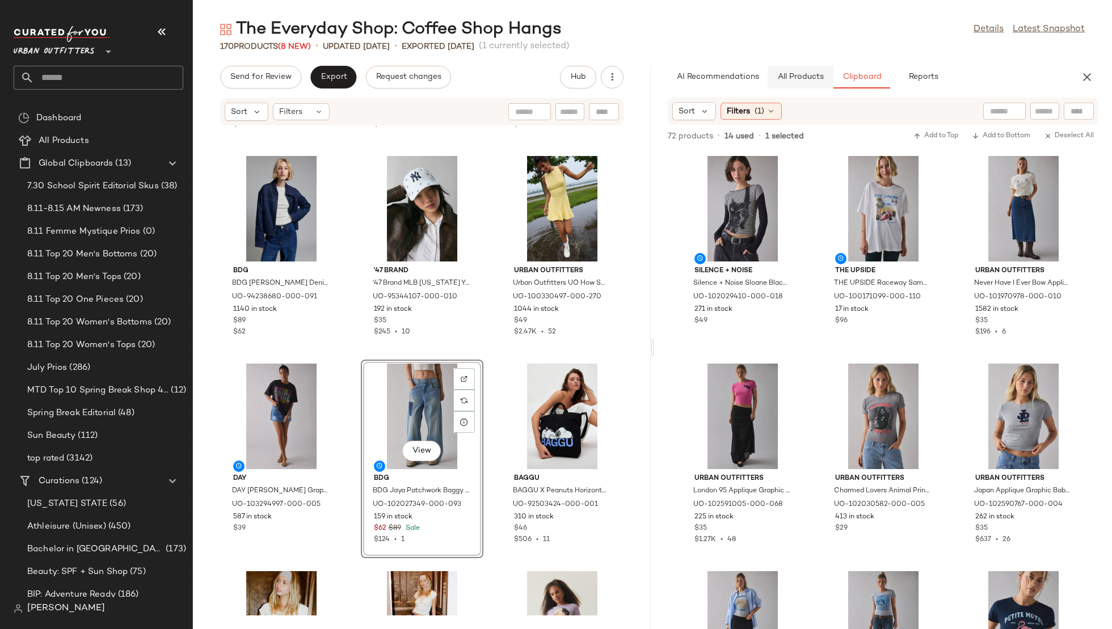
click at [825, 71] on button "All Products" at bounding box center [801, 77] width 66 height 23
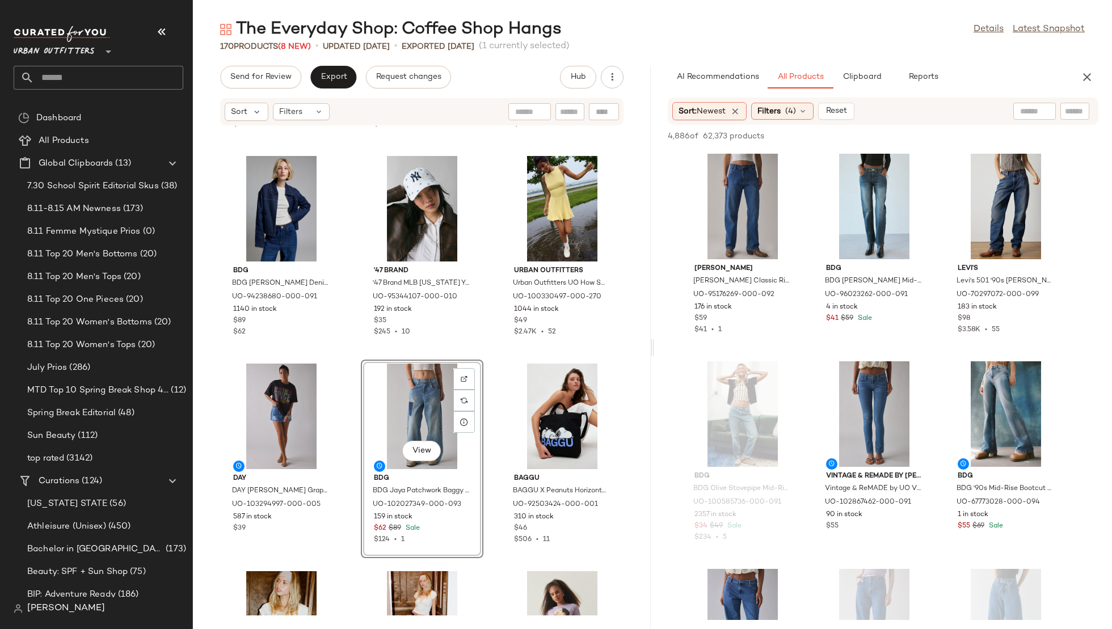
click at [1041, 107] on div at bounding box center [1034, 111] width 43 height 17
type input "*******"
click at [791, 115] on span "(4)" at bounding box center [790, 112] width 11 height 12
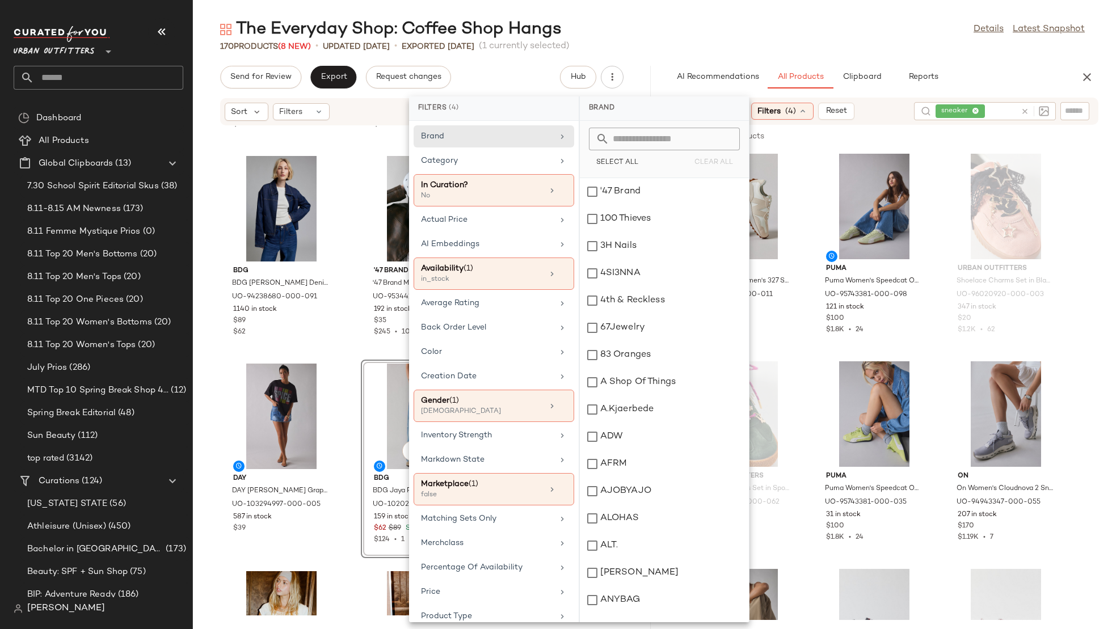
click at [921, 48] on div "170 Products (8 New) • updated Aug 12th • Exported Aug 6th (1 currently selecte…" at bounding box center [652, 46] width 919 height 11
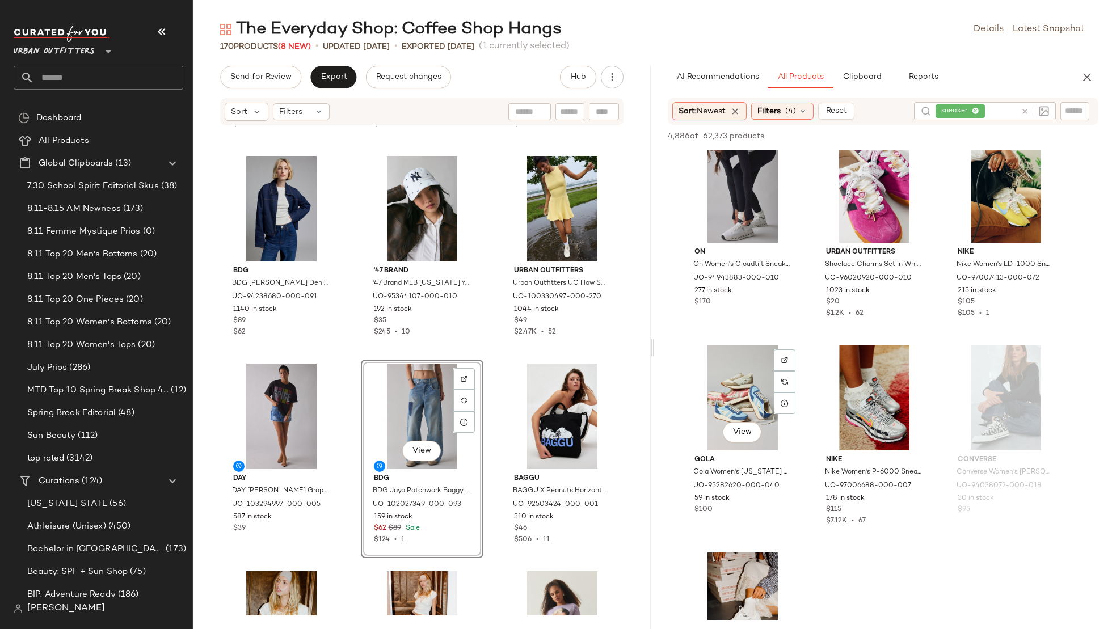
scroll to position [1998, 0]
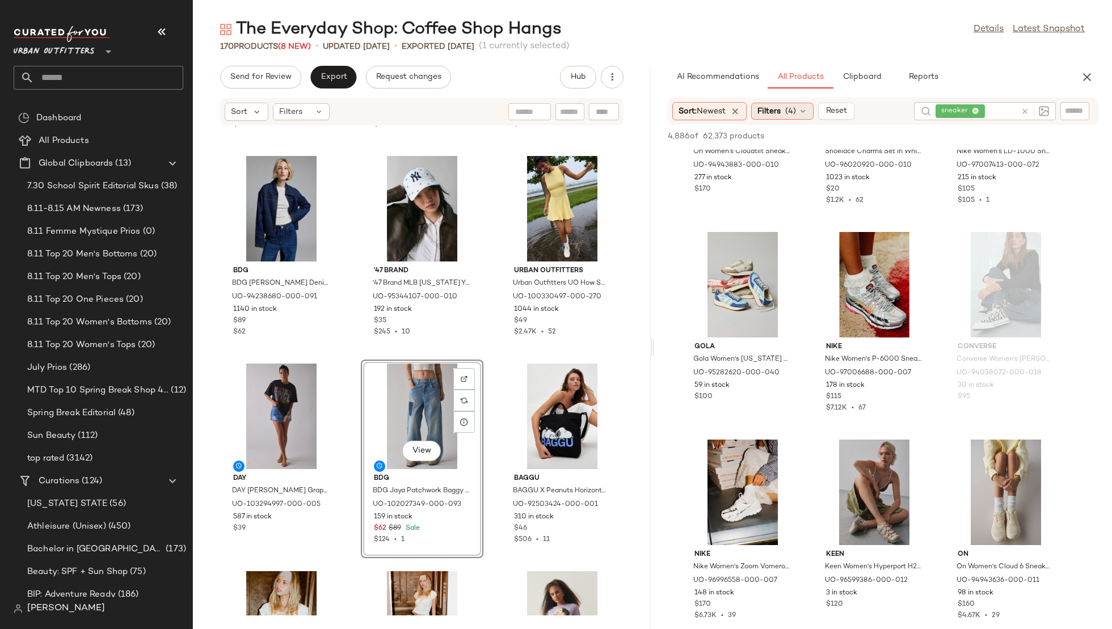
click at [781, 119] on div "Filters (4)" at bounding box center [782, 111] width 62 height 17
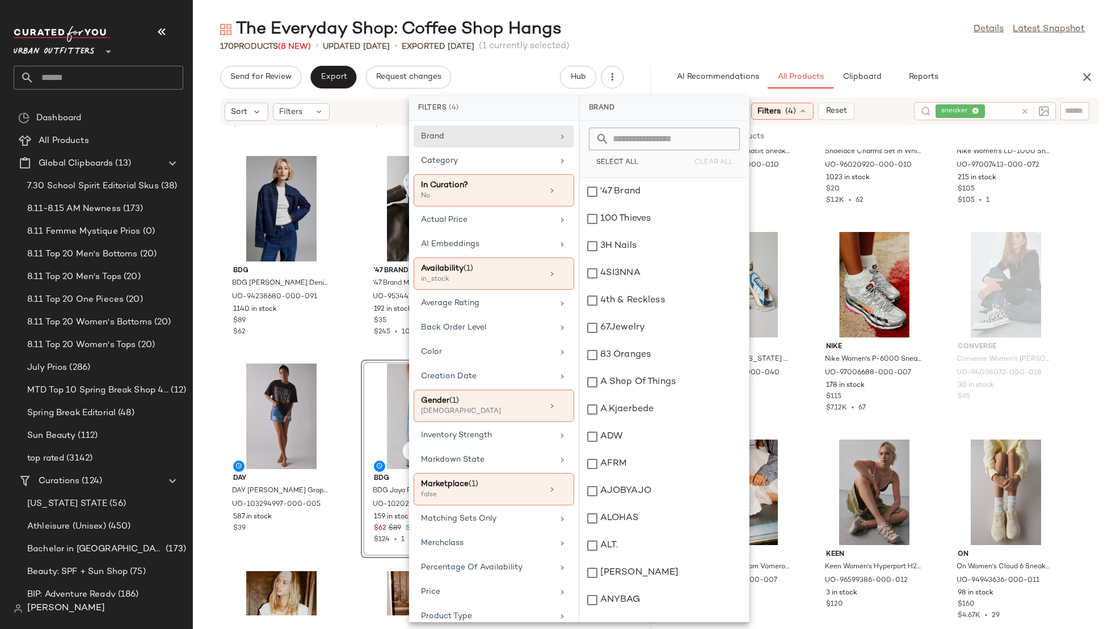
click at [760, 91] on div "AI Recommendations All Products Clipboard Reports Sort: Newest Filters (4) Rese…" at bounding box center [883, 347] width 458 height 563
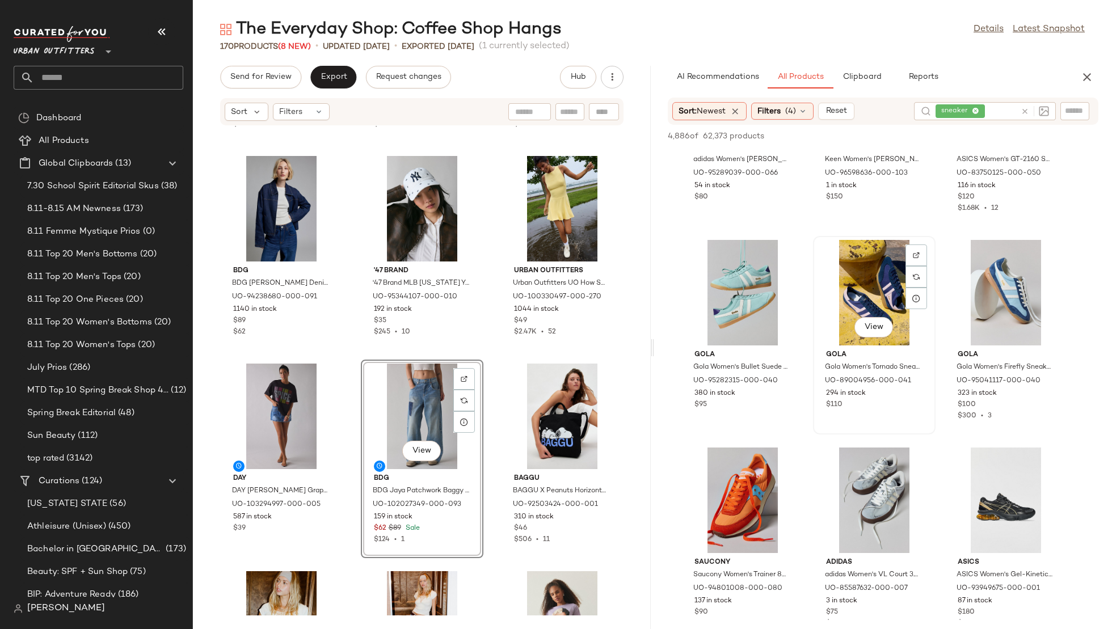
scroll to position [3256, 0]
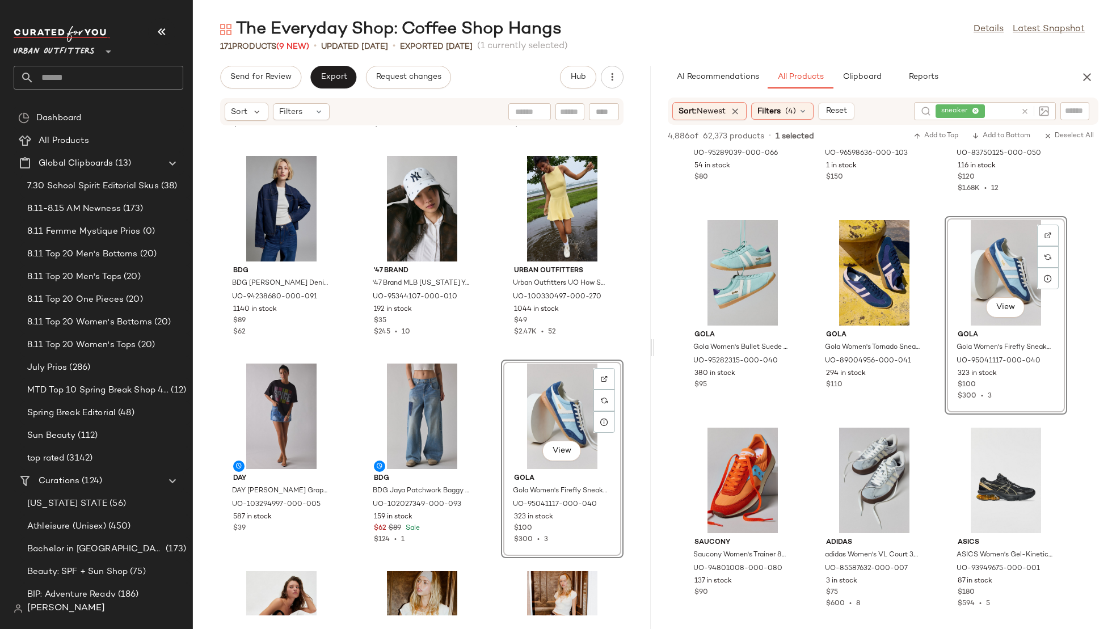
drag, startPoint x: 996, startPoint y: 279, endPoint x: 550, endPoint y: 6, distance: 523.3
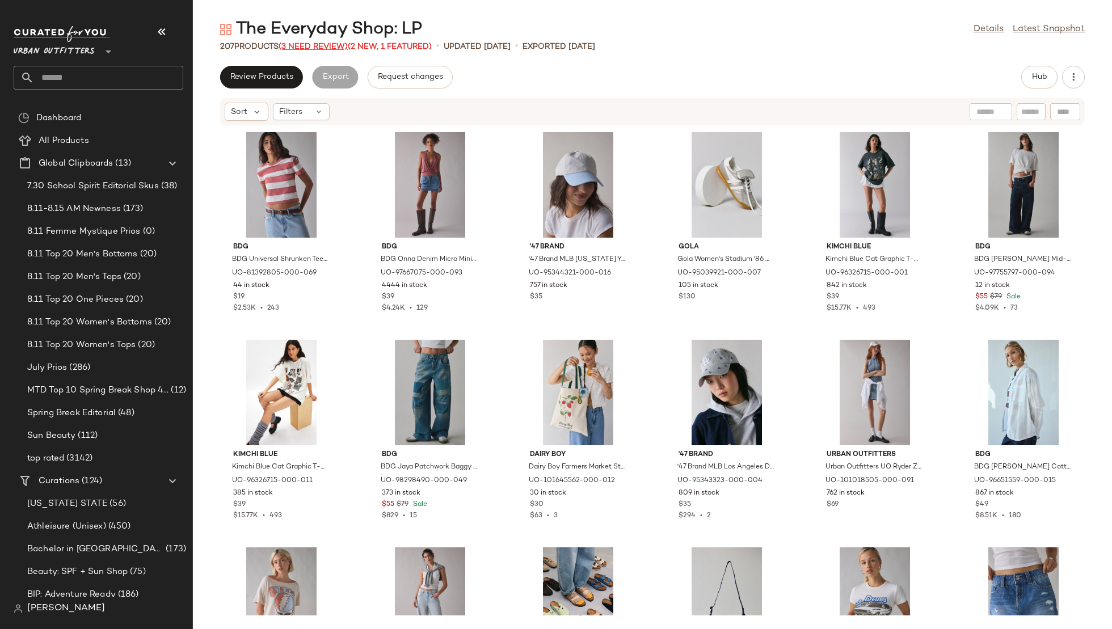
click at [301, 45] on span "(3 Need Review)" at bounding box center [313, 47] width 69 height 9
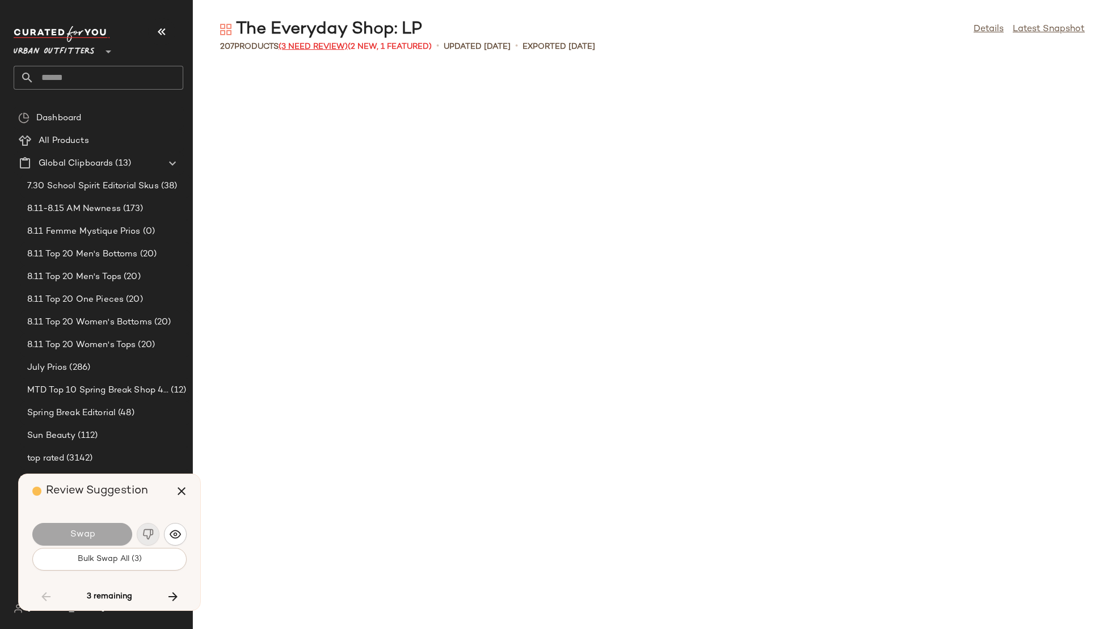
scroll to position [2699, 0]
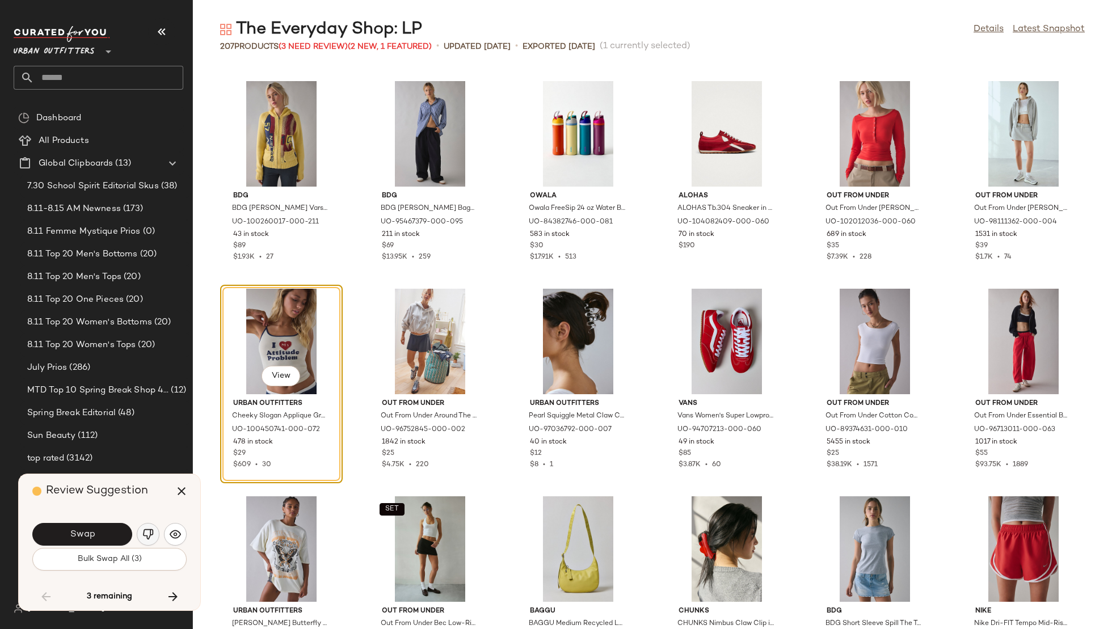
click at [150, 530] on img "button" at bounding box center [147, 534] width 11 height 11
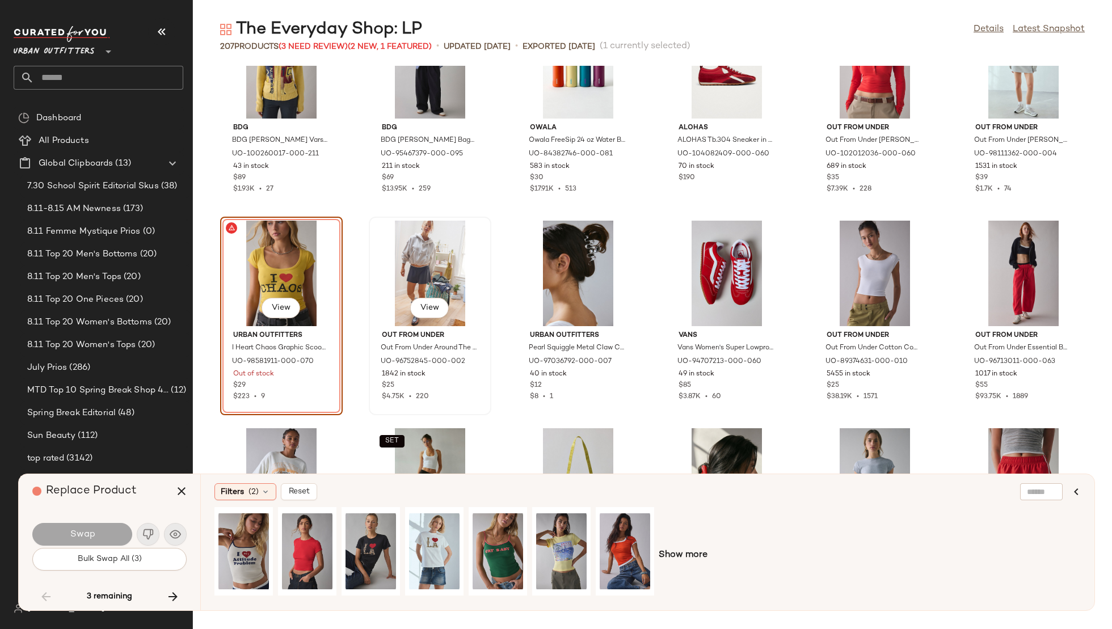
scroll to position [2768, 0]
click at [541, 528] on div "View" at bounding box center [561, 551] width 50 height 81
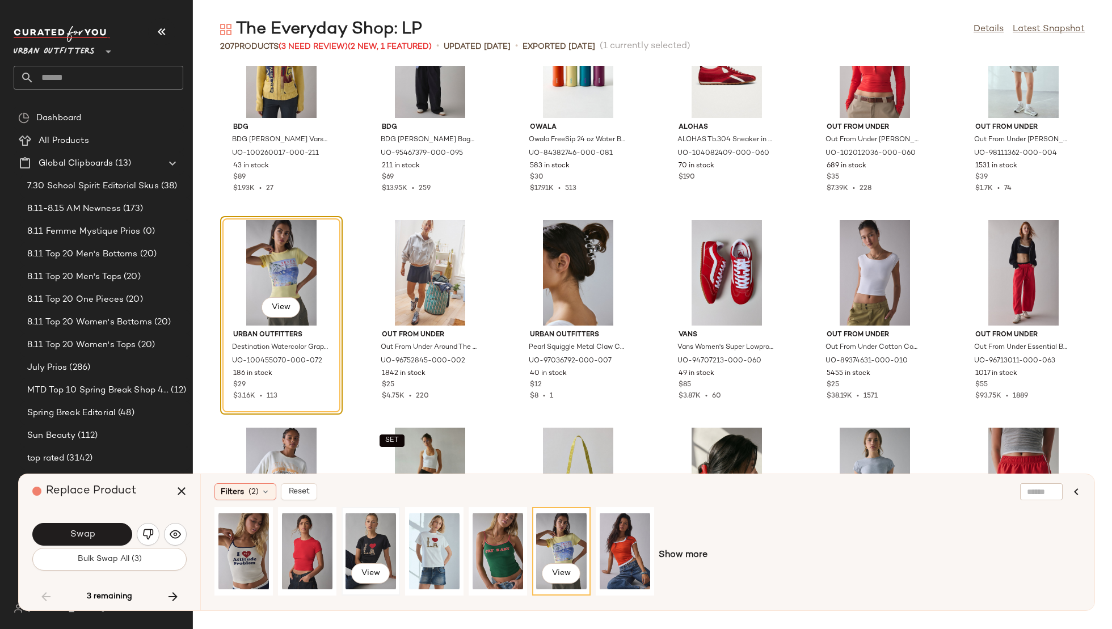
click at [349, 543] on div "View" at bounding box center [371, 551] width 50 height 81
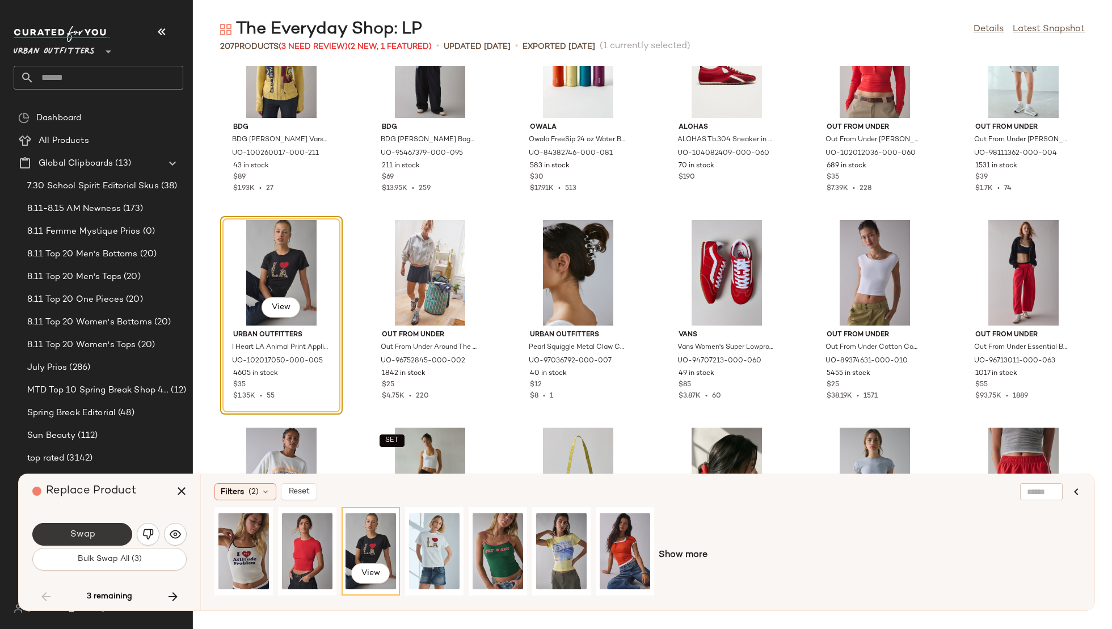
click at [96, 533] on button "Swap" at bounding box center [82, 534] width 100 height 23
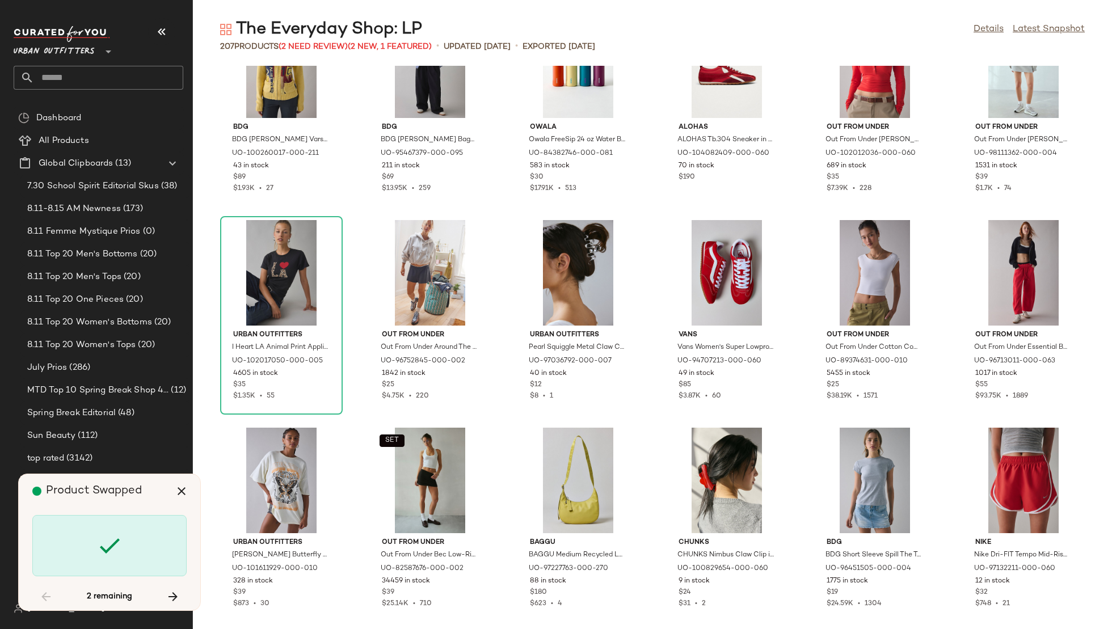
scroll to position [3322, 0]
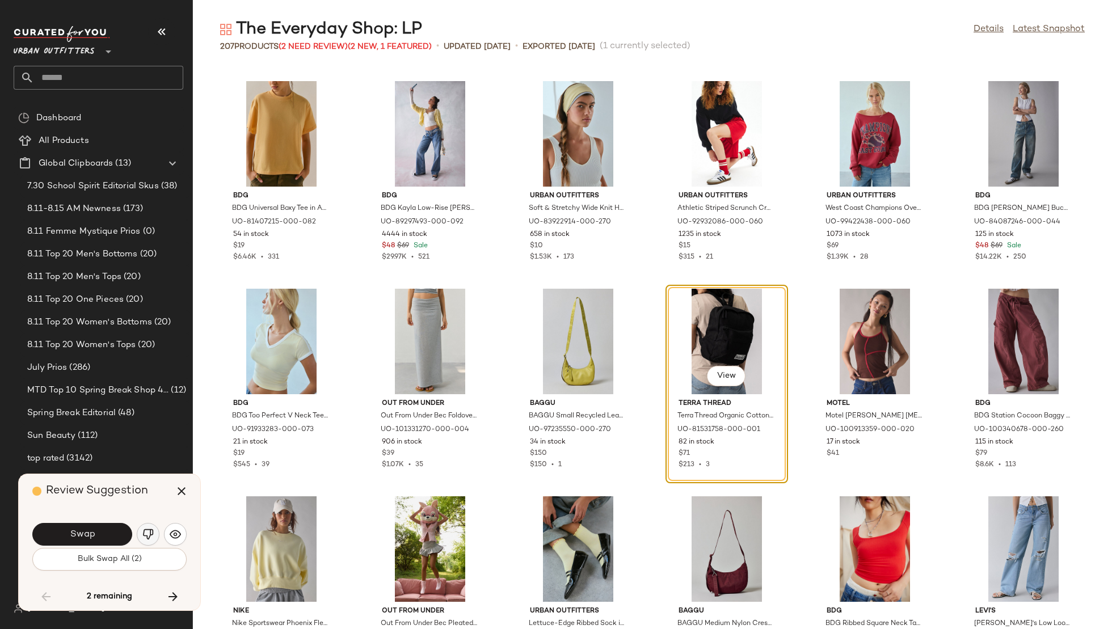
click at [146, 530] on img "button" at bounding box center [147, 534] width 11 height 11
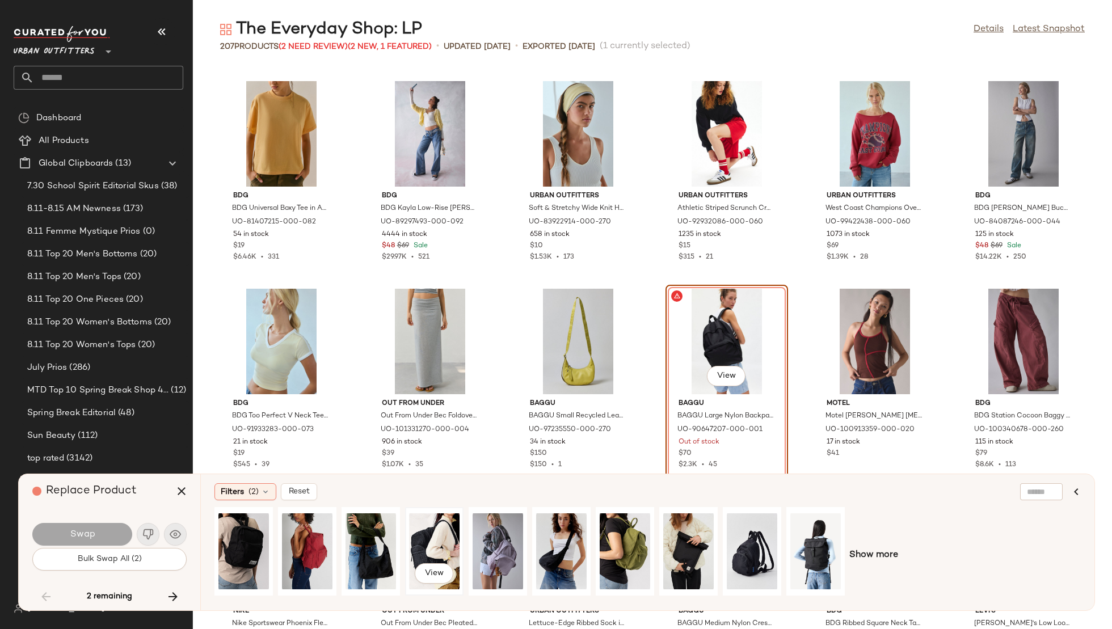
click at [435, 526] on div "View" at bounding box center [434, 551] width 50 height 81
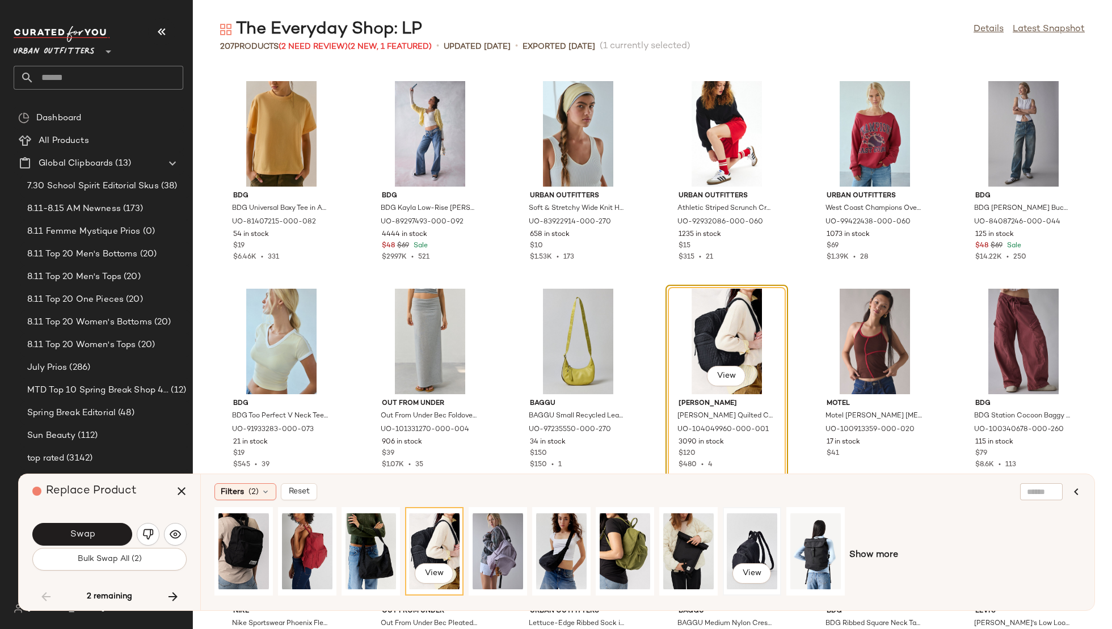
click at [762, 530] on div "View" at bounding box center [752, 551] width 50 height 81
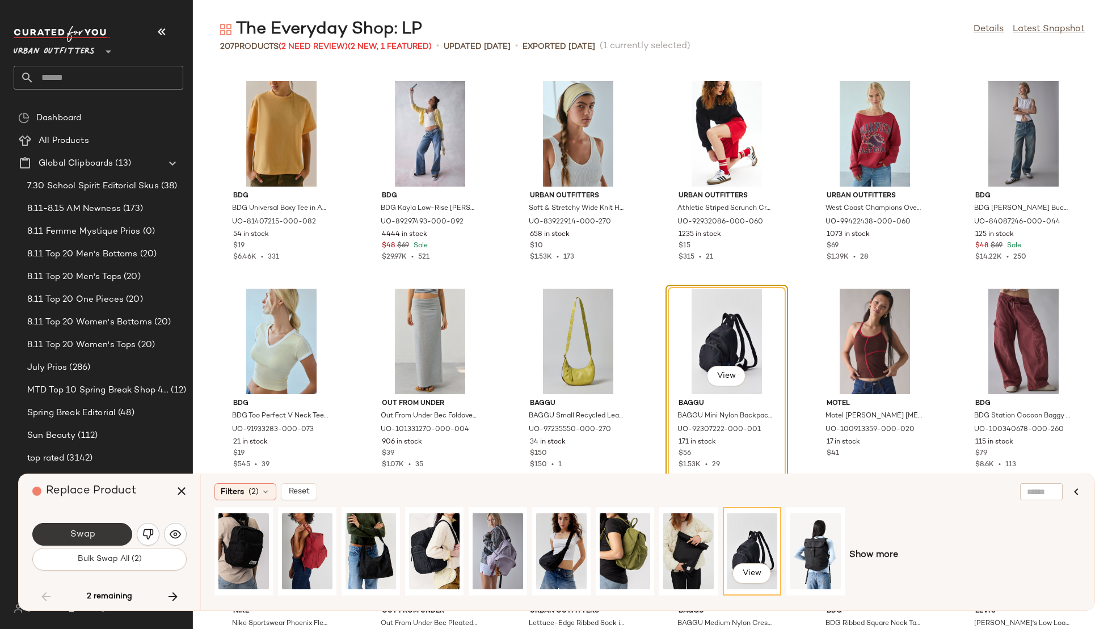
click at [75, 537] on span "Swap" at bounding box center [82, 534] width 26 height 11
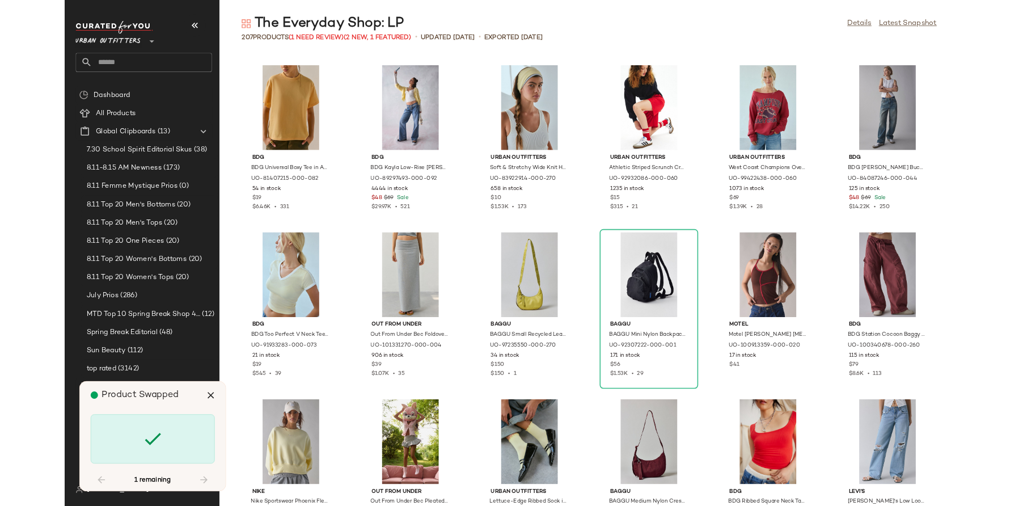
scroll to position [5814, 0]
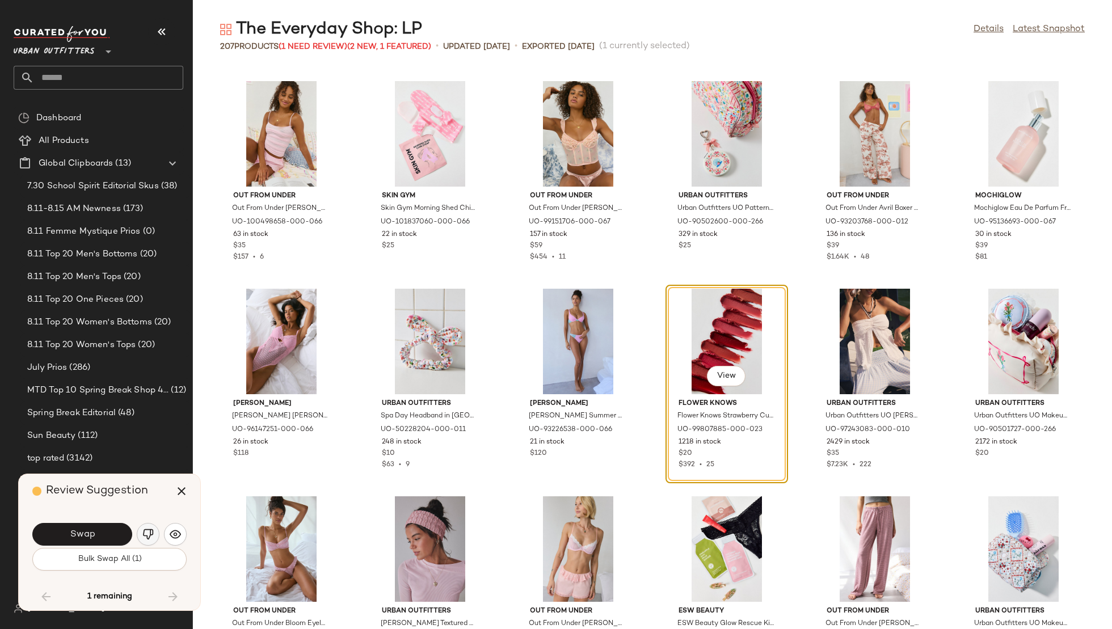
click at [142, 531] on img "button" at bounding box center [147, 534] width 11 height 11
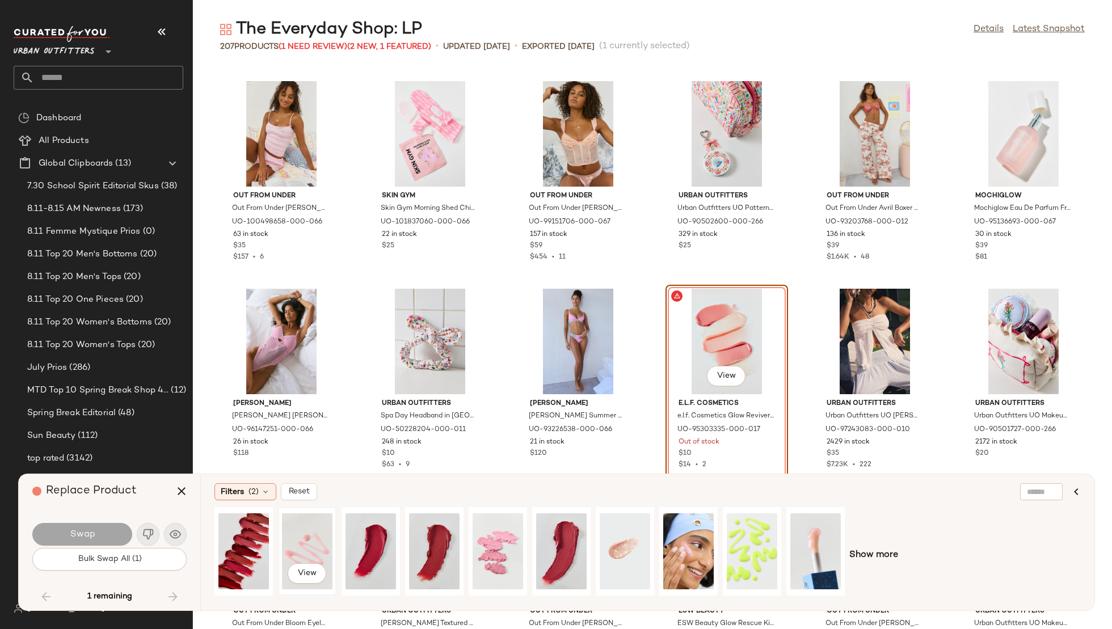
click at [322, 541] on div "View" at bounding box center [307, 551] width 50 height 81
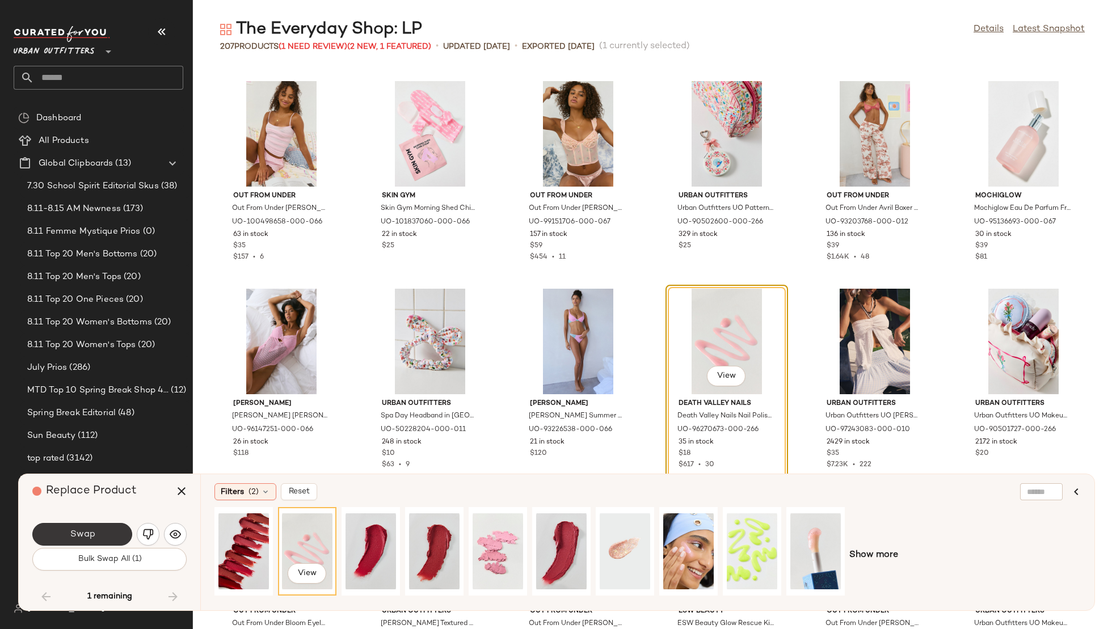
click at [96, 529] on button "Swap" at bounding box center [82, 534] width 100 height 23
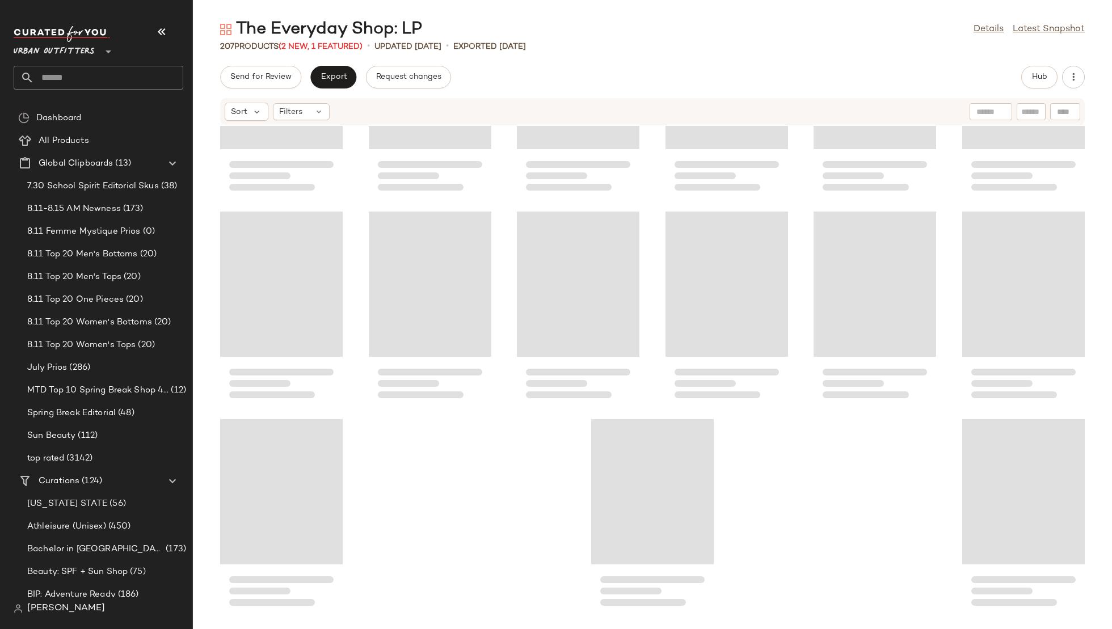
scroll to position [5399, 0]
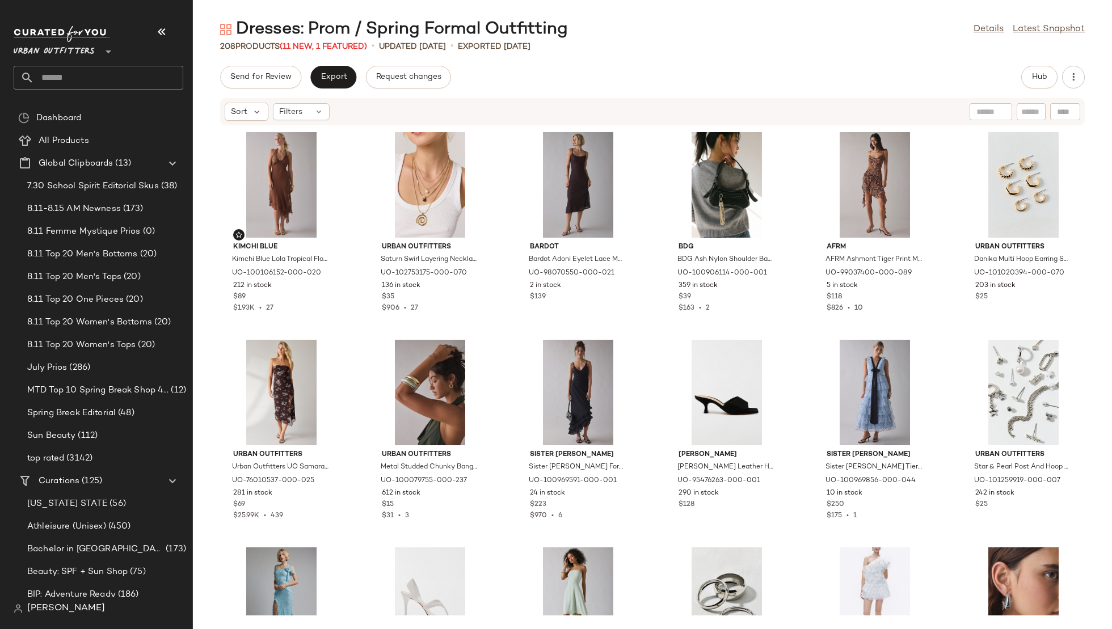
click at [104, 71] on input "text" at bounding box center [108, 78] width 149 height 24
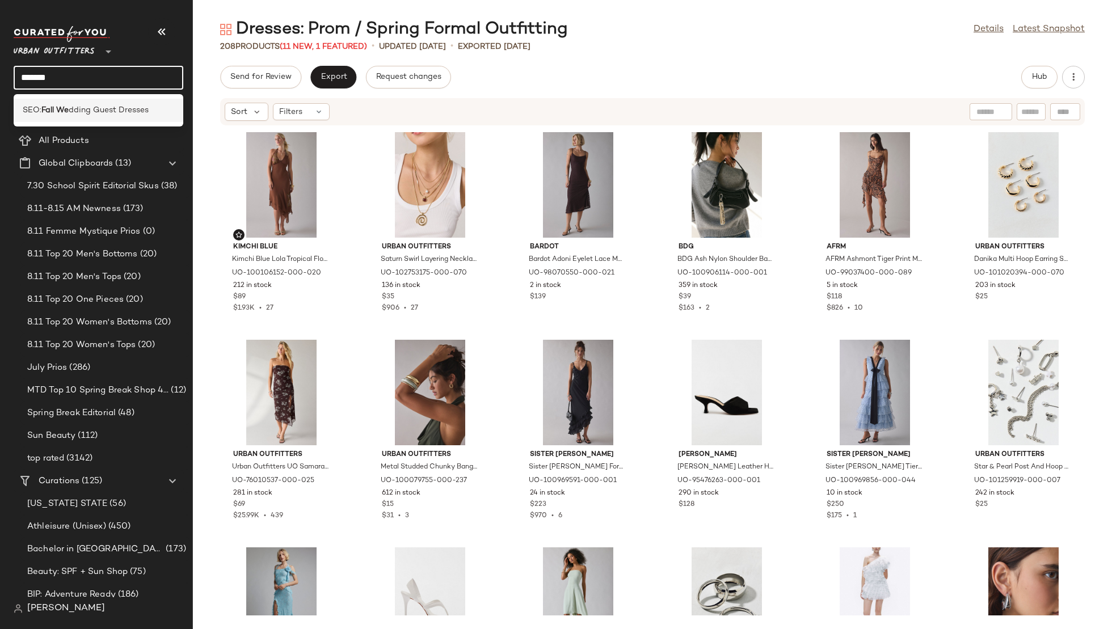
type input "*******"
click at [127, 109] on span "dding Guest Dresses" at bounding box center [109, 110] width 80 height 12
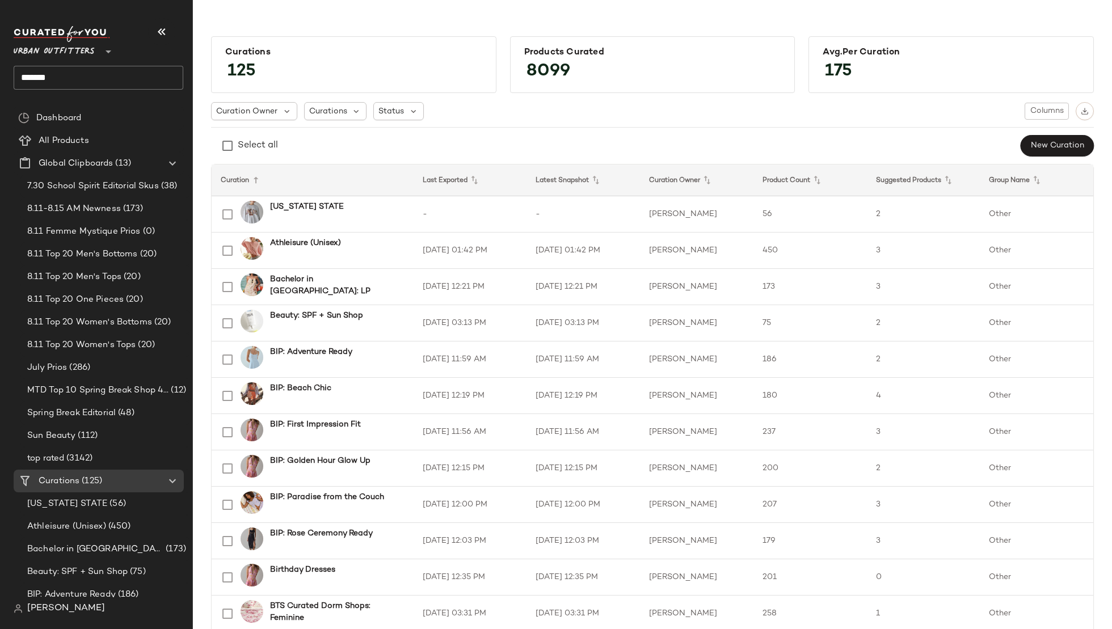
click at [78, 73] on input "*******" at bounding box center [99, 78] width 170 height 24
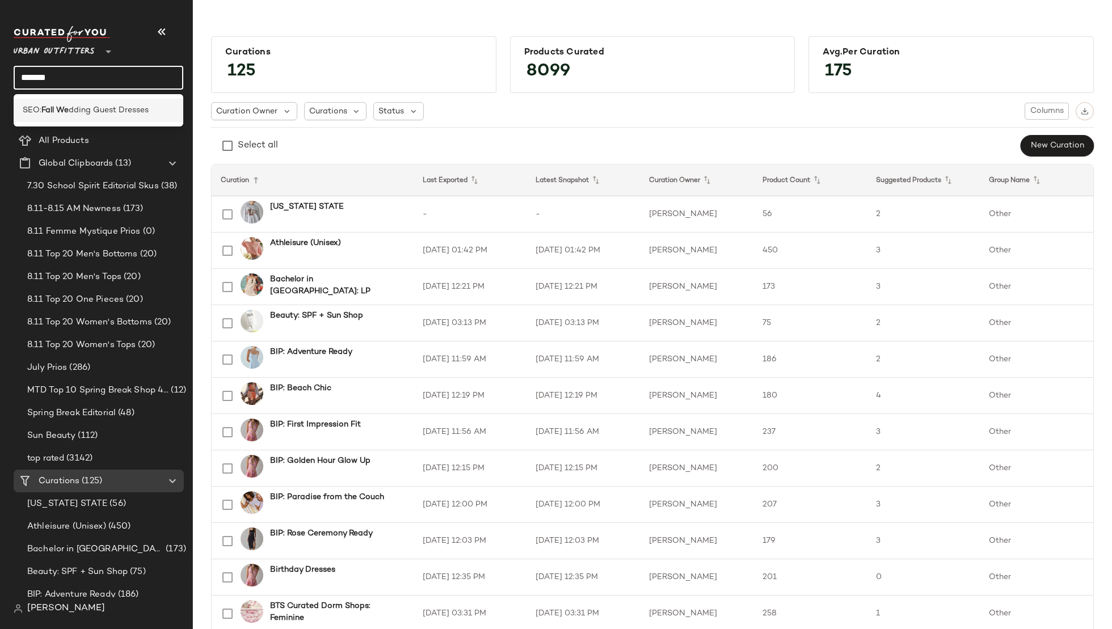
click at [70, 104] on span "dding Guest Dresses" at bounding box center [109, 110] width 80 height 12
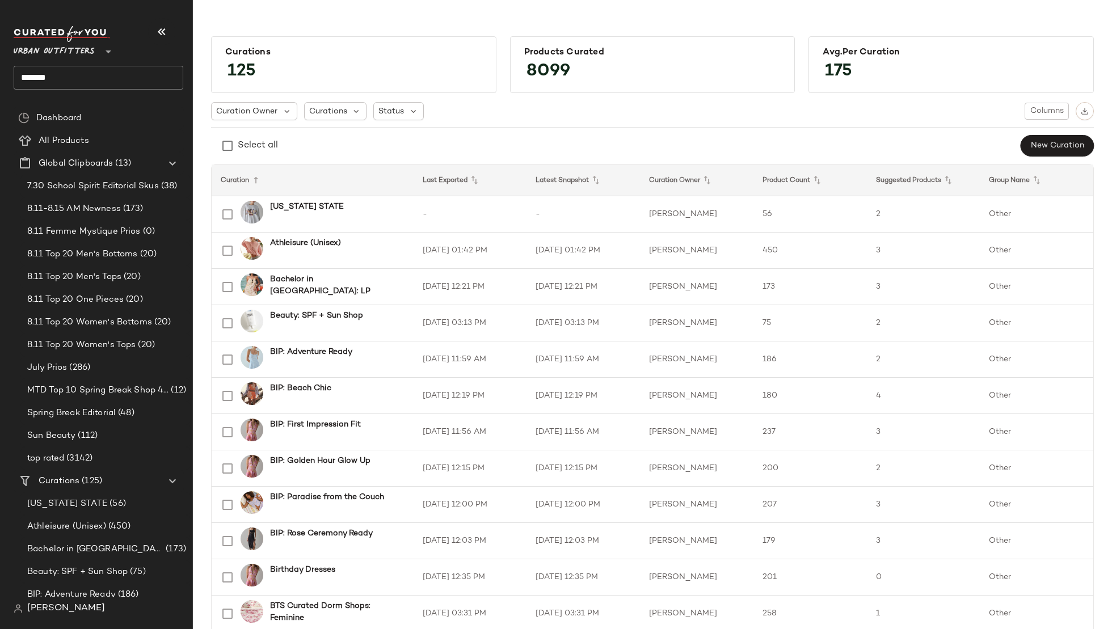
click at [69, 71] on input "*******" at bounding box center [99, 78] width 170 height 24
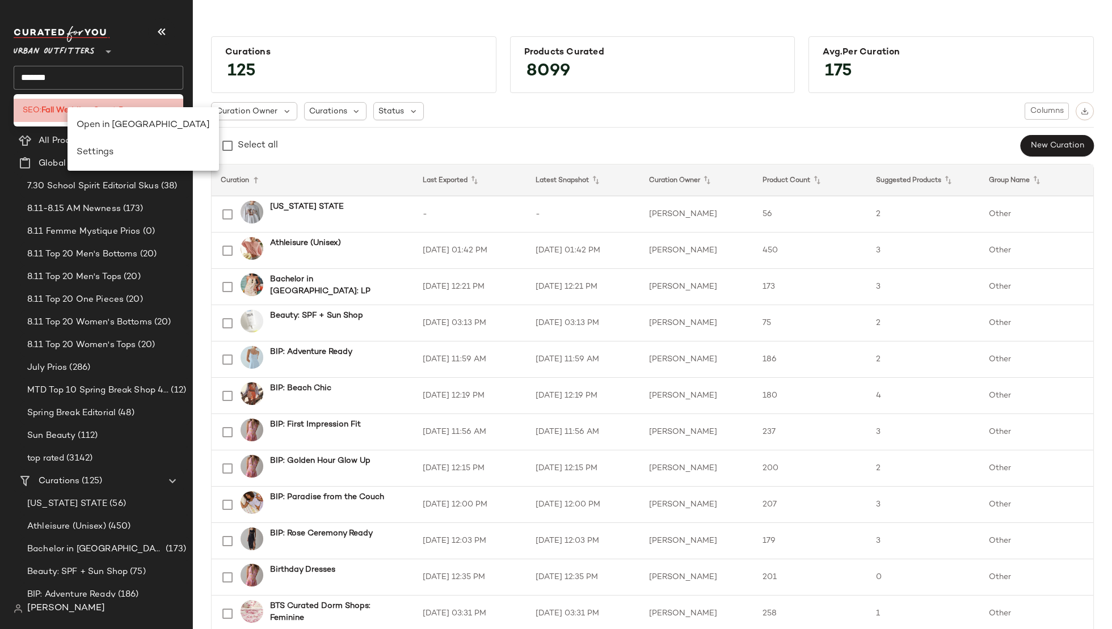
click at [68, 107] on b "Fall We" at bounding box center [54, 110] width 27 height 12
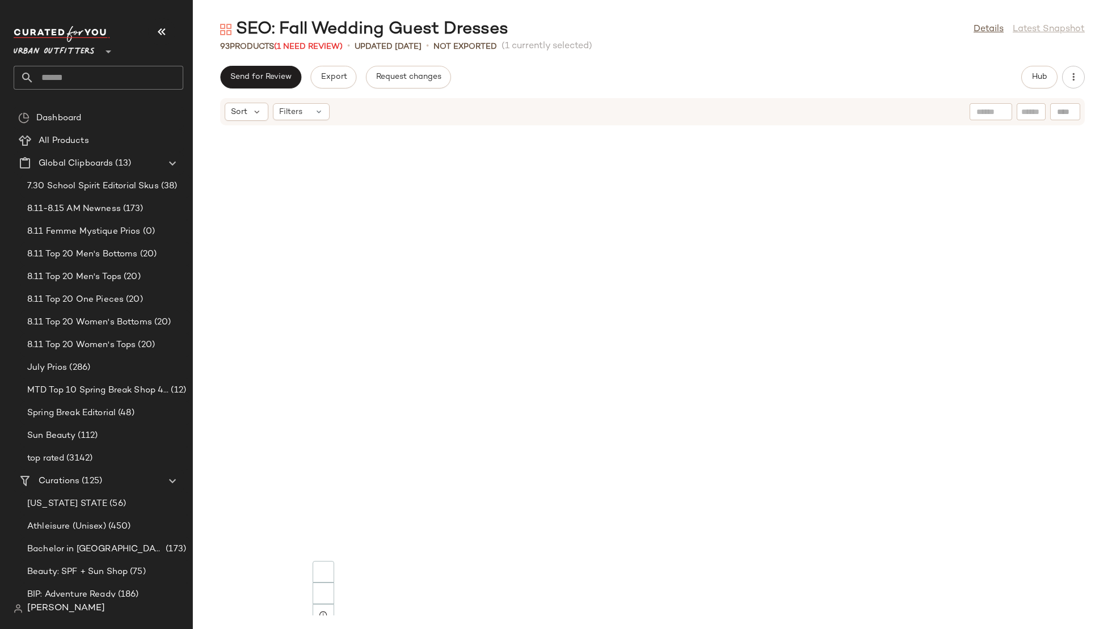
scroll to position [424, 0]
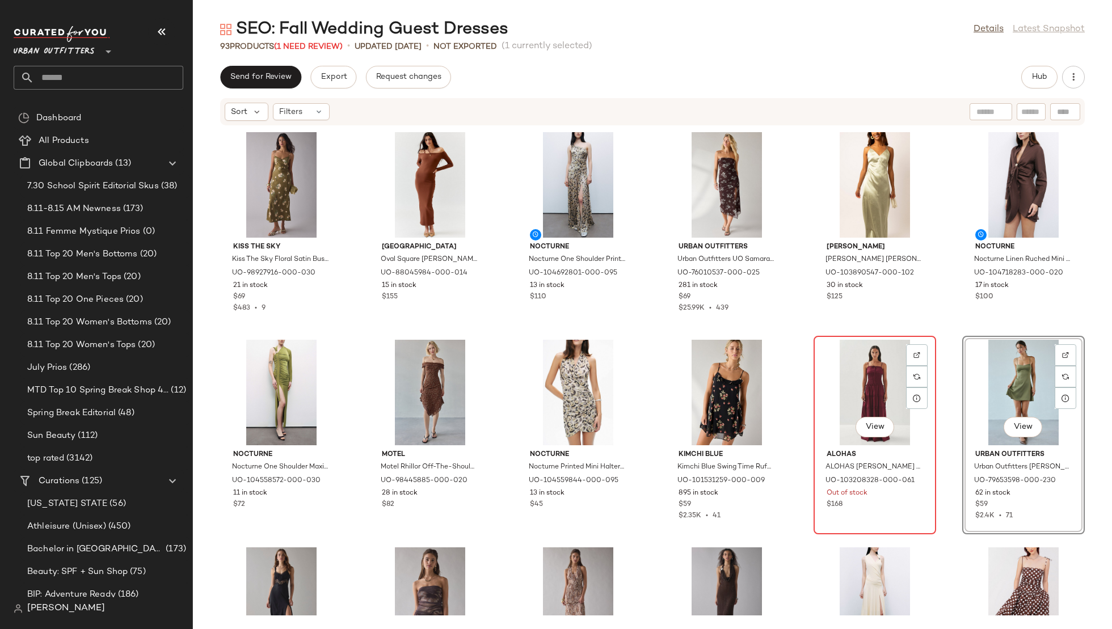
click at [862, 390] on div "View" at bounding box center [875, 393] width 115 height 106
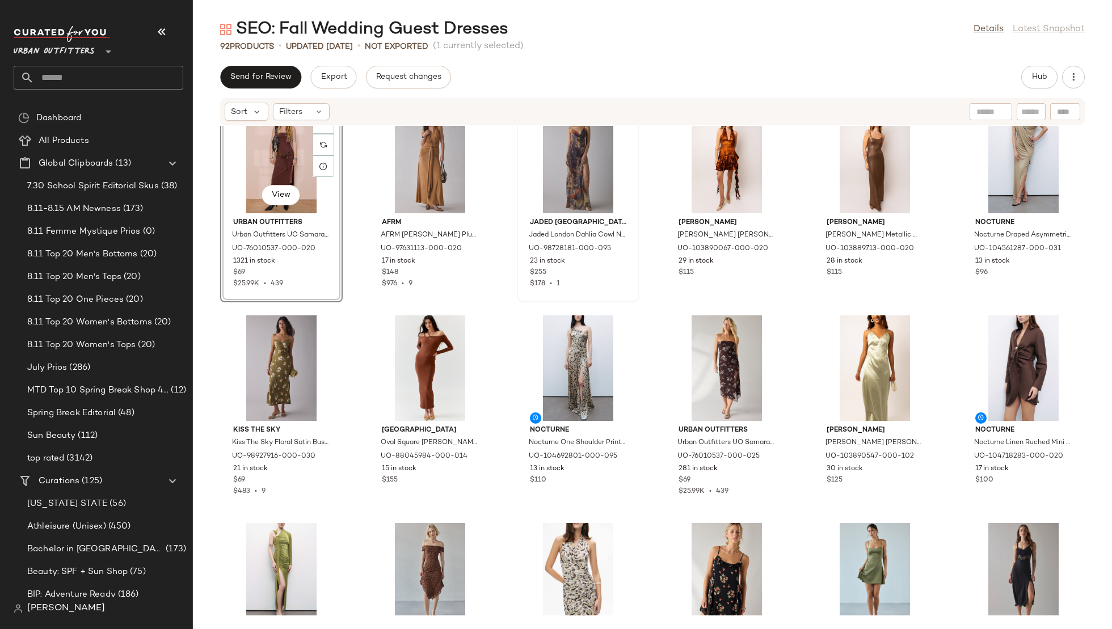
scroll to position [212, 0]
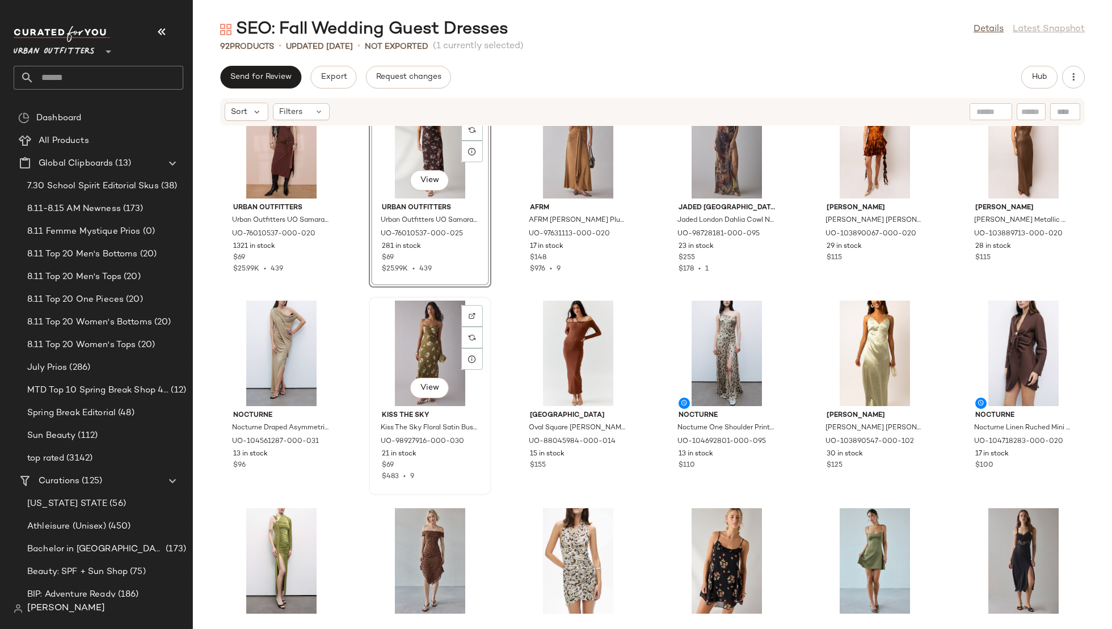
scroll to position [248, 0]
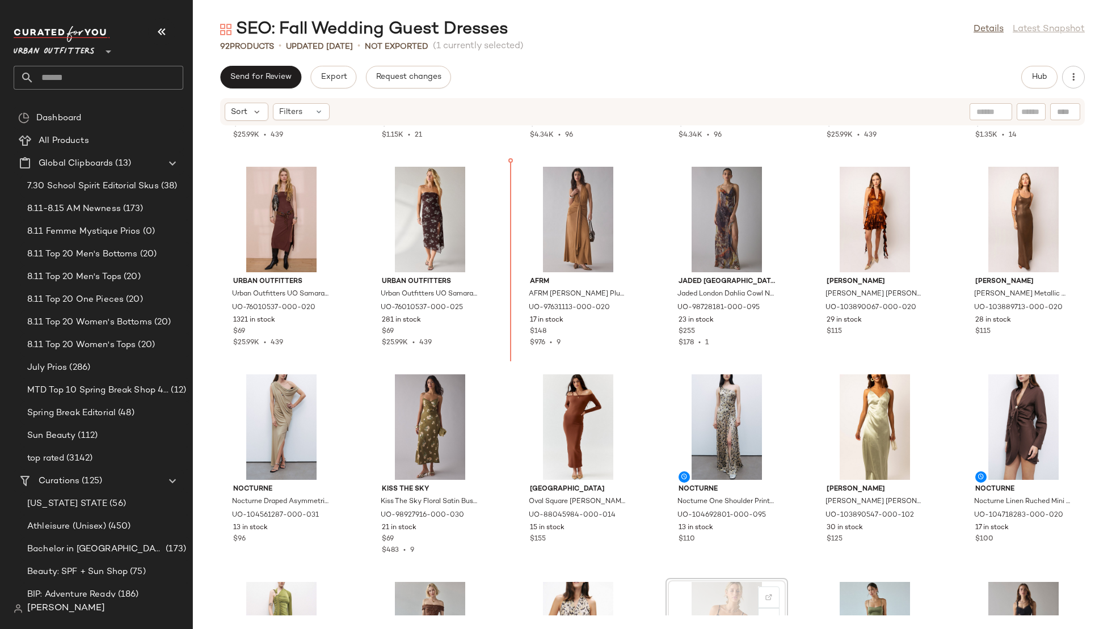
scroll to position [171, 0]
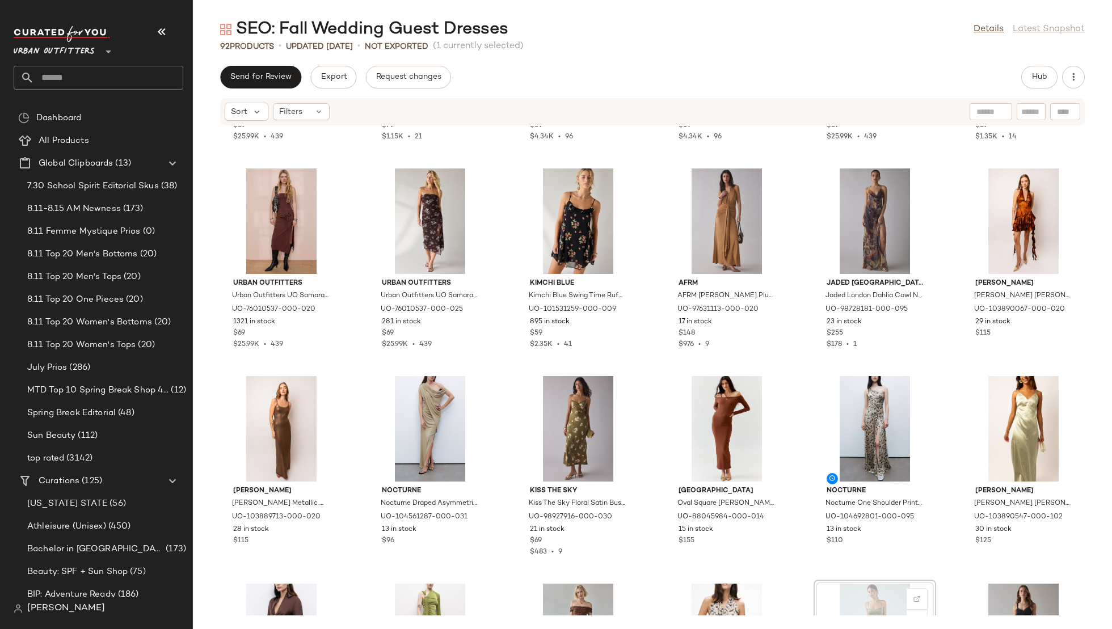
scroll to position [175, 0]
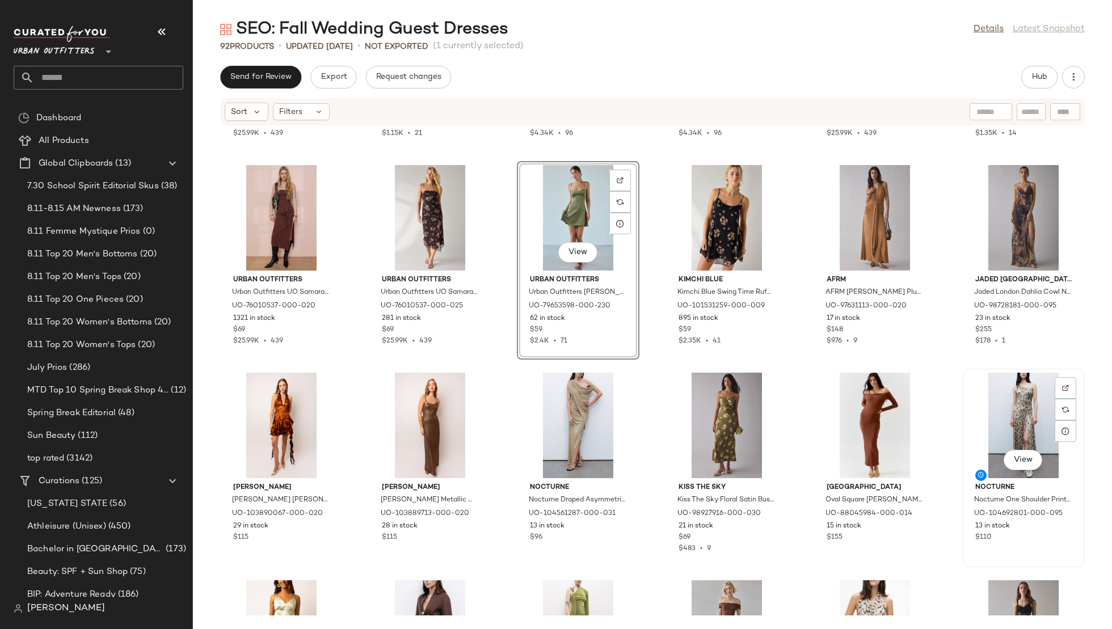
scroll to position [239, 0]
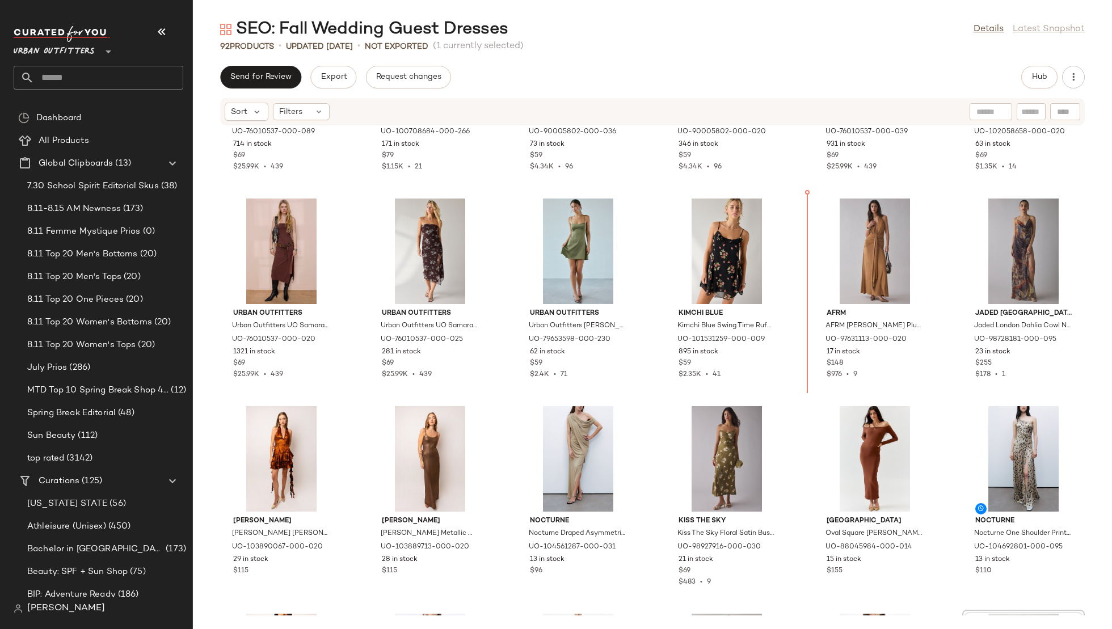
scroll to position [123, 0]
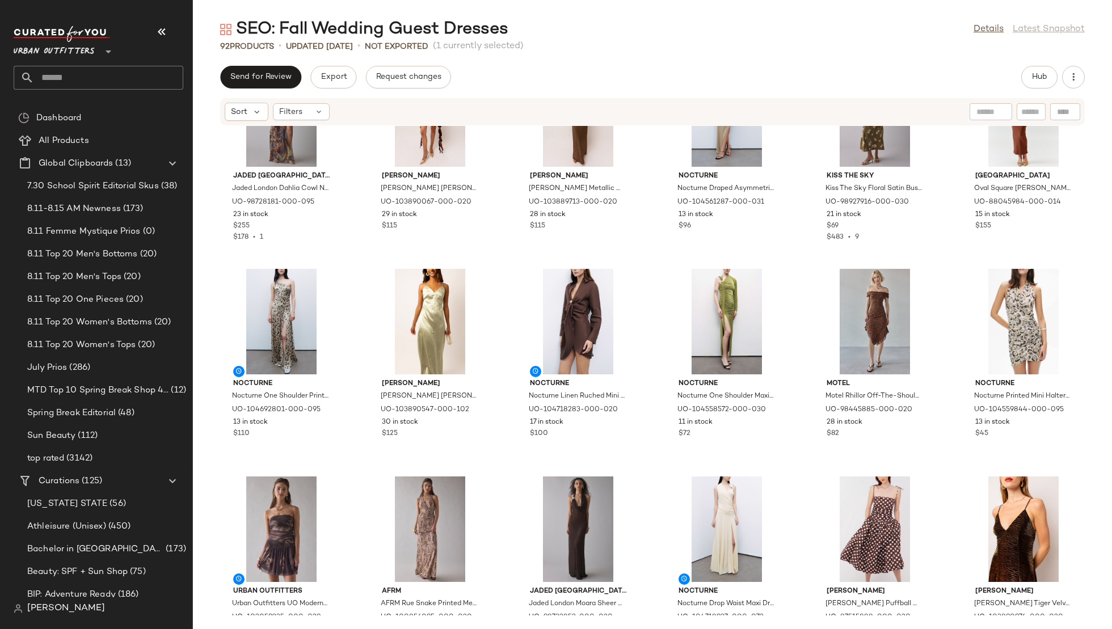
scroll to position [587, 0]
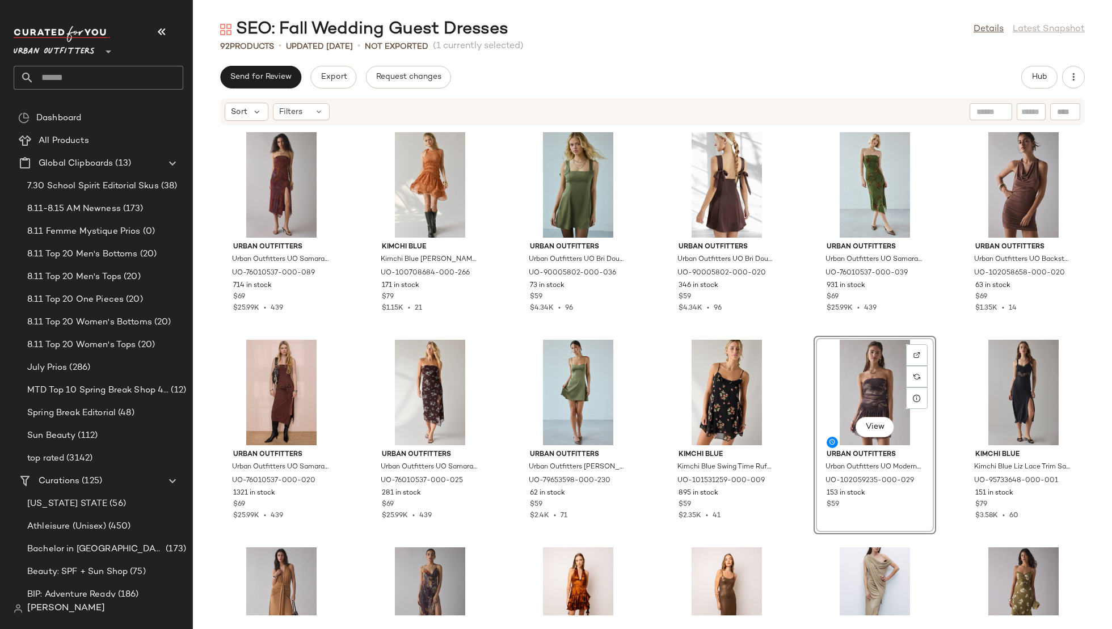
drag, startPoint x: 277, startPoint y: 442, endPoint x: 351, endPoint y: 0, distance: 448.1
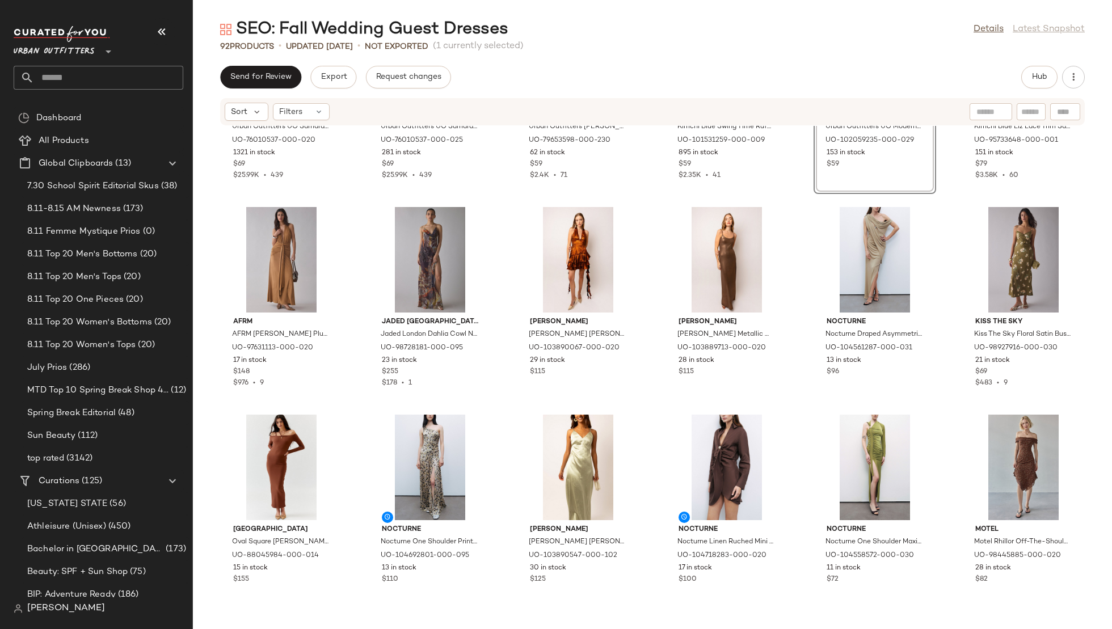
scroll to position [351, 0]
click at [853, 237] on div "View" at bounding box center [875, 259] width 115 height 106
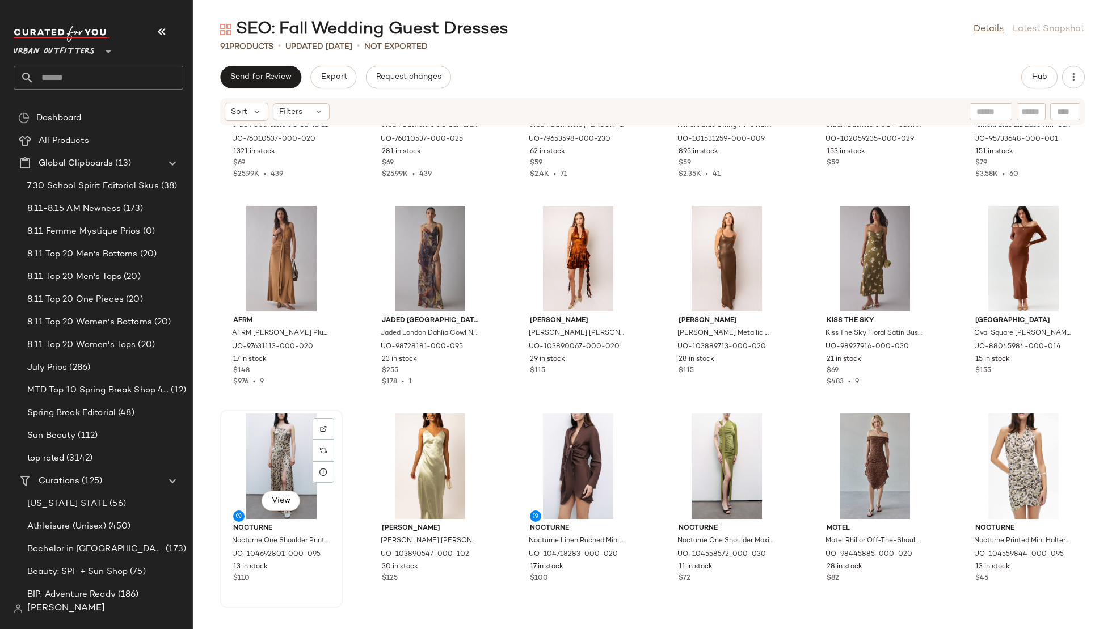
click at [263, 448] on div "View" at bounding box center [281, 467] width 115 height 106
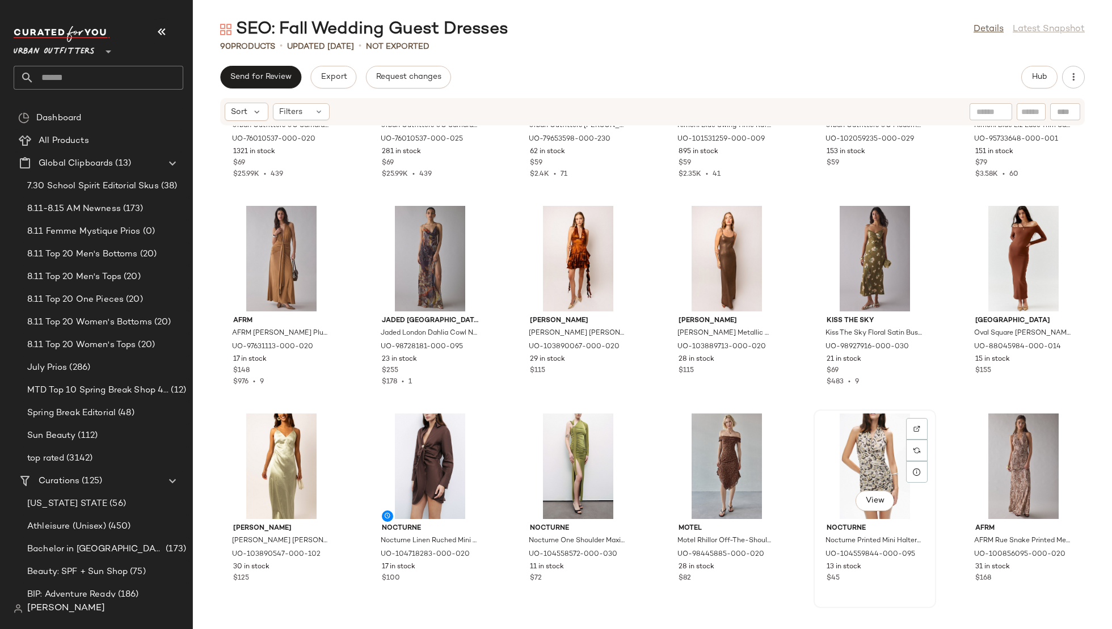
click at [825, 461] on div "View" at bounding box center [875, 467] width 115 height 106
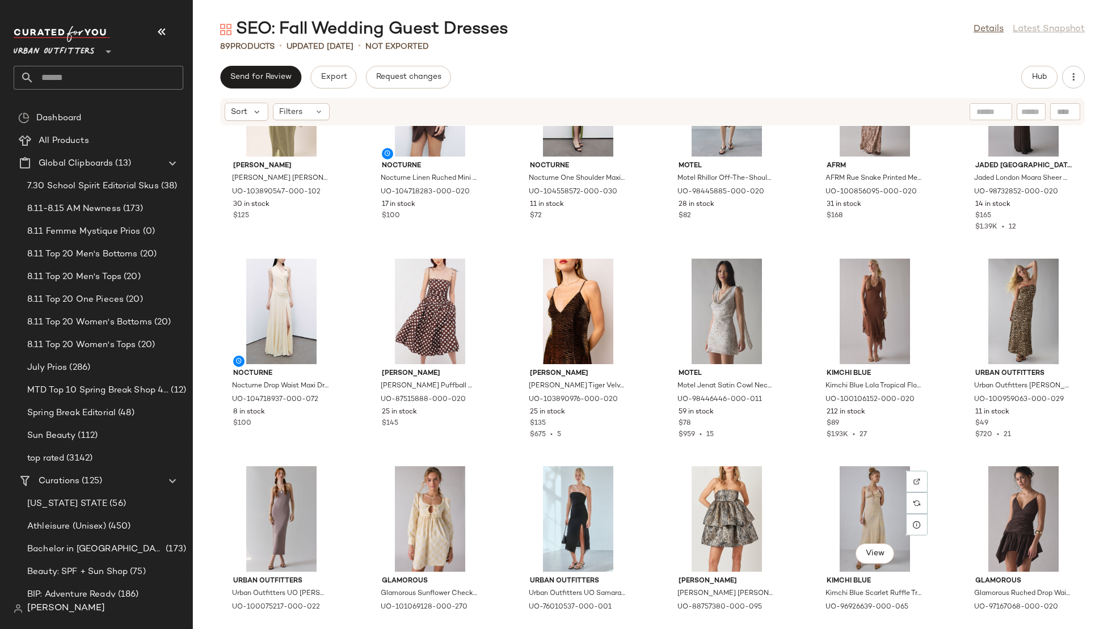
scroll to position [724, 0]
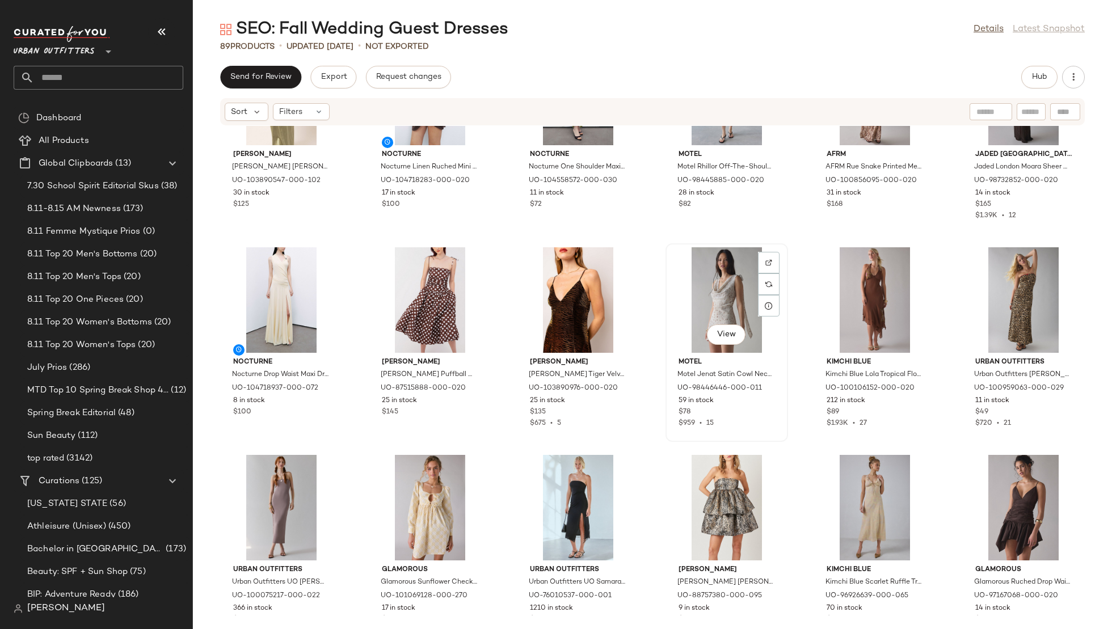
click at [693, 276] on div "View" at bounding box center [726, 300] width 115 height 106
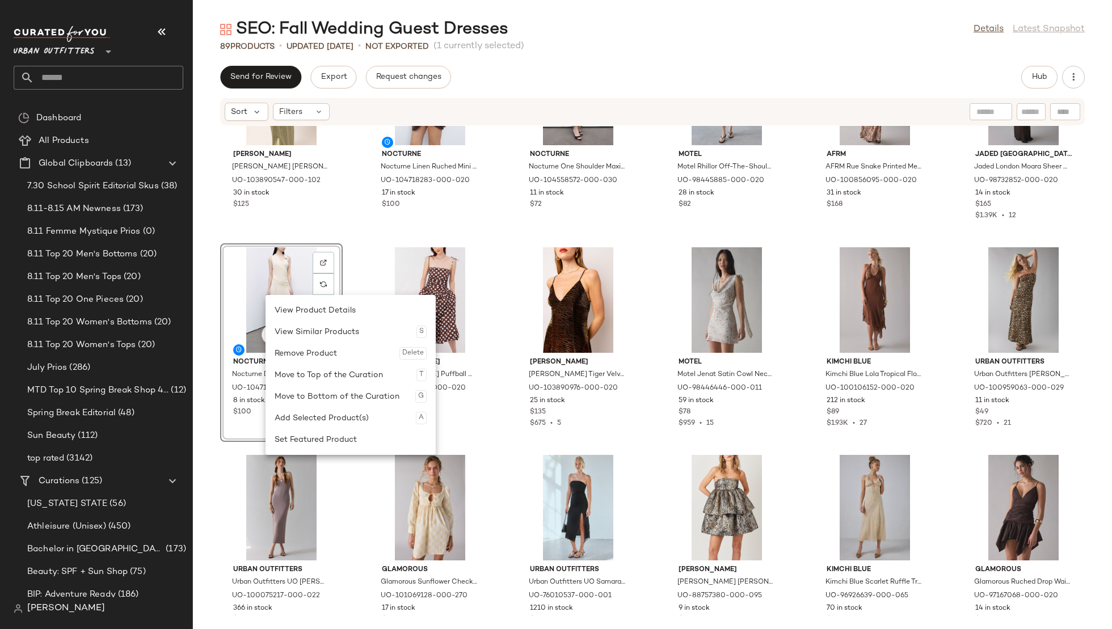
click at [349, 268] on div "AMY LYNN Amy Lynn Leonie Satin Maxi Dress in Mint, Women's at Urban Outfitters …" at bounding box center [652, 371] width 919 height 490
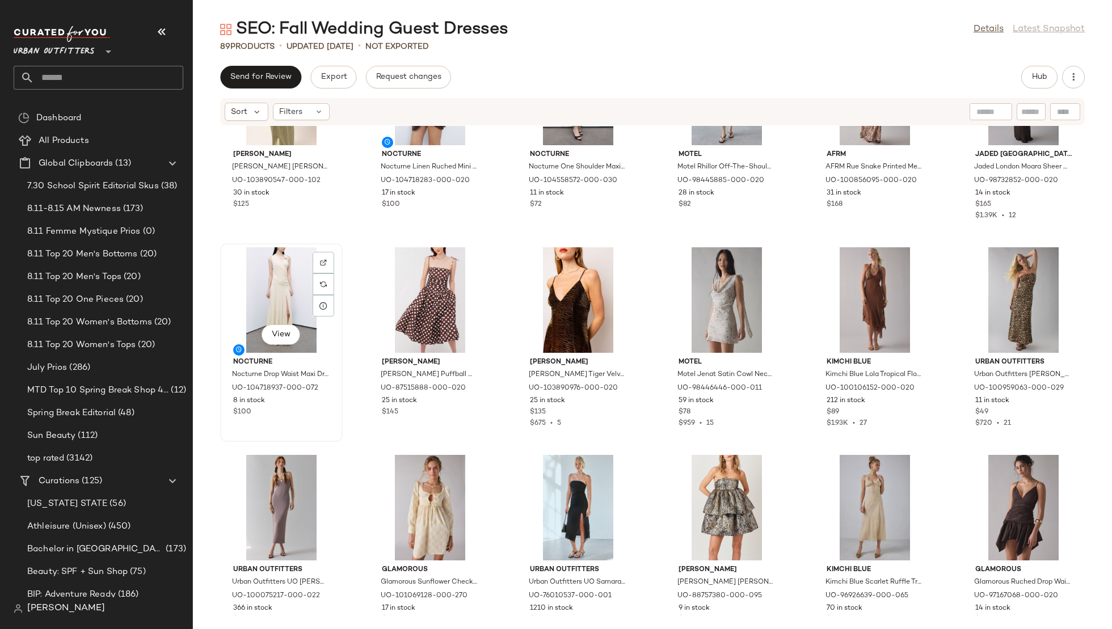
click at [284, 276] on div "View" at bounding box center [281, 300] width 115 height 106
click at [715, 264] on div "View" at bounding box center [726, 300] width 115 height 106
click at [263, 301] on div "View" at bounding box center [281, 300] width 115 height 106
click at [696, 298] on div "View" at bounding box center [726, 300] width 115 height 106
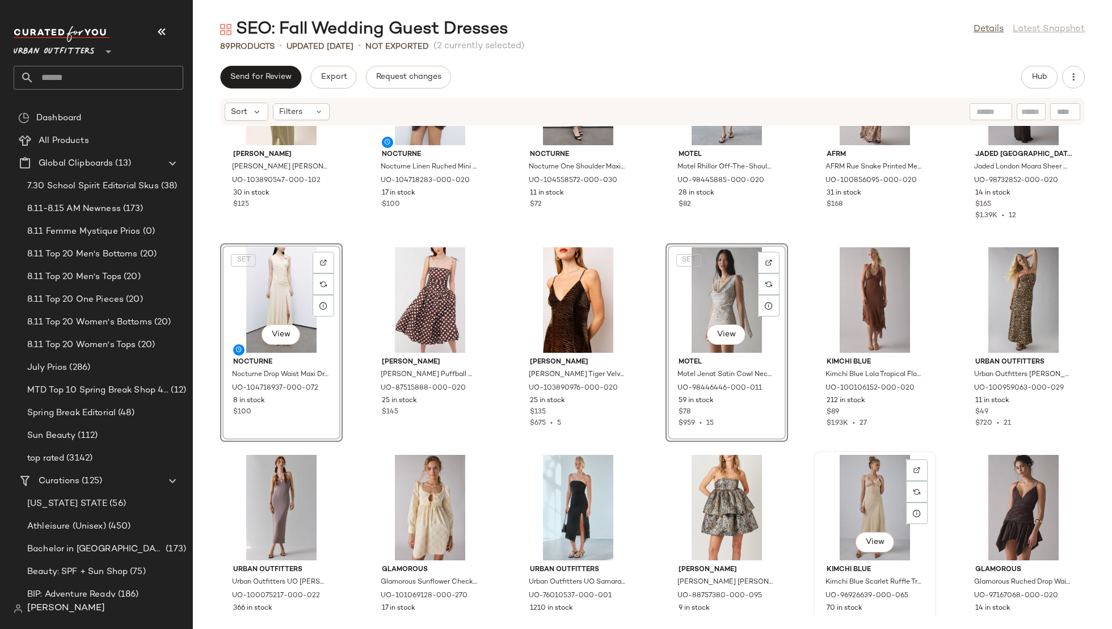
click at [847, 483] on div "View" at bounding box center [875, 508] width 115 height 106
click at [732, 491] on div "View" at bounding box center [726, 508] width 115 height 106
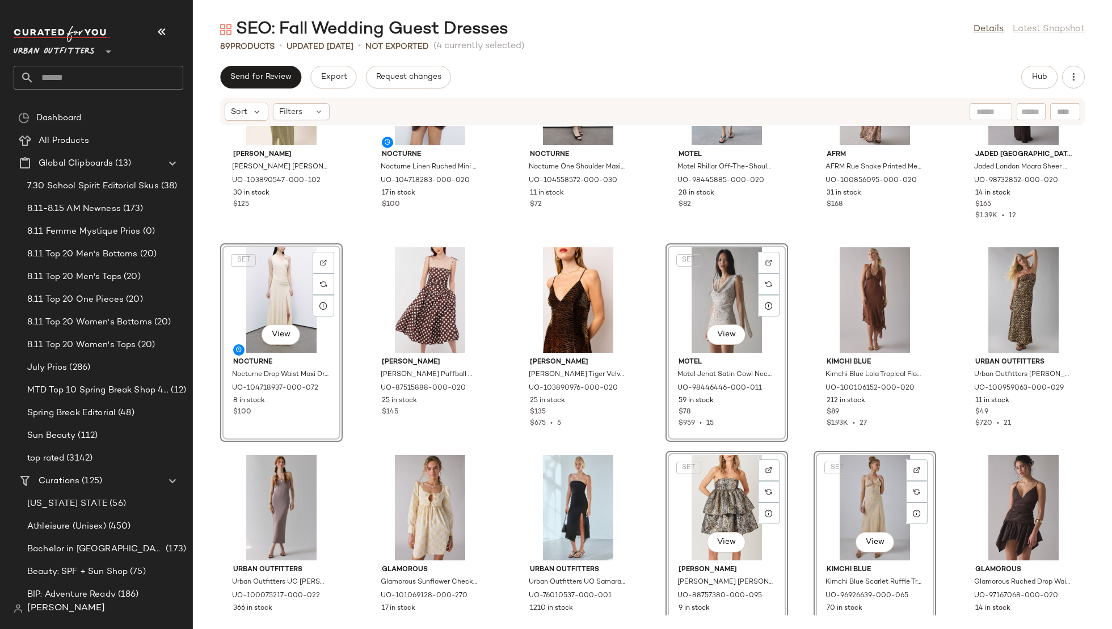
click at [651, 457] on div "AMY LYNN Amy Lynn Leonie Satin Maxi Dress in Mint, Women's at Urban Outfitters …" at bounding box center [652, 371] width 919 height 490
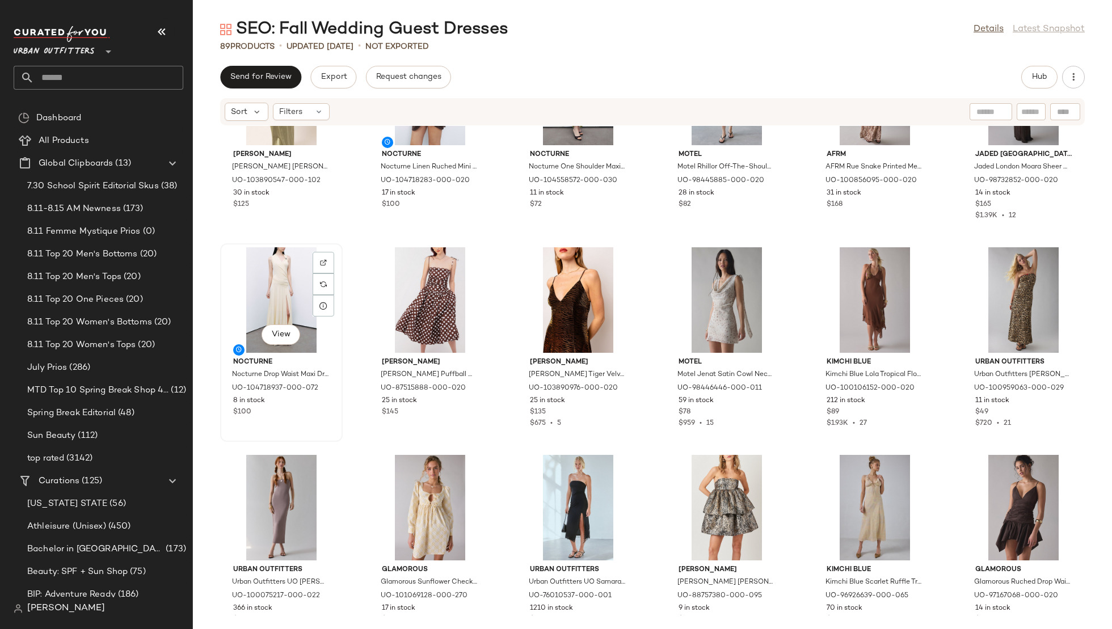
click at [281, 279] on div "View" at bounding box center [281, 300] width 115 height 106
click at [716, 292] on div "View" at bounding box center [726, 300] width 115 height 106
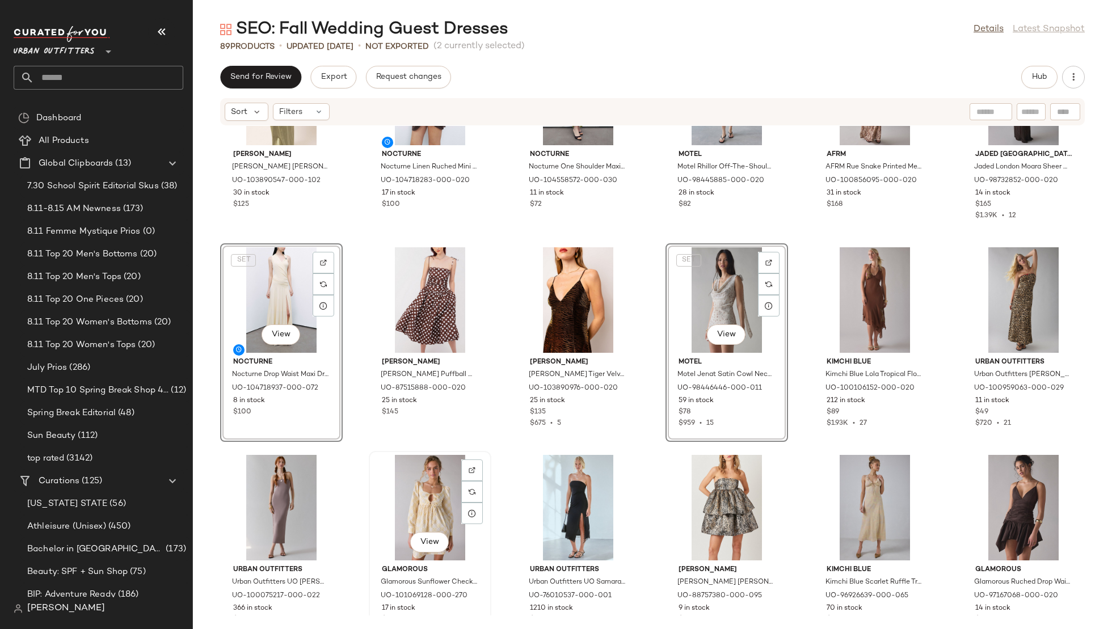
click at [406, 488] on div "View" at bounding box center [430, 508] width 115 height 106
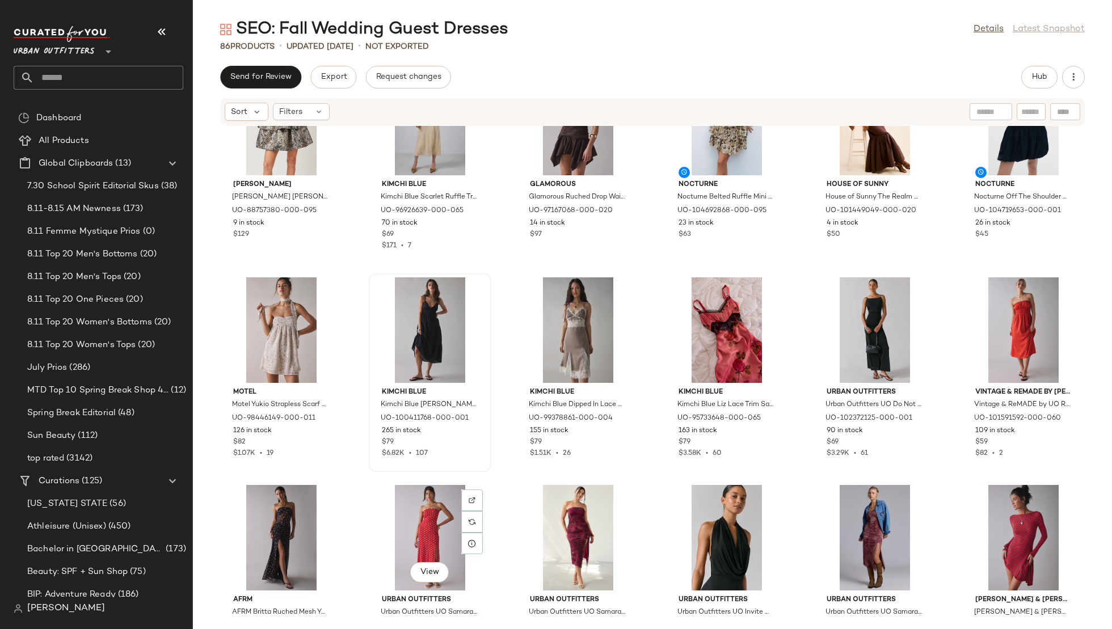
scroll to position [1121, 0]
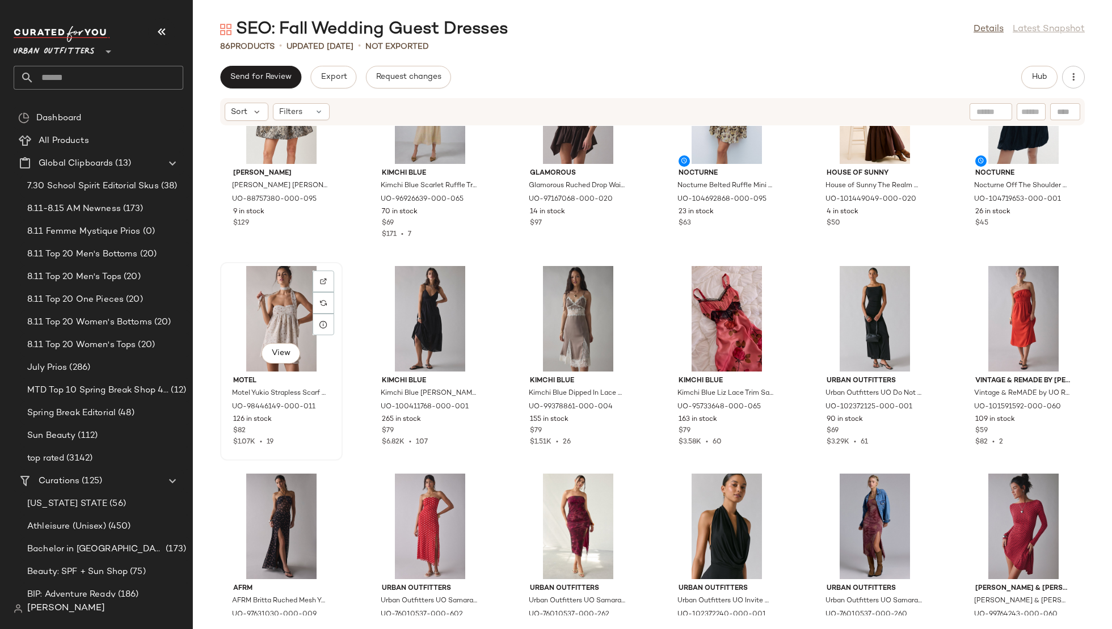
click at [280, 312] on div "View" at bounding box center [281, 319] width 115 height 106
click at [530, 292] on div "View" at bounding box center [578, 319] width 115 height 106
click at [296, 296] on div "View" at bounding box center [281, 319] width 115 height 106
click at [559, 289] on div "View" at bounding box center [578, 319] width 115 height 106
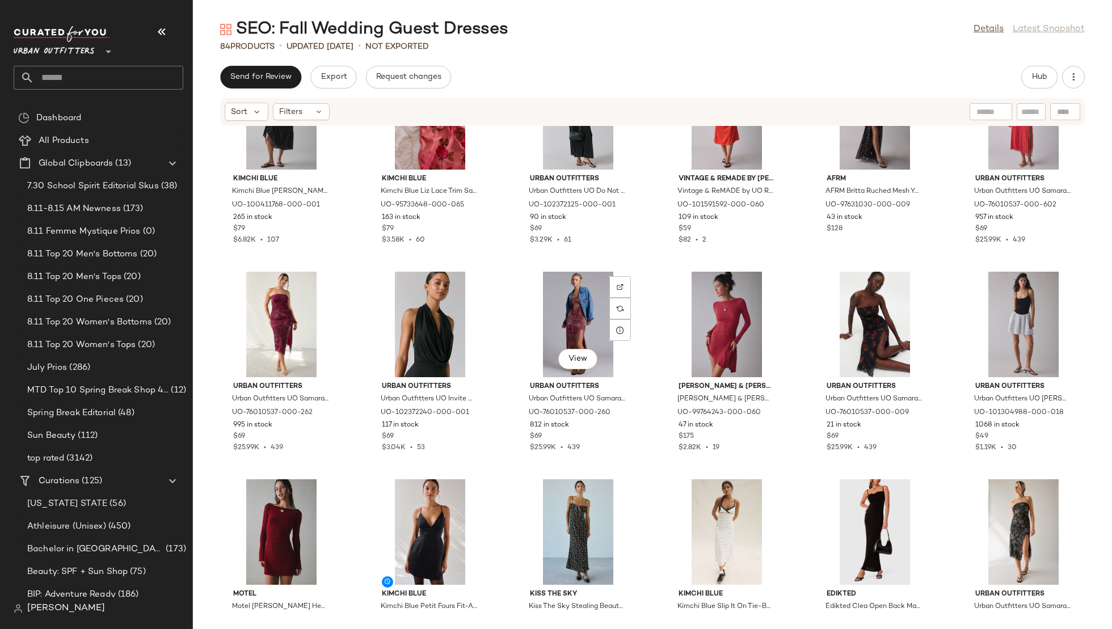
scroll to position [1415, 0]
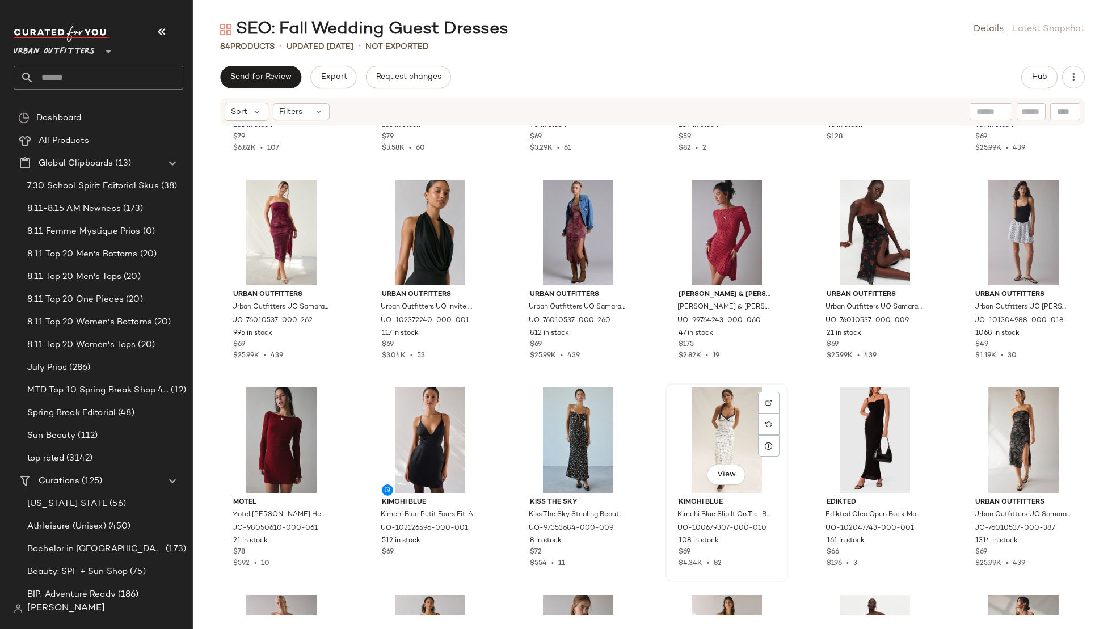
click at [733, 419] on div "View" at bounding box center [726, 440] width 115 height 106
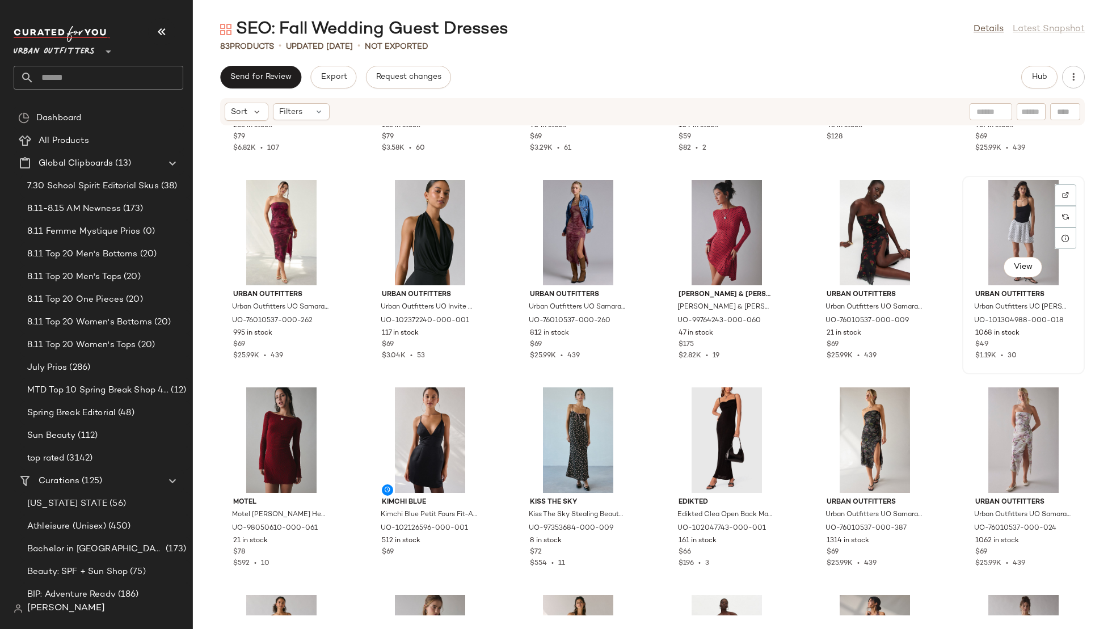
click at [1009, 220] on div "View" at bounding box center [1023, 233] width 115 height 106
click at [1012, 415] on div "View" at bounding box center [1023, 440] width 115 height 106
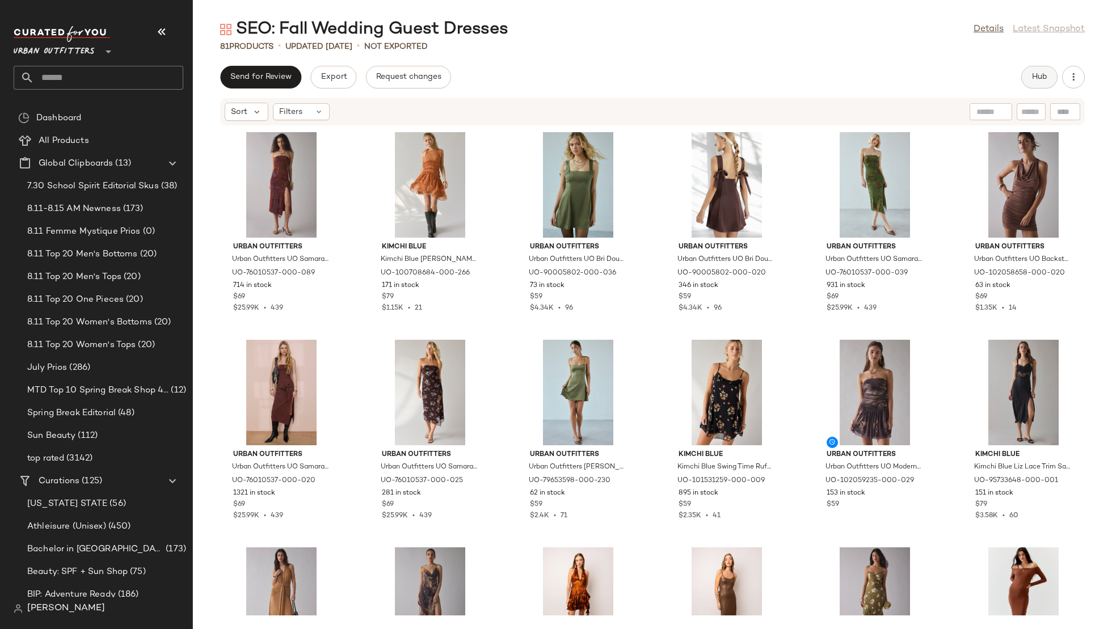
click at [1036, 81] on span "Hub" at bounding box center [1039, 77] width 16 height 9
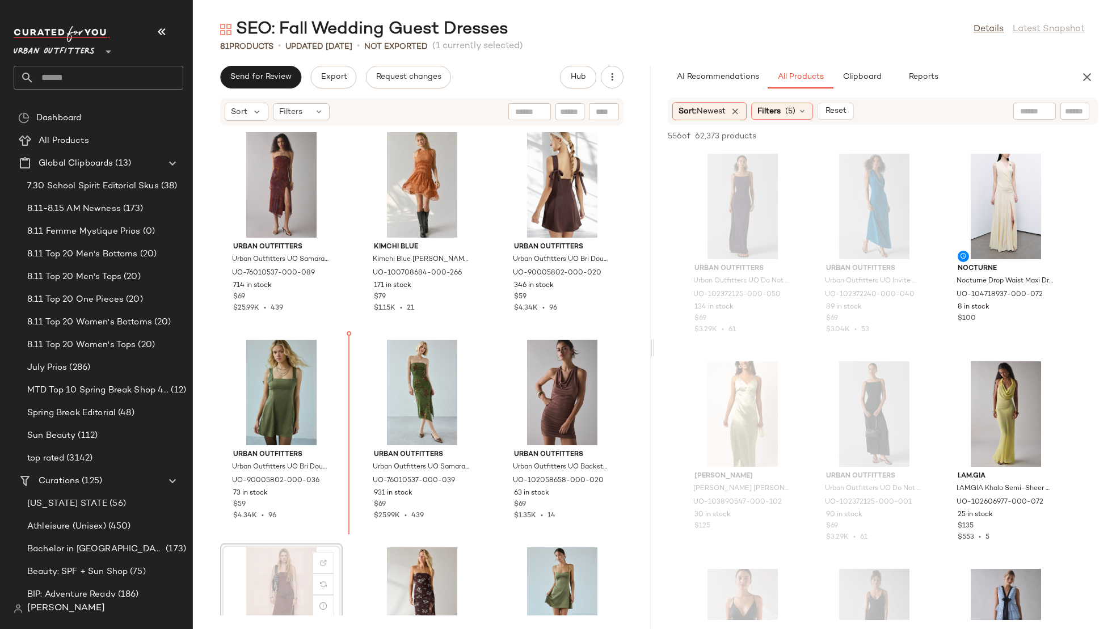
scroll to position [3, 0]
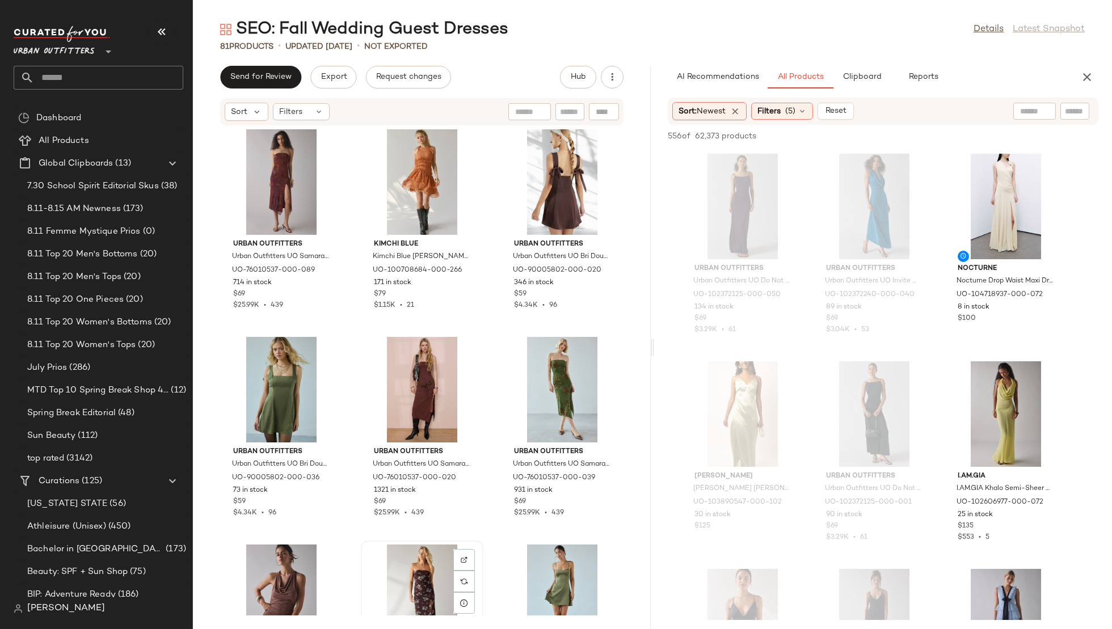
click at [416, 567] on div "View" at bounding box center [422, 598] width 115 height 106
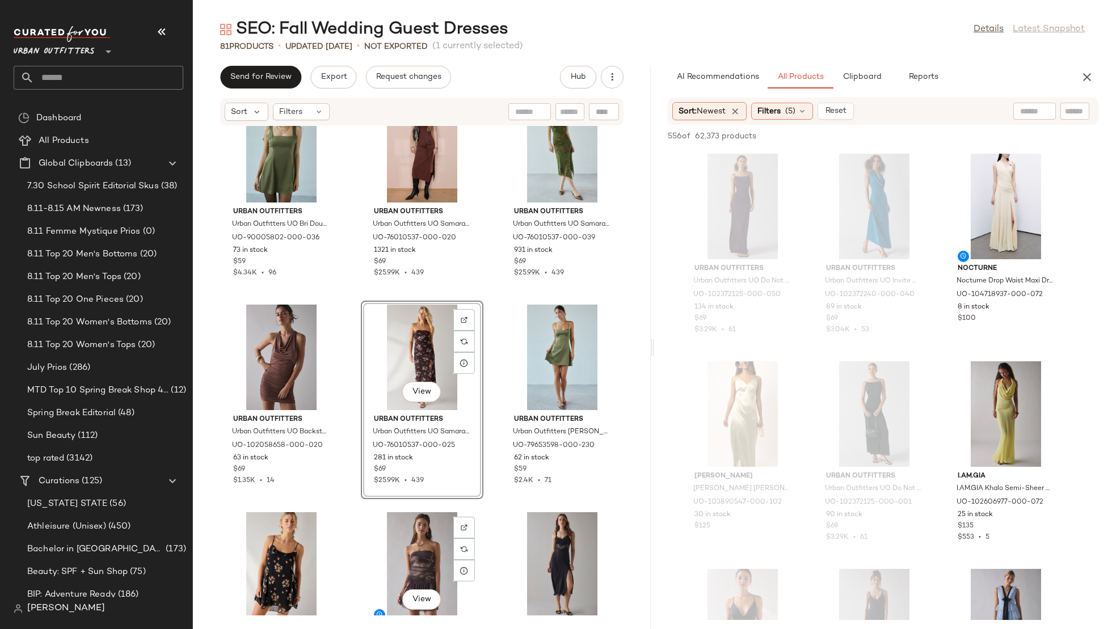
scroll to position [247, 0]
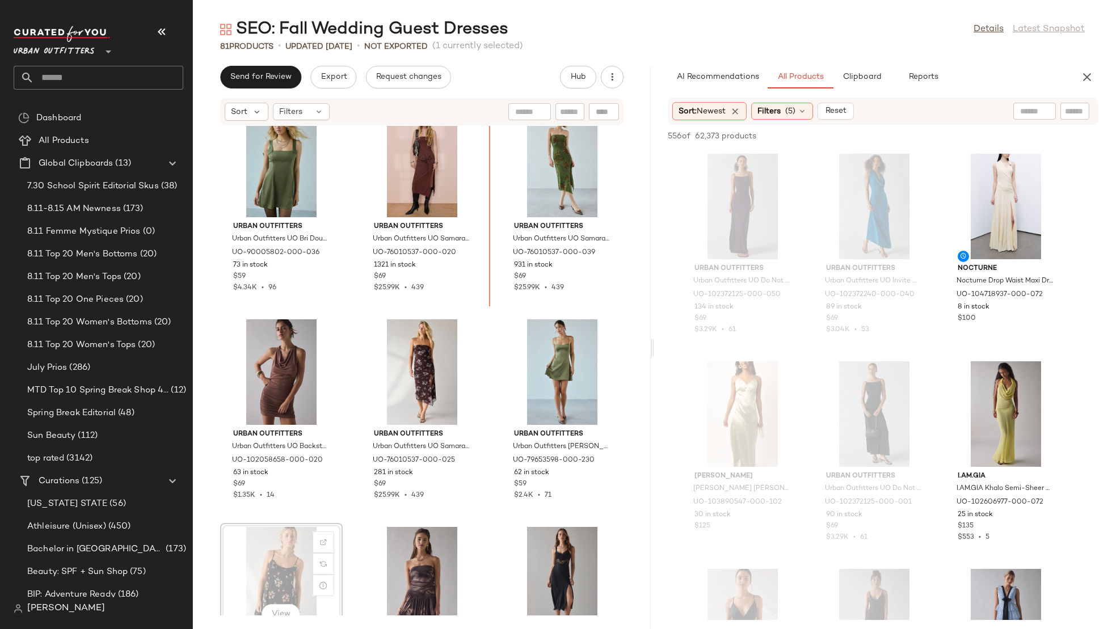
scroll to position [233, 0]
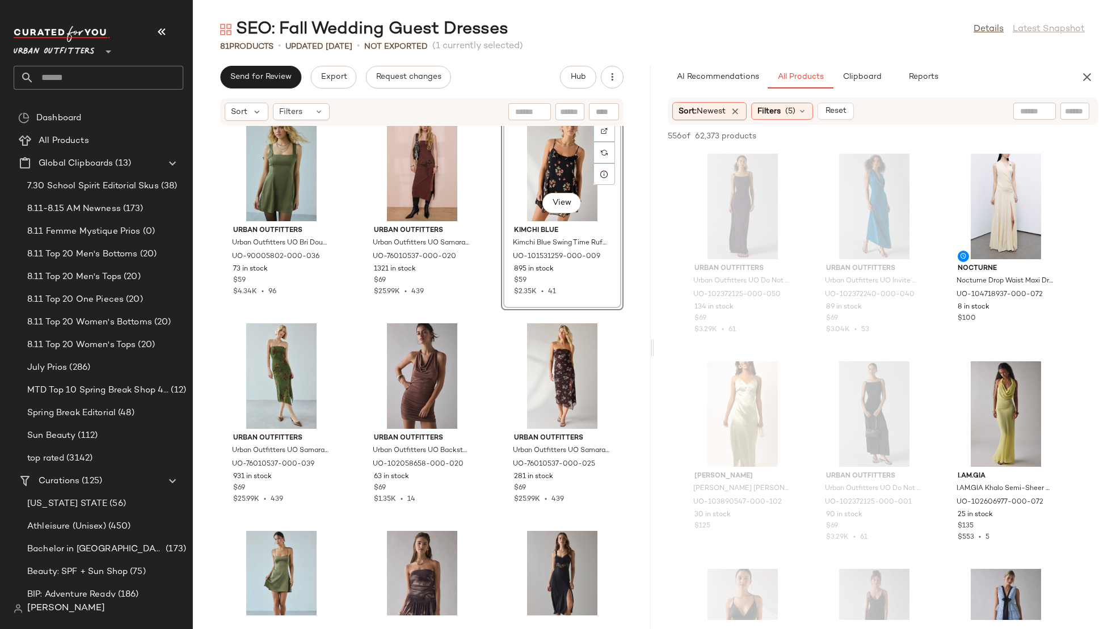
scroll to position [226, 0]
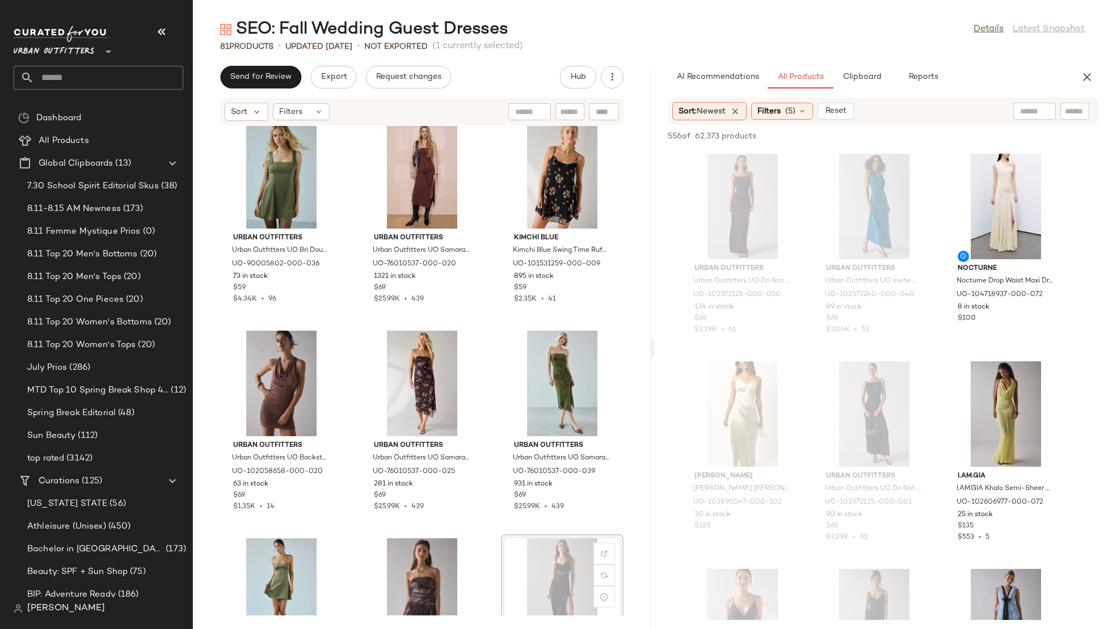
scroll to position [229, 0]
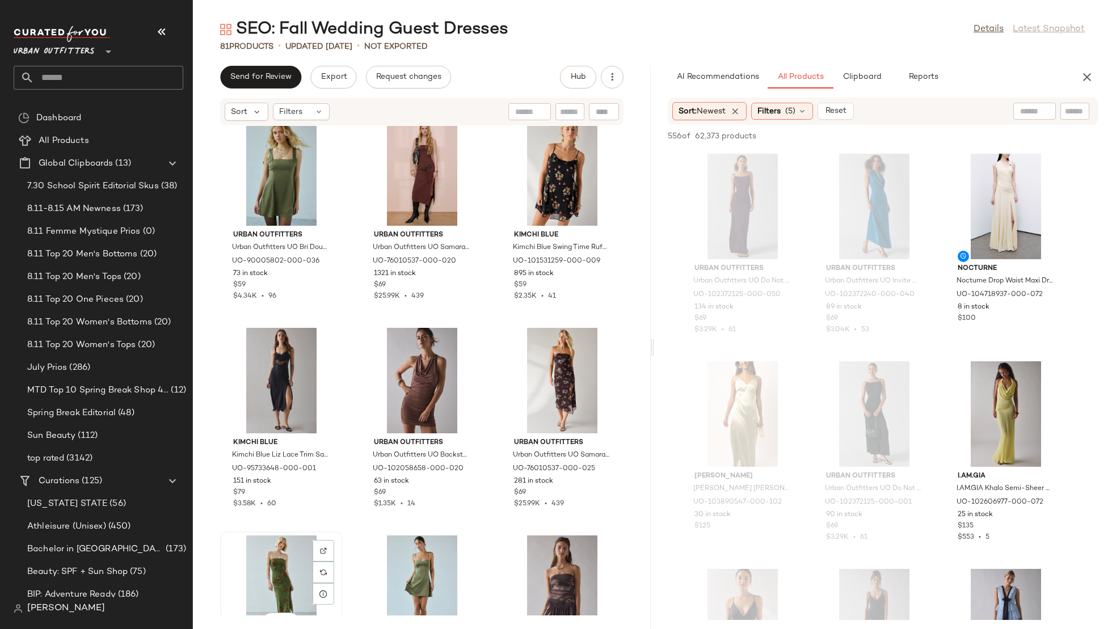
scroll to position [231, 0]
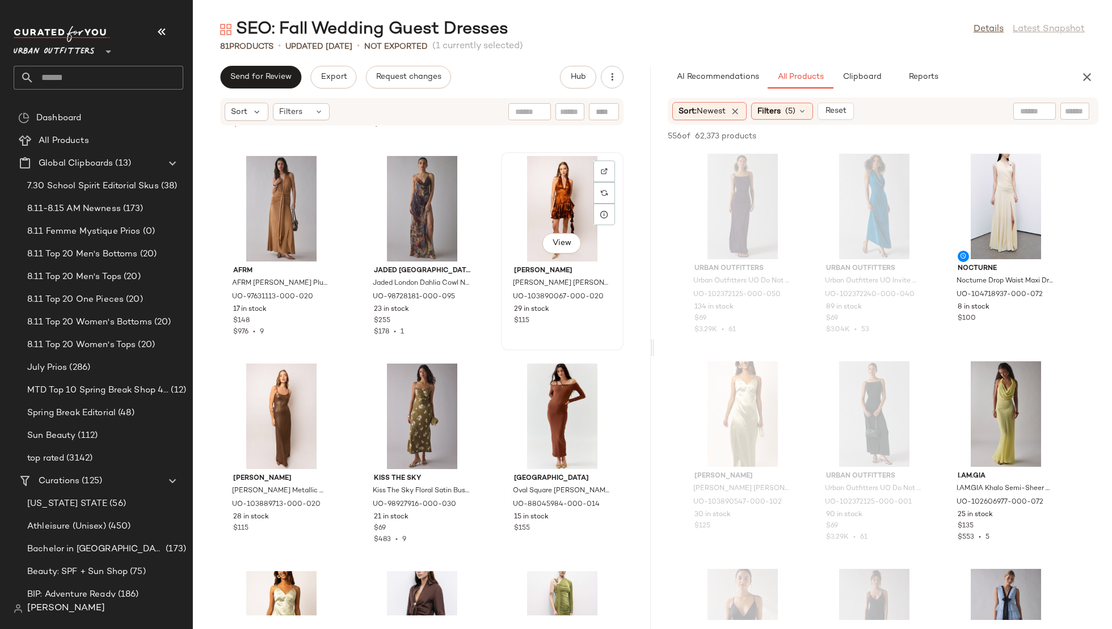
scroll to position [849, 0]
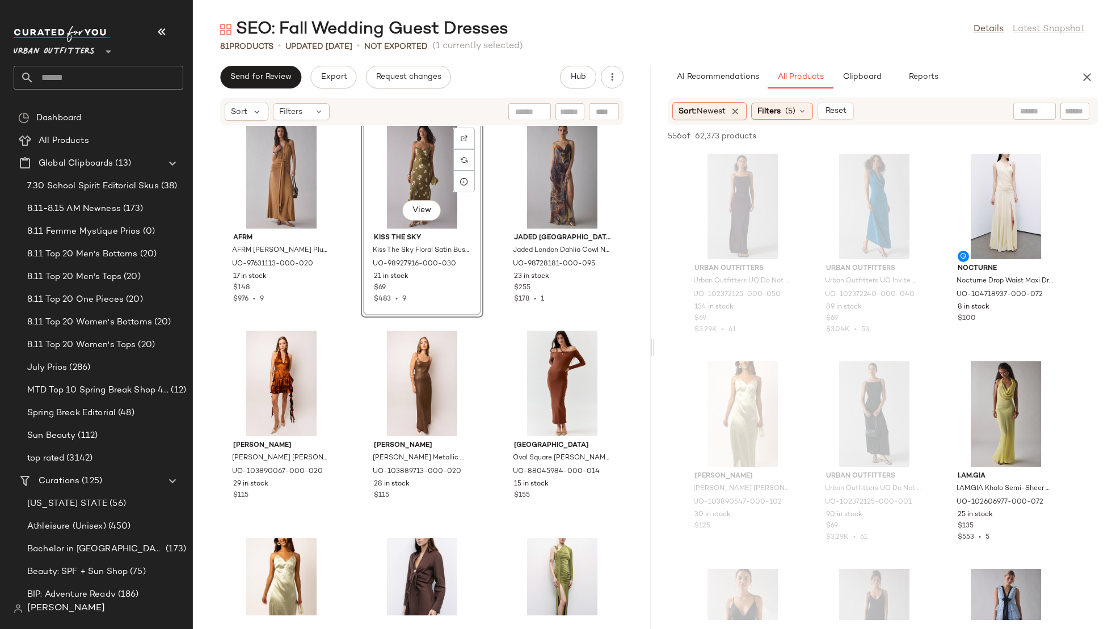
scroll to position [769, 0]
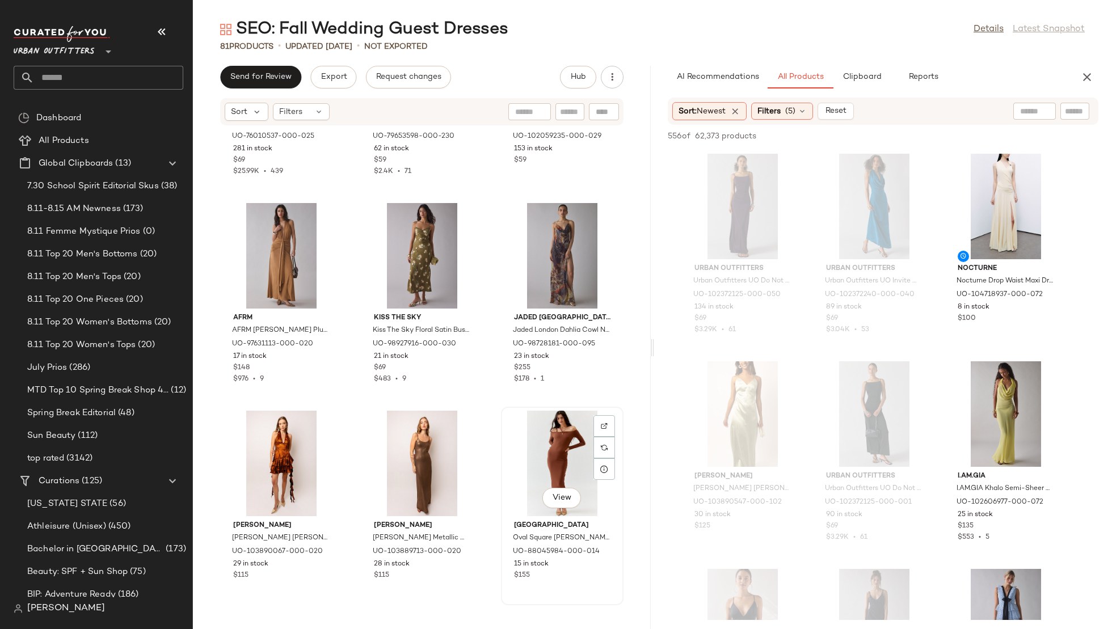
click div "View"
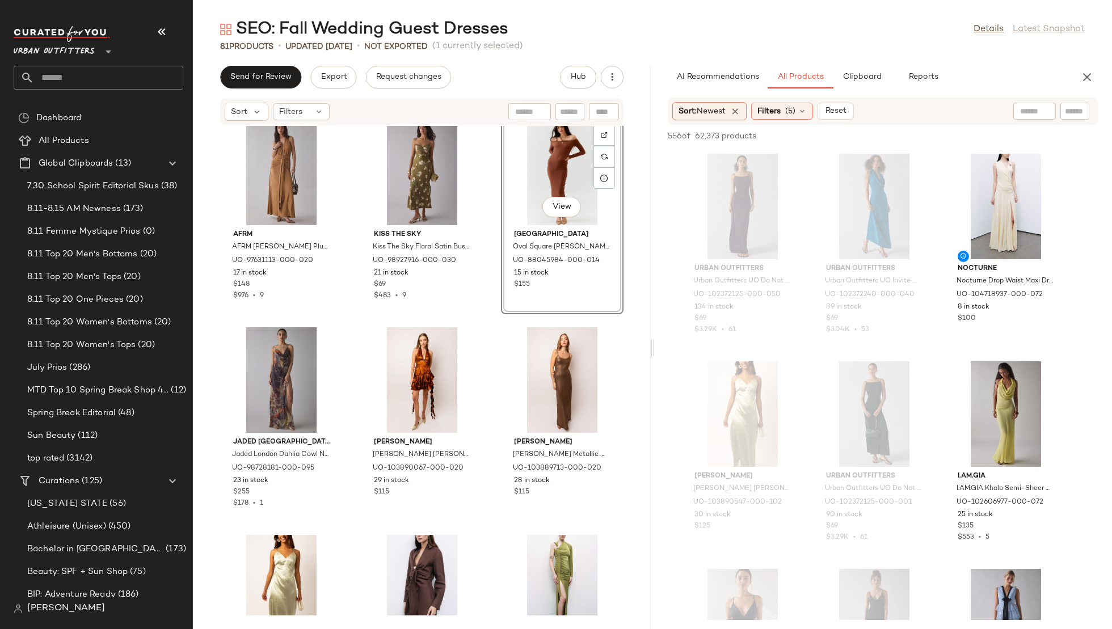
scroll to position [853, 0]
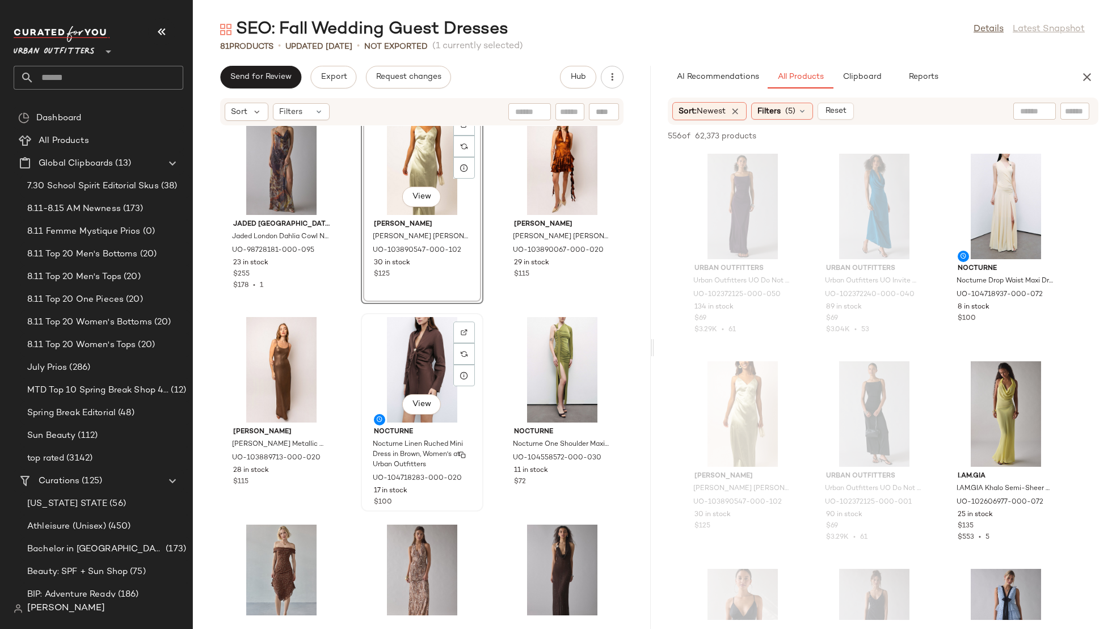
scroll to position [1069, 0]
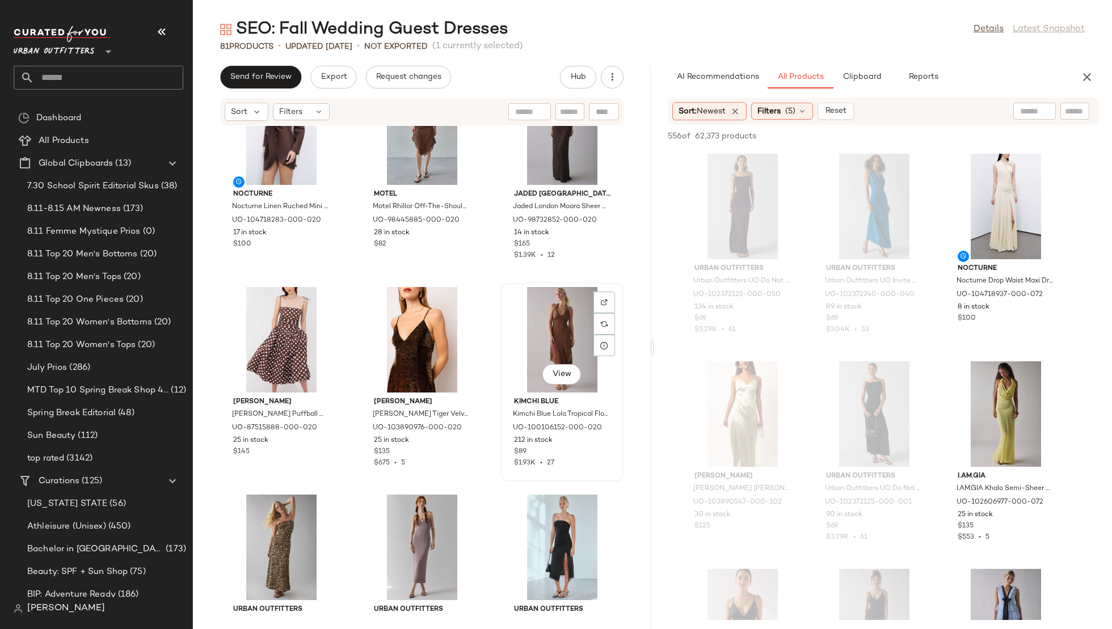
scroll to position [1516, 0]
click div "View"
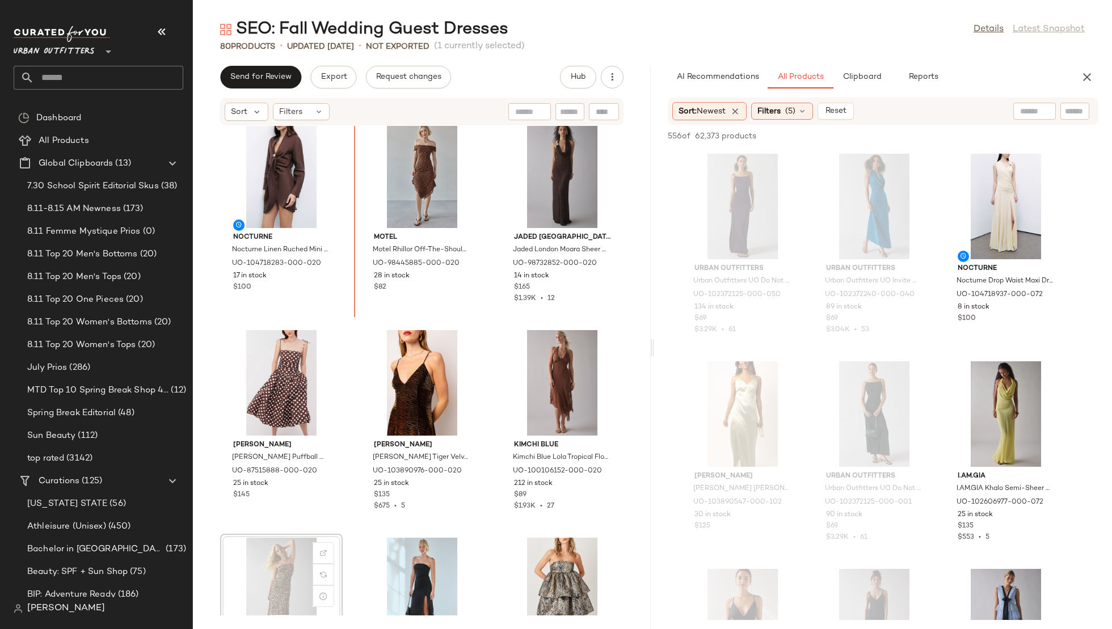
scroll to position [1457, 0]
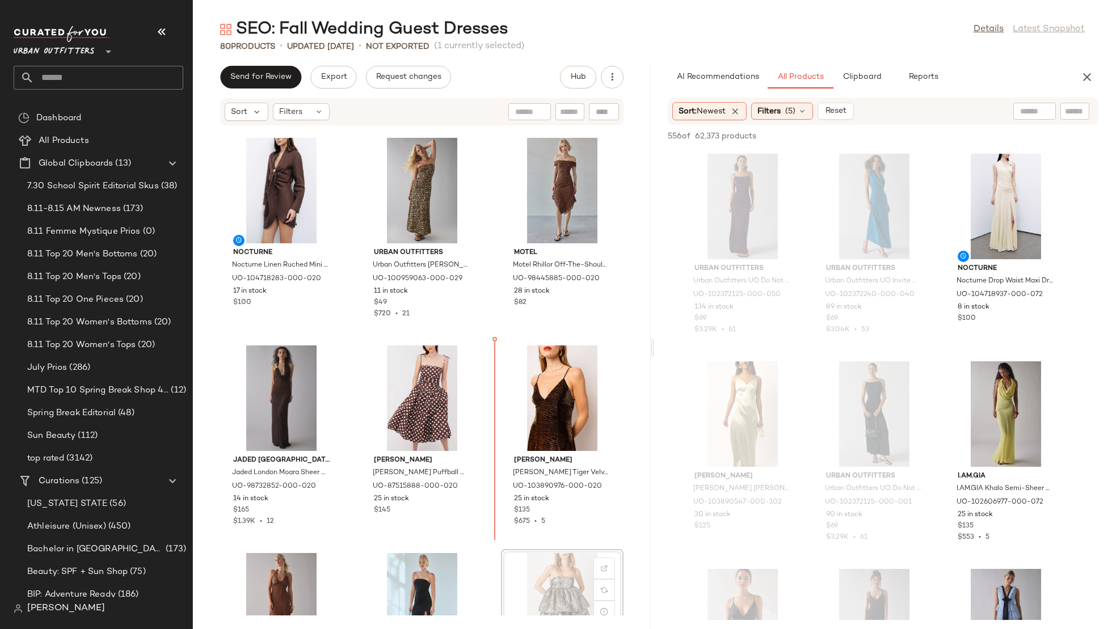
scroll to position [1460, 0]
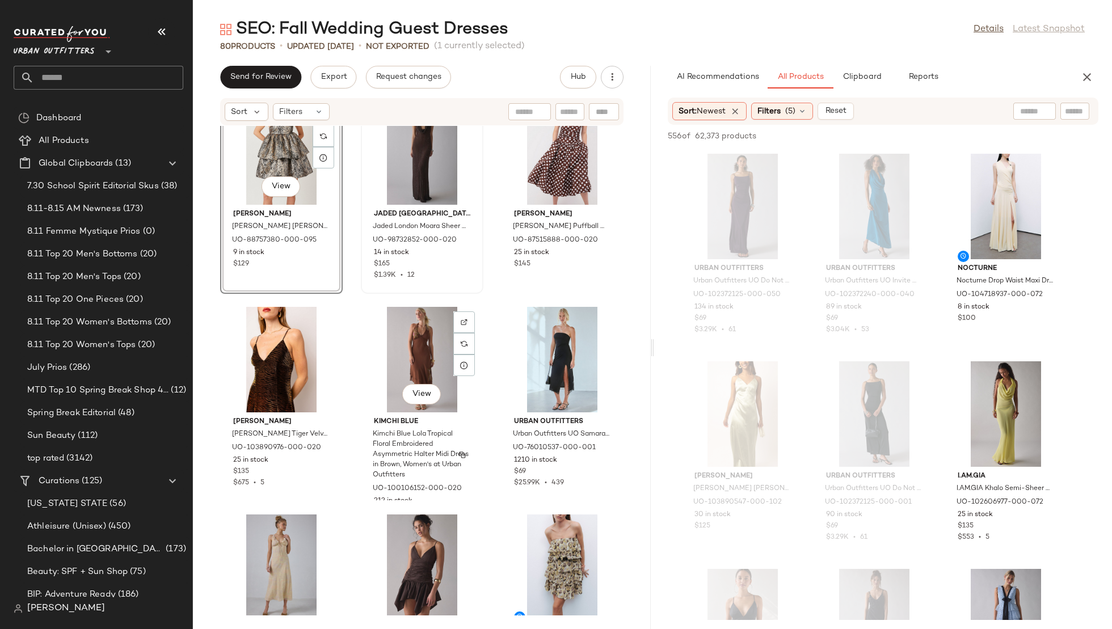
scroll to position [1716, 0]
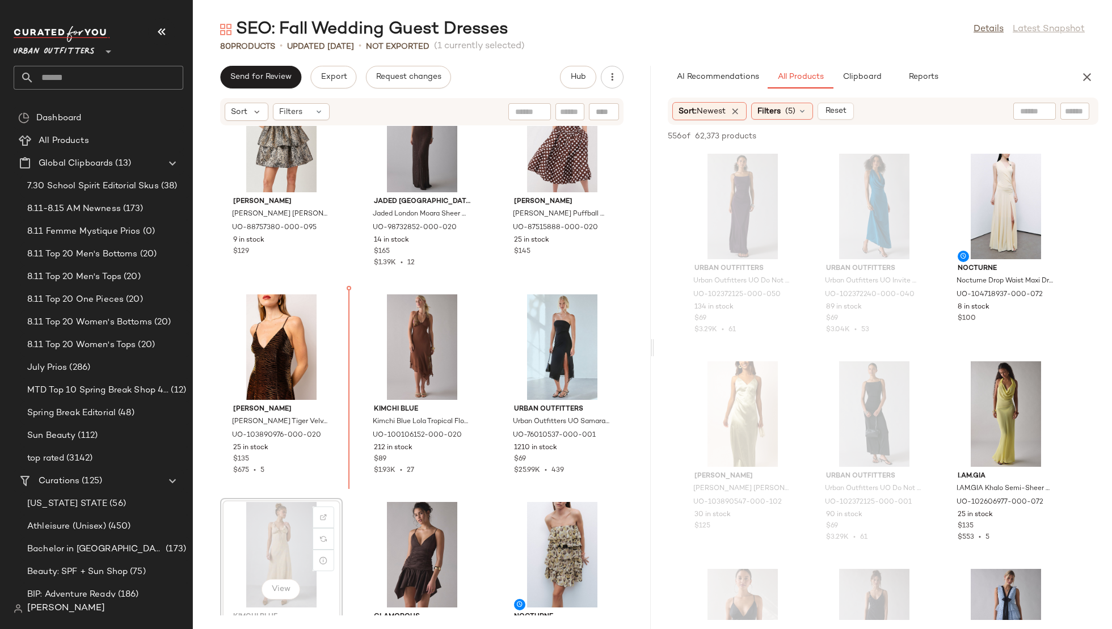
scroll to position [1716, 0]
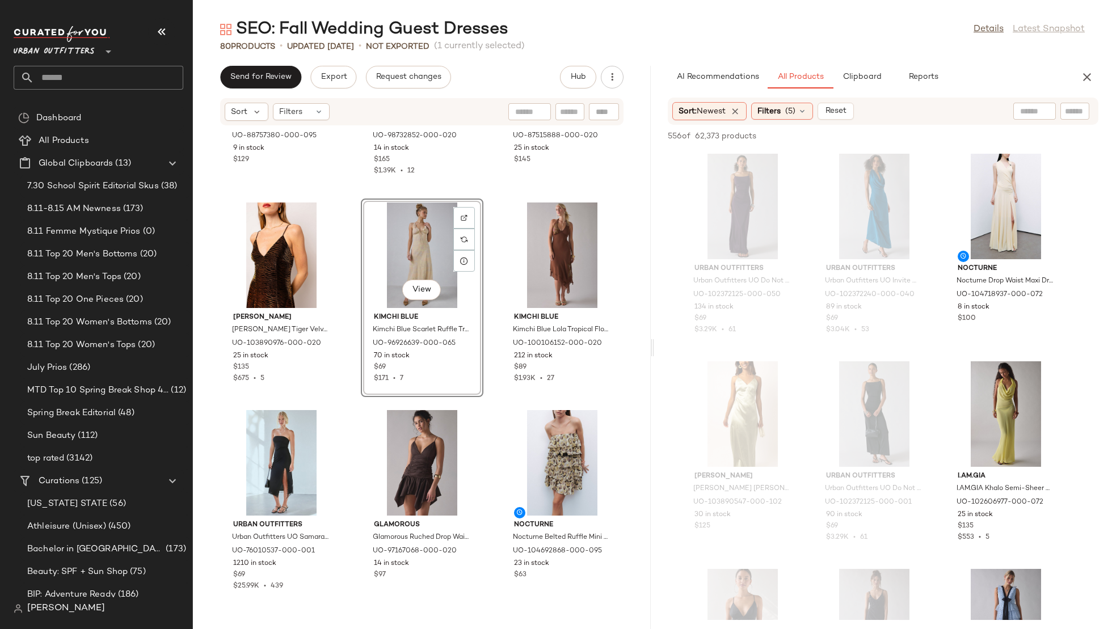
scroll to position [1852, 0]
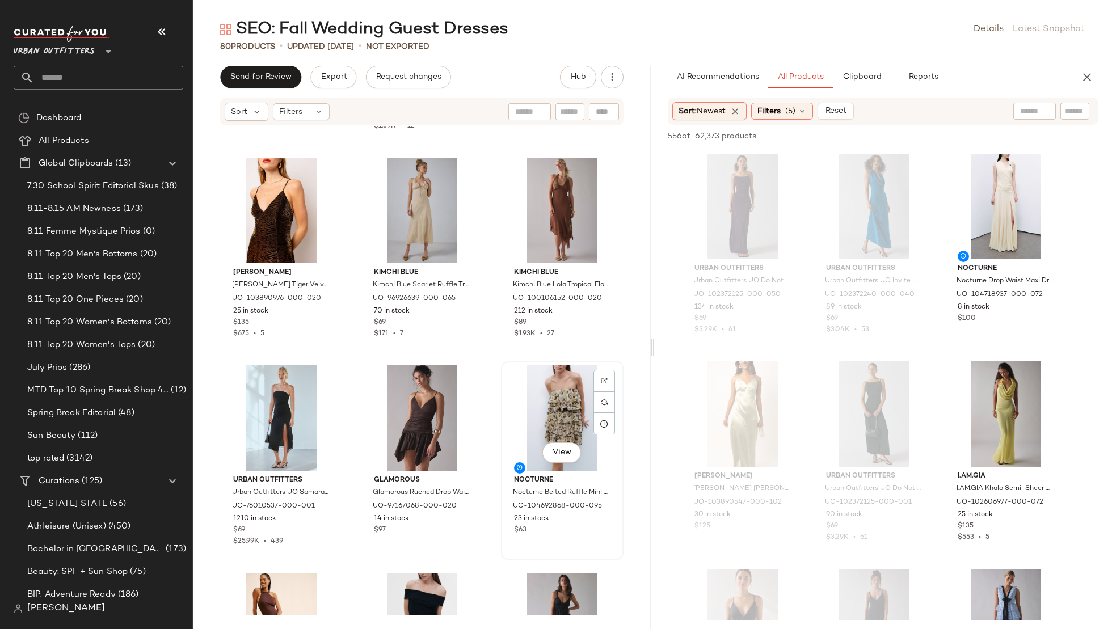
click div "View"
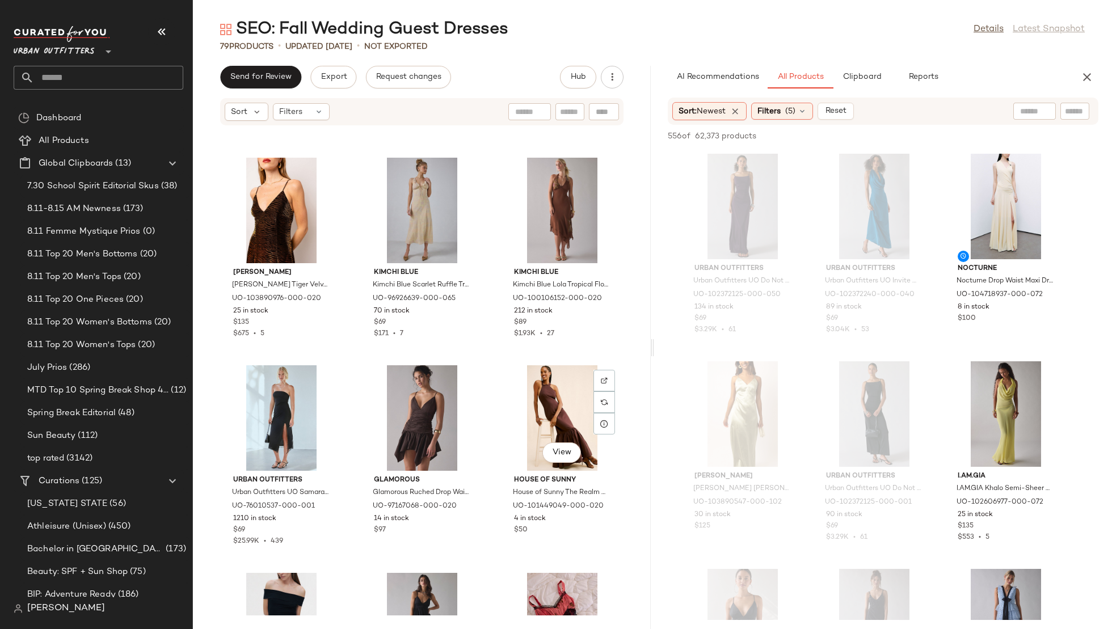
scroll to position [1993, 0]
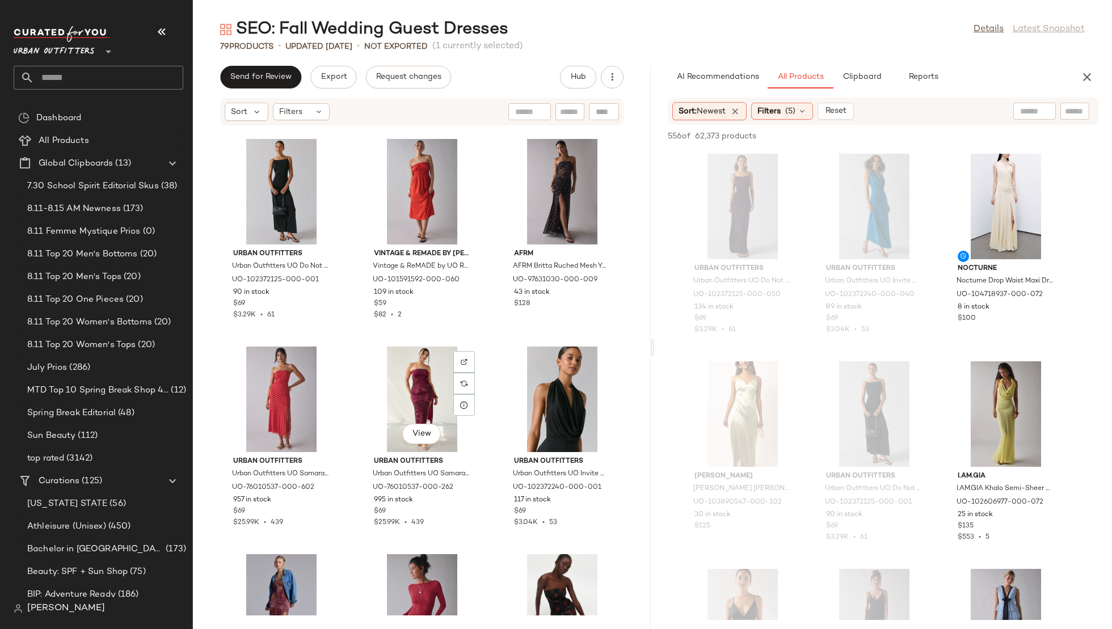
scroll to position [2508, 0]
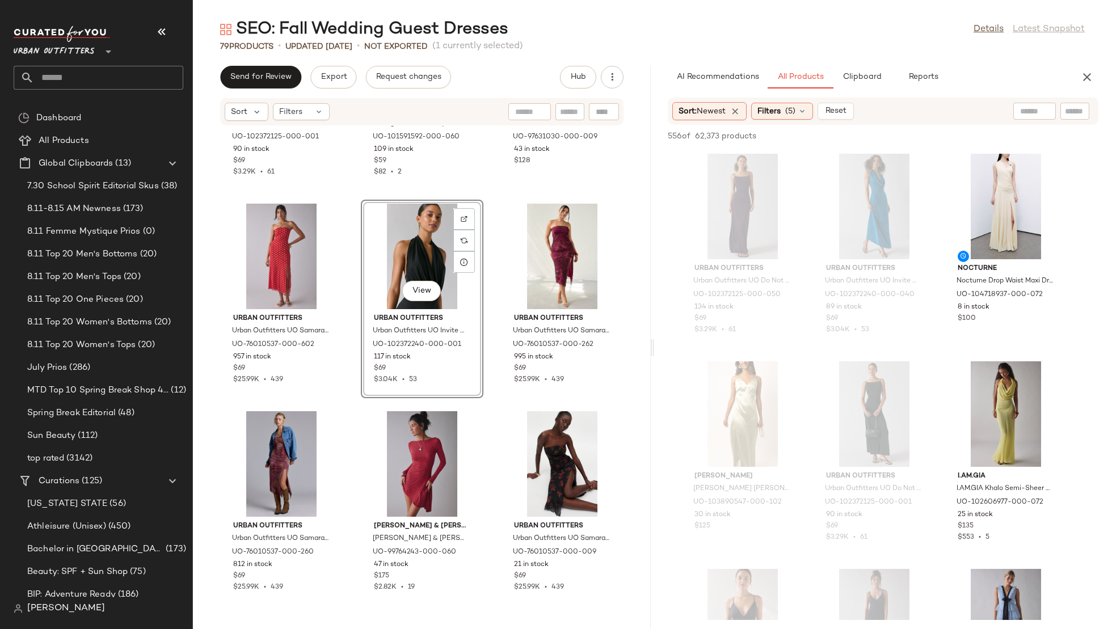
scroll to position [2651, 0]
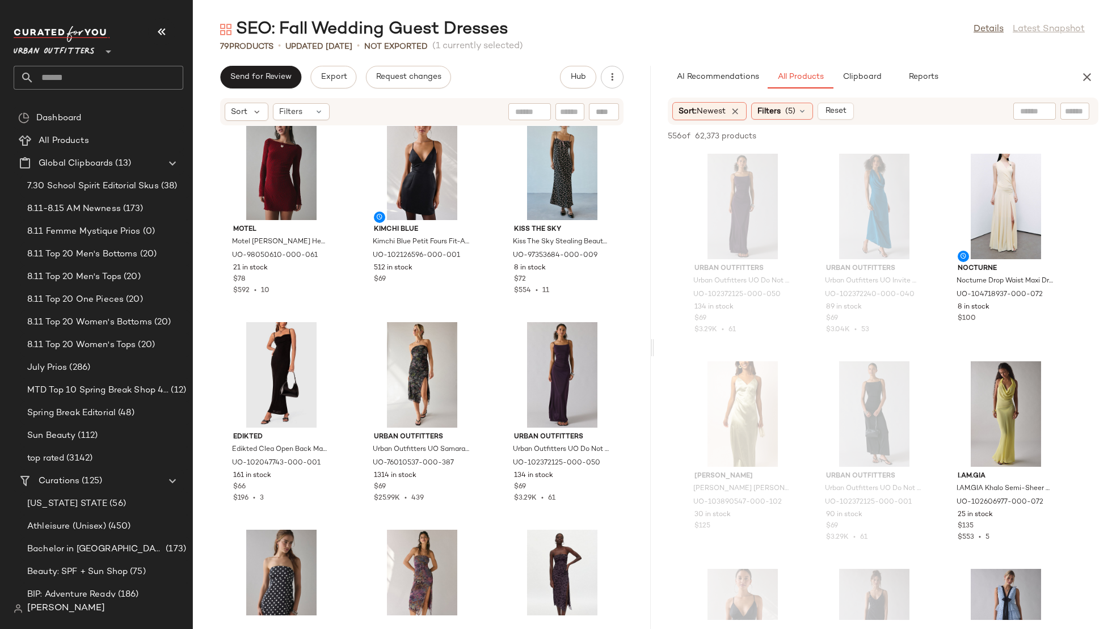
scroll to position [3141, 0]
click div "View"
drag, startPoint x: 415, startPoint y: 553, endPoint x: 242, endPoint y: 408, distance: 226.3
click div "Urban Outfitters Urban Outfitters UO Samara Mesh Strapless Midi Dress in Burgun…"
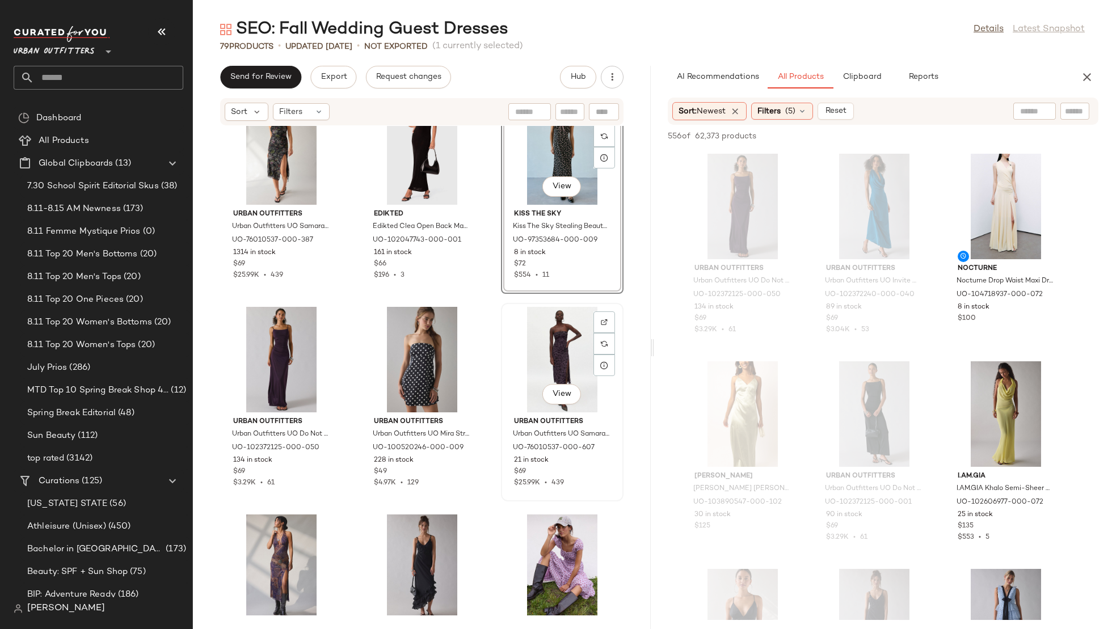
scroll to position [3361, 0]
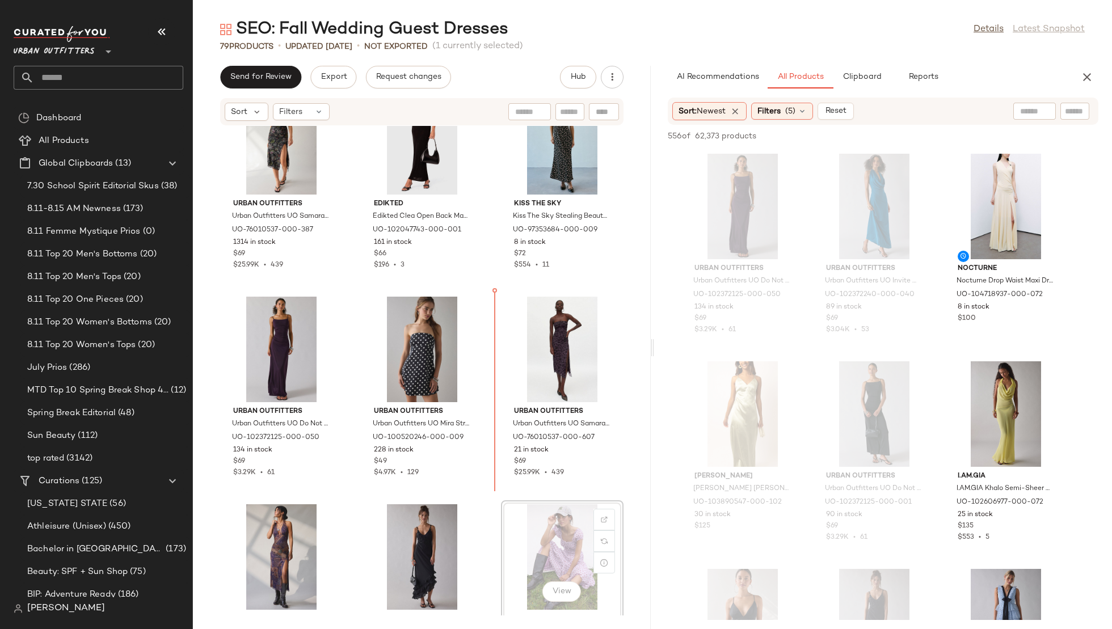
scroll to position [3423, 0]
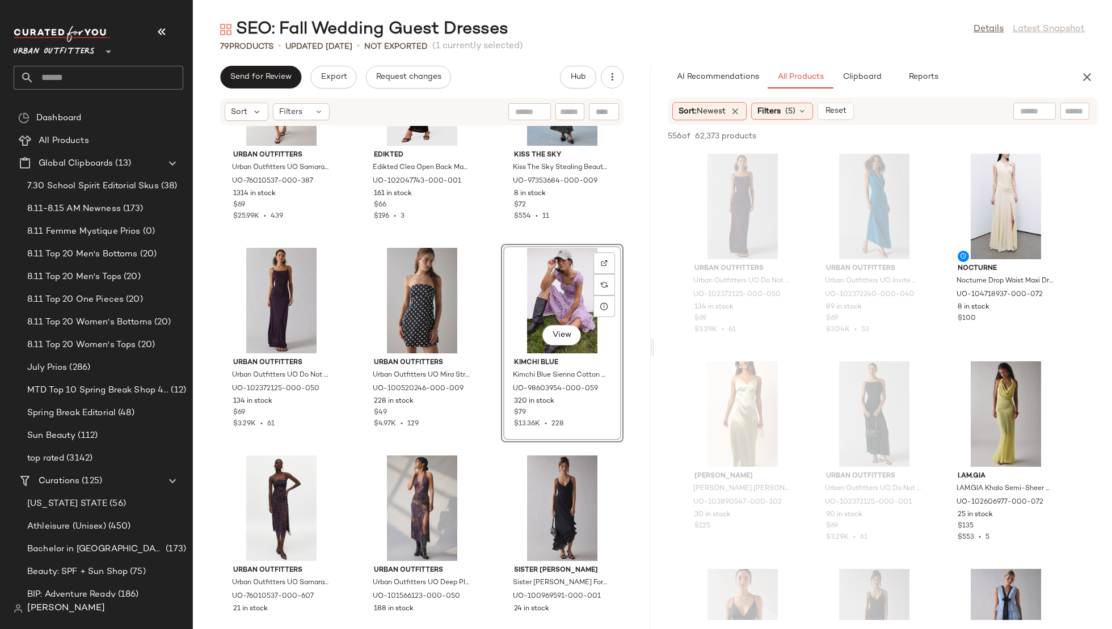
click div "View"
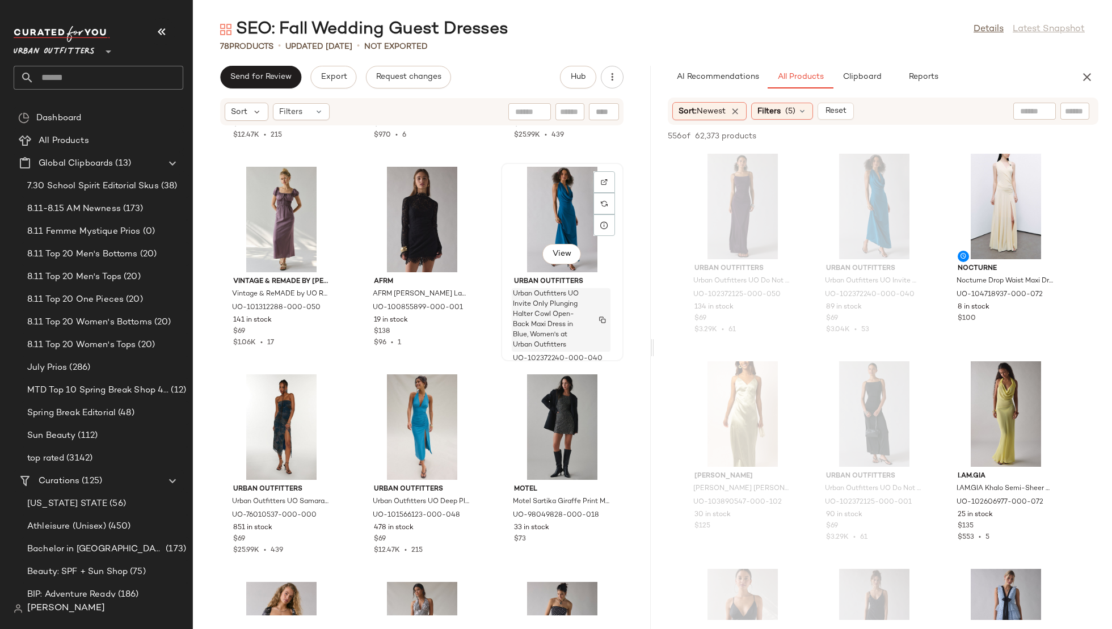
scroll to position [3927, 0]
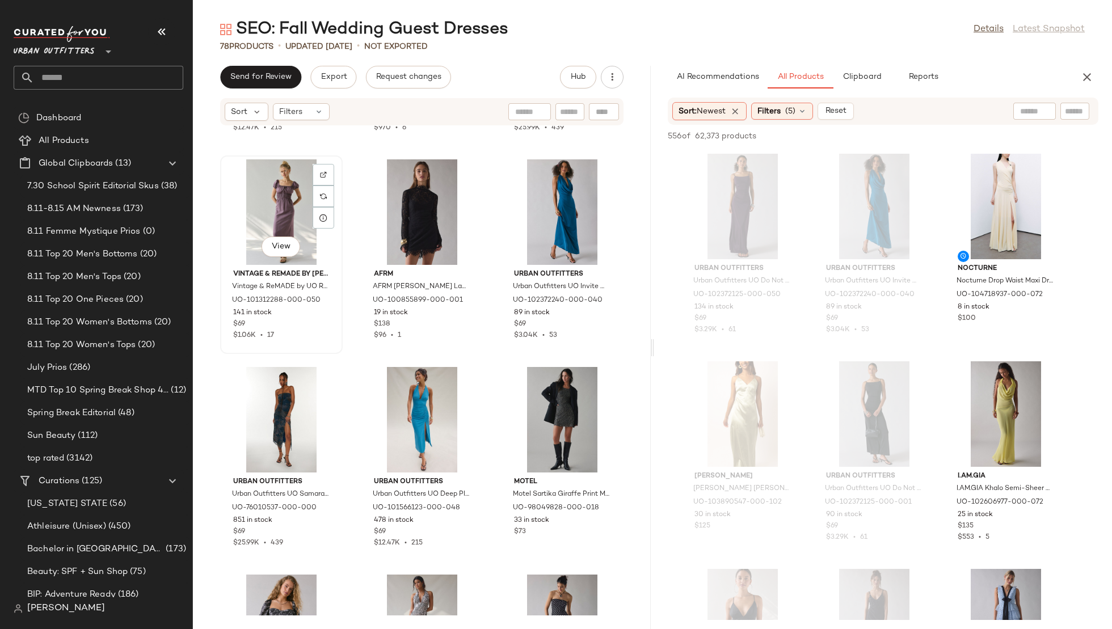
click div "View"
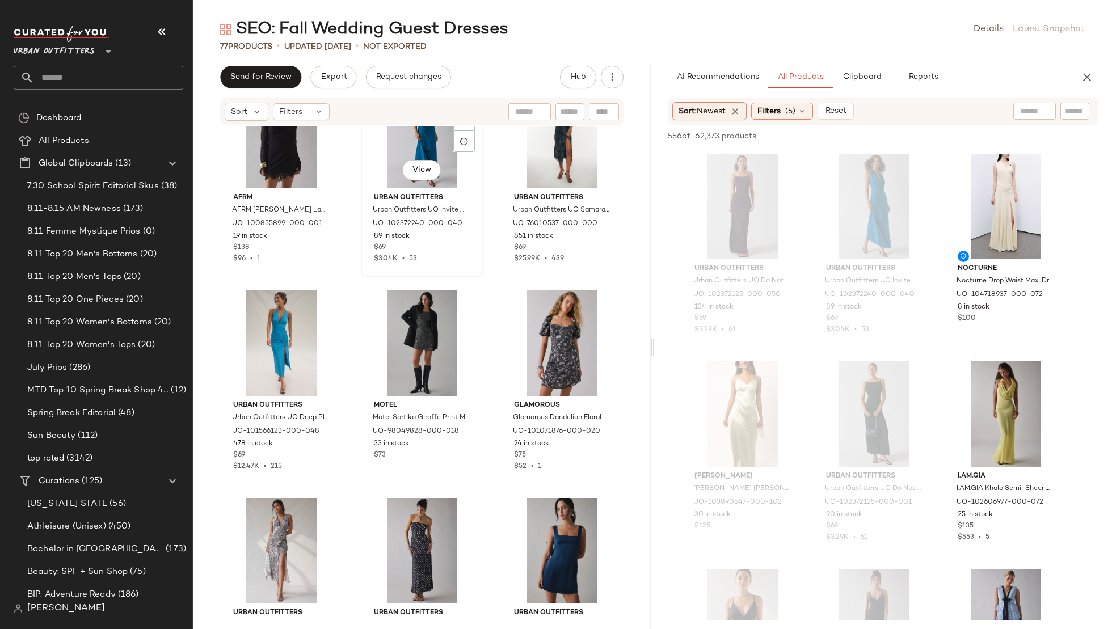
scroll to position [4004, 0]
click div "View"
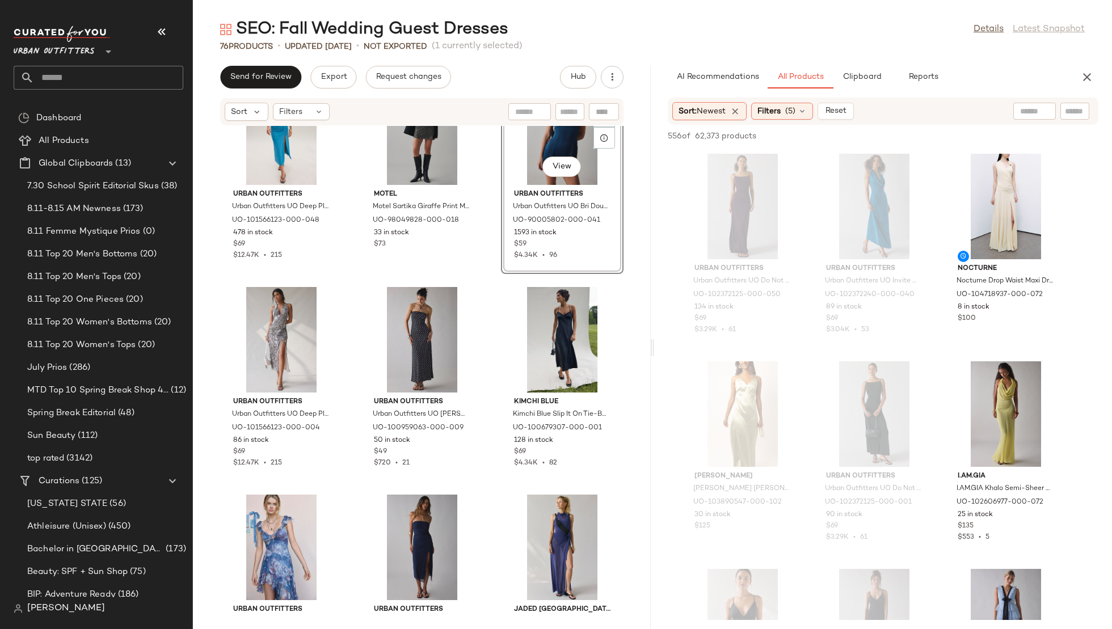
scroll to position [4221, 0]
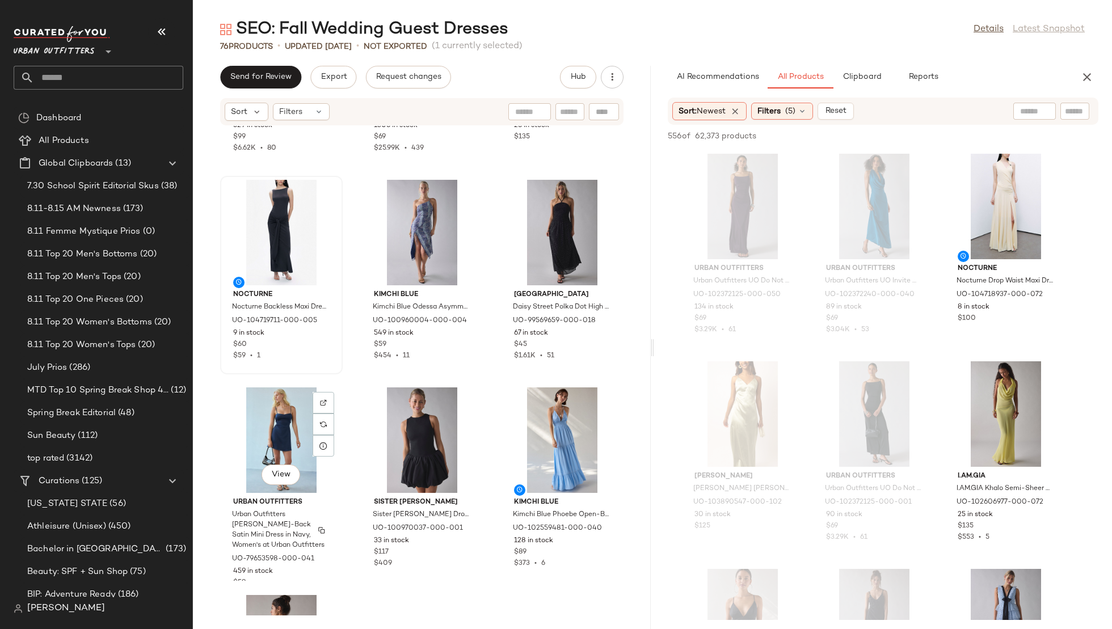
scroll to position [4839, 0]
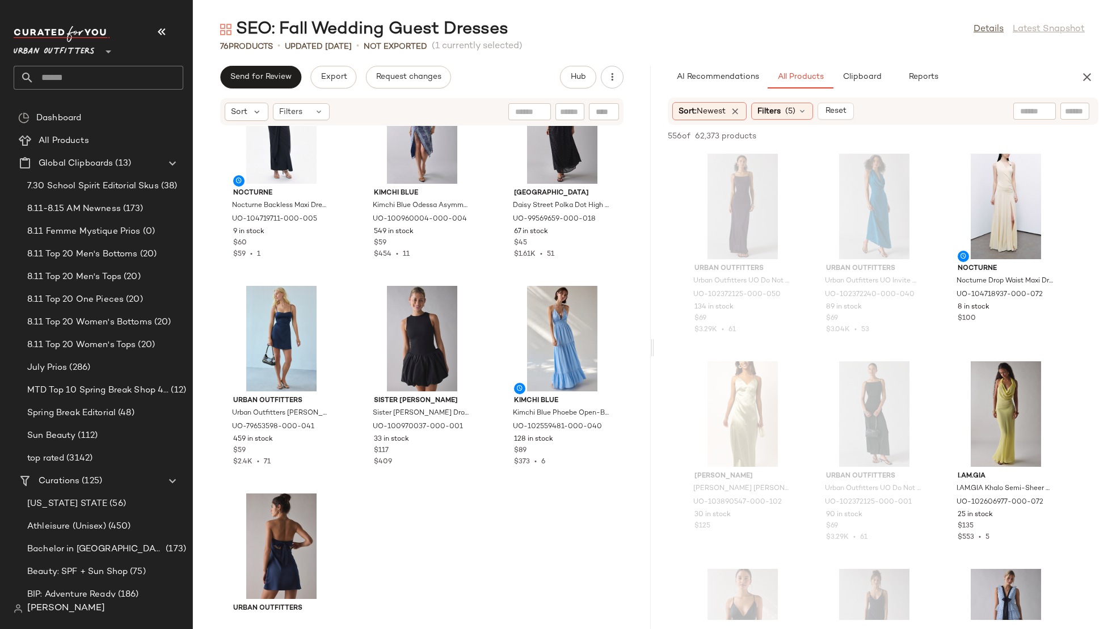
drag, startPoint x: 560, startPoint y: 317, endPoint x: 459, endPoint y: 1, distance: 331.7
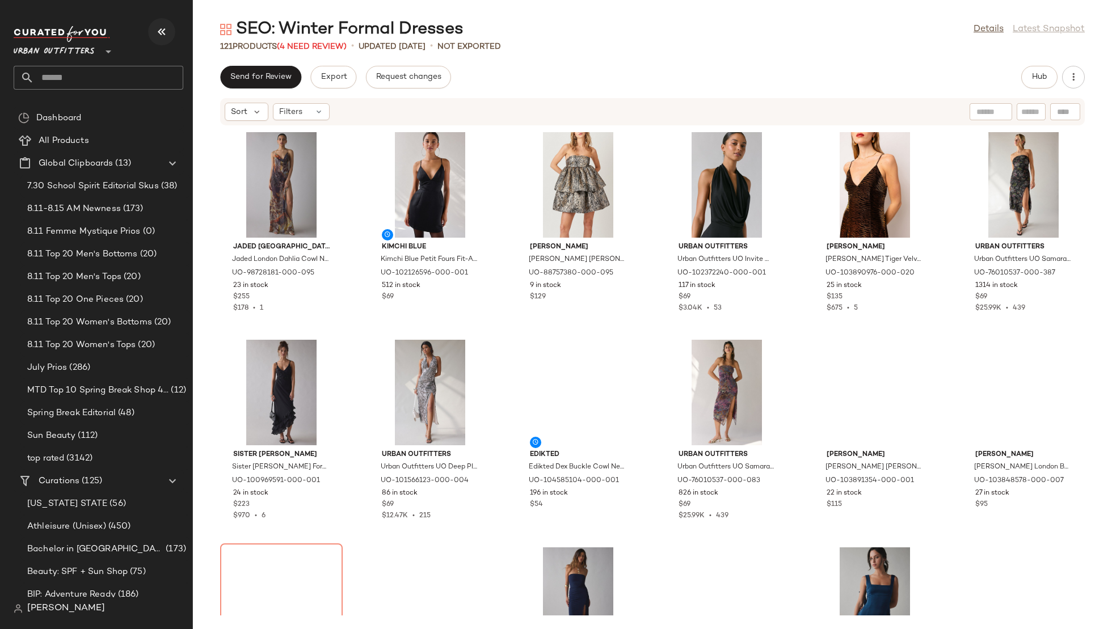
click at [161, 26] on icon "button" at bounding box center [162, 32] width 14 height 14
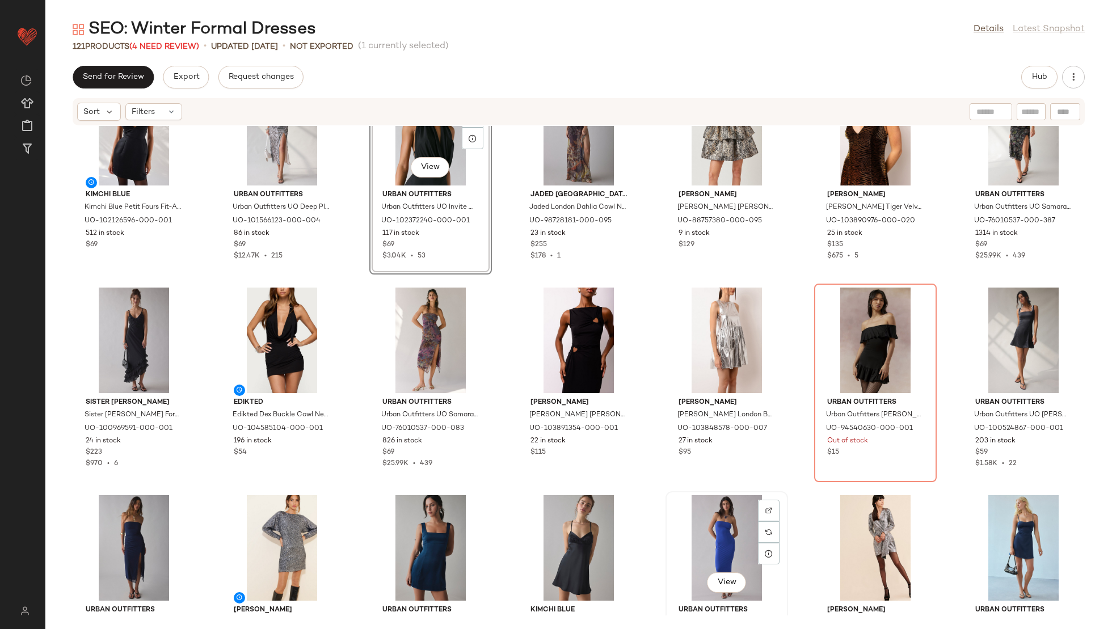
scroll to position [50, 0]
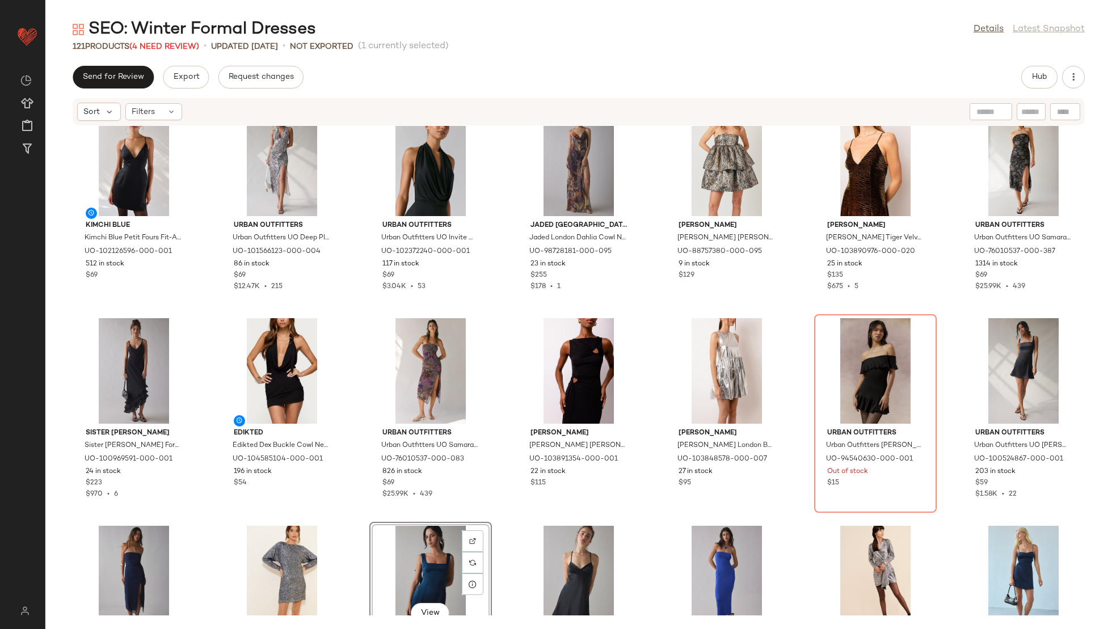
scroll to position [17, 0]
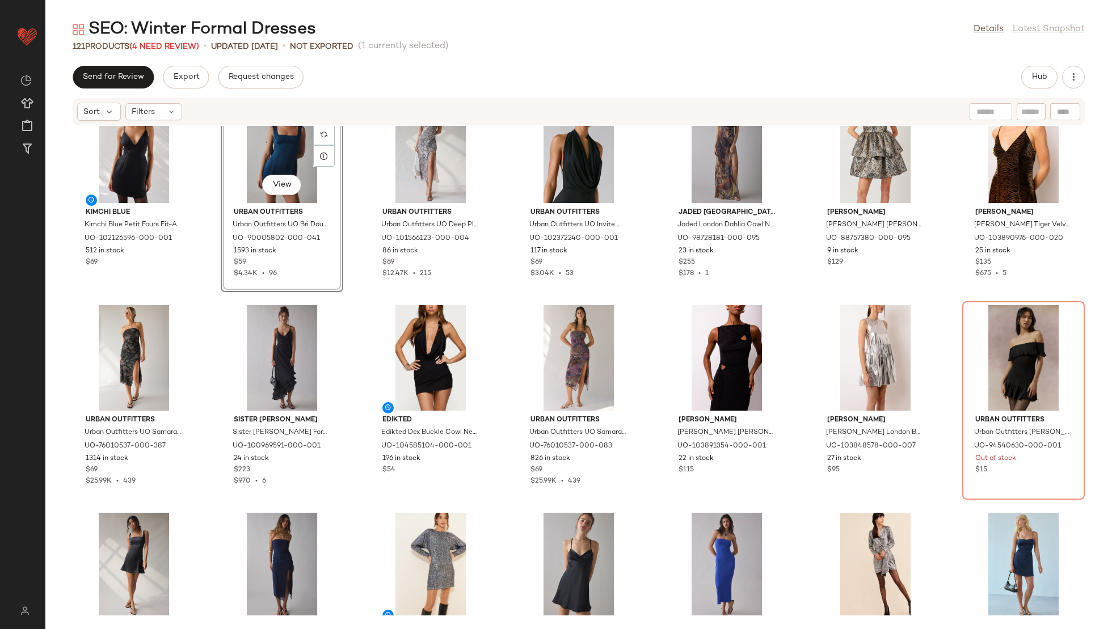
scroll to position [9, 0]
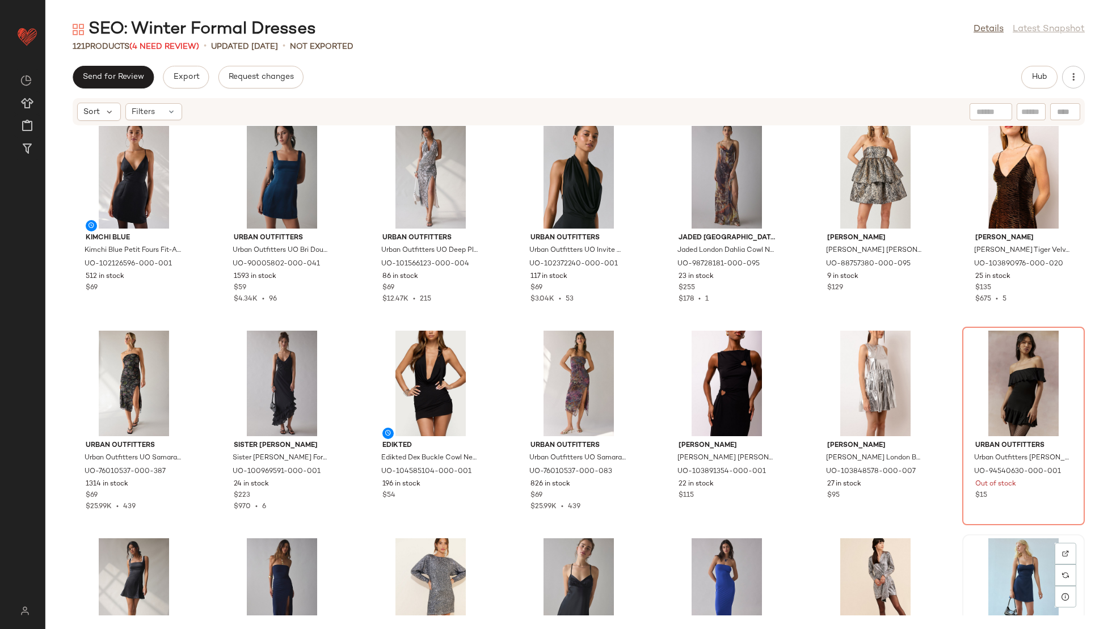
scroll to position [11, 0]
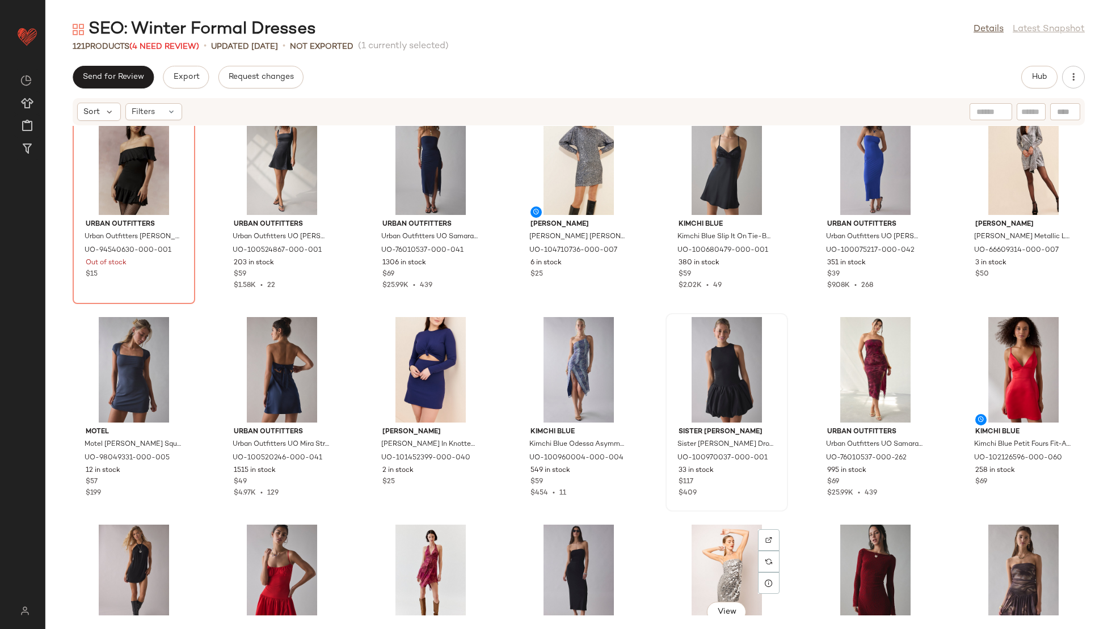
scroll to position [323, 0]
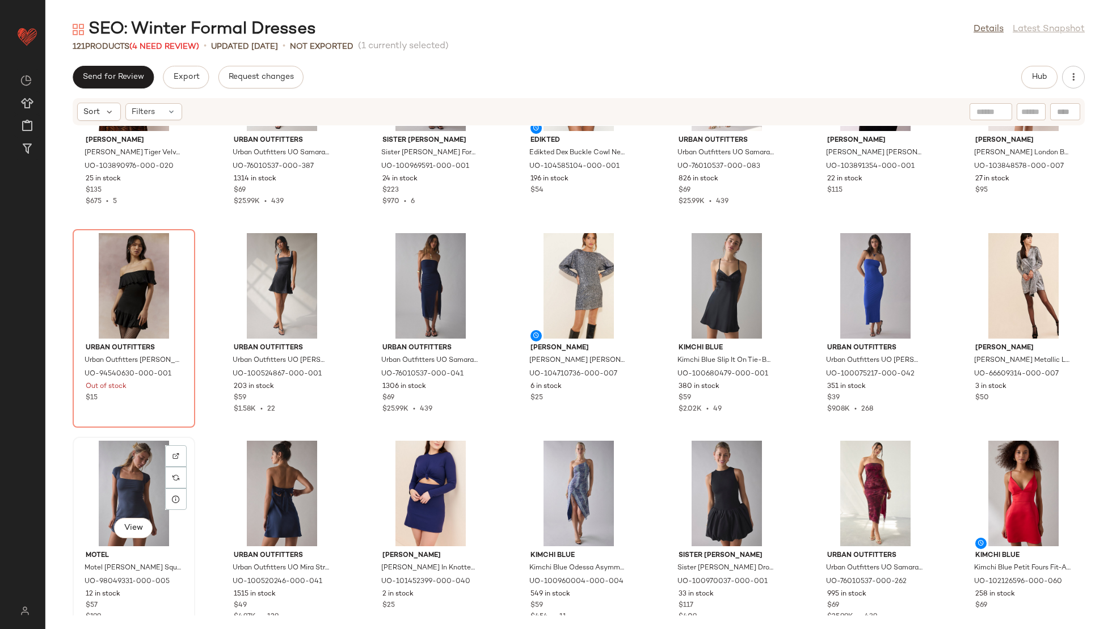
click at [134, 485] on div "View" at bounding box center [134, 494] width 115 height 106
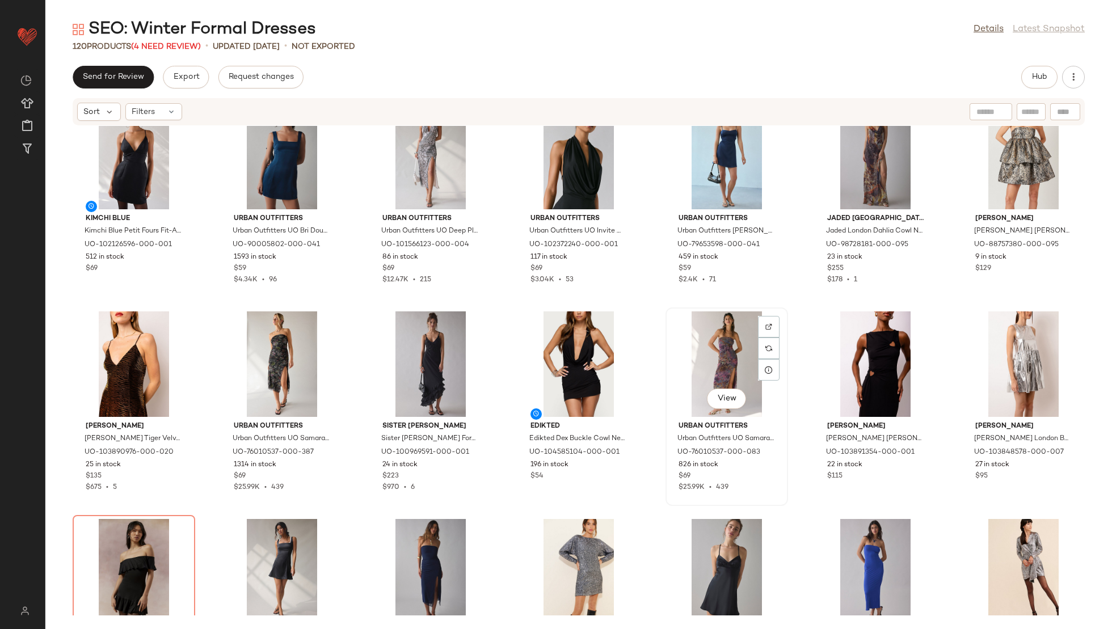
scroll to position [15, 0]
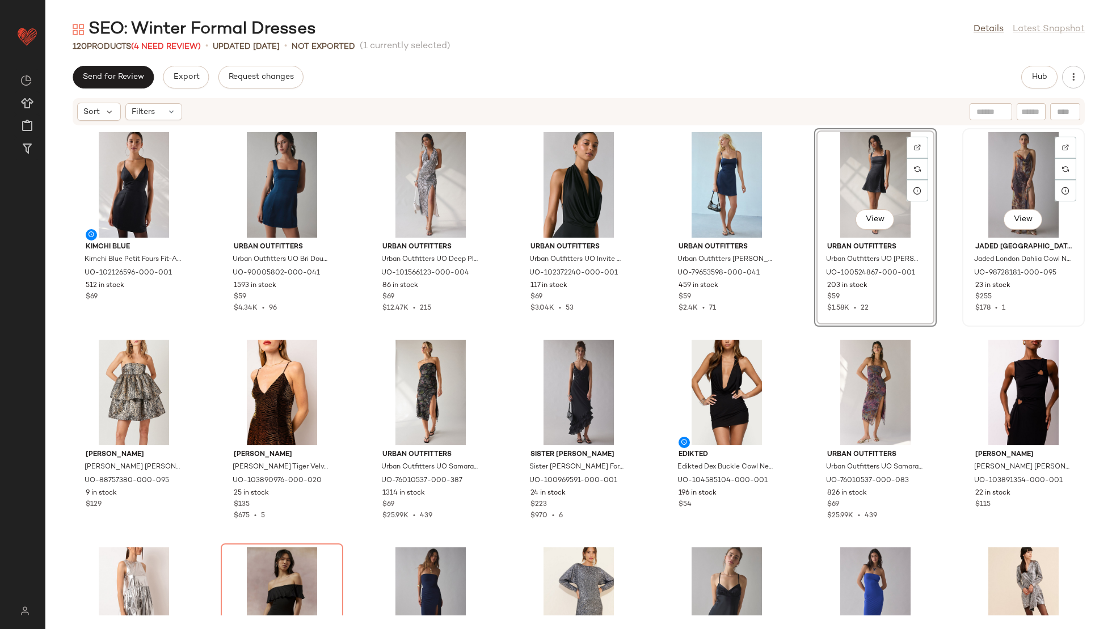
click at [1013, 182] on div "View" at bounding box center [1023, 185] width 115 height 106
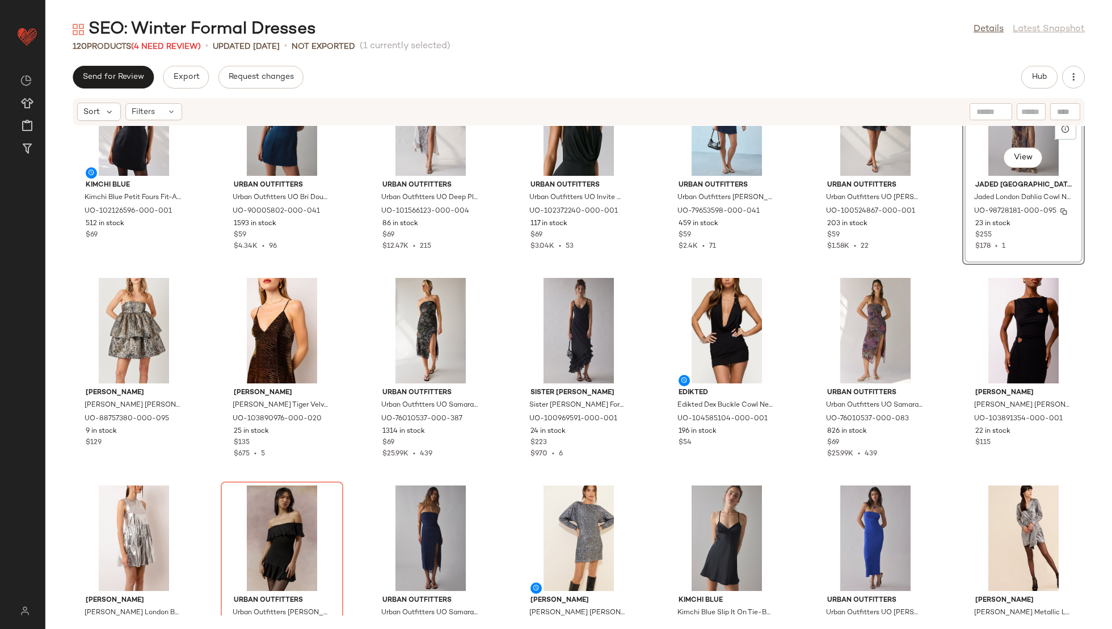
scroll to position [62, 0]
click at [125, 533] on div "View" at bounding box center [134, 538] width 115 height 106
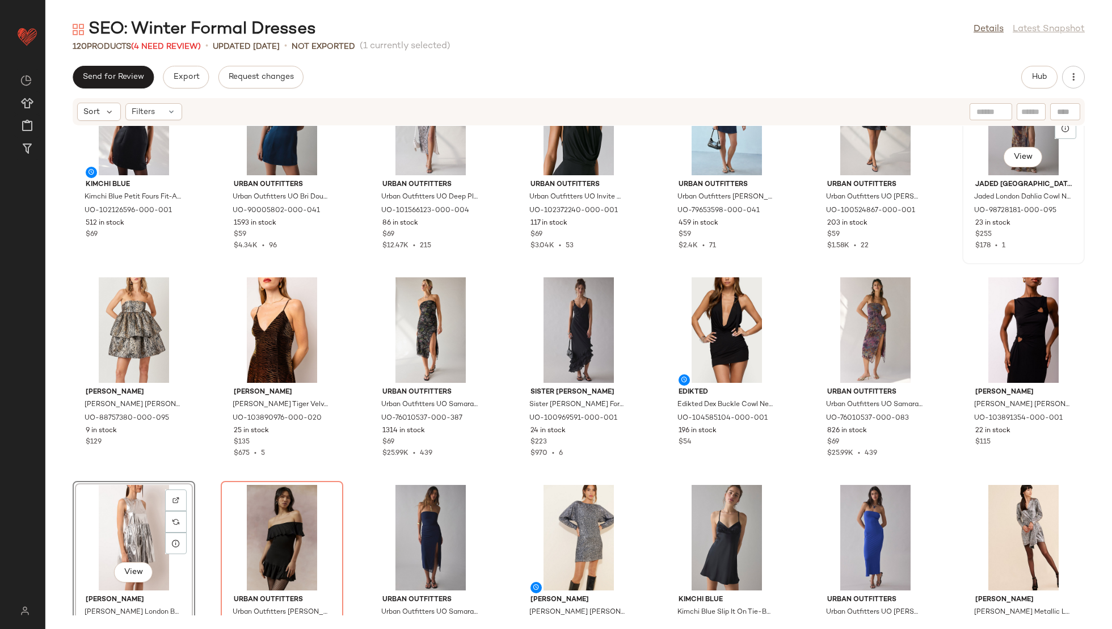
click at [1004, 147] on div "View" at bounding box center [1023, 158] width 39 height 23
click at [128, 517] on div "View" at bounding box center [134, 538] width 115 height 106
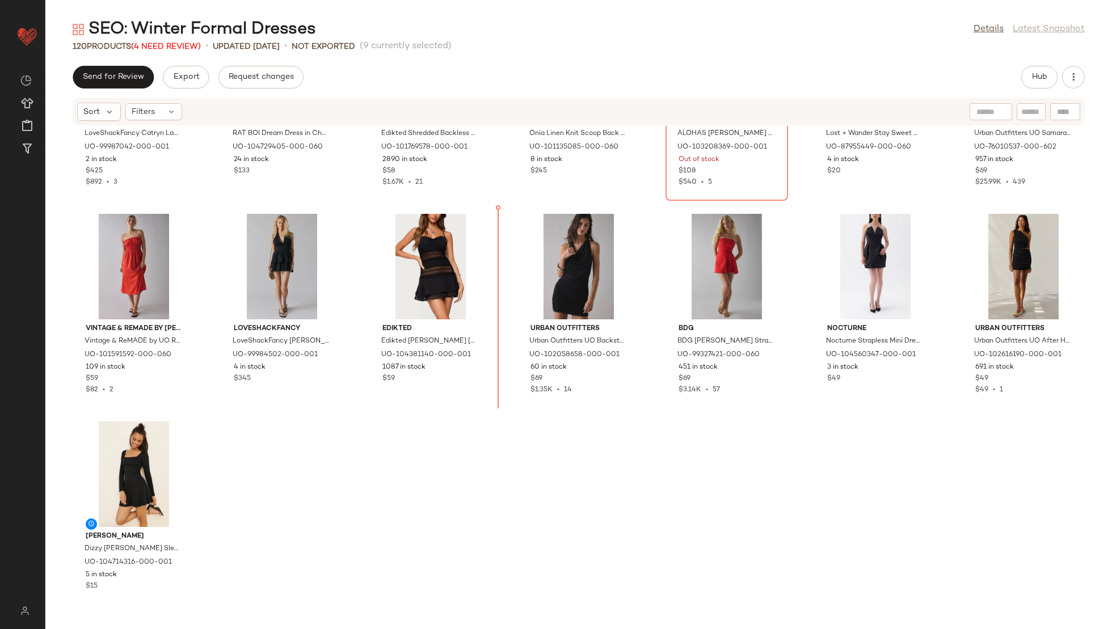
scroll to position [3250, 0]
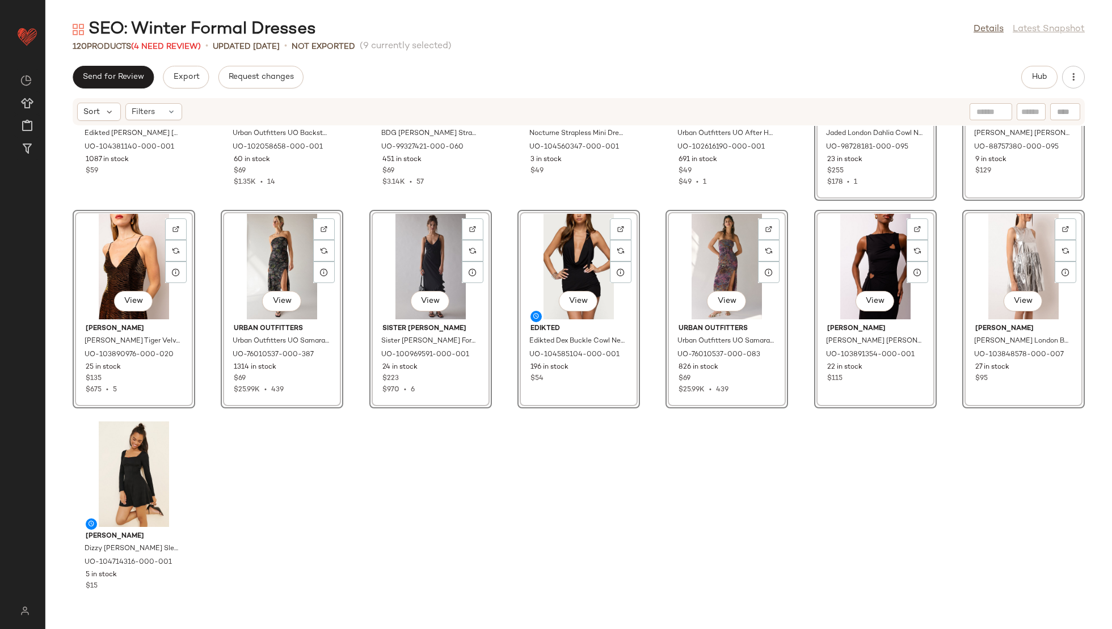
scroll to position [3042, 0]
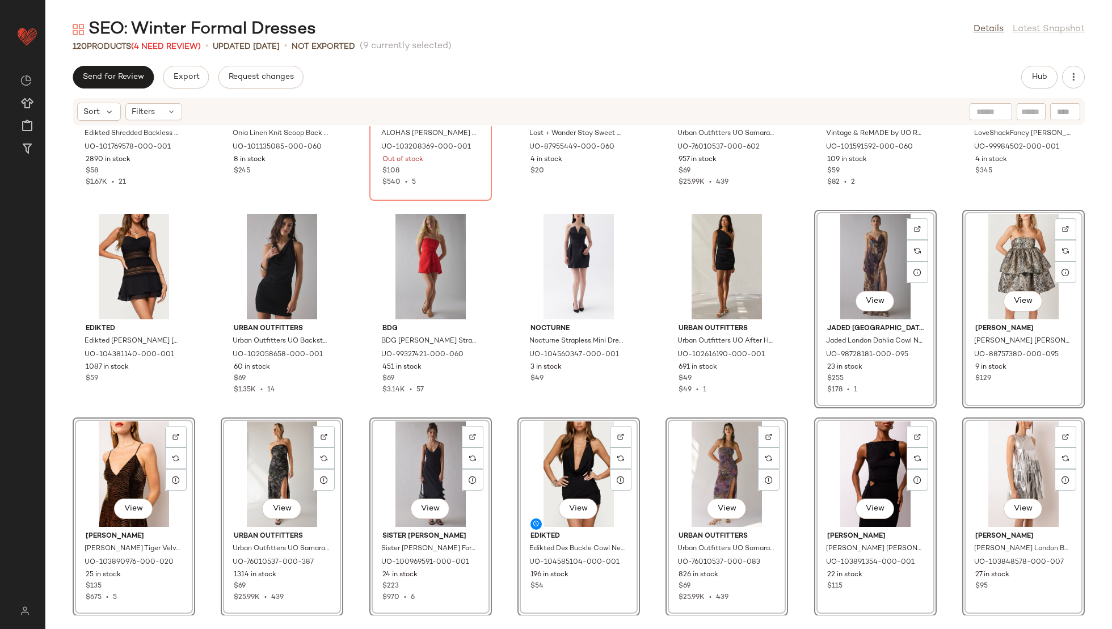
click at [787, 393] on div "Edikted Edikted Shredded Backless Halter Mini Dress in Black, Women's at Urban …" at bounding box center [578, 371] width 1067 height 490
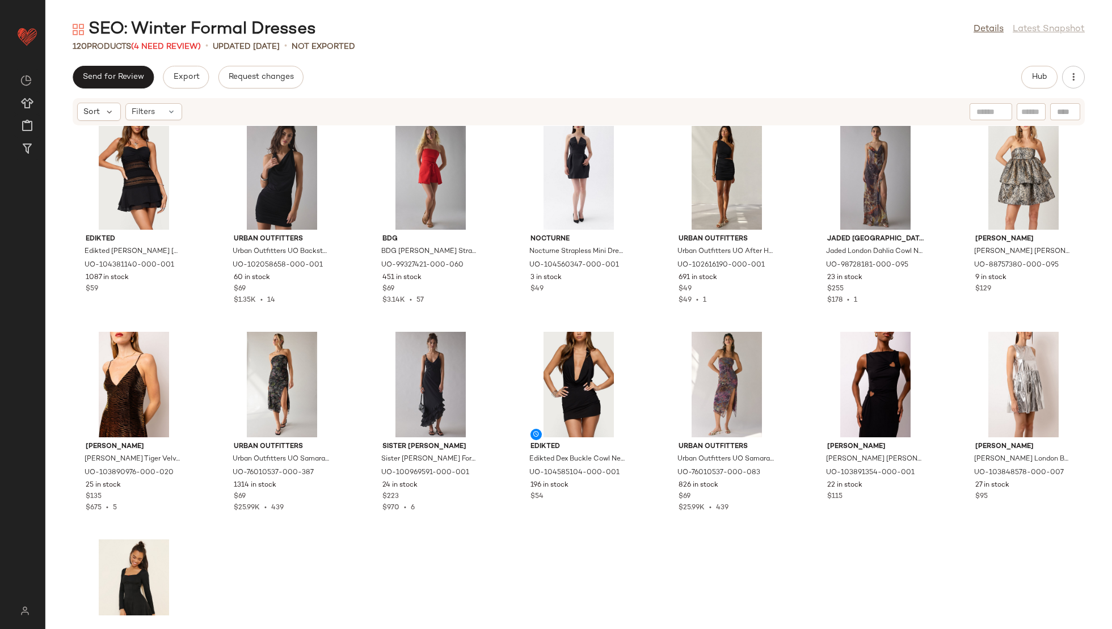
scroll to position [3250, 0]
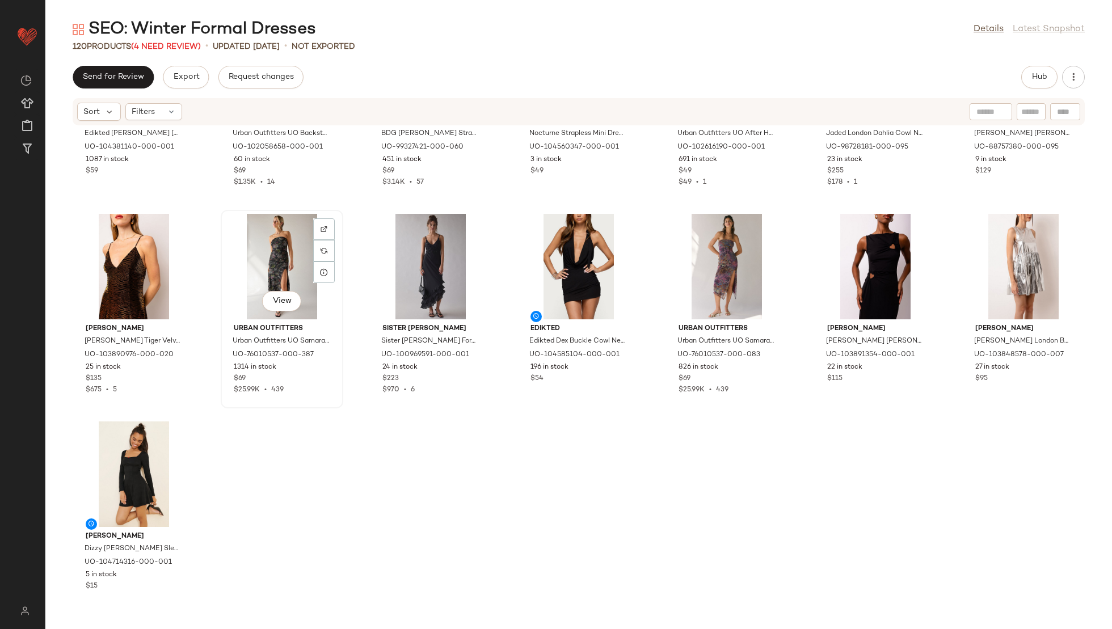
click at [272, 269] on div "View" at bounding box center [282, 267] width 115 height 106
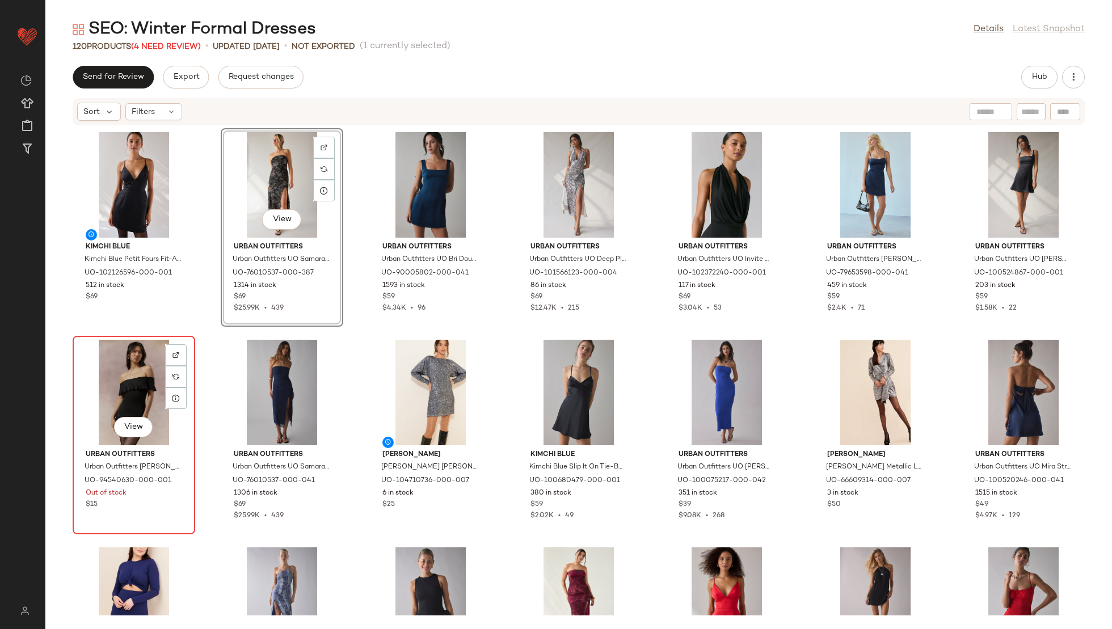
click at [130, 385] on div "View" at bounding box center [134, 393] width 115 height 106
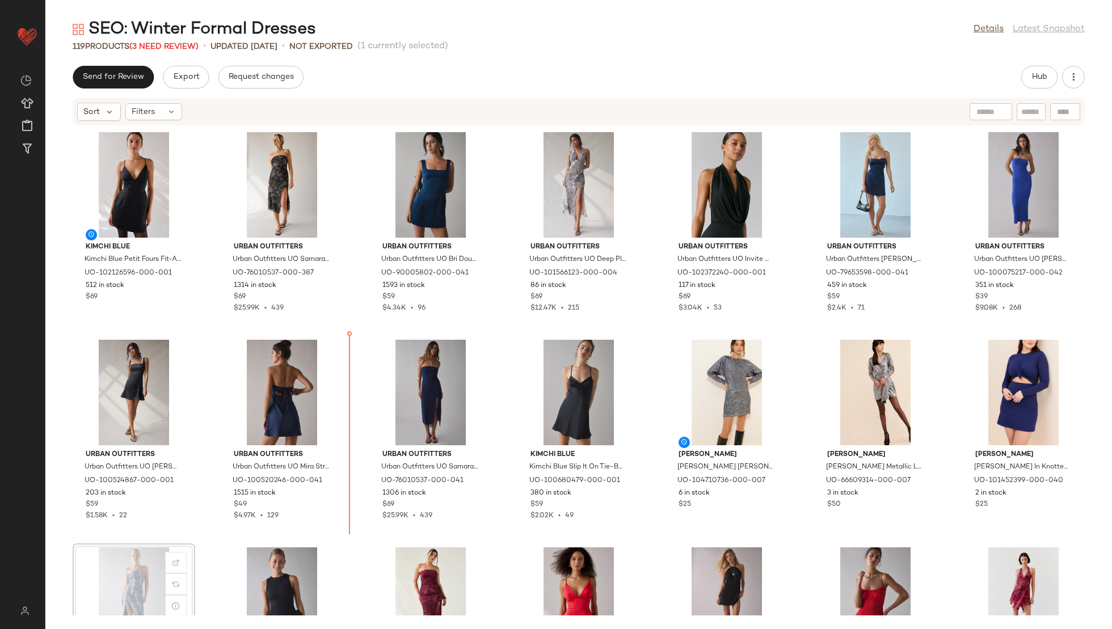
scroll to position [3, 0]
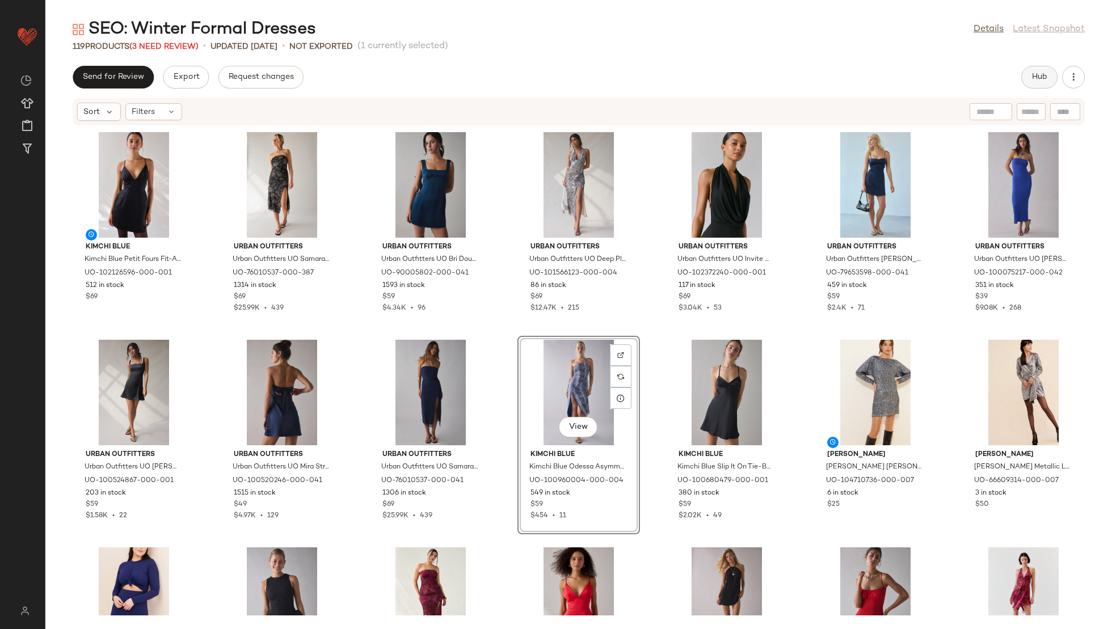
click at [1042, 85] on button "Hub" at bounding box center [1039, 77] width 36 height 23
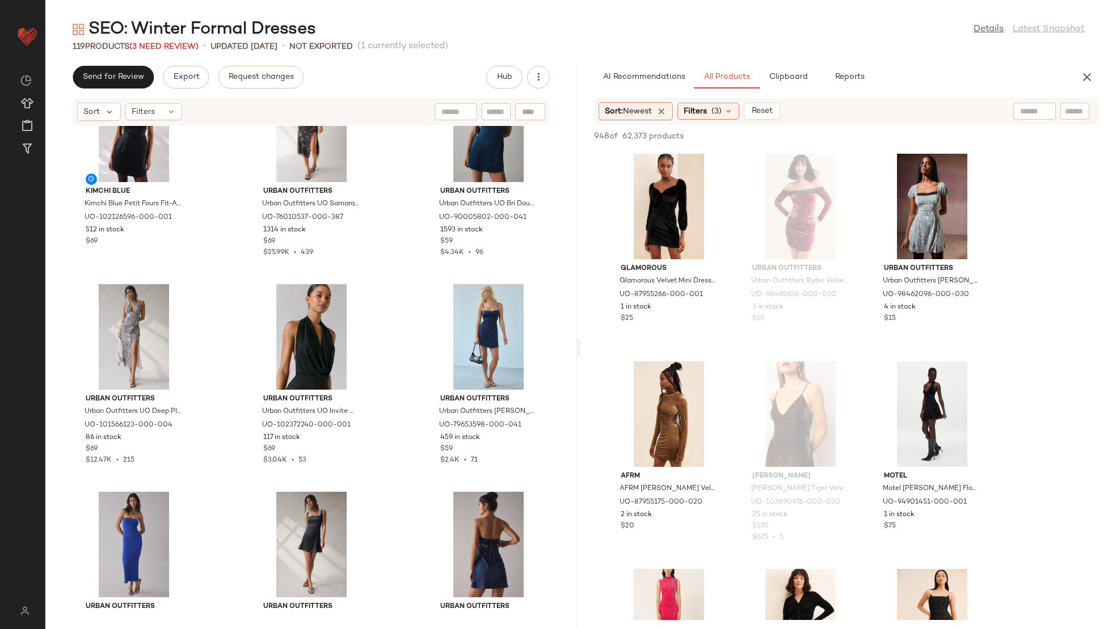
scroll to position [73, 0]
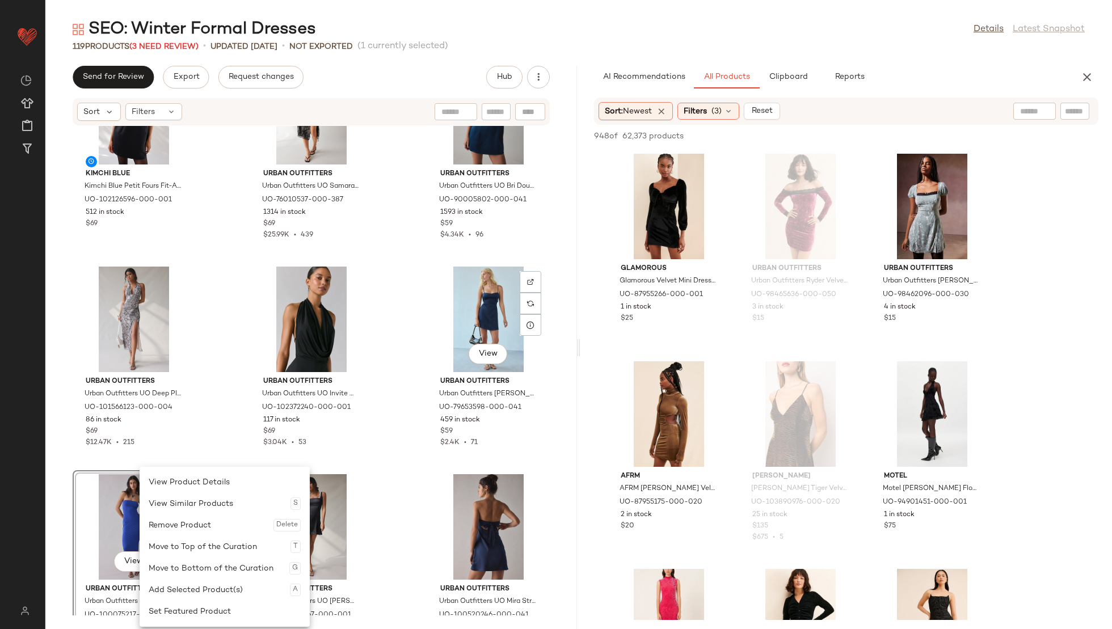
drag, startPoint x: 140, startPoint y: 507, endPoint x: 418, endPoint y: 376, distance: 307.9
click at [398, 427] on div "Kimchi Blue Kimchi Blue Petit Fours Fit-And-Flare Satin Mini Dress in Black, Wo…" at bounding box center [311, 371] width 532 height 490
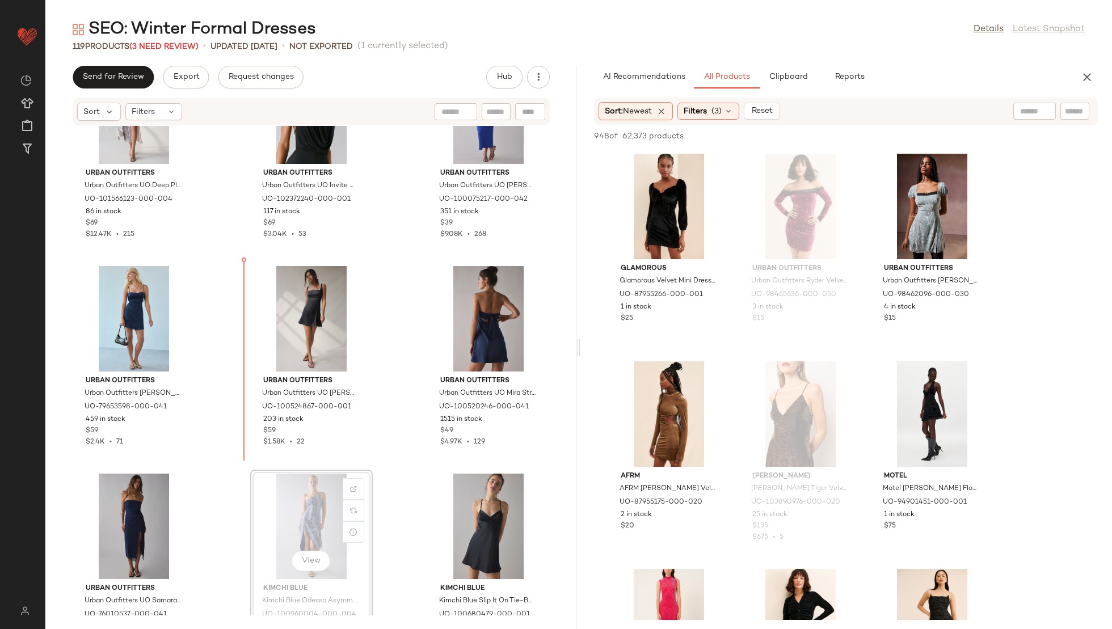
scroll to position [291, 0]
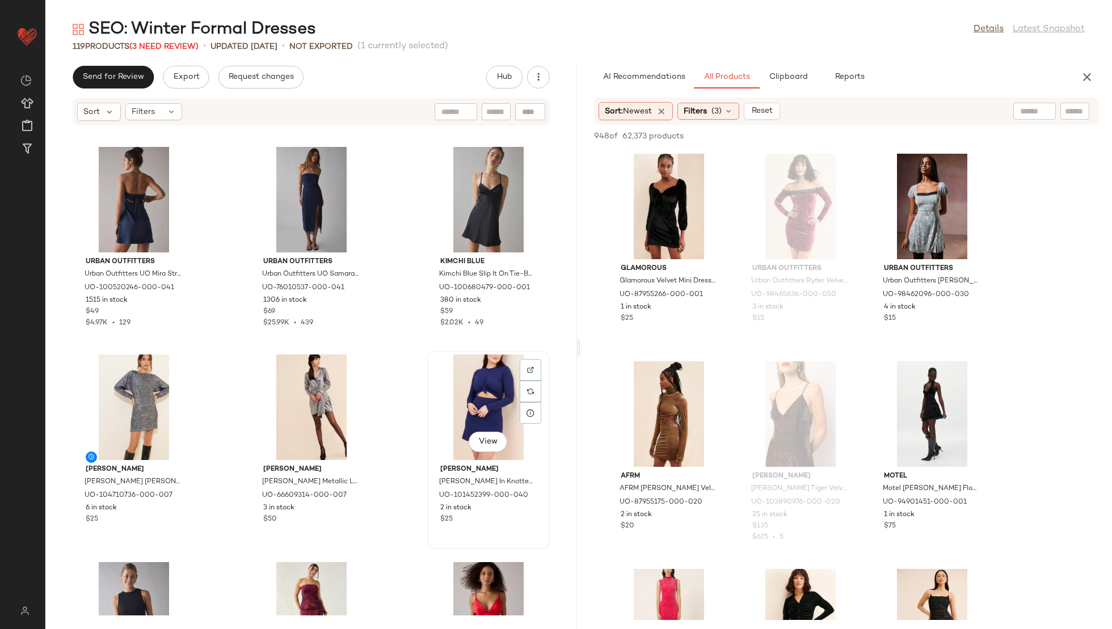
scroll to position [530, 0]
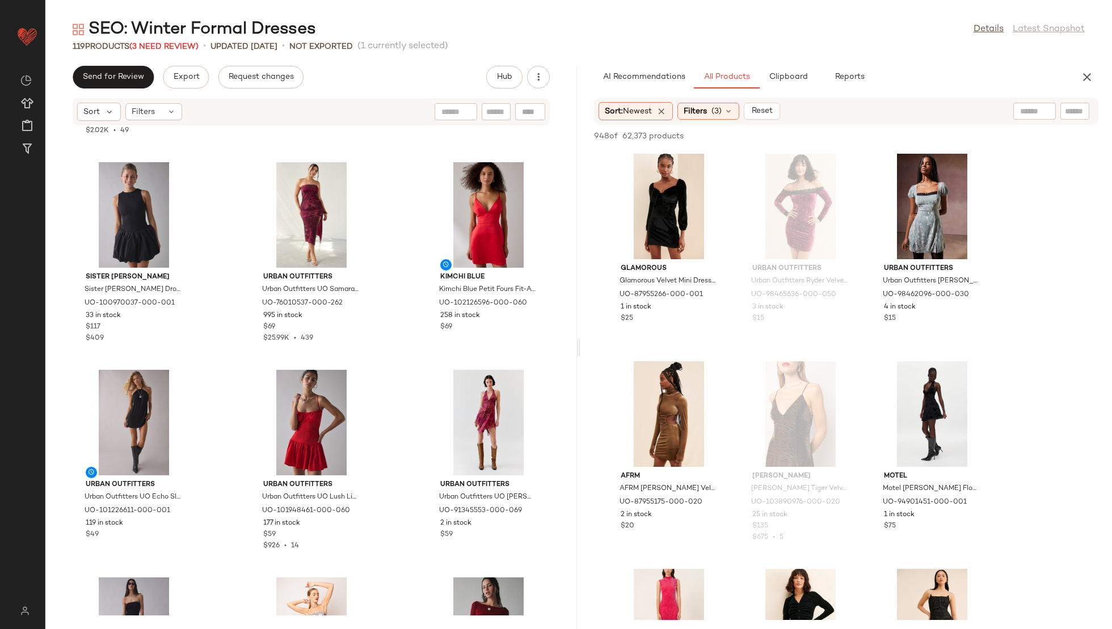
scroll to position [1011, 0]
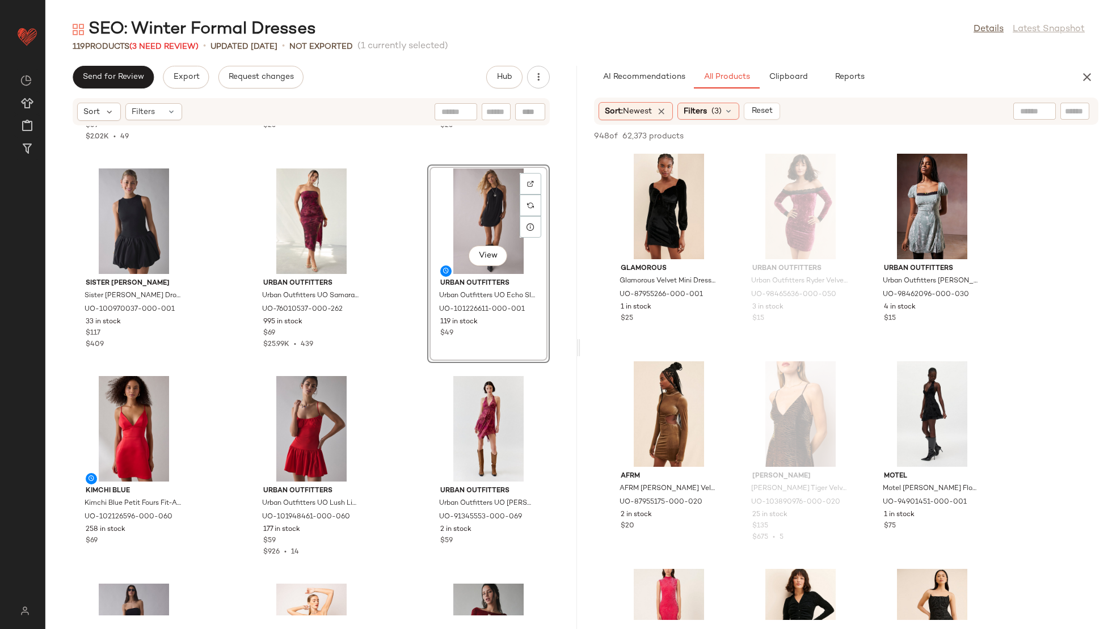
scroll to position [1133, 0]
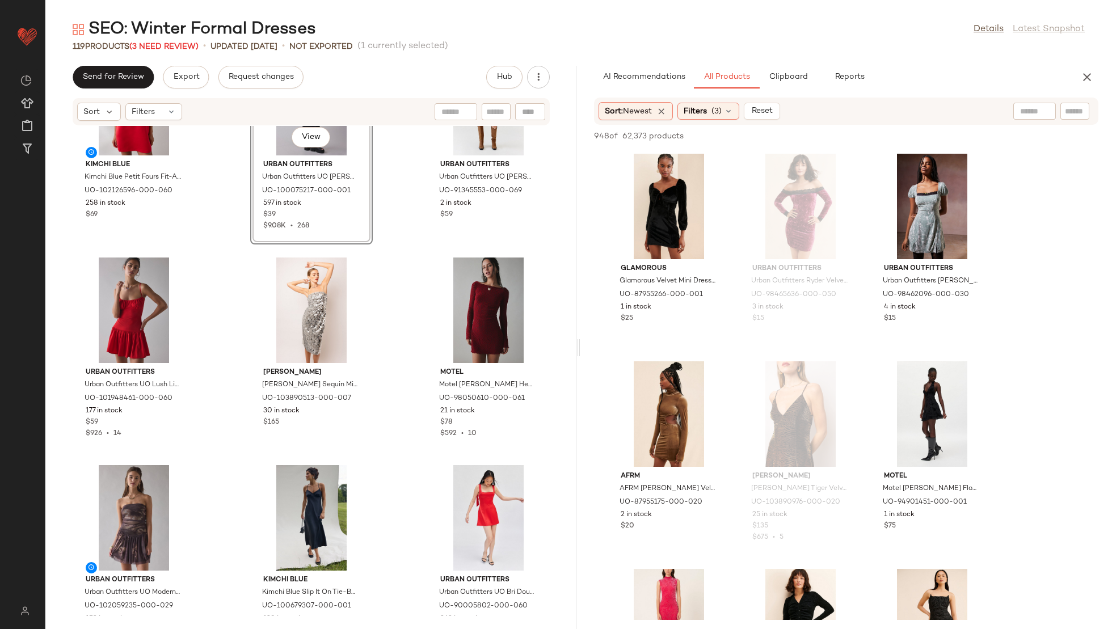
scroll to position [1473, 0]
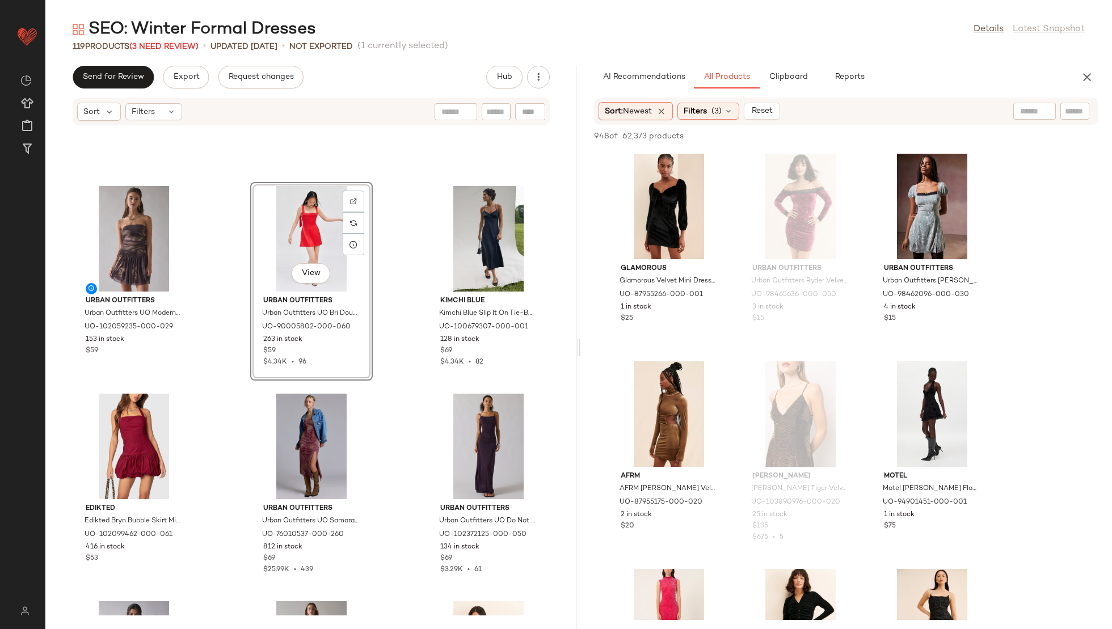
scroll to position [1778, 0]
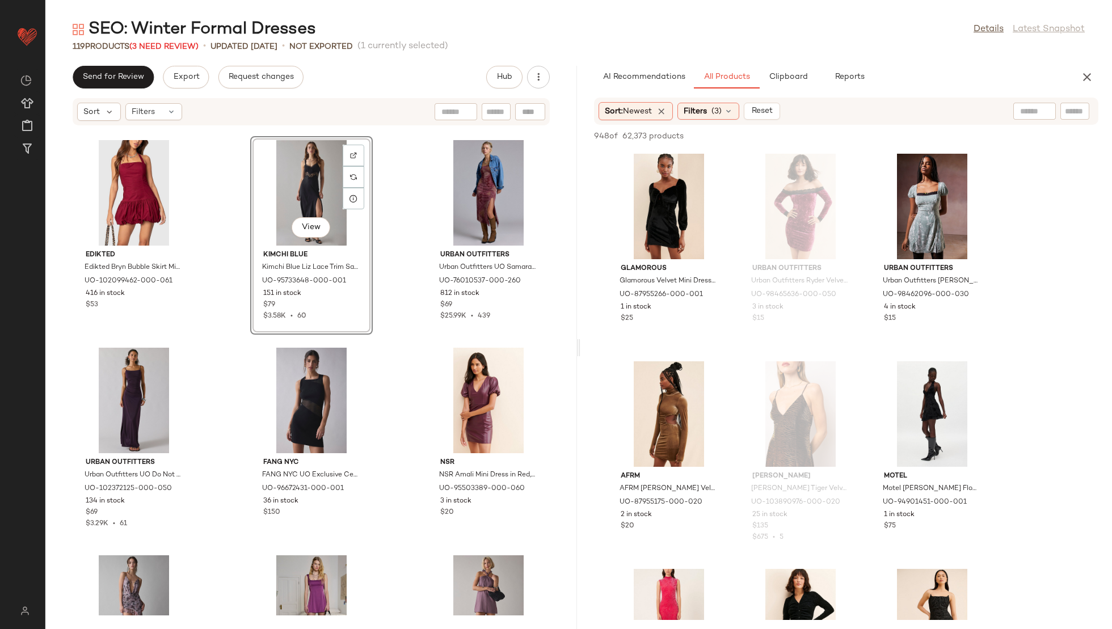
scroll to position [1871, 0]
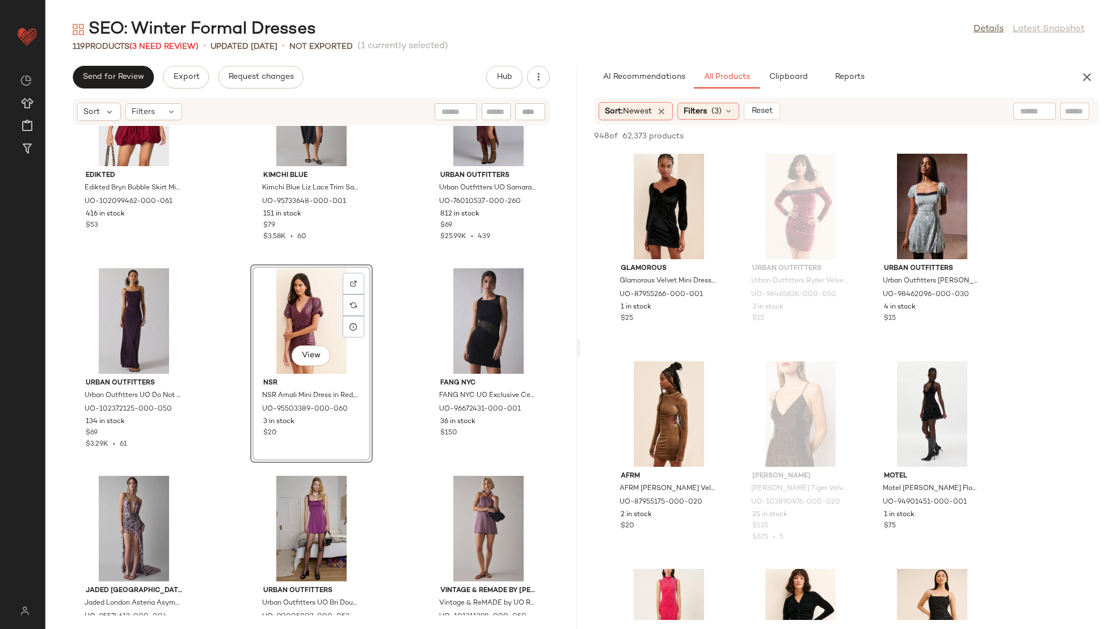
scroll to position [1932, 0]
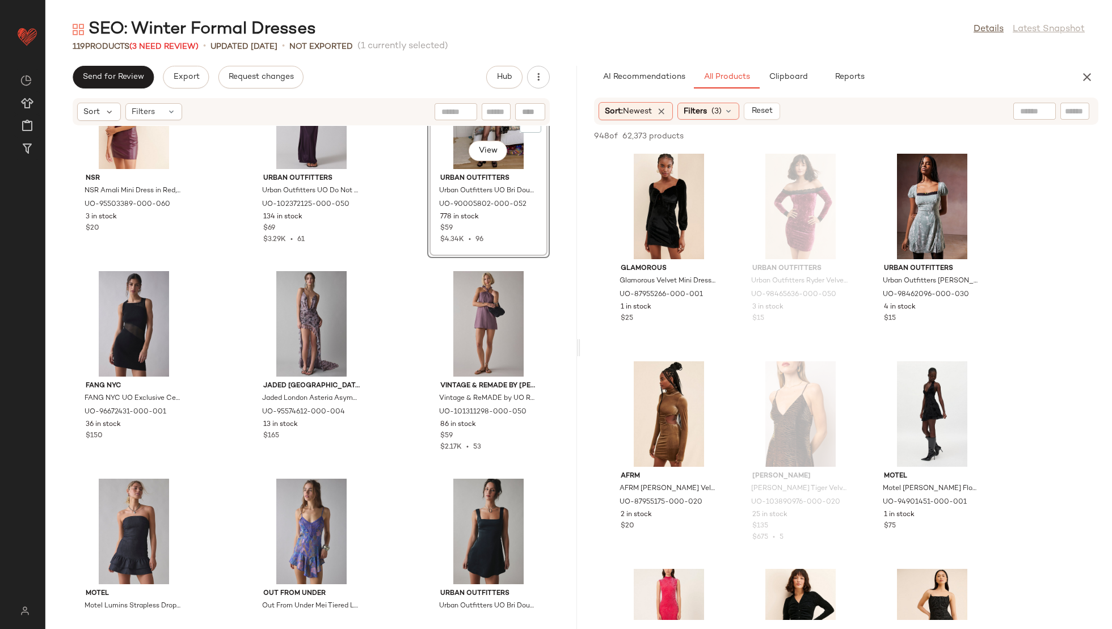
scroll to position [2176, 0]
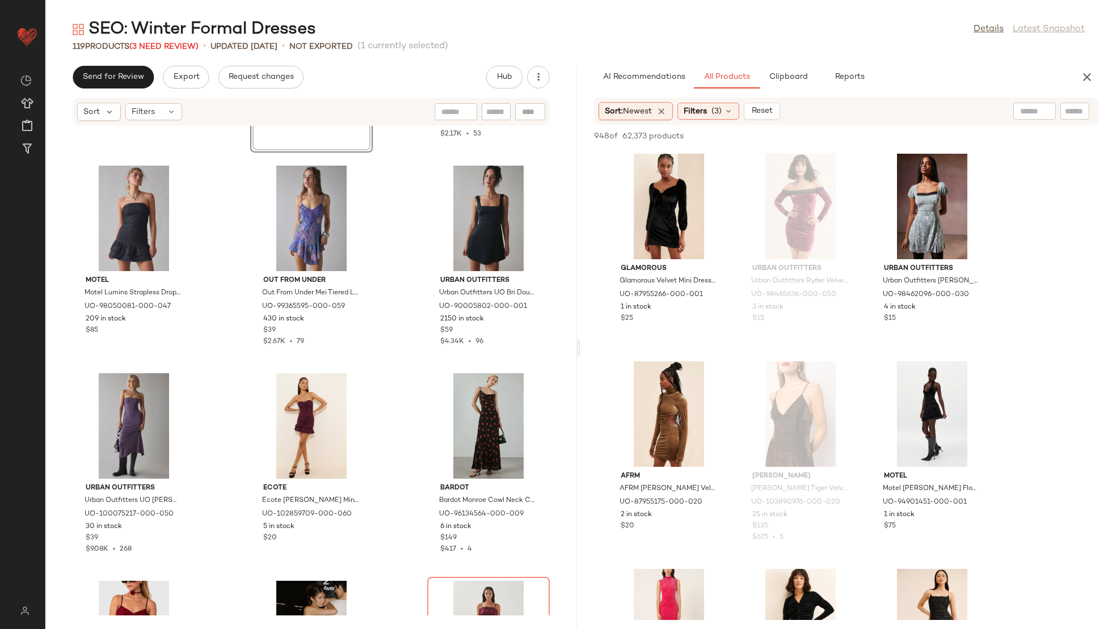
scroll to position [2622, 0]
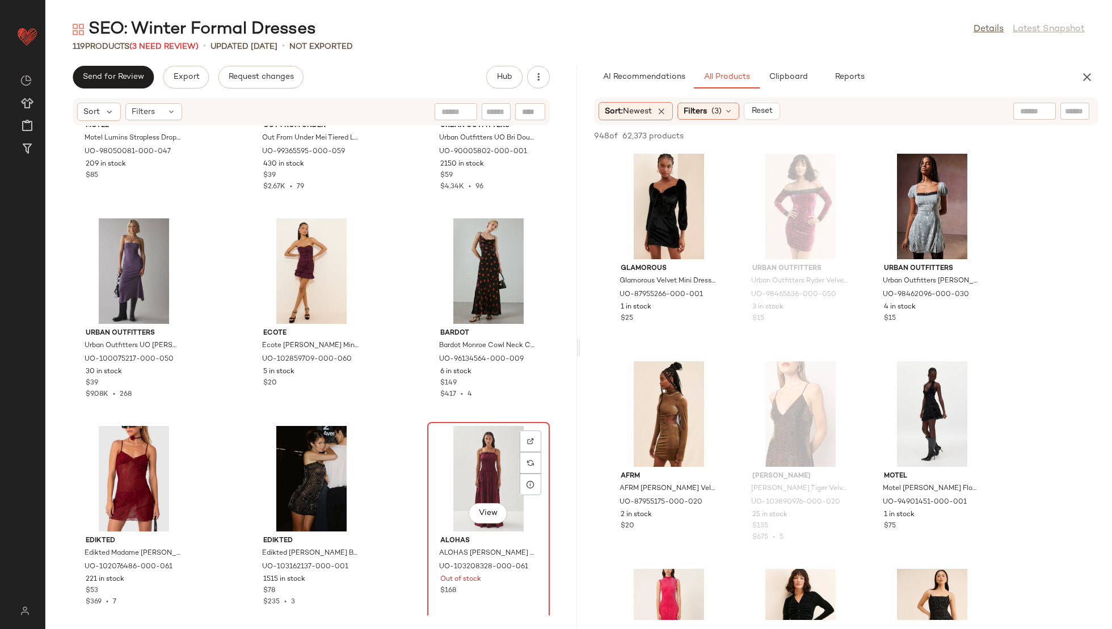
click at [457, 479] on div "View" at bounding box center [488, 479] width 115 height 106
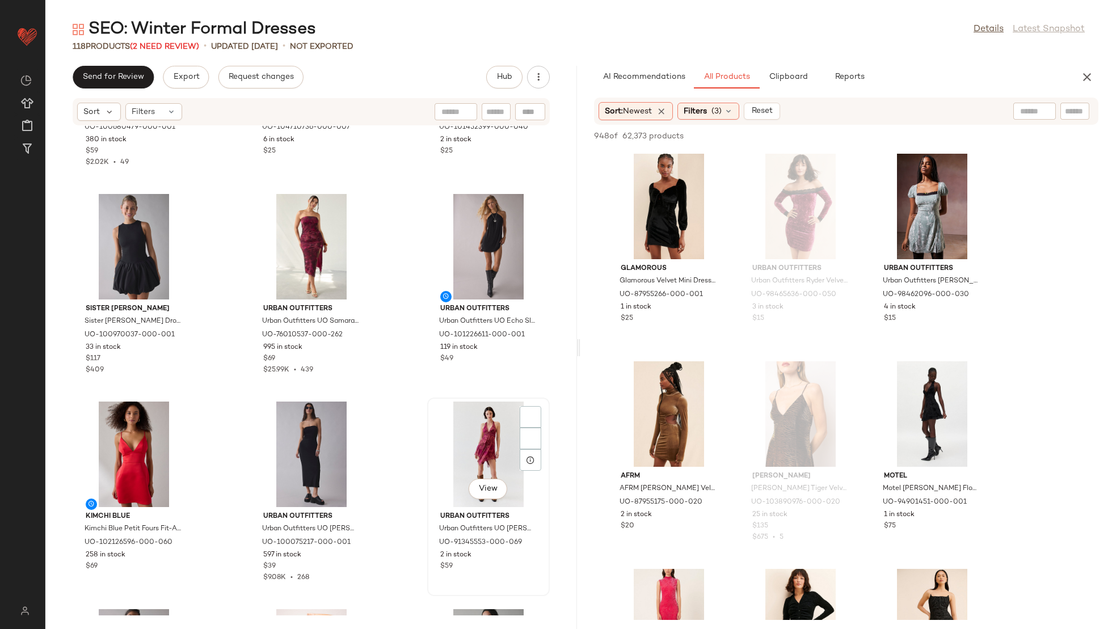
scroll to position [988, 0]
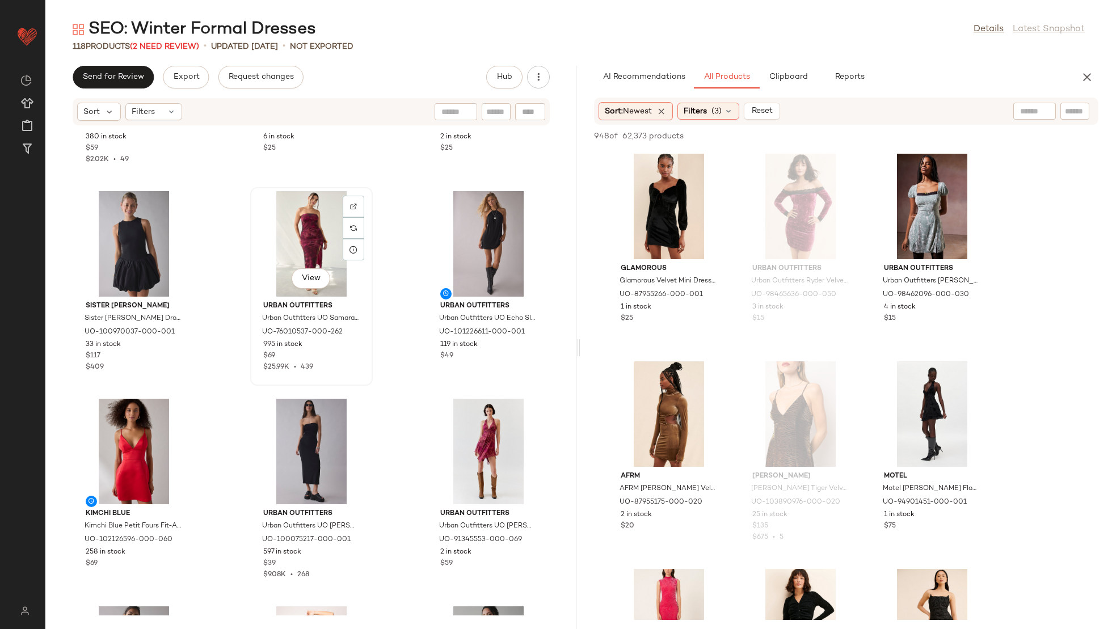
click at [300, 227] on div "View" at bounding box center [311, 244] width 115 height 106
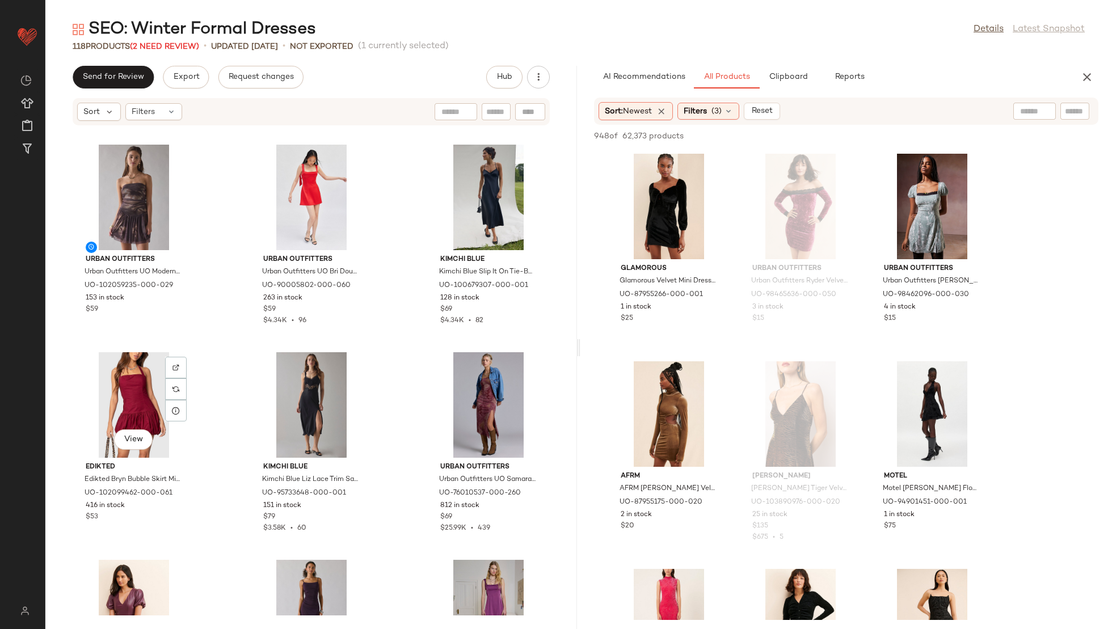
scroll to position [1671, 0]
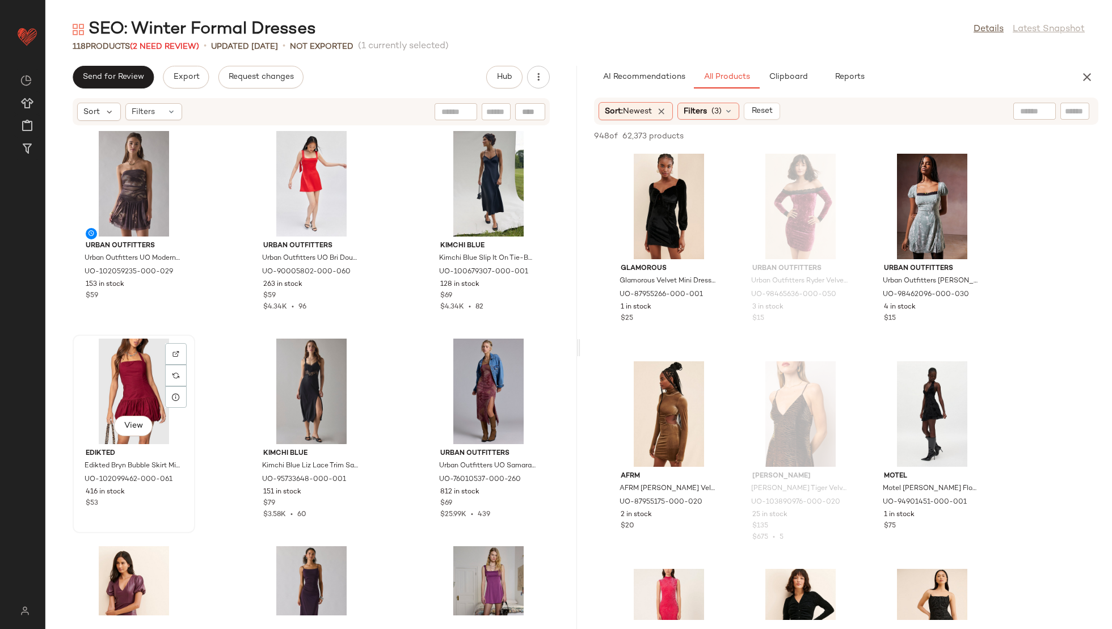
click at [121, 374] on div "View" at bounding box center [134, 392] width 115 height 106
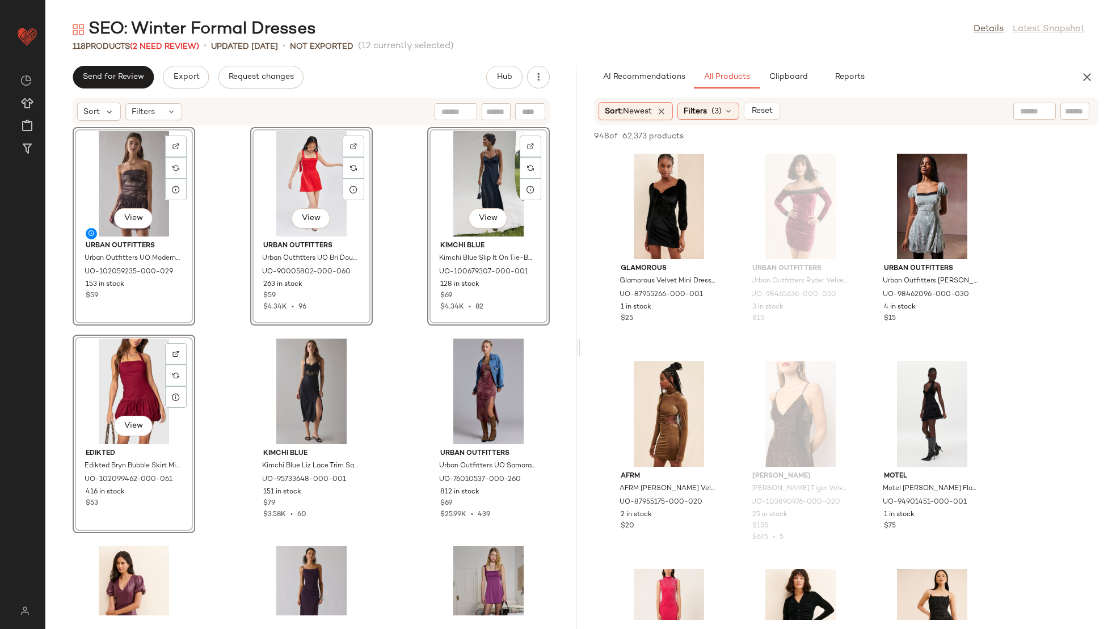
click at [220, 376] on div "View Urban Outfitters Urban Outfitters UO Lush Life Voluminous Mini Dress in Re…" at bounding box center [311, 371] width 532 height 490
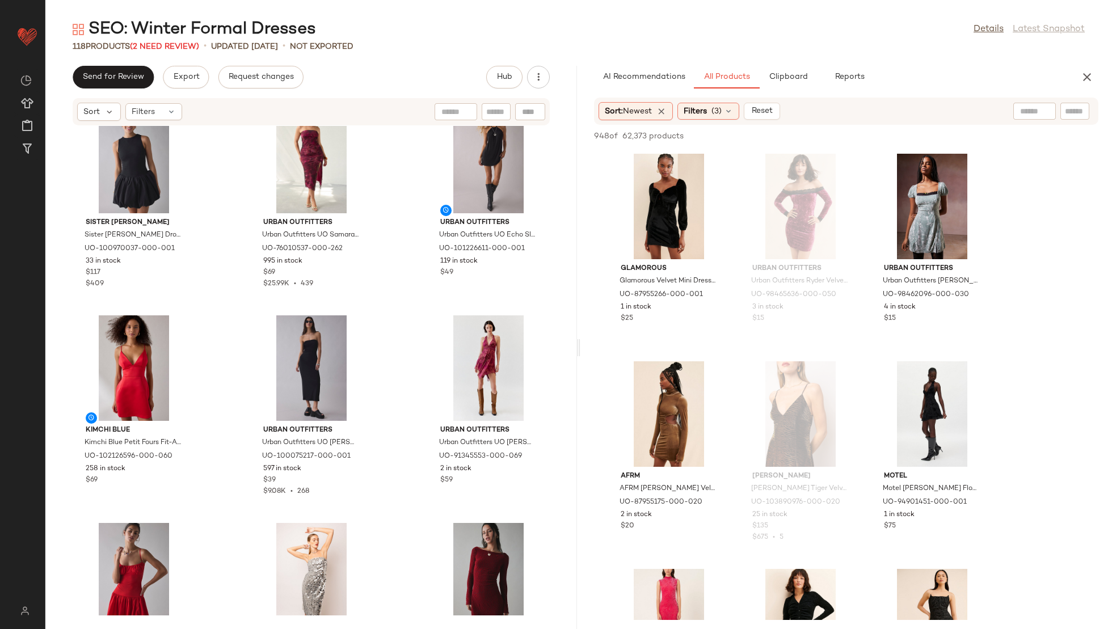
scroll to position [986, 0]
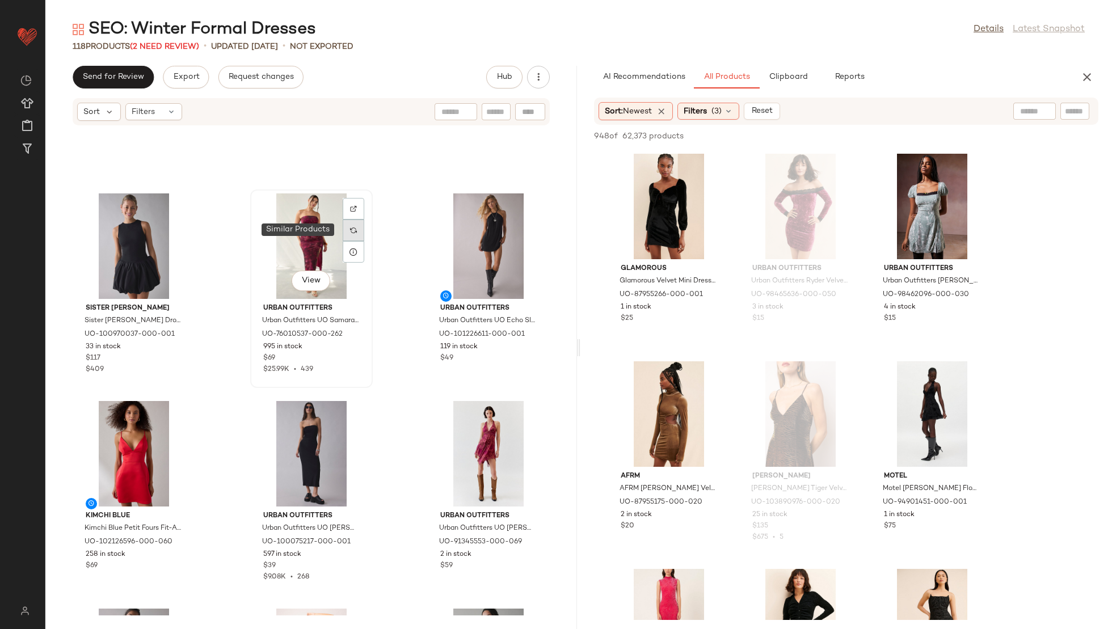
click at [343, 236] on div at bounding box center [354, 231] width 22 height 22
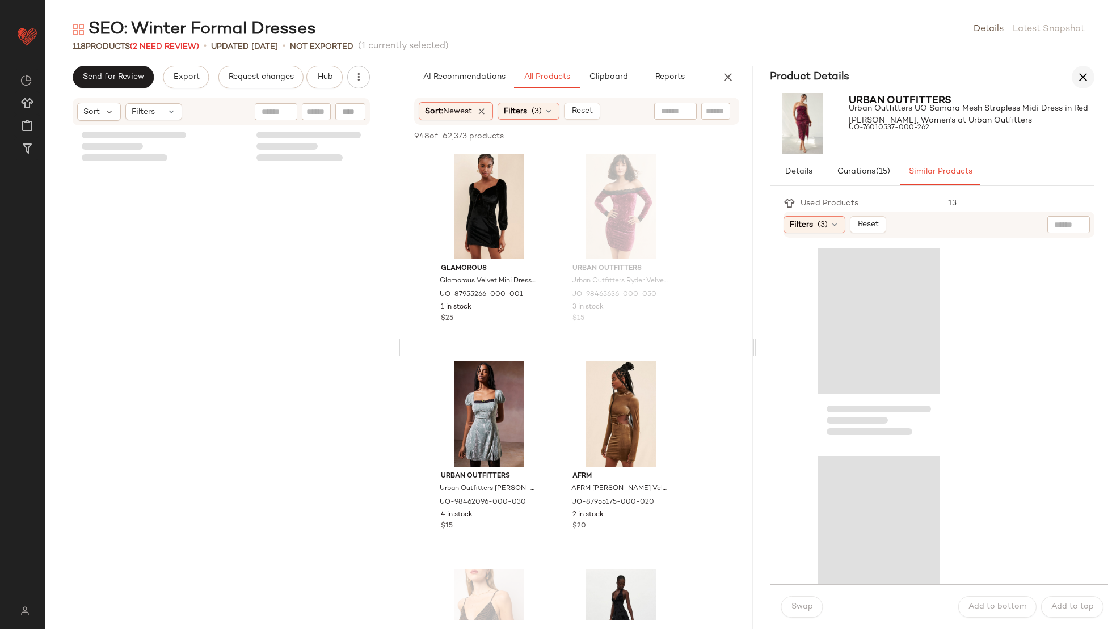
scroll to position [1454, 0]
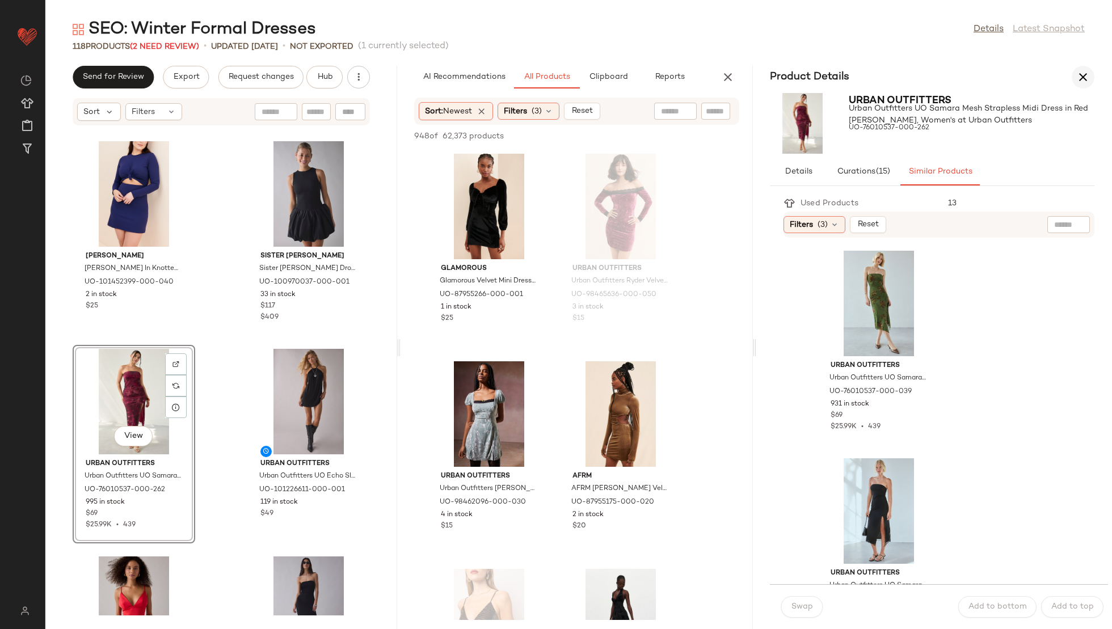
click at [1079, 78] on icon "button" at bounding box center [1083, 77] width 14 height 14
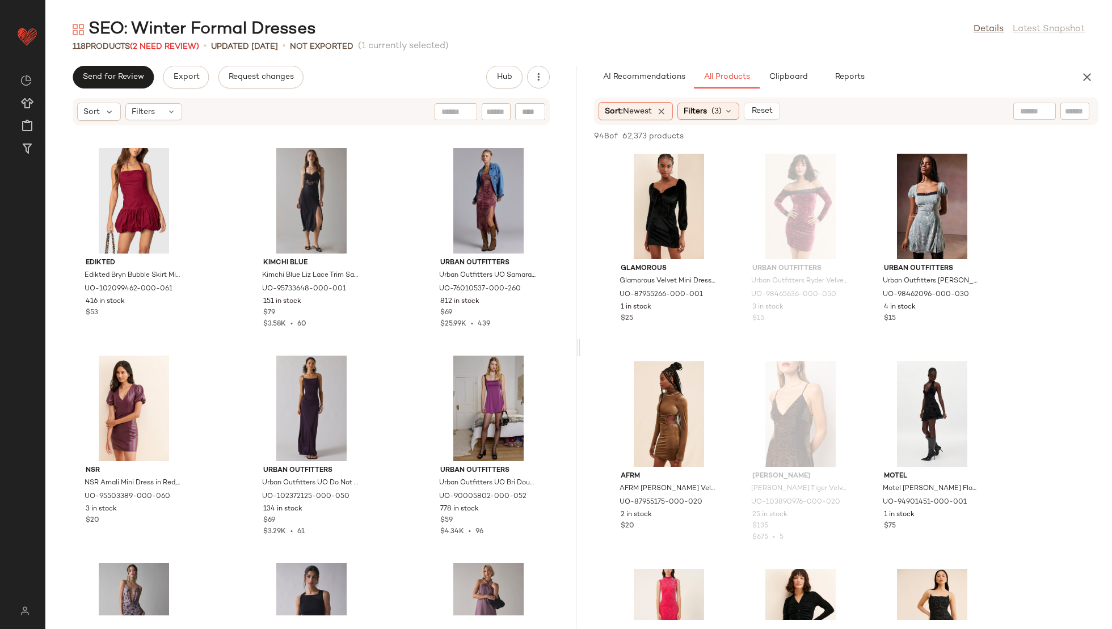
scroll to position [1855, 0]
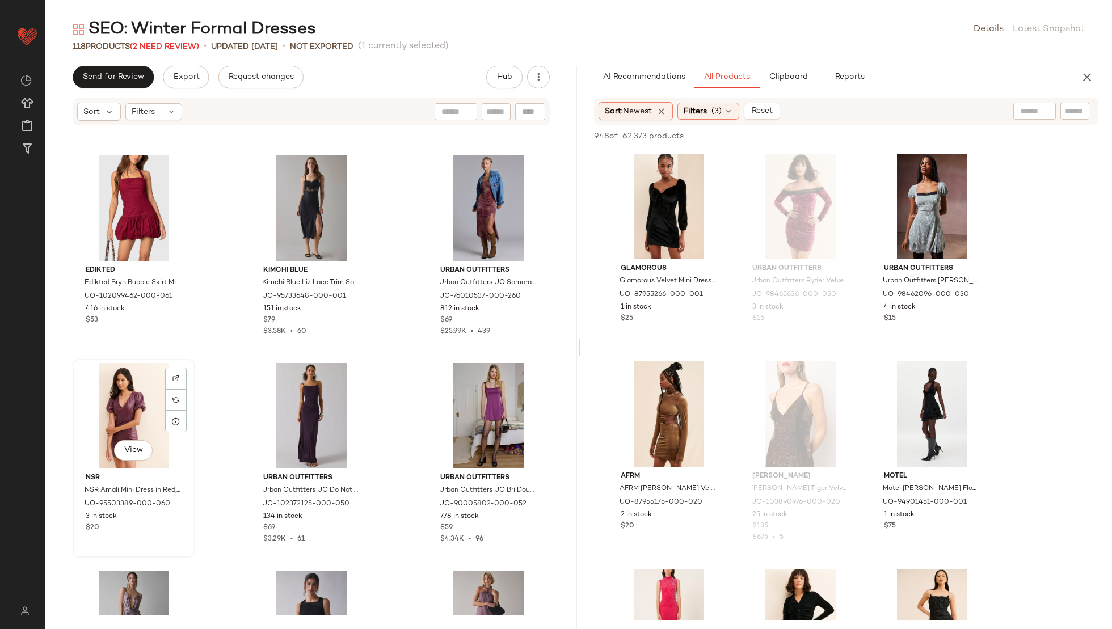
click at [121, 405] on div "View" at bounding box center [134, 416] width 115 height 106
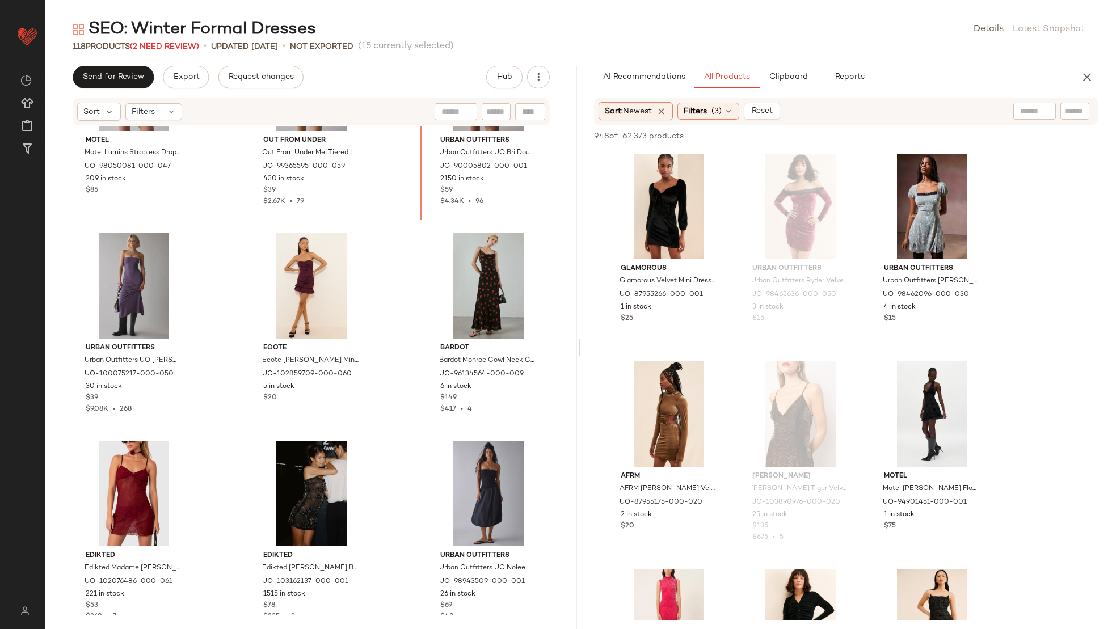
scroll to position [2550, 0]
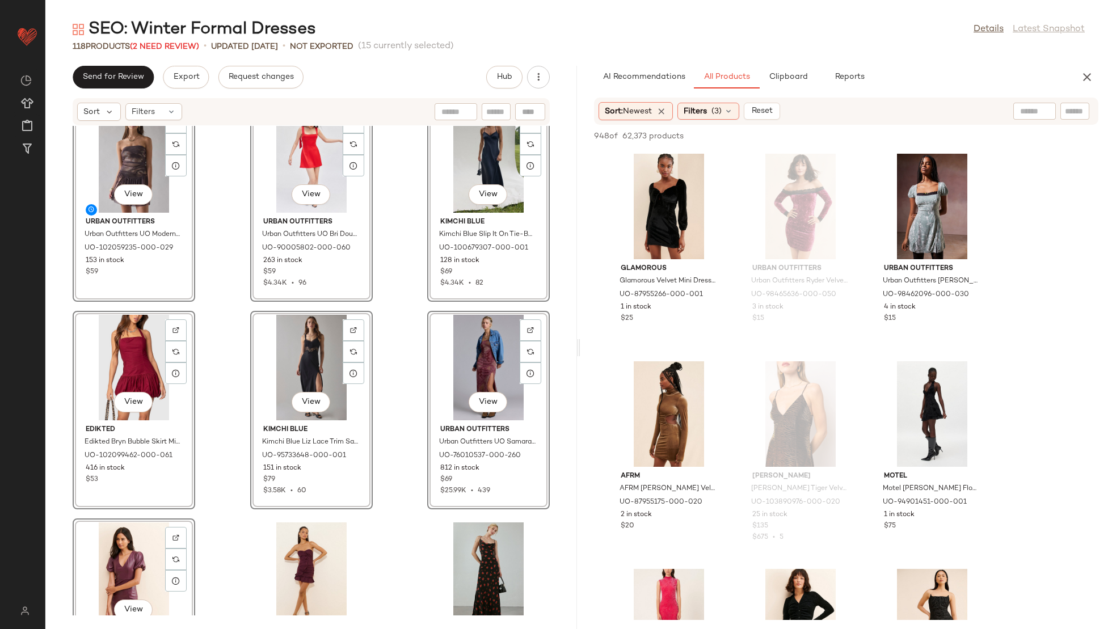
scroll to position [2321, 0]
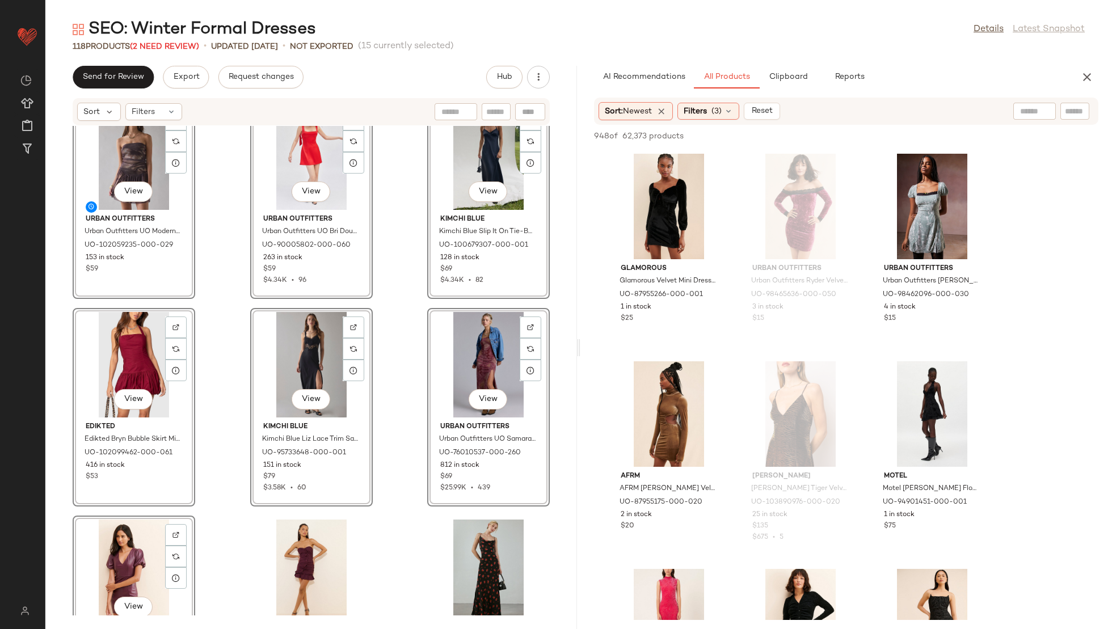
click at [220, 516] on div "View Urban Outfitters Urban Outfitters UO Lush Life Voluminous Mini Dress in Re…" at bounding box center [311, 371] width 532 height 490
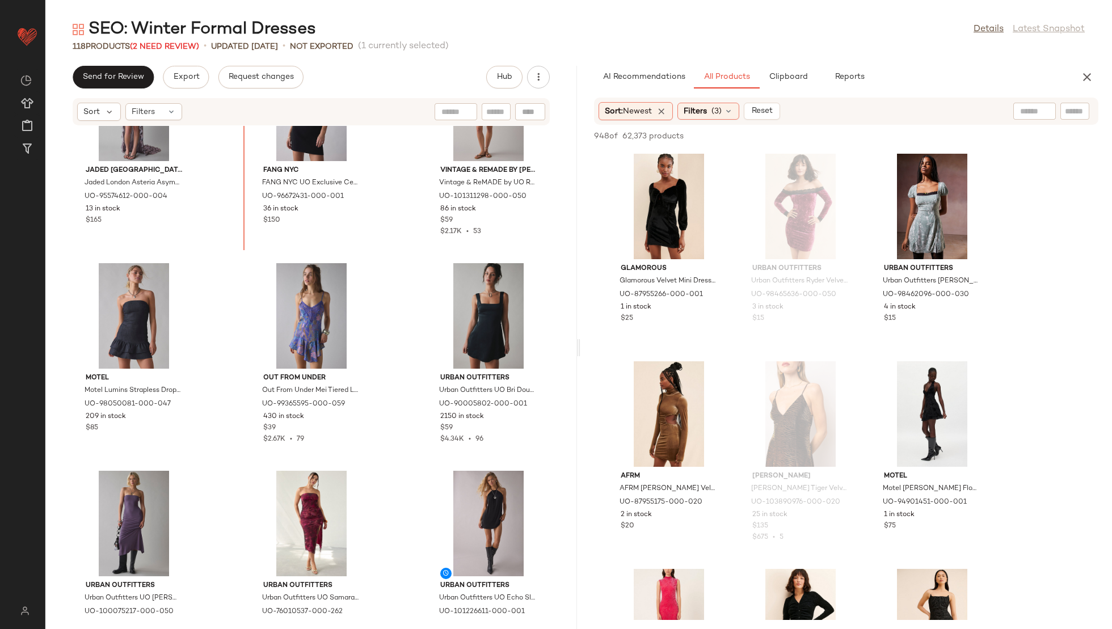
scroll to position [1328, 0]
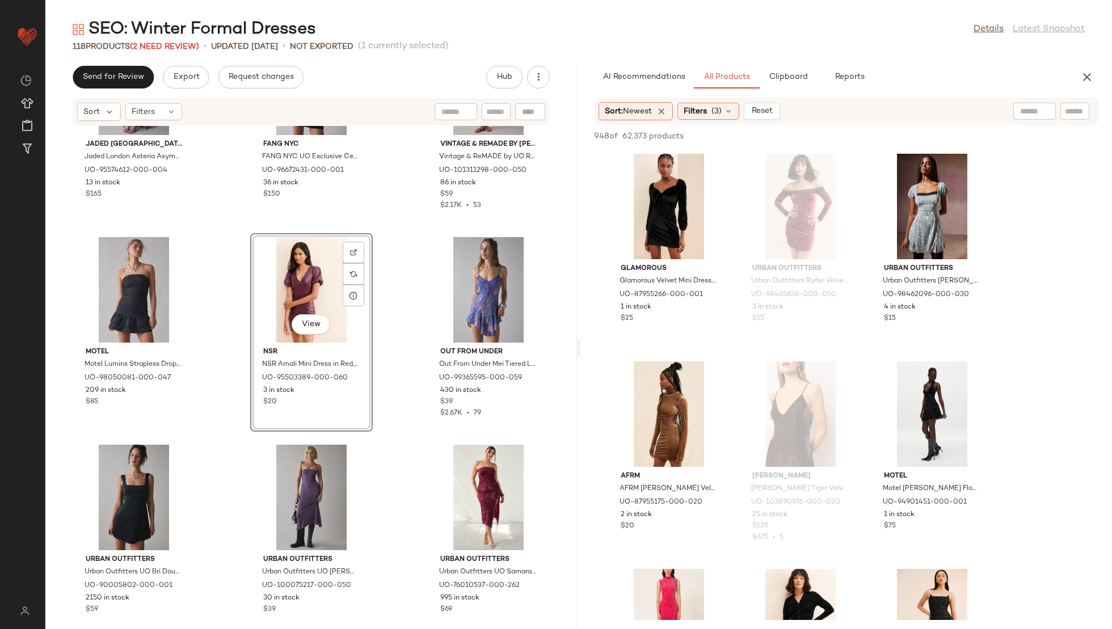
scroll to position [1360, 0]
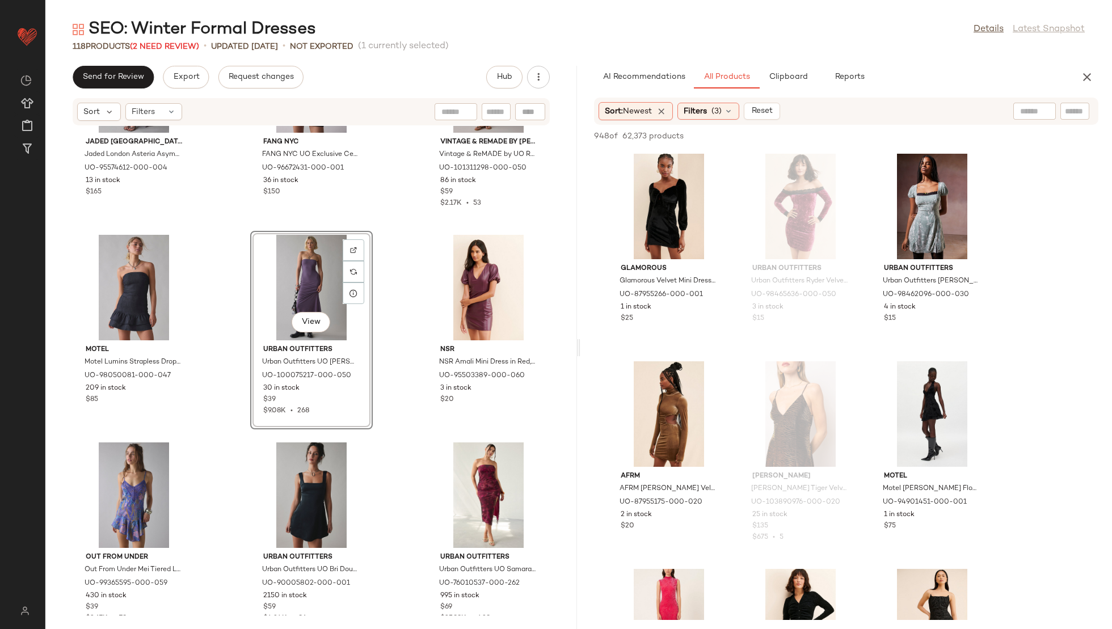
scroll to position [1462, 0]
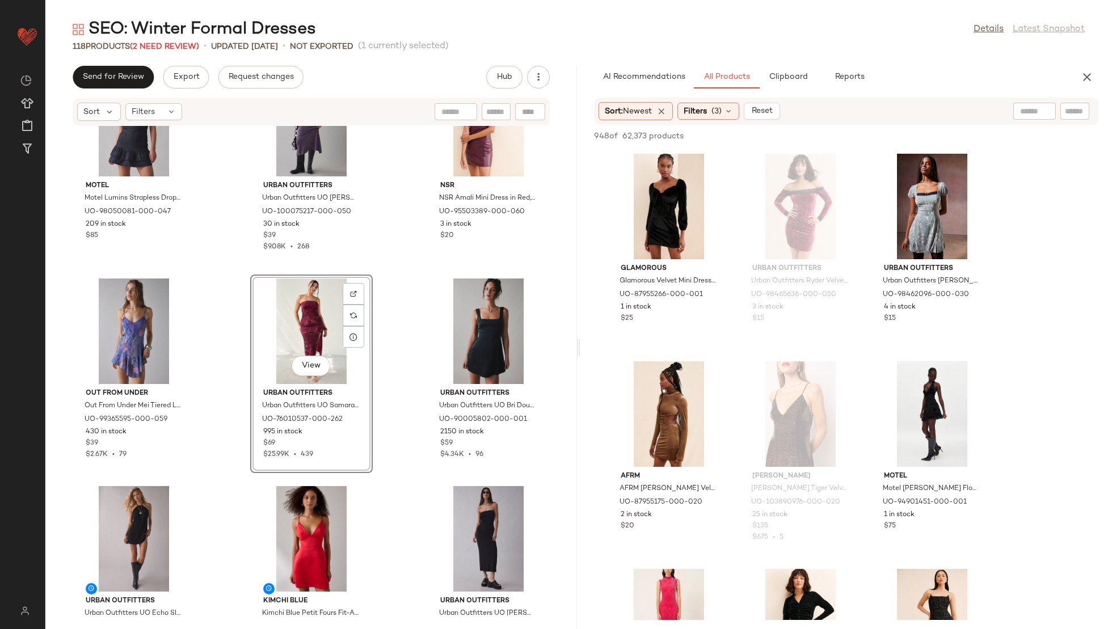
scroll to position [1548, 0]
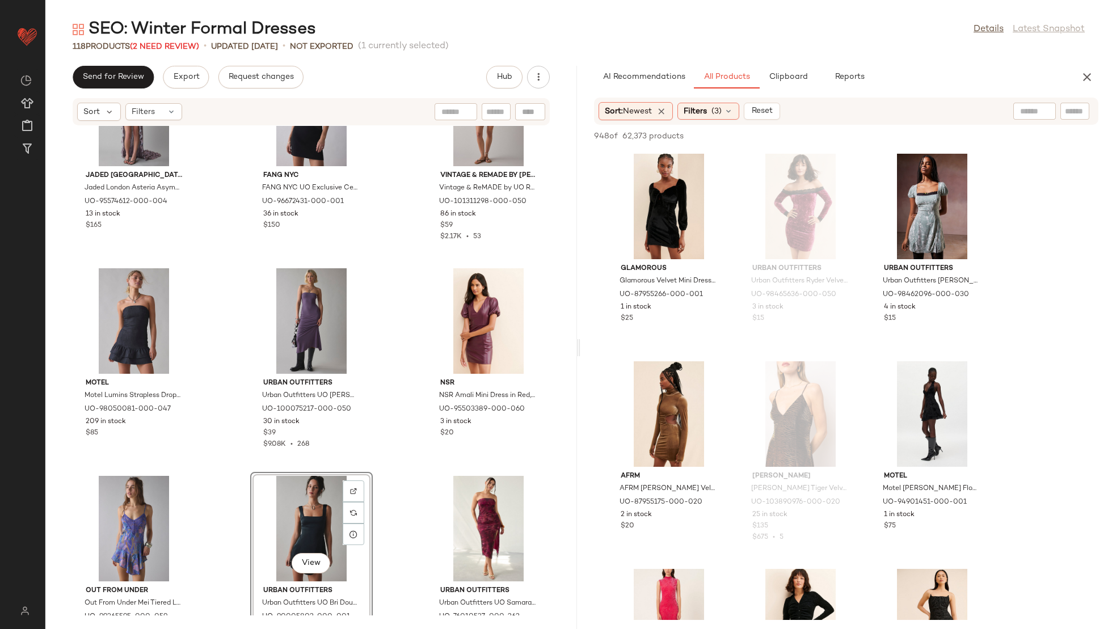
scroll to position [1326, 0]
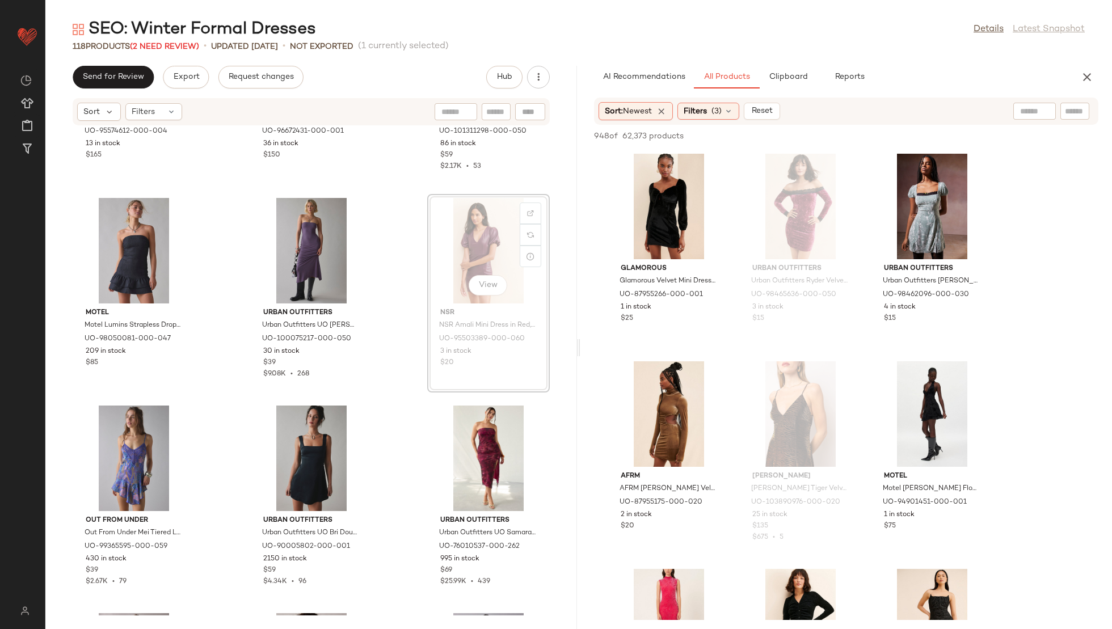
scroll to position [1419, 0]
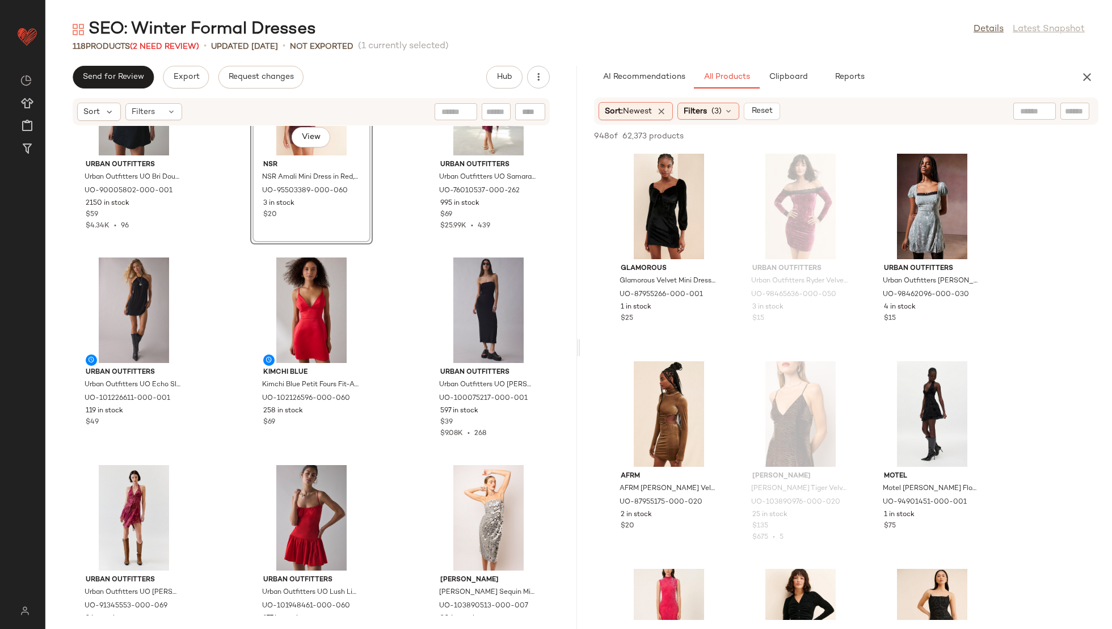
scroll to position [1813, 0]
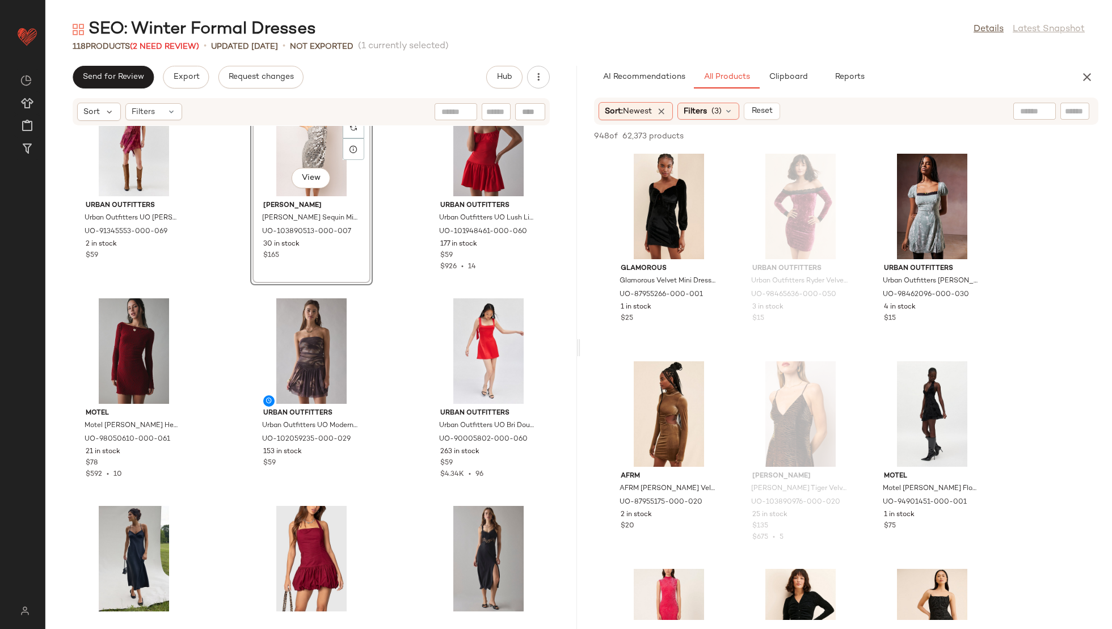
scroll to position [2132, 0]
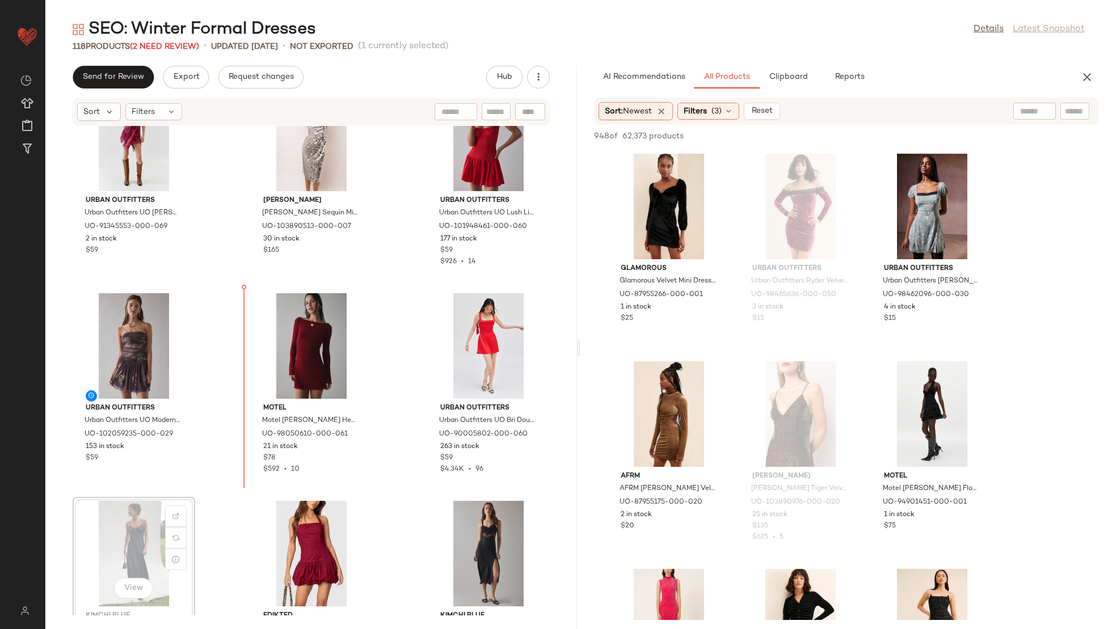
scroll to position [2134, 0]
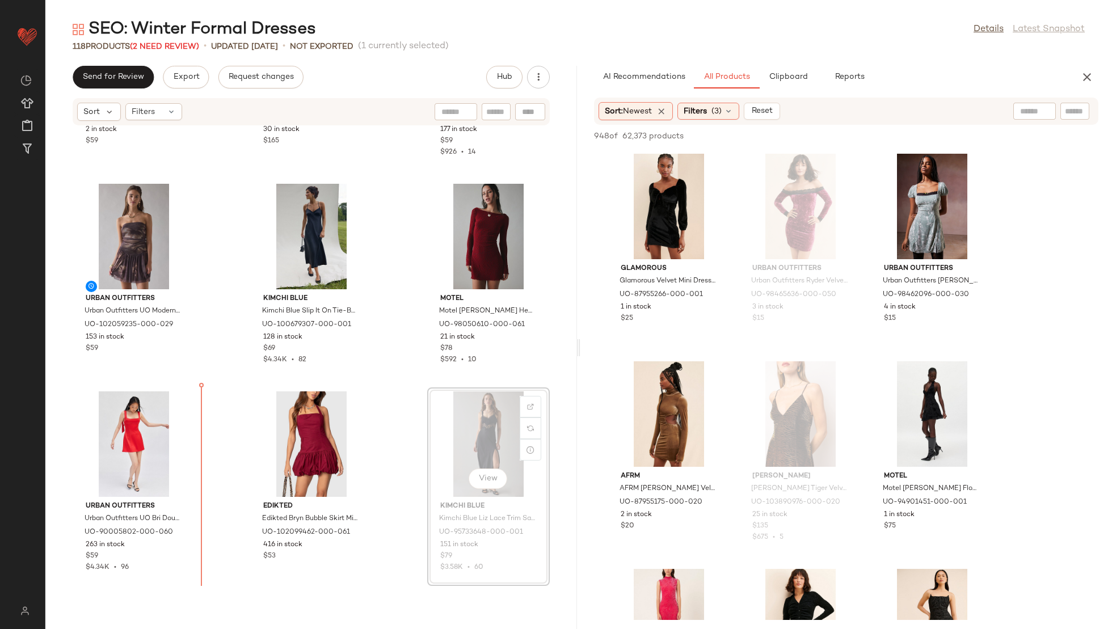
scroll to position [2273, 0]
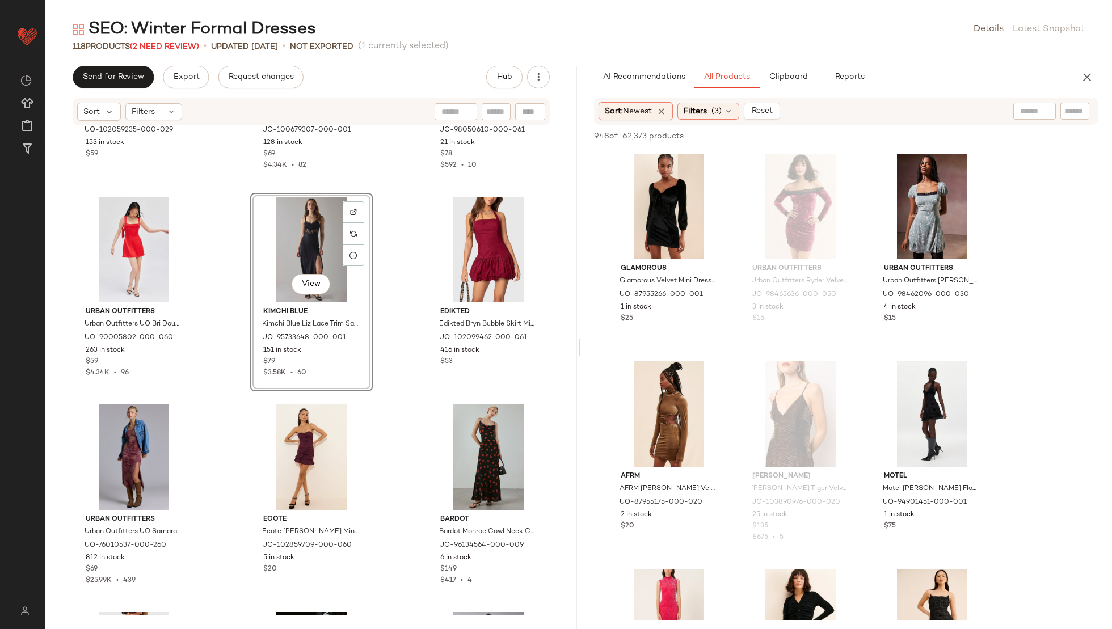
scroll to position [2467, 0]
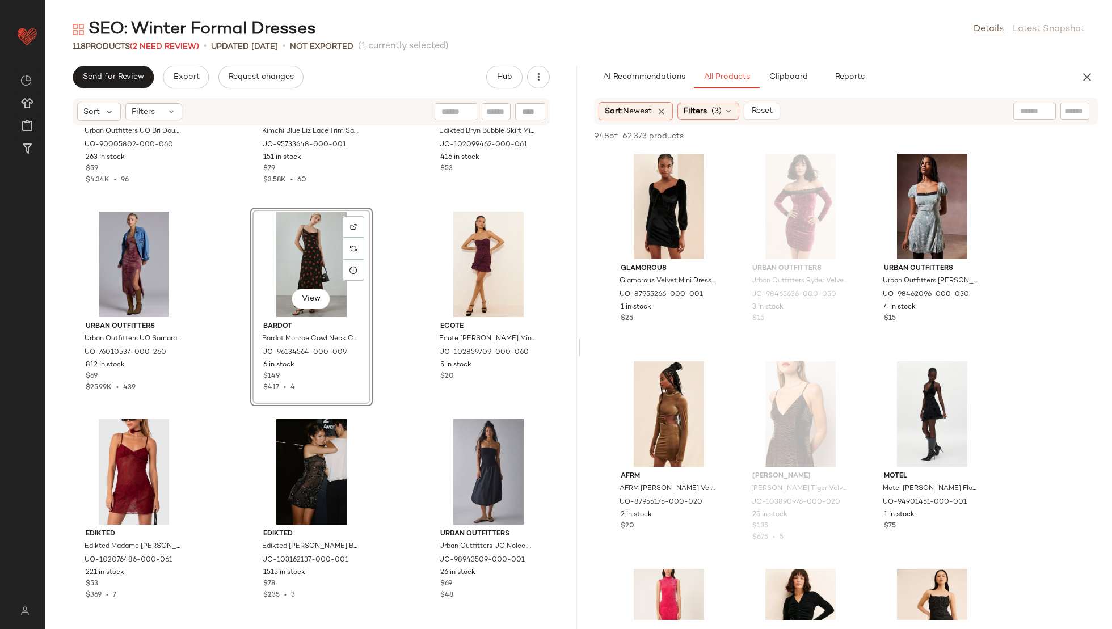
scroll to position [2635, 0]
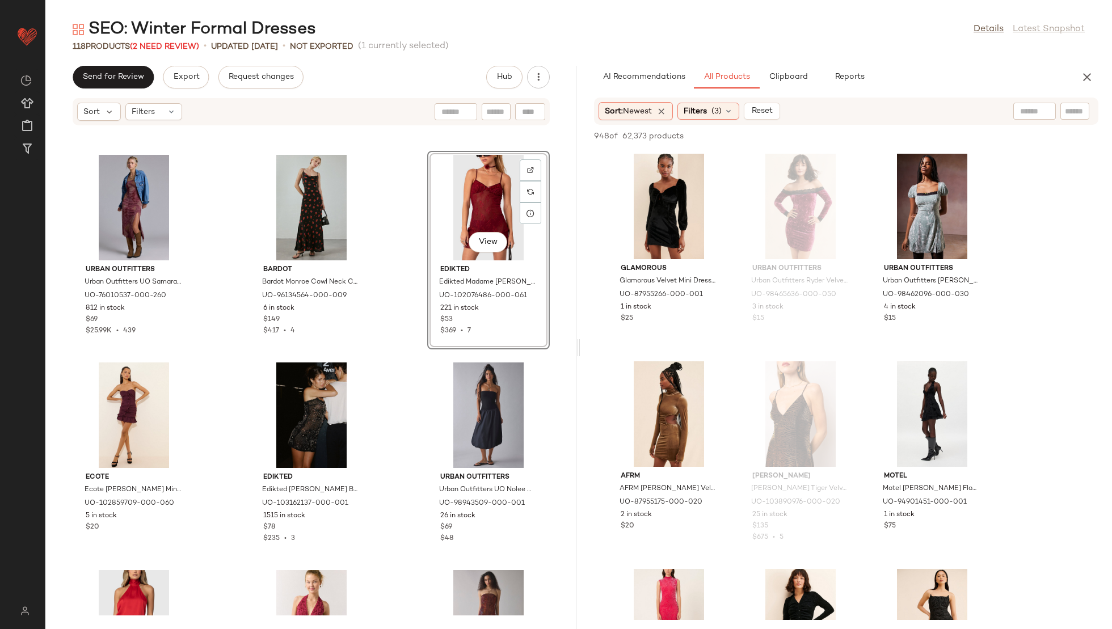
scroll to position [2695, 0]
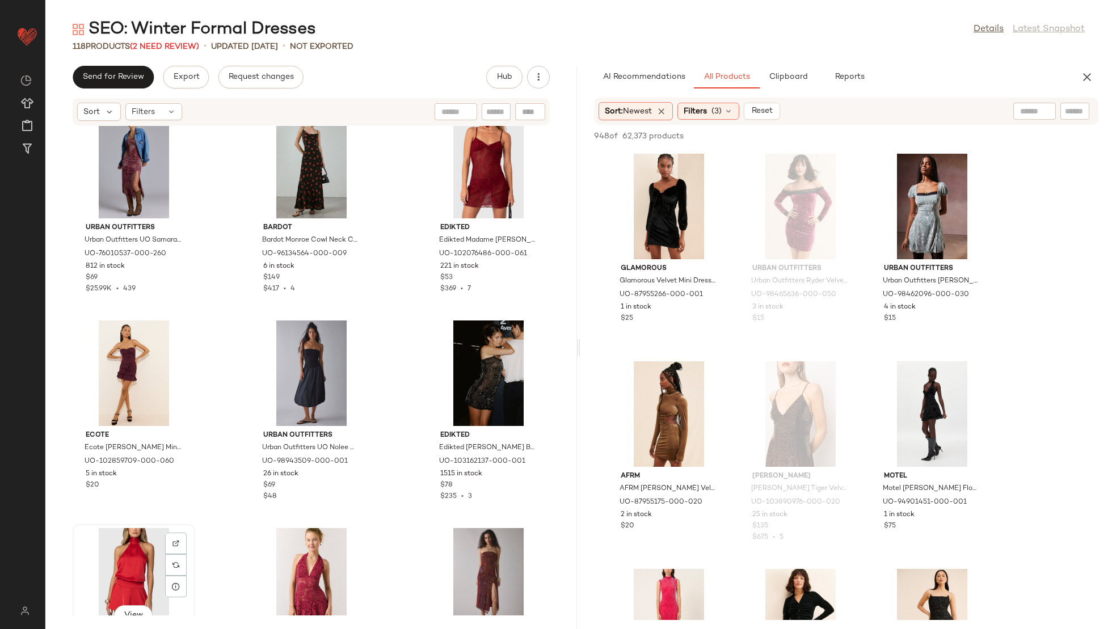
scroll to position [2732, 0]
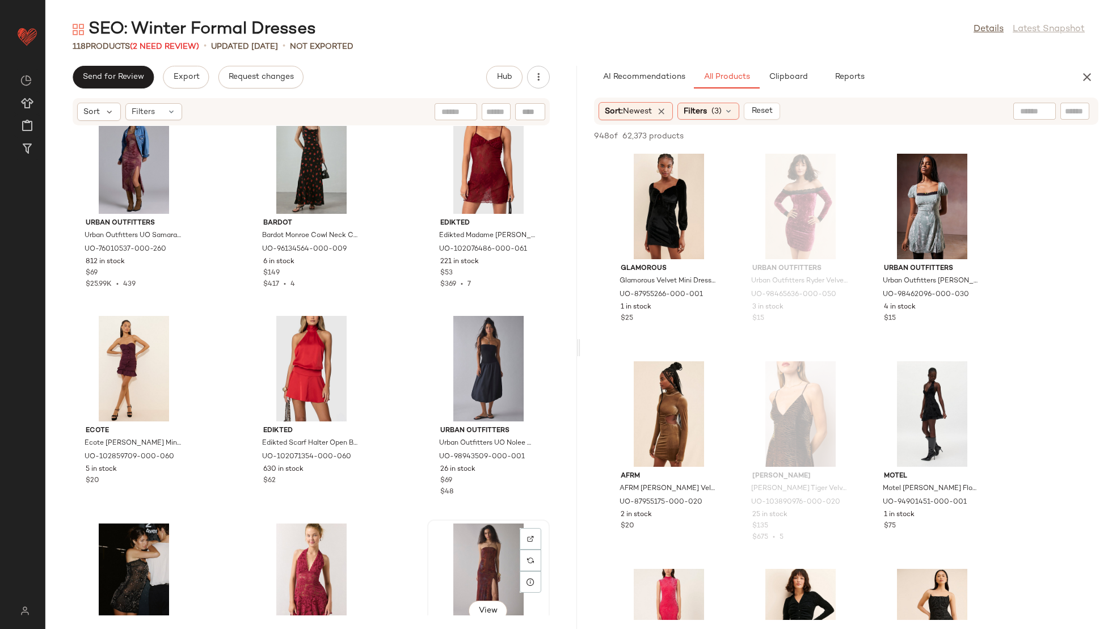
click at [464, 545] on div "View" at bounding box center [488, 577] width 115 height 106
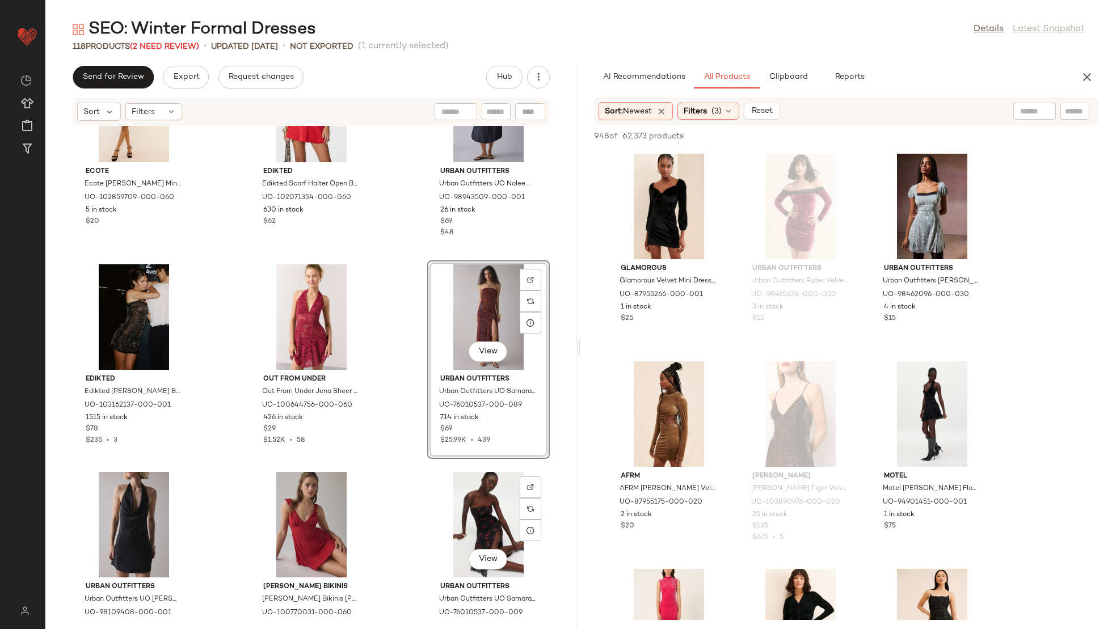
scroll to position [2993, 0]
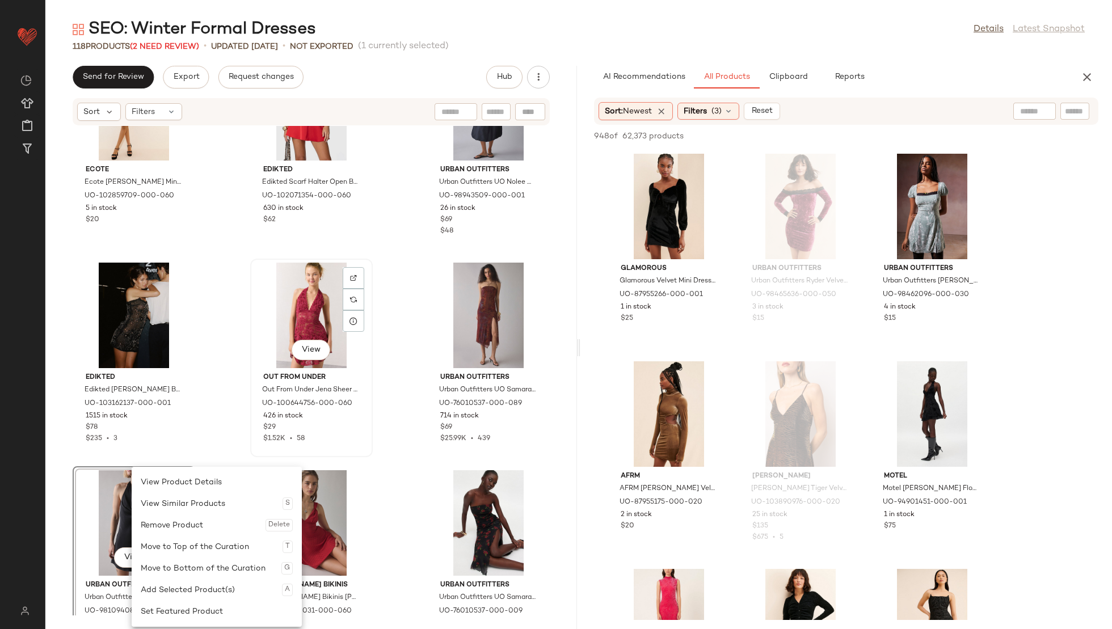
drag, startPoint x: 132, startPoint y: 512, endPoint x: 367, endPoint y: 339, distance: 292.2
click at [407, 367] on div "Ecote Ecote Camilla Ruffle Mini Dress in Red, Women's at Urban Outfitters UO-10…" at bounding box center [311, 371] width 532 height 490
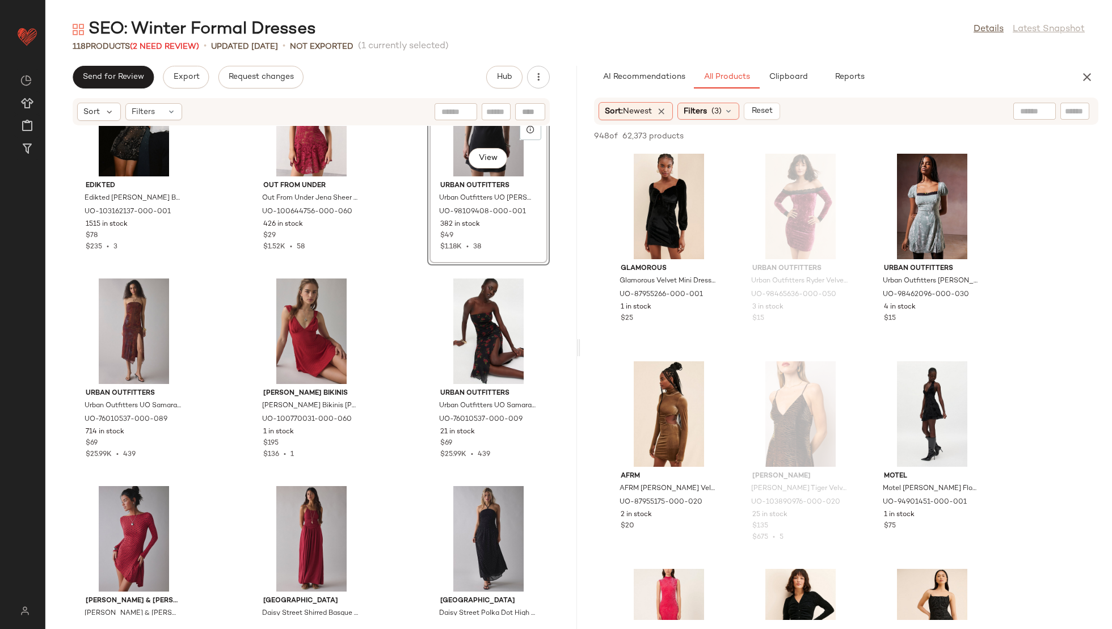
scroll to position [3211, 0]
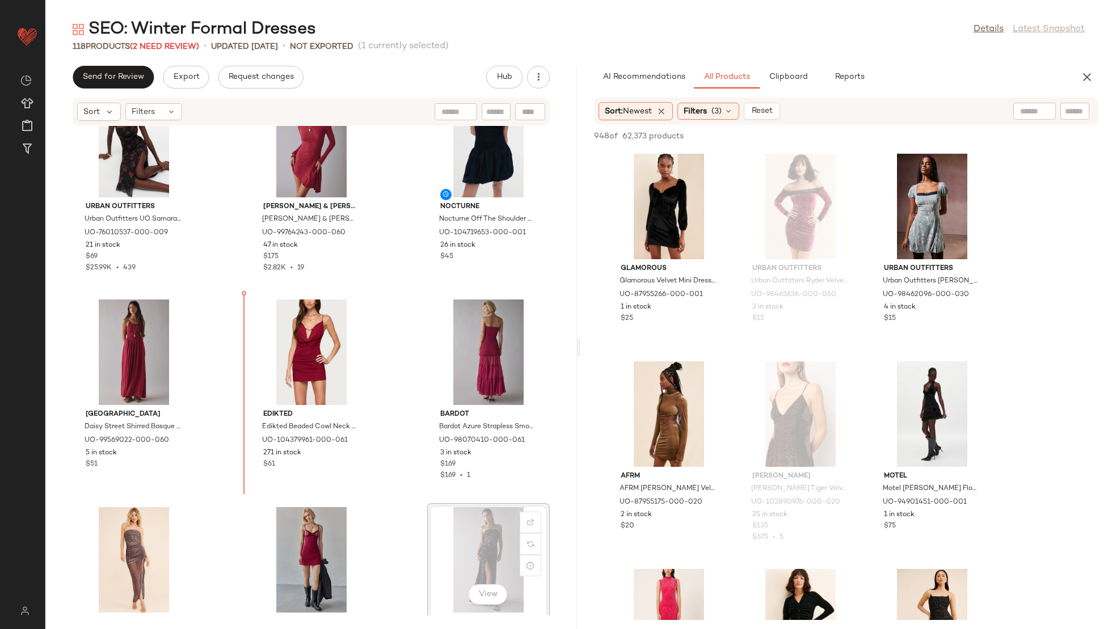
scroll to position [3581, 0]
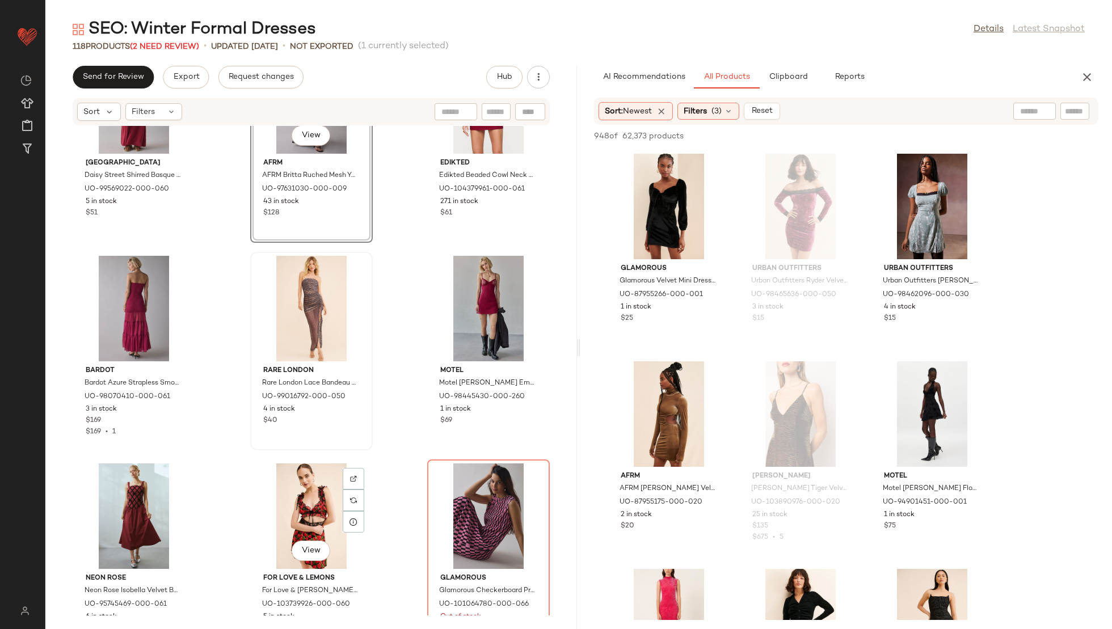
scroll to position [3845, 0]
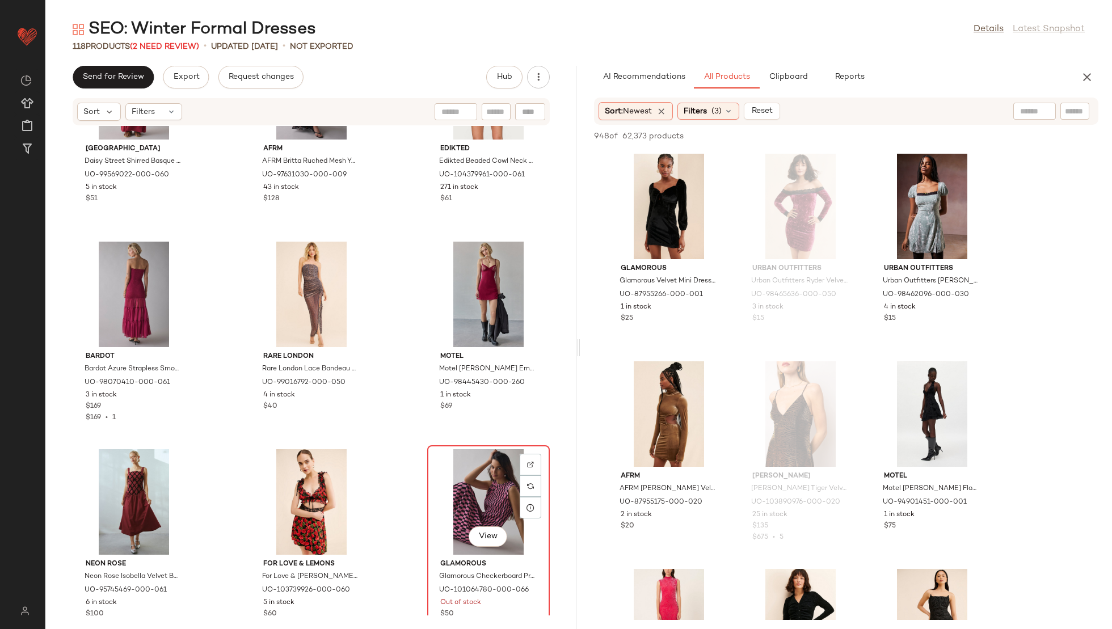
click at [467, 481] on div "View" at bounding box center [488, 502] width 115 height 106
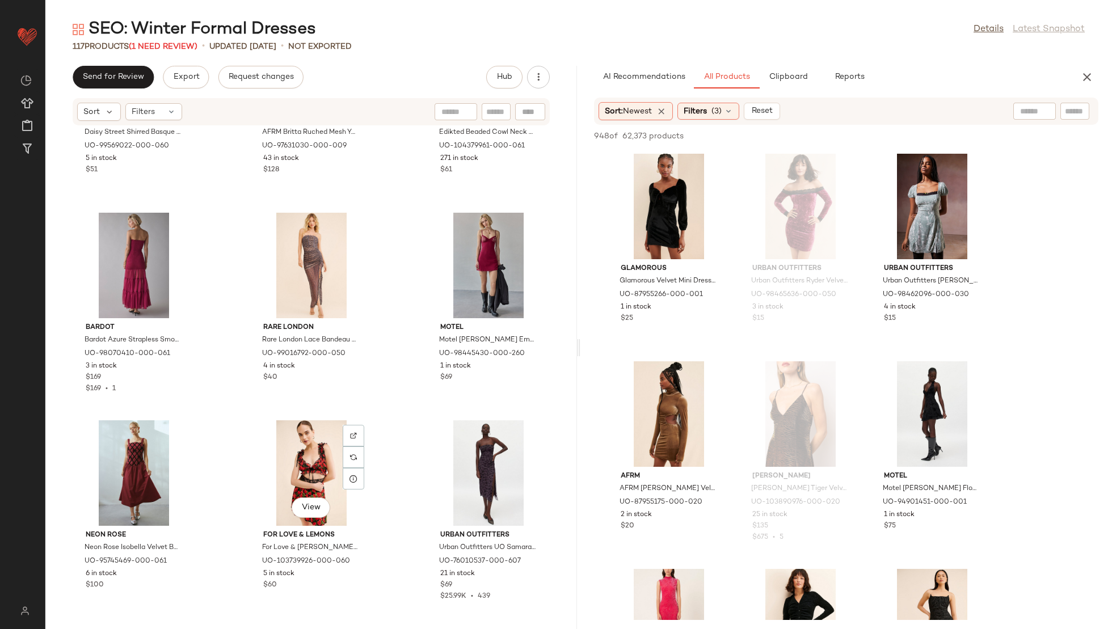
scroll to position [4031, 0]
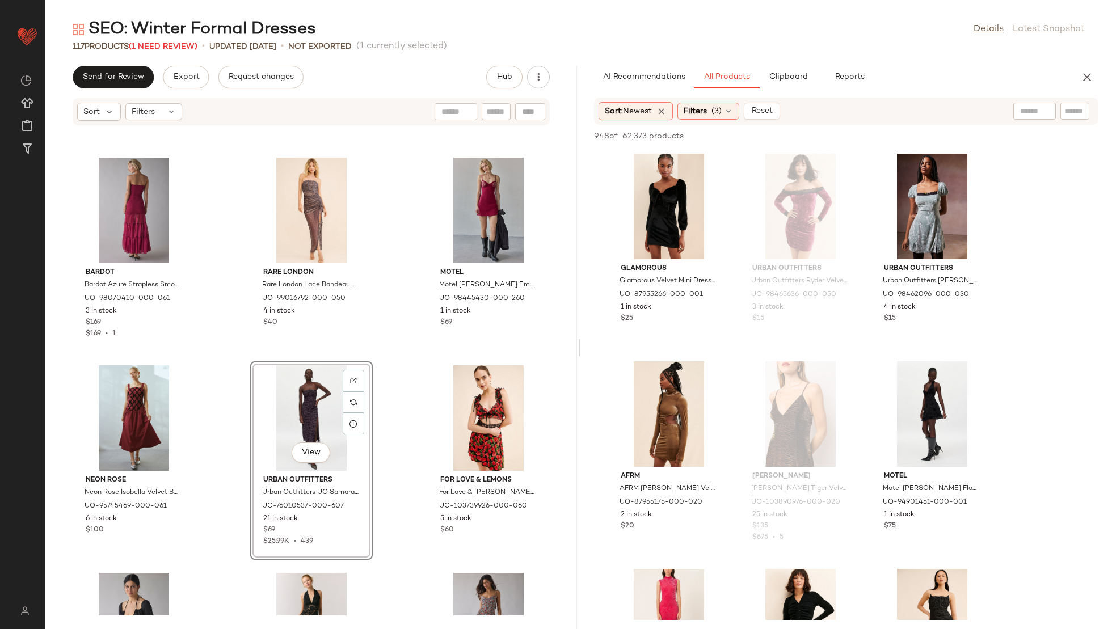
scroll to position [3929, 0]
click at [141, 576] on div "View" at bounding box center [134, 625] width 115 height 106
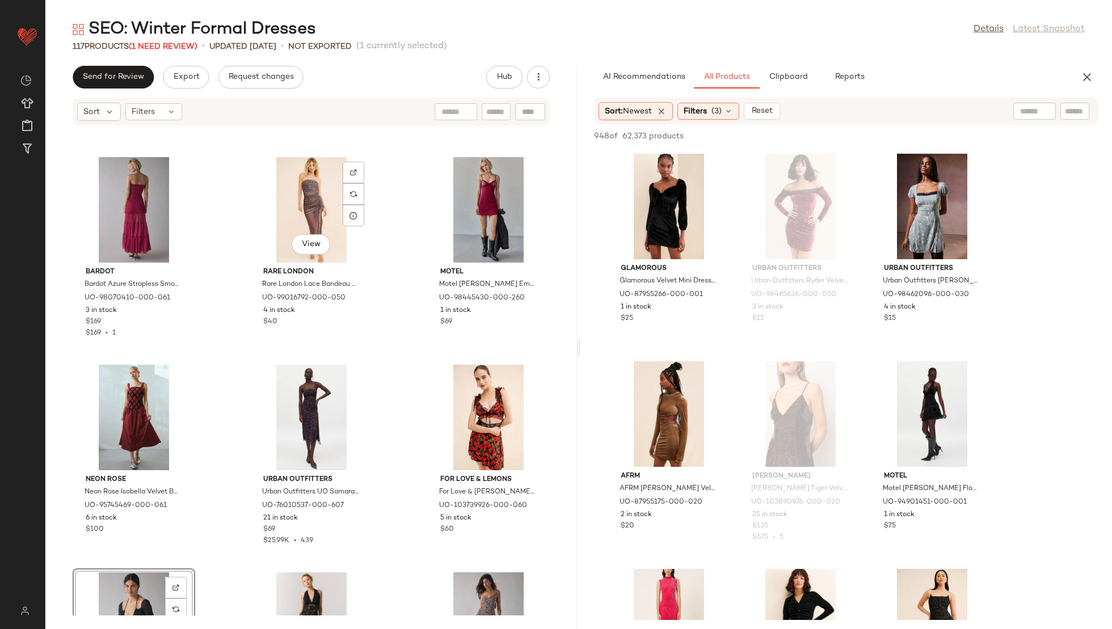
drag, startPoint x: 141, startPoint y: 576, endPoint x: 243, endPoint y: 304, distance: 290.8
click at [269, 236] on div "Bardot Bardot Azure Strapless Smocked Tiered Chiffon Maxi Dress in Maroon, Wome…" at bounding box center [311, 371] width 532 height 490
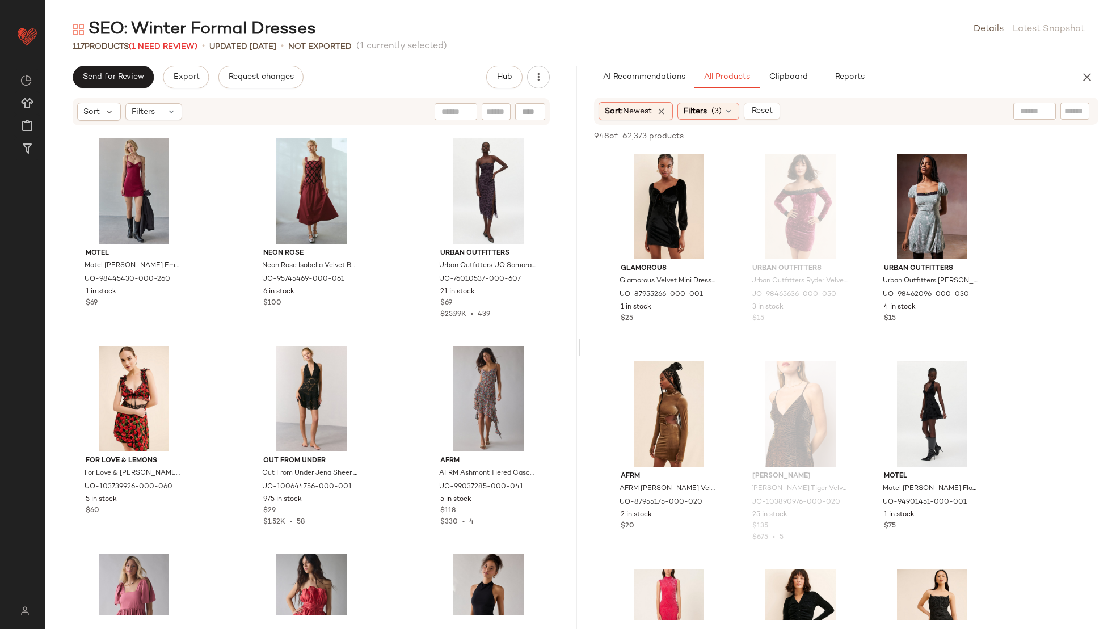
scroll to position [4289, 0]
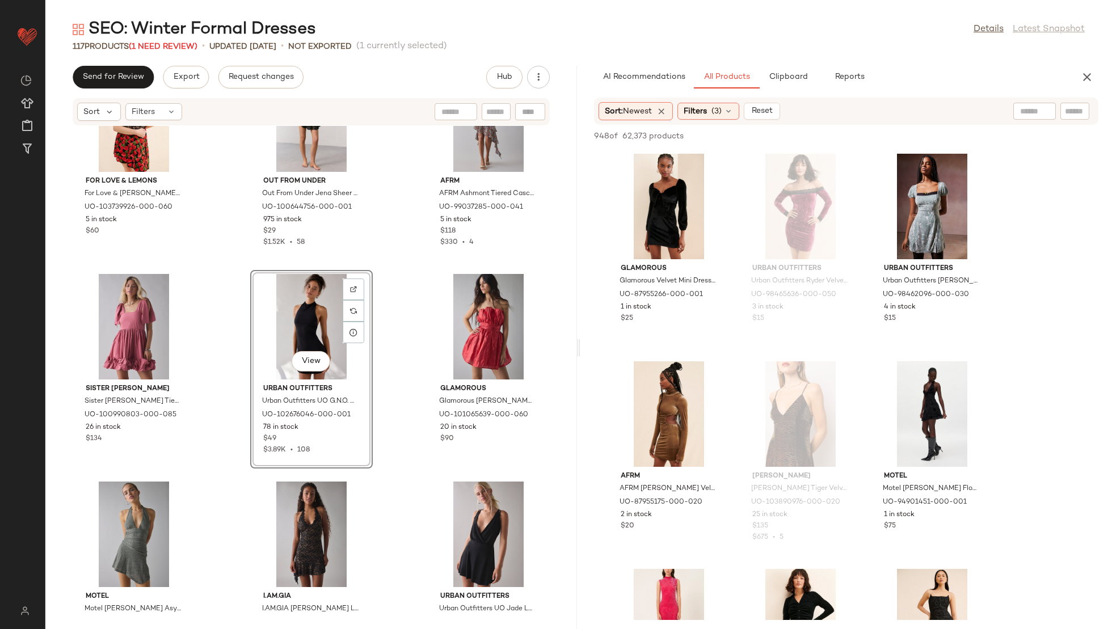
scroll to position [4471, 0]
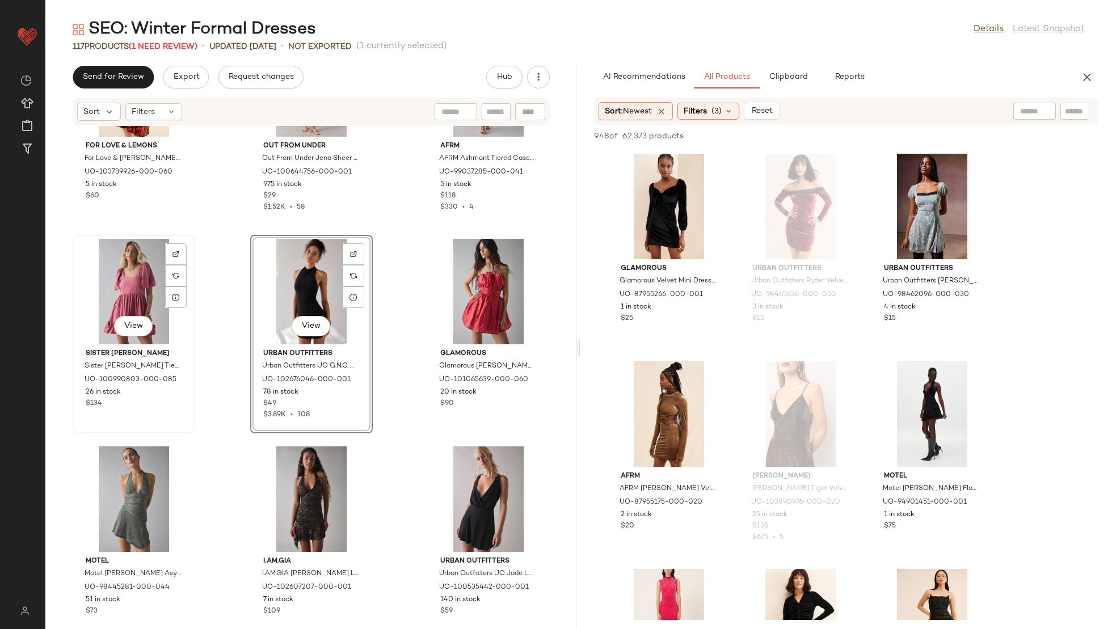
click at [115, 263] on div "View" at bounding box center [134, 292] width 115 height 106
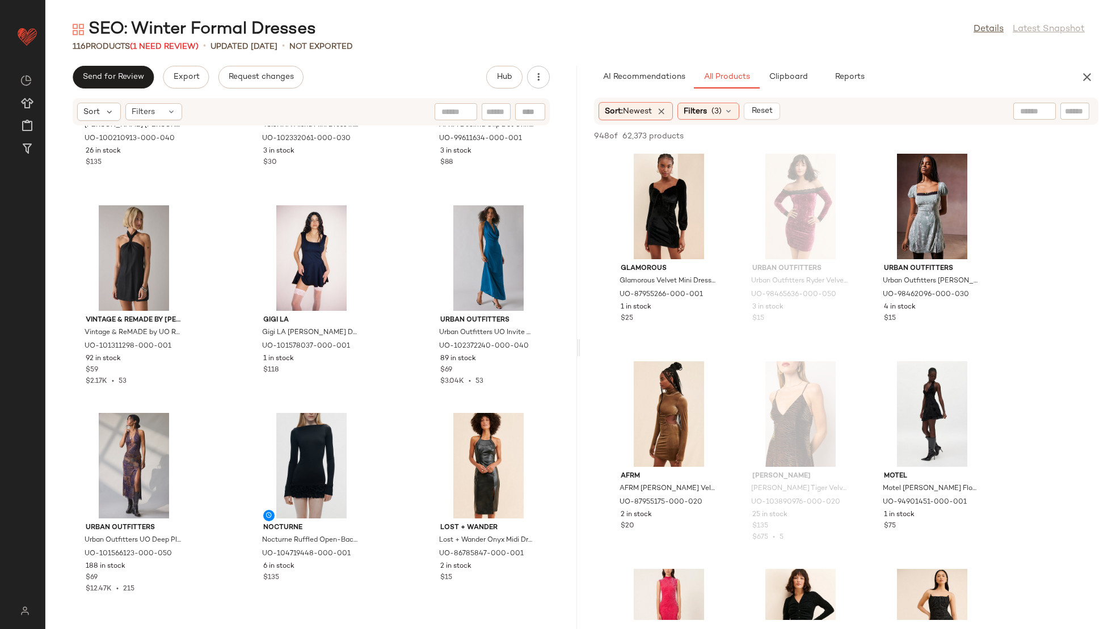
scroll to position [4976, 0]
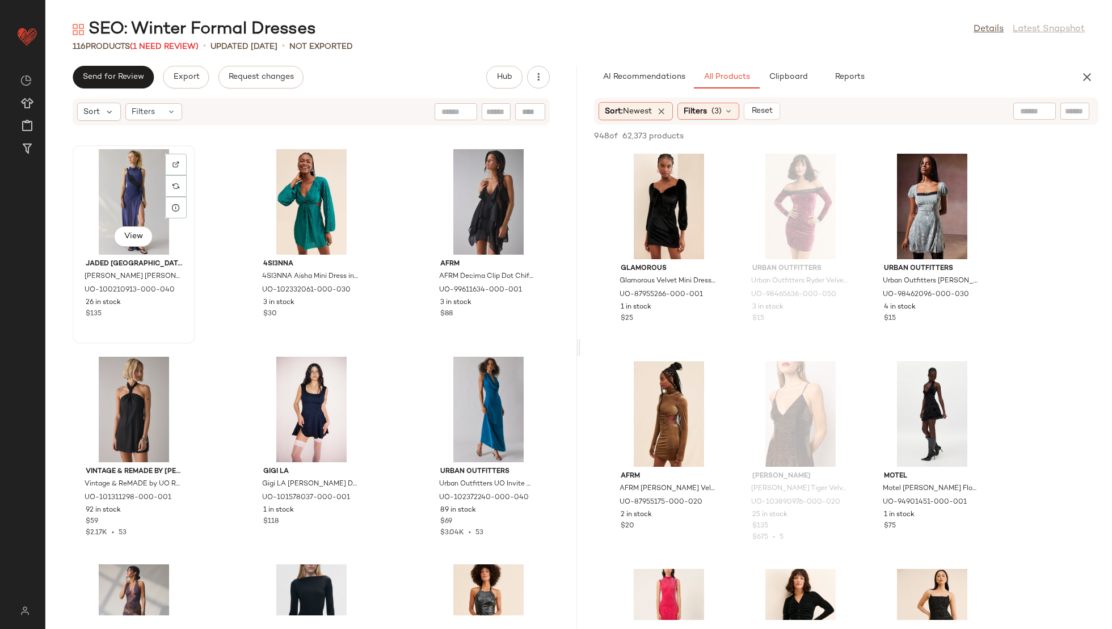
click at [122, 184] on div "View" at bounding box center [134, 202] width 115 height 106
click at [162, 237] on div "View" at bounding box center [134, 202] width 115 height 106
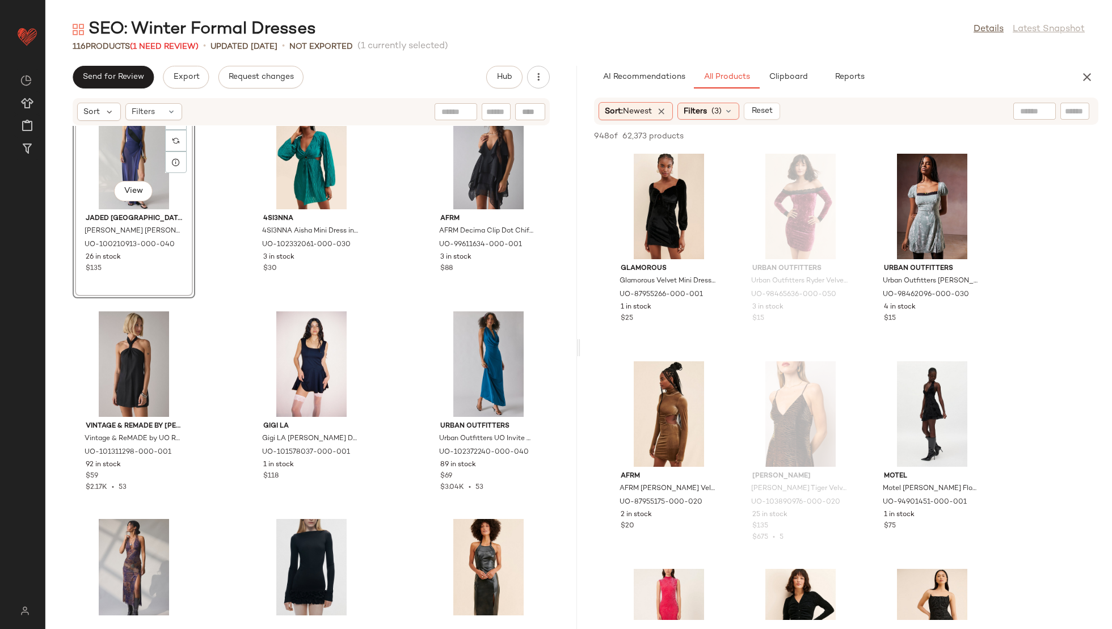
scroll to position [5029, 0]
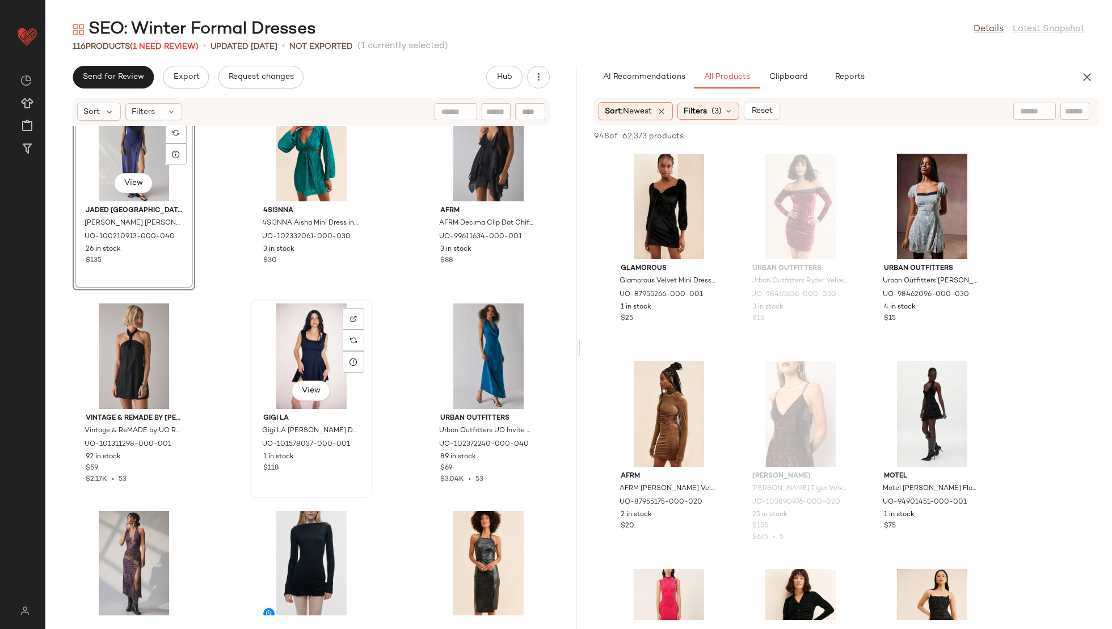
click at [304, 344] on div "View" at bounding box center [311, 357] width 115 height 106
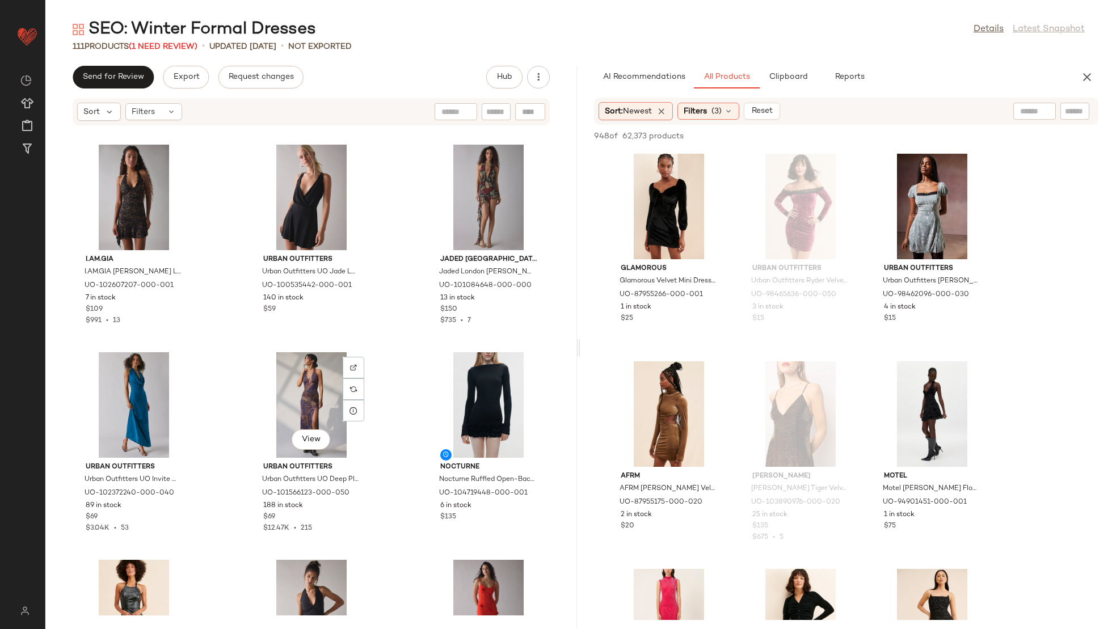
scroll to position [4754, 0]
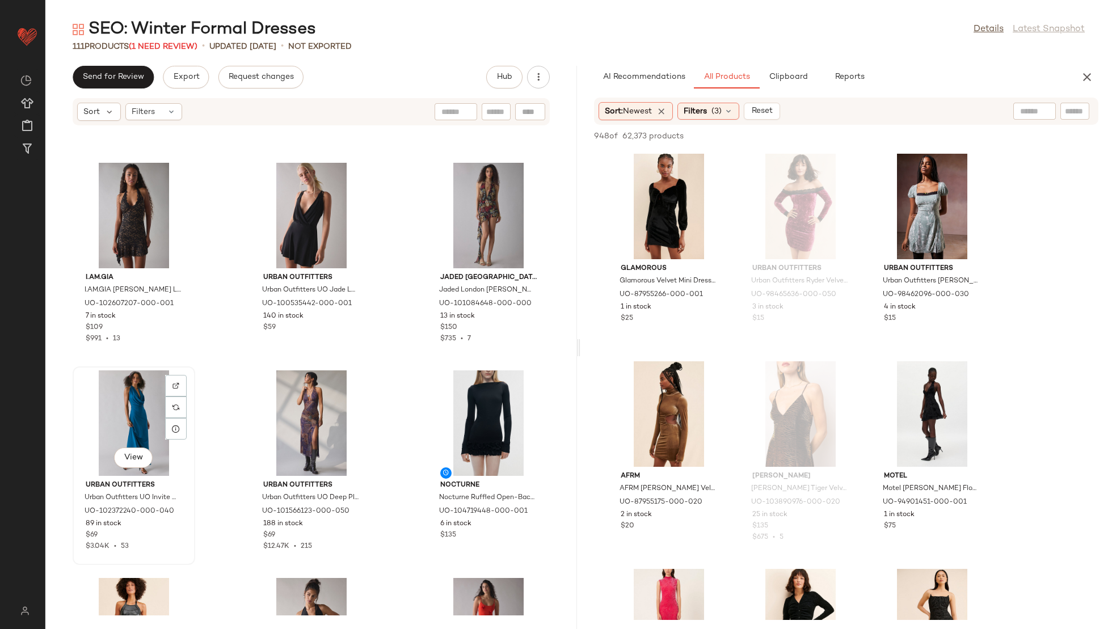
click at [134, 393] on div "View" at bounding box center [134, 423] width 115 height 106
click at [286, 408] on div "View" at bounding box center [311, 423] width 115 height 106
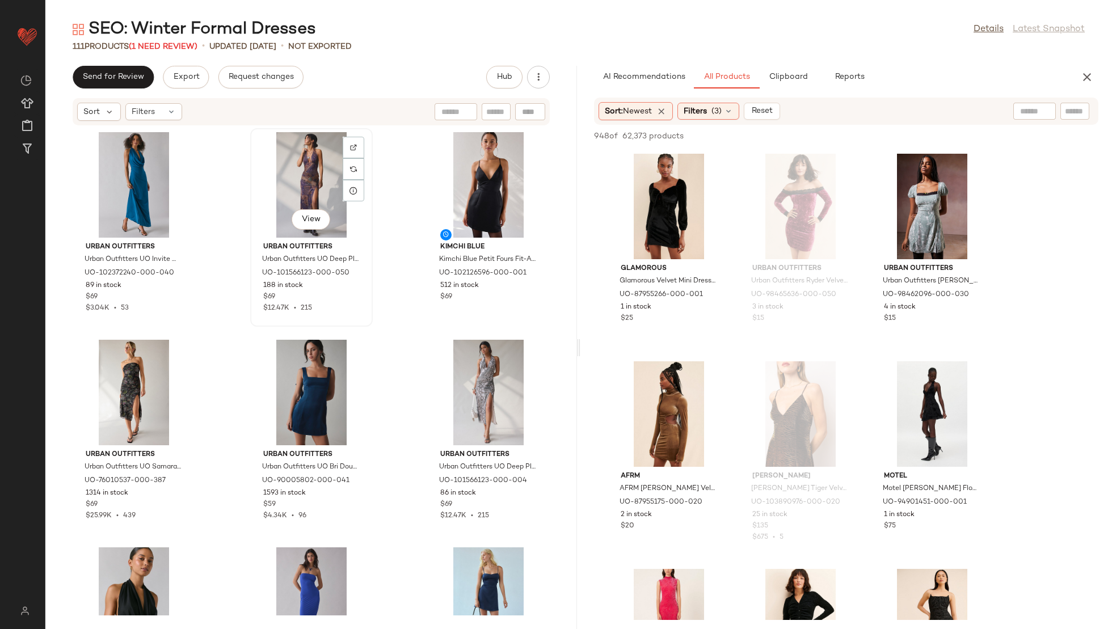
click at [300, 178] on div "View" at bounding box center [311, 185] width 115 height 106
drag, startPoint x: 300, startPoint y: 178, endPoint x: 374, endPoint y: 481, distance: 311.9
click at [374, 481] on div "Urban Outfitters Urban Outfitters UO Invite Only Plunging Halter Cowl Open-Back…" at bounding box center [311, 371] width 532 height 490
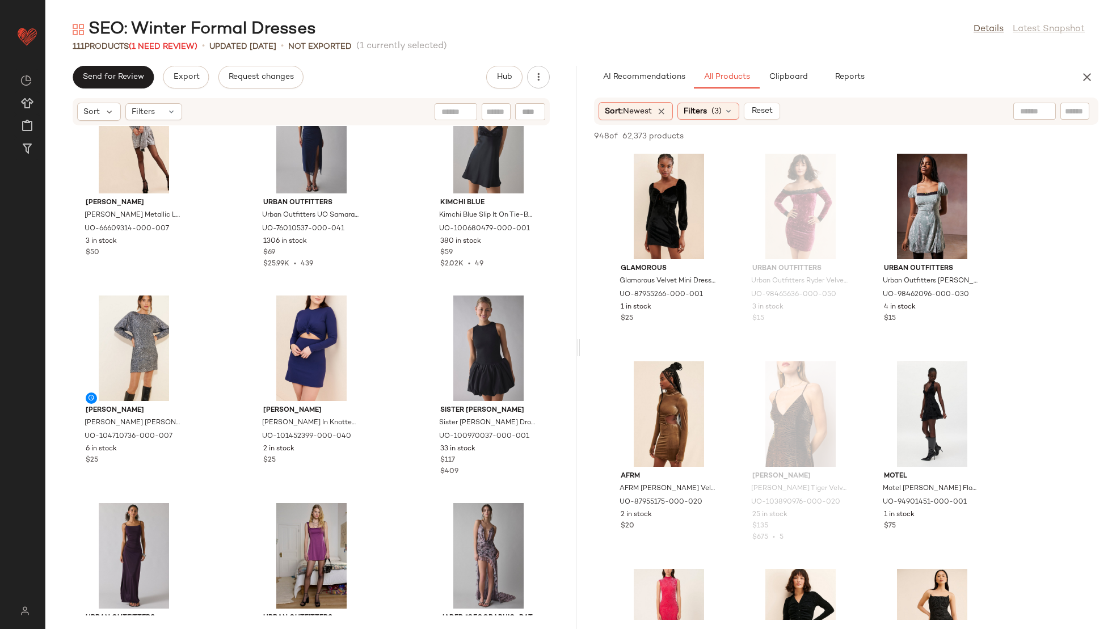
scroll to position [957, 0]
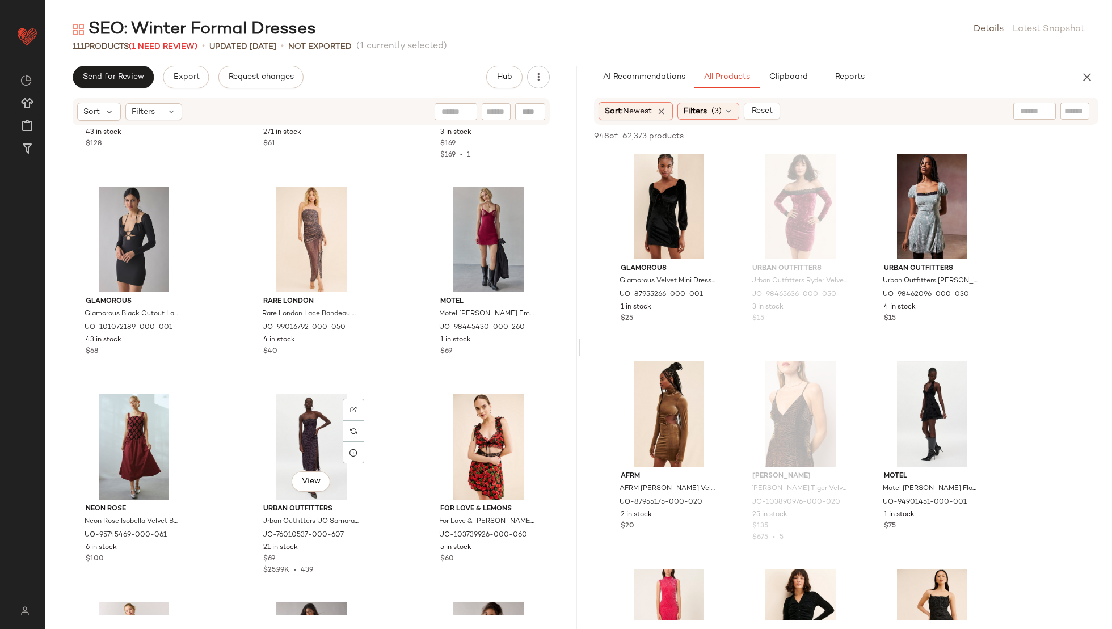
scroll to position [3933, 0]
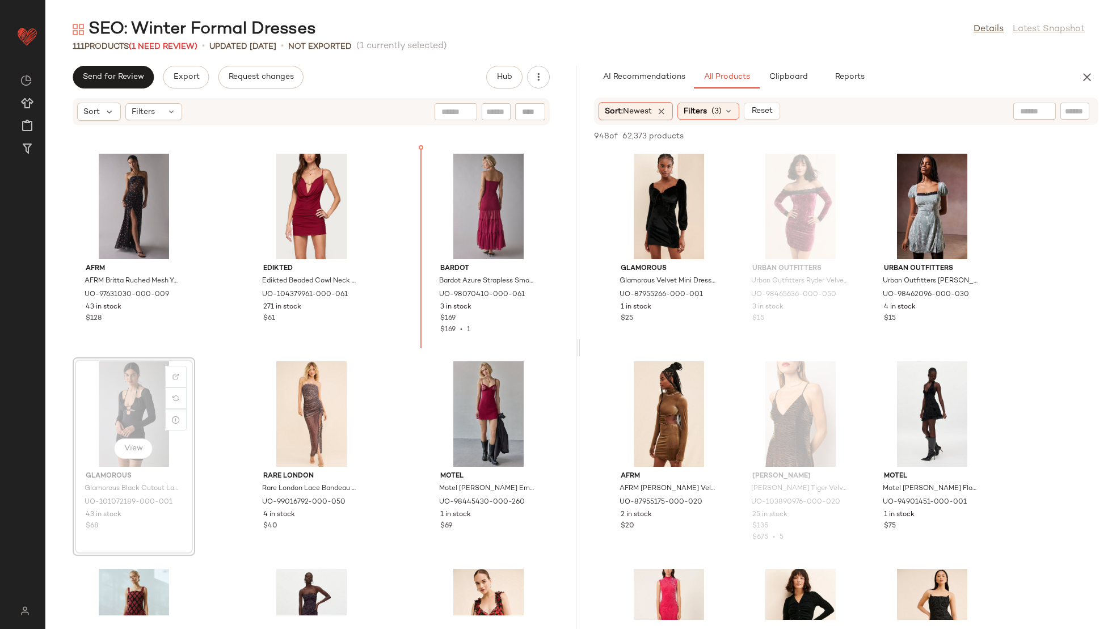
scroll to position [3930, 0]
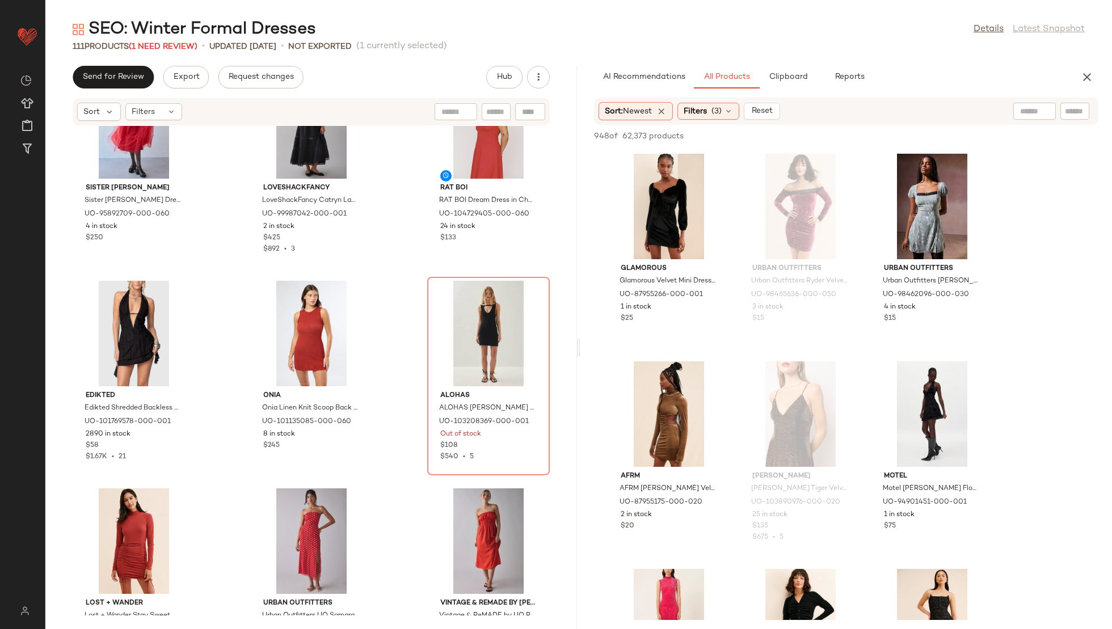
scroll to position [6119, 0]
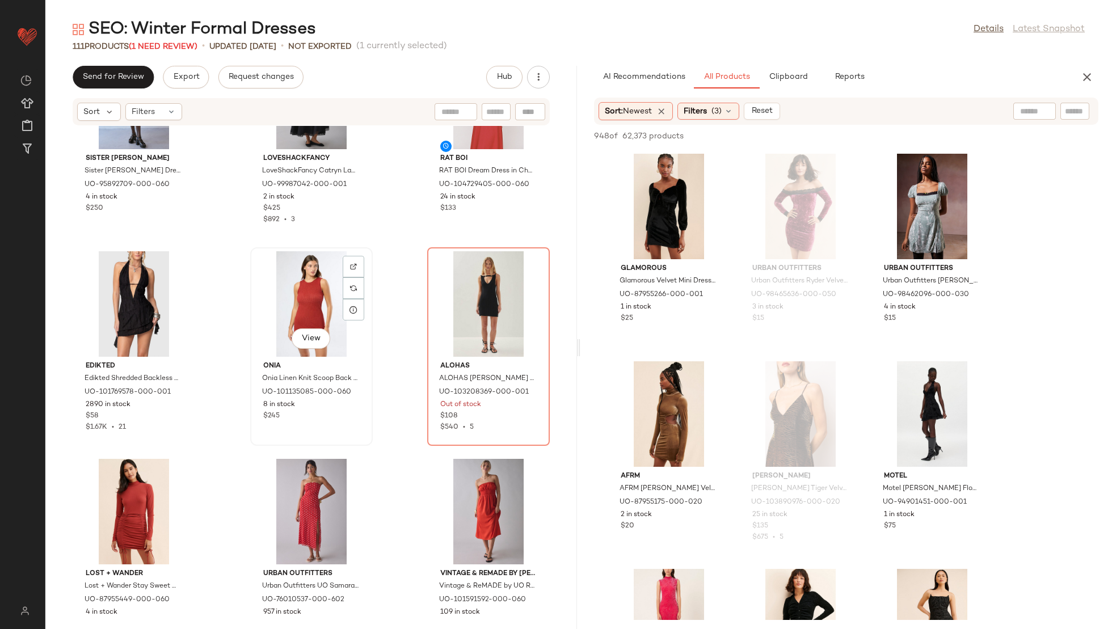
click at [291, 298] on div "View" at bounding box center [311, 304] width 115 height 106
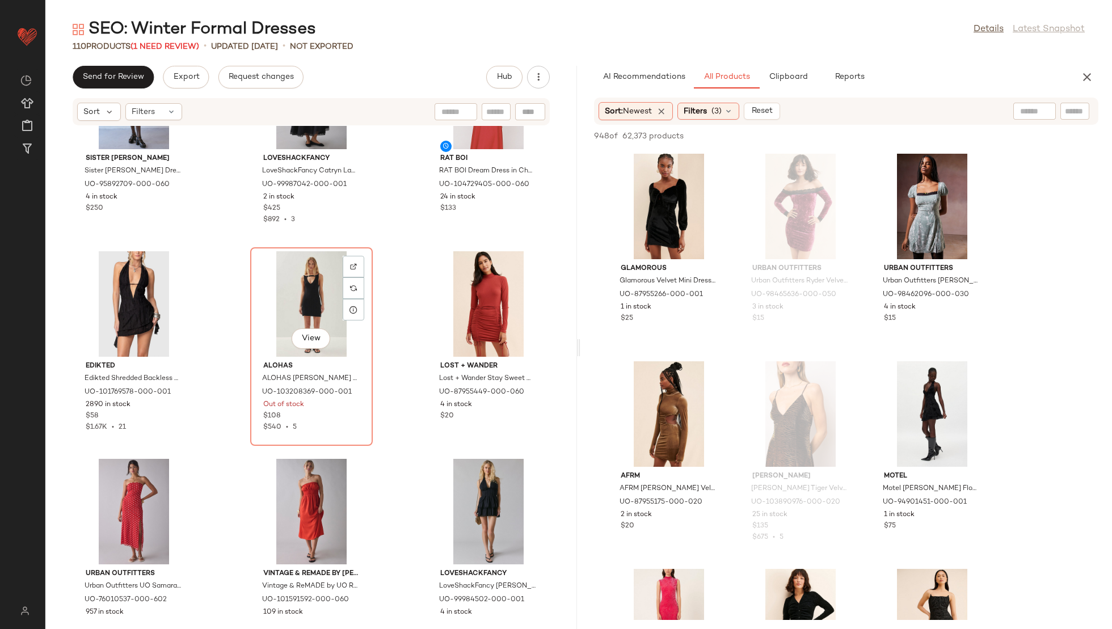
click at [291, 298] on div "View" at bounding box center [311, 304] width 115 height 106
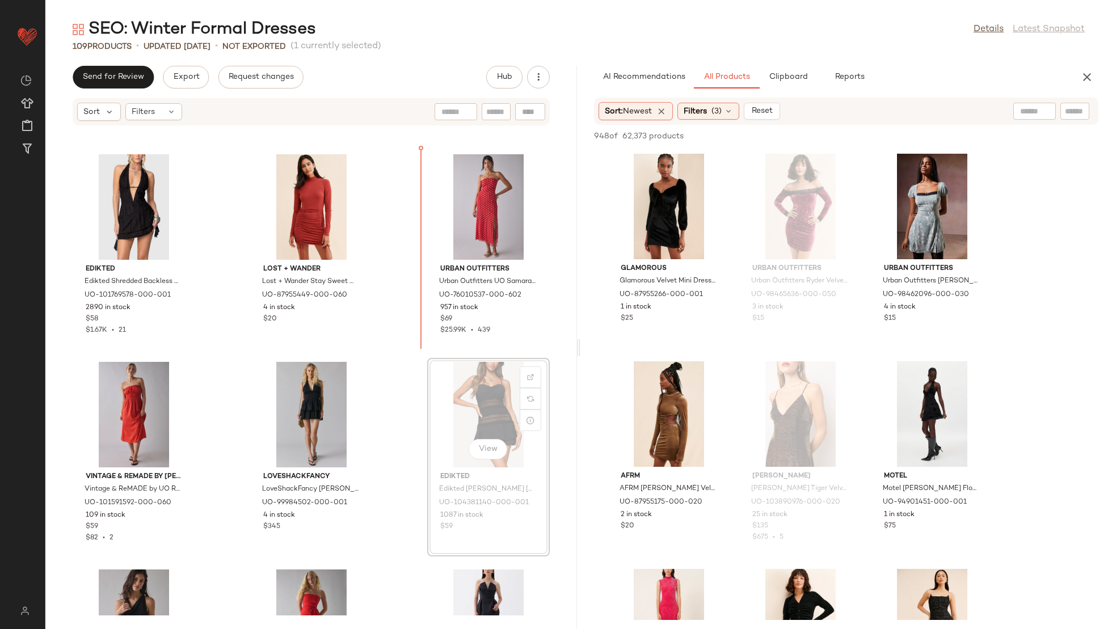
scroll to position [6221, 0]
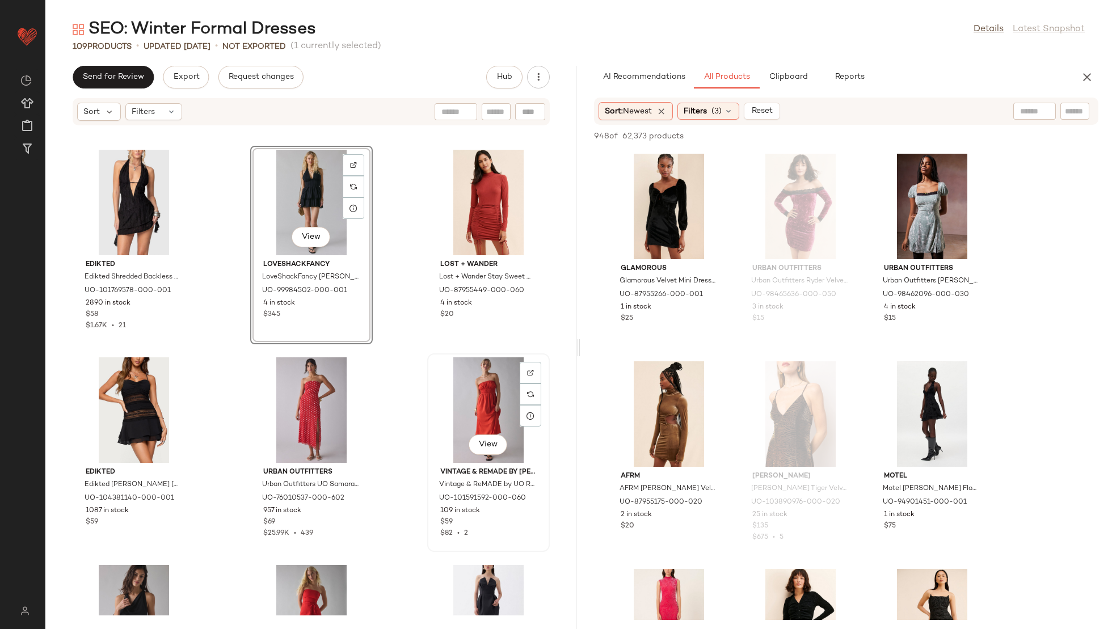
click at [483, 410] on div "View" at bounding box center [488, 410] width 115 height 106
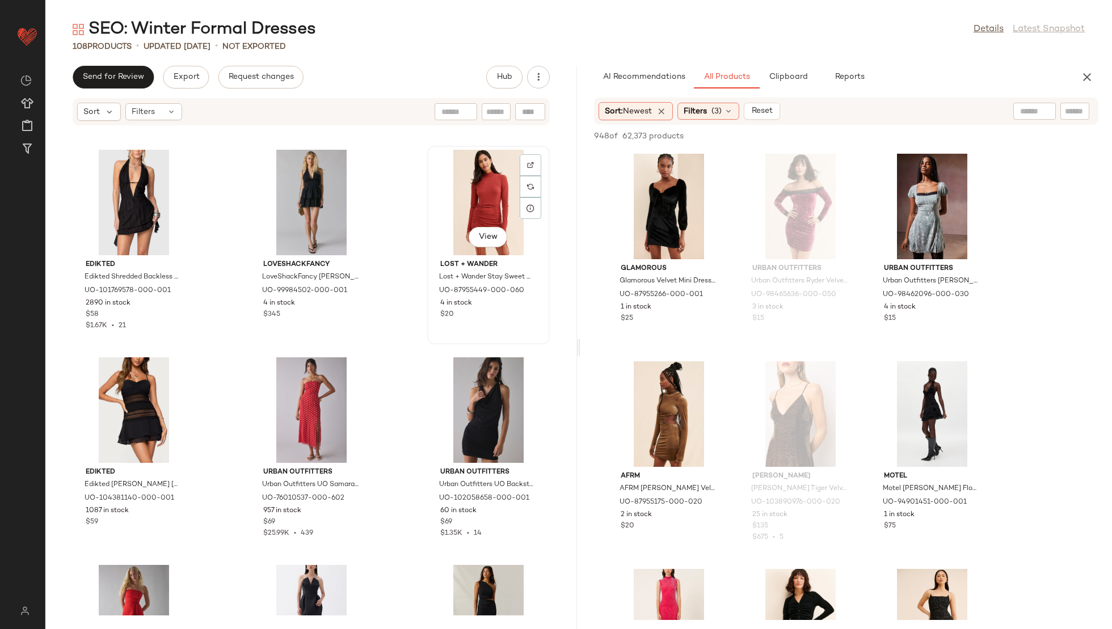
click at [473, 172] on div "View" at bounding box center [488, 203] width 115 height 106
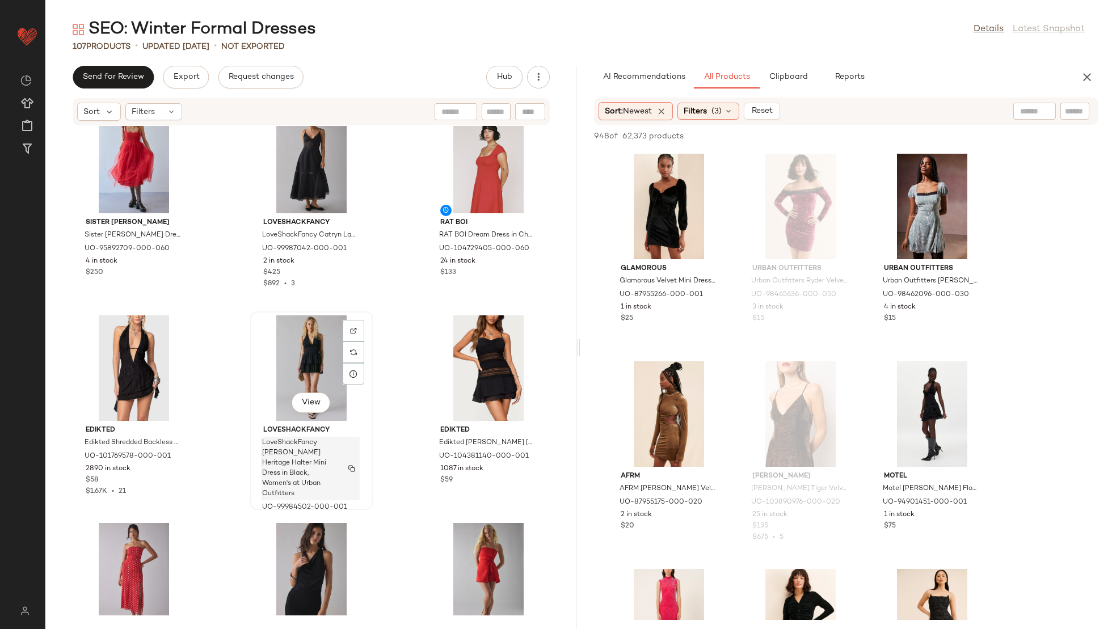
scroll to position [6051, 0]
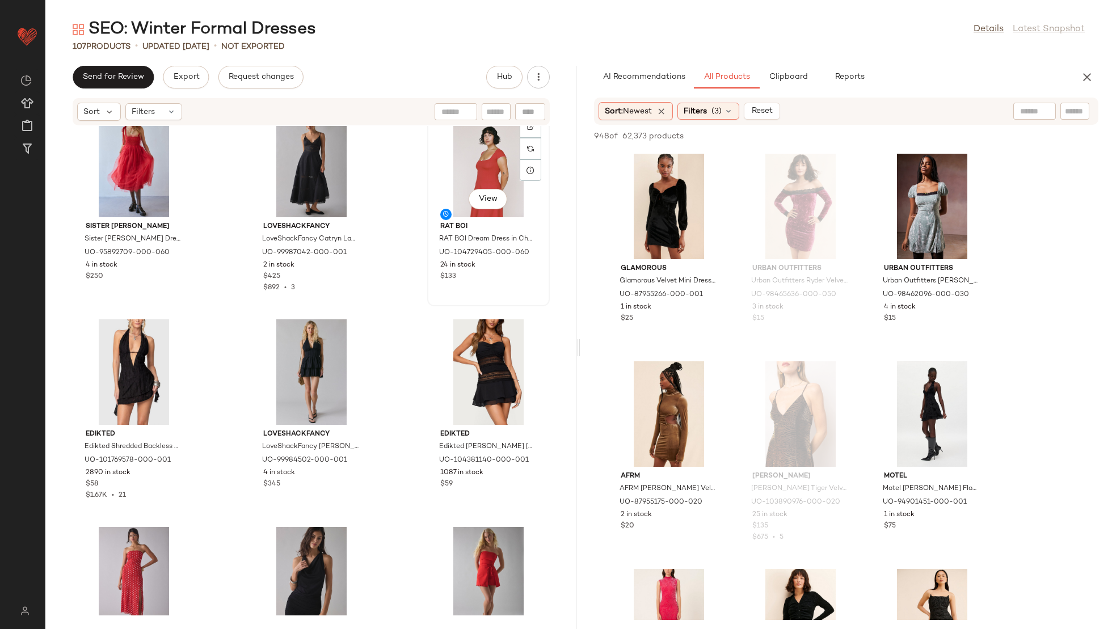
click at [504, 152] on div "View" at bounding box center [488, 165] width 115 height 106
click at [318, 551] on div "View" at bounding box center [311, 580] width 115 height 106
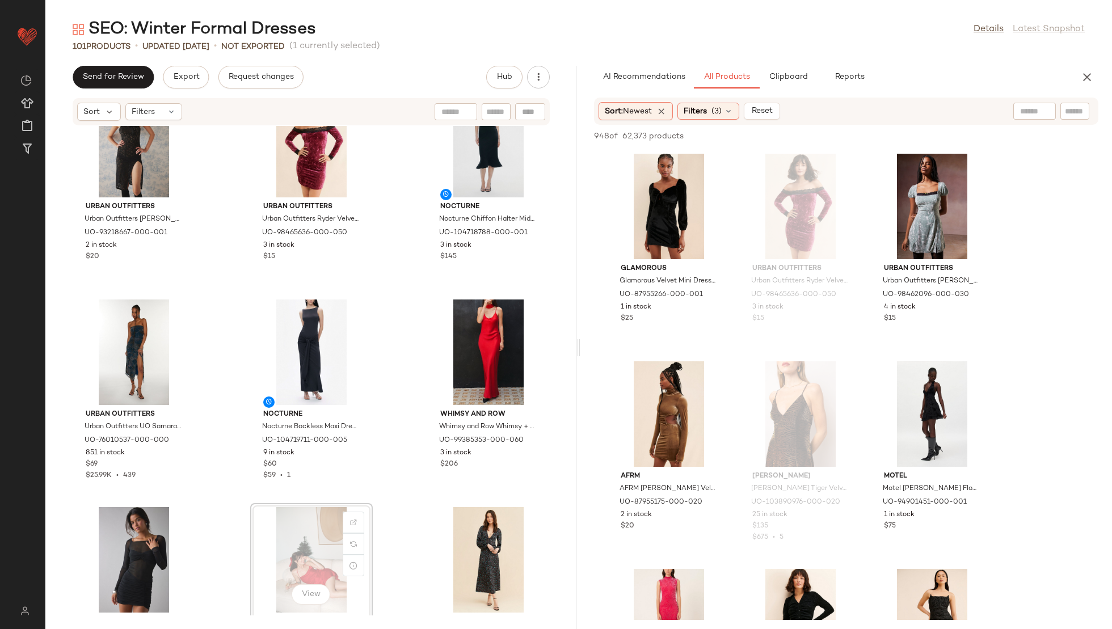
scroll to position [5450, 0]
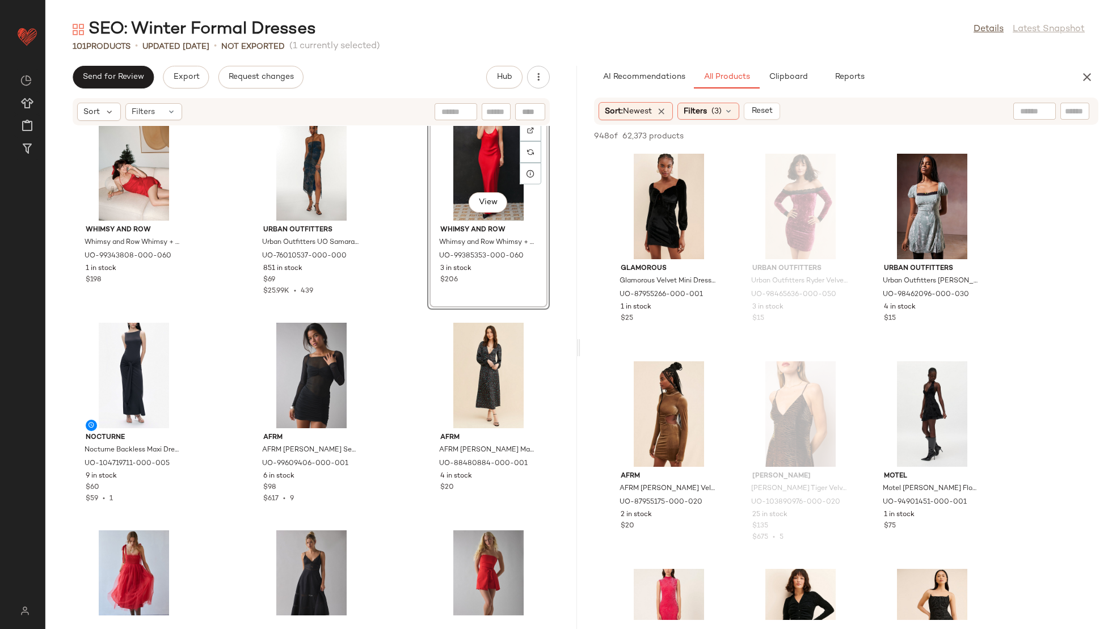
scroll to position [5758, 0]
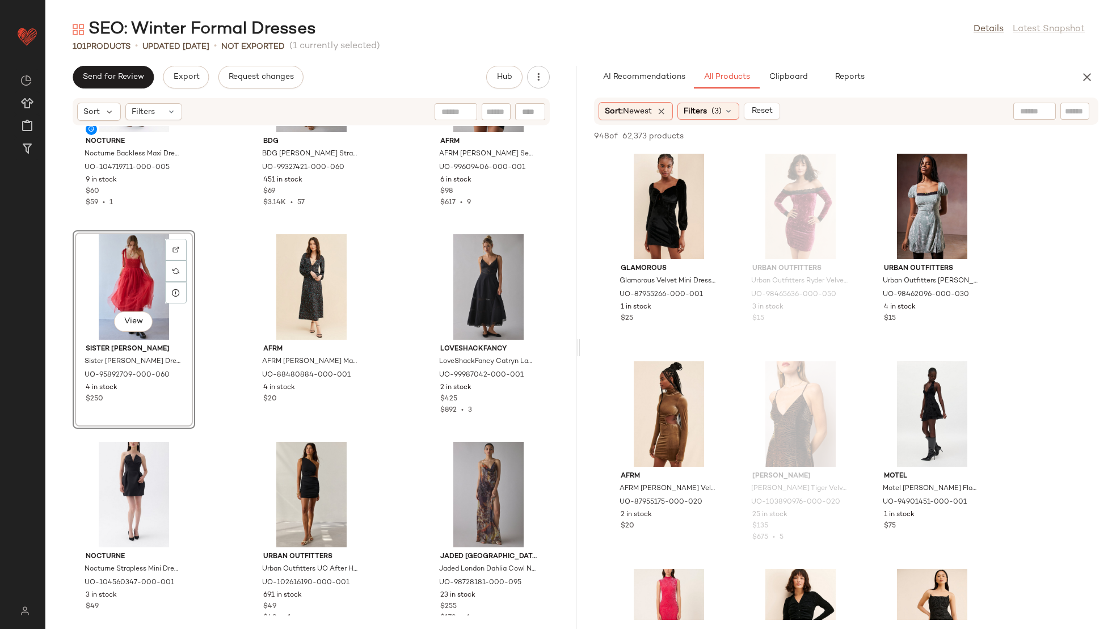
scroll to position [5947, 0]
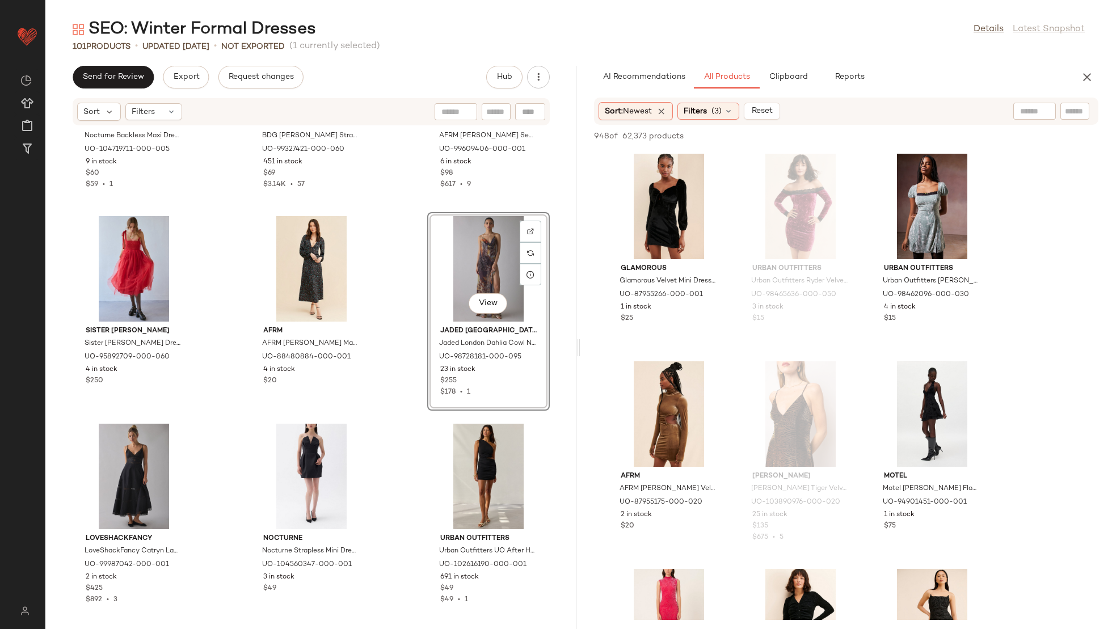
scroll to position [6029, 0]
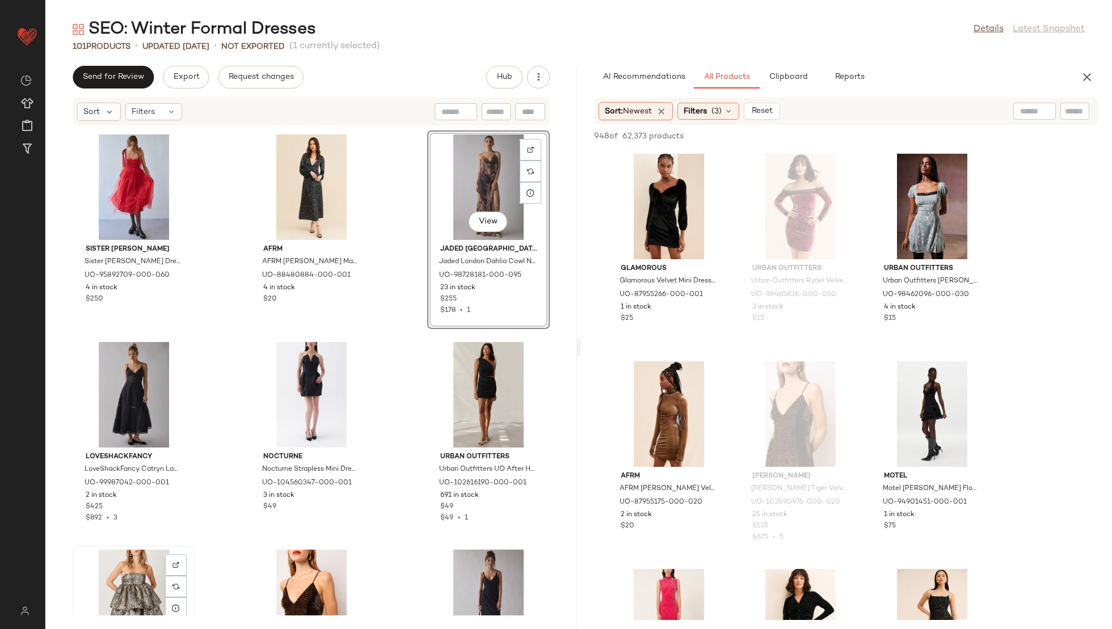
click at [162, 588] on div "View" at bounding box center [134, 603] width 115 height 106
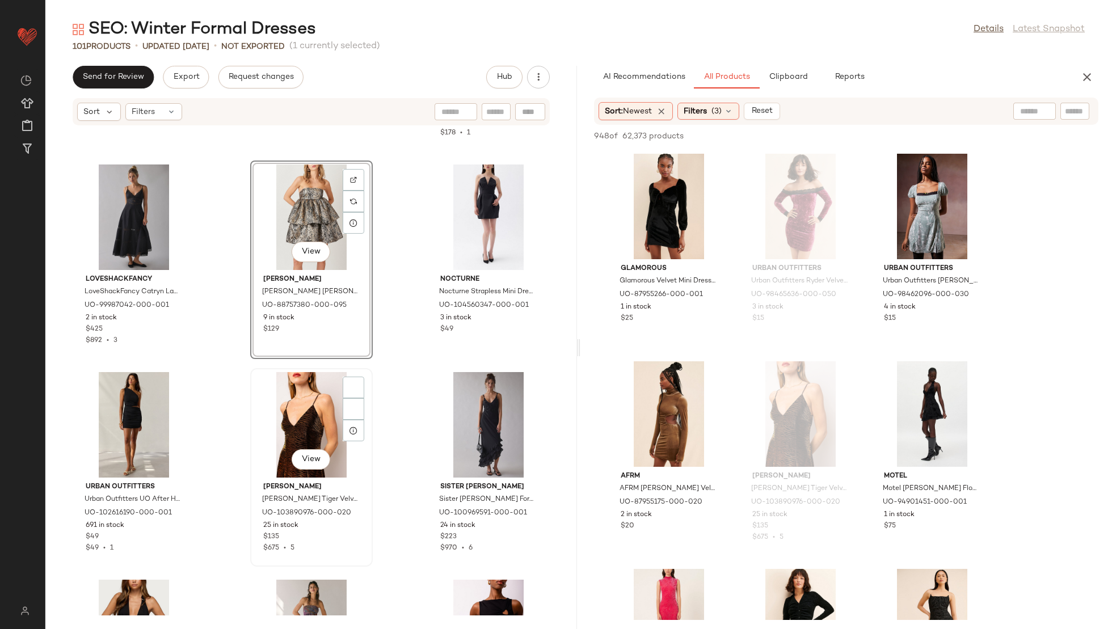
scroll to position [6211, 0]
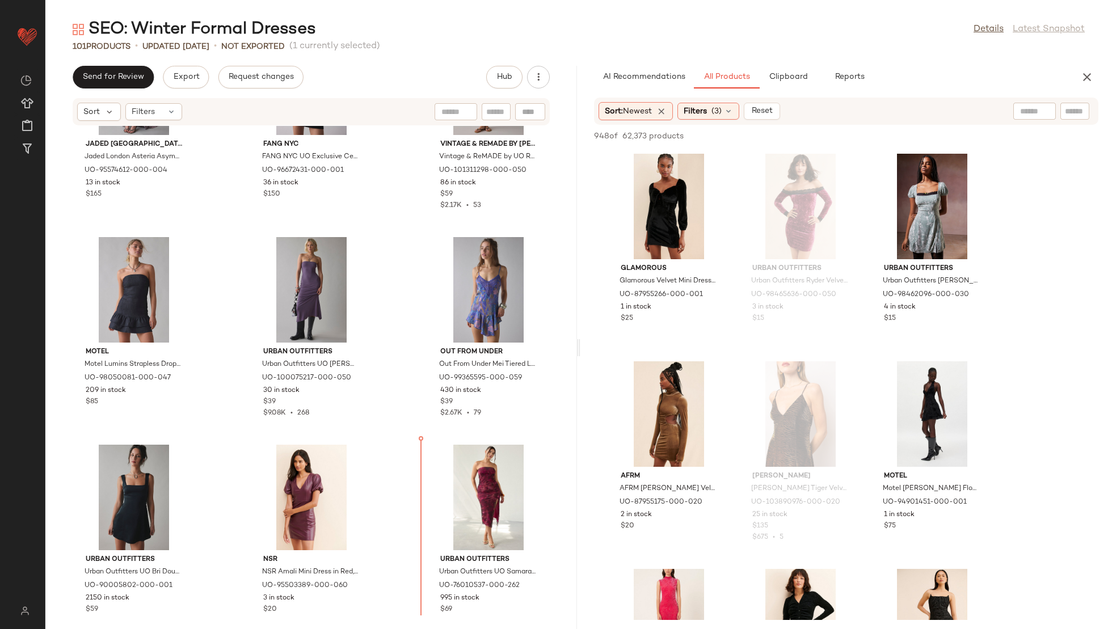
scroll to position [1595, 0]
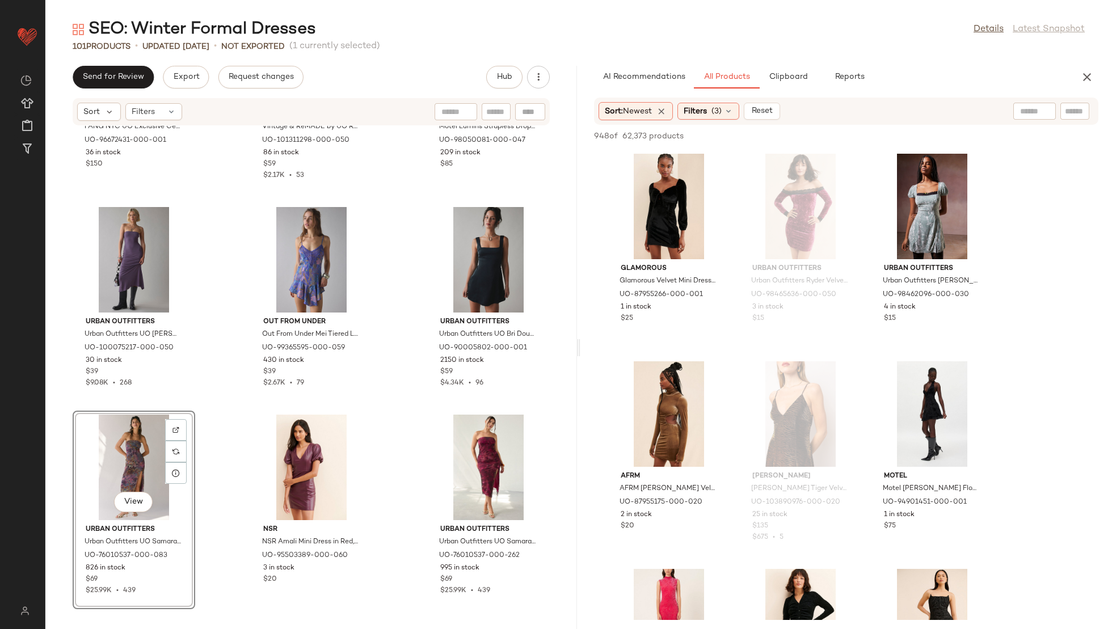
drag, startPoint x: 119, startPoint y: 179, endPoint x: 370, endPoint y: 1, distance: 307.6
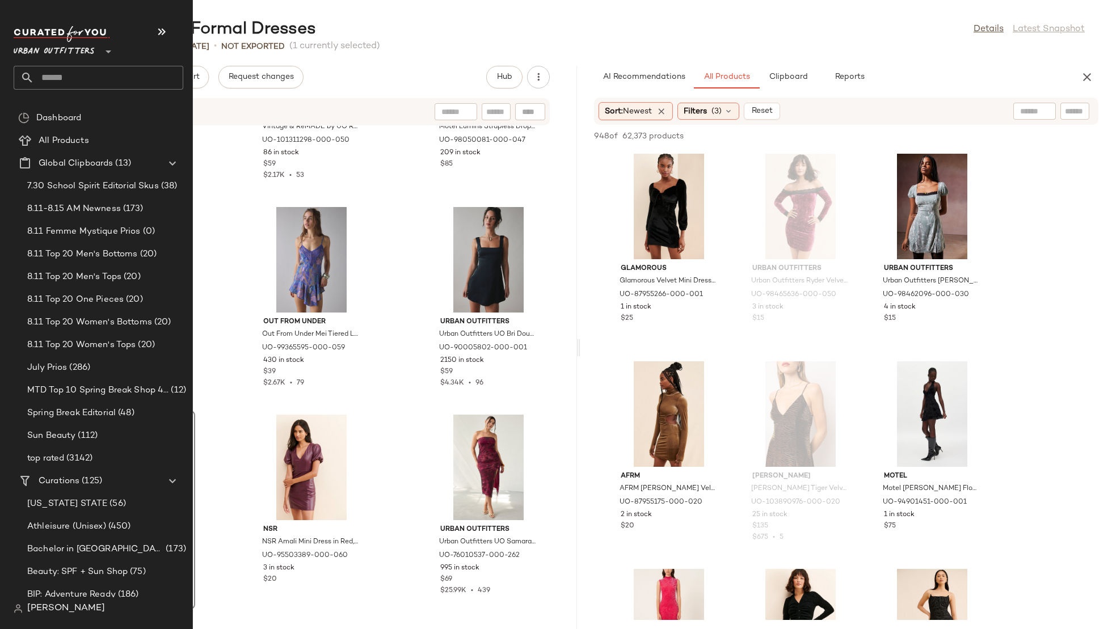
click at [60, 77] on input "text" at bounding box center [108, 78] width 149 height 24
type input "*"
type input "**********"
click at [102, 77] on input "**********" at bounding box center [99, 78] width 170 height 24
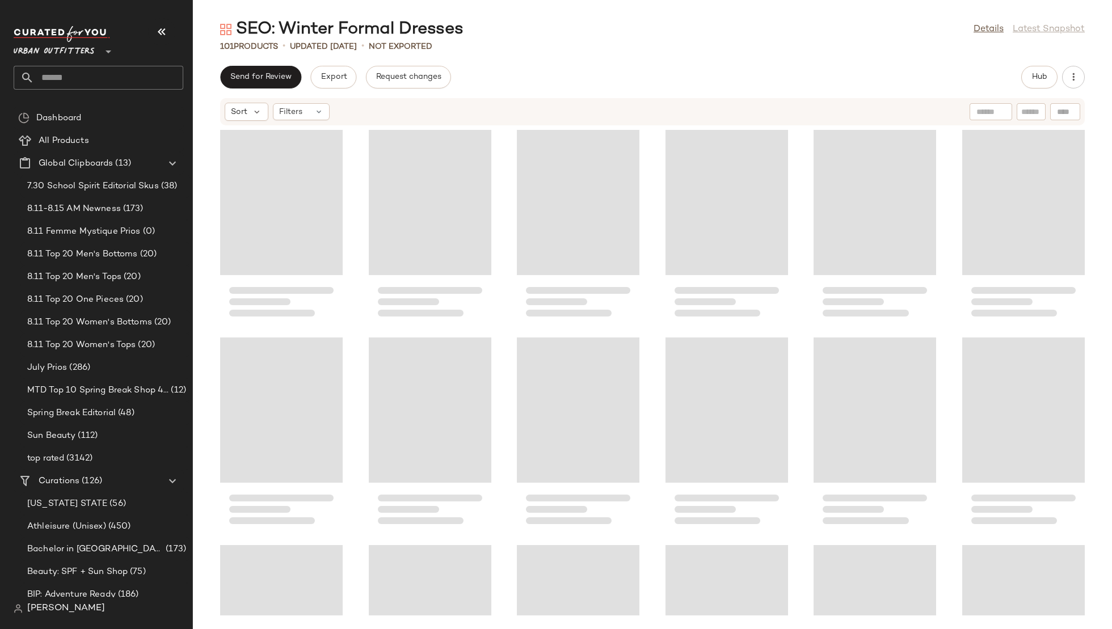
click at [88, 78] on input "text" at bounding box center [108, 78] width 149 height 24
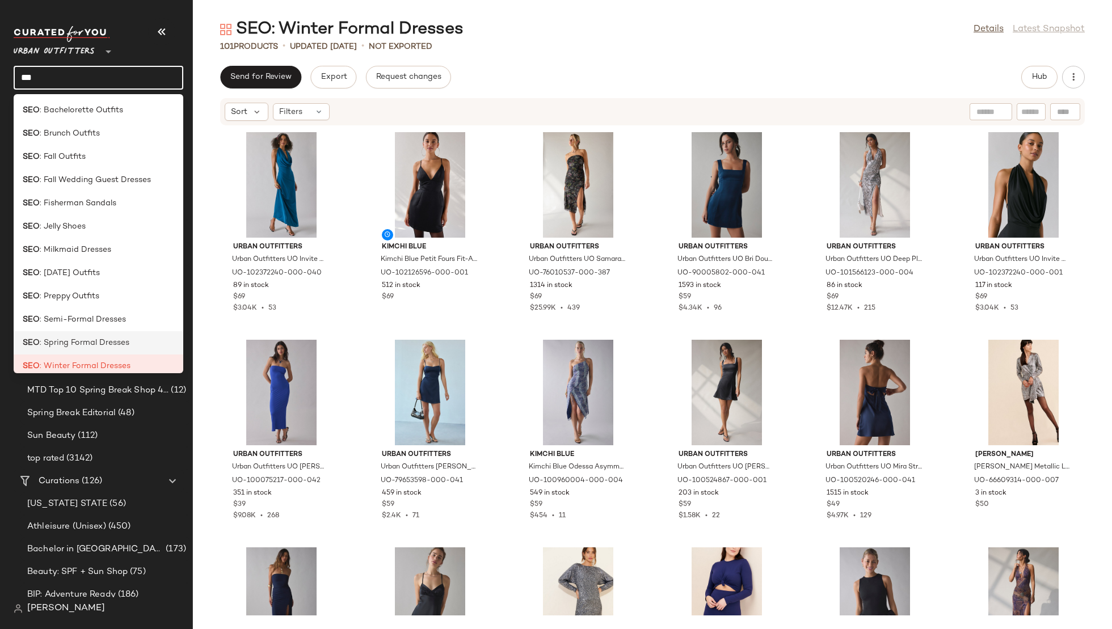
type input "***"
click at [95, 343] on span ": Spring Formal Dresses" at bounding box center [85, 343] width 90 height 12
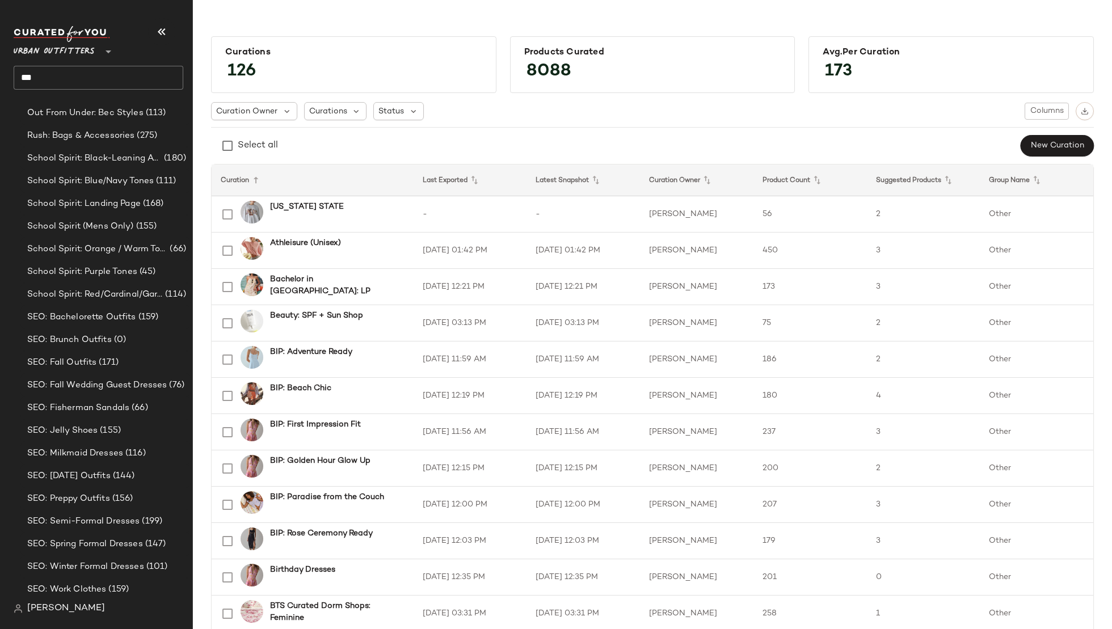
scroll to position [1968, 0]
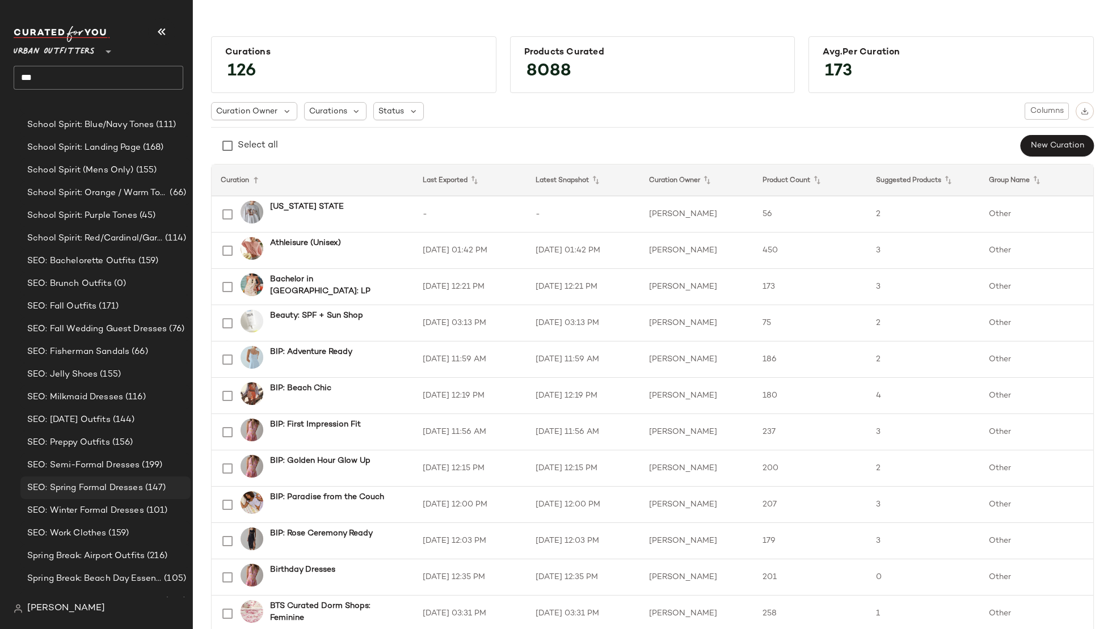
click at [80, 493] on span "SEO: Spring Formal Dresses" at bounding box center [85, 488] width 116 height 13
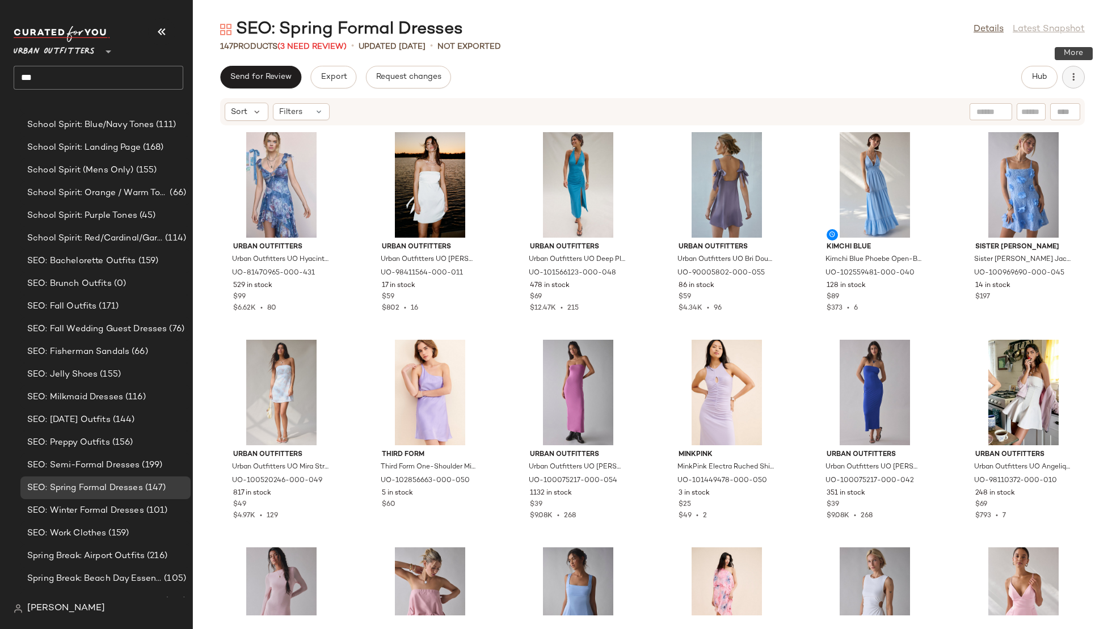
click at [1073, 80] on icon "button" at bounding box center [1073, 76] width 11 height 11
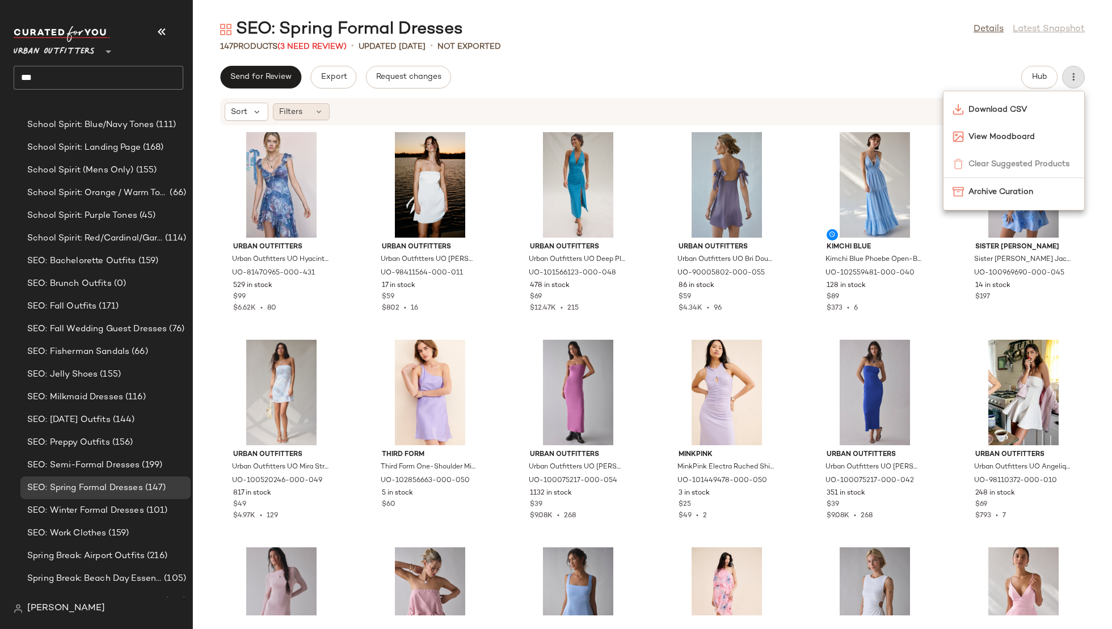
click at [301, 115] on span "Filters" at bounding box center [290, 112] width 23 height 12
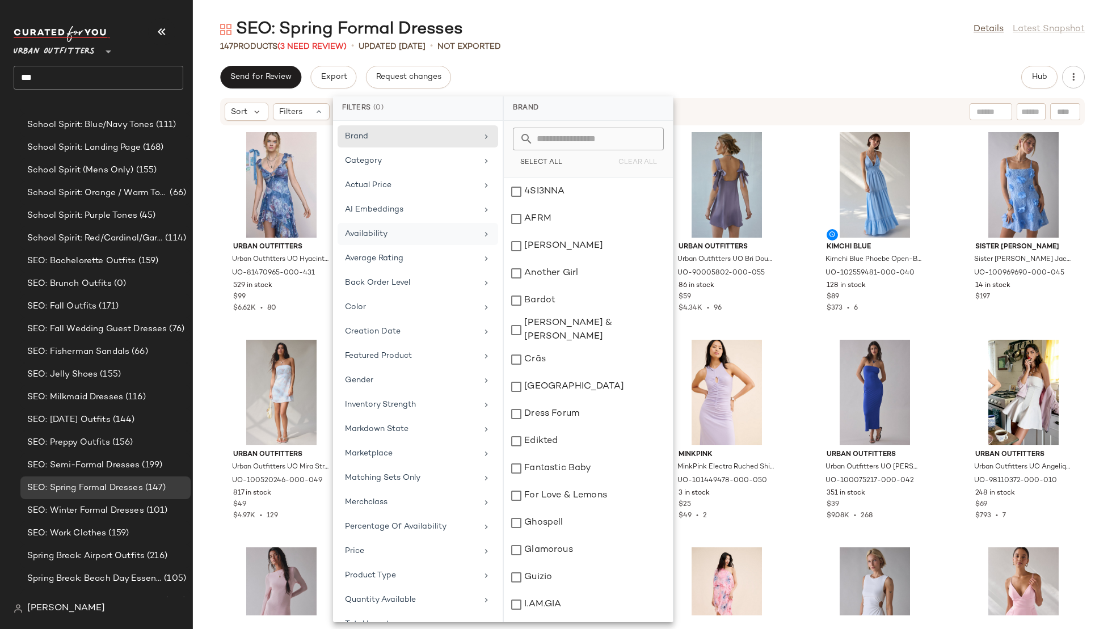
click at [405, 237] on div "Availability" at bounding box center [411, 234] width 132 height 12
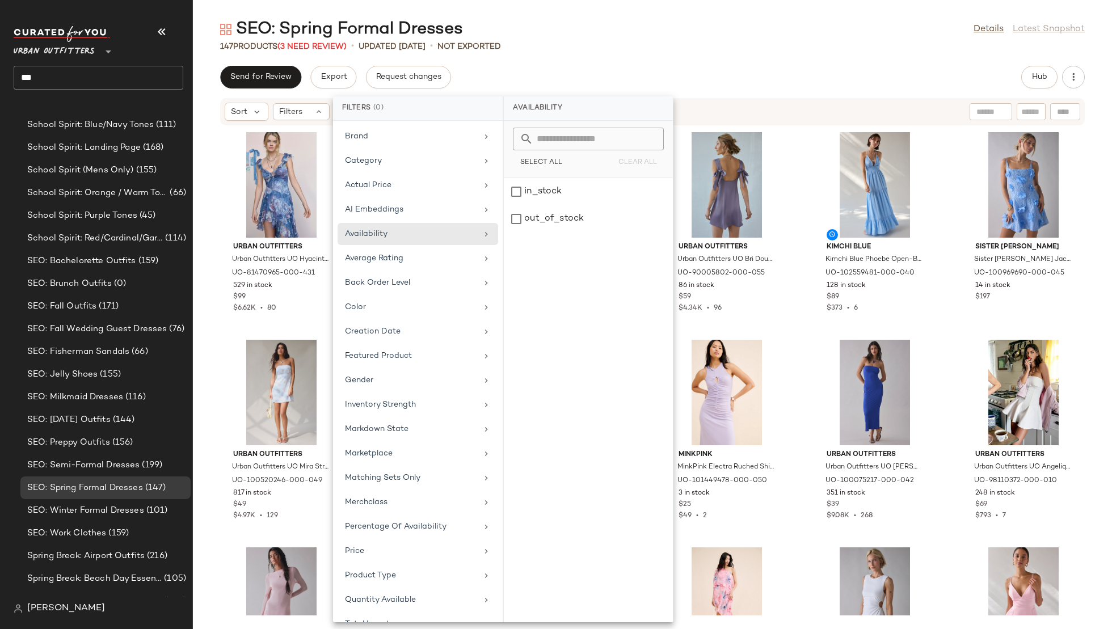
click at [544, 234] on div "in_stock out_of_stock" at bounding box center [588, 400] width 169 height 444
click at [537, 218] on div "out_of_stock" at bounding box center [588, 218] width 169 height 27
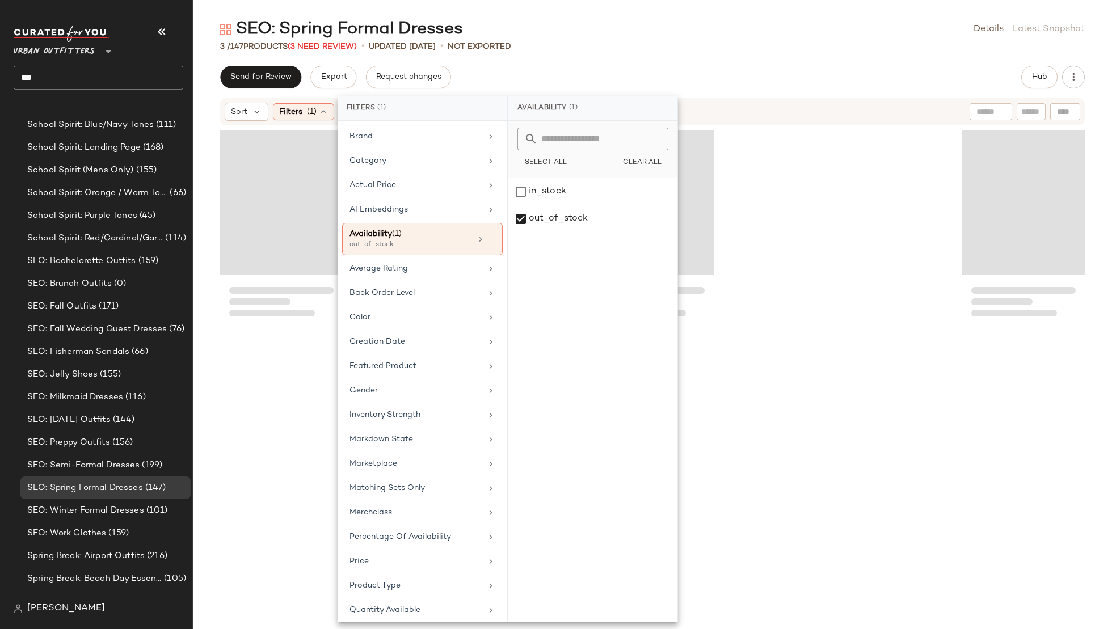
click at [769, 14] on main "SEO: Spring Formal Dresses Details Latest Snapshot 3 / 147 Products (3 Need Rev…" at bounding box center [556, 314] width 1112 height 629
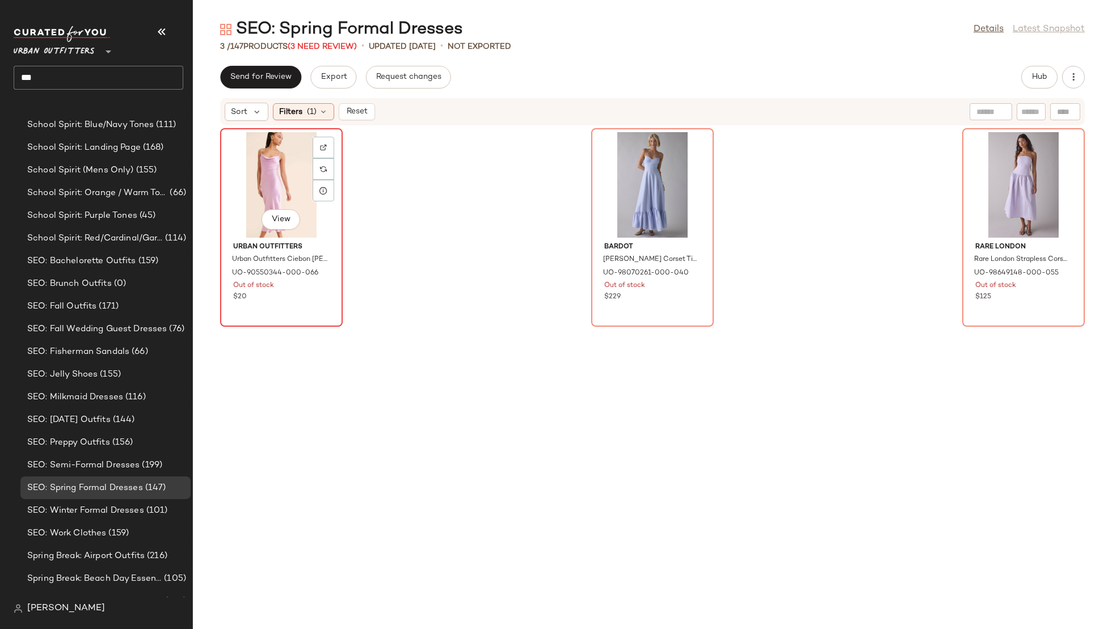
click at [282, 177] on div "View" at bounding box center [281, 185] width 115 height 106
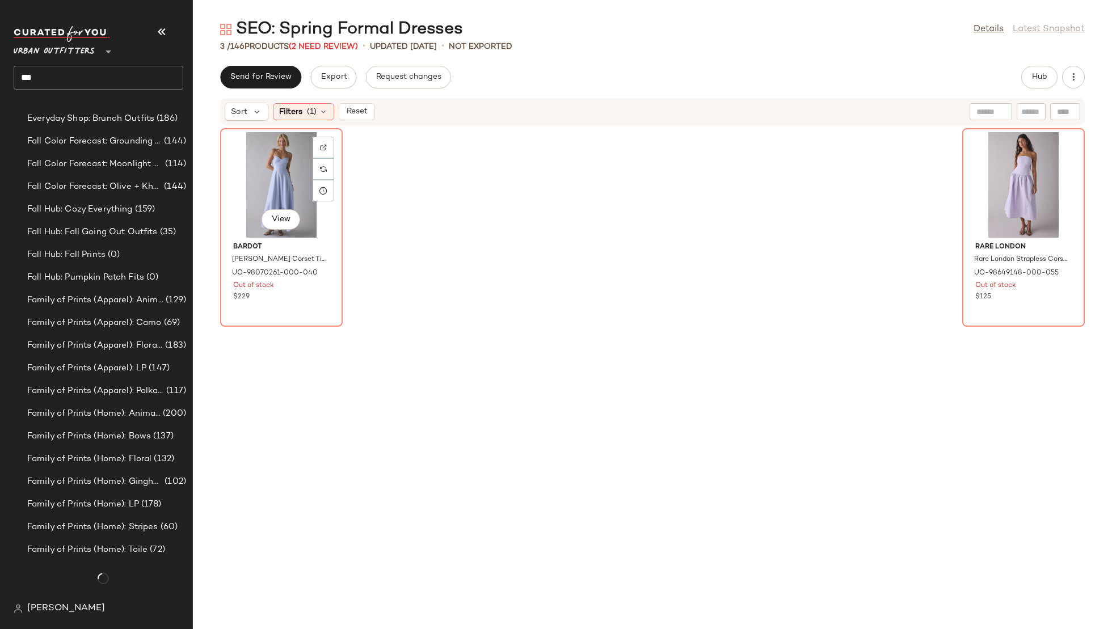
click at [282, 177] on div "View" at bounding box center [281, 185] width 115 height 106
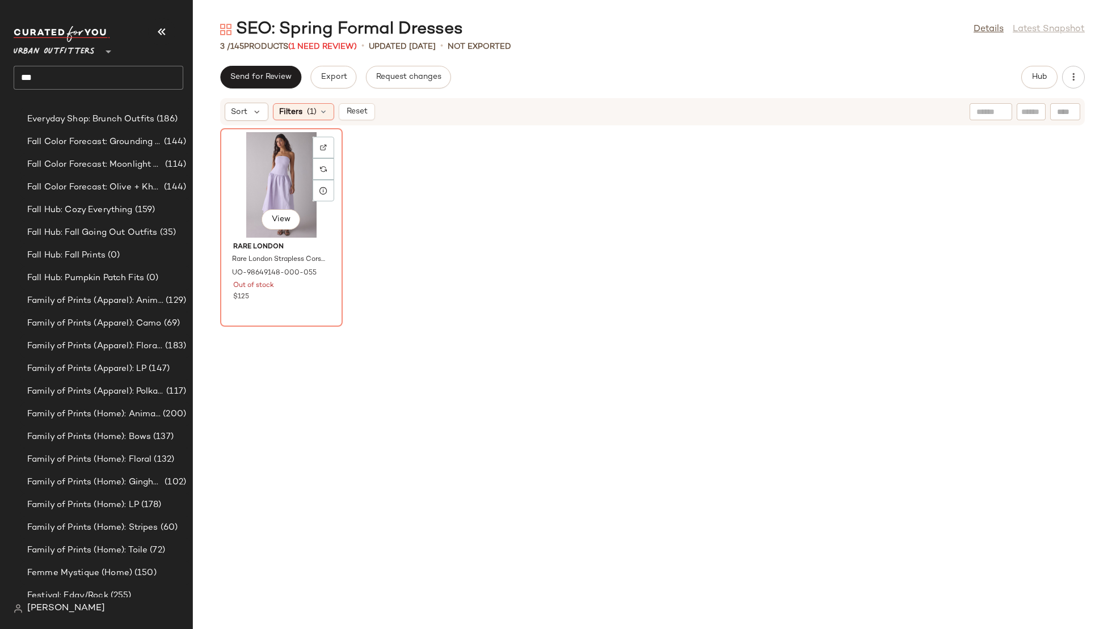
click at [282, 177] on div "View" at bounding box center [281, 185] width 115 height 106
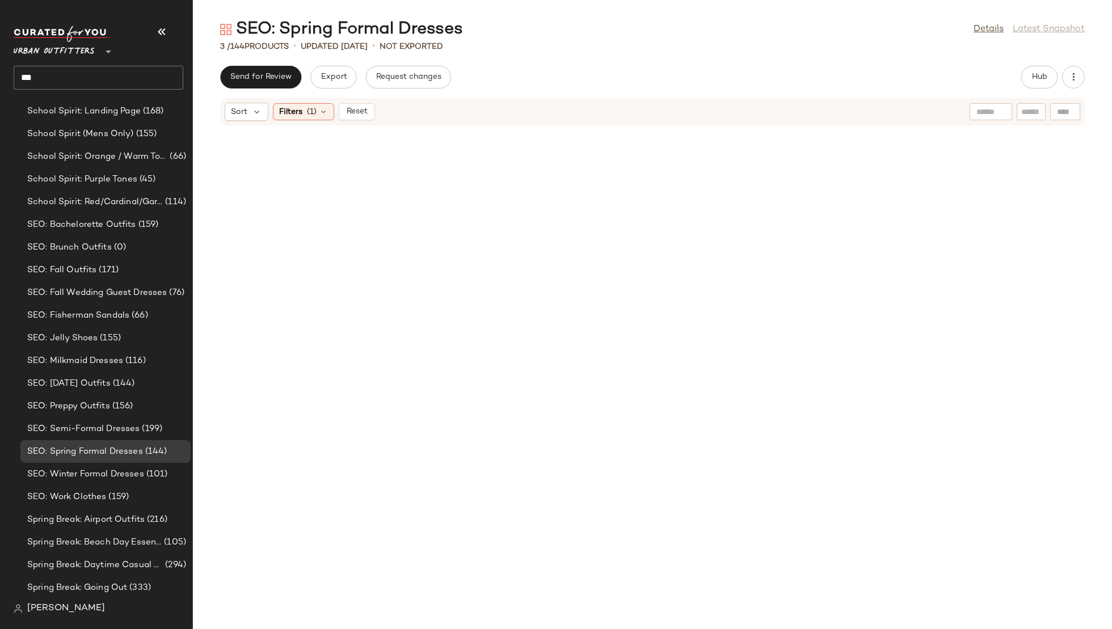
scroll to position [2004, 0]
click at [402, 186] on div at bounding box center [652, 371] width 919 height 490
click at [321, 113] on icon at bounding box center [323, 111] width 9 height 9
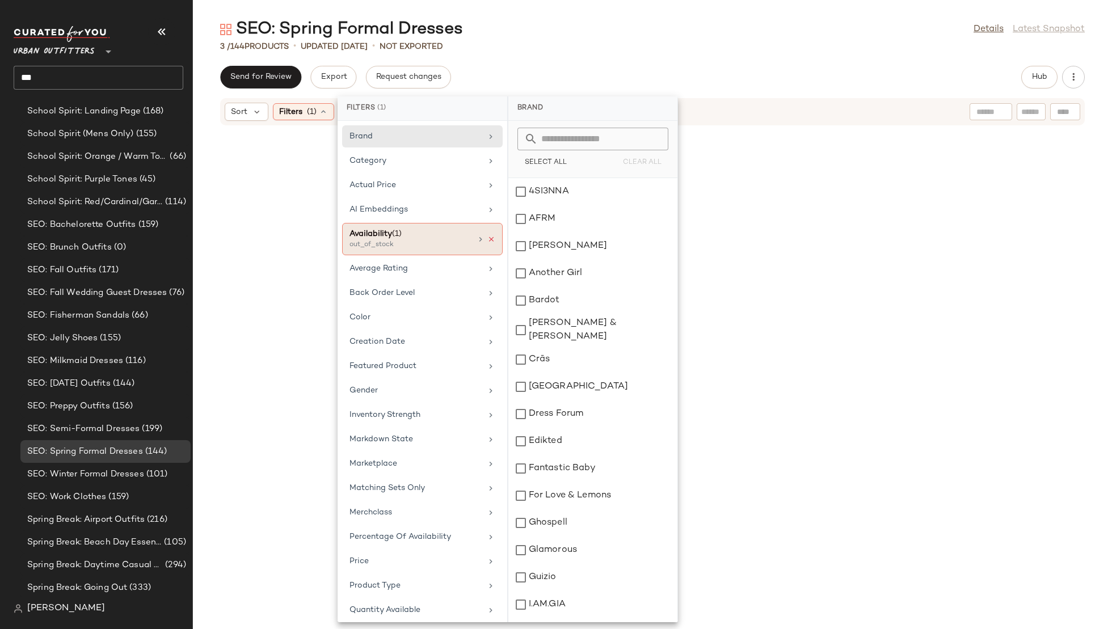
click at [488, 238] on icon at bounding box center [491, 239] width 8 height 8
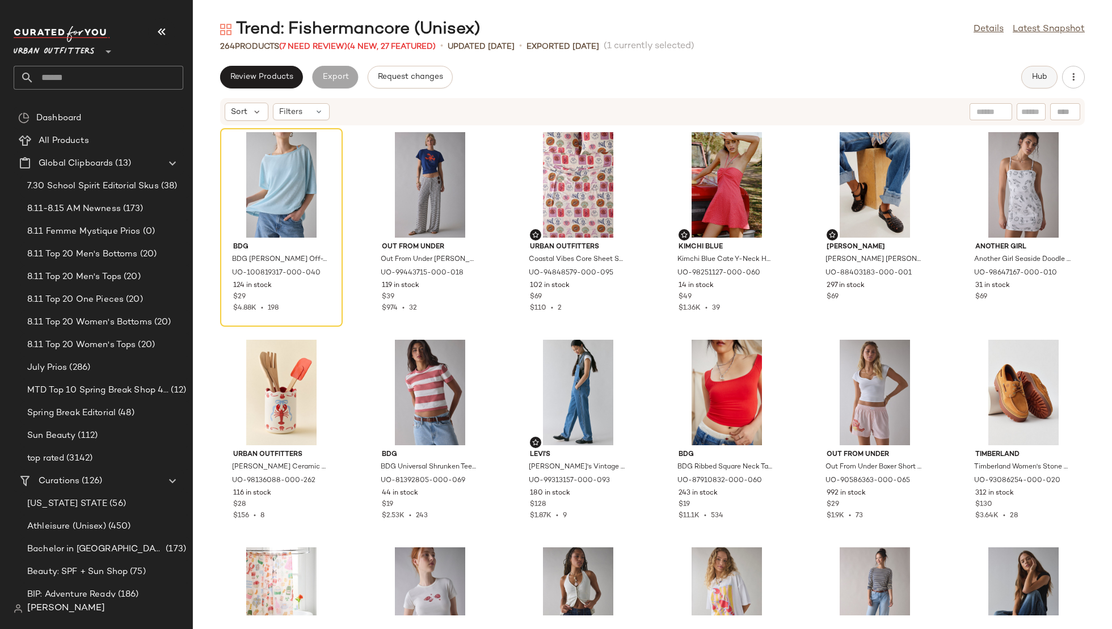
click at [1046, 78] on span "Hub" at bounding box center [1039, 77] width 16 height 9
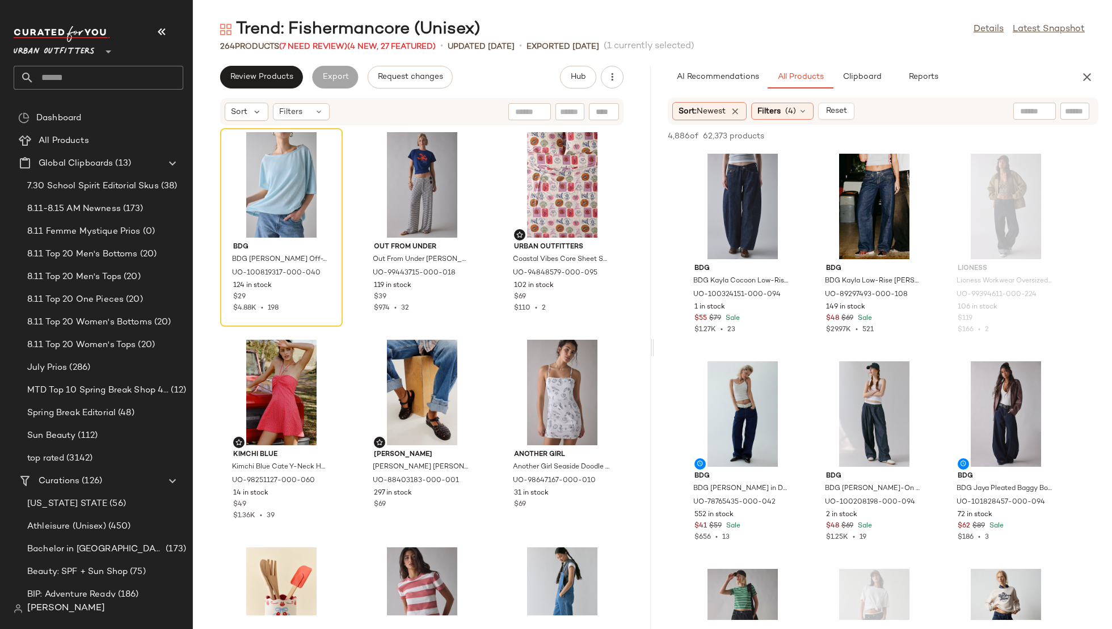
click at [1033, 114] on input "text" at bounding box center [1034, 112] width 29 height 12
type input "*******"
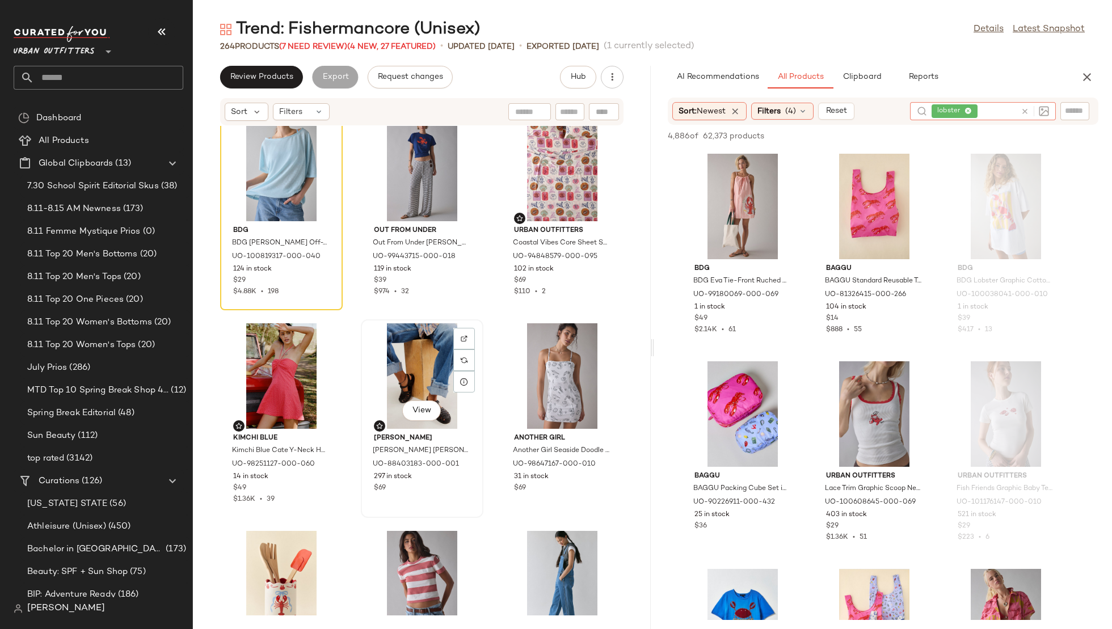
scroll to position [15, 0]
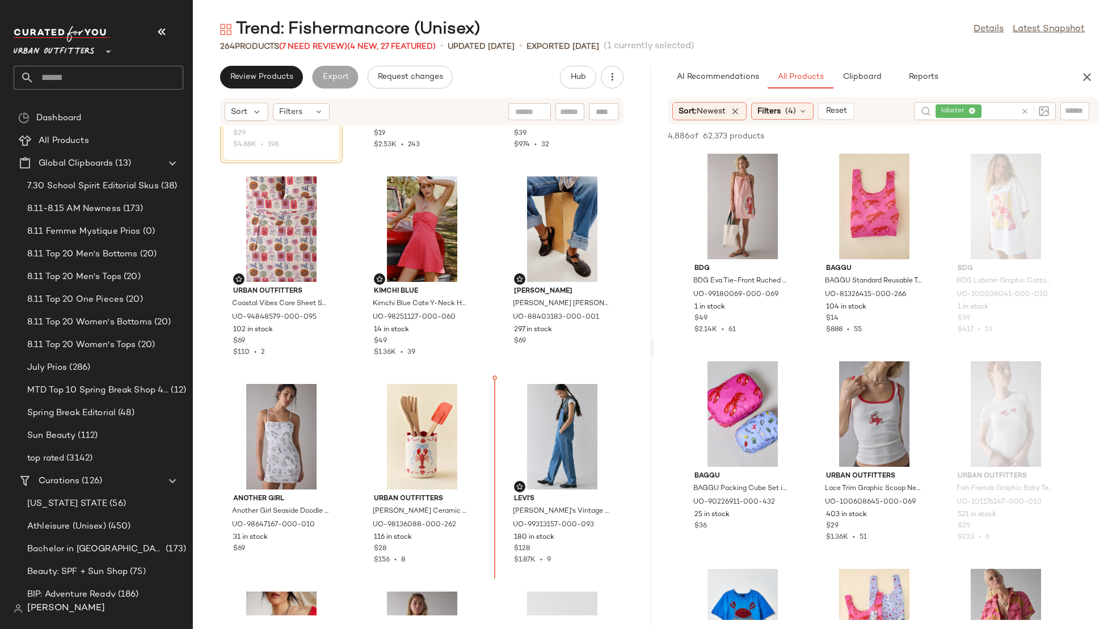
scroll to position [176, 0]
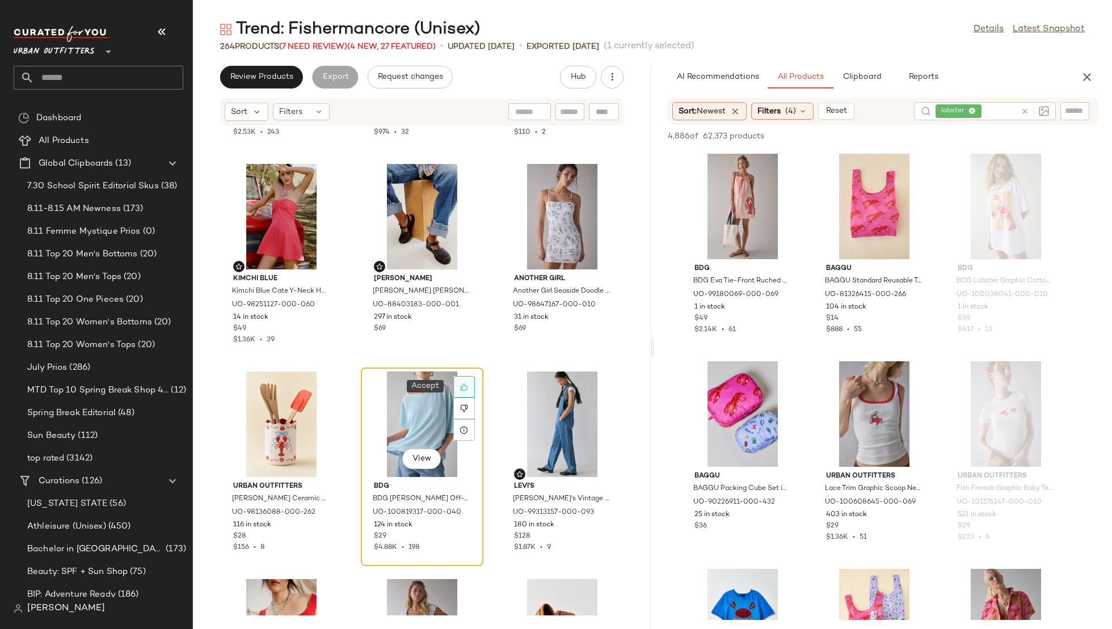
click at [460, 385] on icon at bounding box center [463, 387] width 7 height 7
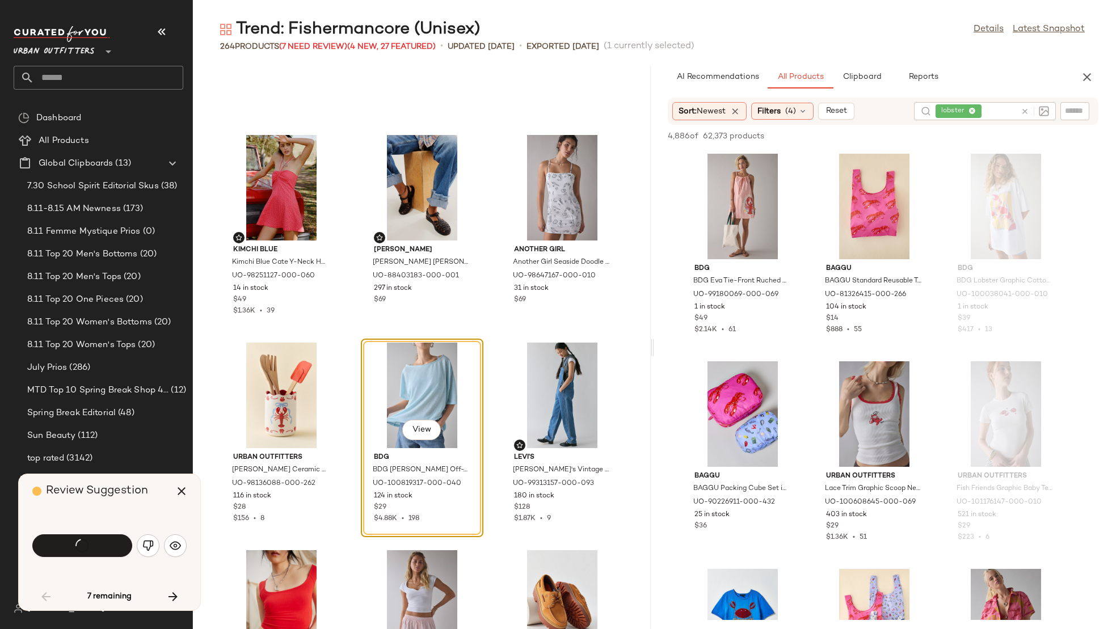
scroll to position [155, 0]
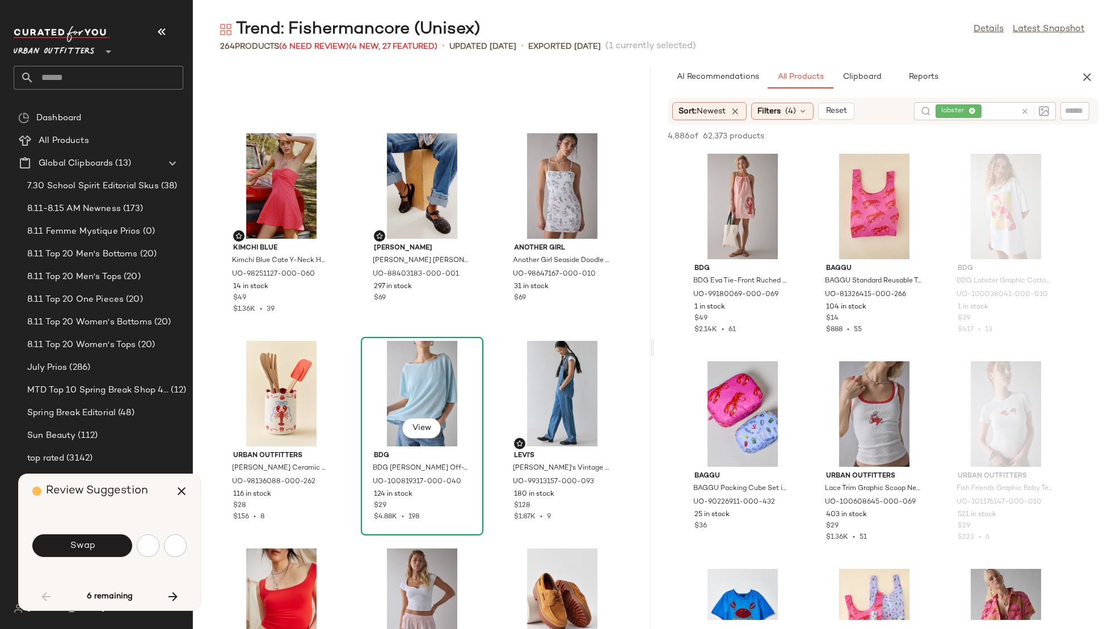
scroll to position [1038, 0]
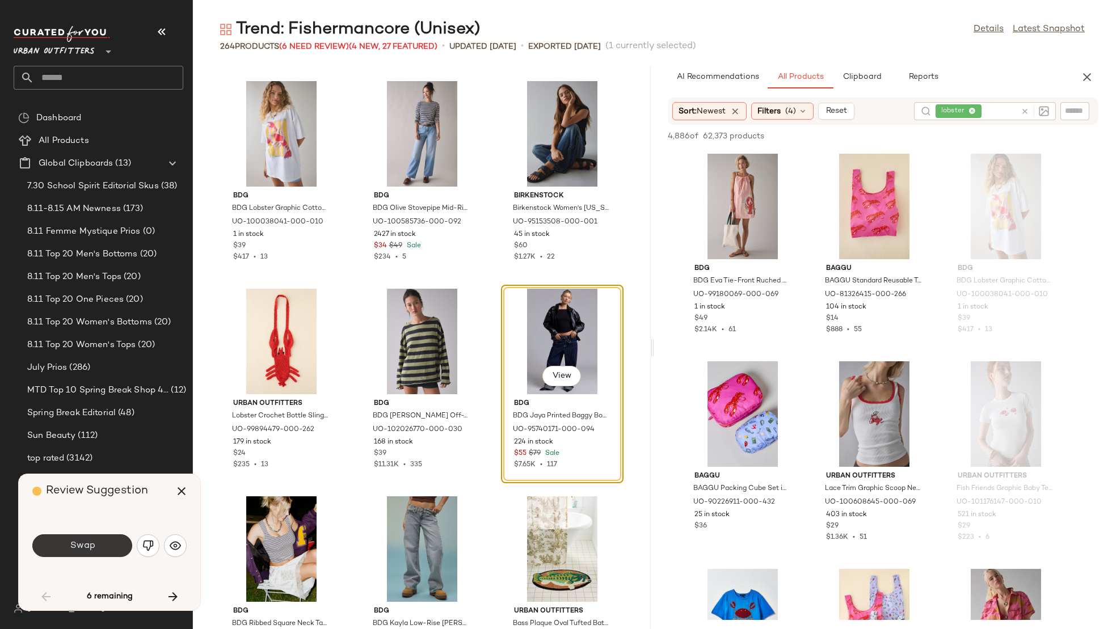
click at [81, 549] on span "Swap" at bounding box center [82, 546] width 26 height 11
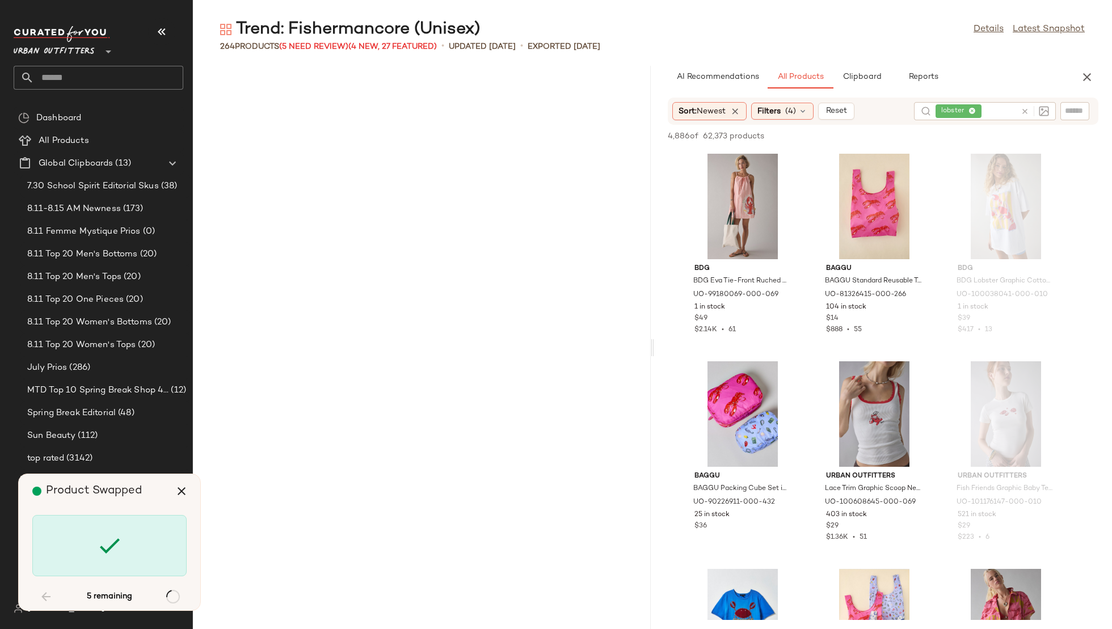
scroll to position [3738, 0]
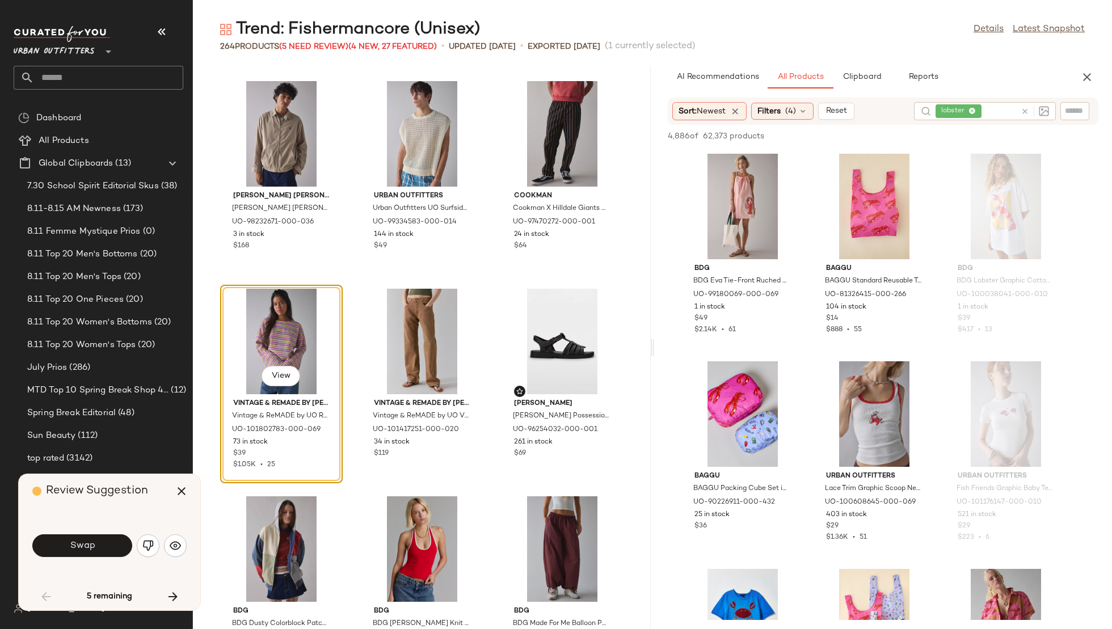
click at [81, 549] on span "Swap" at bounding box center [82, 546] width 26 height 11
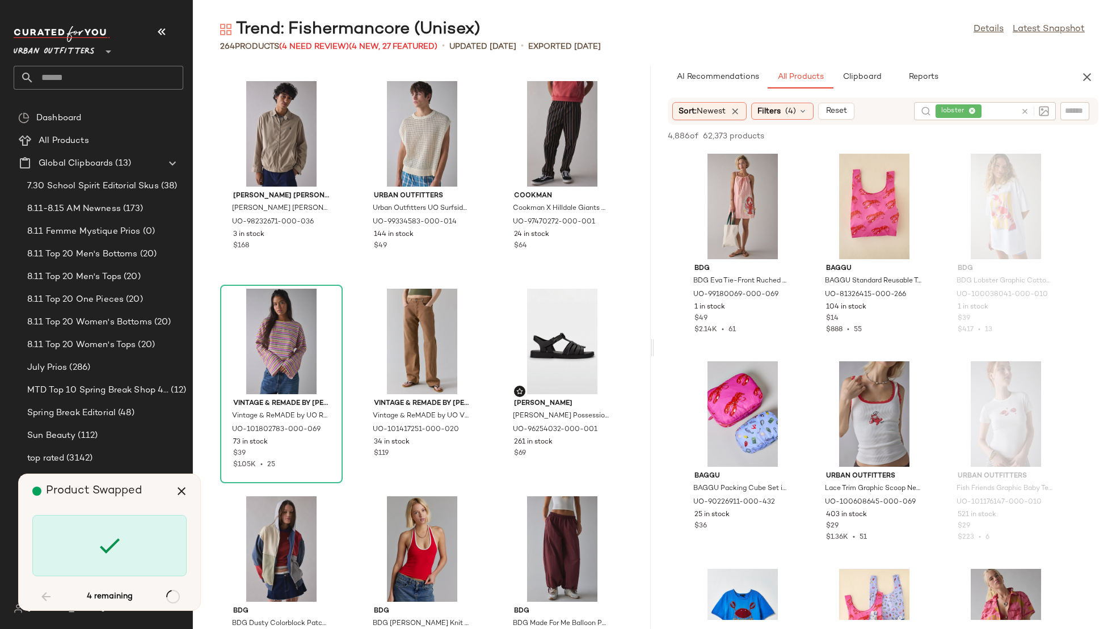
scroll to position [5814, 0]
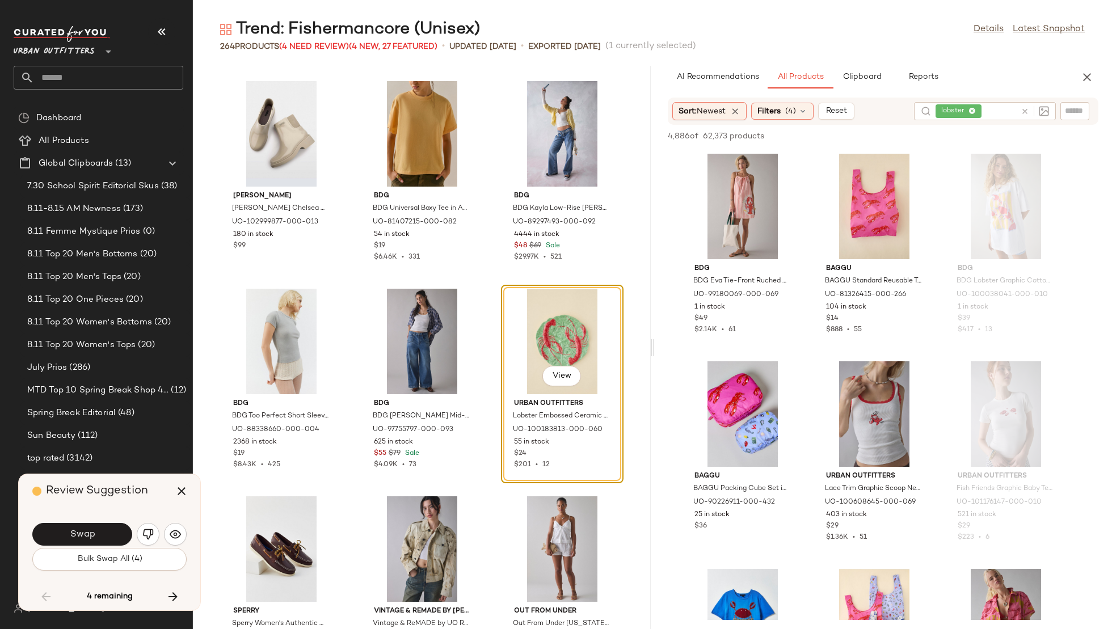
click at [81, 549] on button "Bulk Swap All (4)" at bounding box center [109, 559] width 154 height 23
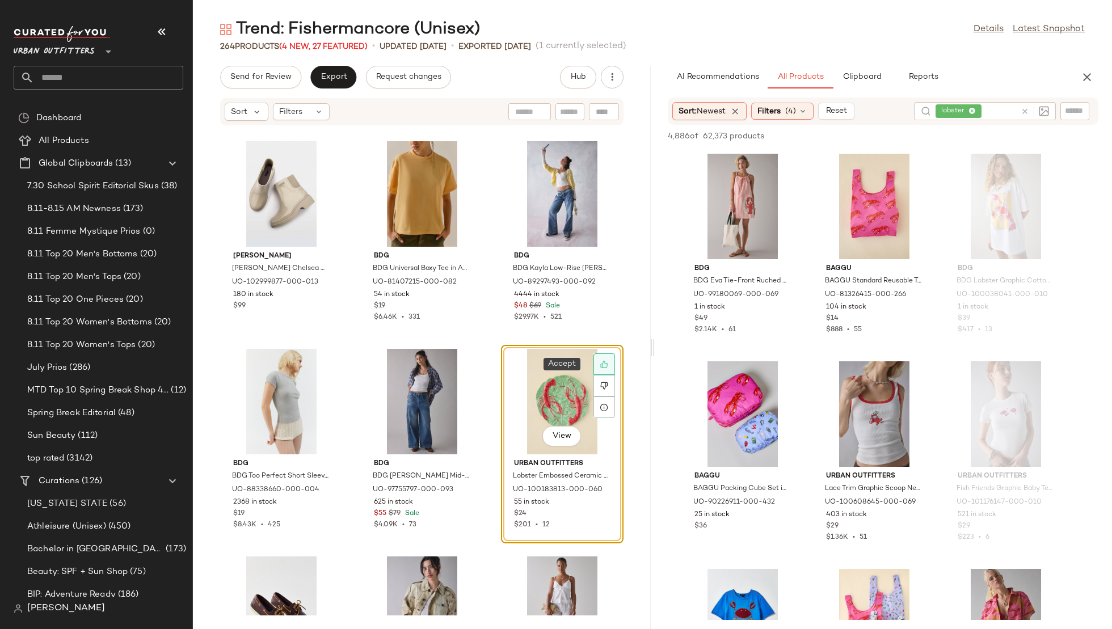
click at [593, 368] on div at bounding box center [604, 364] width 22 height 22
click at [604, 368] on div at bounding box center [604, 364] width 22 height 22
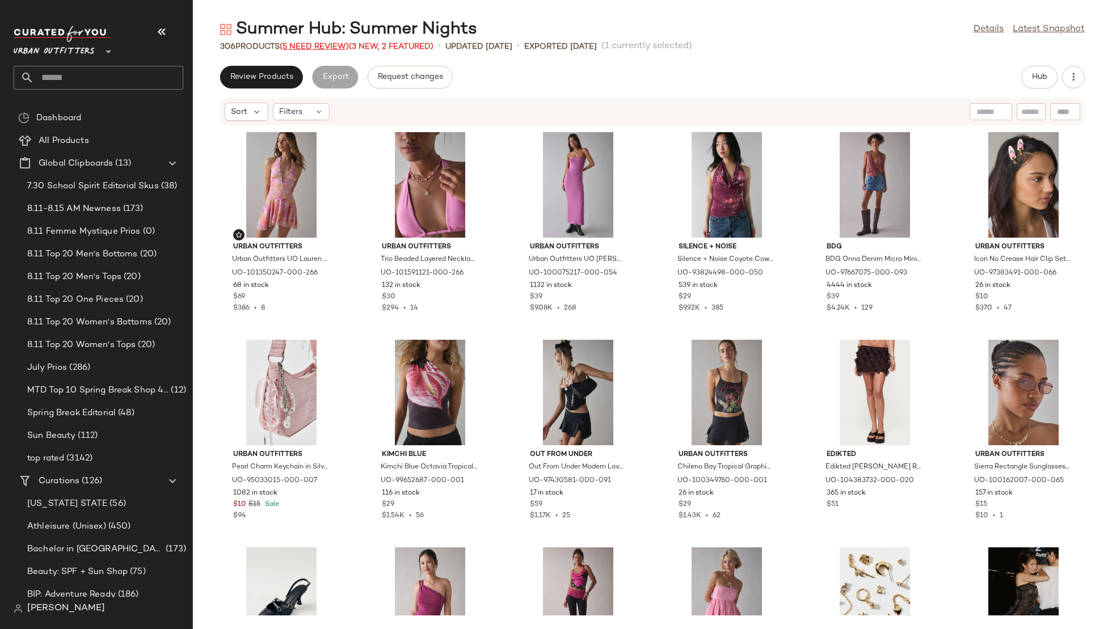
click at [301, 45] on span "(5 Need Review)" at bounding box center [314, 47] width 69 height 9
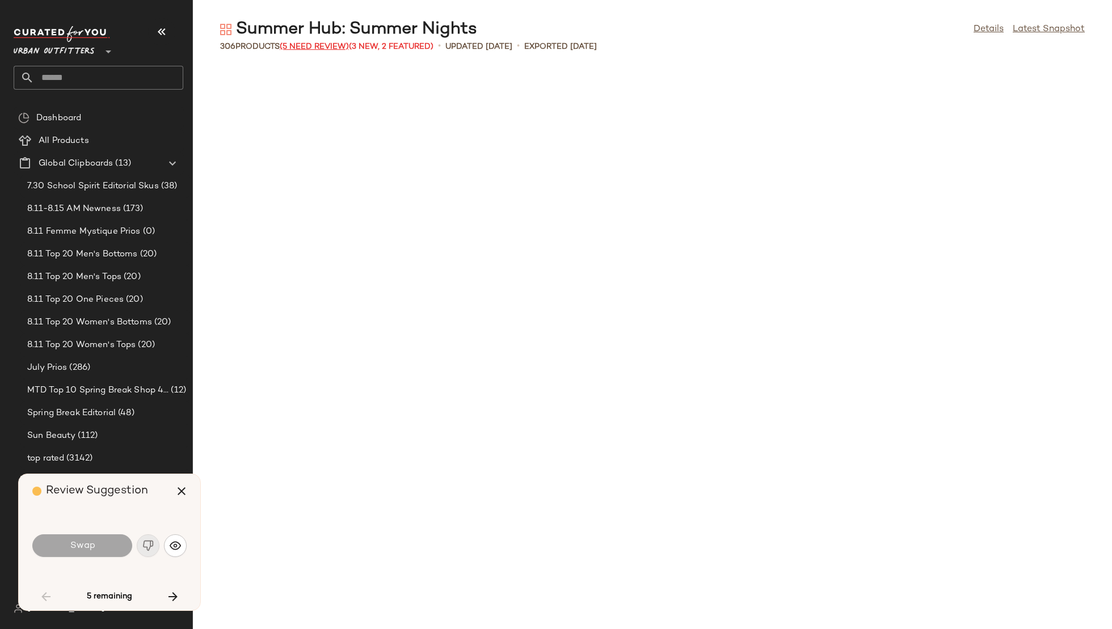
scroll to position [1454, 0]
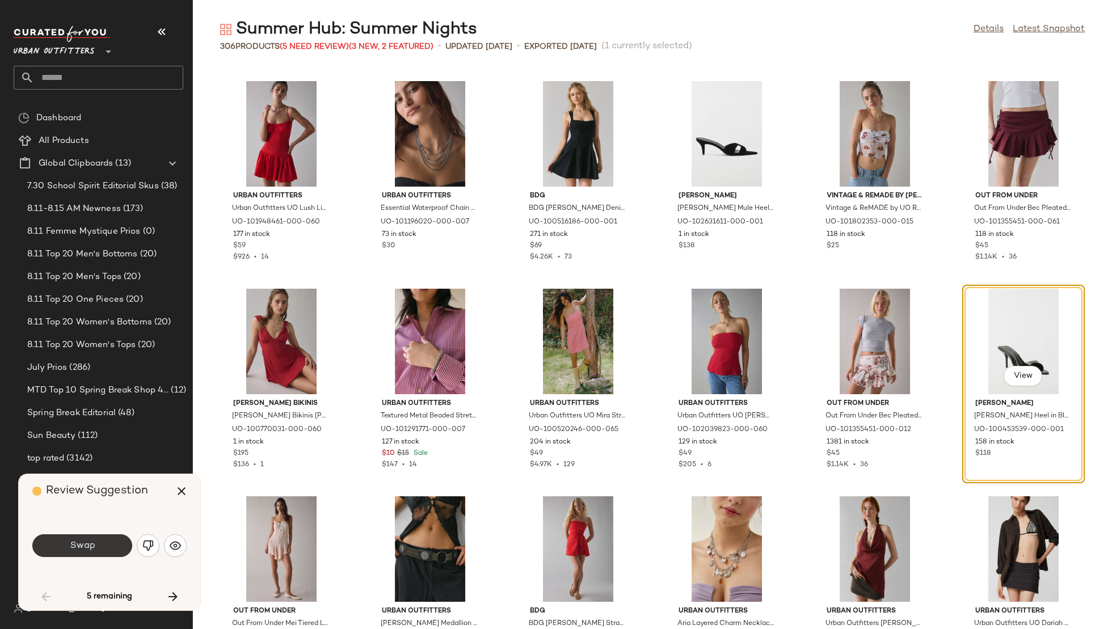
click at [87, 545] on span "Swap" at bounding box center [82, 546] width 26 height 11
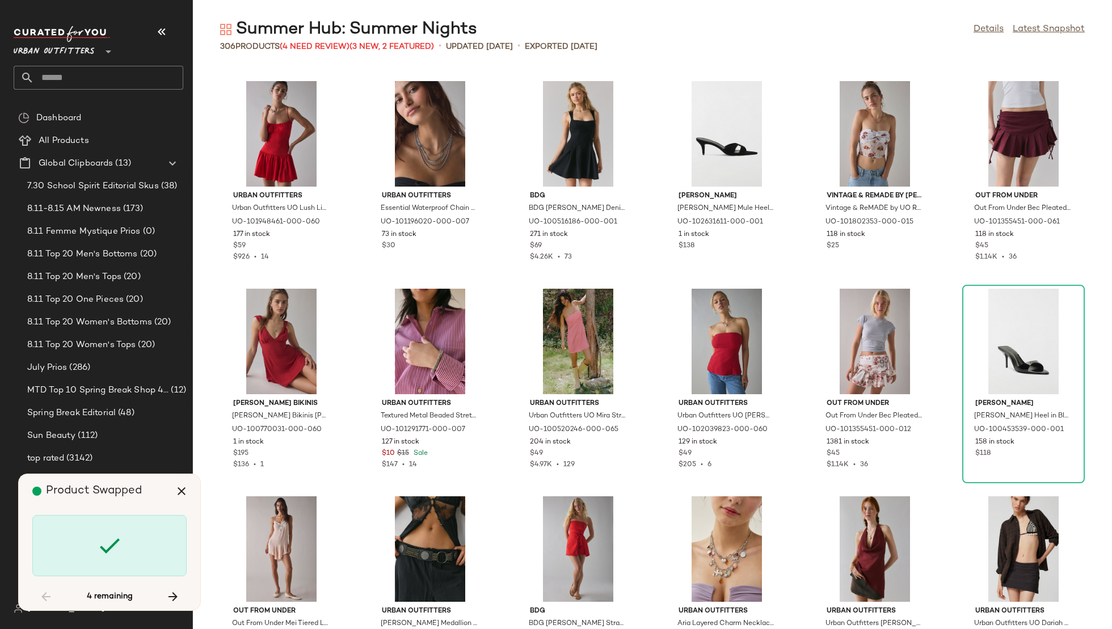
scroll to position [3530, 0]
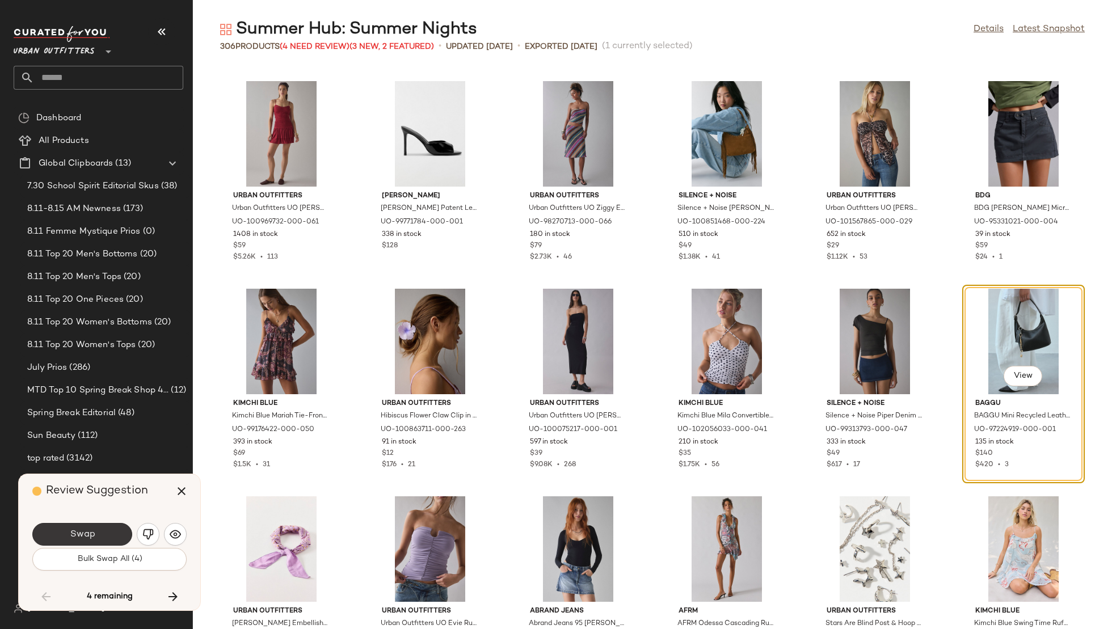
click at [82, 531] on span "Swap" at bounding box center [82, 534] width 26 height 11
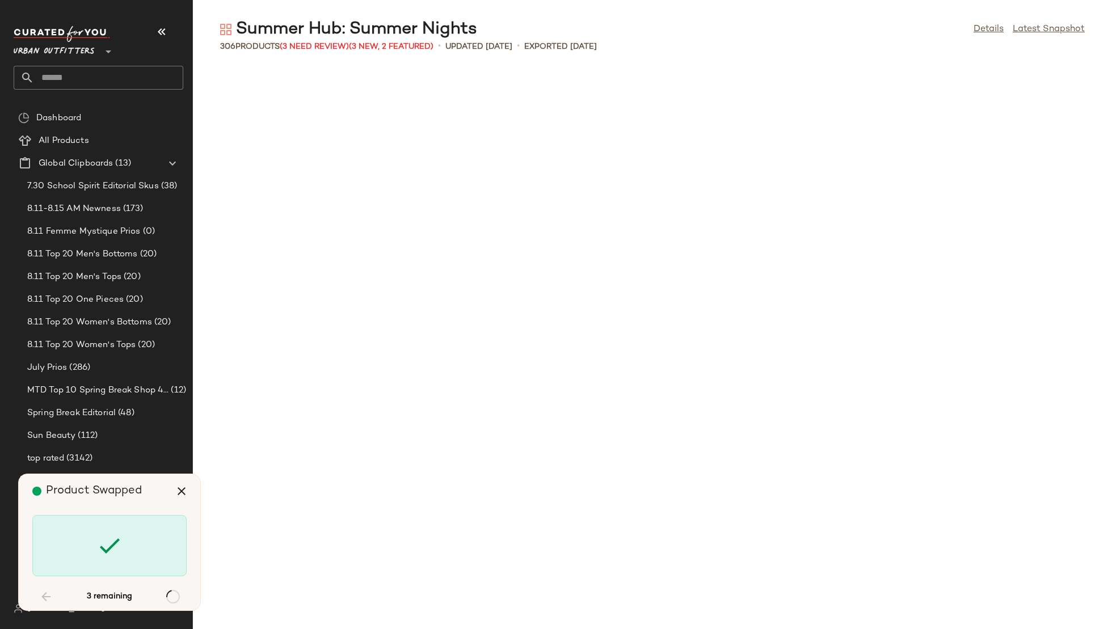
scroll to position [6645, 0]
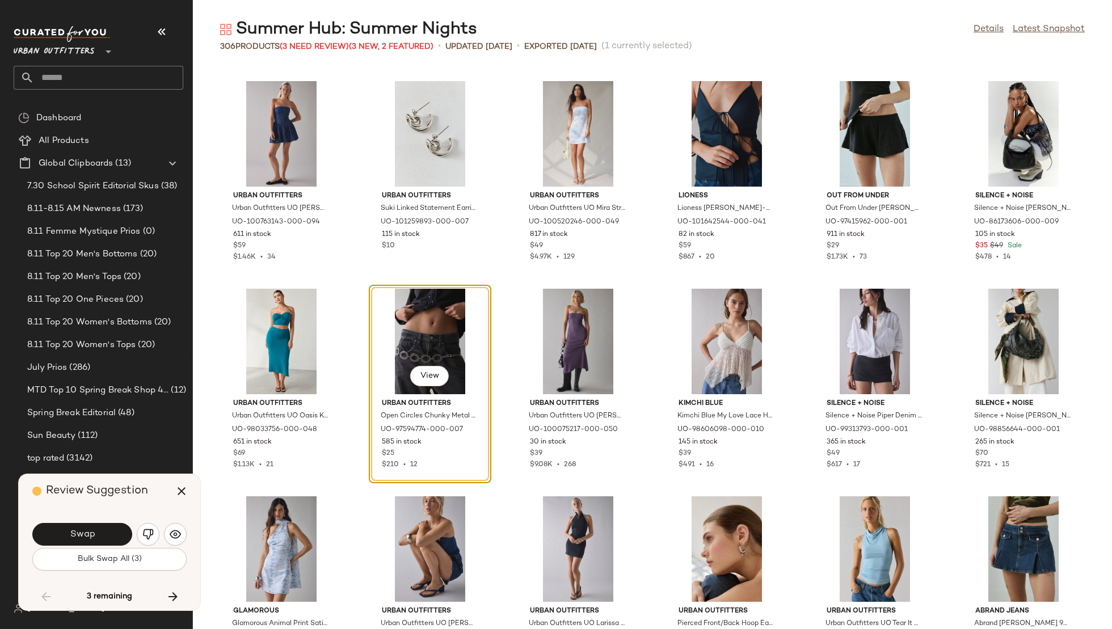
click at [82, 531] on span "Swap" at bounding box center [82, 534] width 26 height 11
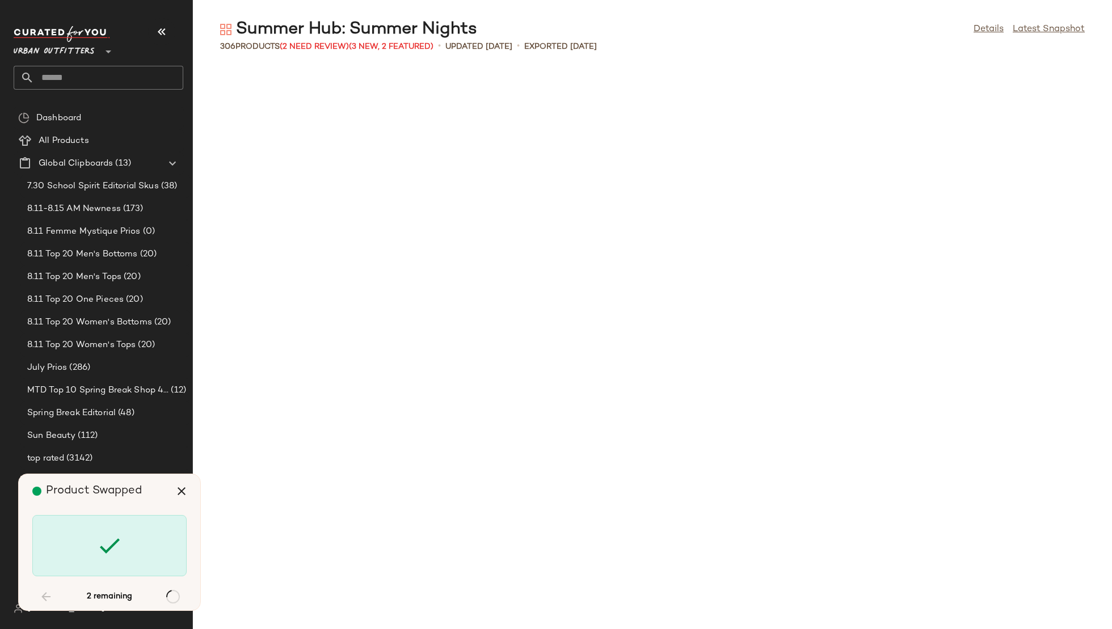
scroll to position [8098, 0]
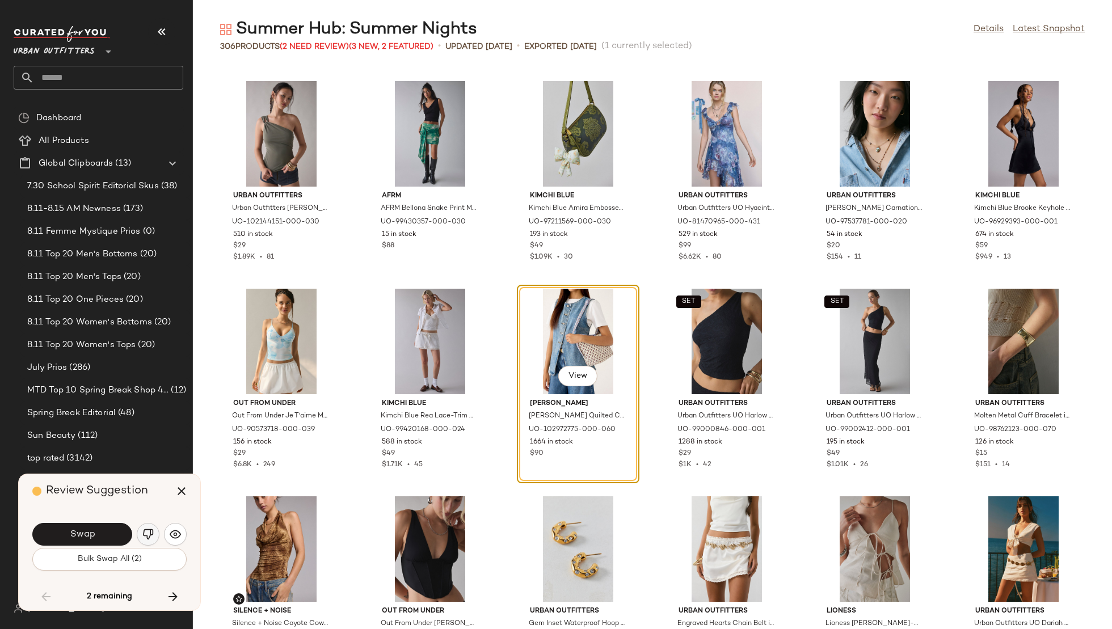
click at [144, 535] on img "button" at bounding box center [147, 534] width 11 height 11
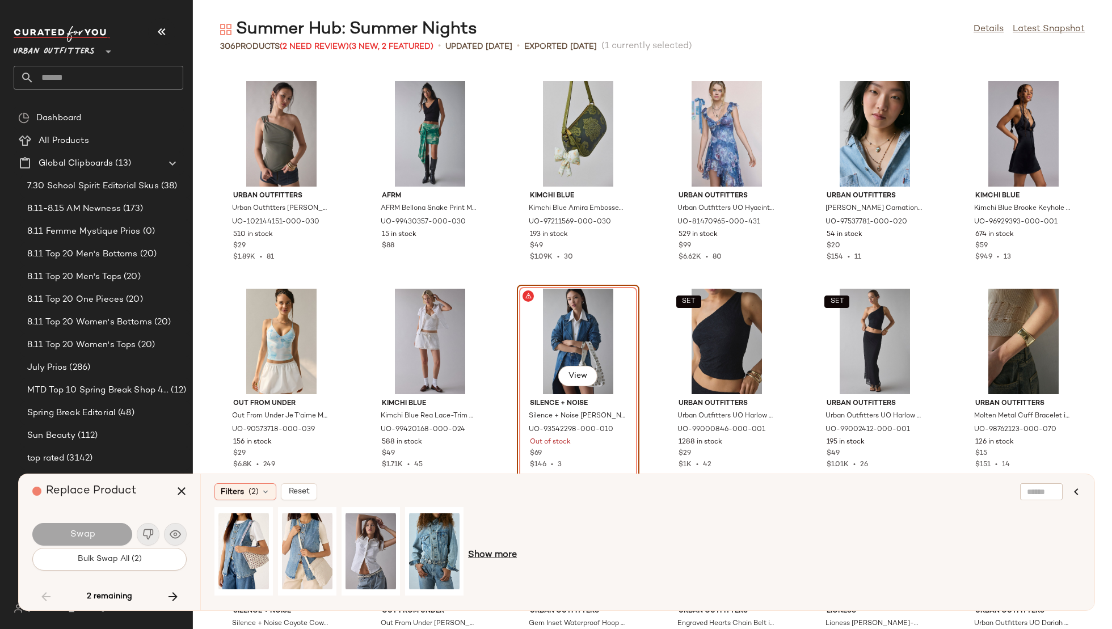
click at [493, 551] on span "Show more" at bounding box center [492, 556] width 49 height 14
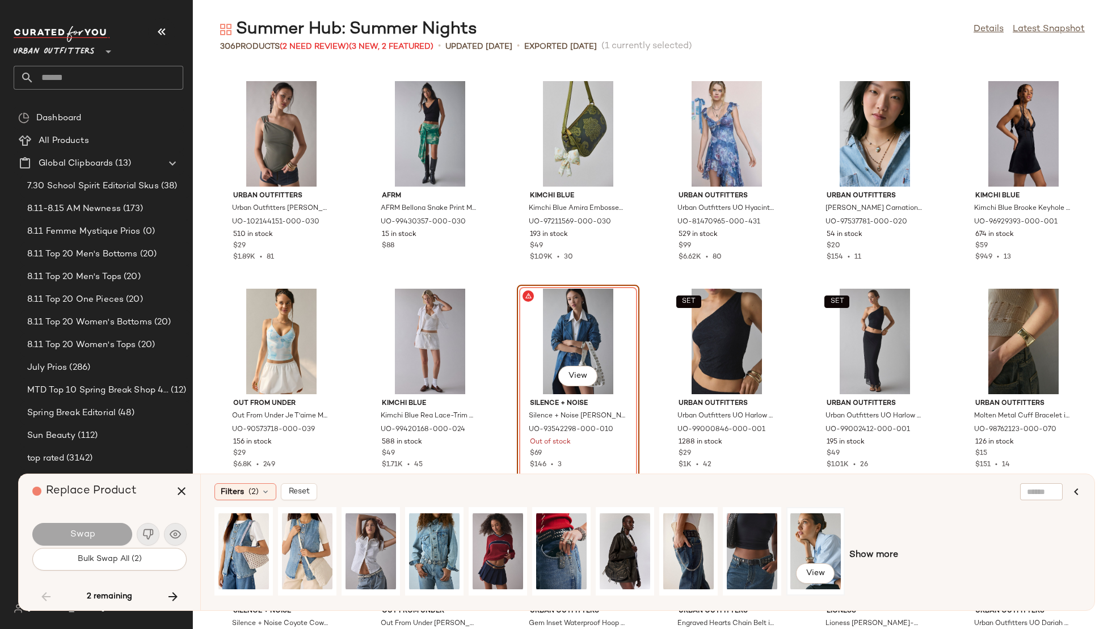
click at [835, 546] on div "View" at bounding box center [815, 551] width 50 height 81
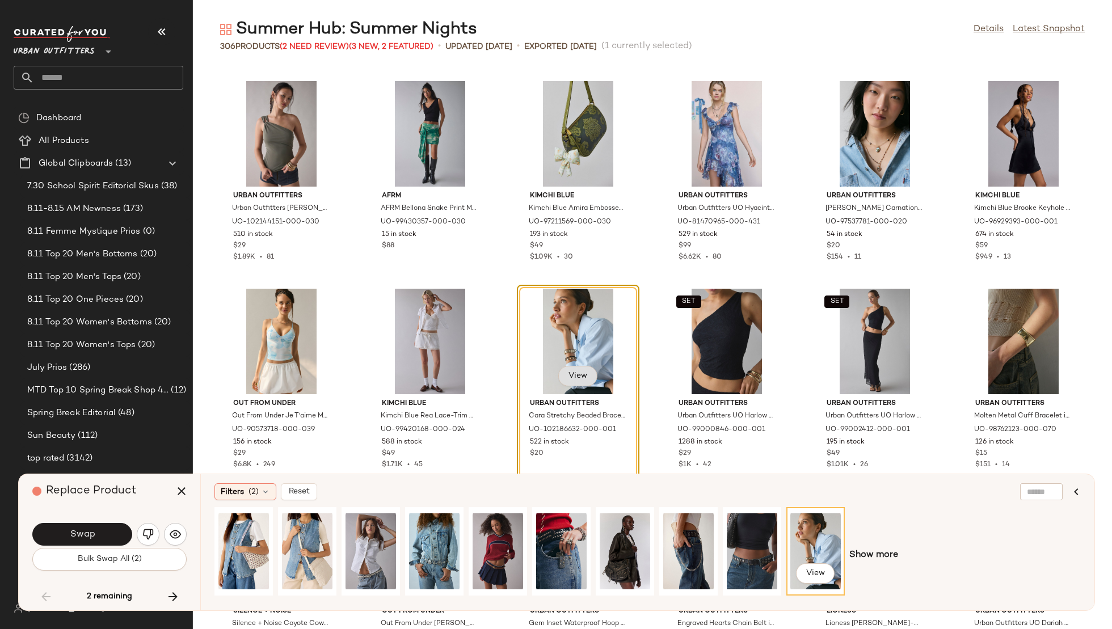
click at [583, 377] on span "View" at bounding box center [577, 376] width 19 height 9
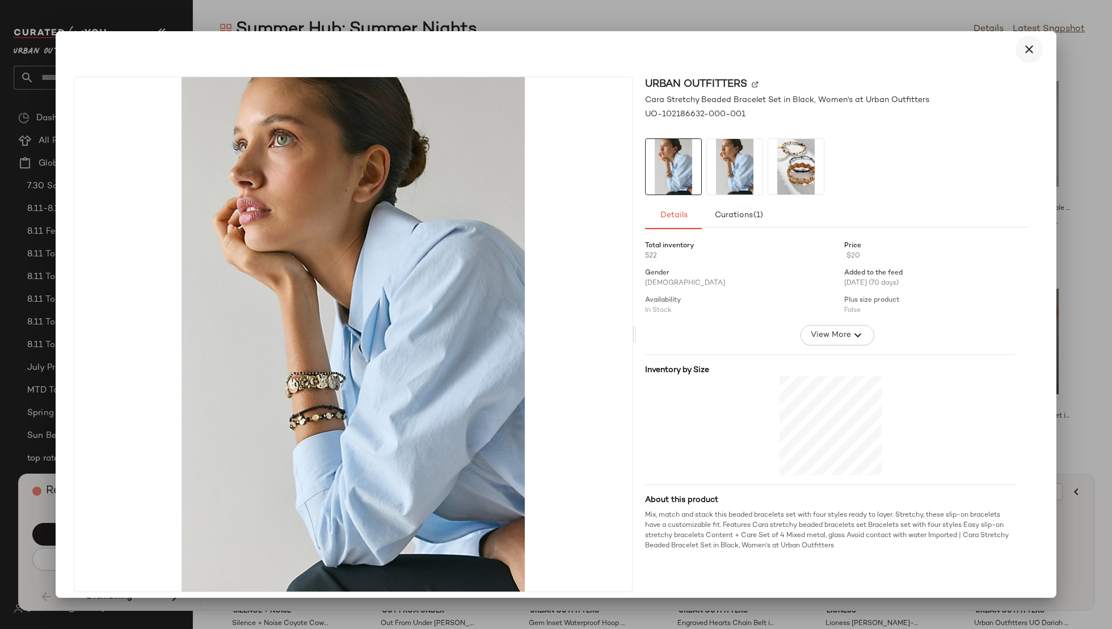
click at [1022, 45] on icon "button" at bounding box center [1029, 50] width 14 height 14
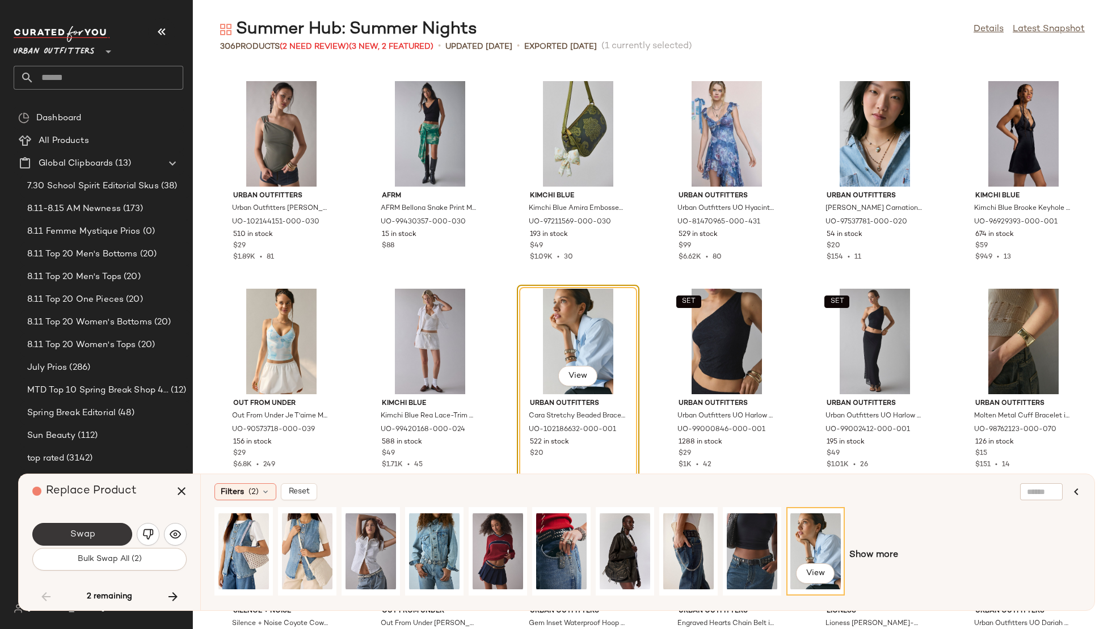
click at [68, 545] on button "Swap" at bounding box center [82, 534] width 100 height 23
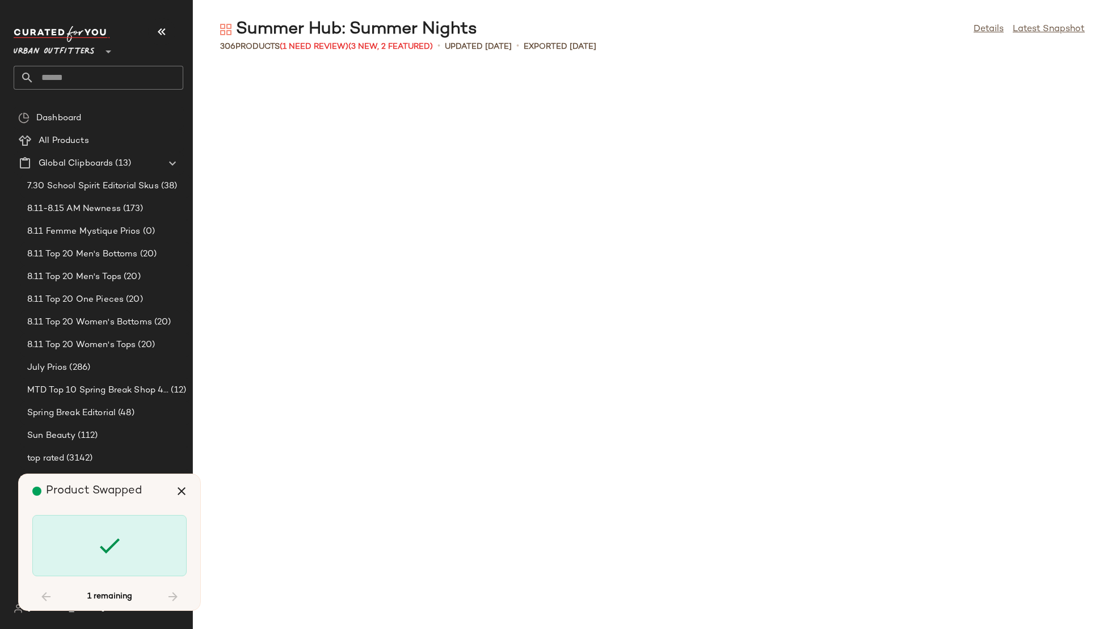
scroll to position [9967, 0]
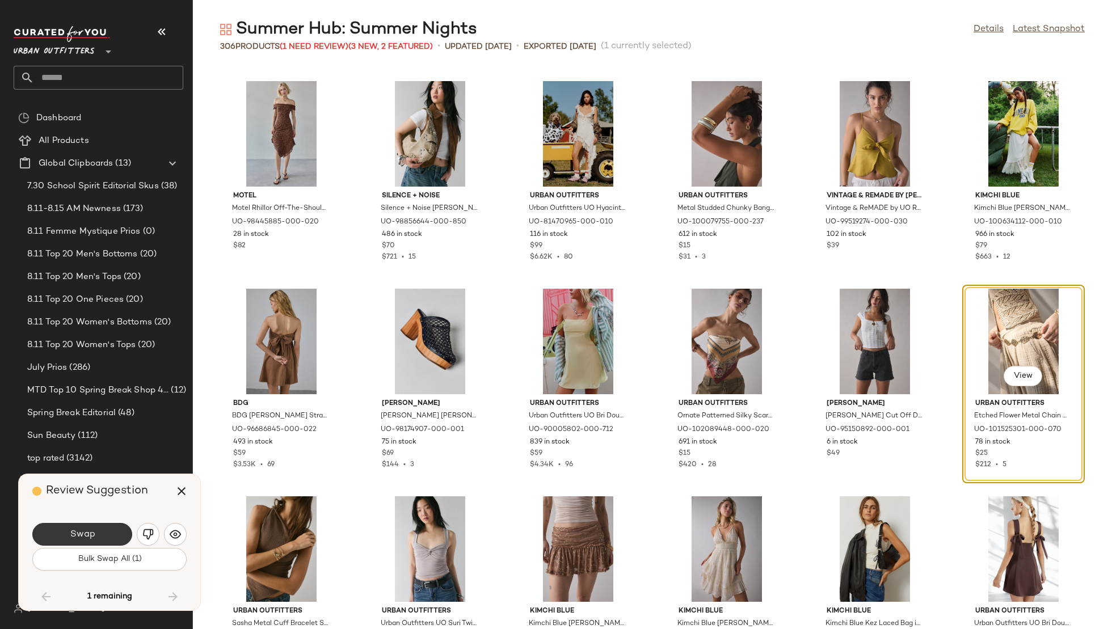
click at [91, 536] on span "Swap" at bounding box center [82, 534] width 26 height 11
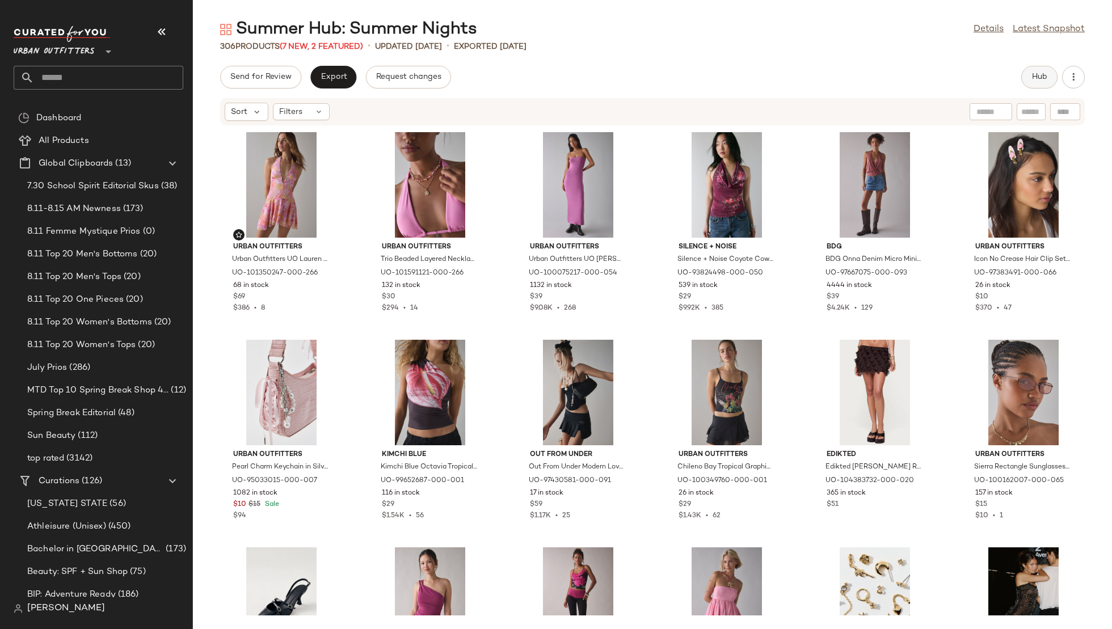
click at [1042, 79] on span "Hub" at bounding box center [1039, 77] width 16 height 9
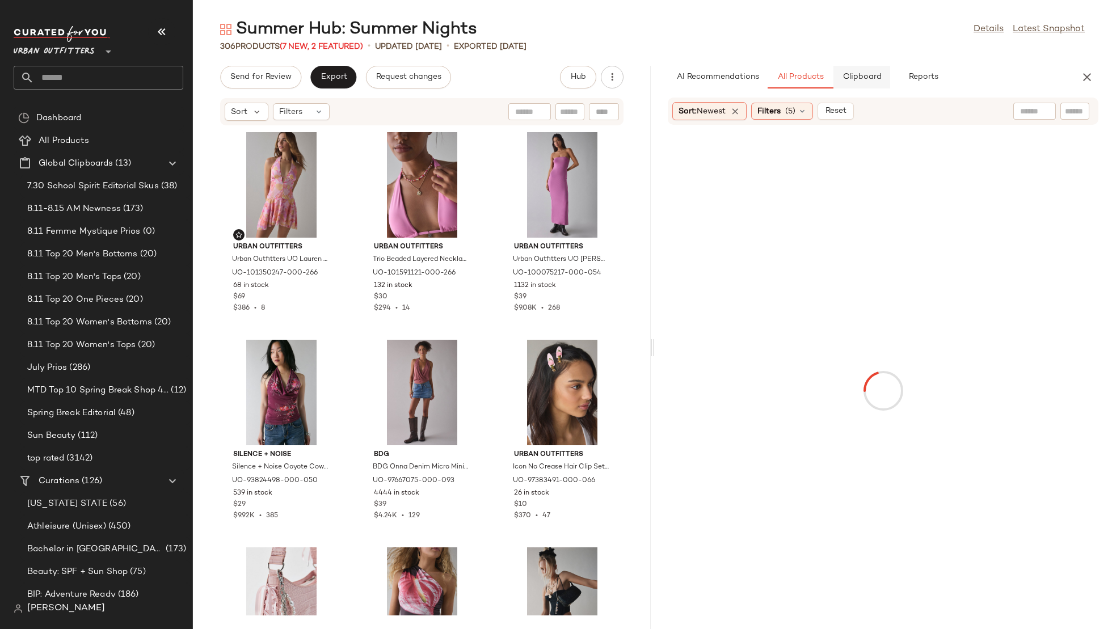
click at [866, 69] on button "Clipboard" at bounding box center [861, 77] width 57 height 23
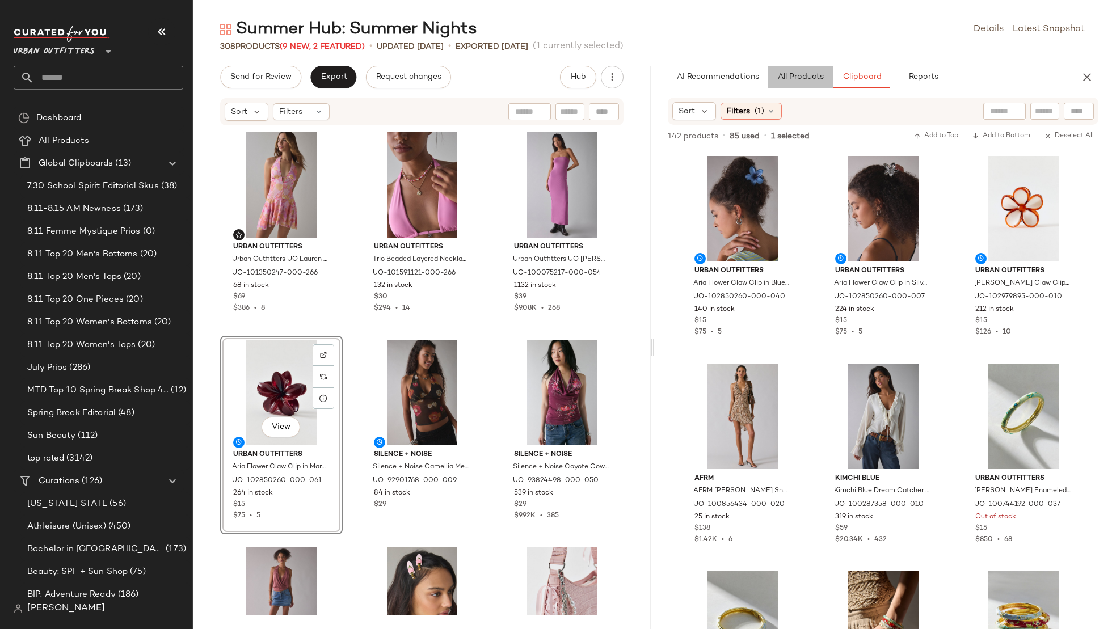
click at [805, 83] on button "All Products" at bounding box center [801, 77] width 66 height 23
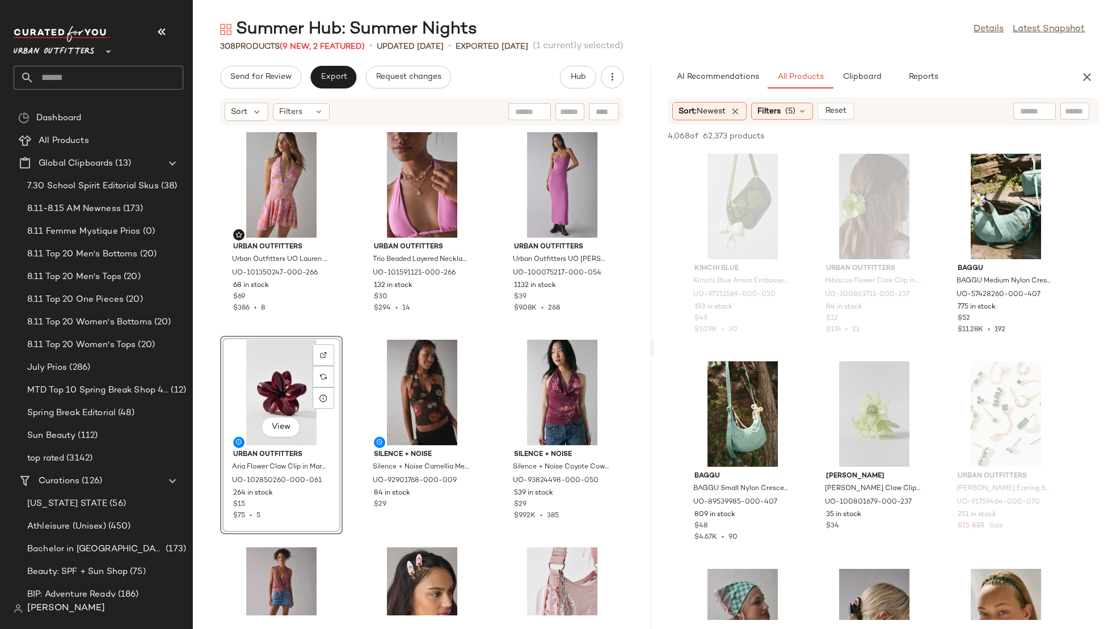
click at [1030, 108] on input "text" at bounding box center [1034, 112] width 29 height 12
type input "**********"
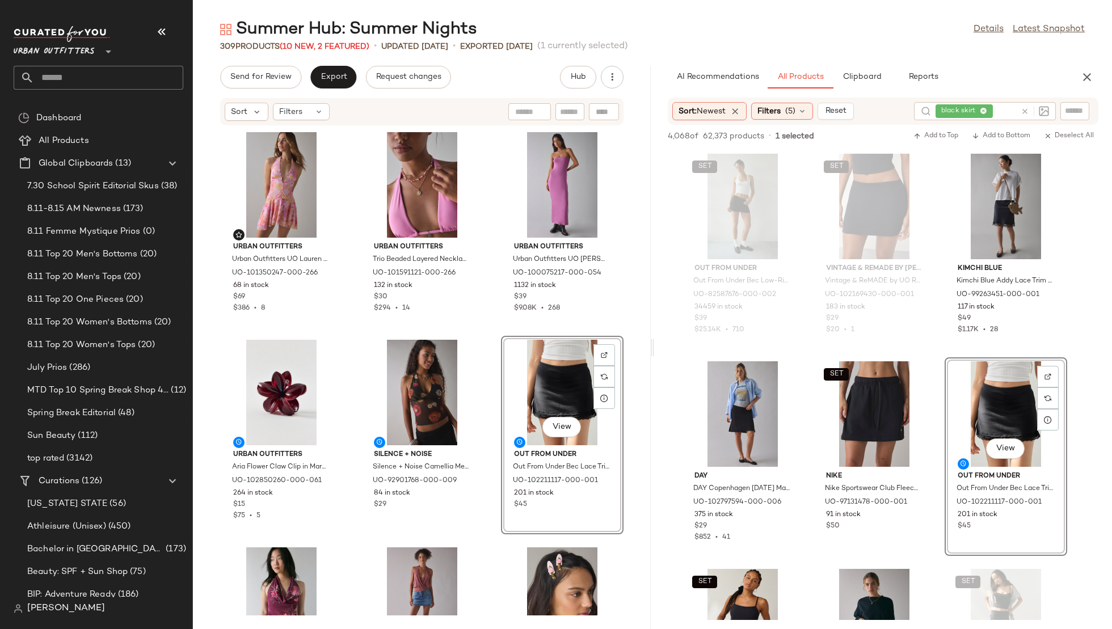
drag, startPoint x: 997, startPoint y: 401, endPoint x: 397, endPoint y: 1, distance: 721.0
click at [135, 73] on input "text" at bounding box center [108, 78] width 149 height 24
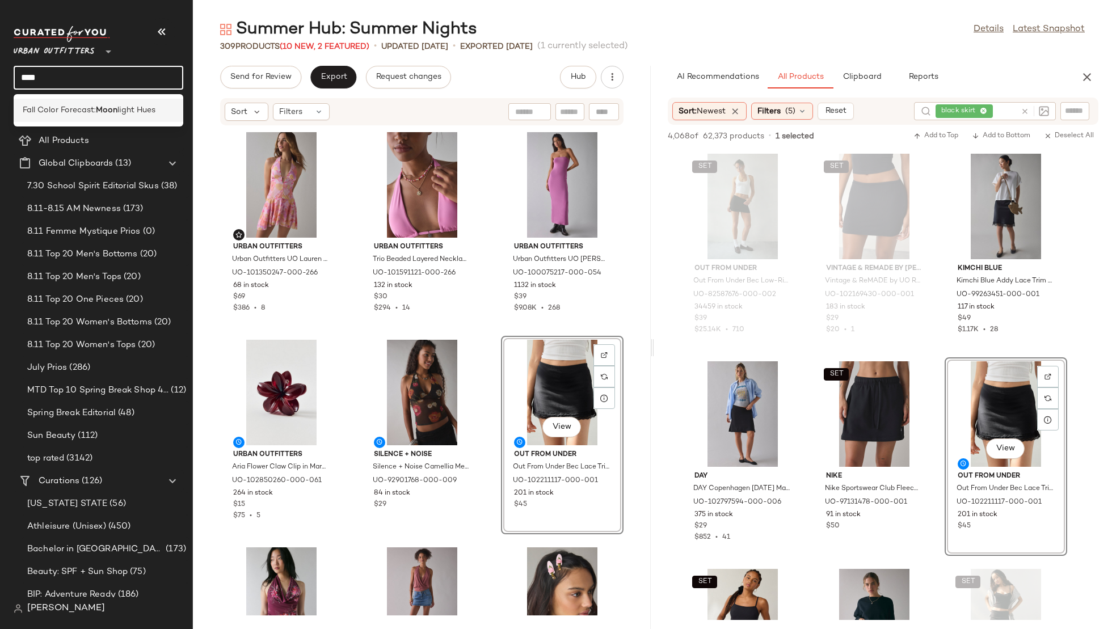
type input "****"
click at [141, 106] on span "light Hues" at bounding box center [136, 110] width 38 height 12
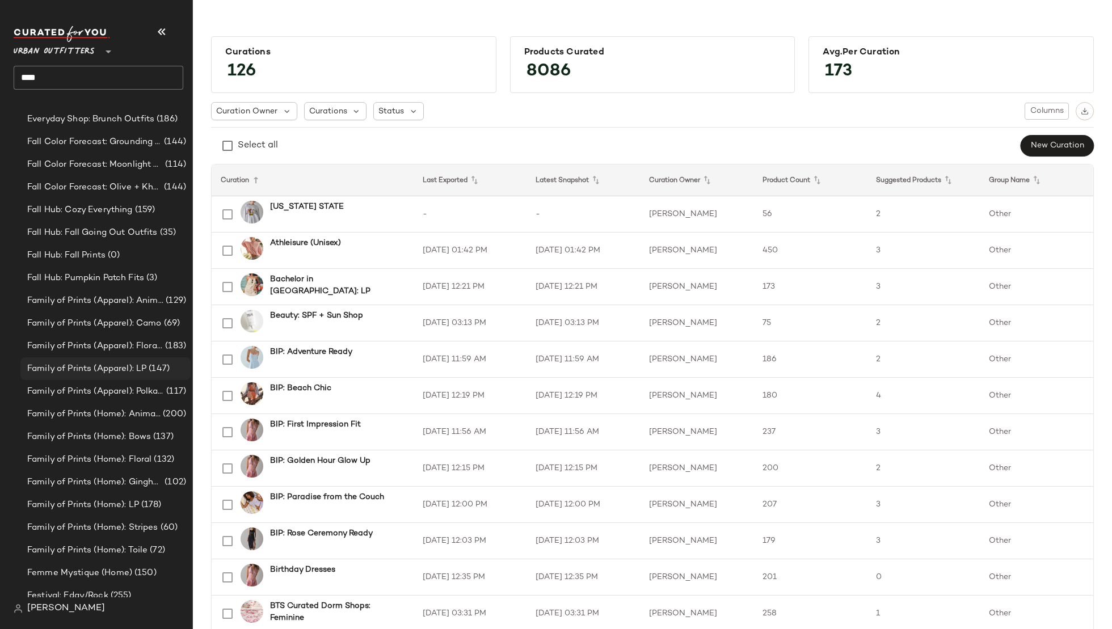
scroll to position [1067, 0]
click at [85, 159] on span "Fall Color Forecast: Moonlight Hues" at bounding box center [95, 163] width 136 height 13
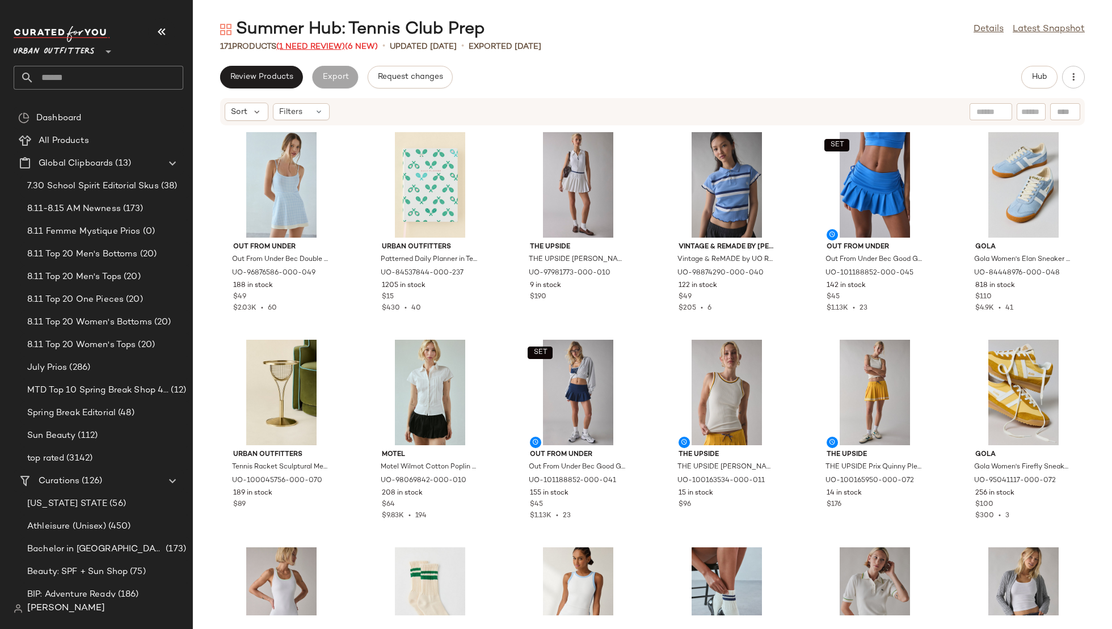
click at [320, 45] on span "(1 Need Review)" at bounding box center [310, 47] width 69 height 9
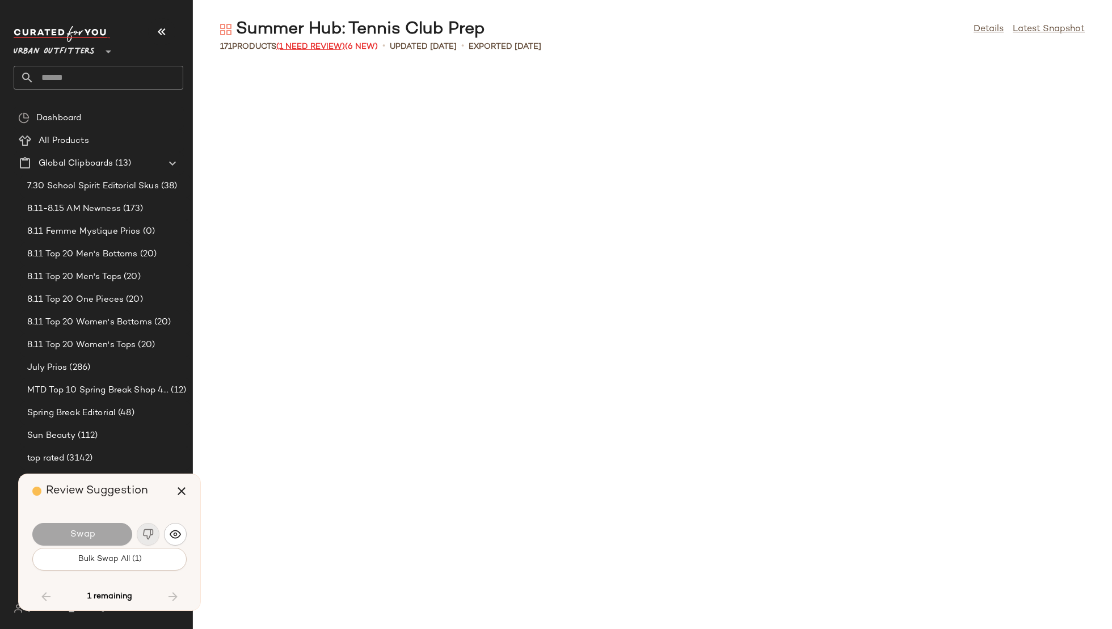
scroll to position [5399, 0]
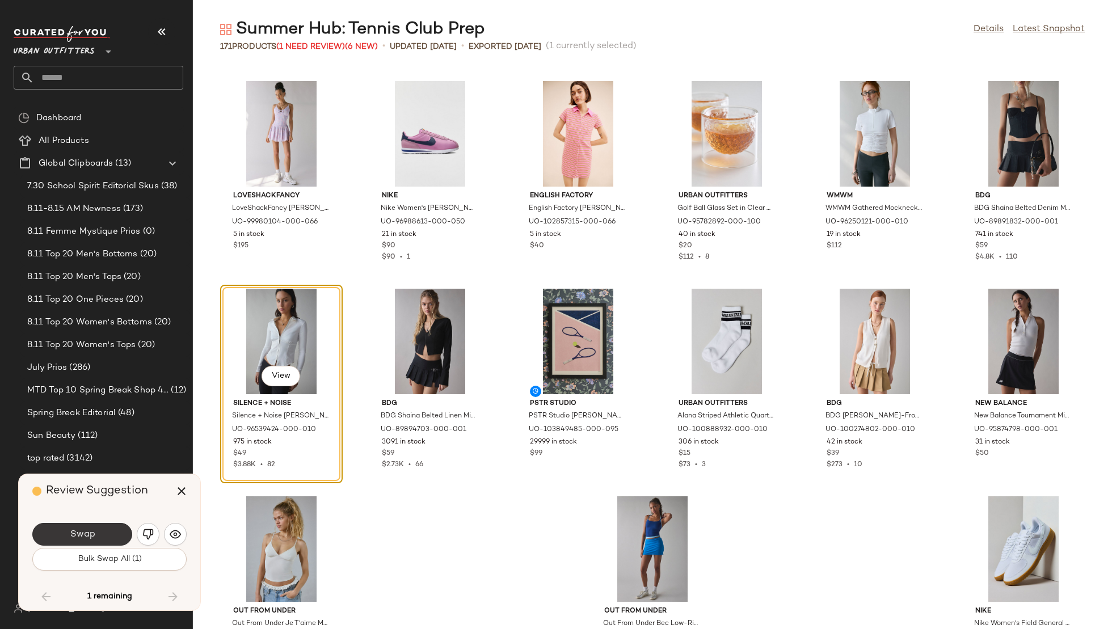
click at [106, 530] on button "Swap" at bounding box center [82, 534] width 100 height 23
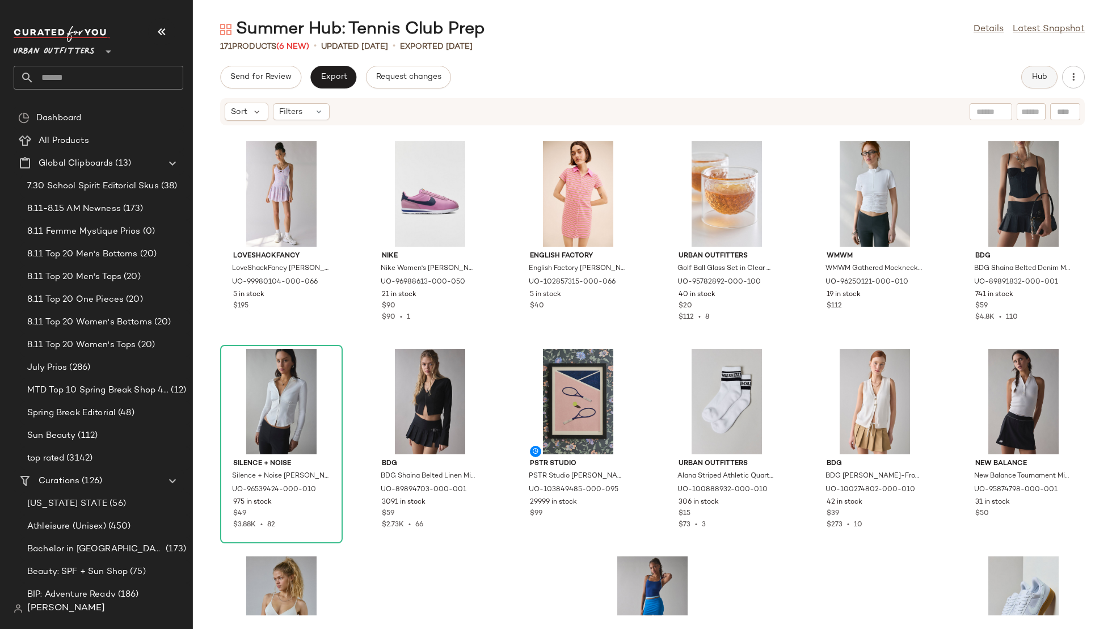
click at [1034, 75] on span "Hub" at bounding box center [1039, 77] width 16 height 9
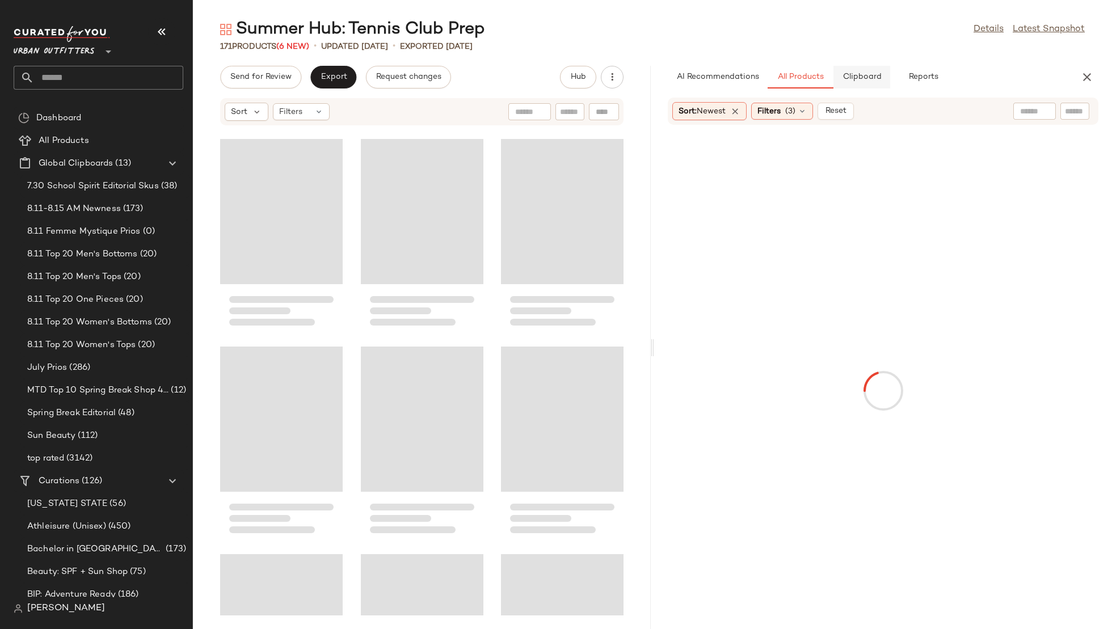
scroll to position [10590, 0]
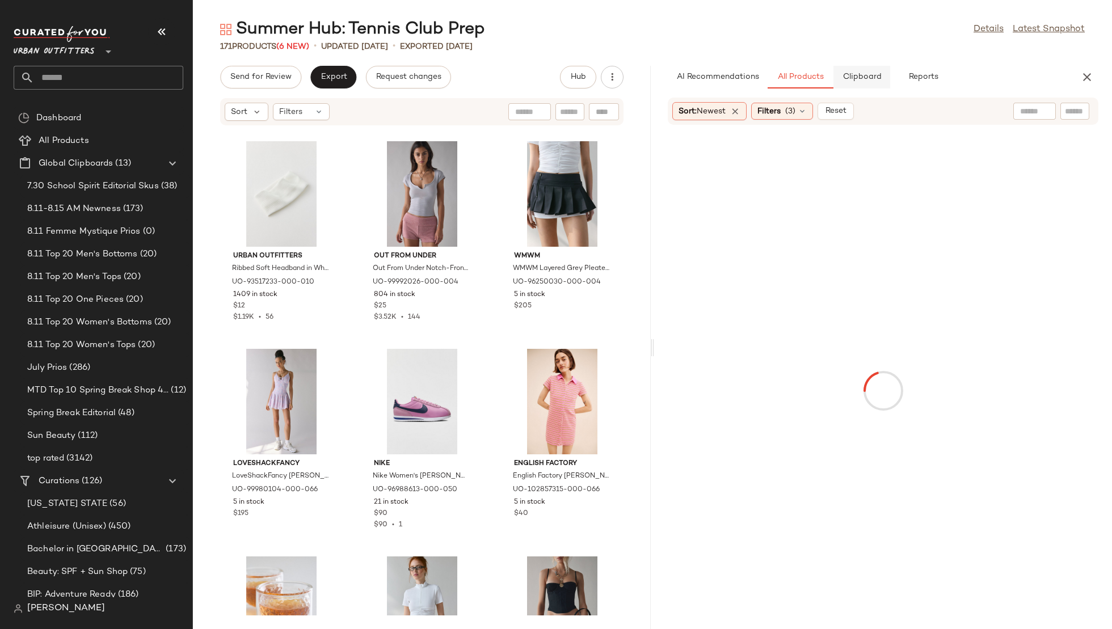
click at [849, 74] on span "Clipboard" at bounding box center [861, 77] width 39 height 9
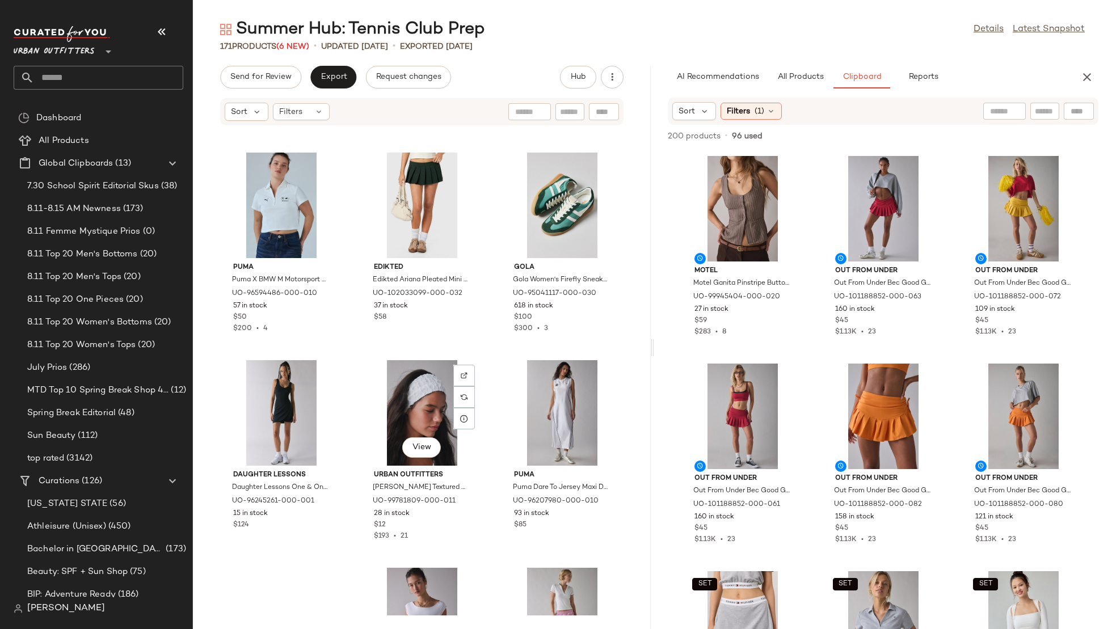
scroll to position [7517, 0]
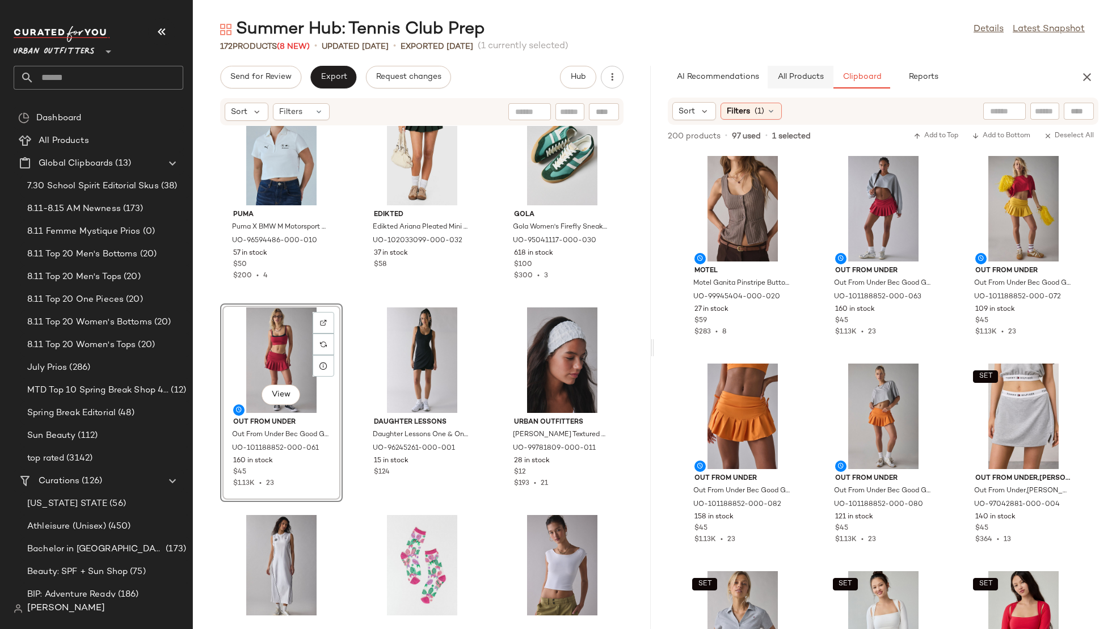
click at [808, 86] on button "All Products" at bounding box center [801, 77] width 66 height 23
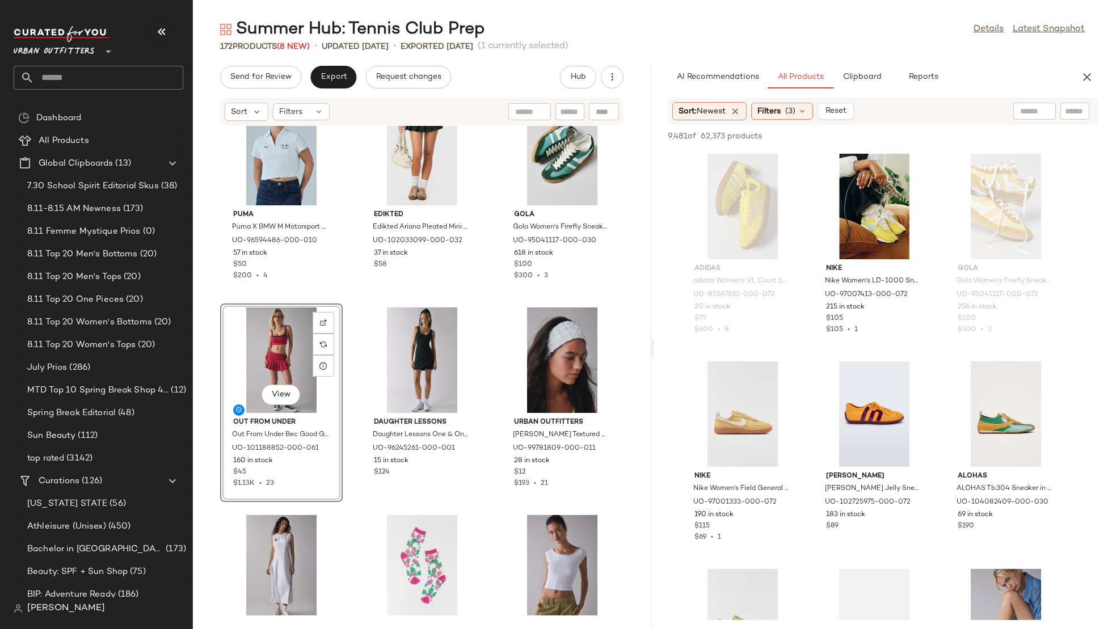
click at [1024, 114] on input "text" at bounding box center [1034, 112] width 29 height 12
type input "**********"
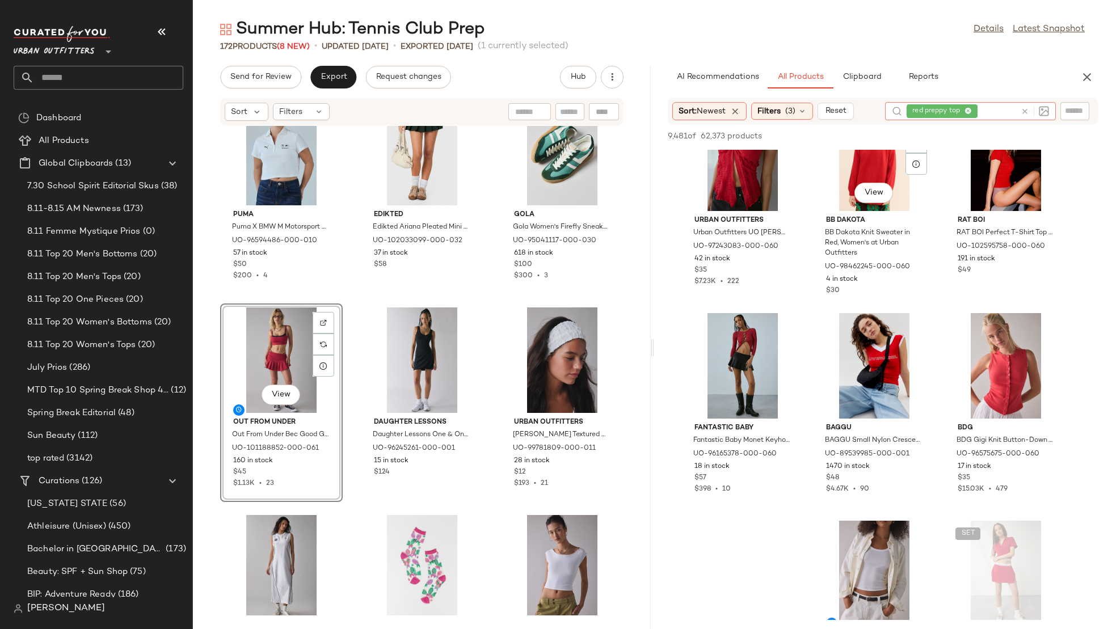
scroll to position [499, 0]
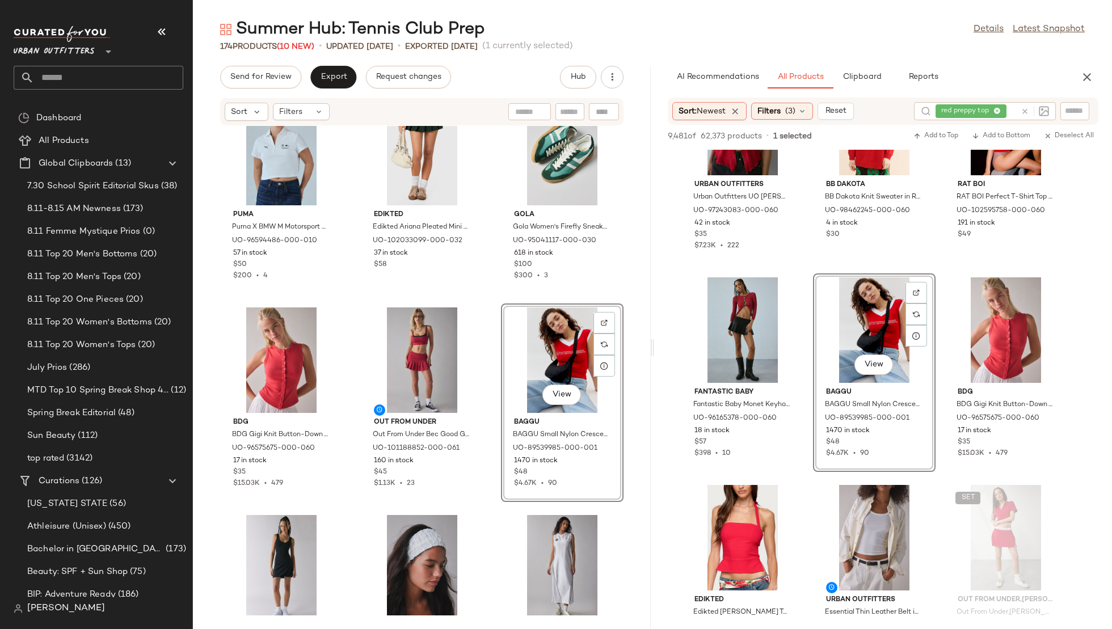
drag, startPoint x: 867, startPoint y: 334, endPoint x: 605, endPoint y: 2, distance: 422.5
click at [67, 81] on input "text" at bounding box center [108, 78] width 149 height 24
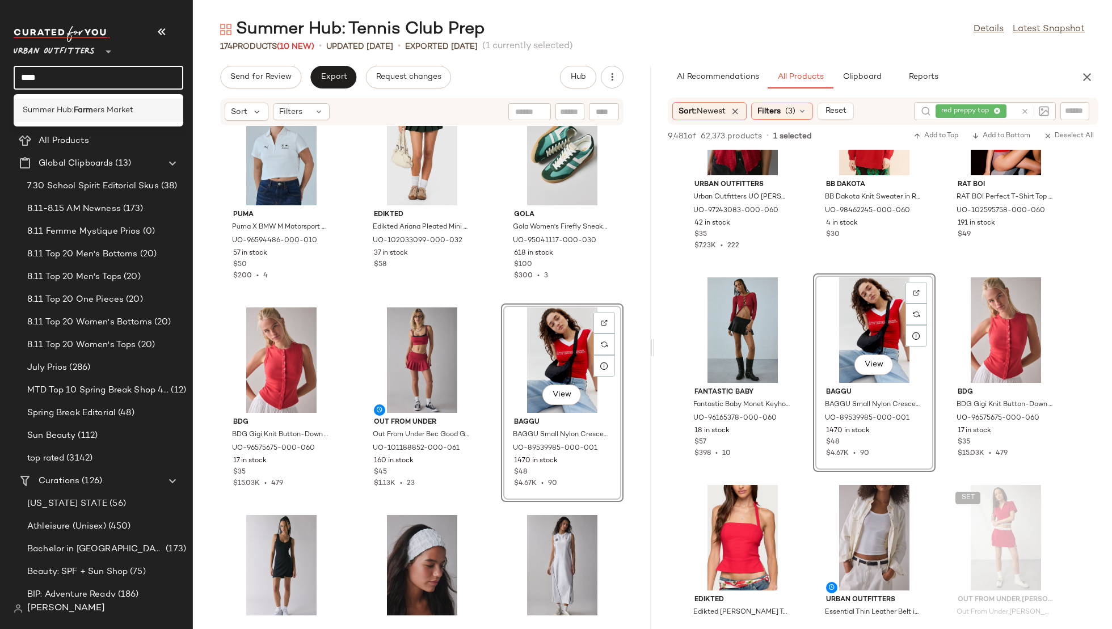
type input "****"
click at [58, 107] on span "Summer Hub:" at bounding box center [48, 110] width 51 height 12
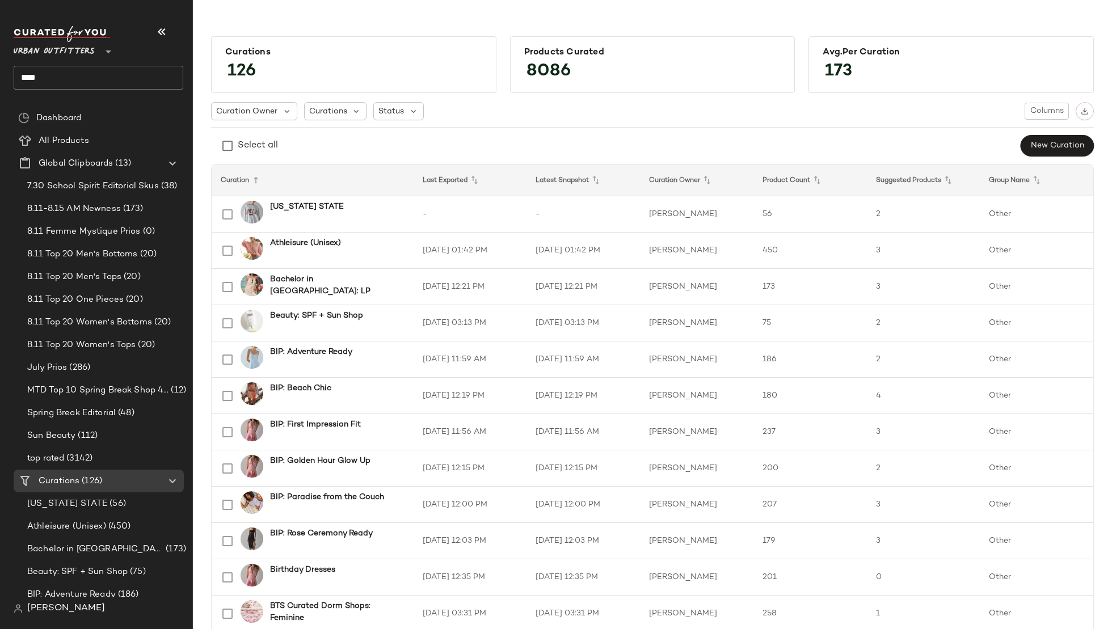
click at [138, 74] on input "****" at bounding box center [99, 78] width 170 height 24
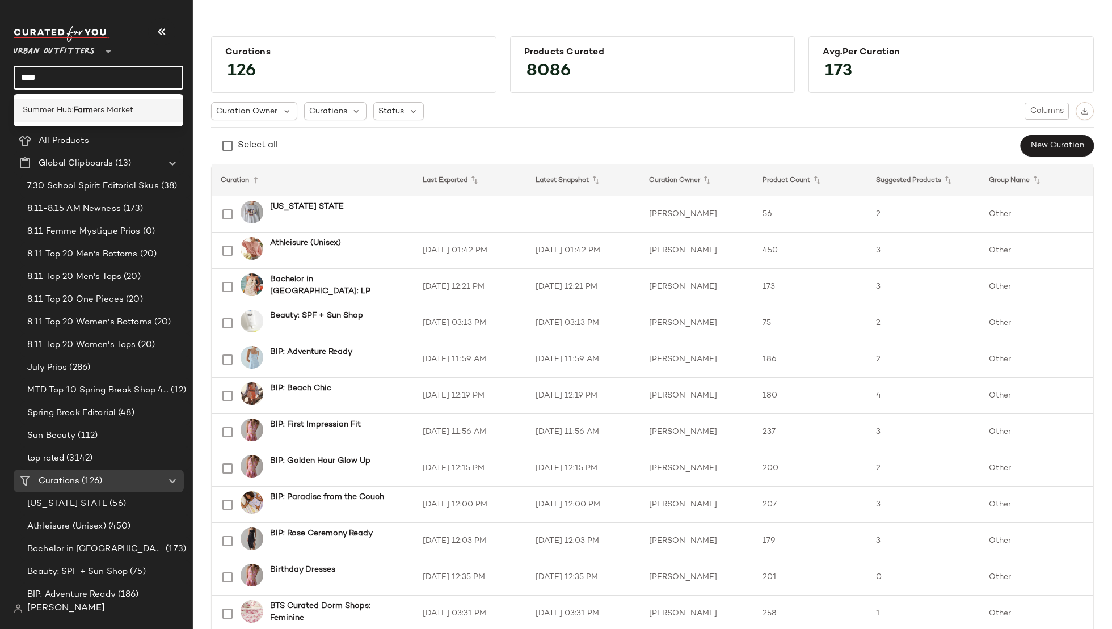
click at [58, 109] on span "Summer Hub:" at bounding box center [48, 110] width 51 height 12
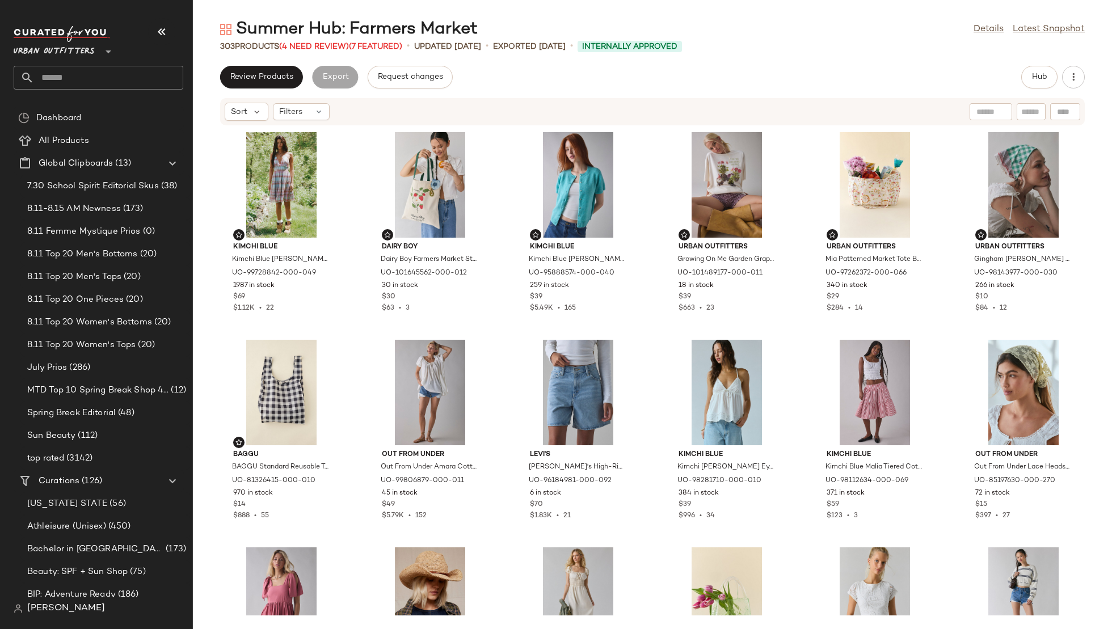
click at [102, 75] on input "text" at bounding box center [108, 78] width 149 height 24
click at [558, 70] on div "Review Products Export Request changes Hub" at bounding box center [652, 77] width 865 height 23
click at [299, 43] on span "(4 Need Review)" at bounding box center [314, 47] width 70 height 9
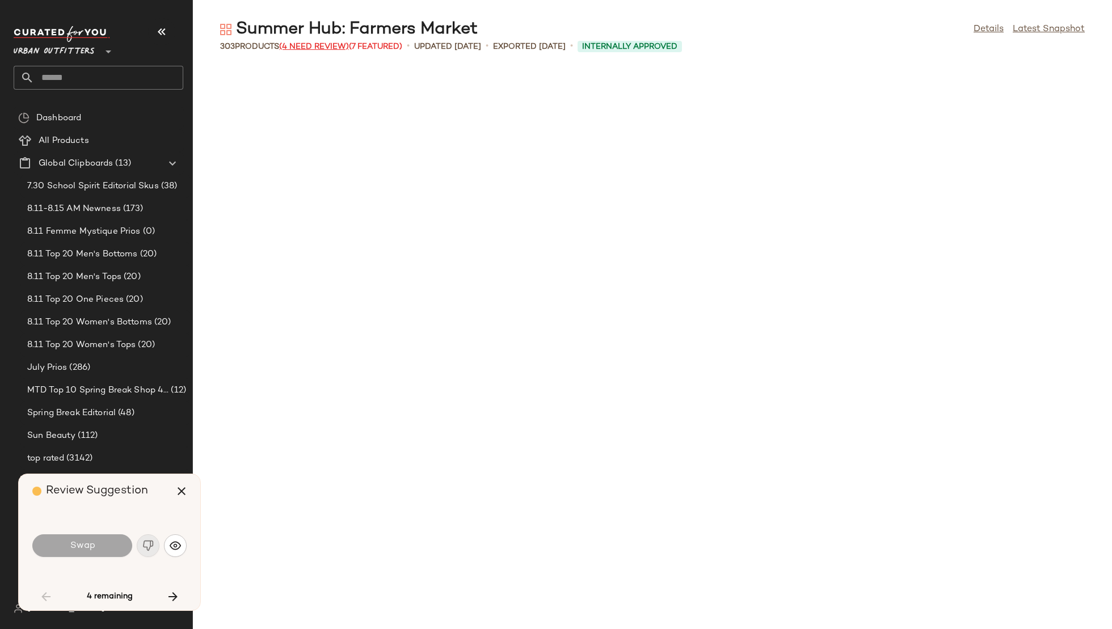
scroll to position [1454, 0]
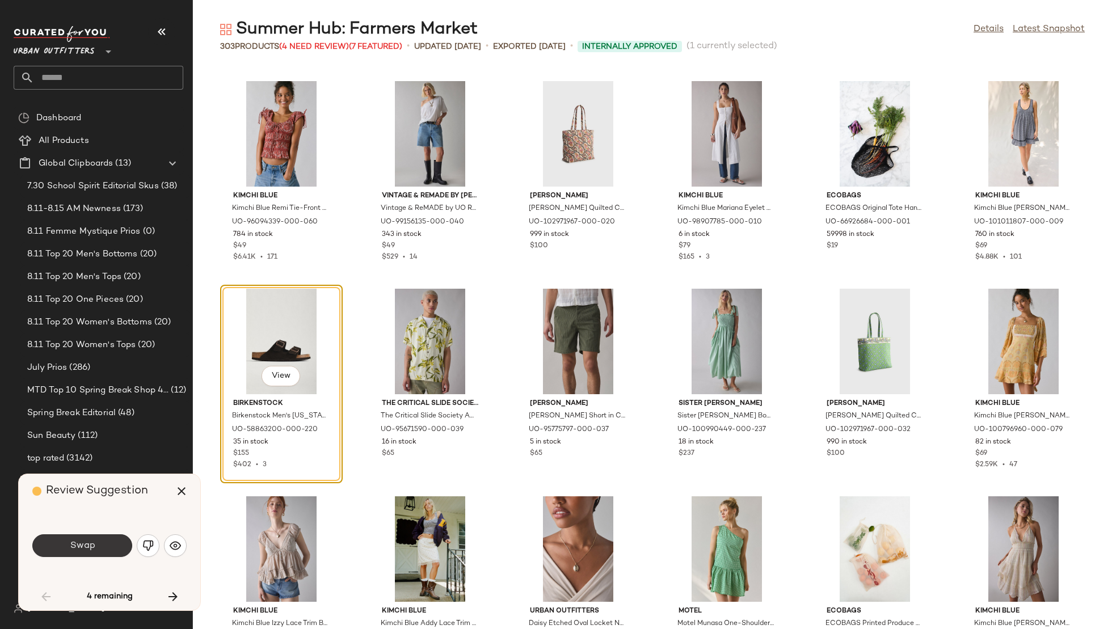
click at [100, 542] on button "Swap" at bounding box center [82, 545] width 100 height 23
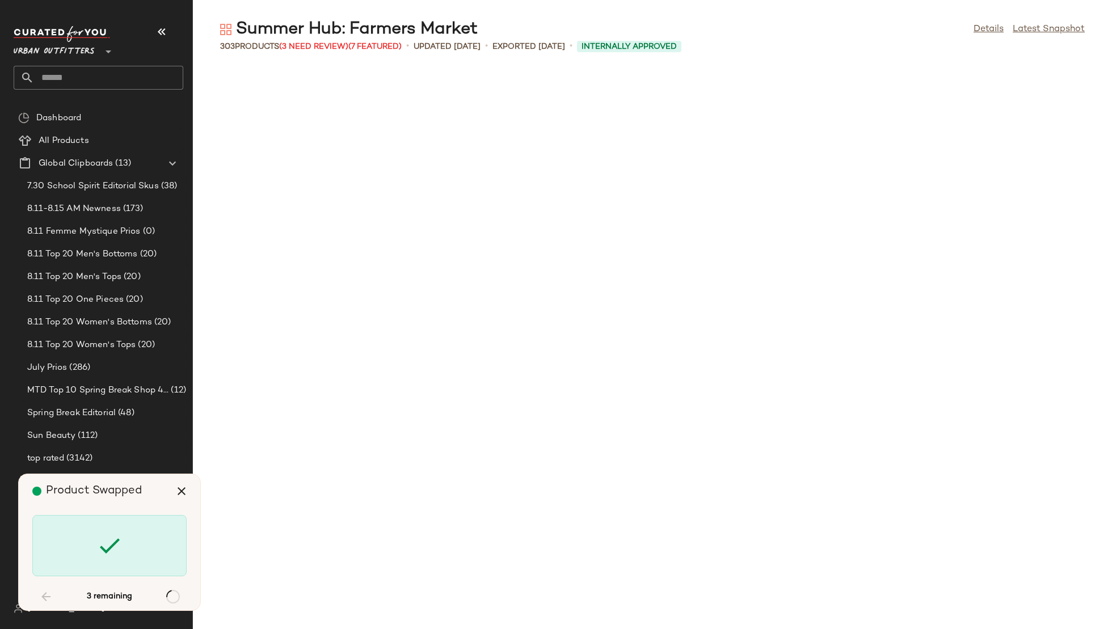
scroll to position [3530, 0]
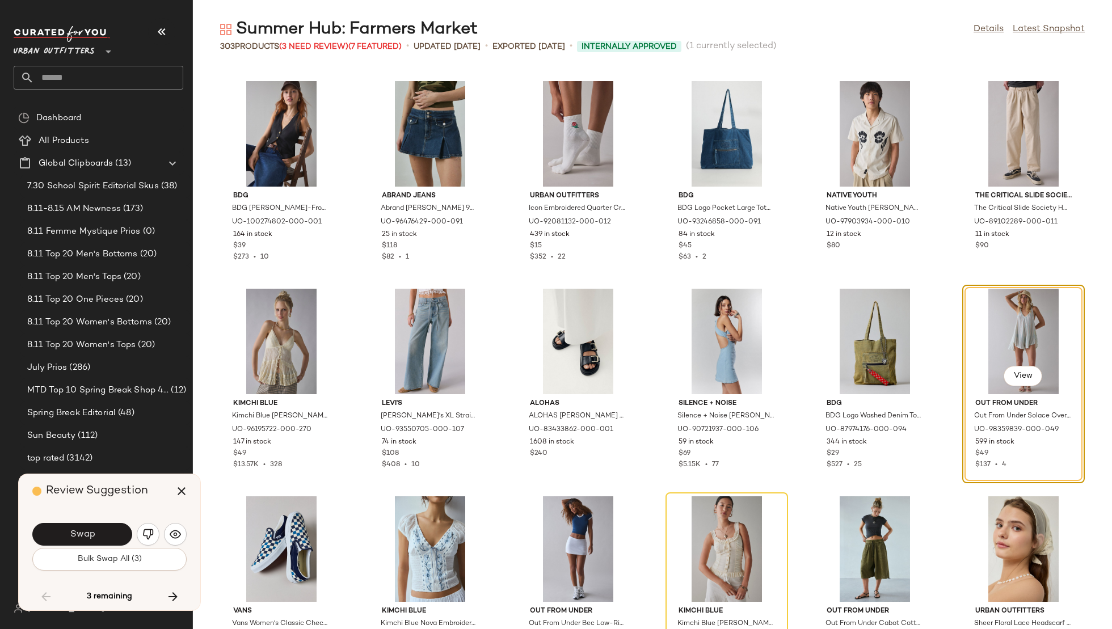
click at [100, 542] on button "Swap" at bounding box center [82, 534] width 100 height 23
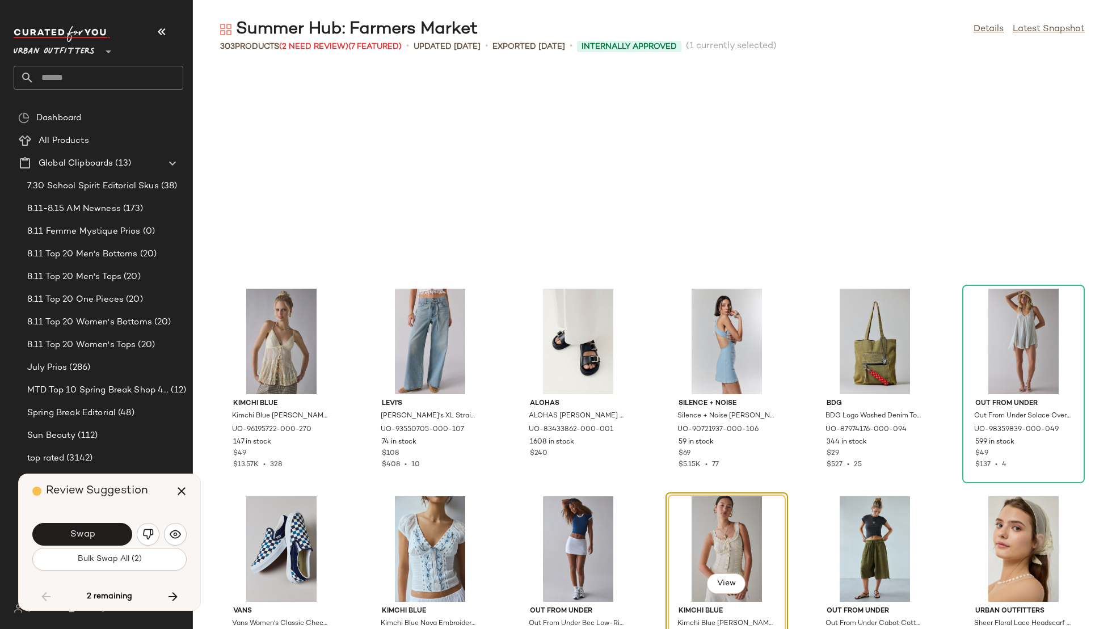
scroll to position [3738, 0]
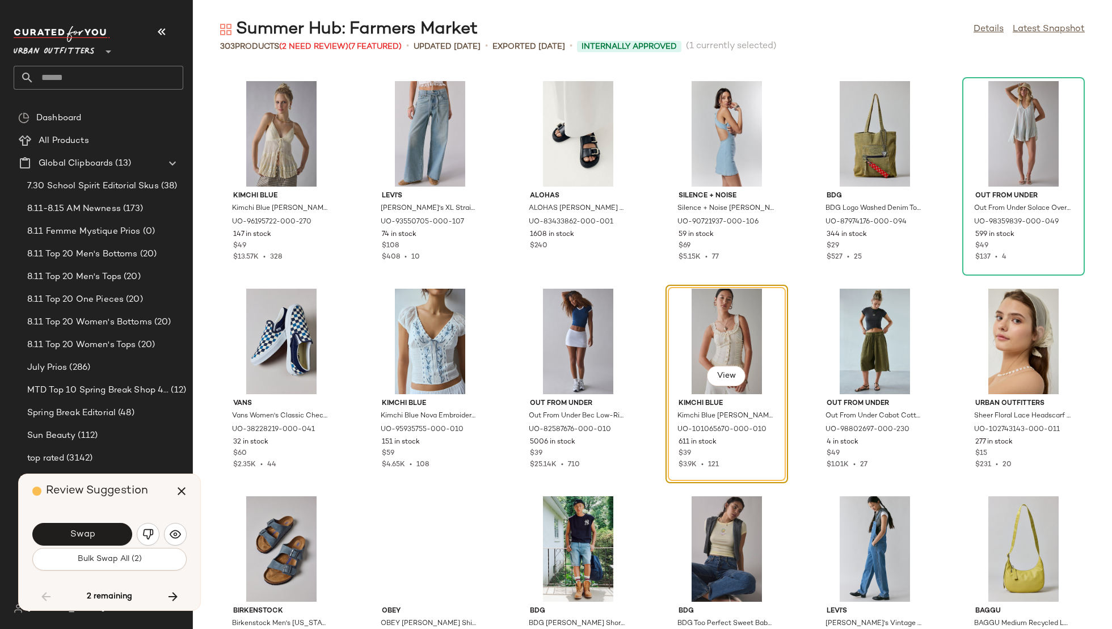
click at [100, 542] on button "Swap" at bounding box center [82, 534] width 100 height 23
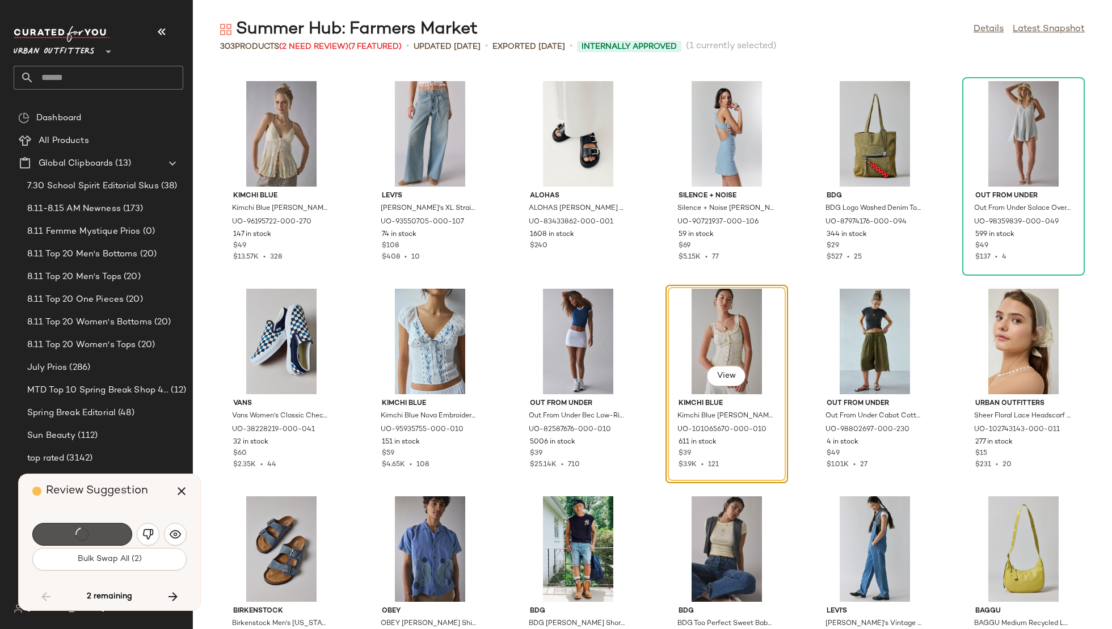
click at [100, 542] on div "Swap" at bounding box center [82, 534] width 100 height 23
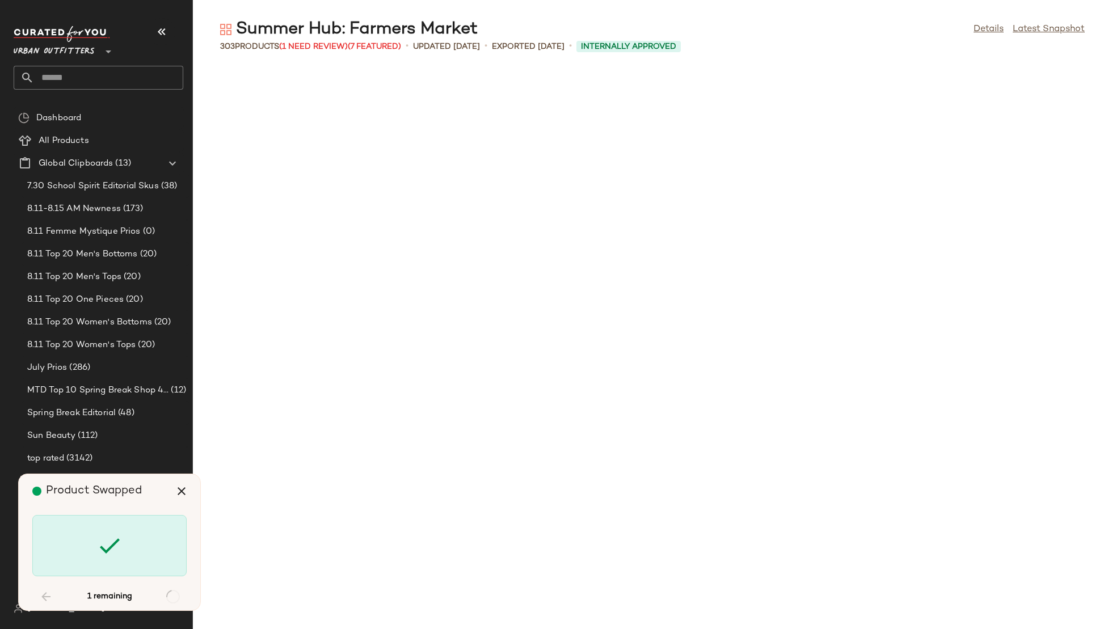
scroll to position [10028, 0]
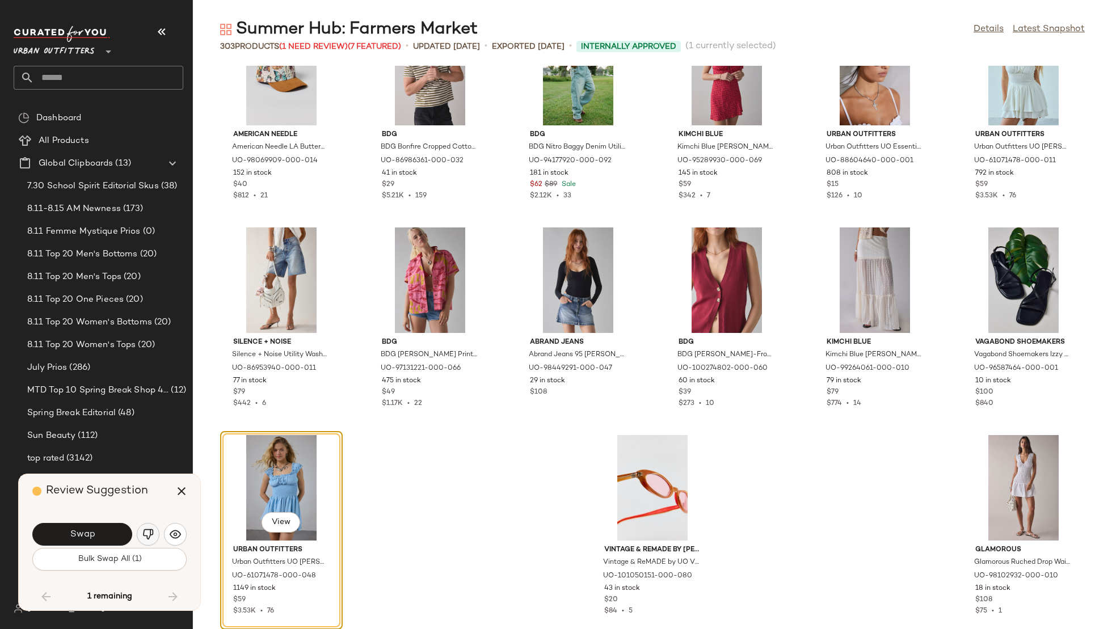
click at [142, 536] on img "button" at bounding box center [147, 534] width 11 height 11
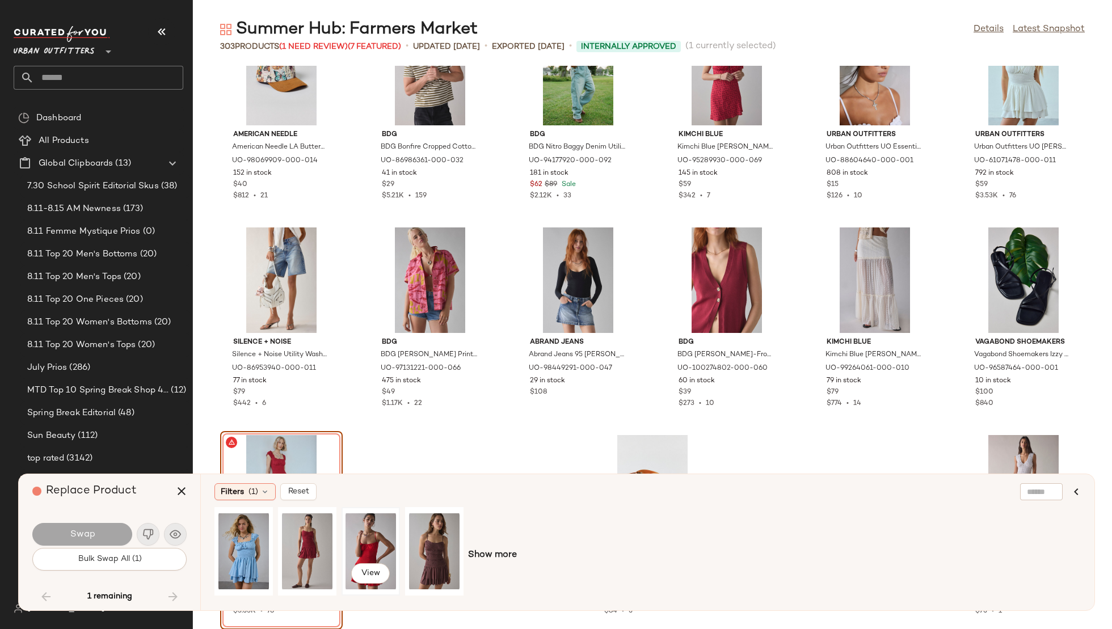
click at [360, 537] on div "View" at bounding box center [371, 551] width 50 height 81
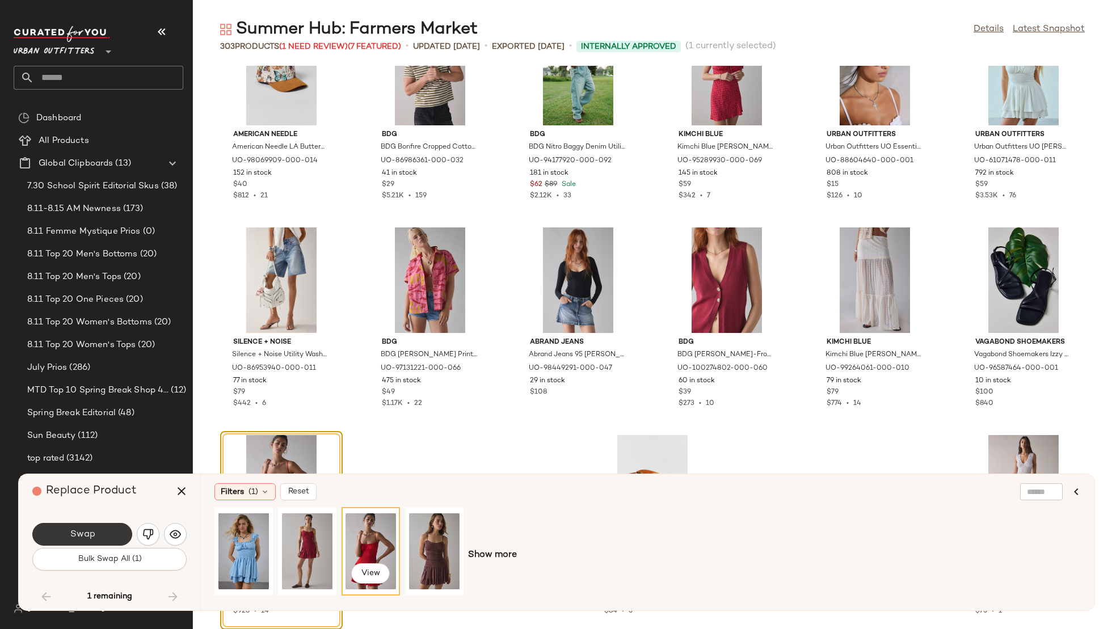
click at [109, 534] on button "Swap" at bounding box center [82, 534] width 100 height 23
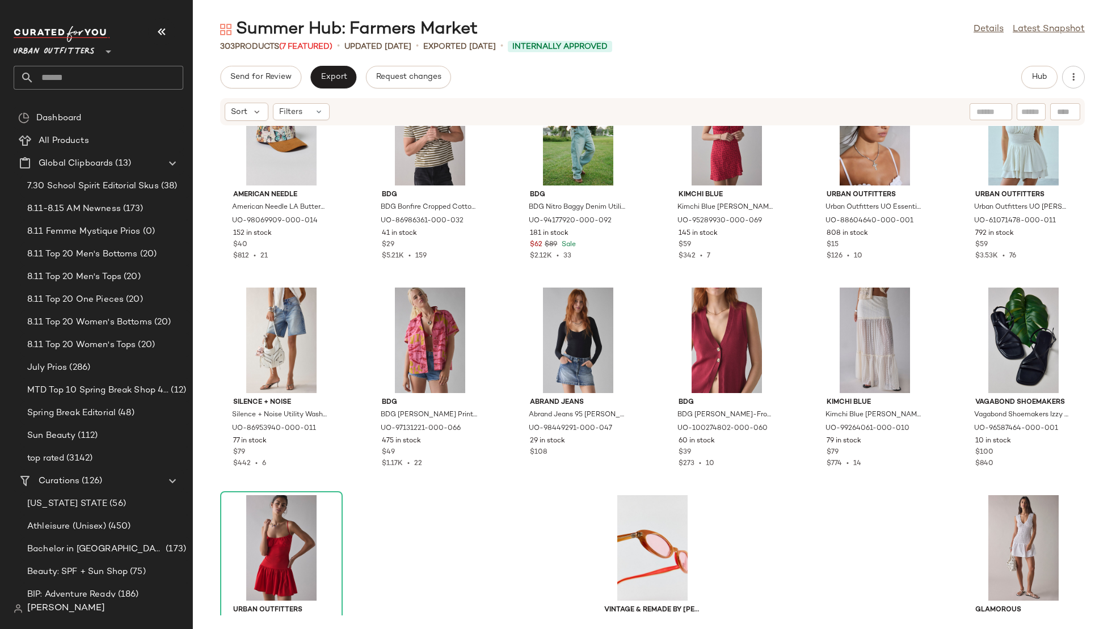
click at [414, 514] on div "American Needle American Needle LA Butterfly Jacquard Snapback Hat in Neutral, …" at bounding box center [652, 371] width 919 height 490
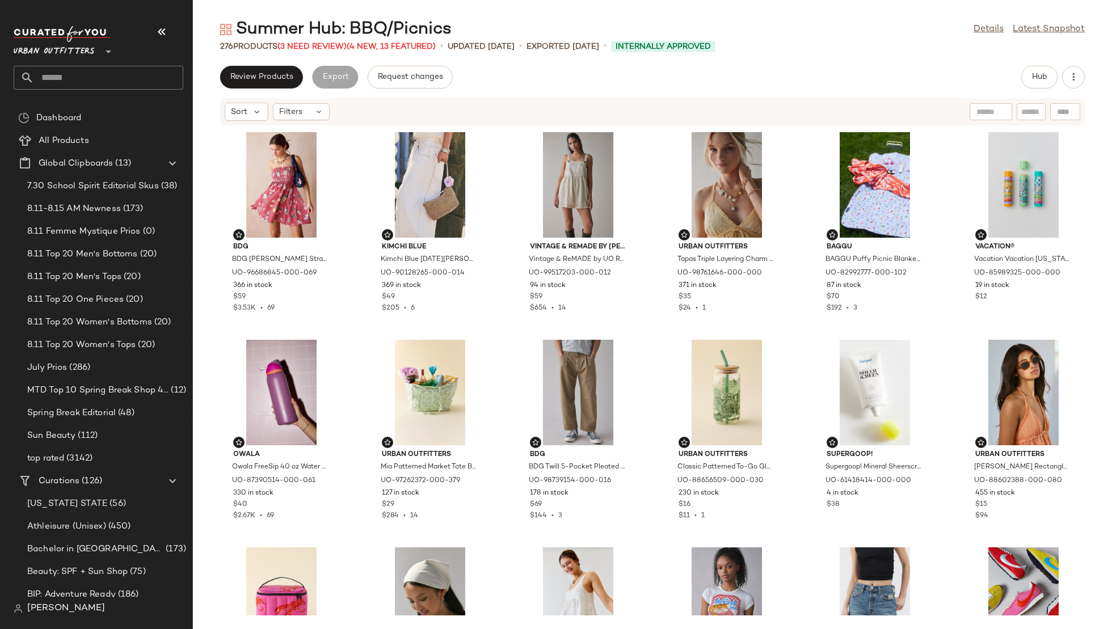
click at [307, 41] on div "276 Products (3 Need Review) (4 New, 13 Featured)" at bounding box center [328, 47] width 216 height 12
click at [307, 43] on span "(3 Need Review)" at bounding box center [311, 47] width 69 height 9
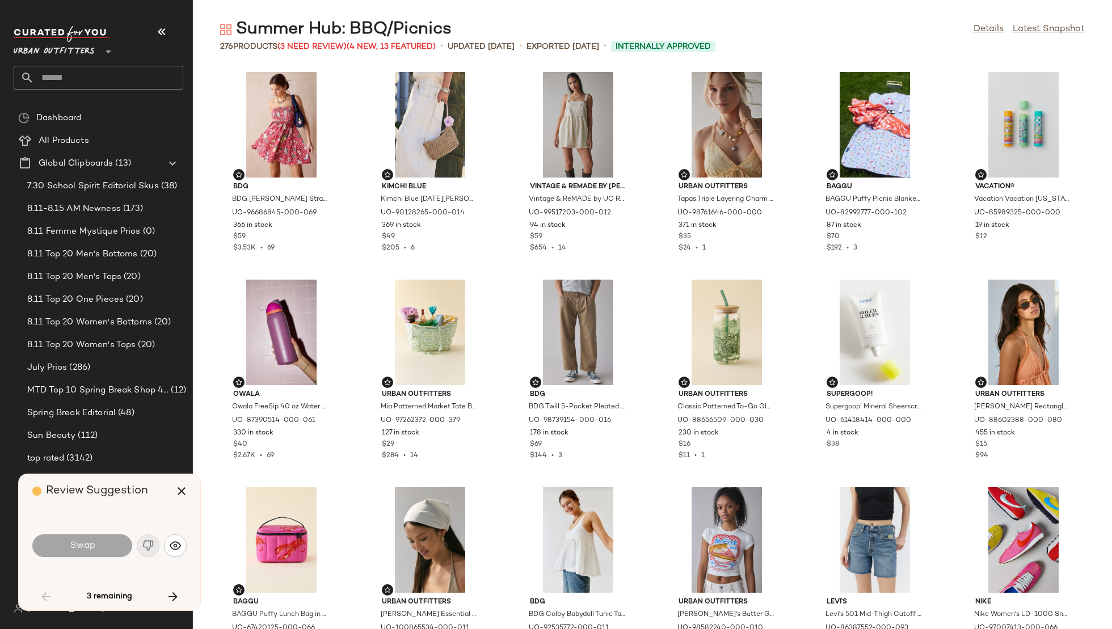
scroll to position [1246, 0]
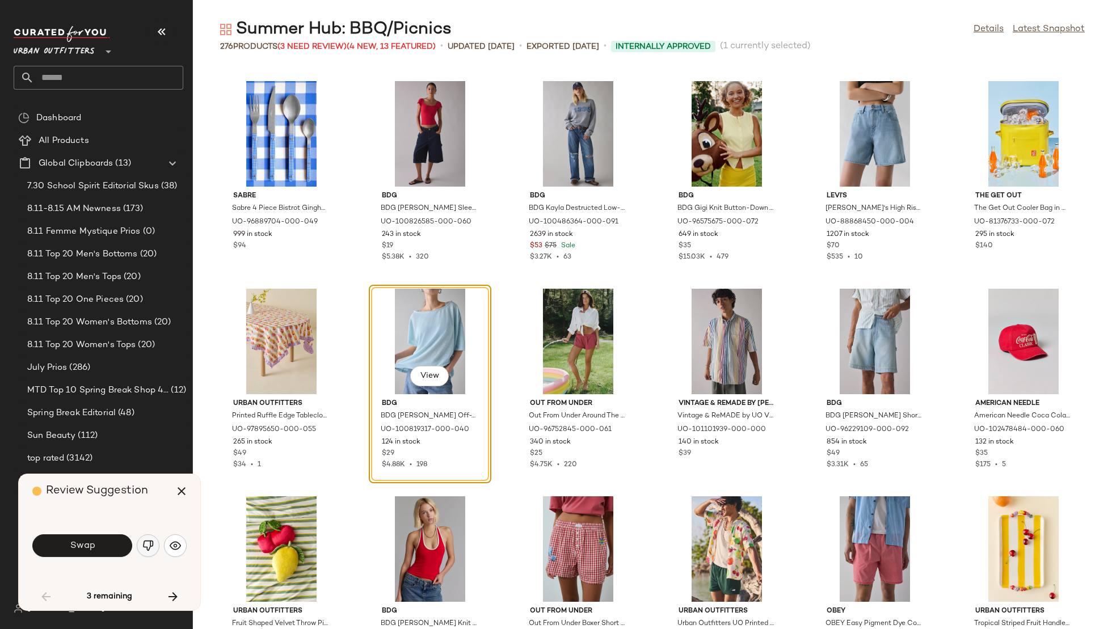
click at [155, 542] on button "button" at bounding box center [148, 545] width 23 height 23
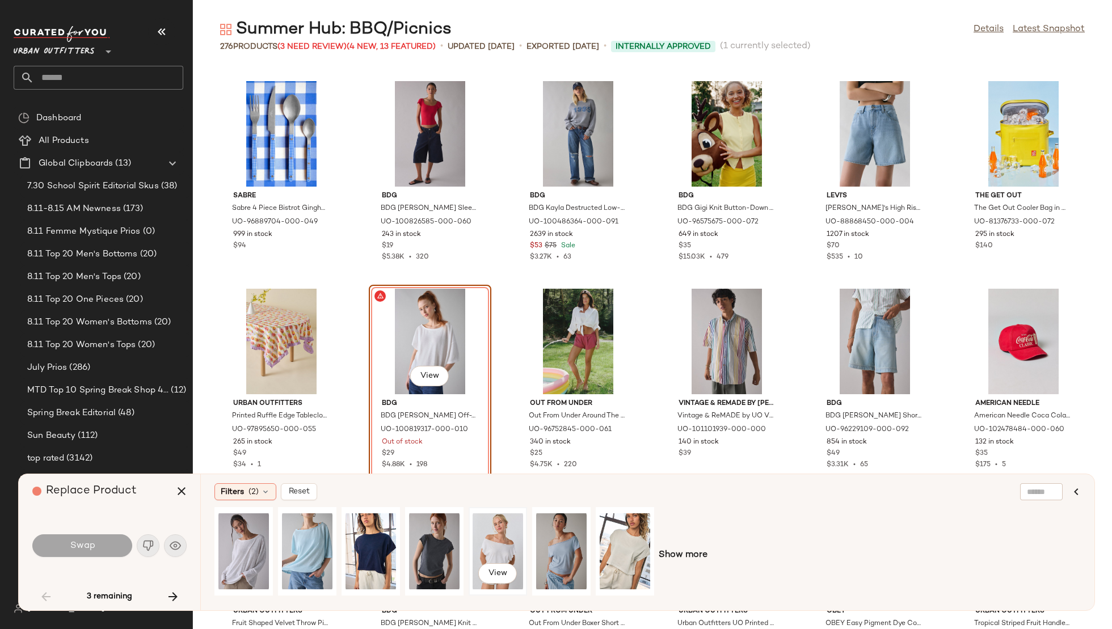
click at [485, 540] on div "View" at bounding box center [498, 551] width 50 height 81
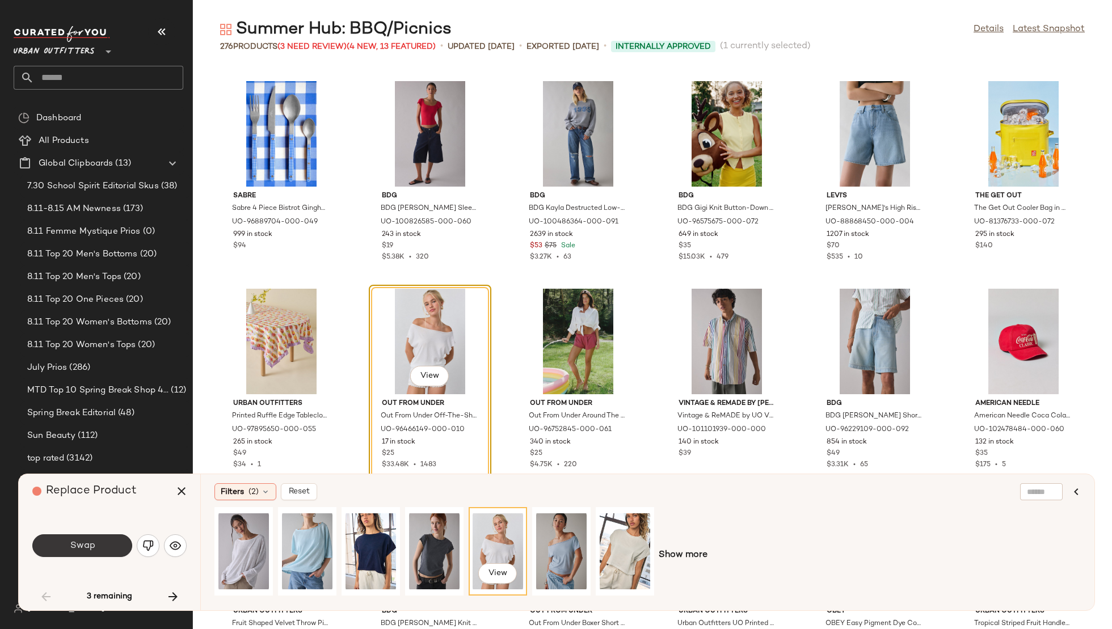
click at [99, 555] on button "Swap" at bounding box center [82, 545] width 100 height 23
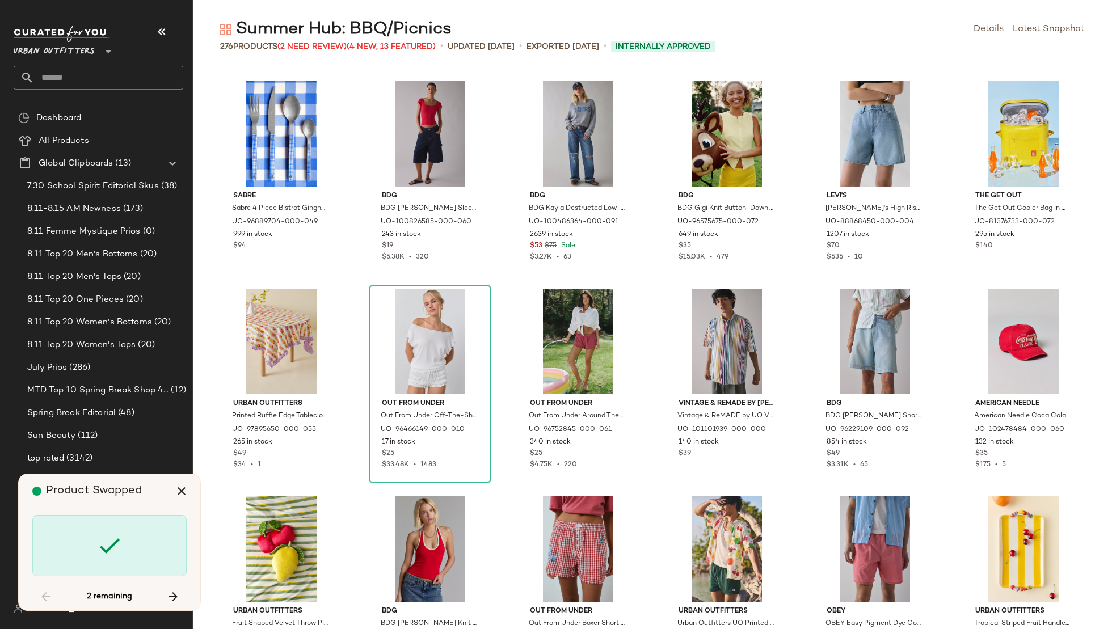
scroll to position [4776, 0]
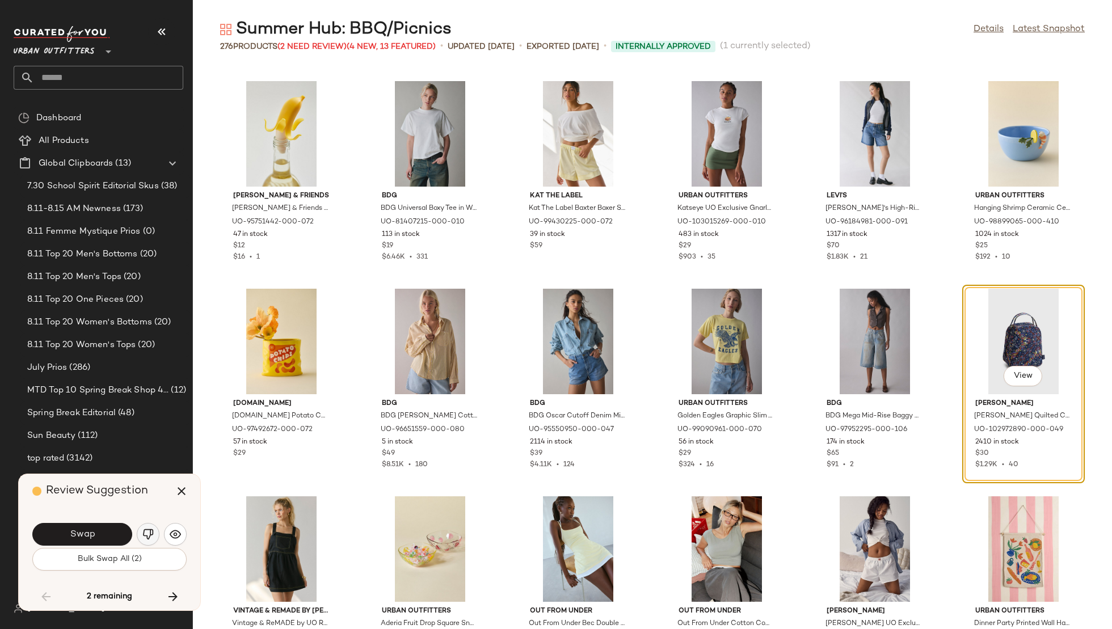
click at [153, 538] on img "button" at bounding box center [147, 534] width 11 height 11
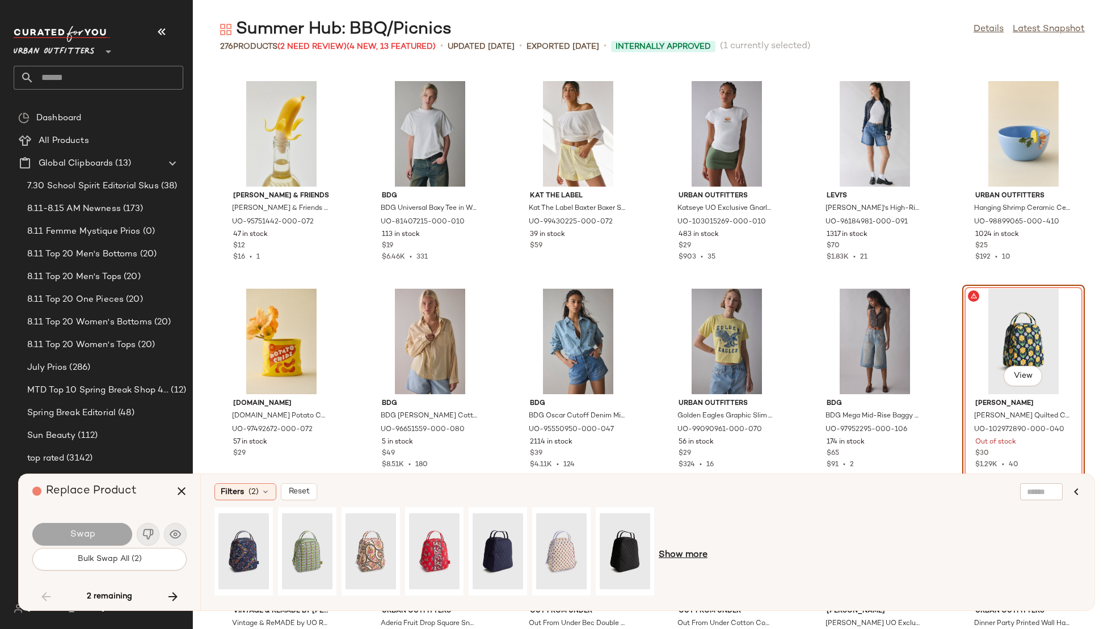
click at [680, 551] on span "Show more" at bounding box center [683, 556] width 49 height 14
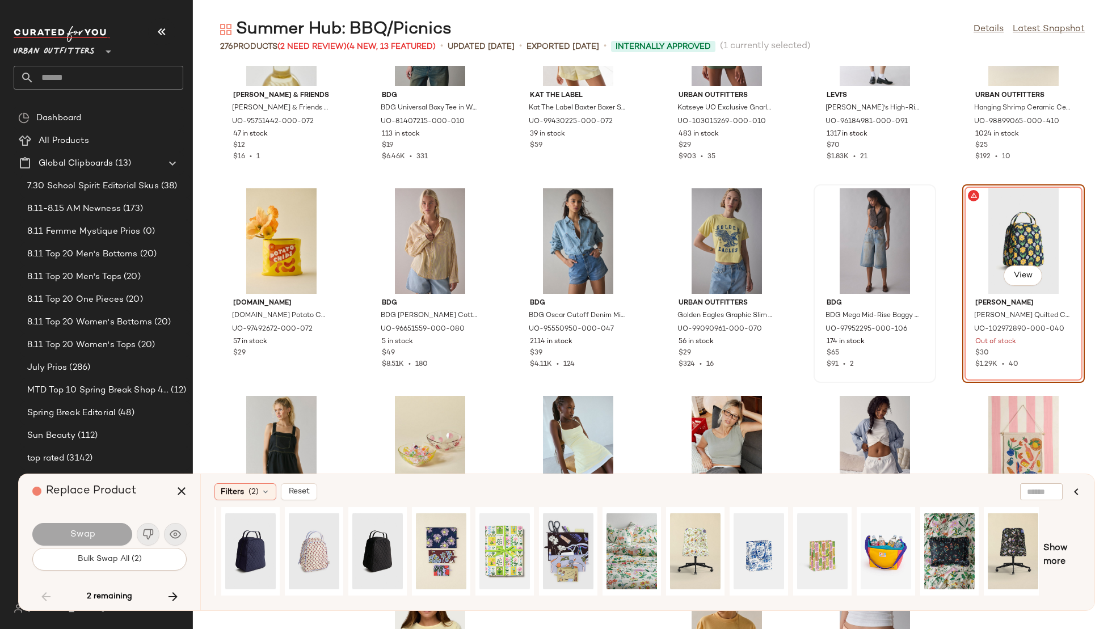
scroll to position [4877, 0]
click at [884, 542] on div "View" at bounding box center [886, 551] width 50 height 81
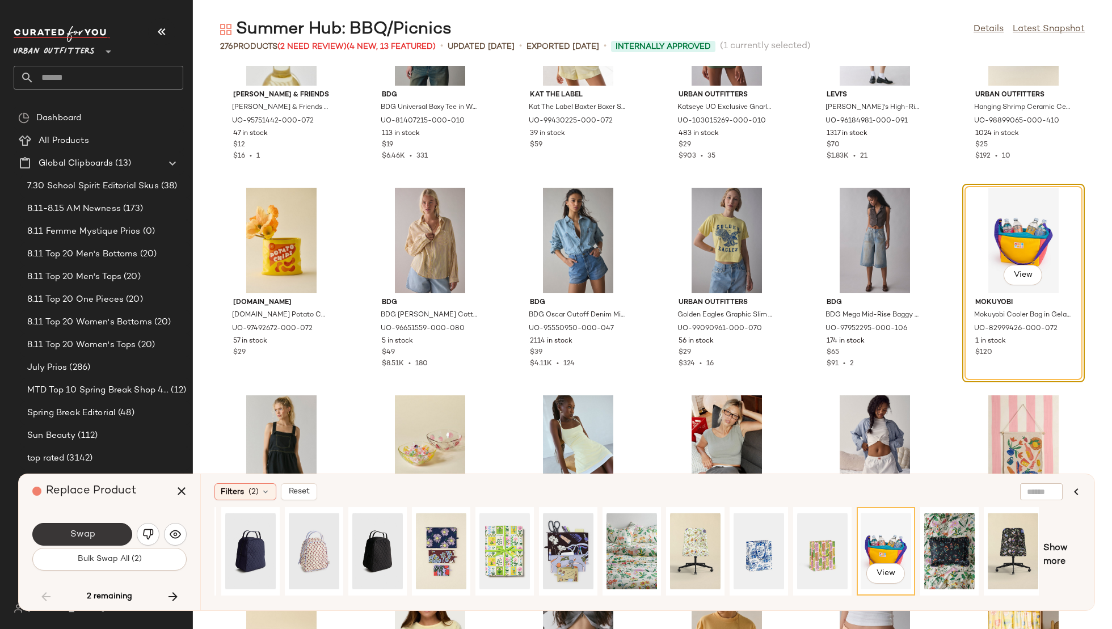
click at [54, 537] on button "Swap" at bounding box center [82, 534] width 100 height 23
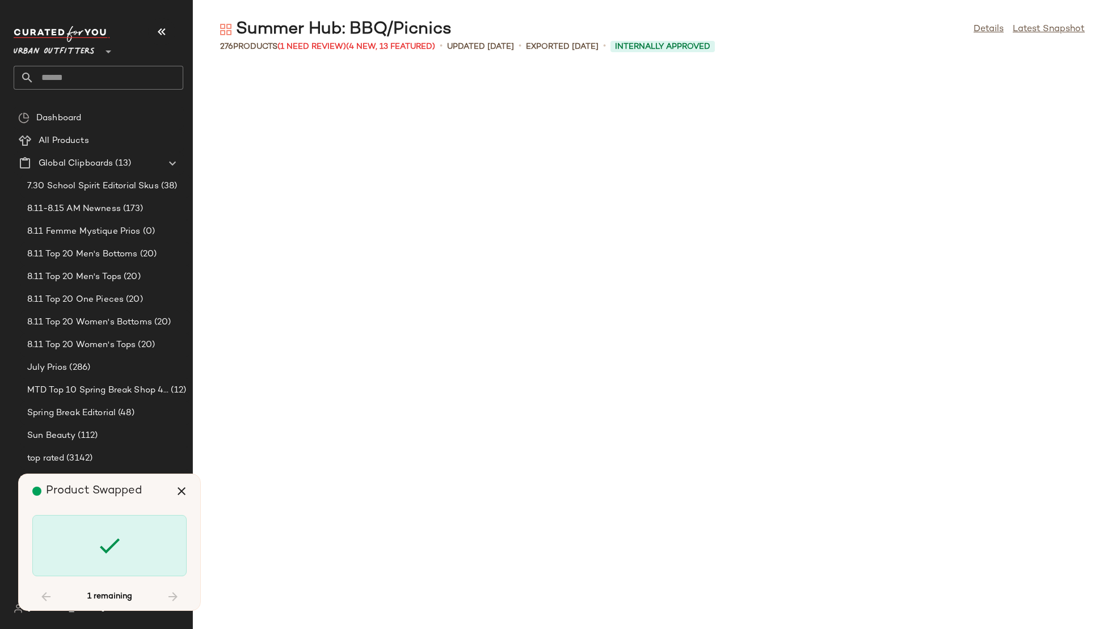
scroll to position [8929, 0]
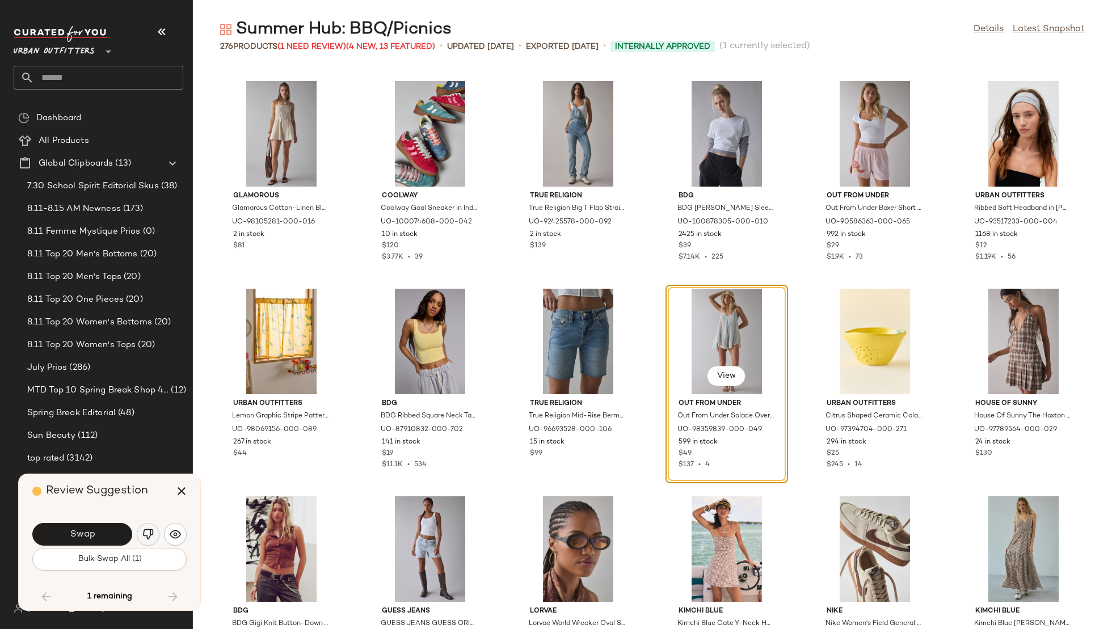
click at [152, 531] on img "button" at bounding box center [147, 534] width 11 height 11
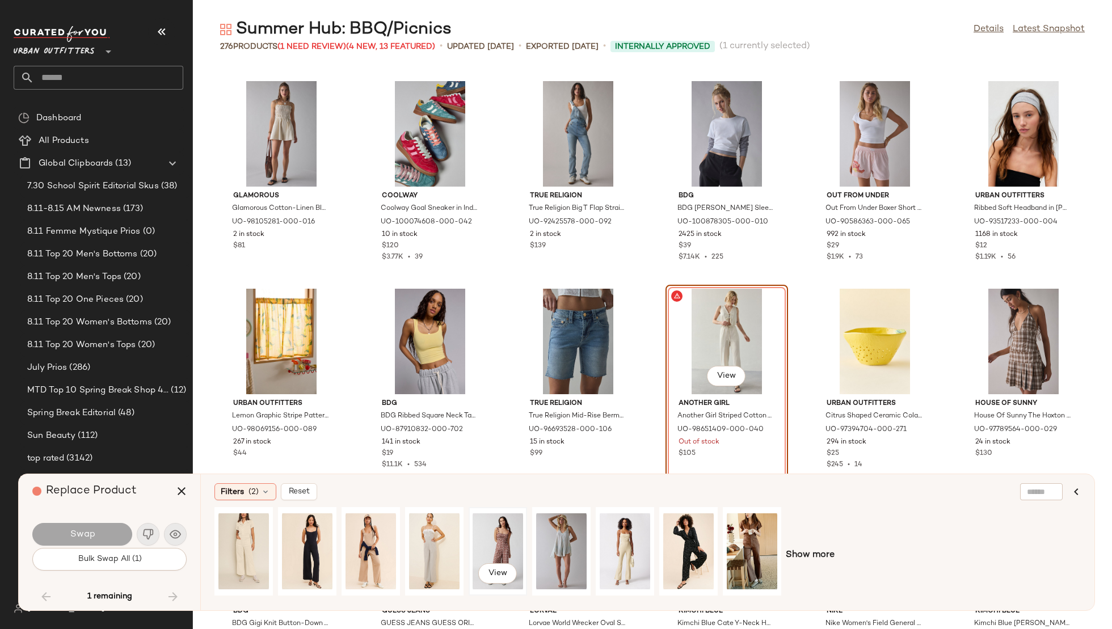
click at [491, 541] on div "View" at bounding box center [498, 551] width 50 height 81
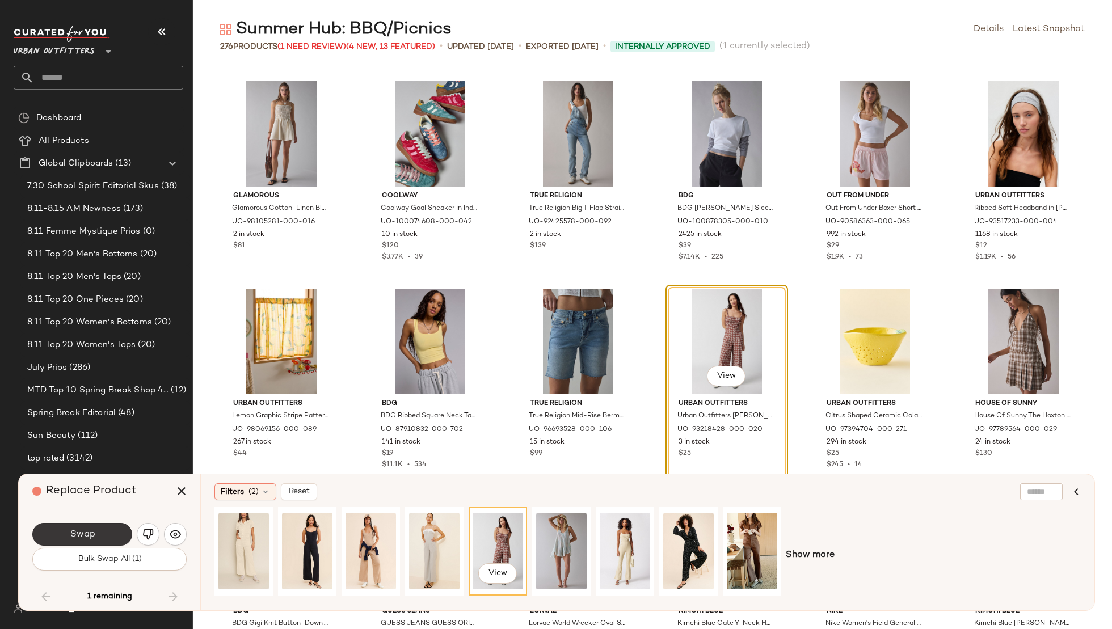
click at [109, 534] on button "Swap" at bounding box center [82, 534] width 100 height 23
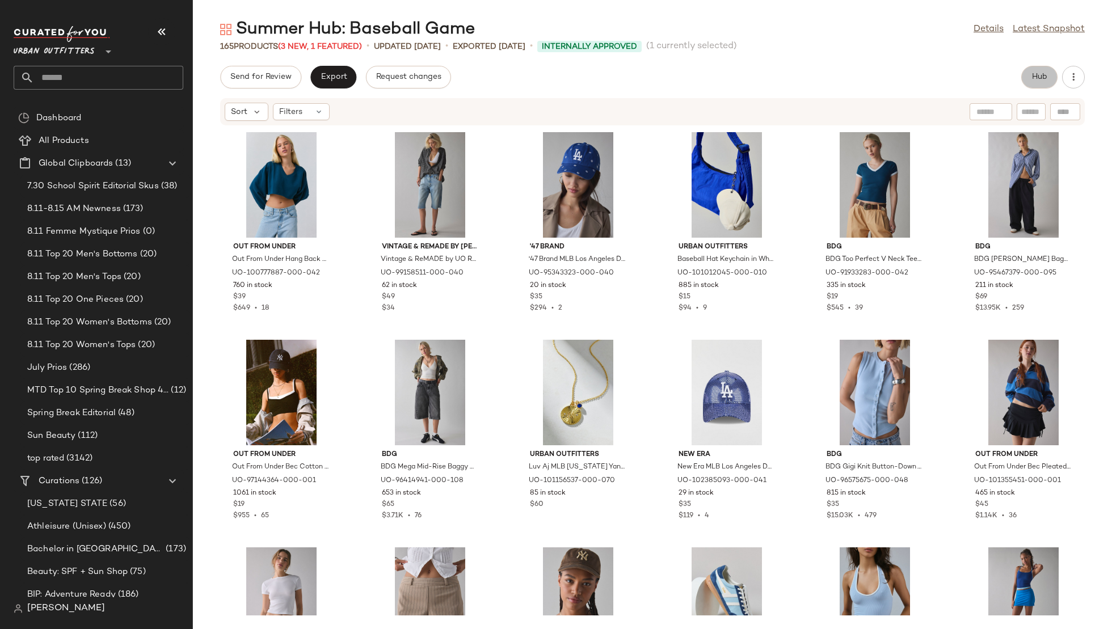
click at [1025, 71] on button "Hub" at bounding box center [1039, 77] width 36 height 23
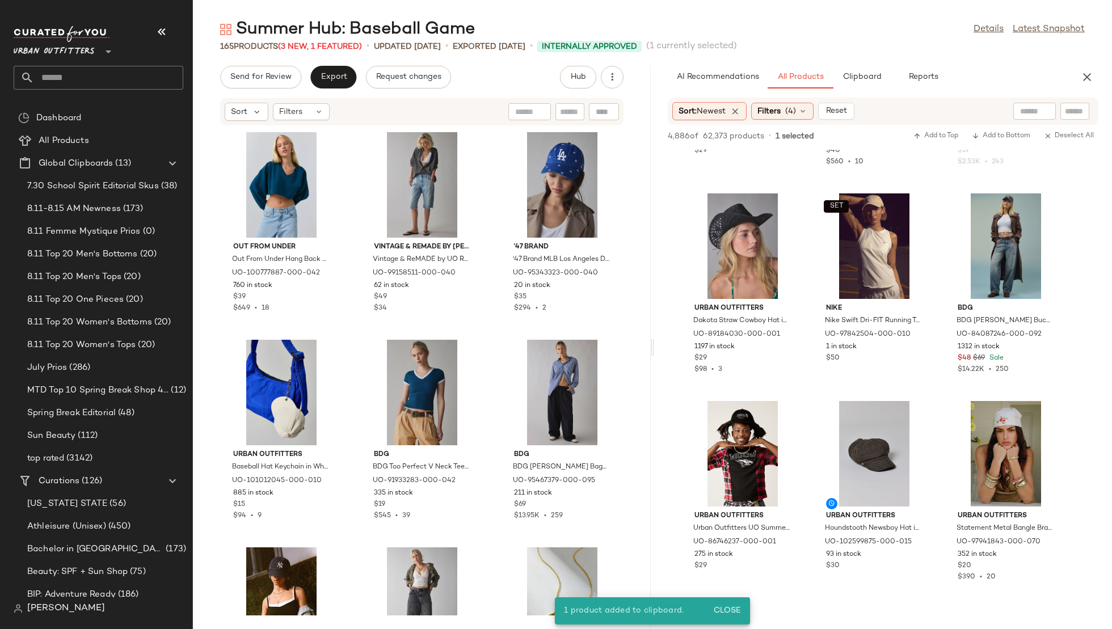
scroll to position [2308, 0]
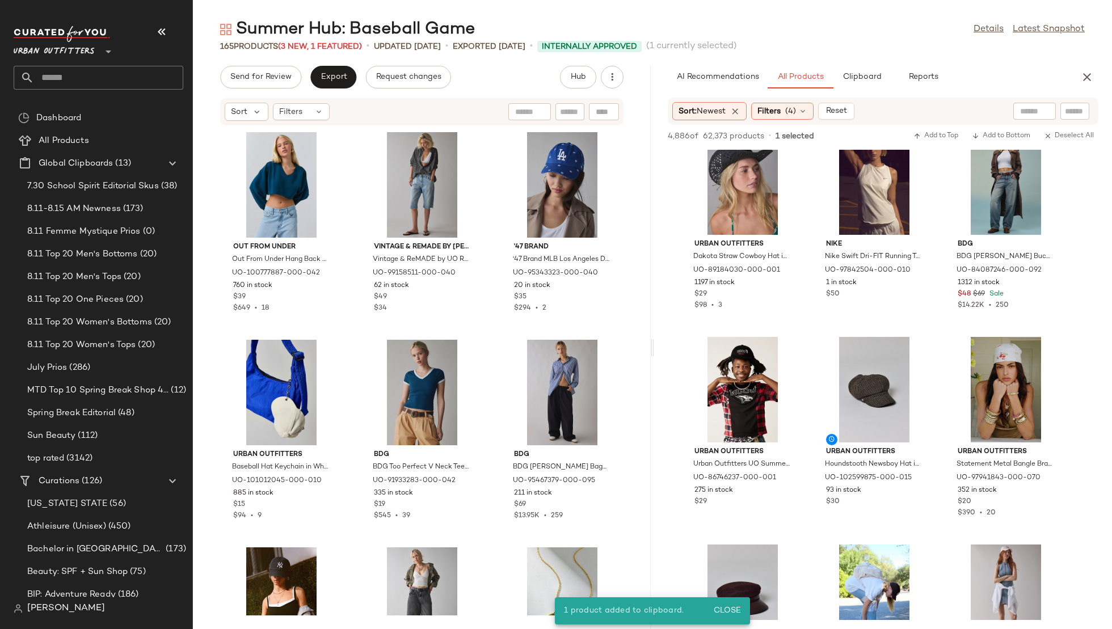
drag, startPoint x: 1010, startPoint y: 200, endPoint x: 291, endPoint y: 3, distance: 746.0
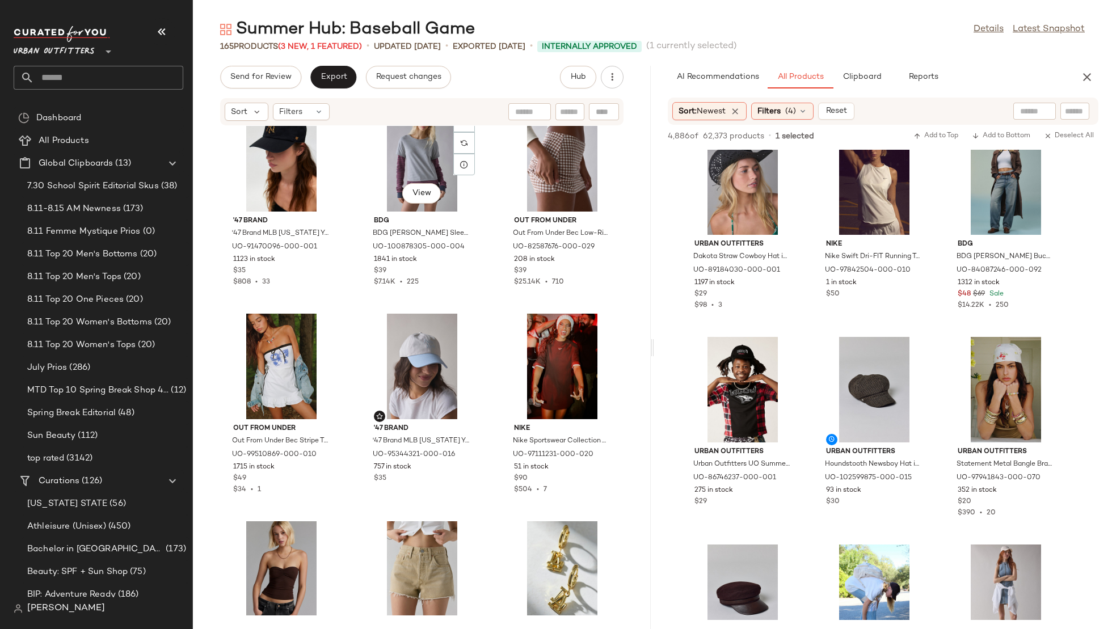
scroll to position [3363, 0]
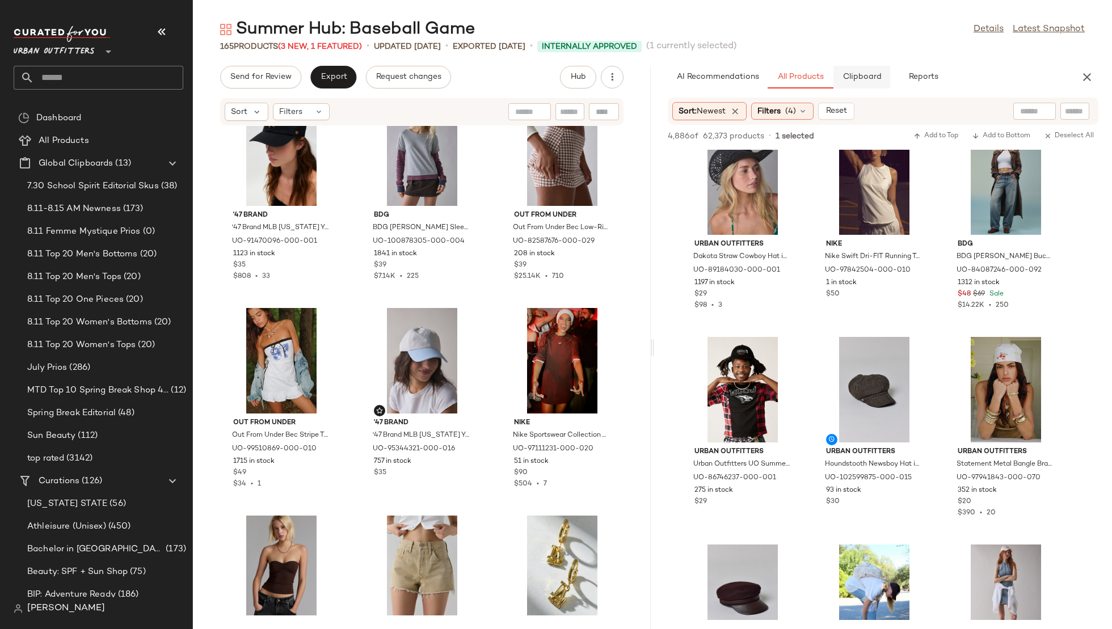
click at [875, 81] on span "Clipboard" at bounding box center [861, 77] width 39 height 9
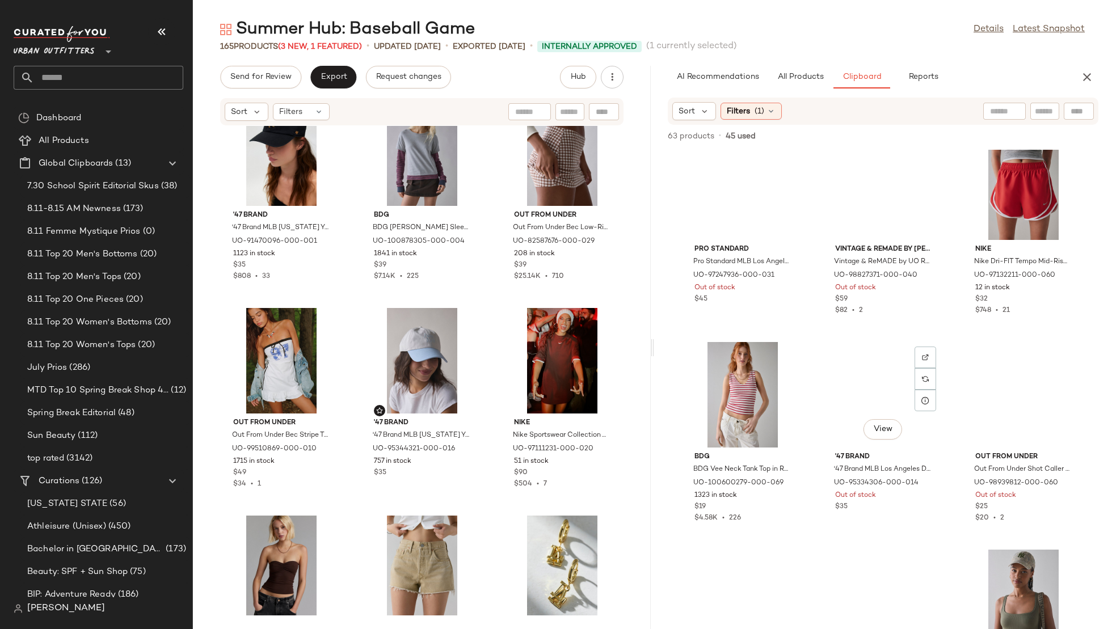
scroll to position [768, 0]
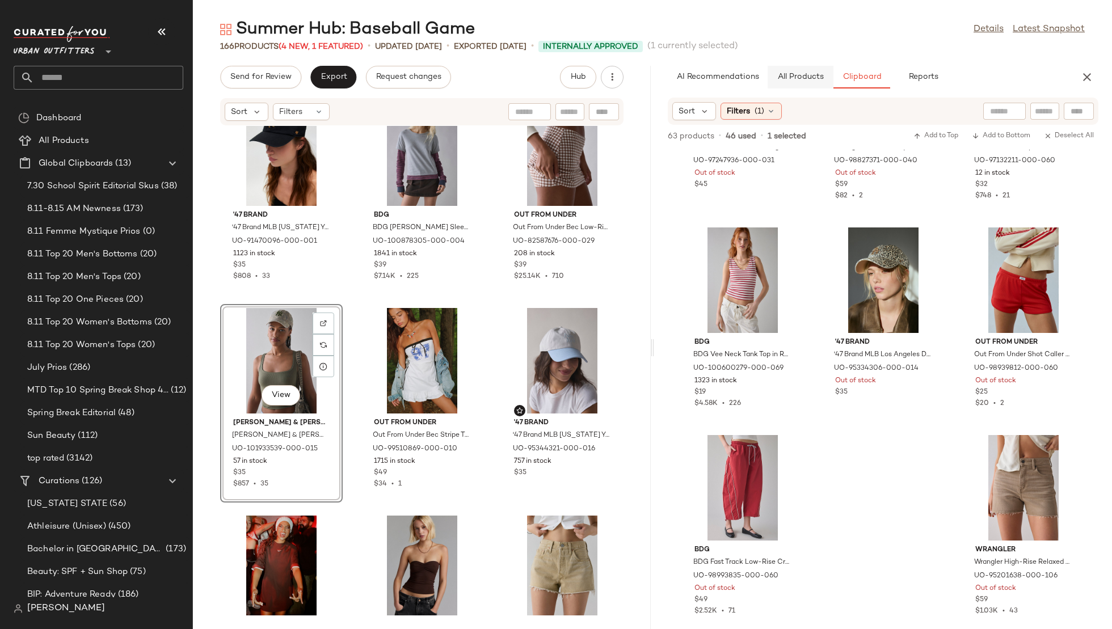
click at [807, 79] on span "All Products" at bounding box center [800, 77] width 47 height 9
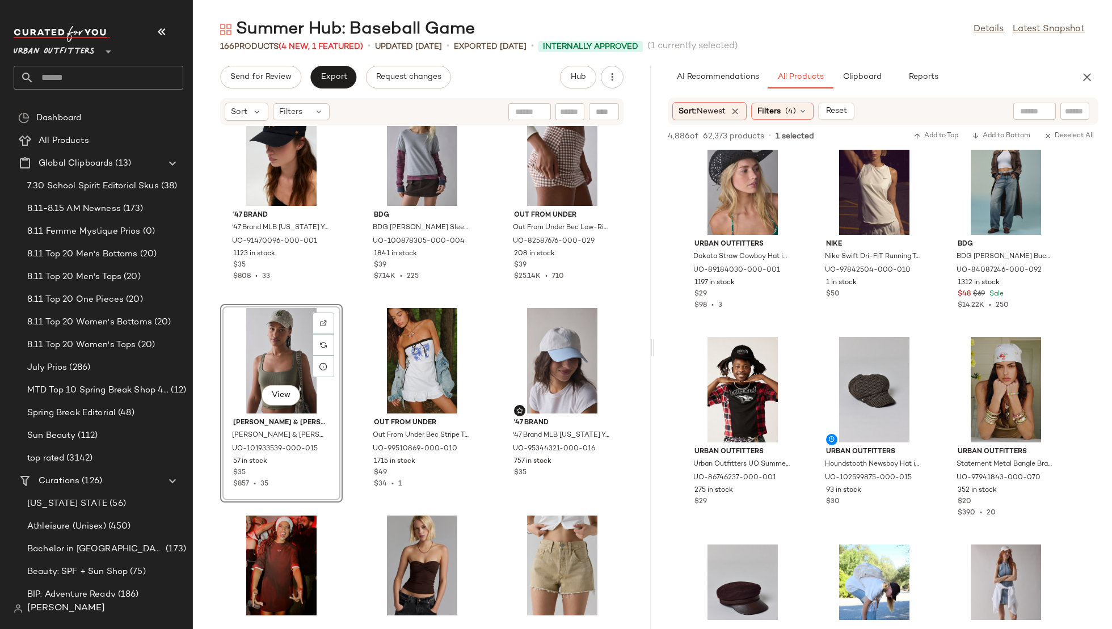
click at [1035, 111] on div at bounding box center [1034, 111] width 43 height 17
type input "********"
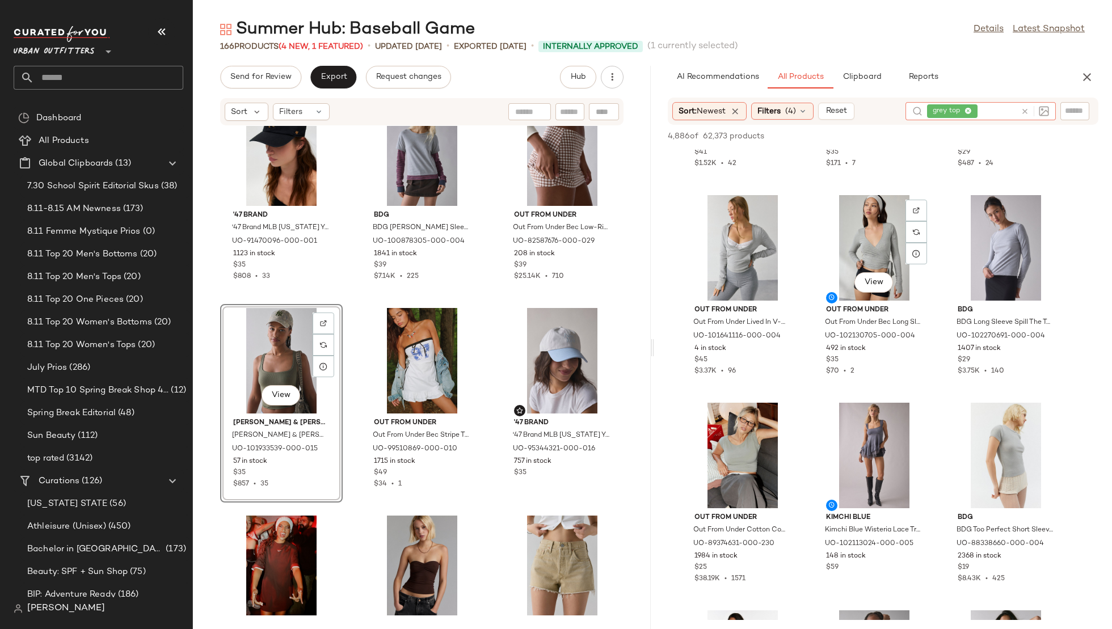
scroll to position [633, 0]
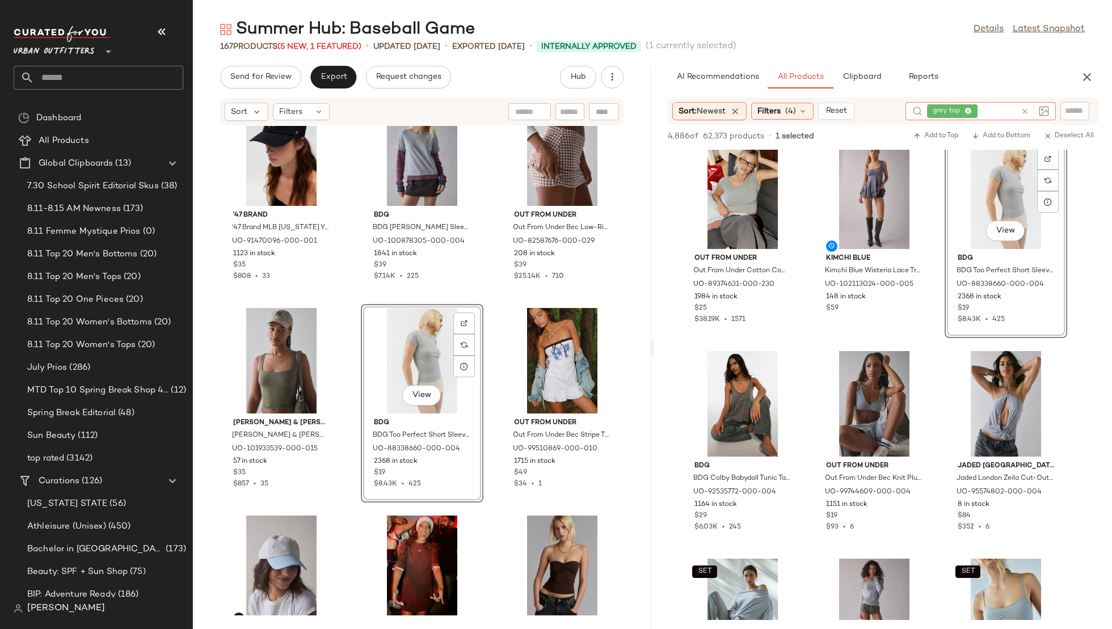
click at [1027, 111] on icon at bounding box center [1025, 111] width 9 height 9
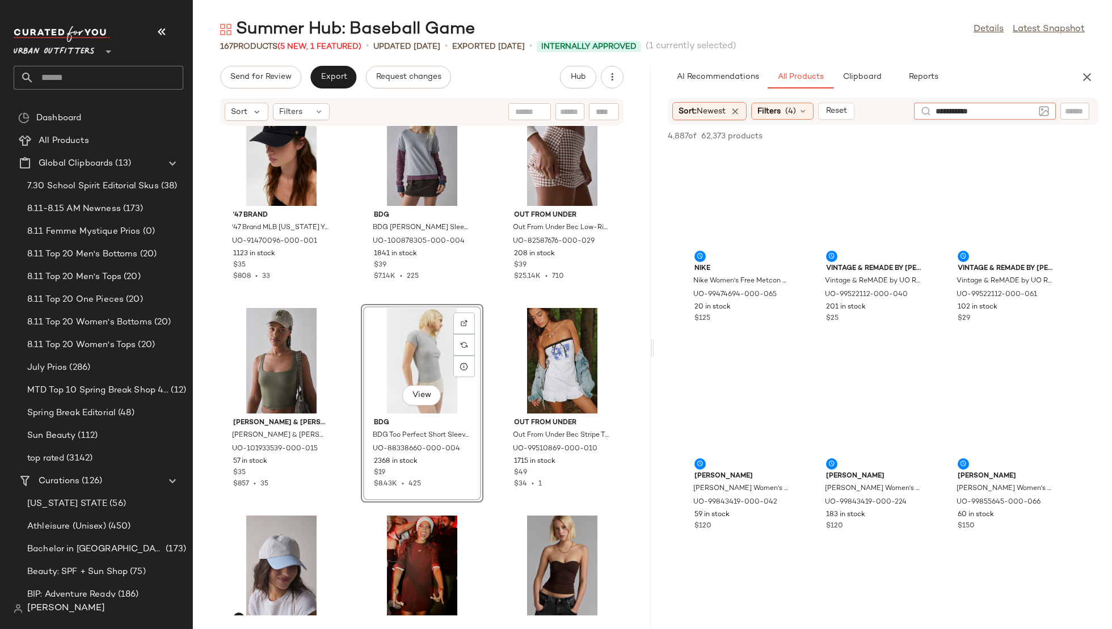
type input "**********"
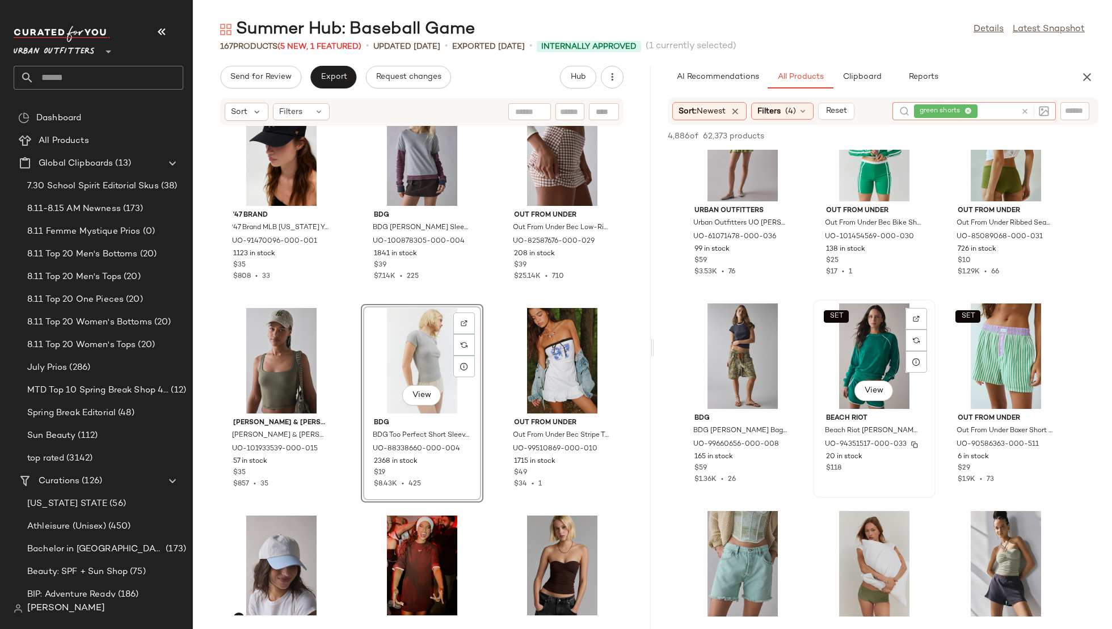
scroll to position [1163, 0]
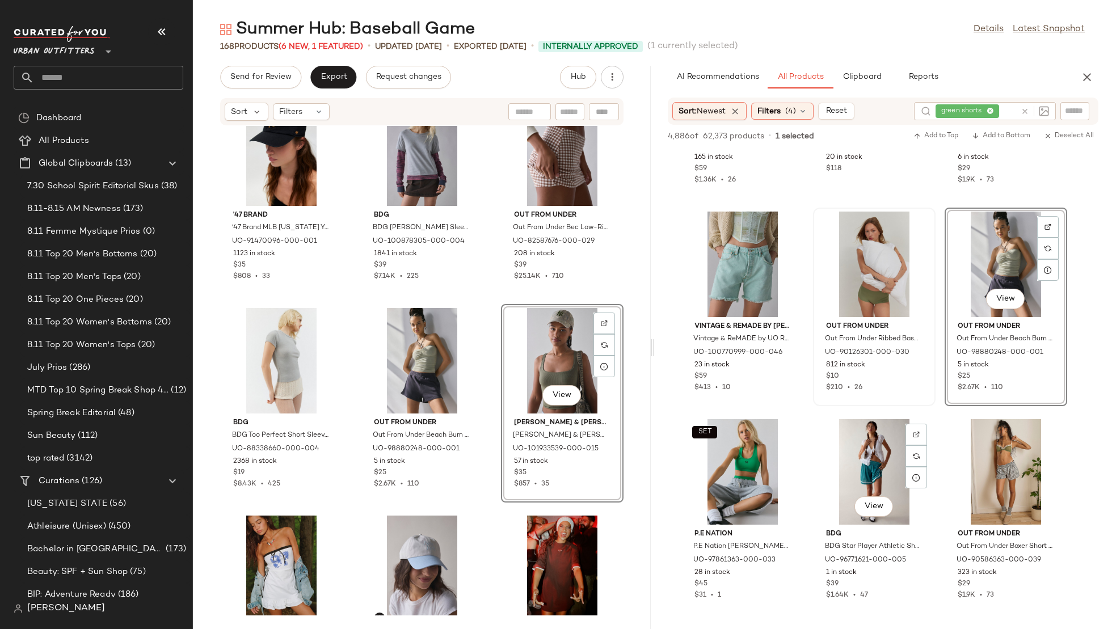
scroll to position [1445, 0]
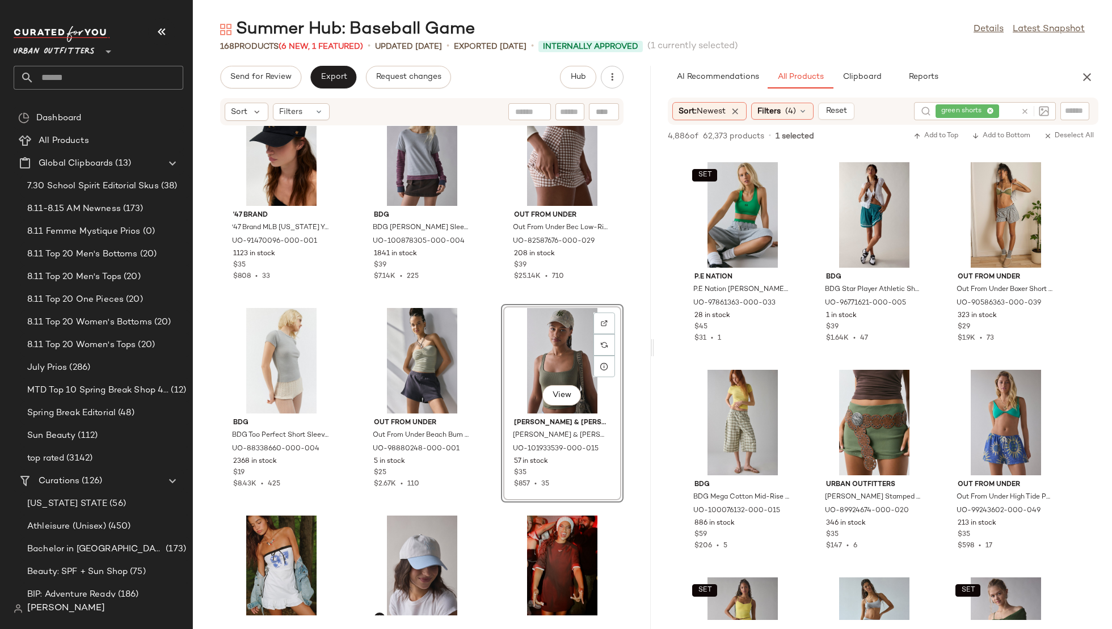
drag, startPoint x: 305, startPoint y: 347, endPoint x: 519, endPoint y: 5, distance: 402.7
click at [1027, 112] on icon at bounding box center [1025, 111] width 9 height 9
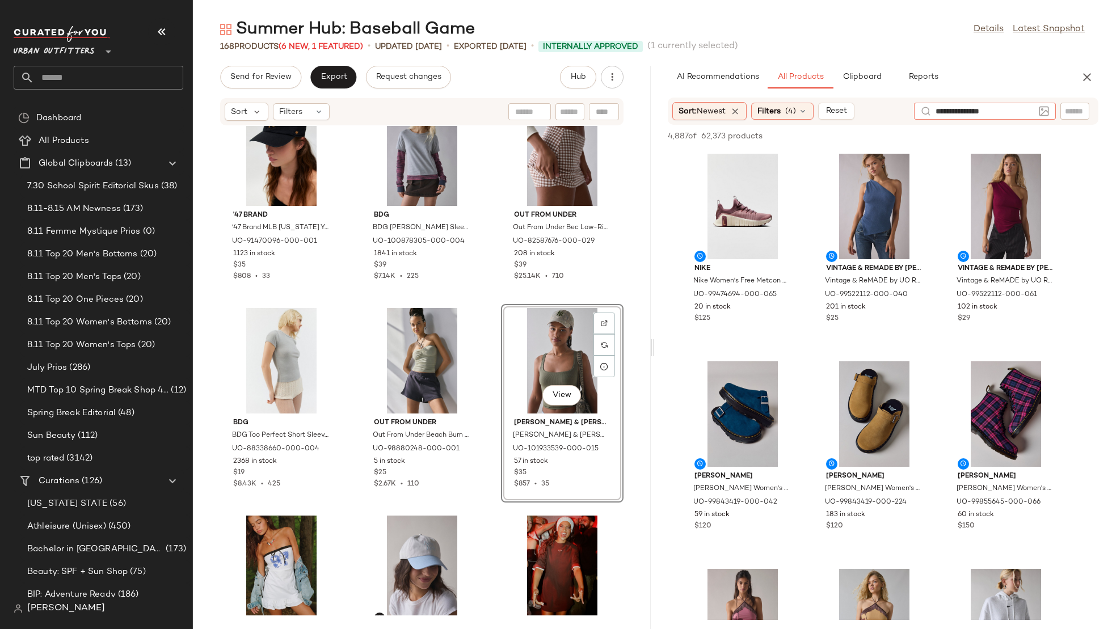
type input "**********"
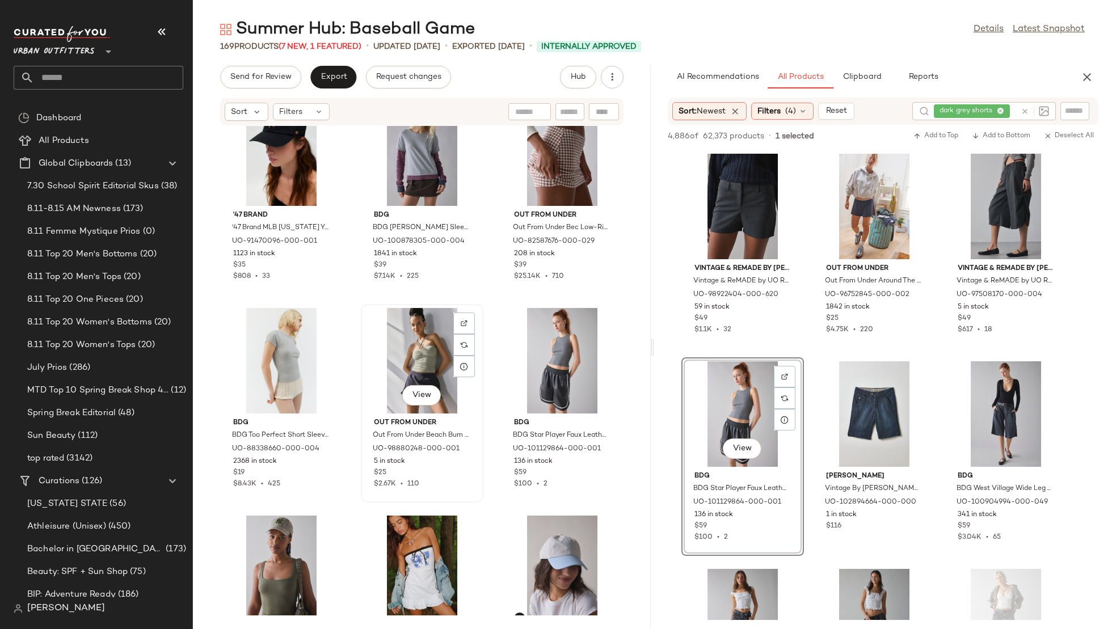
click at [399, 365] on div "View" at bounding box center [422, 361] width 115 height 106
